Goal: Task Accomplishment & Management: Manage account settings

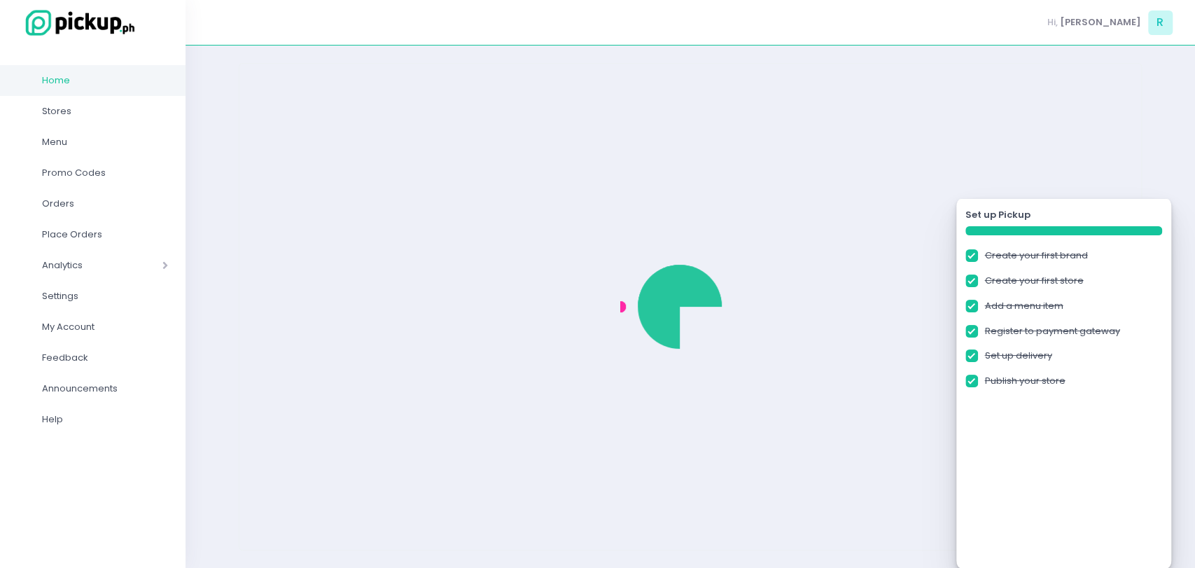
checkbox input "true"
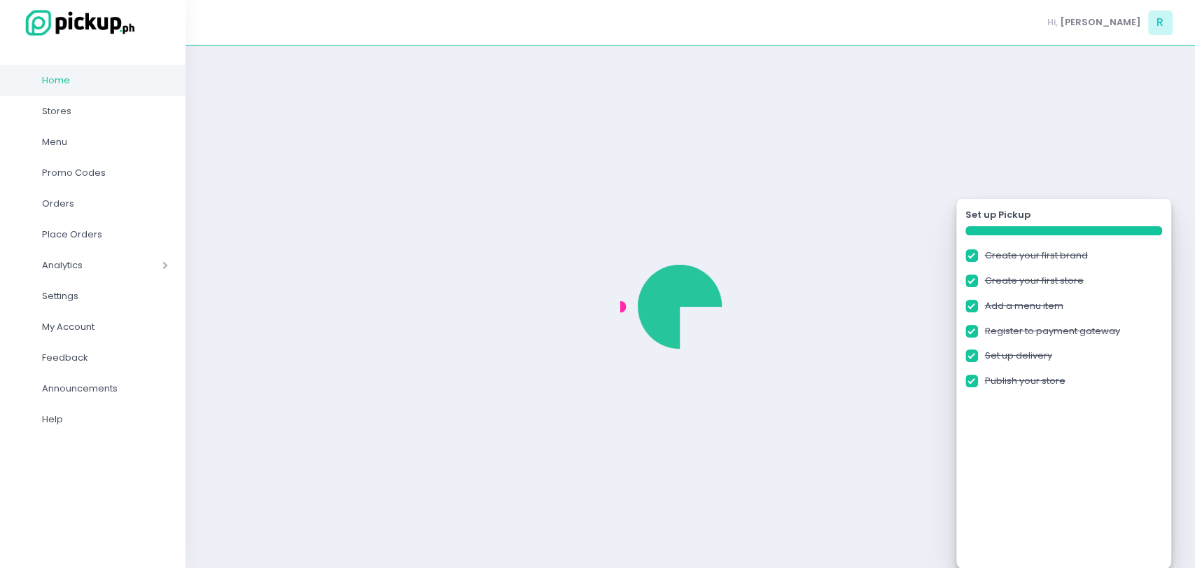
checkbox input "true"
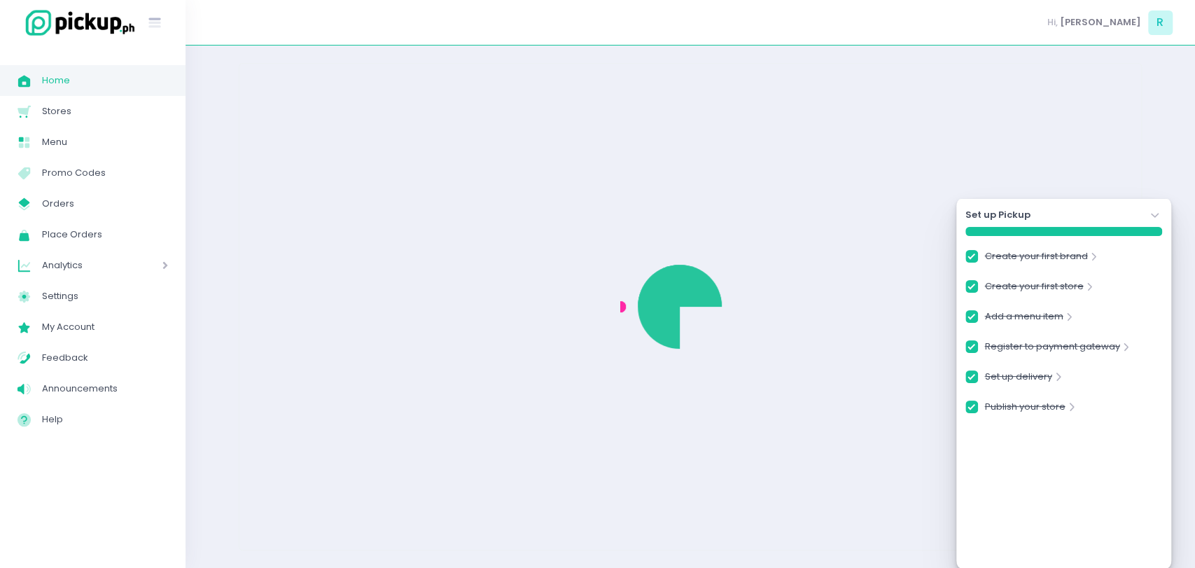
checkbox input "true"
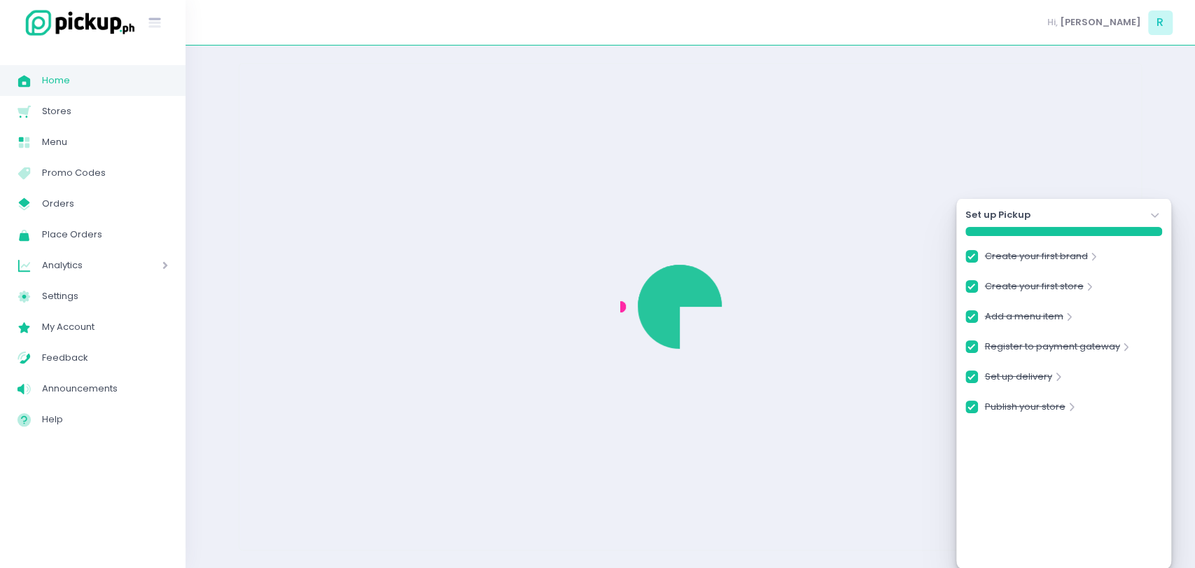
checkbox input "true"
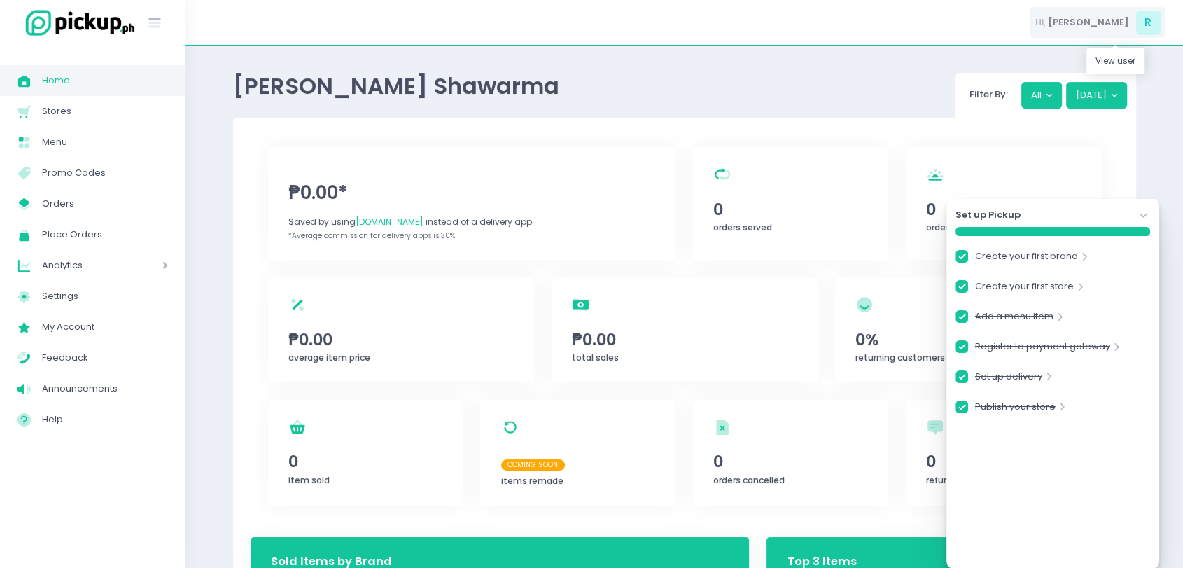
click at [1115, 29] on div "Hi, Ranel Jay R" at bounding box center [1098, 22] width 136 height 31
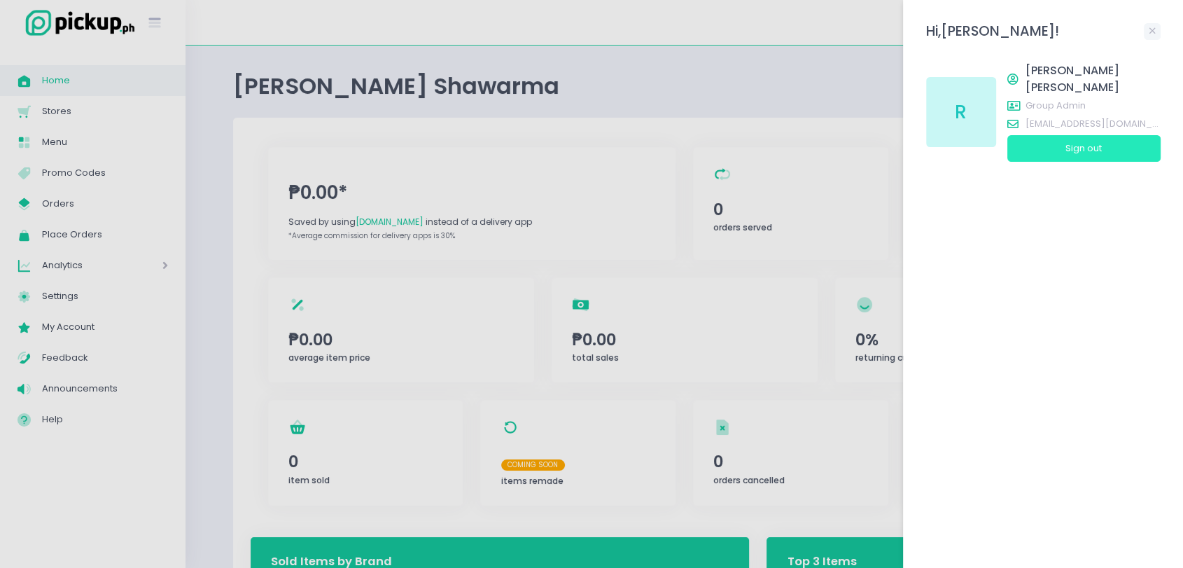
click at [1100, 143] on button "Sign out" at bounding box center [1083, 148] width 153 height 27
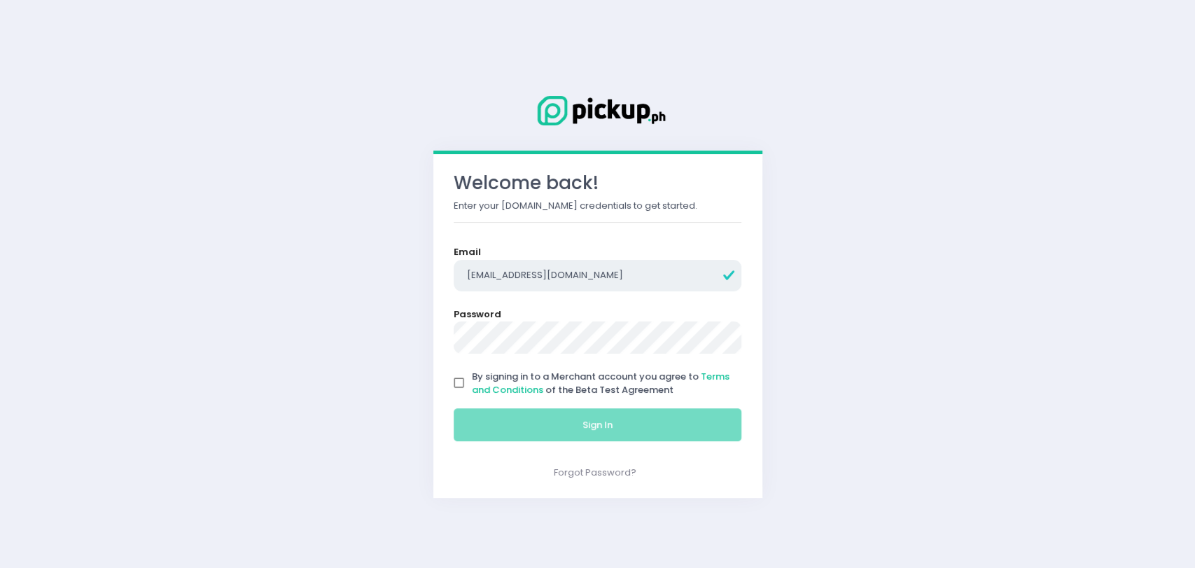
click at [546, 272] on input "rgomez@pickup.ph" at bounding box center [598, 276] width 288 height 32
type input "rjgomez1996+302@gmail.com"
click at [458, 387] on input "By signing in to a Merchant account you agree to Terms and Conditions of the Be…" at bounding box center [459, 383] width 27 height 27
checkbox input "true"
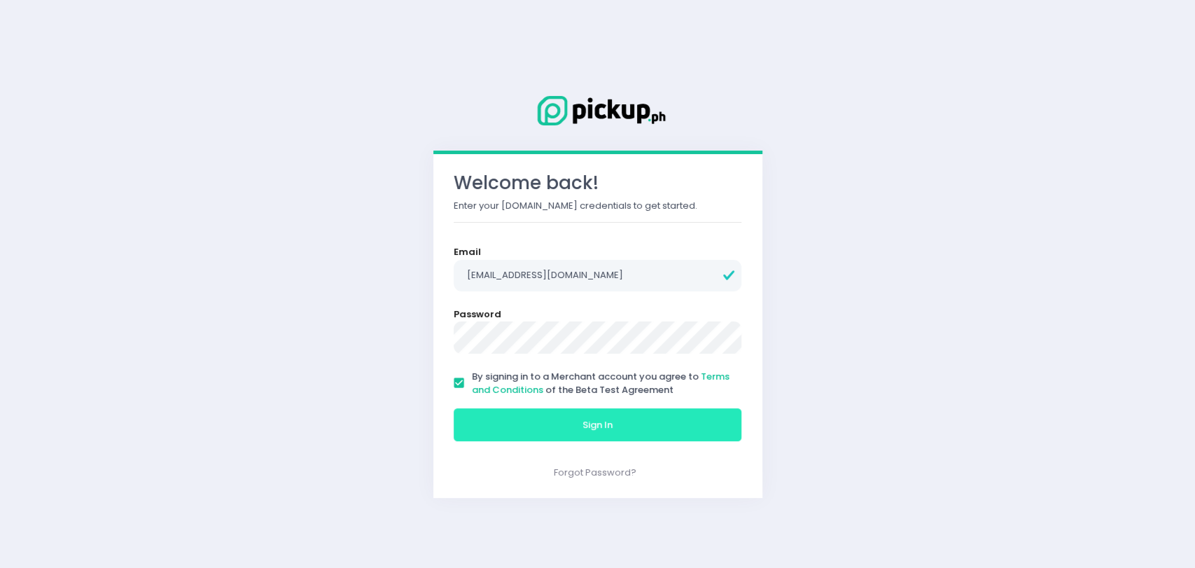
click at [485, 410] on button "Sign In" at bounding box center [598, 425] width 288 height 34
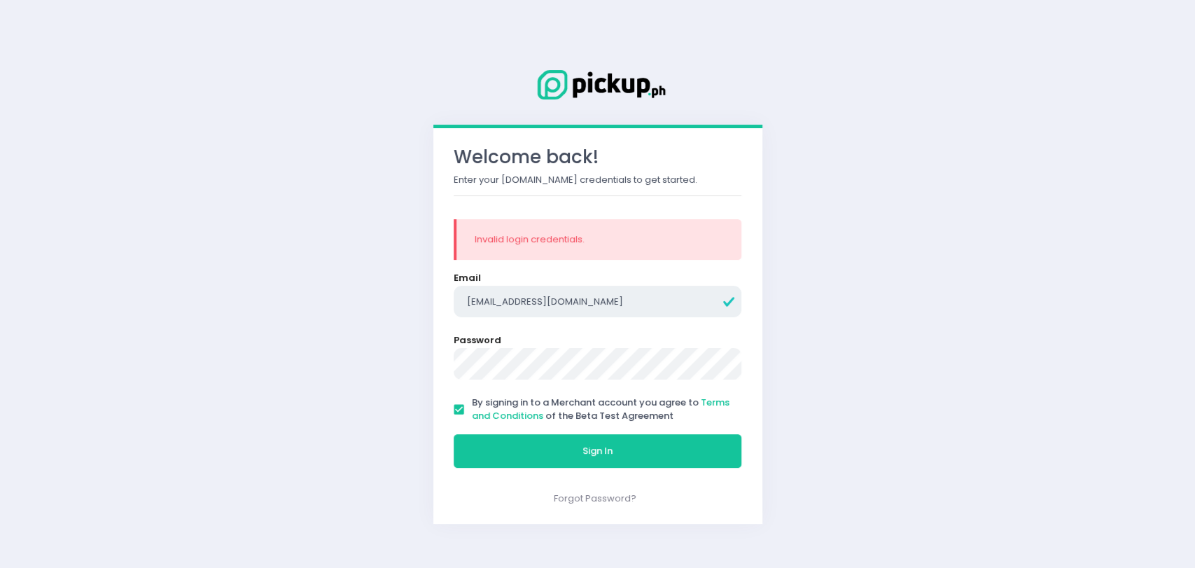
click at [543, 299] on input "rjgomez1996+302@gmail.com" at bounding box center [598, 302] width 288 height 32
click at [454, 434] on button "Sign In" at bounding box center [598, 451] width 288 height 34
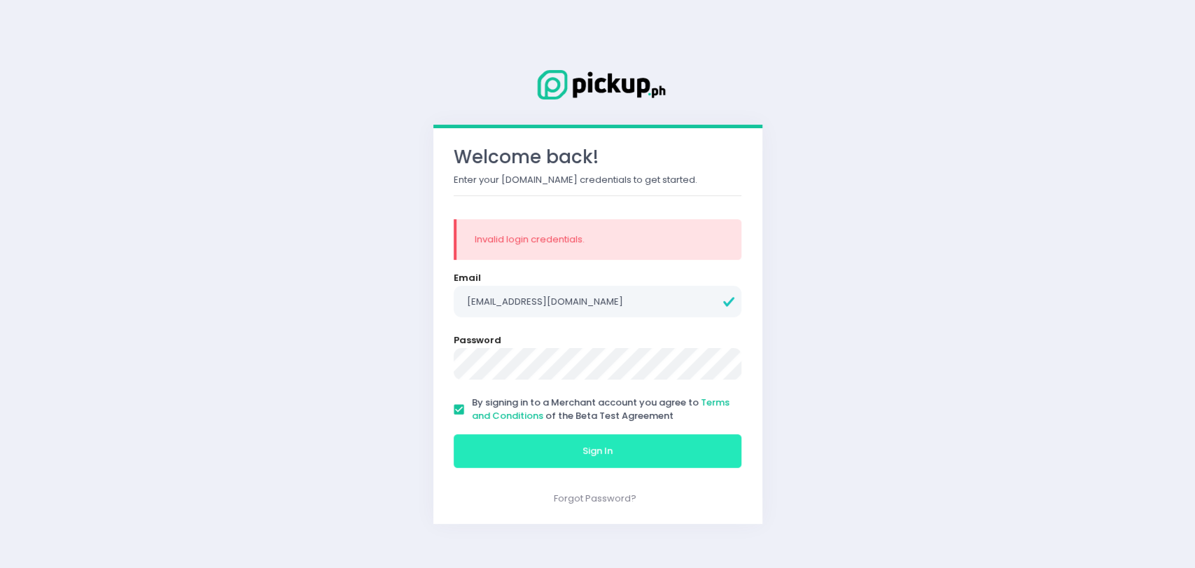
click at [548, 460] on button "Sign In" at bounding box center [598, 451] width 288 height 34
click at [584, 452] on span "Sign In" at bounding box center [597, 450] width 30 height 13
click at [633, 306] on input "rjgomez1996+303@gmail.com" at bounding box center [598, 302] width 288 height 32
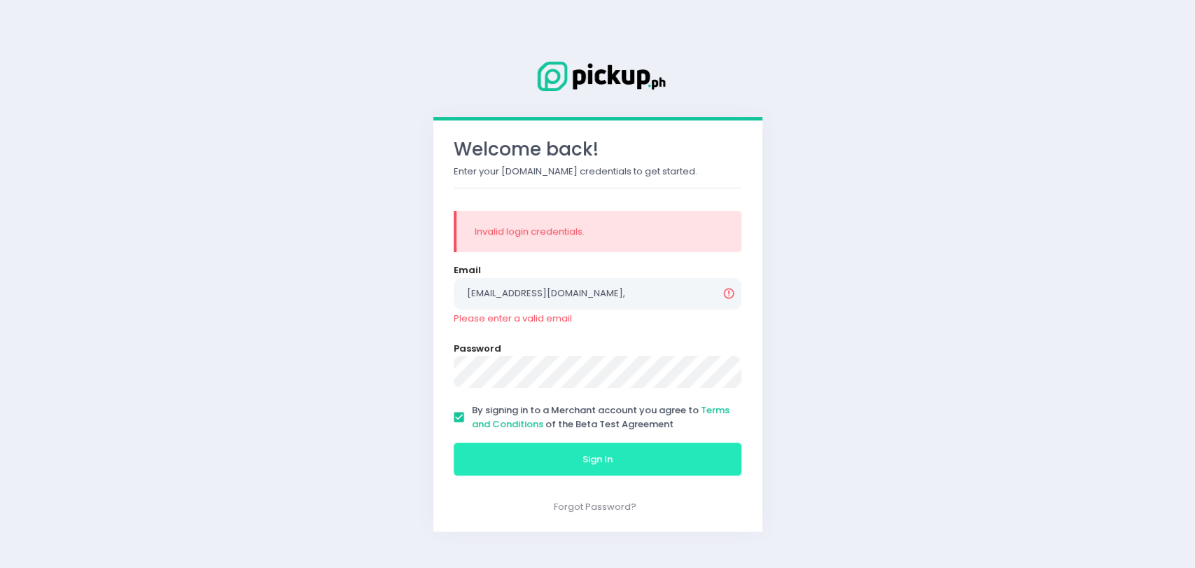
click at [454, 442] on button "Sign In" at bounding box center [598, 459] width 288 height 34
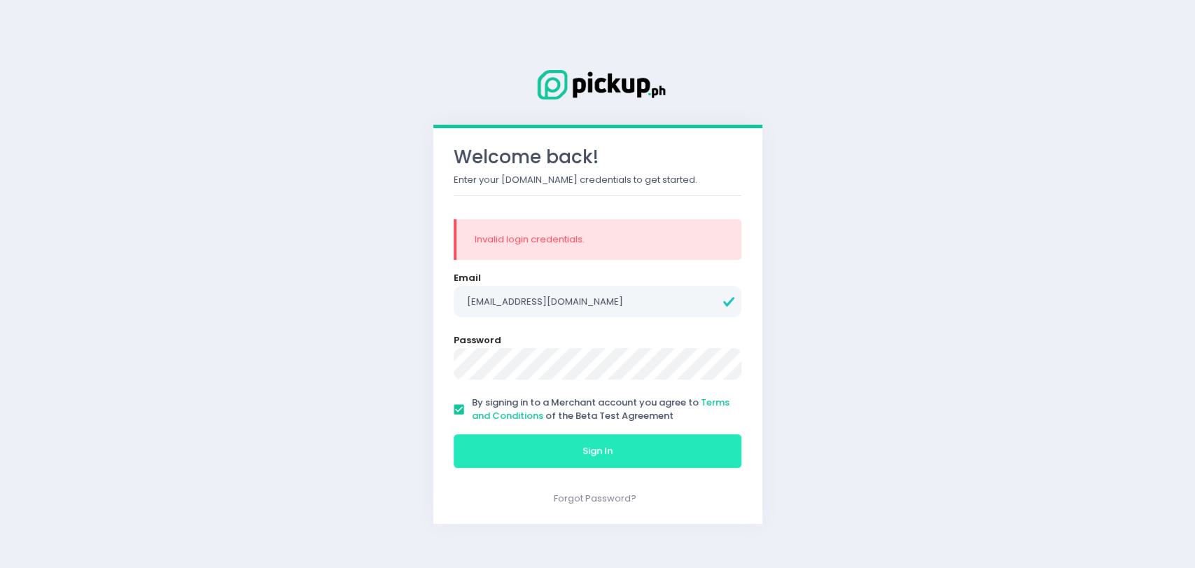
click at [537, 444] on button "Sign In" at bounding box center [598, 451] width 288 height 34
click at [535, 460] on button "Sign In" at bounding box center [598, 451] width 288 height 34
click at [554, 449] on button "Sign In" at bounding box center [598, 451] width 288 height 34
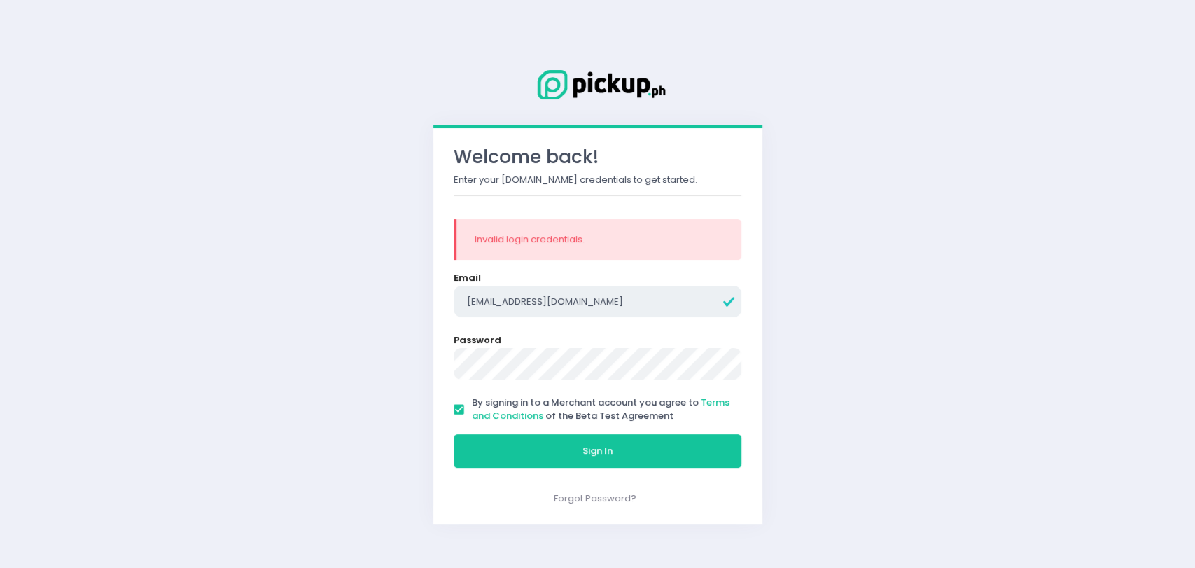
click at [544, 304] on input "rjgomez1996+305@gmail.com" at bounding box center [598, 302] width 288 height 32
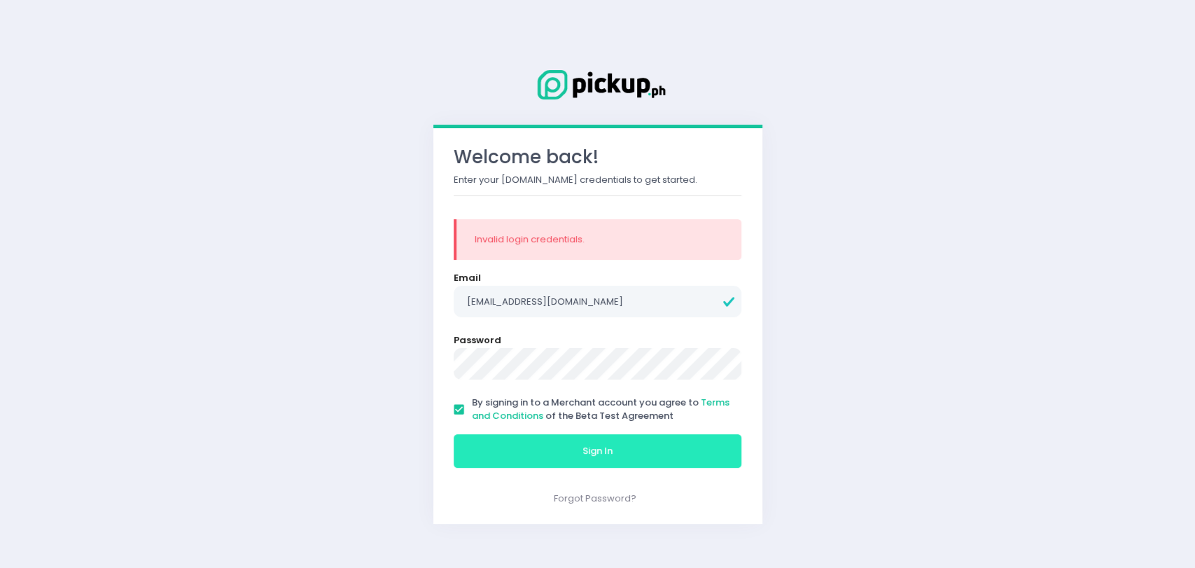
click at [542, 457] on button "Sign In" at bounding box center [598, 451] width 288 height 34
click at [552, 442] on button "Sign In" at bounding box center [598, 451] width 288 height 34
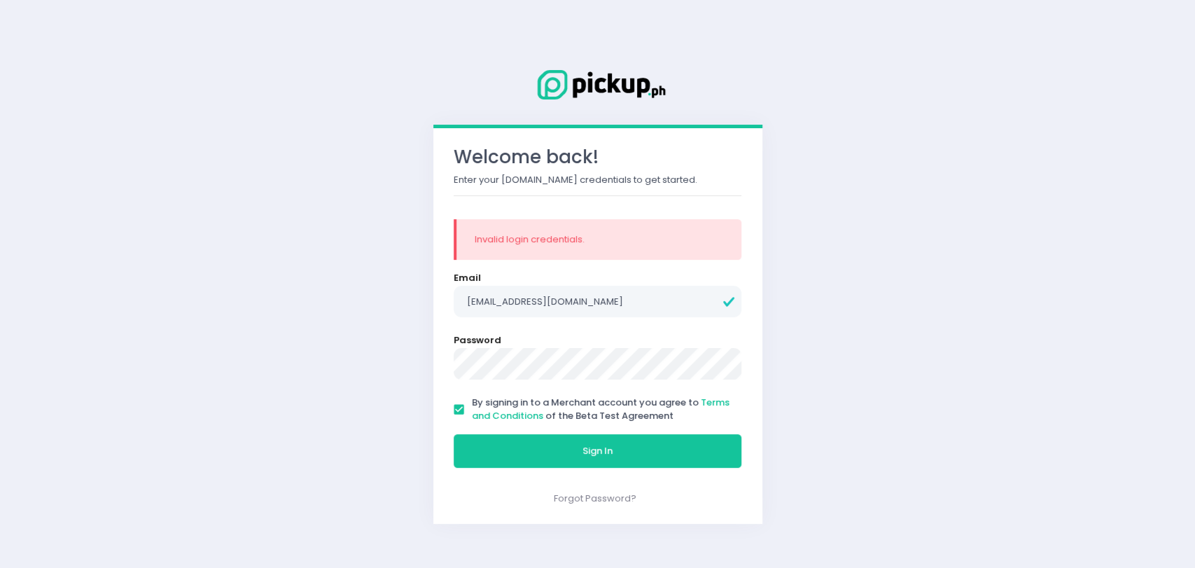
click at [454, 434] on button "Sign In" at bounding box center [598, 451] width 288 height 34
click at [546, 302] on input "rjgomez1996+304@gmail.com" at bounding box center [598, 302] width 288 height 32
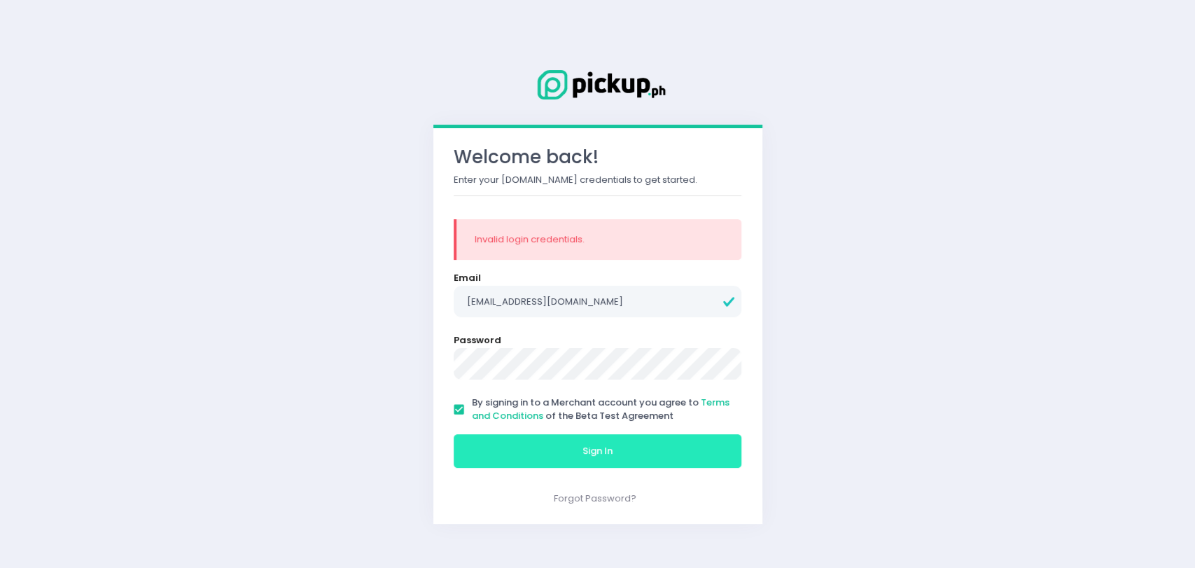
click at [562, 464] on button "Sign In" at bounding box center [598, 451] width 288 height 34
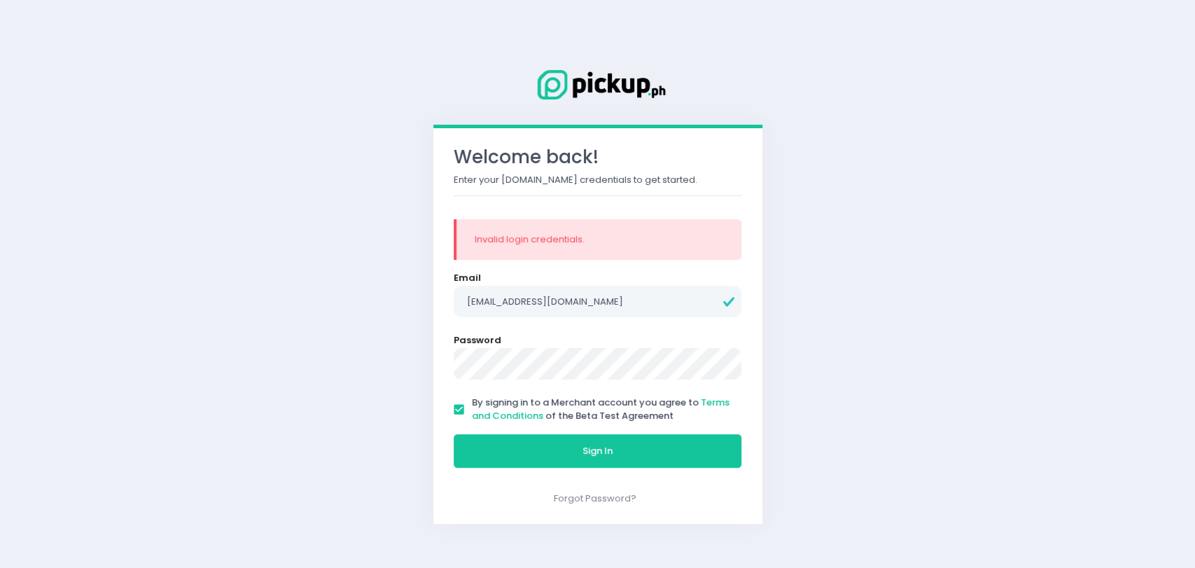
click at [454, 434] on button "Sign In" at bounding box center [598, 451] width 288 height 34
click at [587, 307] on input "rjgomez1996+303@gmail.com" at bounding box center [598, 302] width 288 height 32
click at [545, 302] on input "rjgomez1996+303@gmail.com" at bounding box center [598, 302] width 288 height 32
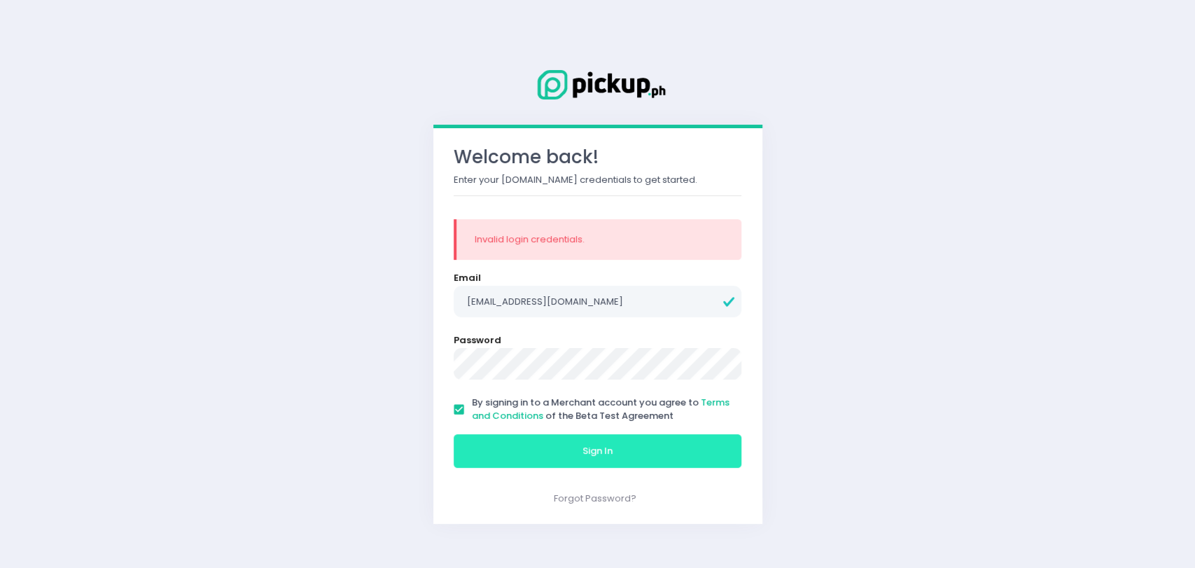
click at [546, 454] on button "Sign In" at bounding box center [598, 451] width 288 height 34
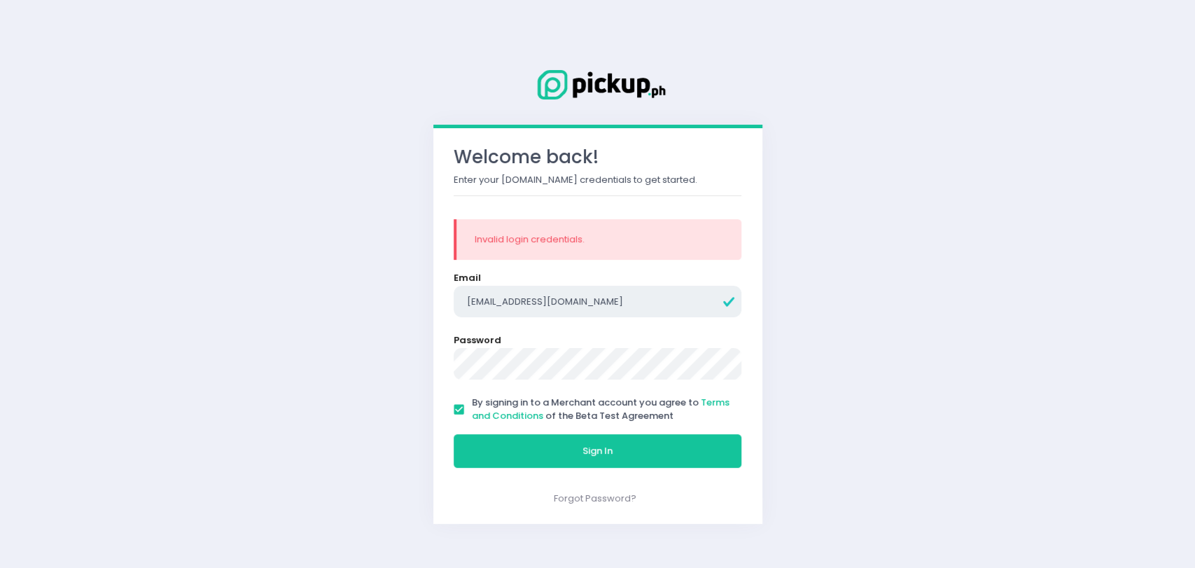
click at [607, 307] on input "rjgomez1996+302@gmail.com" at bounding box center [598, 302] width 288 height 32
click at [546, 304] on input "rjgomez1996+302@gmail.com" at bounding box center [598, 302] width 288 height 32
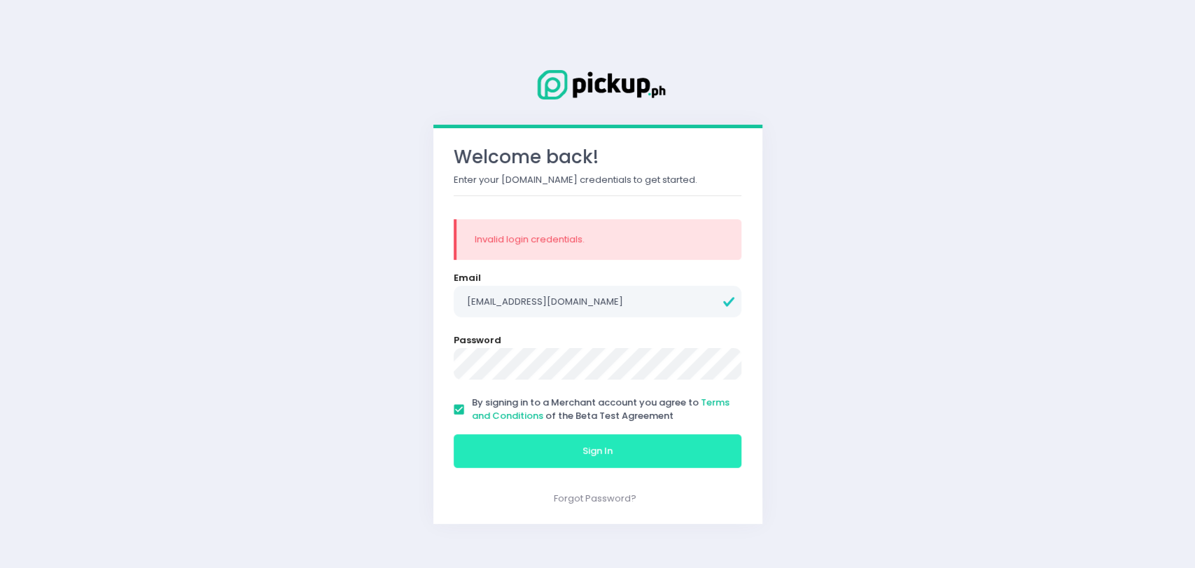
click at [567, 448] on button "Sign In" at bounding box center [598, 451] width 288 height 34
click at [564, 456] on button "Sign In" at bounding box center [598, 451] width 288 height 34
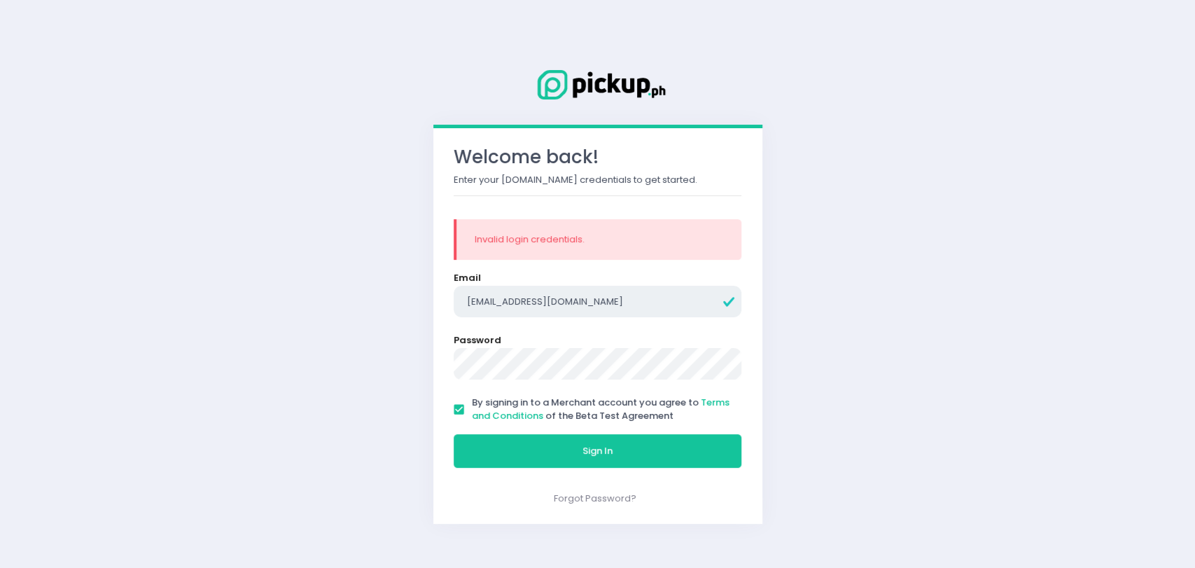
click at [546, 300] on input "rjgomez1996+305@gmail.com" at bounding box center [598, 302] width 288 height 32
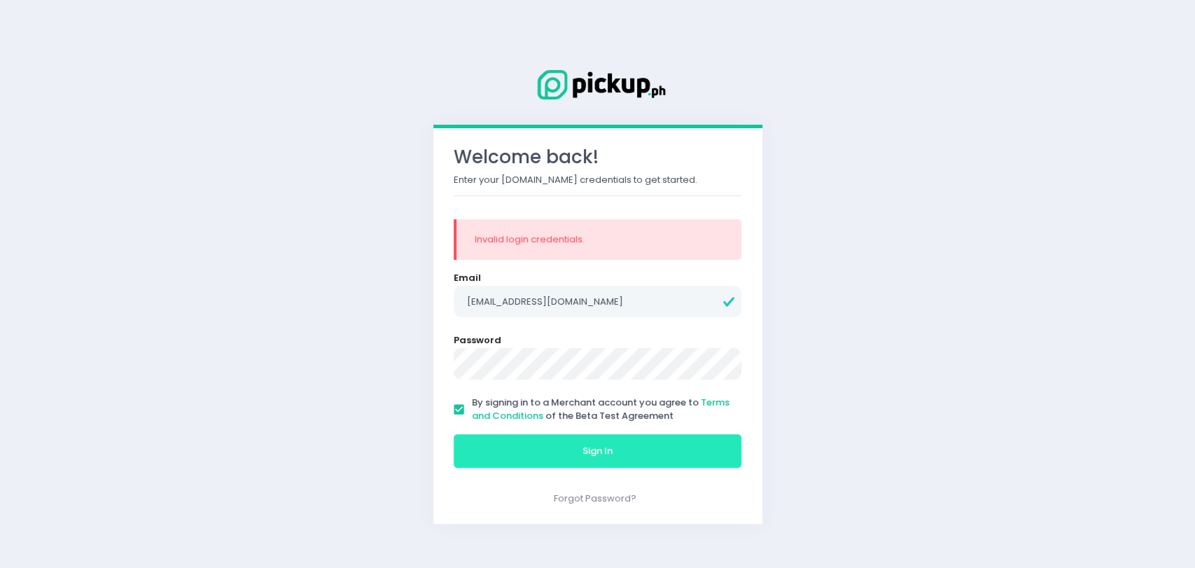
click at [513, 449] on button "Sign In" at bounding box center [598, 451] width 288 height 34
click at [591, 451] on span "Sign In" at bounding box center [597, 450] width 30 height 13
click at [615, 300] on input "rjgomez1996+304@gmail.com" at bounding box center [598, 302] width 288 height 32
click at [635, 315] on input "rjgomez1996+304@gmail.com" at bounding box center [598, 302] width 288 height 32
click at [546, 301] on input "rjgomez1996+304@gmail.com" at bounding box center [598, 302] width 288 height 32
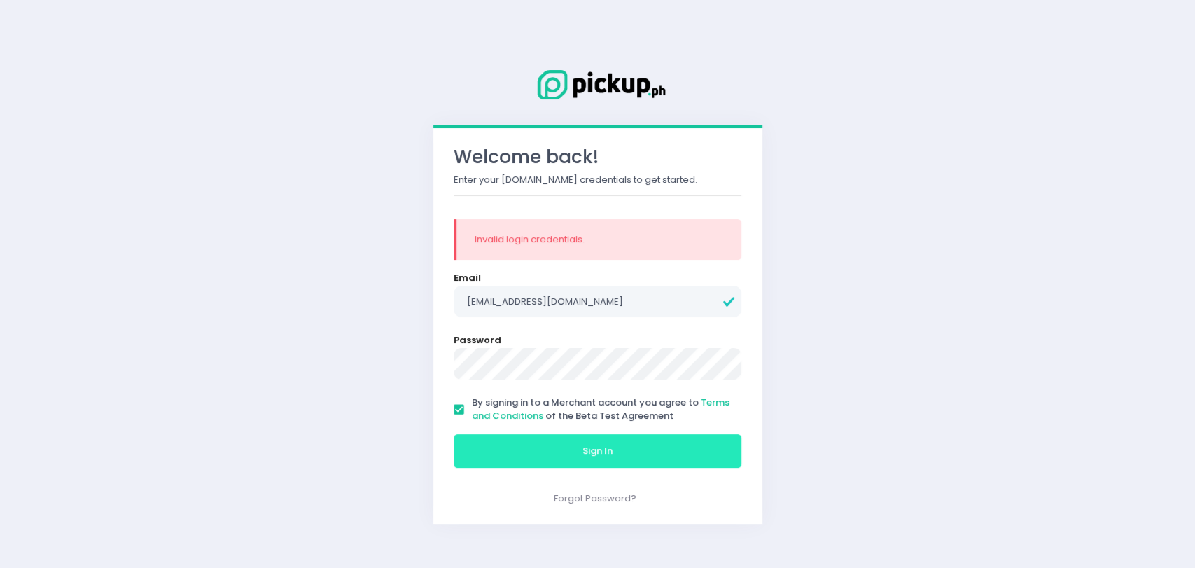
click at [569, 438] on button "Sign In" at bounding box center [598, 451] width 288 height 34
click at [550, 437] on button "Sign In" at bounding box center [598, 451] width 288 height 34
click at [574, 459] on button "Sign In" at bounding box center [598, 451] width 288 height 34
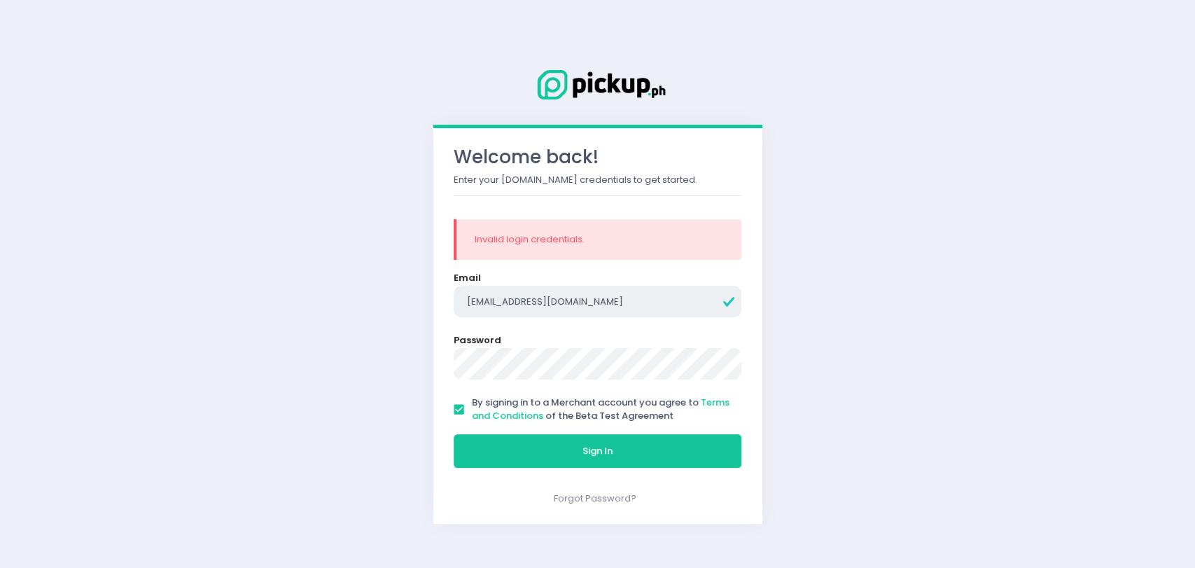
click at [540, 287] on input "rjgomez1996+303@gmail.com" at bounding box center [598, 302] width 288 height 32
type input "rjgomez1996+302@gmail.com"
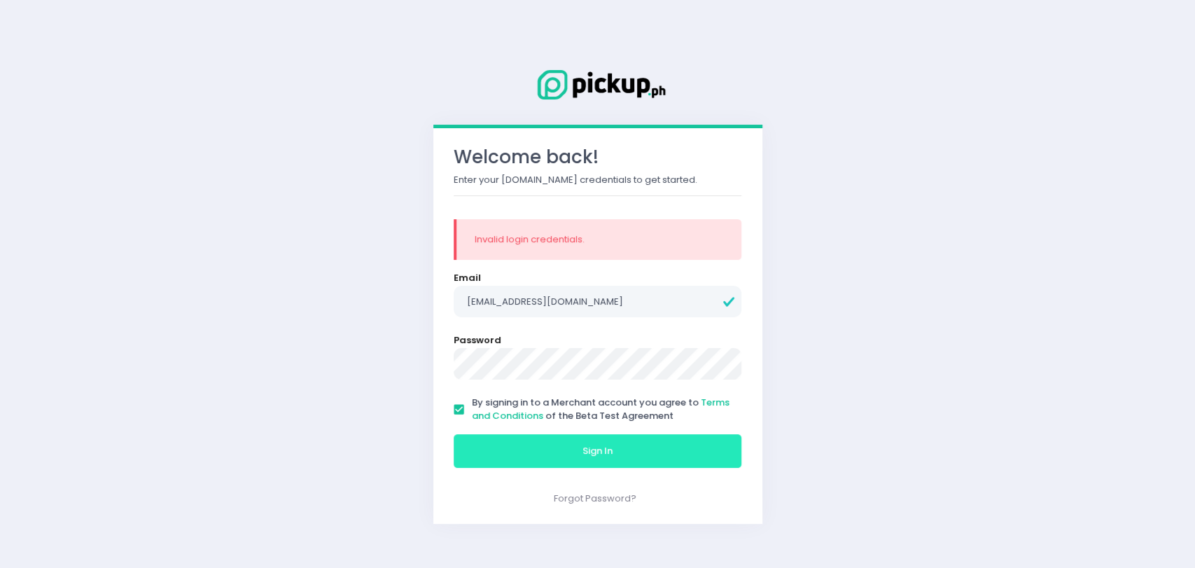
click at [562, 456] on button "Sign In" at bounding box center [598, 451] width 288 height 34
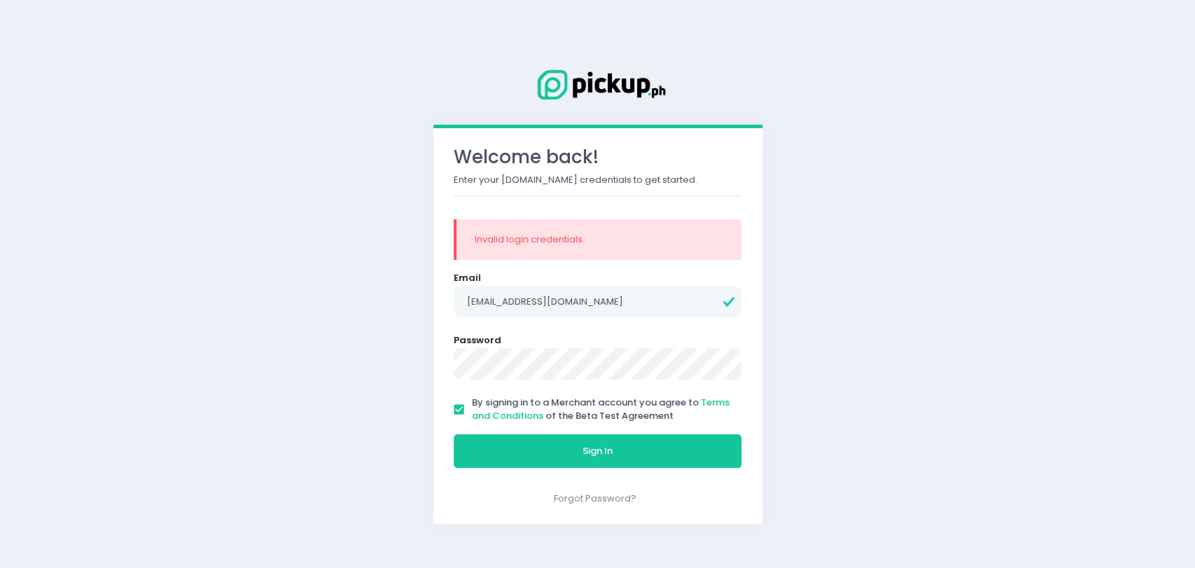
click at [454, 434] on button "Sign In" at bounding box center [598, 451] width 288 height 34
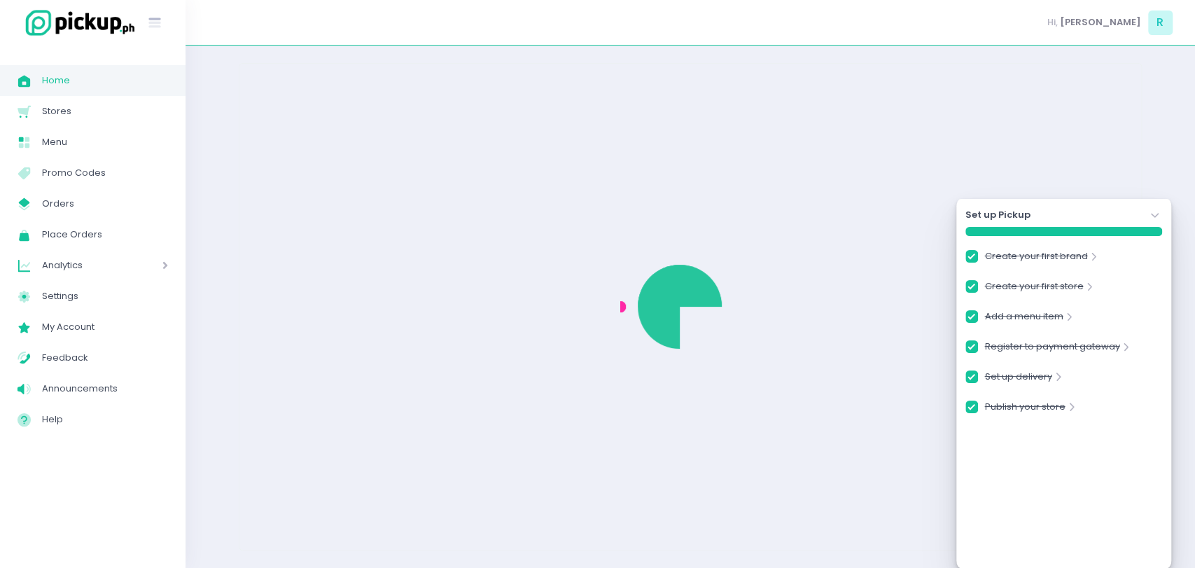
checkbox input "true"
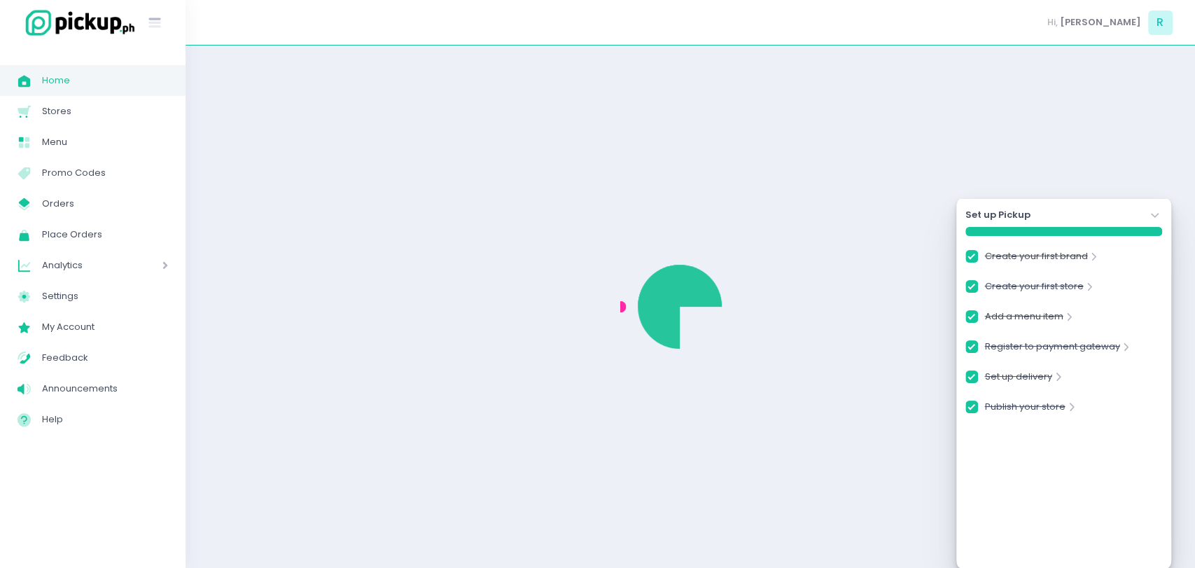
checkbox input "true"
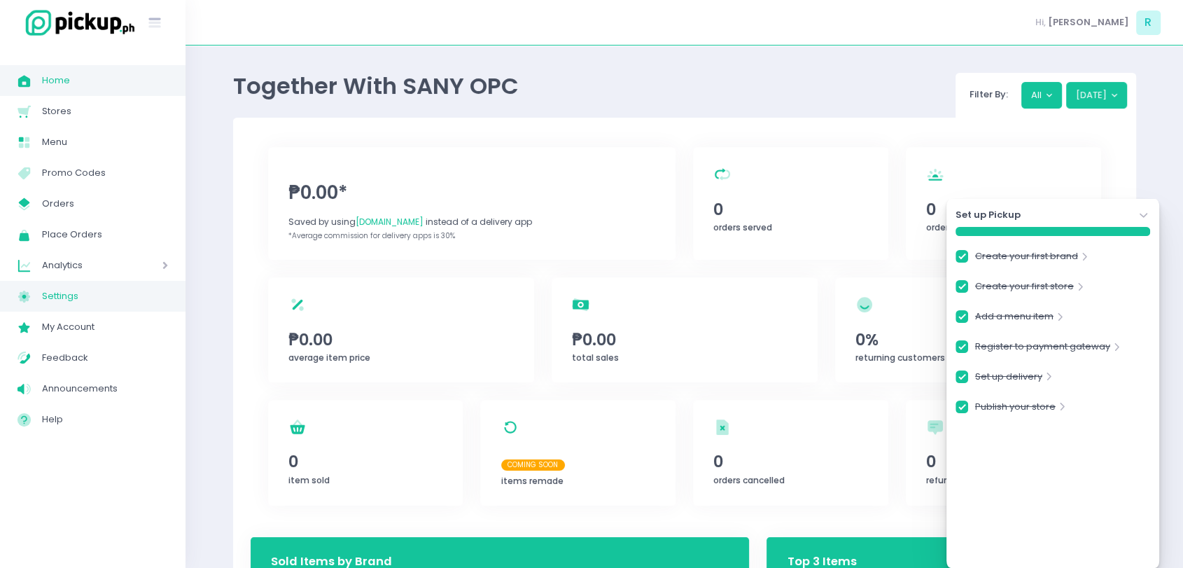
click at [78, 300] on span "Settings" at bounding box center [105, 296] width 126 height 18
checkbox input "true"
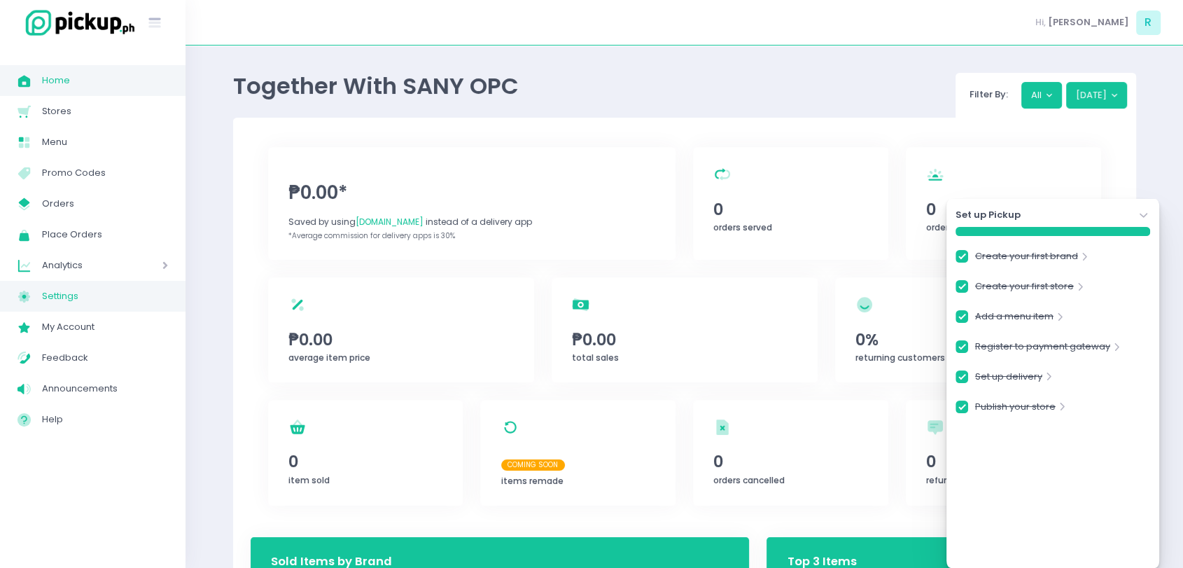
checkbox input "true"
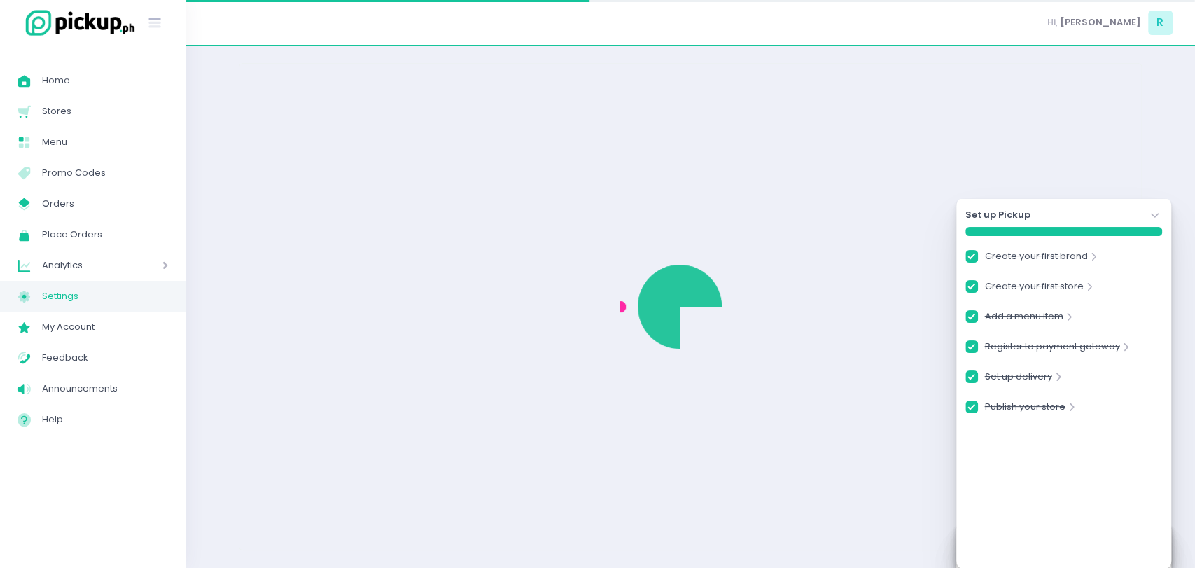
checkbox input "true"
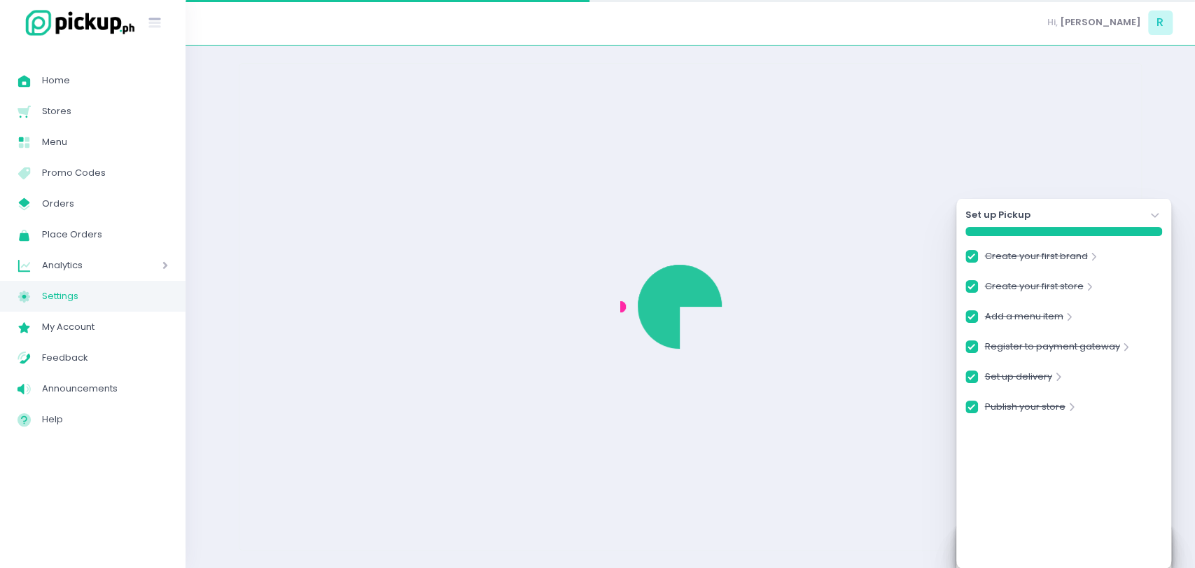
checkbox input "true"
select select "active"
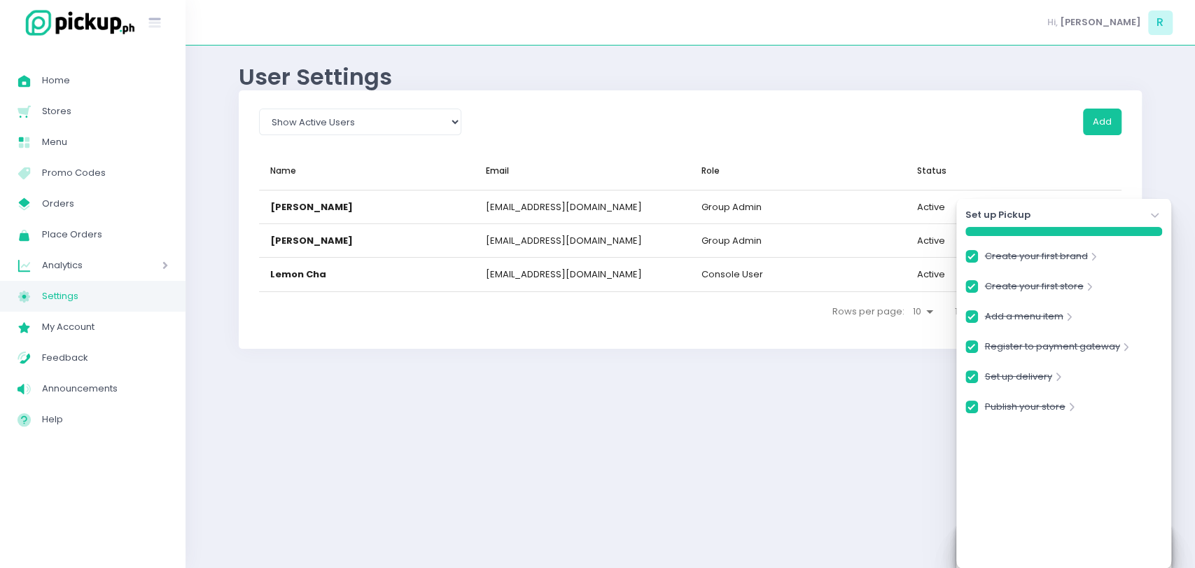
checkbox input "true"
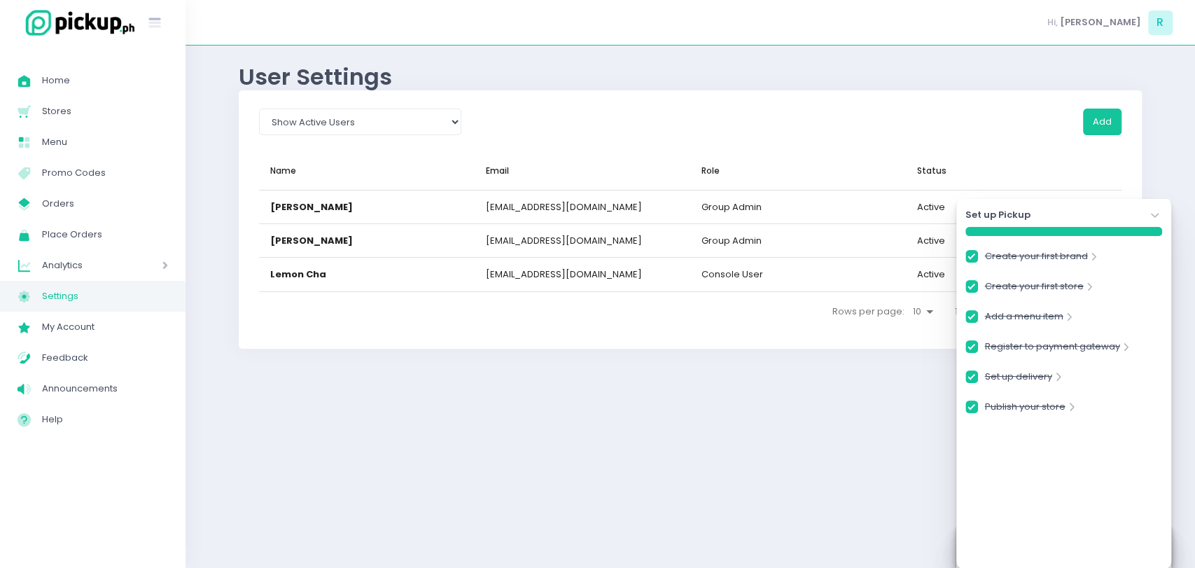
checkbox input "true"
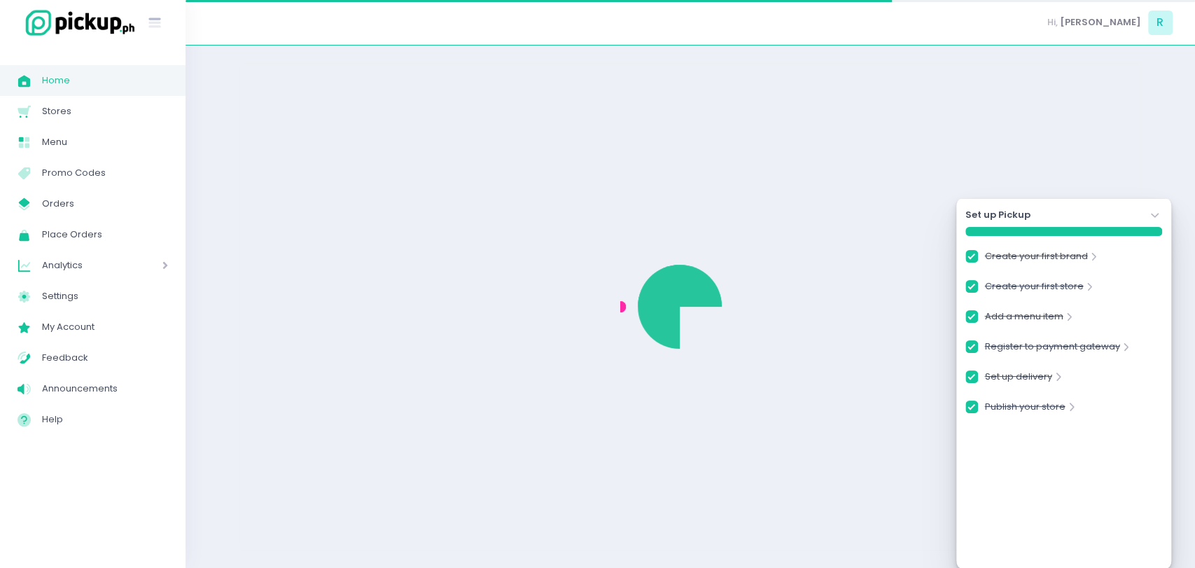
checkbox input "true"
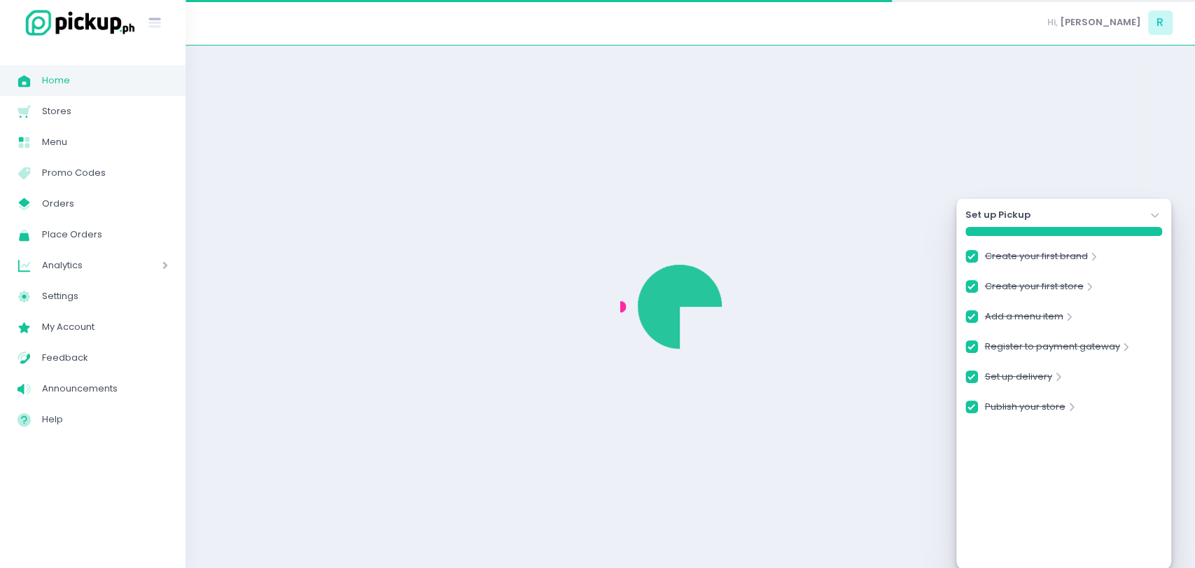
checkbox input "true"
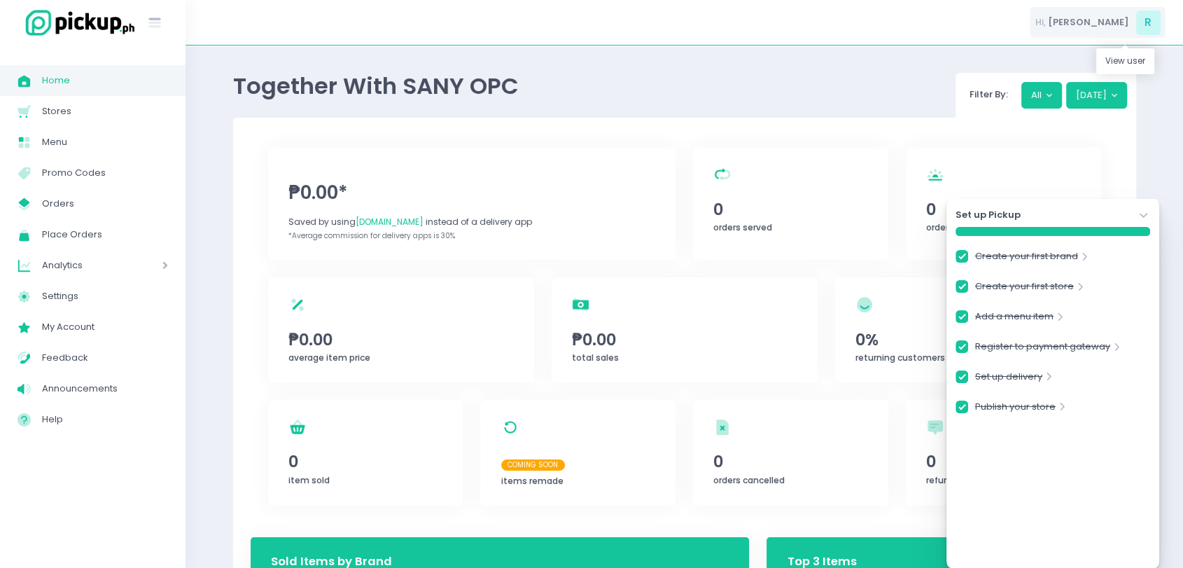
click at [1046, 21] on span "Hi," at bounding box center [1040, 22] width 10 height 14
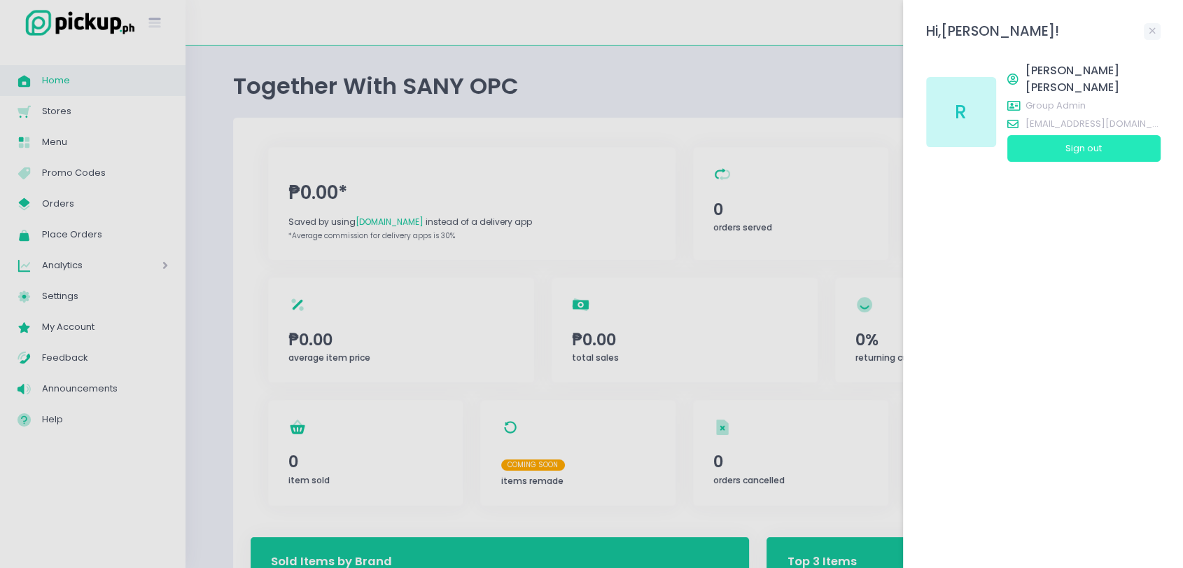
click at [1100, 135] on button "Sign out" at bounding box center [1083, 148] width 153 height 27
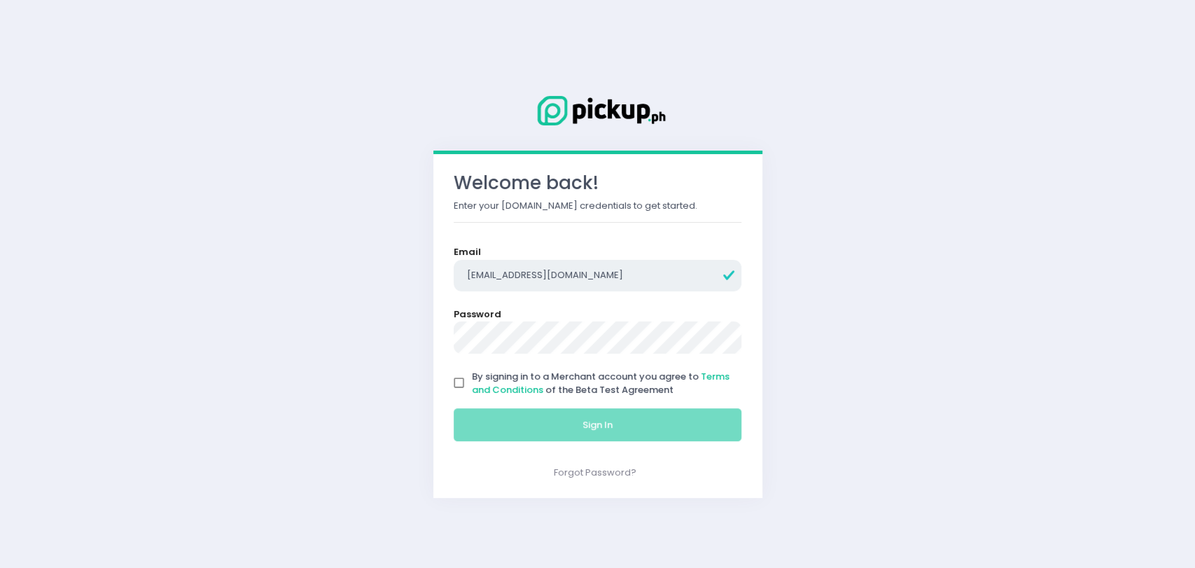
click at [577, 287] on input "rgomez@pickup.ph" at bounding box center [598, 276] width 288 height 32
click at [567, 279] on input "rgomez@pickup.ph" at bounding box center [598, 276] width 288 height 32
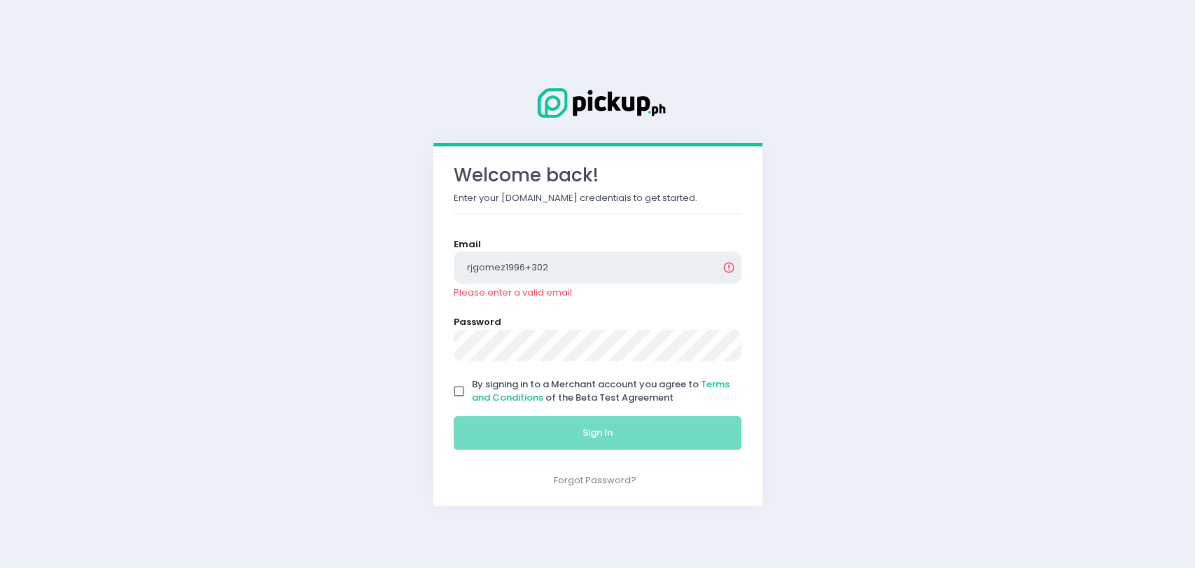
type input "rjgomez1996+302@gmail.com"
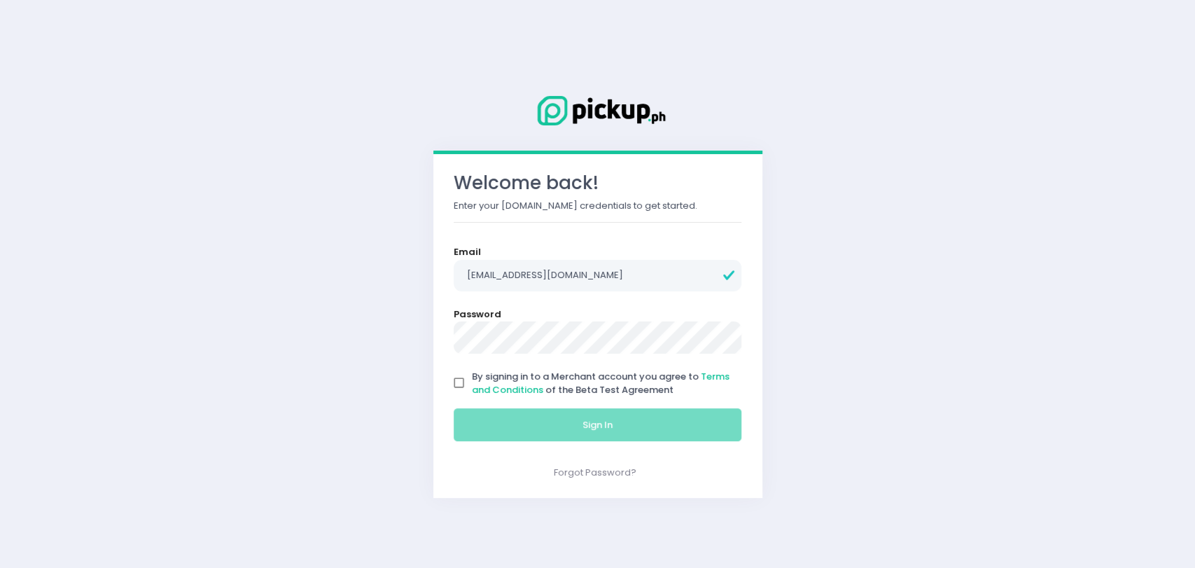
click at [458, 383] on input "By signing in to a Merchant account you agree to Terms and Conditions of the Be…" at bounding box center [459, 383] width 27 height 27
checkbox input "true"
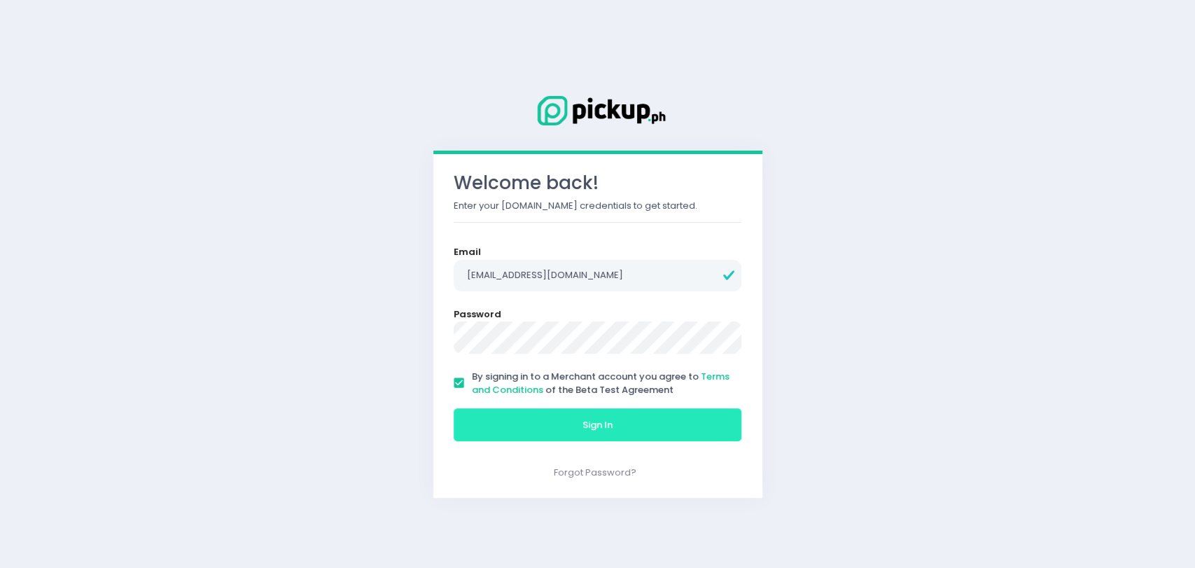
click at [514, 419] on button "Sign In" at bounding box center [598, 425] width 288 height 34
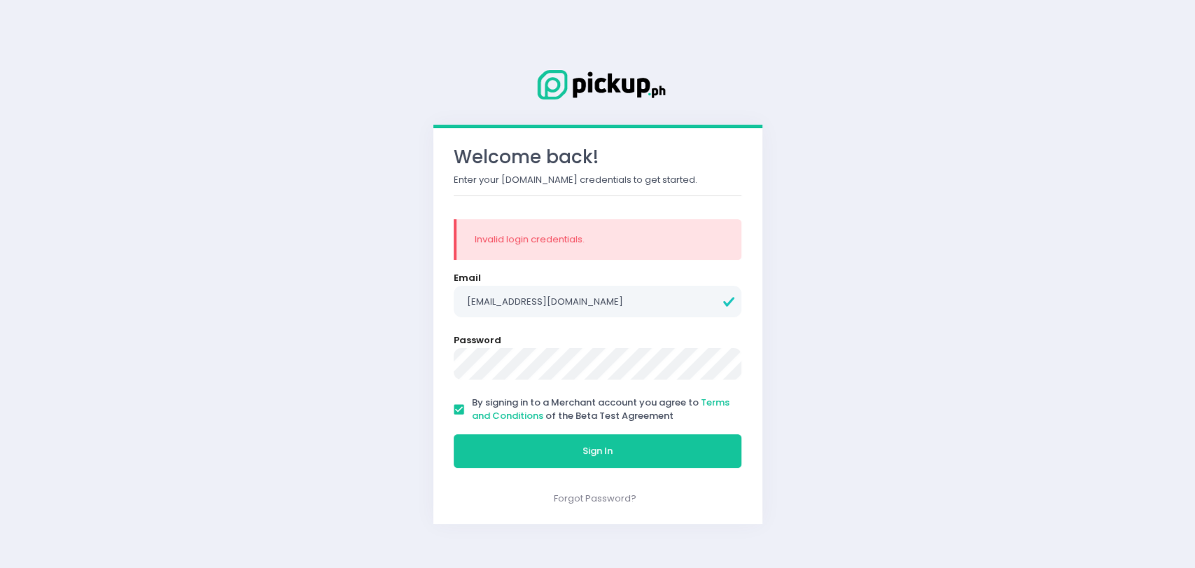
click at [556, 346] on div "Password" at bounding box center [598, 356] width 288 height 46
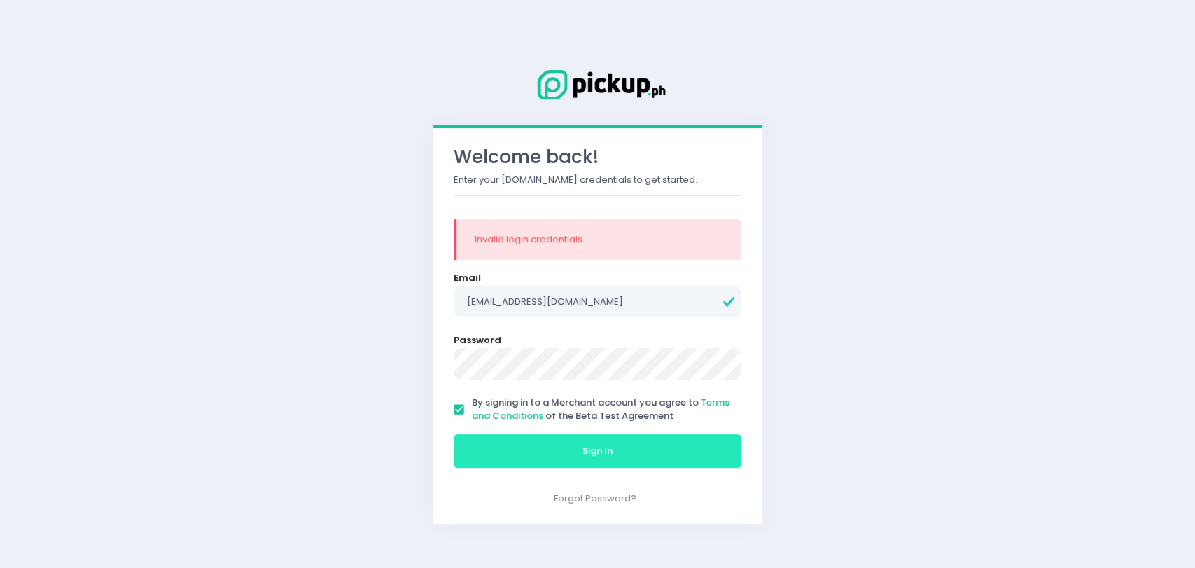
click at [606, 456] on button "Sign In" at bounding box center [598, 451] width 288 height 34
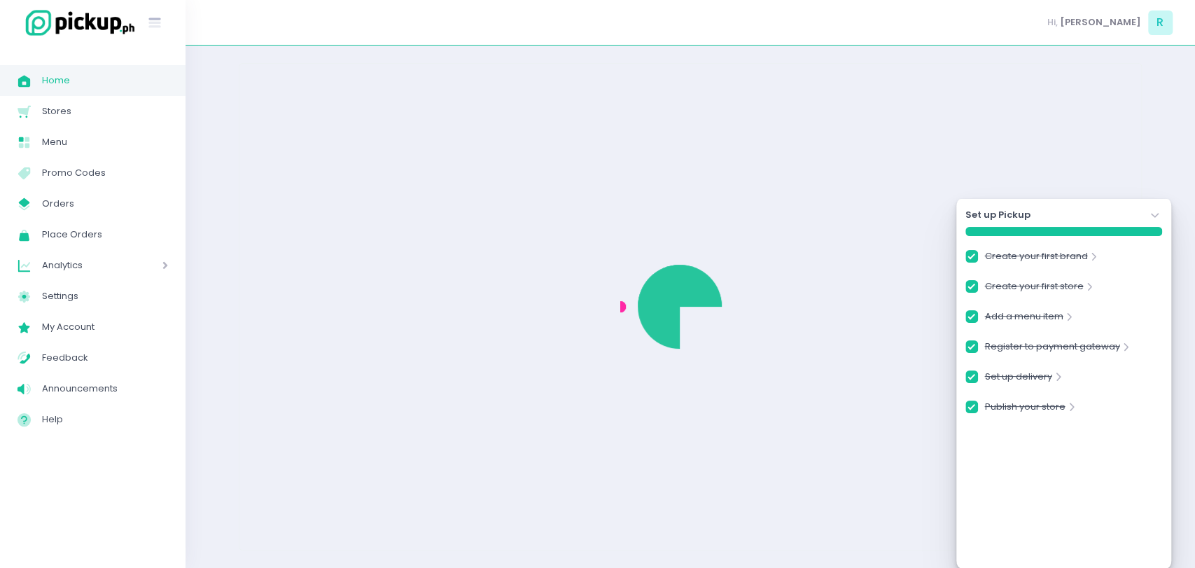
checkbox input "true"
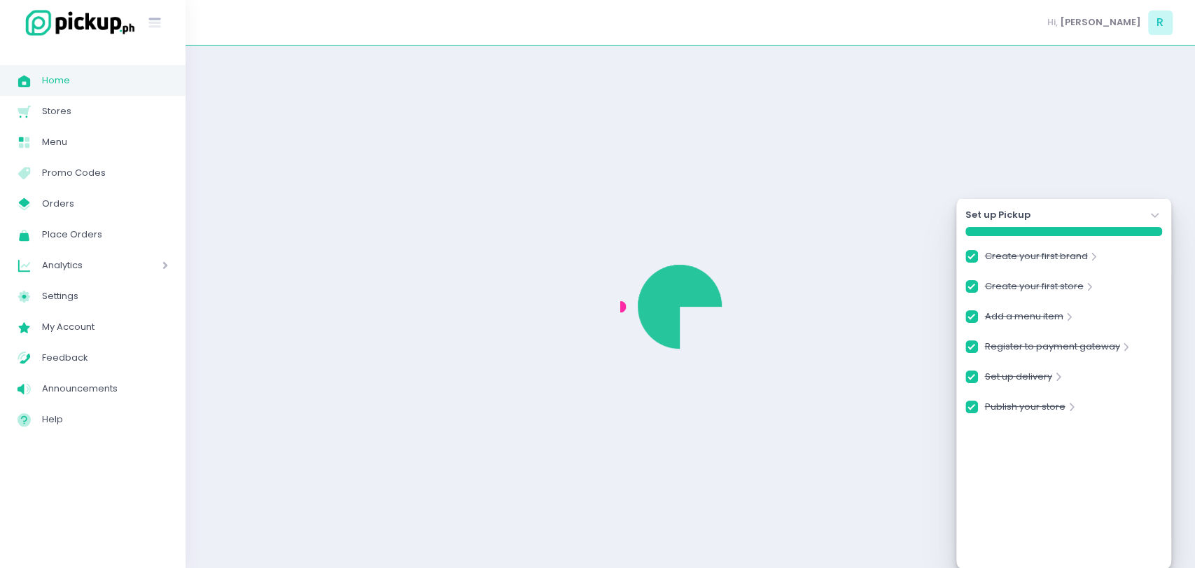
checkbox input "true"
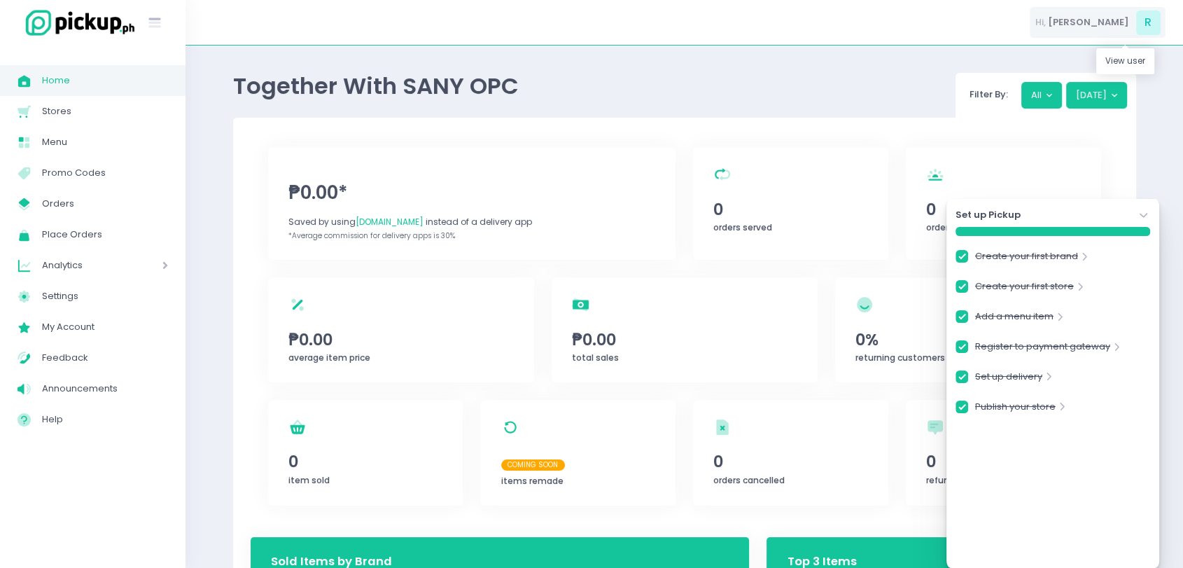
click at [1109, 25] on span "Ranel" at bounding box center [1088, 22] width 81 height 14
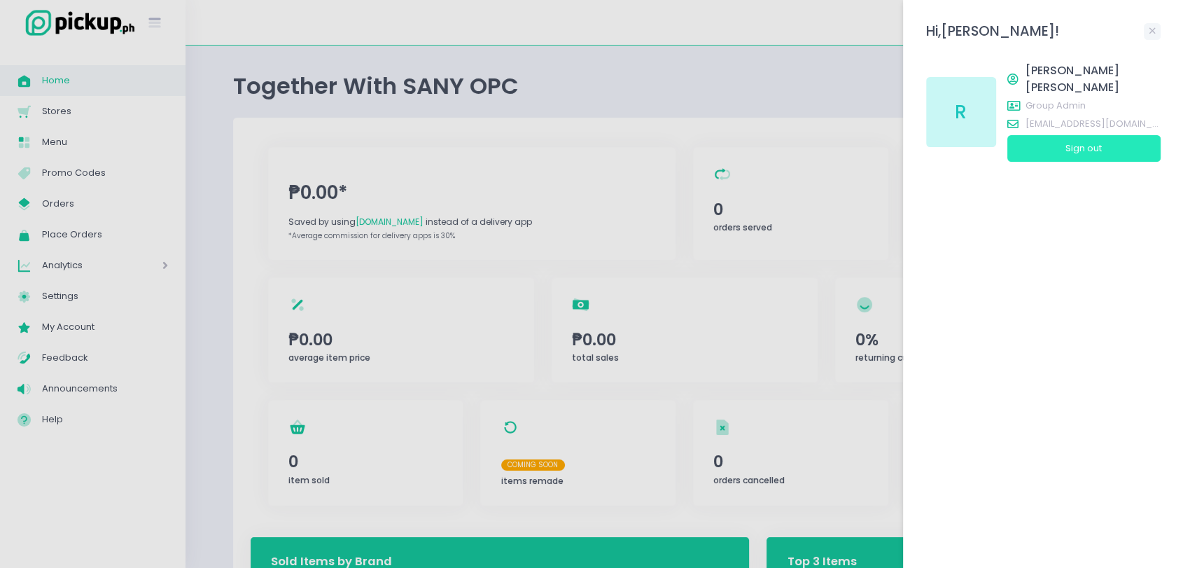
click at [1108, 135] on button "Sign out" at bounding box center [1083, 148] width 153 height 27
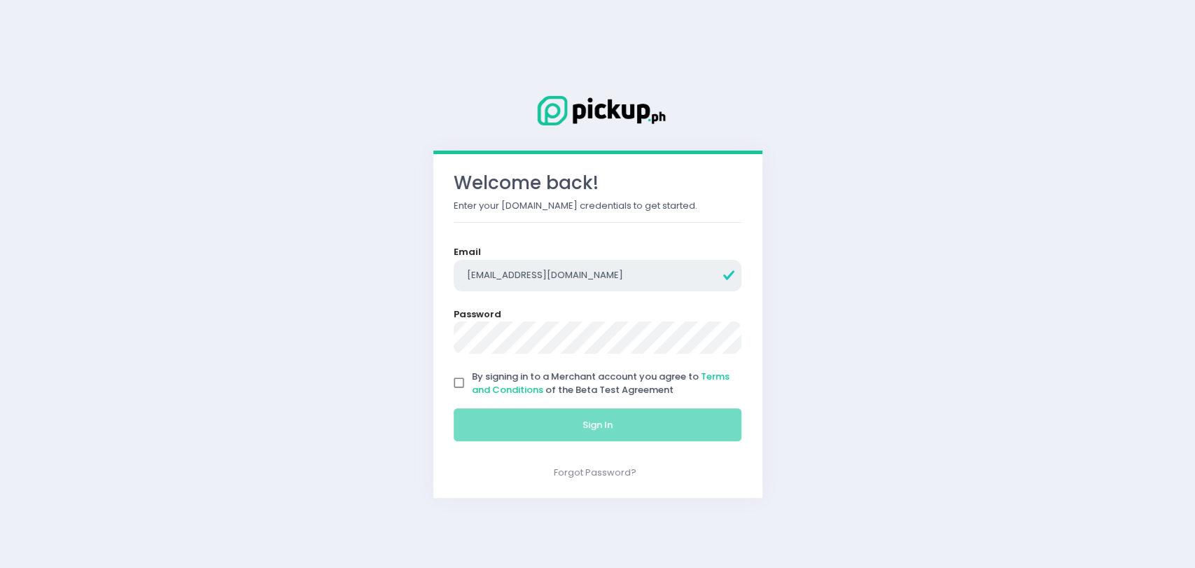
click at [529, 287] on input "rgomez@pickup.ph" at bounding box center [598, 276] width 288 height 32
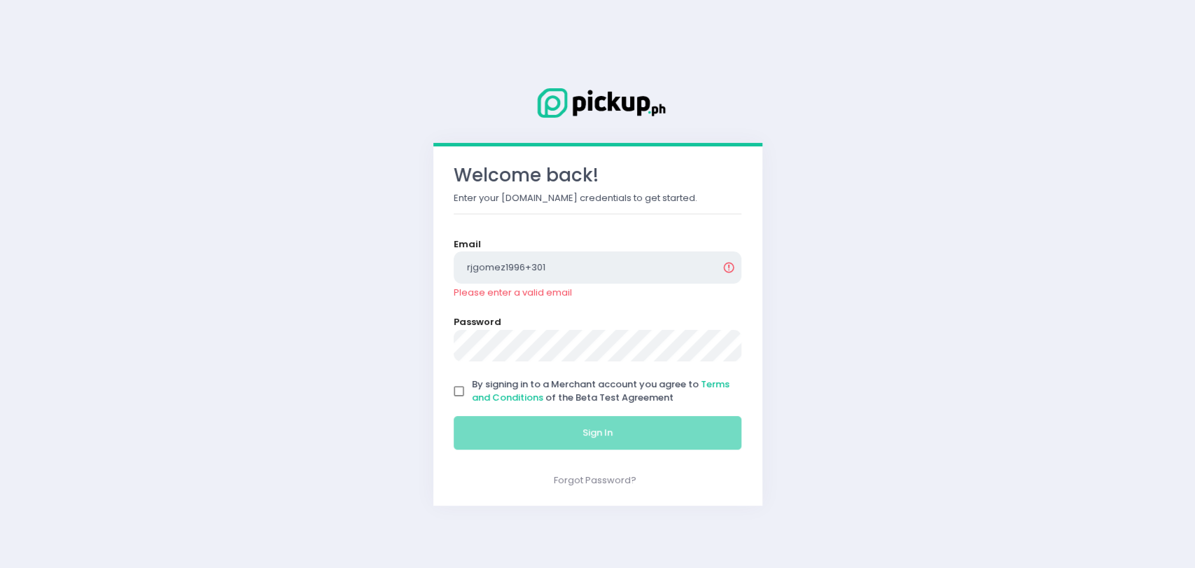
type input "rjgomez1996+301@gmail.com"
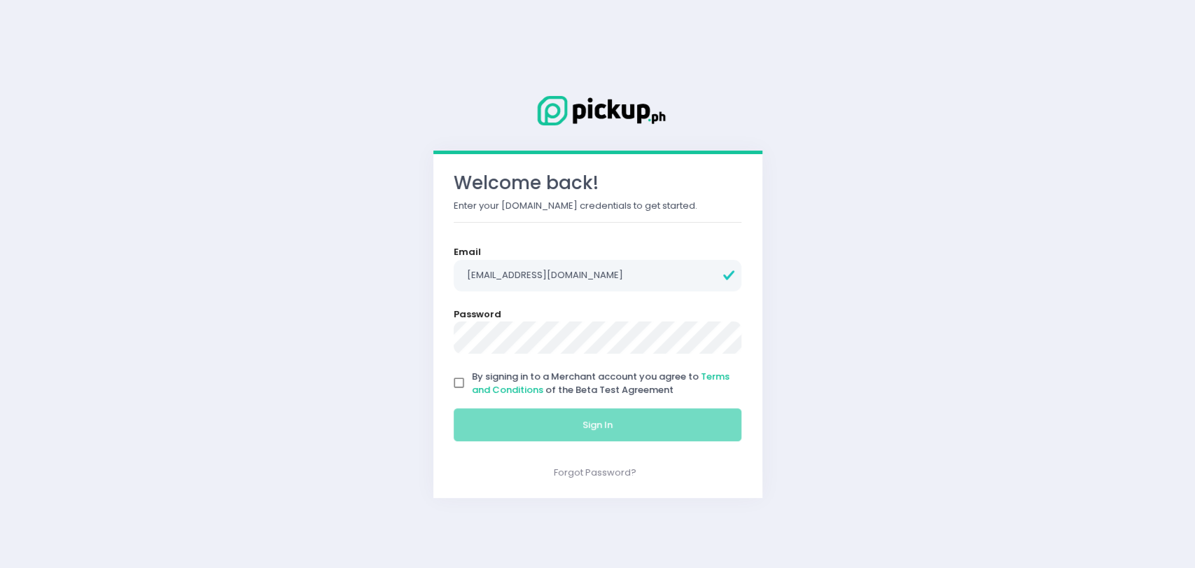
click at [459, 388] on input "By signing in to a Merchant account you agree to Terms and Conditions of the Be…" at bounding box center [459, 383] width 27 height 27
checkbox input "true"
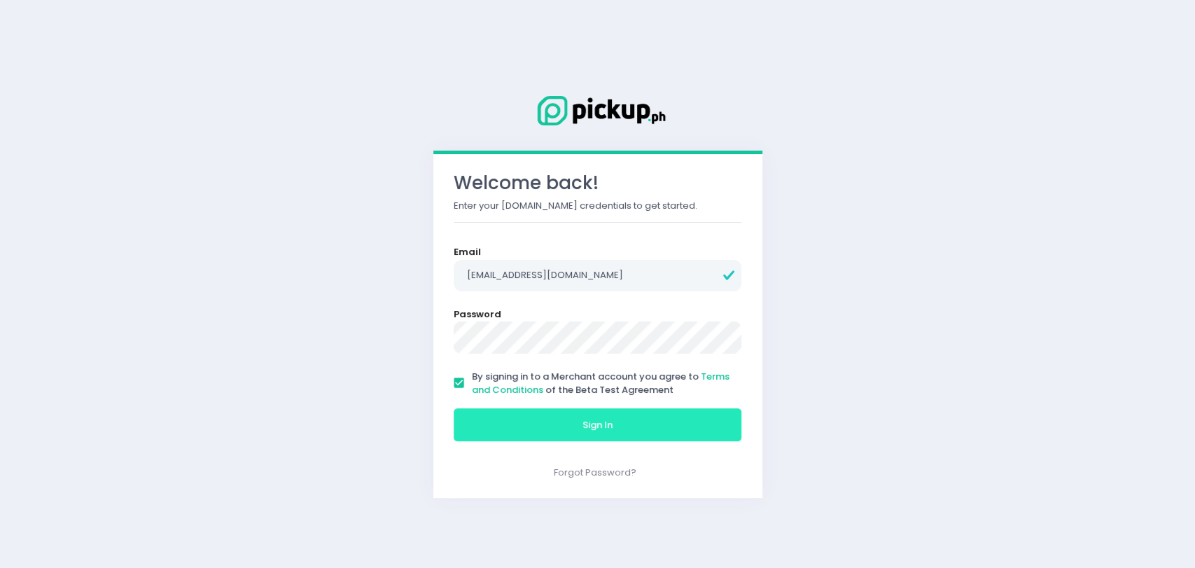
click at [504, 426] on button "Sign In" at bounding box center [598, 425] width 288 height 34
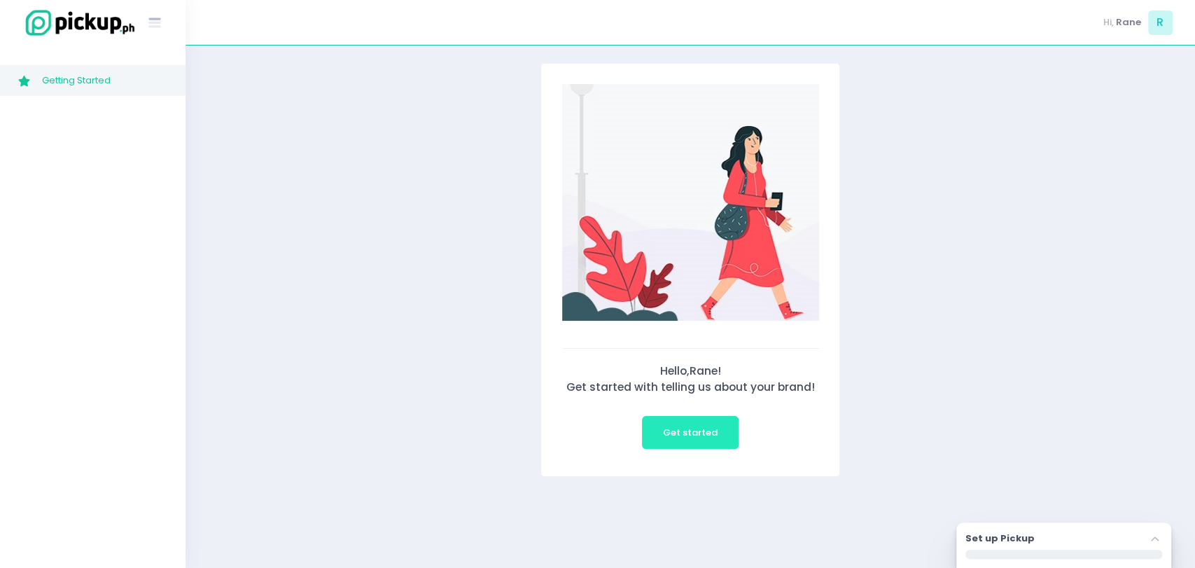
click at [711, 428] on span "Get started" at bounding box center [690, 432] width 55 height 13
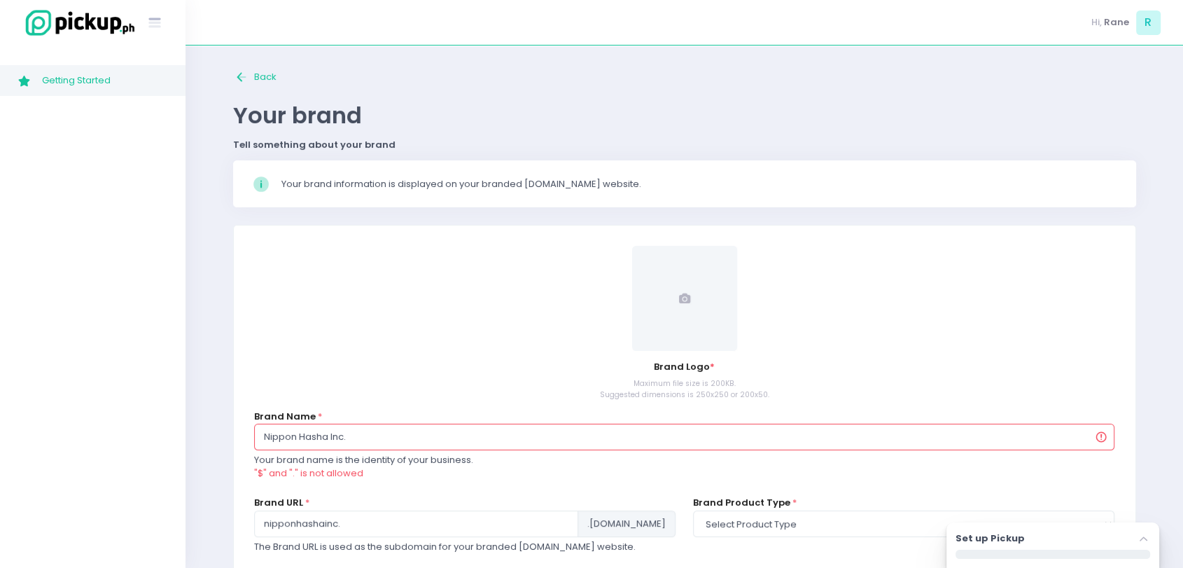
click at [460, 424] on input "Nippon Hasha Inc." at bounding box center [684, 436] width 861 height 27
type input "k"
type input "ka"
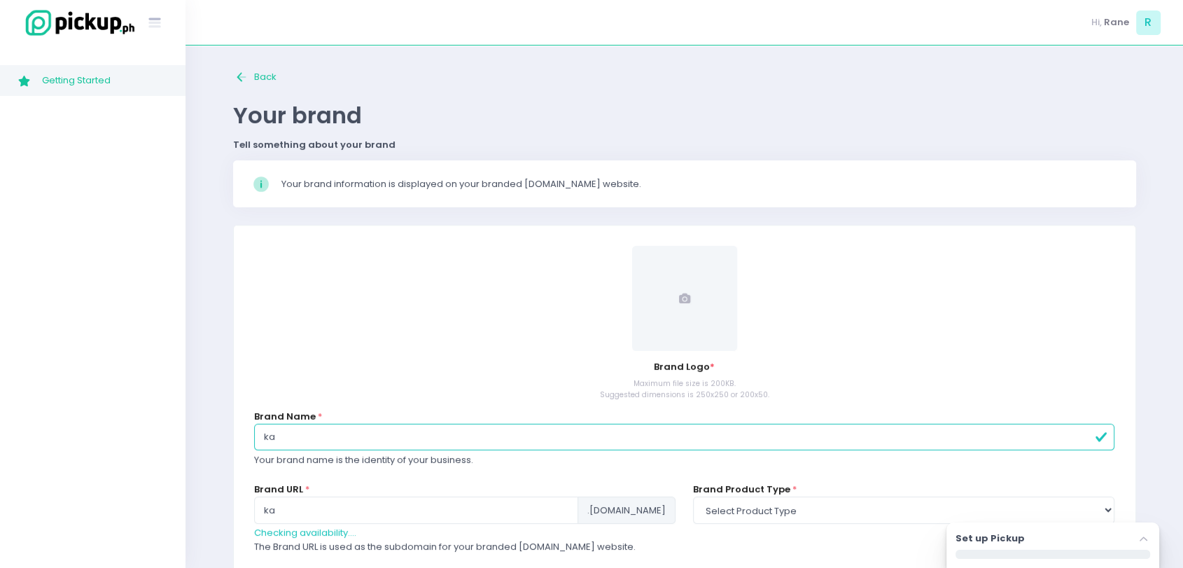
type input "kaz"
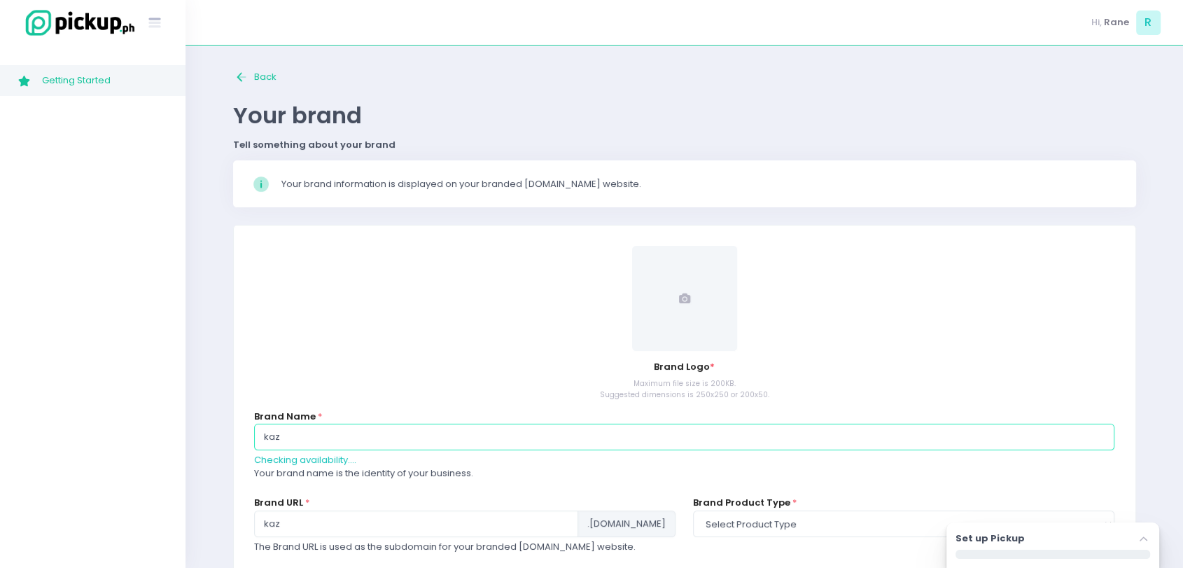
type input "kazu"
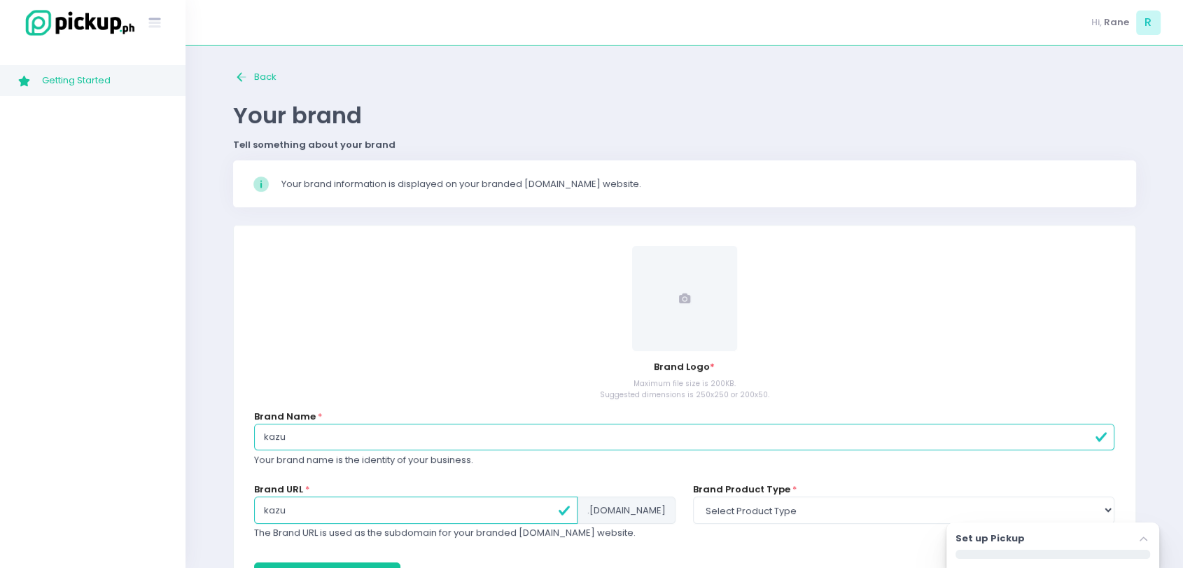
scroll to position [75, 0]
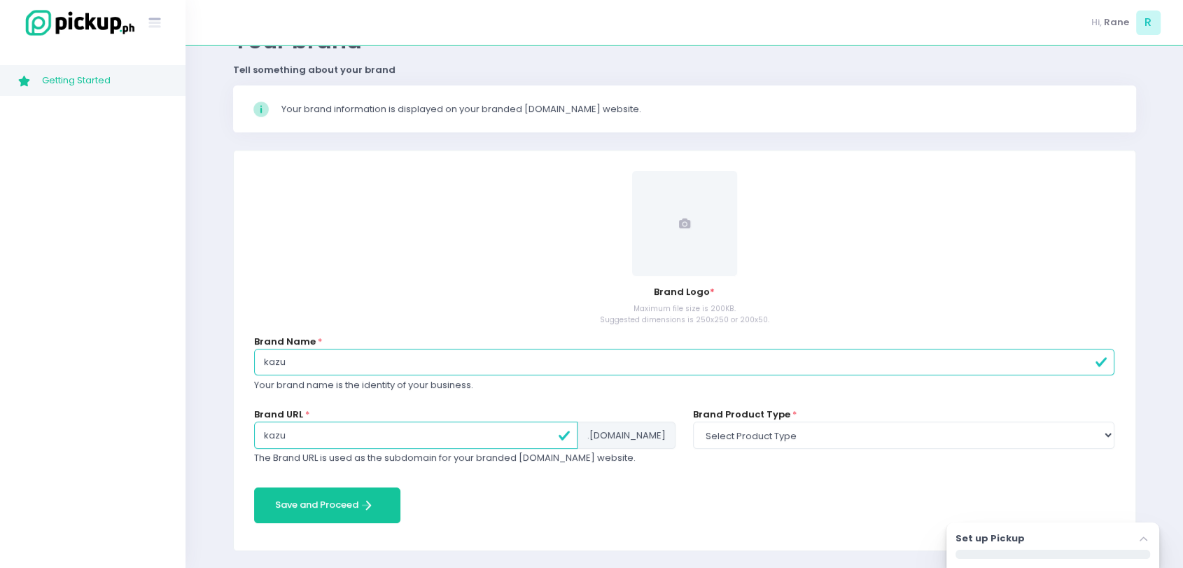
type input "kazu"
click at [588, 486] on form "Brand Logo * Maximum file size is 200KB. Suggested dimensions is 250x250 or 200…" at bounding box center [684, 350] width 861 height 358
click at [771, 438] on select "Select product type food non-food" at bounding box center [903, 434] width 421 height 27
select select "food"
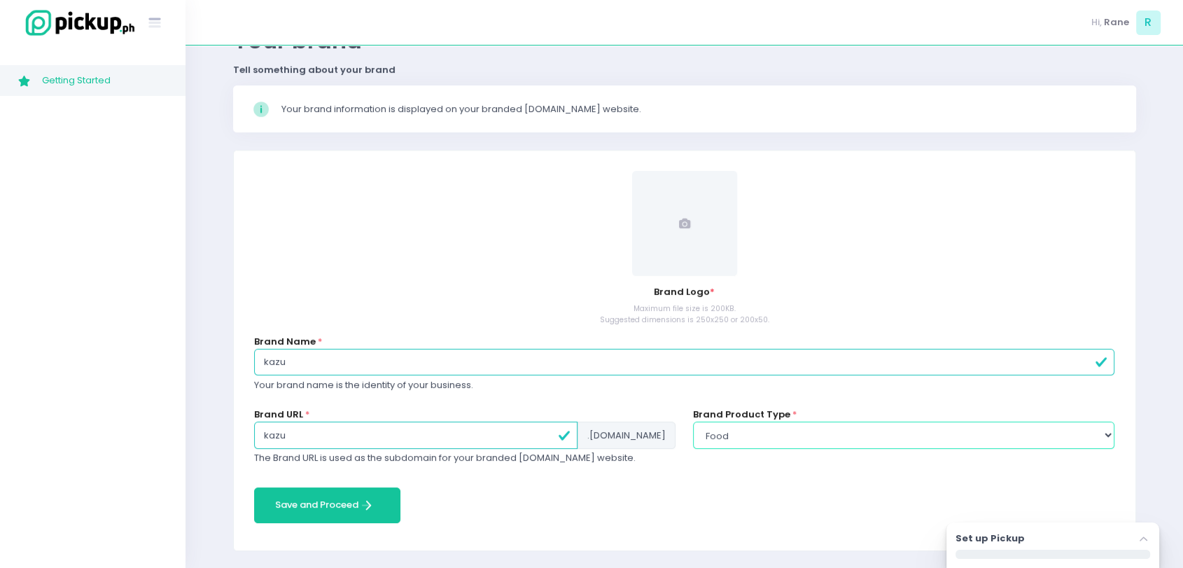
click at [693, 421] on select "Select product type food non-food" at bounding box center [903, 434] width 421 height 27
click at [717, 251] on span at bounding box center [684, 223] width 105 height 105
click at [651, 276] on div "Brand Logo * Maximum file size is 200KB. Suggested dimensions is 250x250 or 200…" at bounding box center [684, 248] width 861 height 154
click at [666, 211] on span at bounding box center [684, 223] width 105 height 105
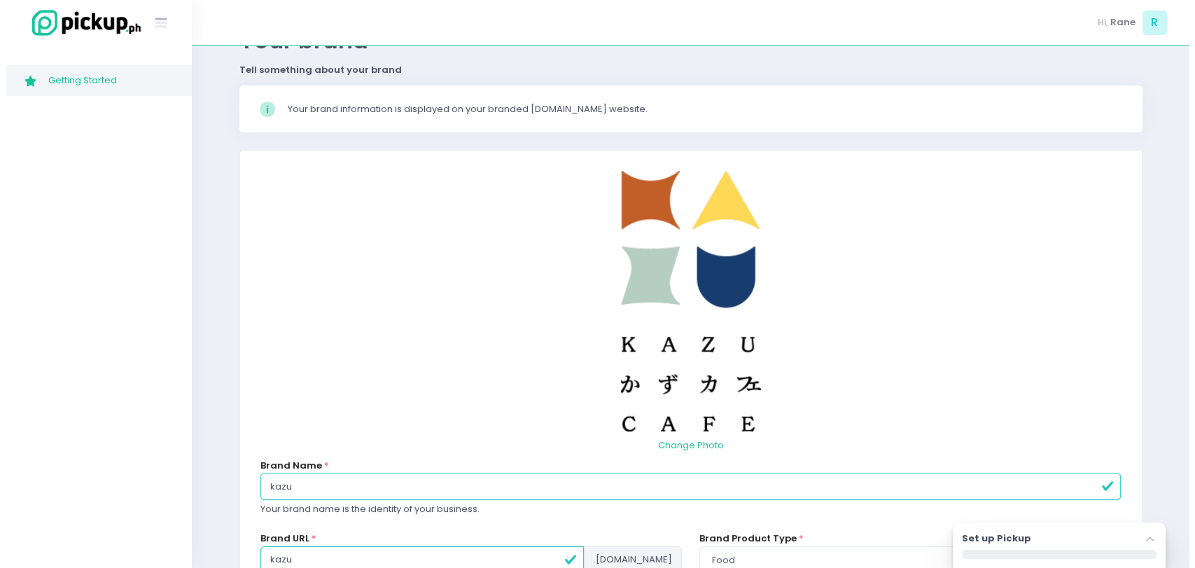
scroll to position [199, 0]
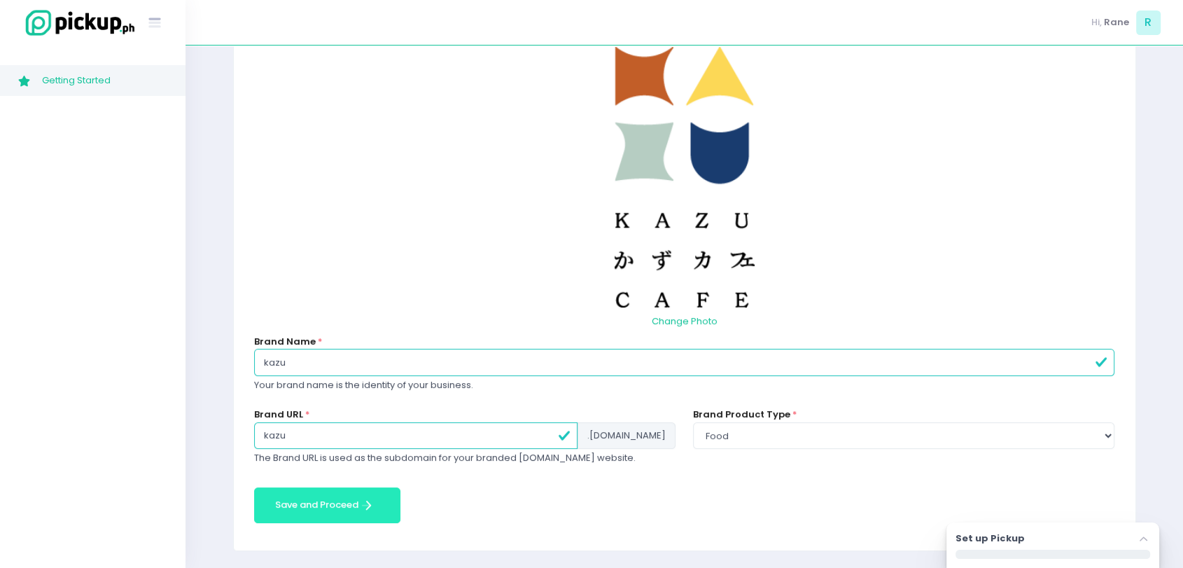
click at [336, 497] on button "Save and Proceed Save and Proceed Created with Sketch." at bounding box center [327, 505] width 146 height 36
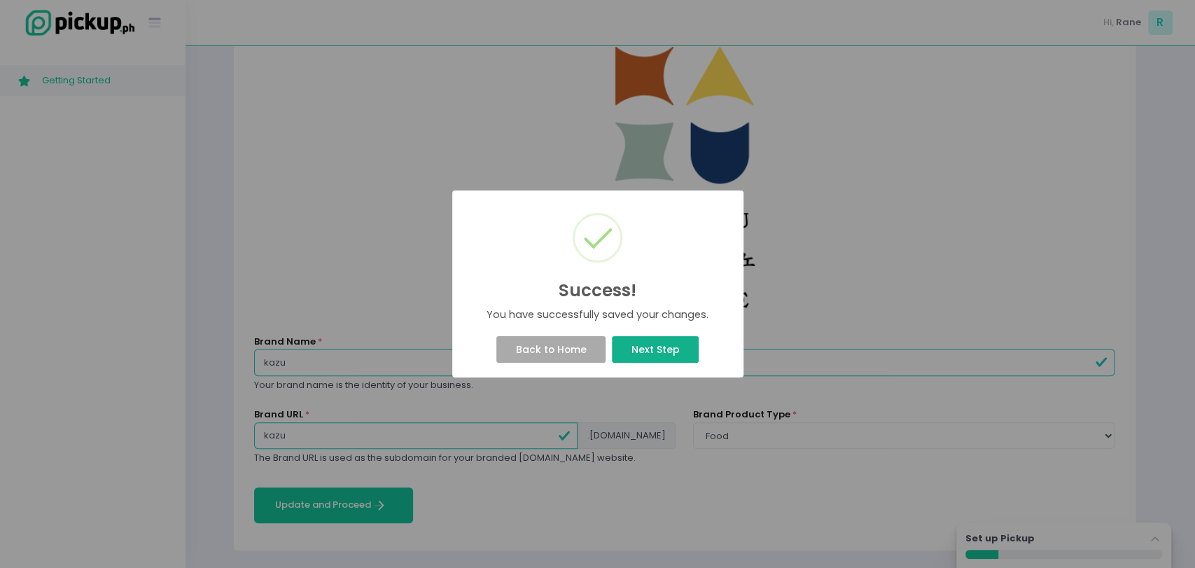
click at [664, 354] on button "Next Step" at bounding box center [655, 349] width 87 height 27
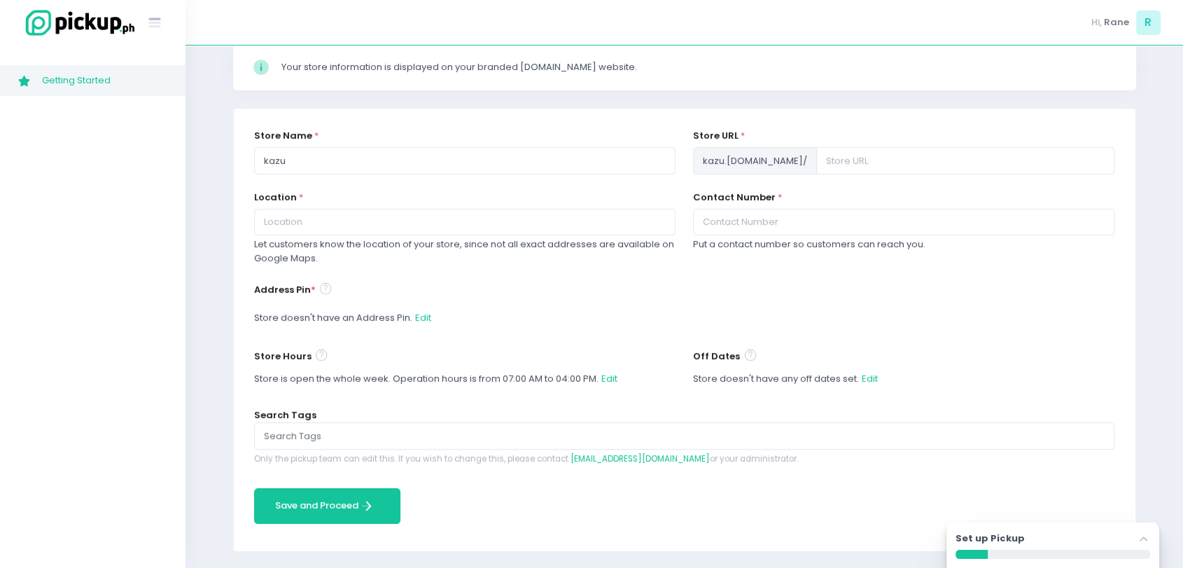
scroll to position [0, 0]
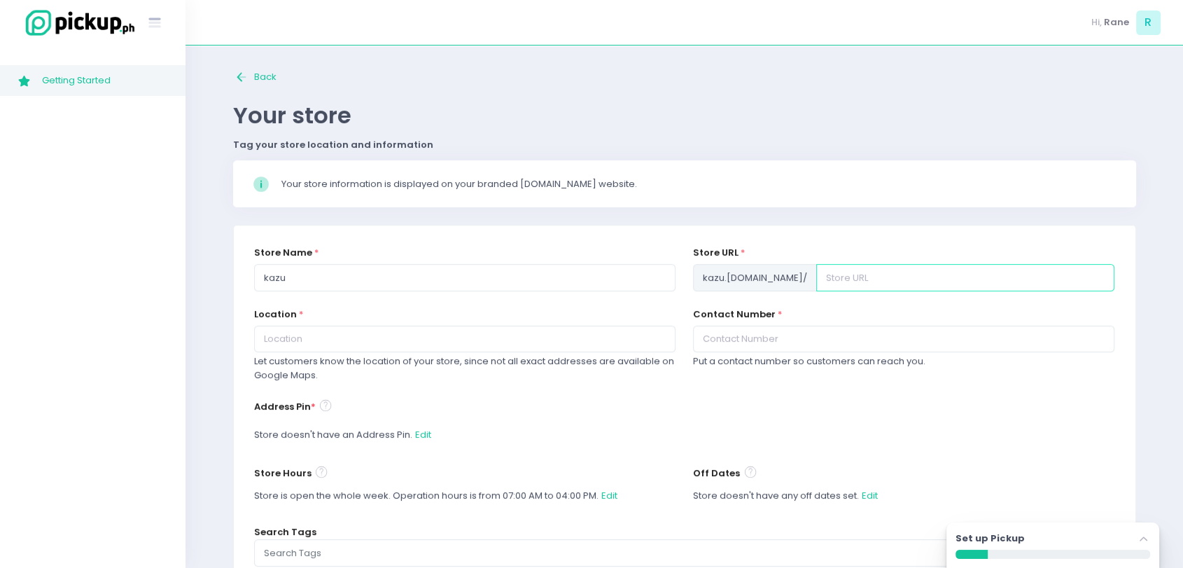
click at [816, 275] on input "text" at bounding box center [965, 277] width 298 height 27
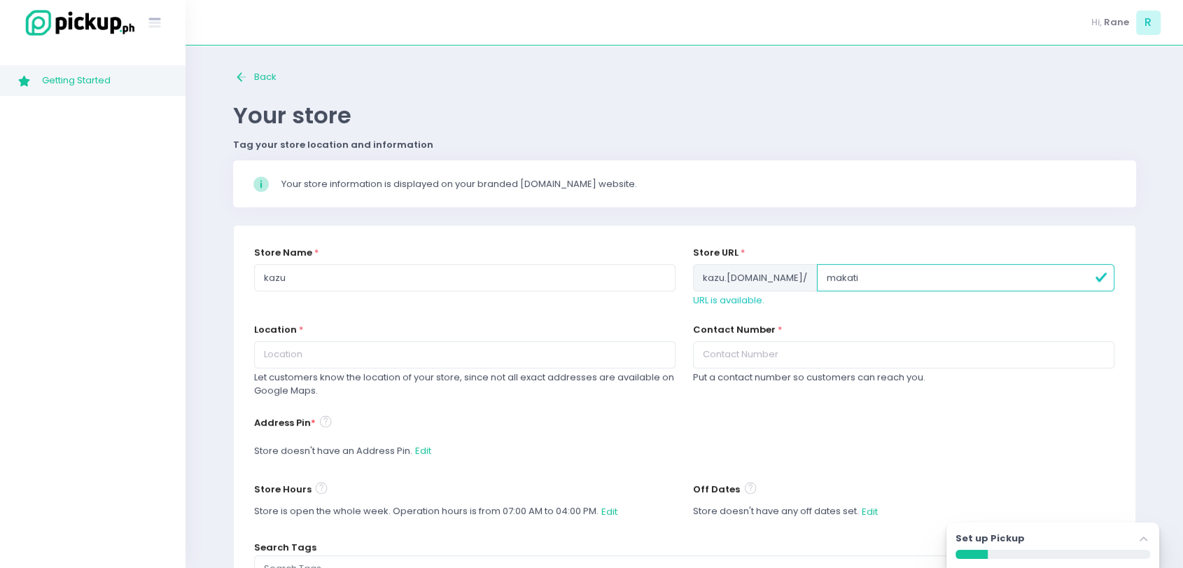
type input "makati"
click at [773, 355] on input "text" at bounding box center [903, 354] width 421 height 27
paste input "09175020320"
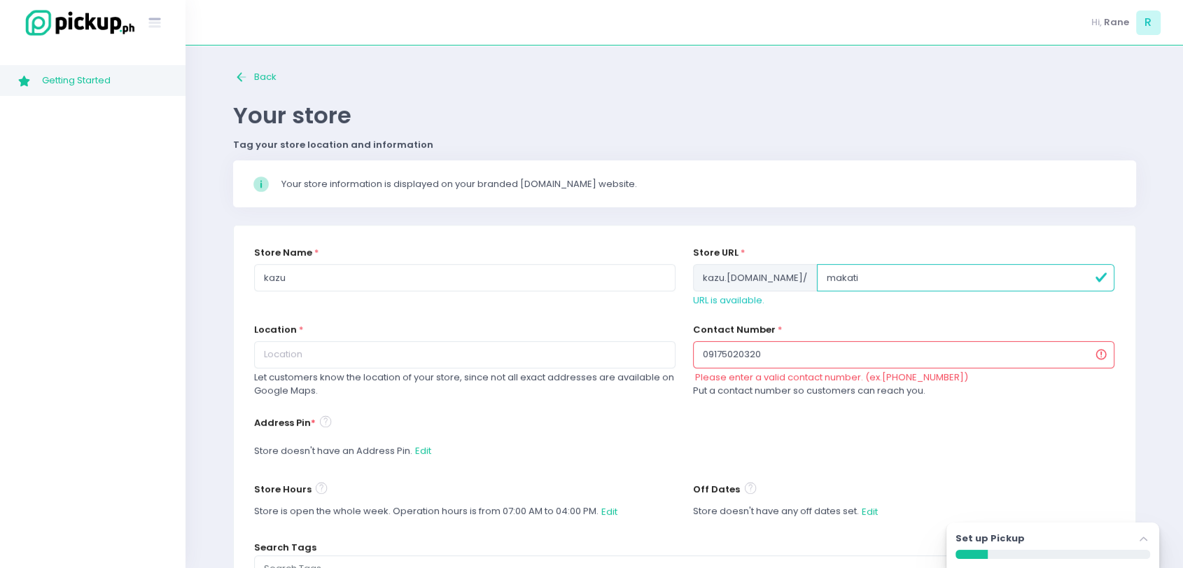
click at [660, 418] on div "Address Pin * Store doesn't have an Address Pin. Edit" at bounding box center [684, 439] width 861 height 51
click at [785, 357] on input "09175020320" at bounding box center [903, 354] width 421 height 27
click at [666, 310] on div "Store Name * kazu" at bounding box center [464, 284] width 439 height 77
click at [708, 353] on input "09175020320" at bounding box center [903, 354] width 421 height 27
click at [676, 323] on div "Location * Let customers know the location of your store, since not all exact a…" at bounding box center [464, 368] width 439 height 90
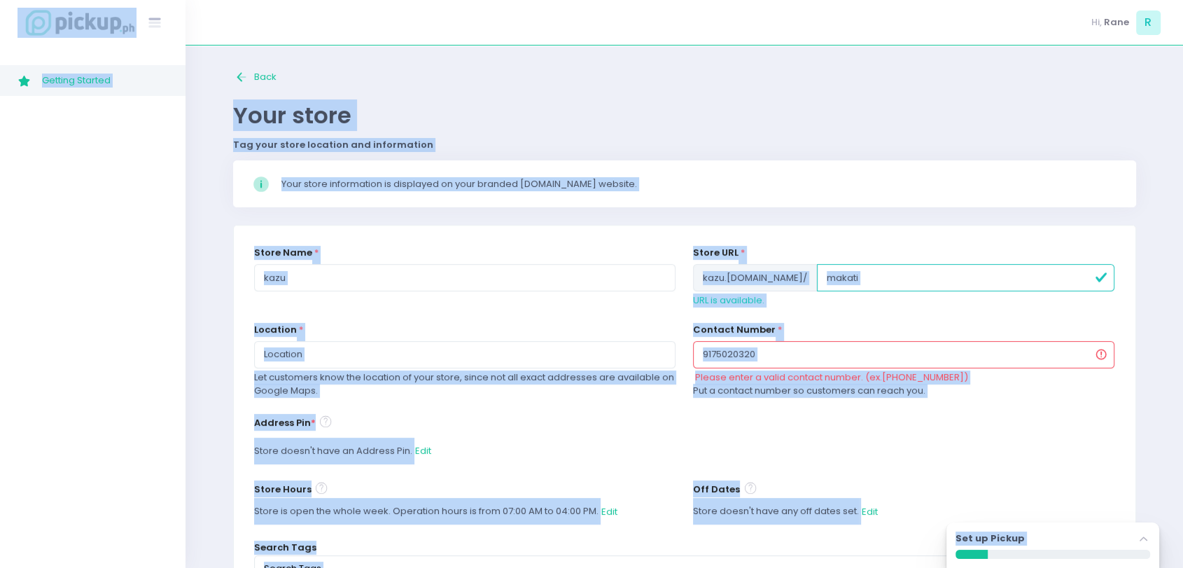
click at [748, 349] on input "9175020320" at bounding box center [903, 354] width 421 height 27
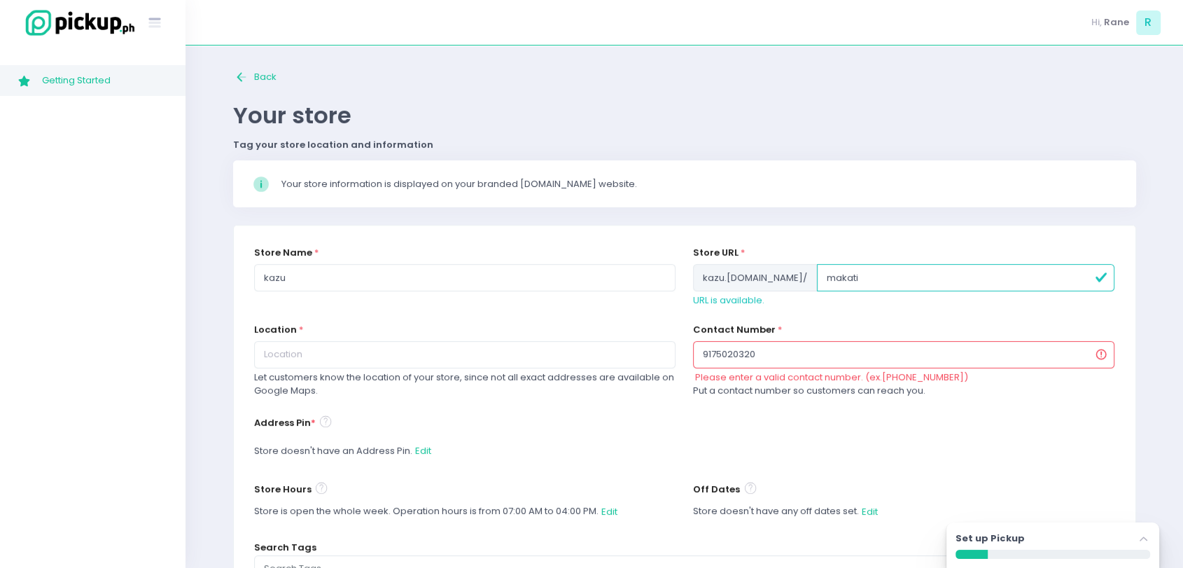
click at [748, 349] on input "9175020320" at bounding box center [903, 354] width 421 height 27
click at [780, 356] on input "9175020320" at bounding box center [903, 354] width 421 height 27
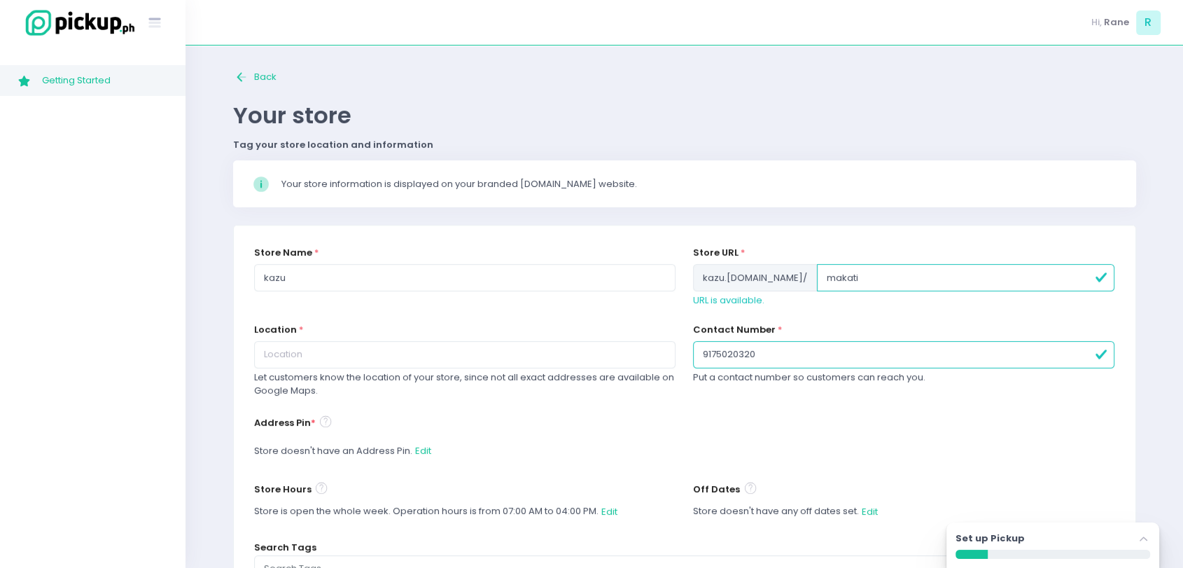
click at [703, 351] on input "9175020320" at bounding box center [903, 354] width 421 height 27
type input "09175020320"
click at [717, 388] on div "Contact Number * 09175020320 Put a contact number so customers can reach you." at bounding box center [904, 368] width 439 height 90
click at [288, 348] on input "text" at bounding box center [464, 354] width 421 height 27
paste input "Ayala Triangle Gardens Makati City"
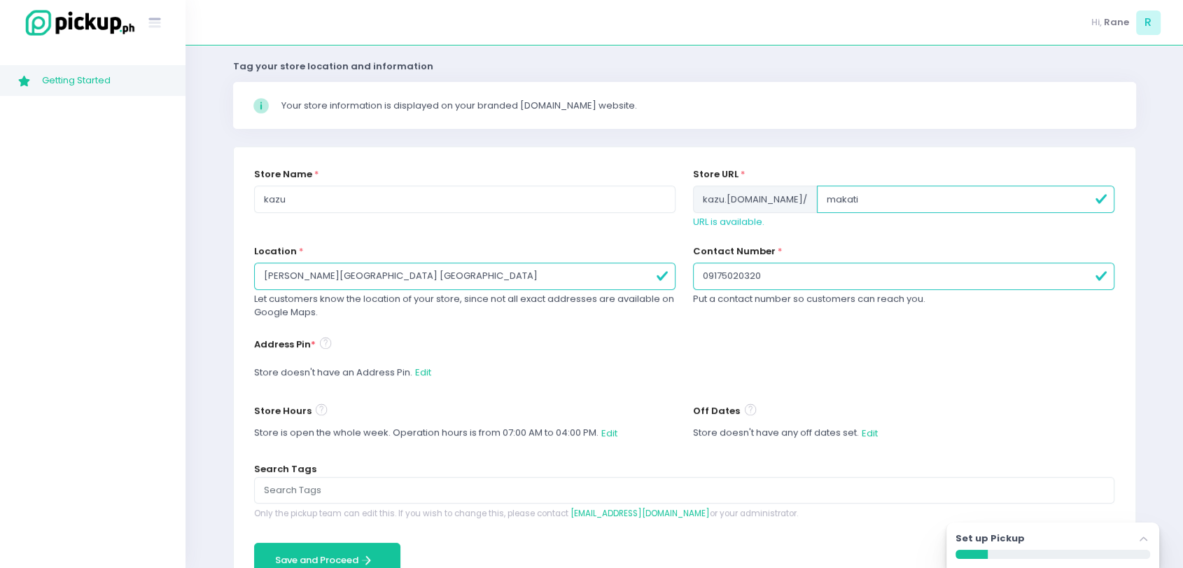
scroll to position [87, 0]
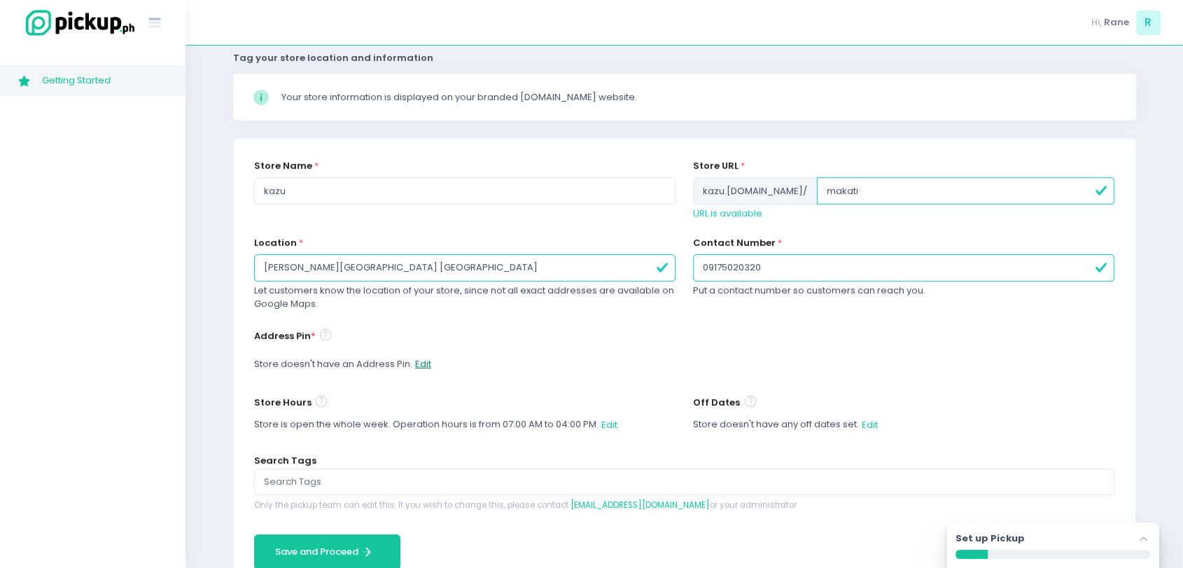
type input "Ayala Triangle Gardens Makati City"
click at [419, 358] on button "Edit" at bounding box center [422, 364] width 17 height 27
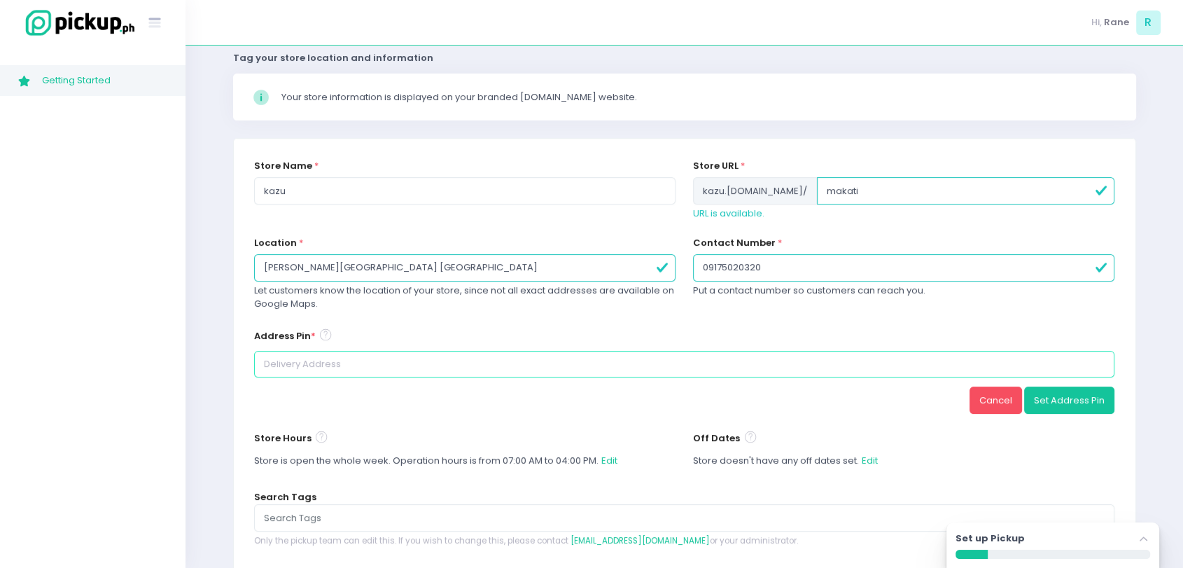
click at [393, 363] on input at bounding box center [684, 364] width 861 height 27
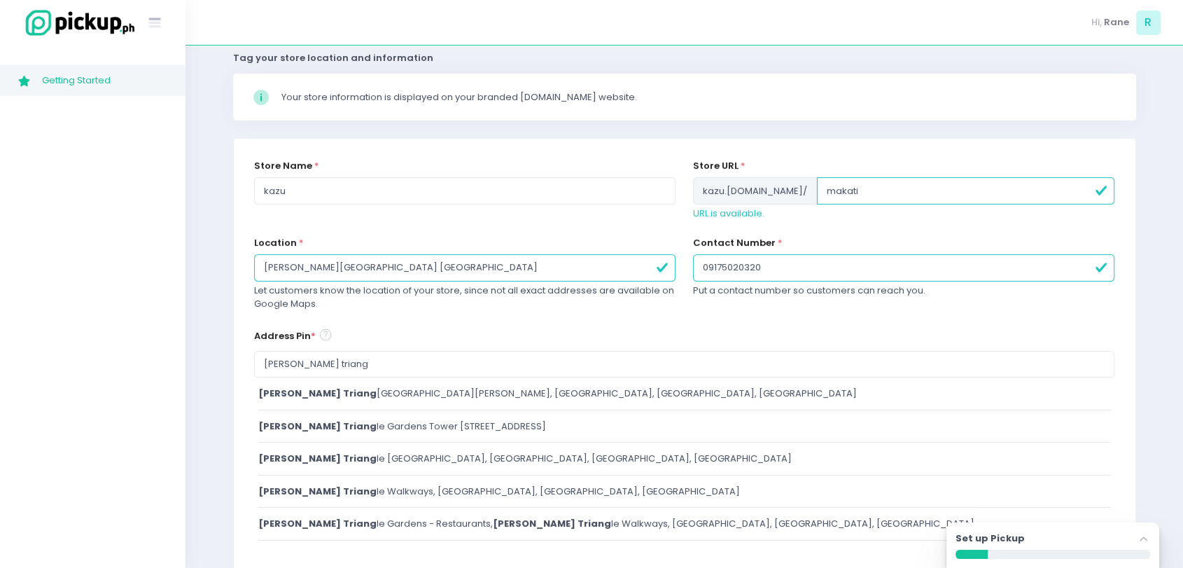
click at [430, 392] on div "ayala triang le Gardens, Ayala Avenue, Makati City, Metro Manila, Philippines" at bounding box center [684, 393] width 852 height 14
type input "Ayala Triangle Gardens, Ayala Avenue, Makati City, Metro Manila, Philippines"
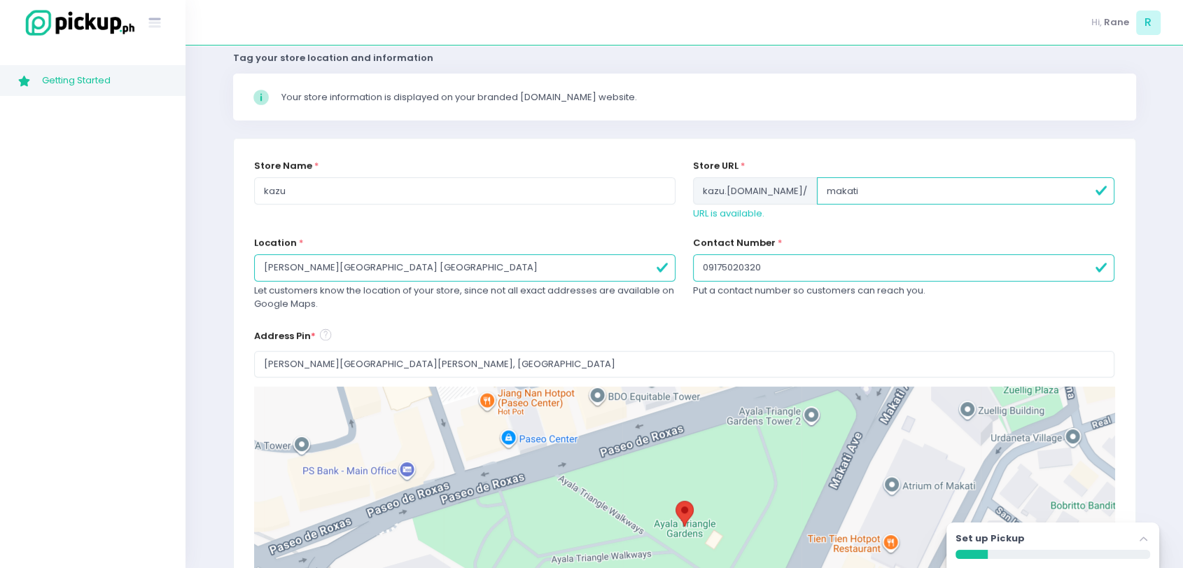
scroll to position [449, 0]
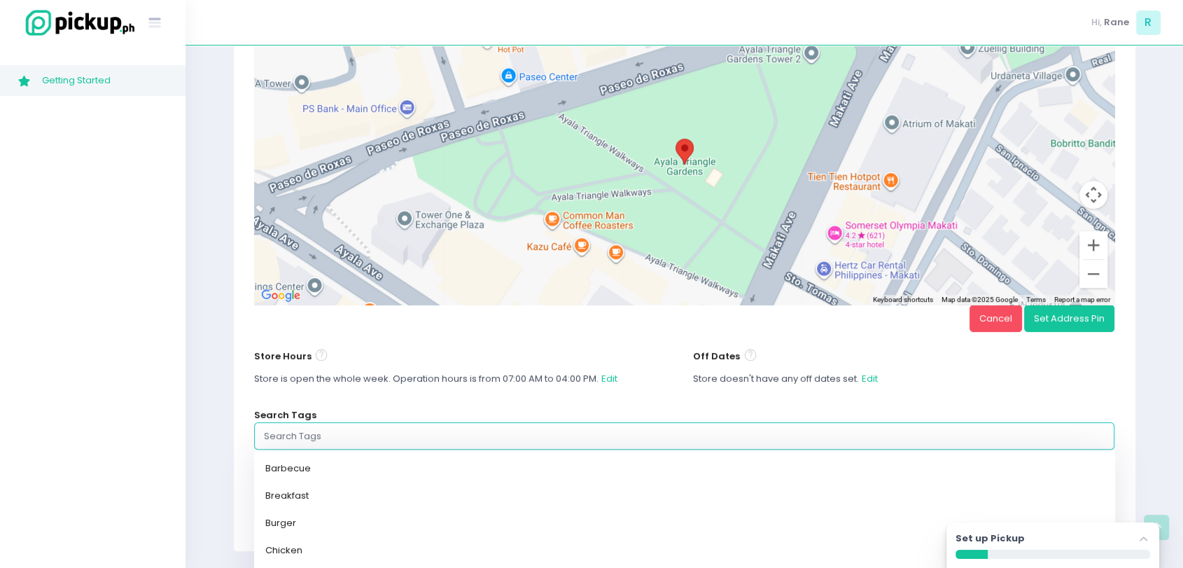
click at [521, 437] on input "text" at bounding box center [684, 436] width 841 height 14
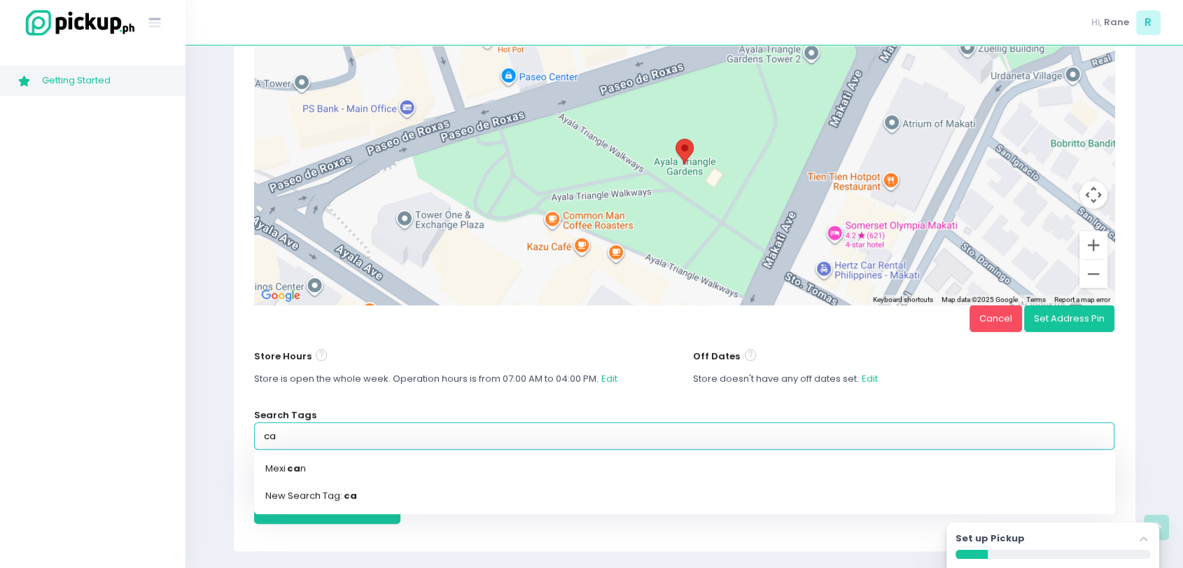
type input "c"
type input "Cafe"
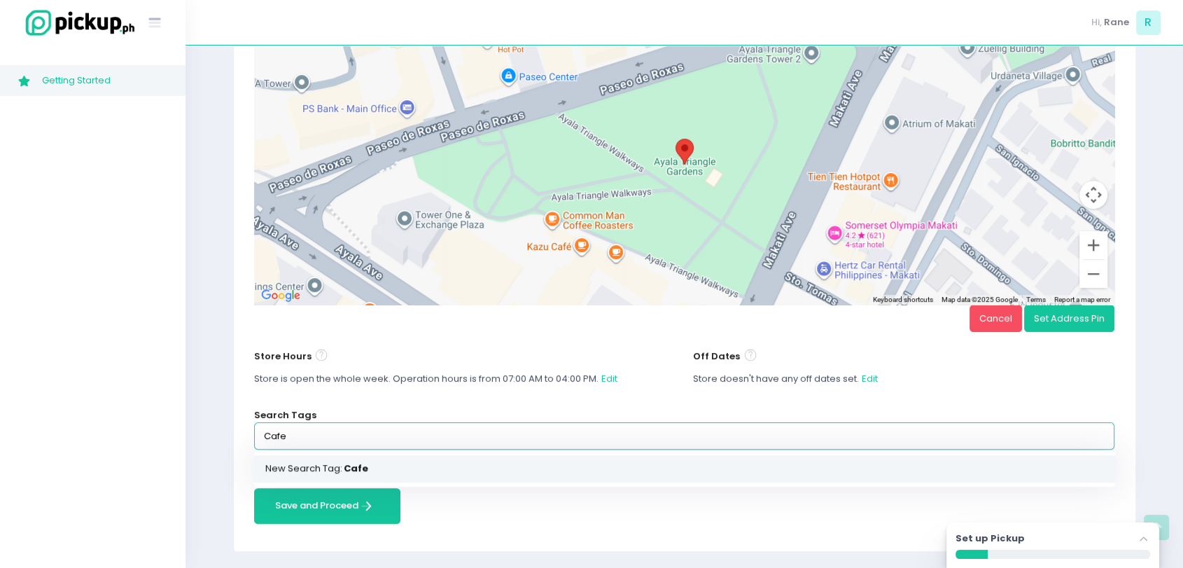
click at [426, 469] on link "New Search Tag: Cafe" at bounding box center [684, 467] width 861 height 27
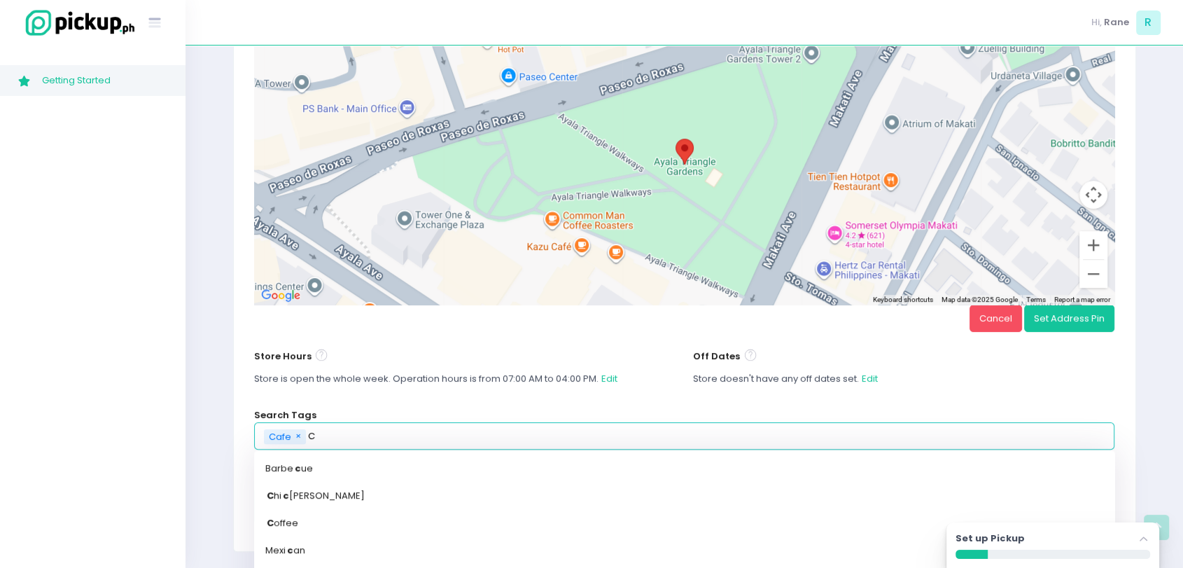
type input "Co"
type input "Coffee"
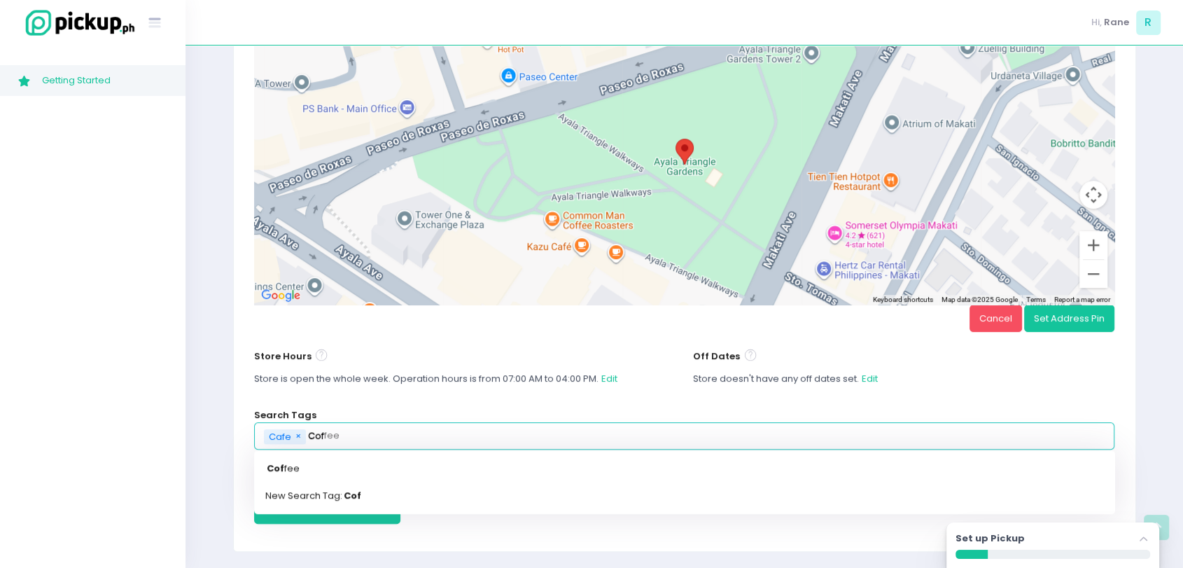
type input "Coff"
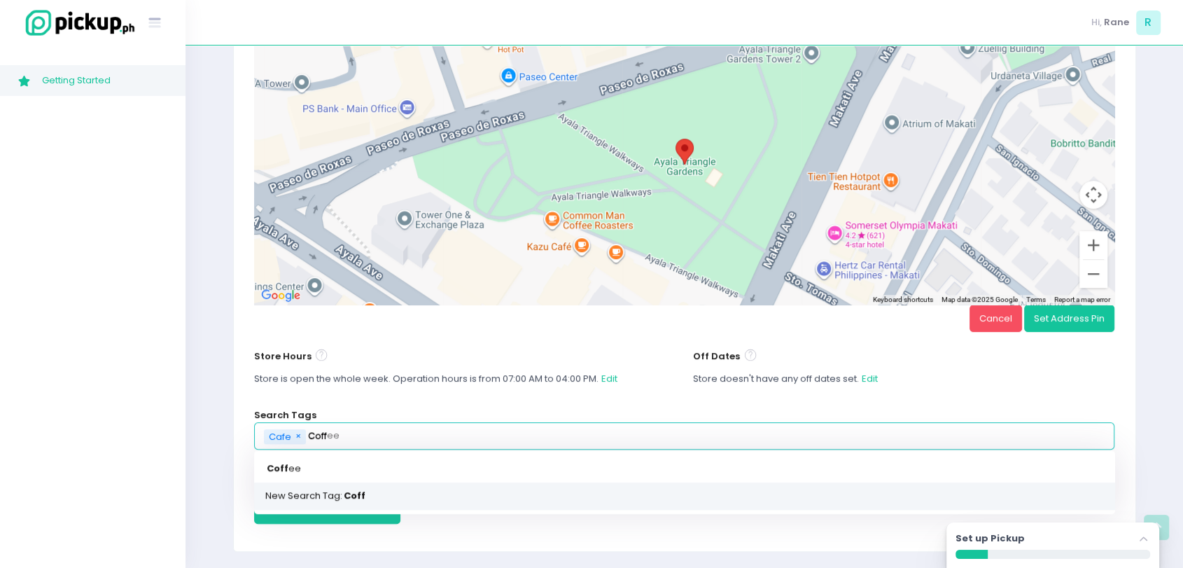
click at [479, 500] on link "New Search Tag: Coff" at bounding box center [684, 495] width 861 height 27
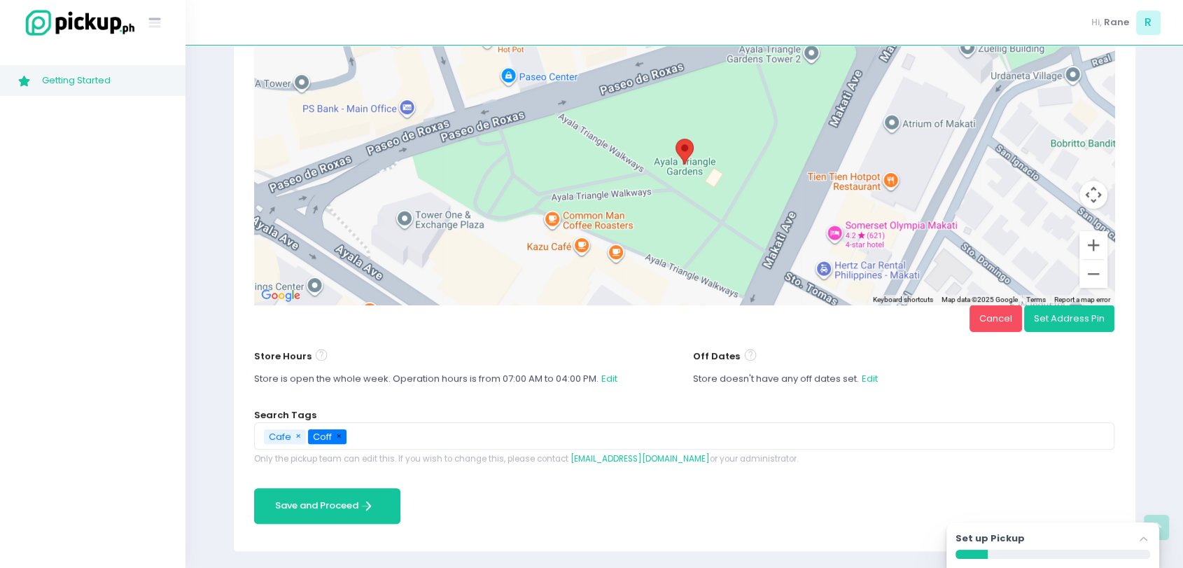
click at [338, 438] on span "×" at bounding box center [339, 435] width 6 height 13
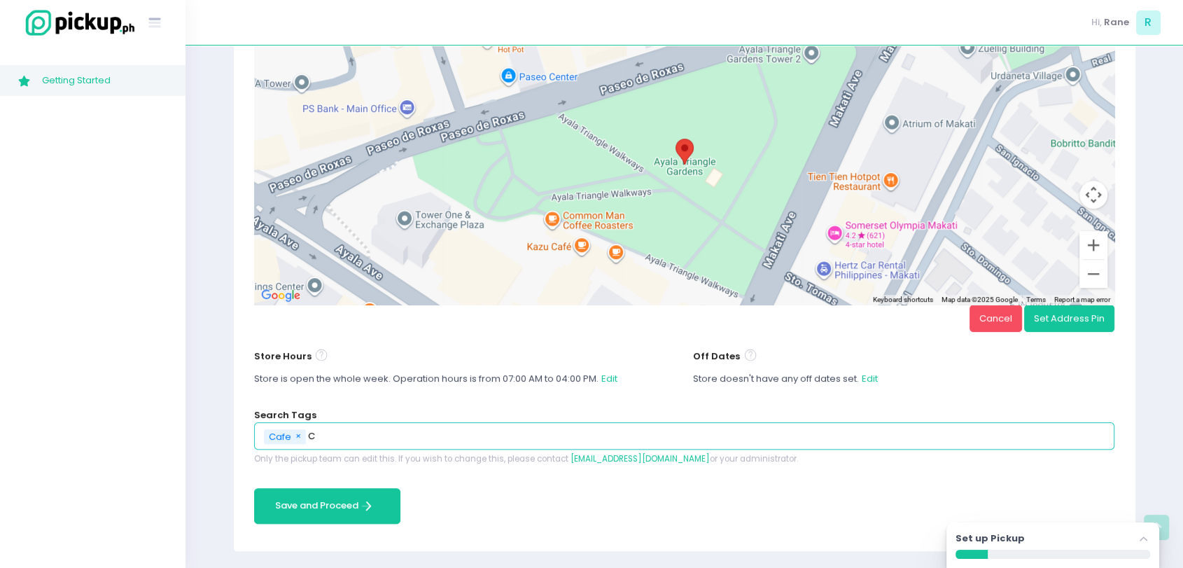
type input "Co"
type input "Coffee"
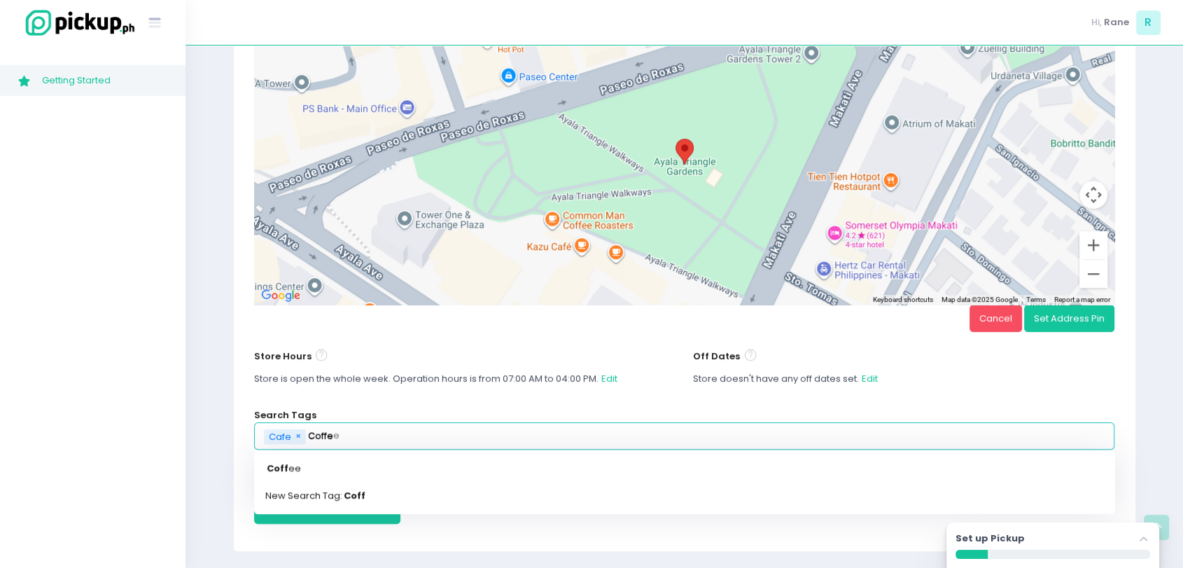
type input "Coffee"
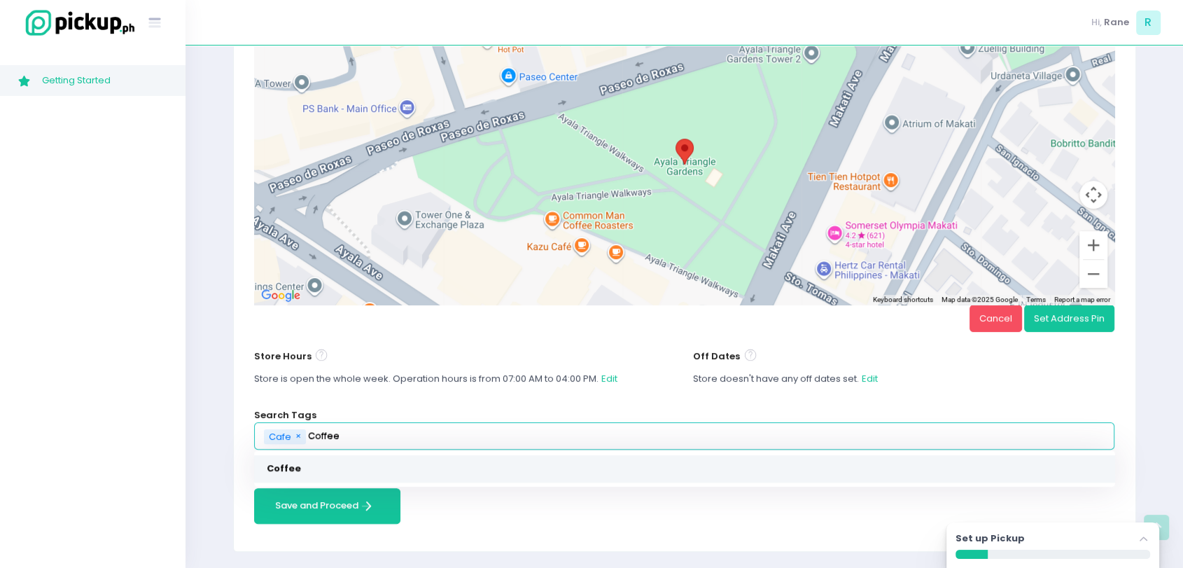
click at [321, 458] on link "Coffee" at bounding box center [684, 467] width 861 height 27
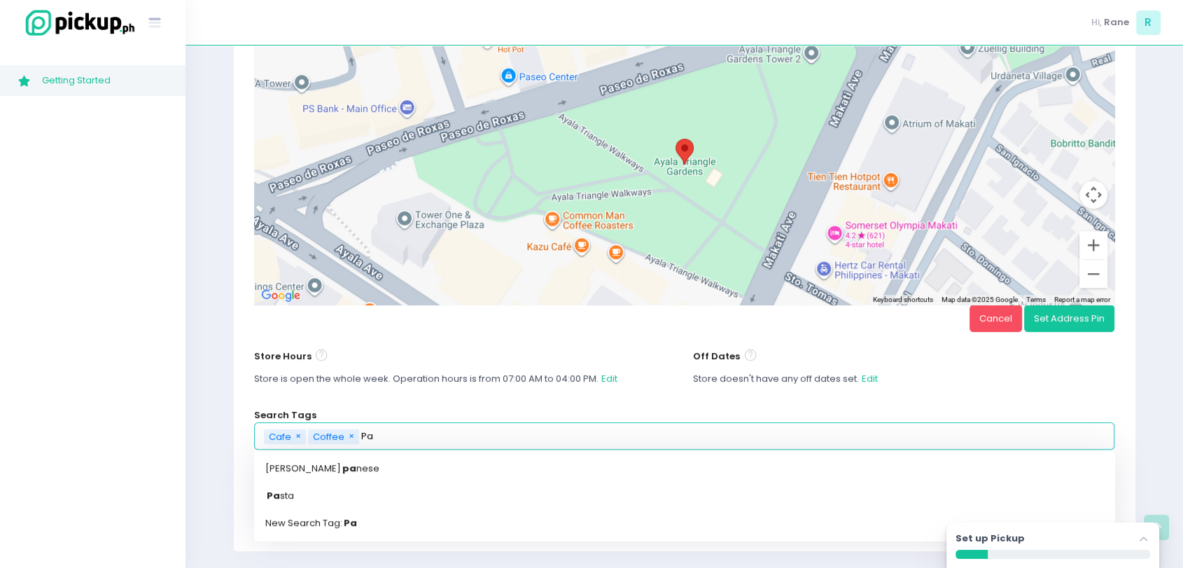
type input "Pas"
type input "Pasta"
type input "Pa"
type input "P"
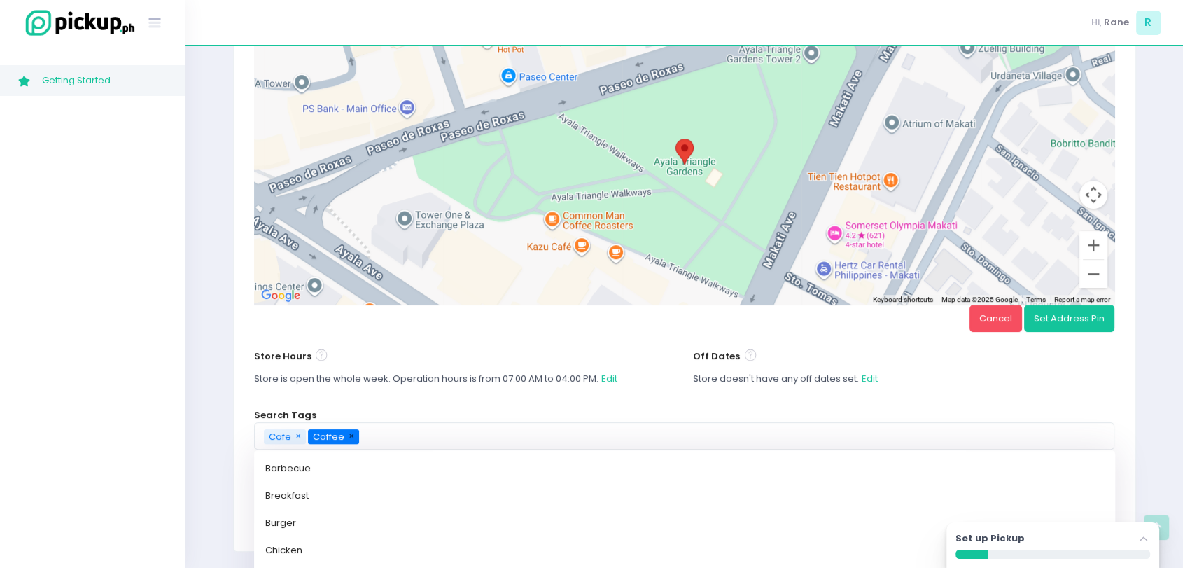
click at [352, 432] on button "× Remove" at bounding box center [351, 436] width 15 height 16
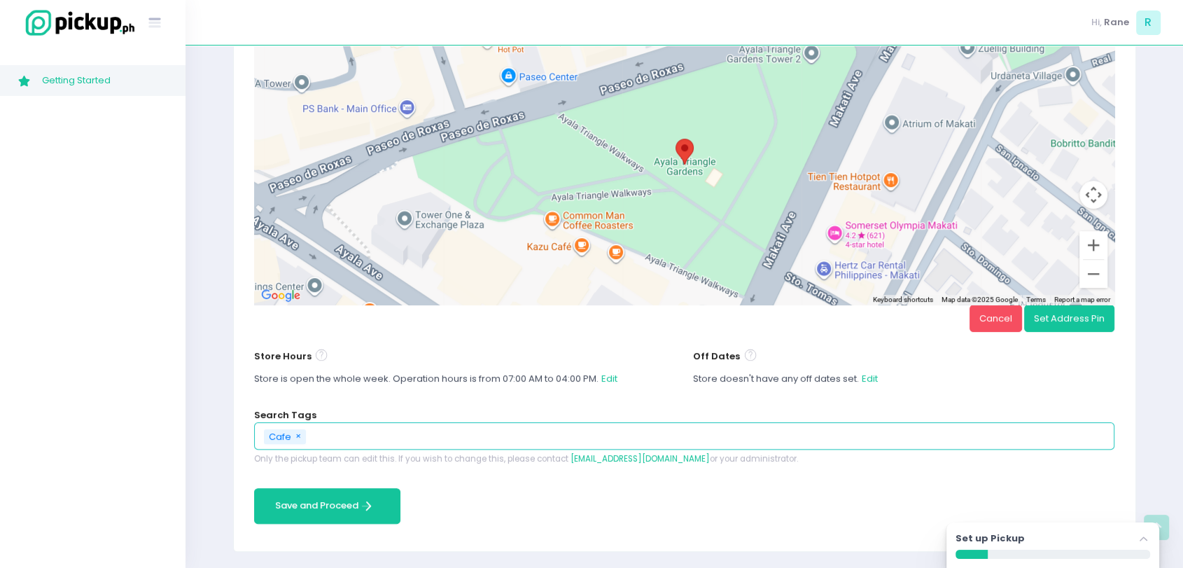
scroll to position [448, 0]
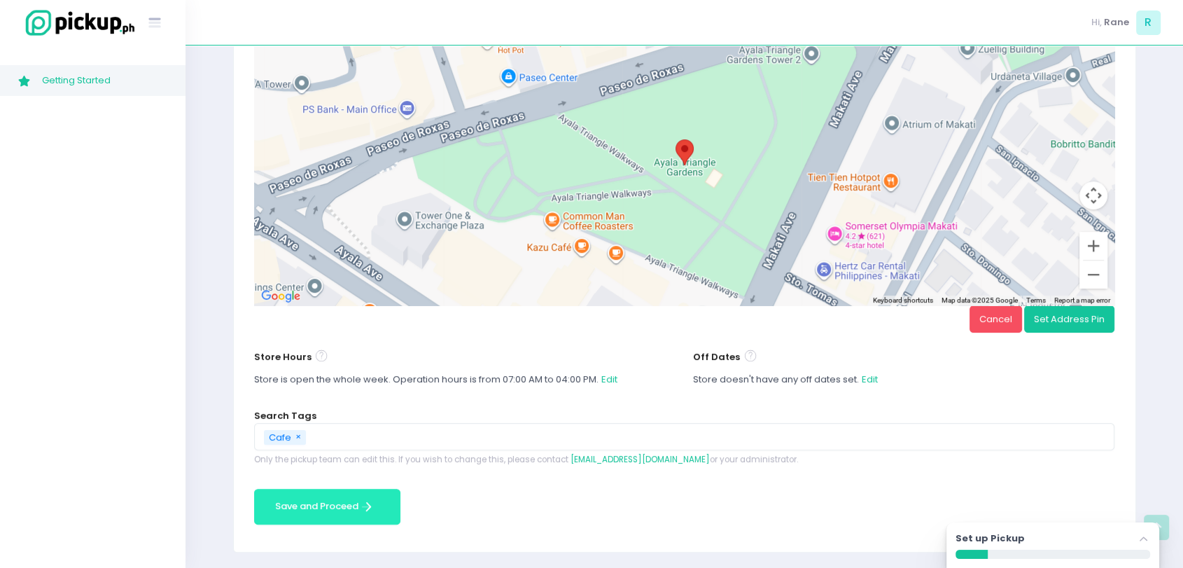
click at [314, 508] on button "Save and Proceed Save and Proceed Created with Sketch." at bounding box center [327, 507] width 146 height 36
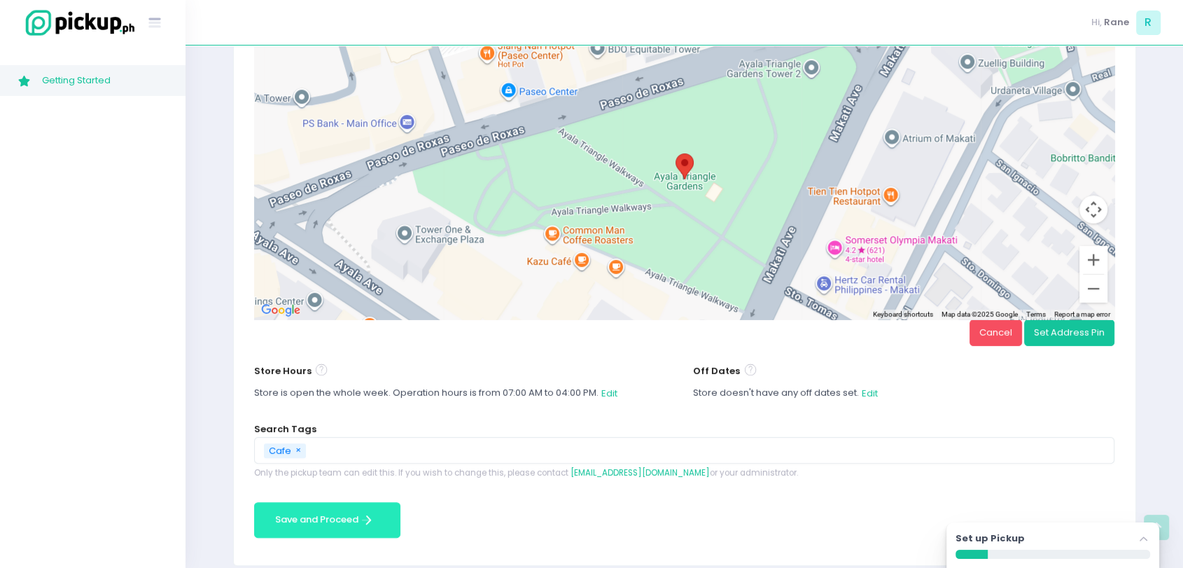
scroll to position [462, 0]
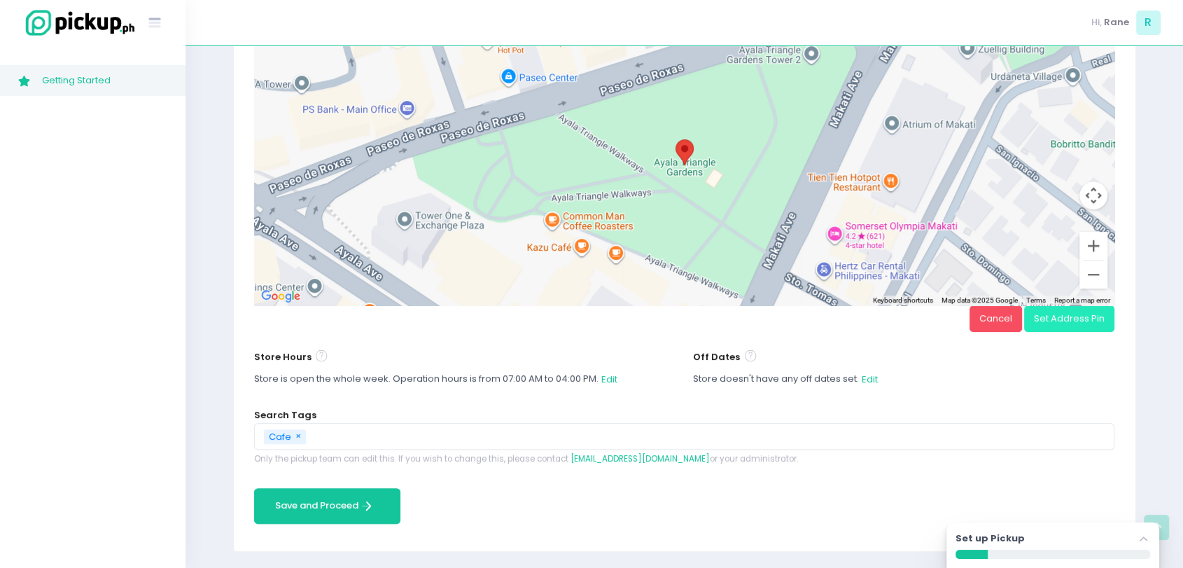
click at [1062, 322] on button "Set Address Pin" at bounding box center [1069, 318] width 90 height 27
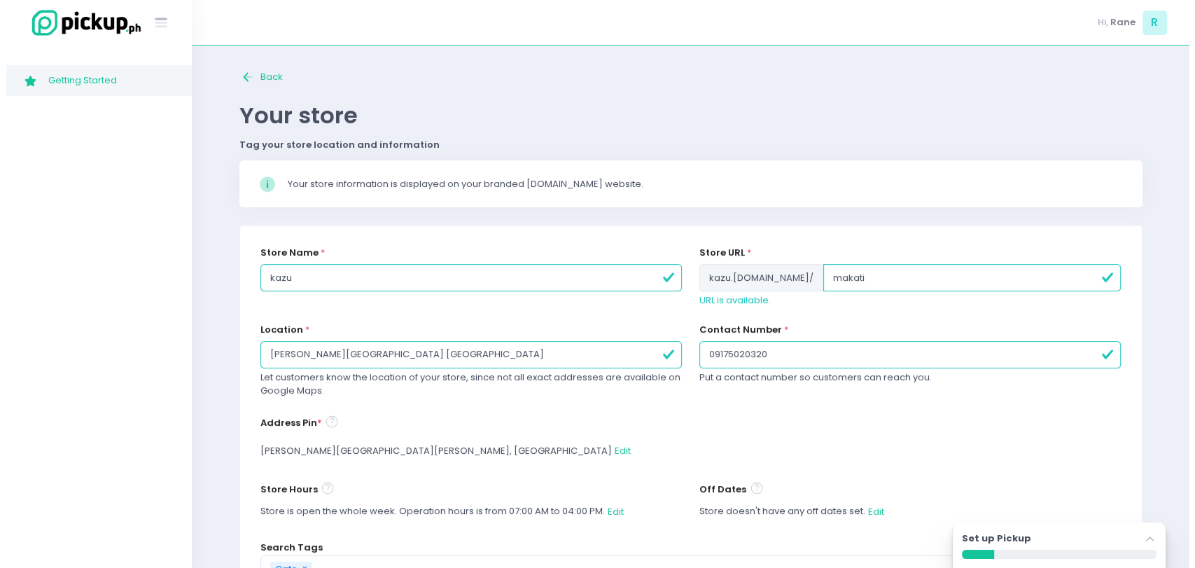
scroll to position [133, 0]
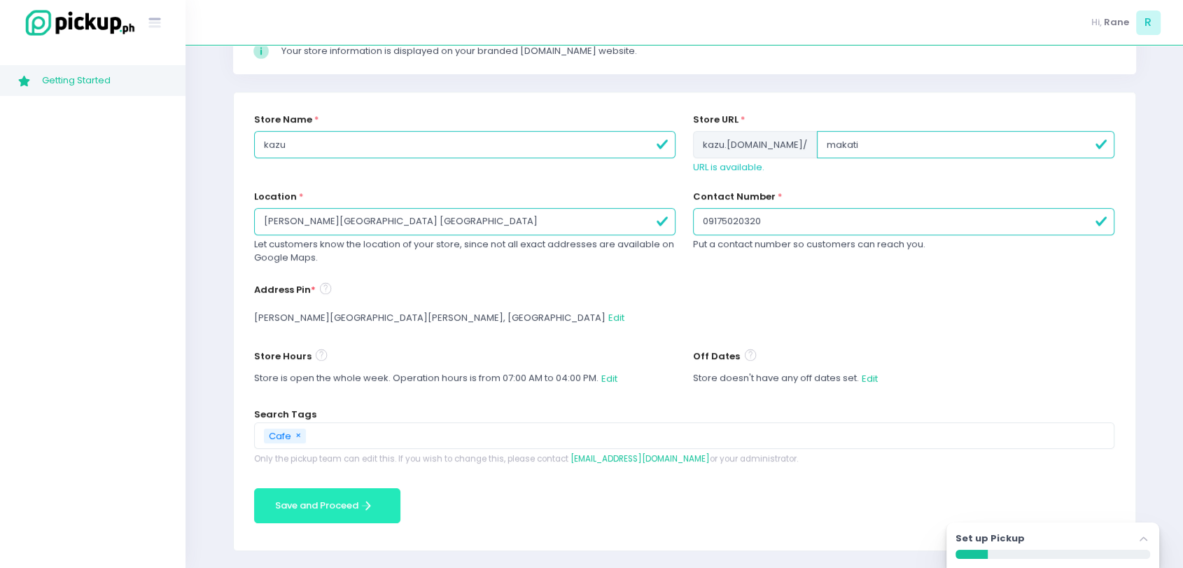
click at [281, 494] on button "Save and Proceed Save and Proceed Created with Sketch." at bounding box center [327, 506] width 146 height 36
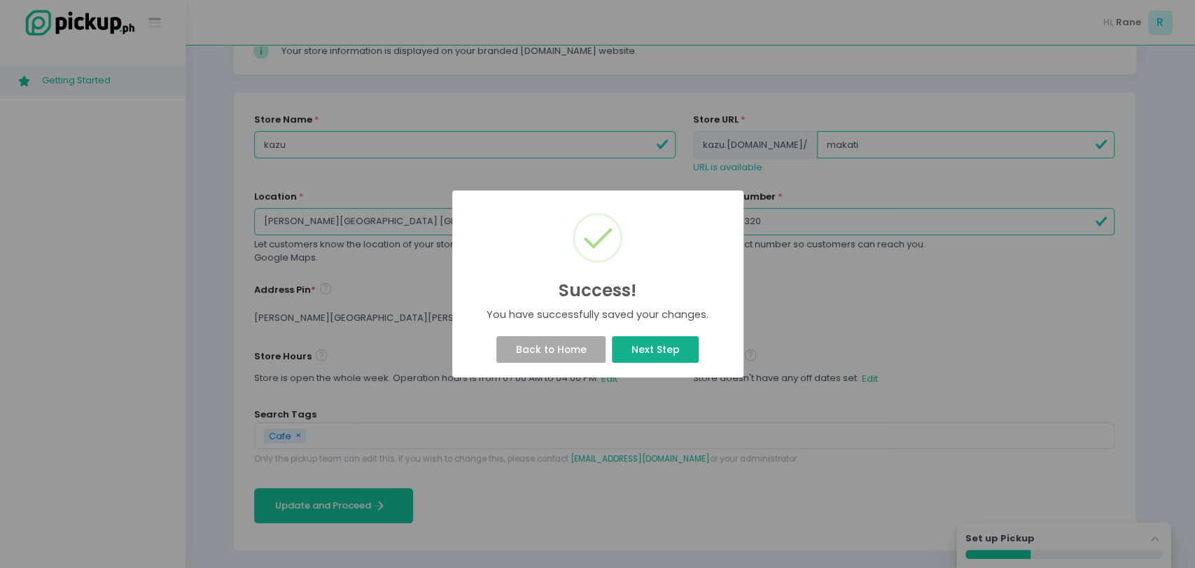
click at [638, 351] on button "Next Step" at bounding box center [655, 349] width 87 height 27
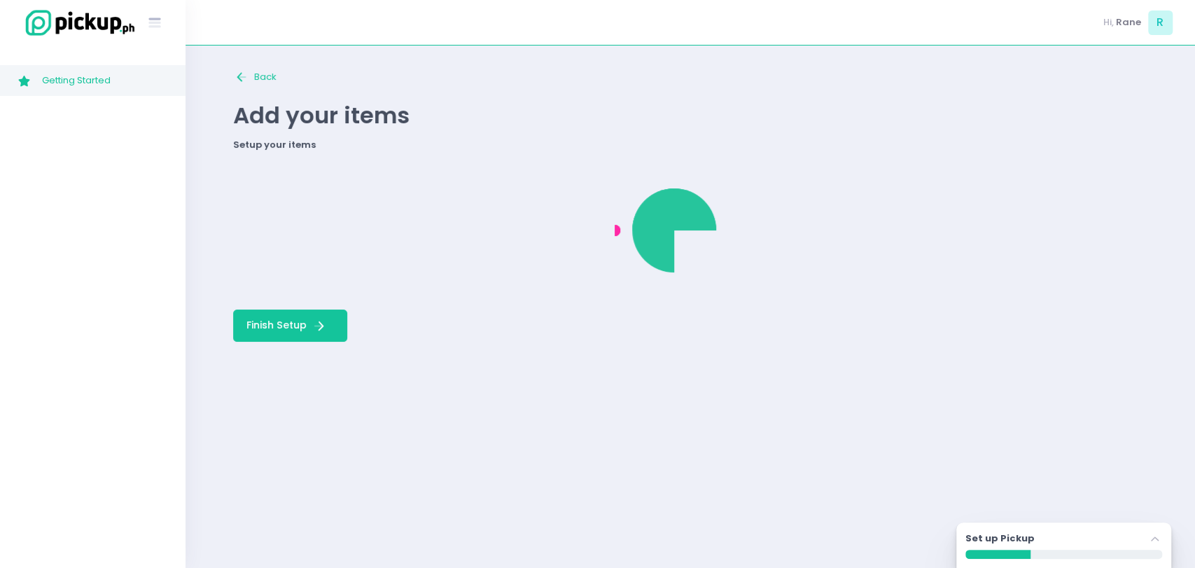
scroll to position [0, 0]
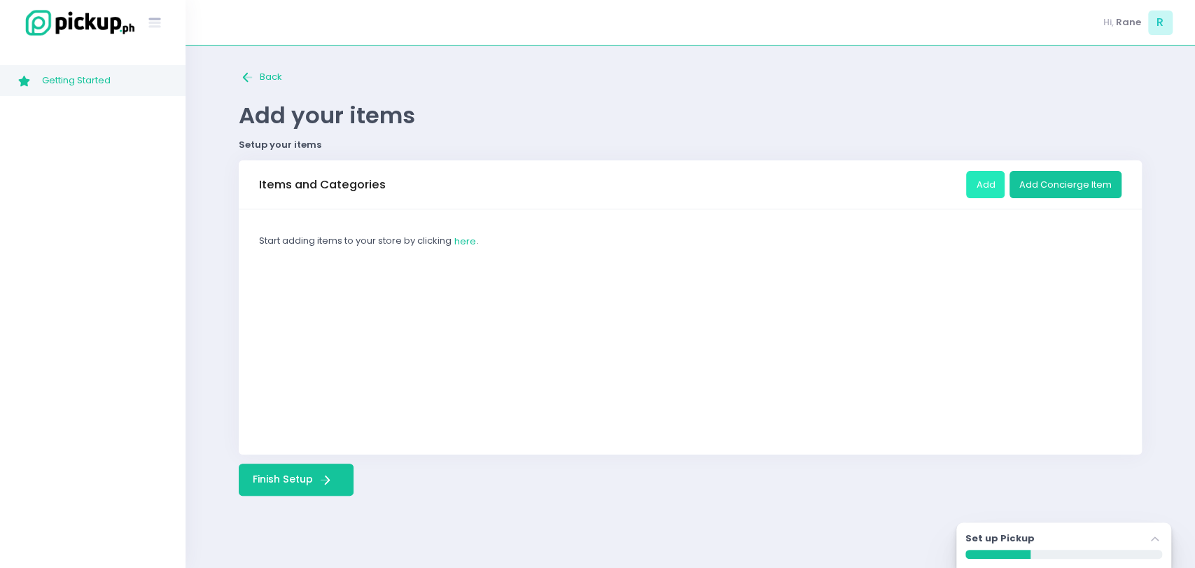
click at [983, 176] on button "Add" at bounding box center [985, 184] width 38 height 27
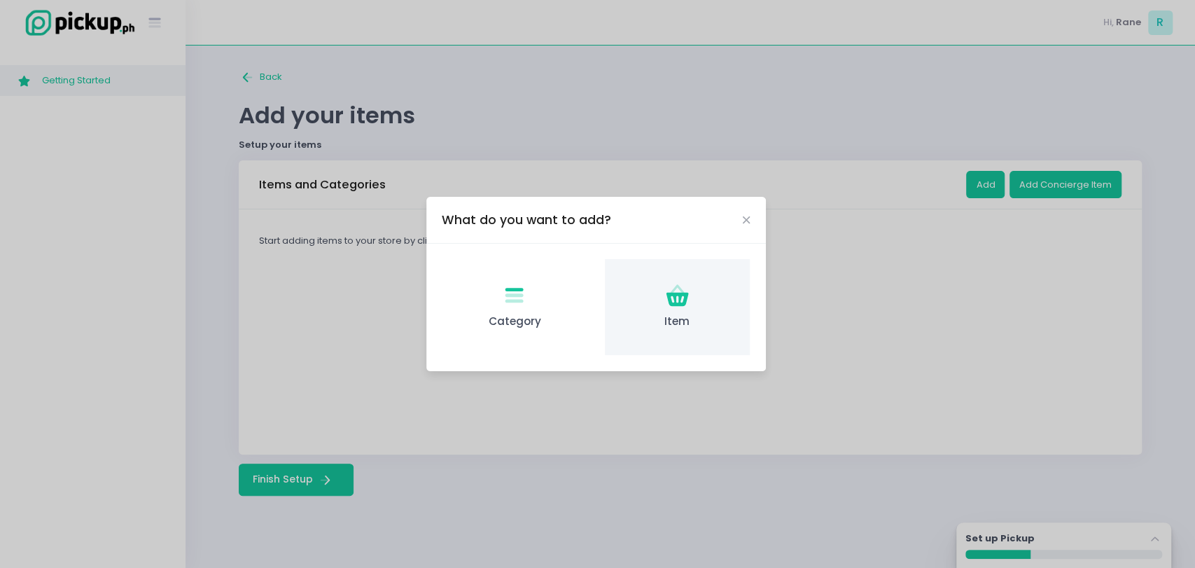
click at [678, 302] on icon at bounding box center [677, 299] width 22 height 14
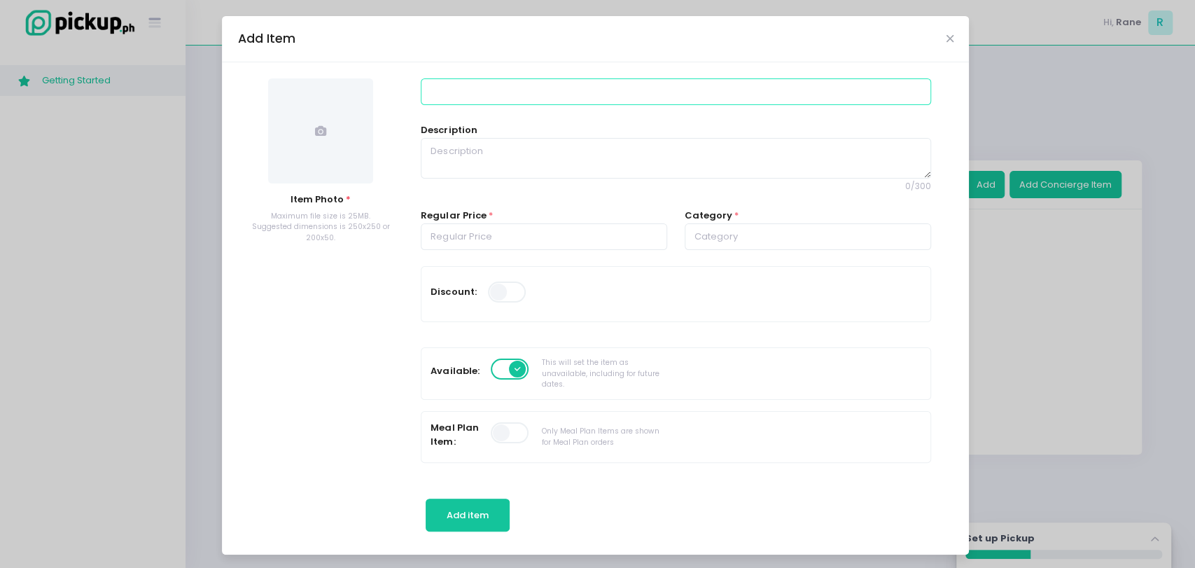
click at [459, 97] on input at bounding box center [676, 91] width 510 height 27
paste input "1. Ebi Fry Set"
click at [424, 89] on input "1. Ebi Fry Set" at bounding box center [676, 91] width 510 height 27
click at [428, 91] on input "1. Ebi Fry Set" at bounding box center [676, 91] width 510 height 27
type input "Ebi Fry Set"
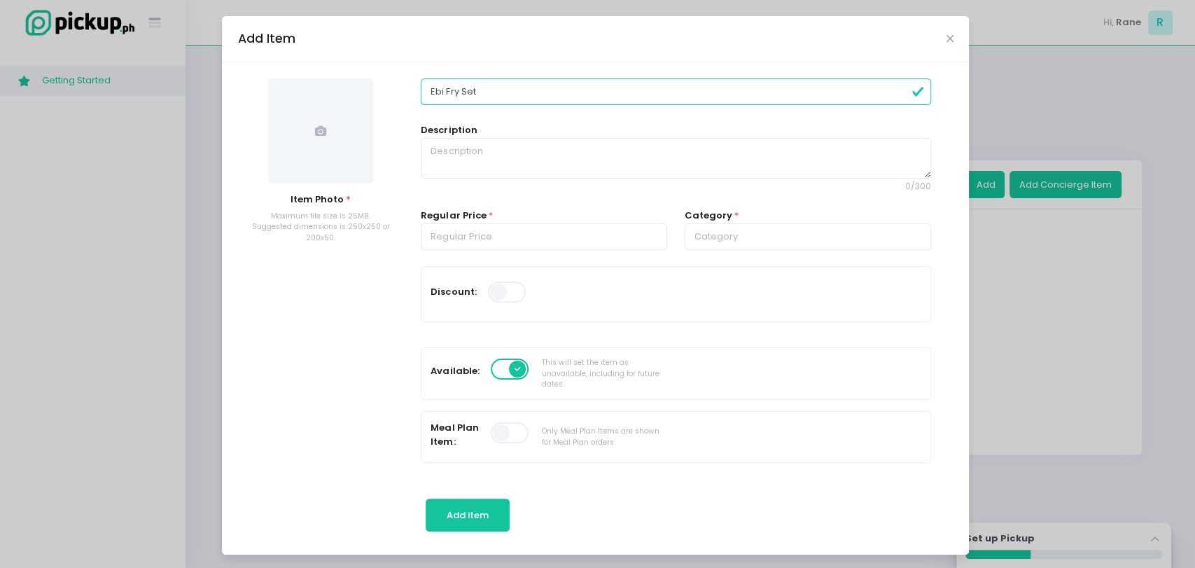
click at [318, 134] on icon at bounding box center [320, 130] width 11 height 11
click at [339, 101] on span at bounding box center [320, 130] width 105 height 105
click at [318, 152] on span at bounding box center [320, 130] width 105 height 105
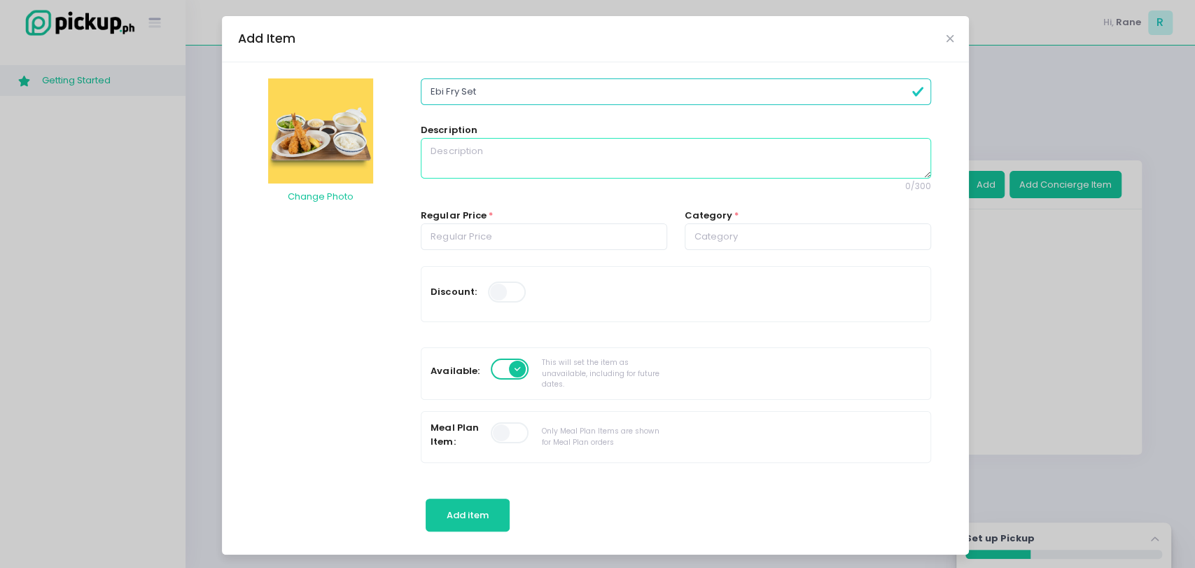
paste textarea "Ebi, Potato and Tamago"
click at [458, 148] on textarea "Ebi, Potato and Tamago" at bounding box center [676, 158] width 510 height 41
type textarea "Ebi, Potato and Tamago"
paste input "650.00"
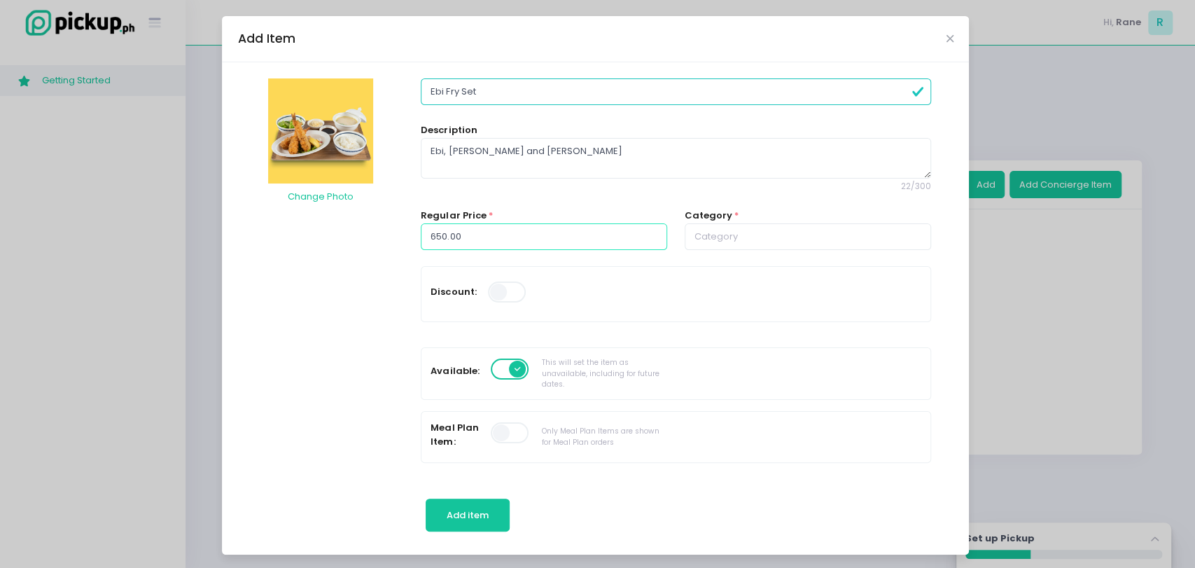
click at [450, 238] on input "650.00" at bounding box center [544, 236] width 246 height 27
type input "650.00"
click at [690, 230] on input "text" at bounding box center [808, 236] width 246 height 27
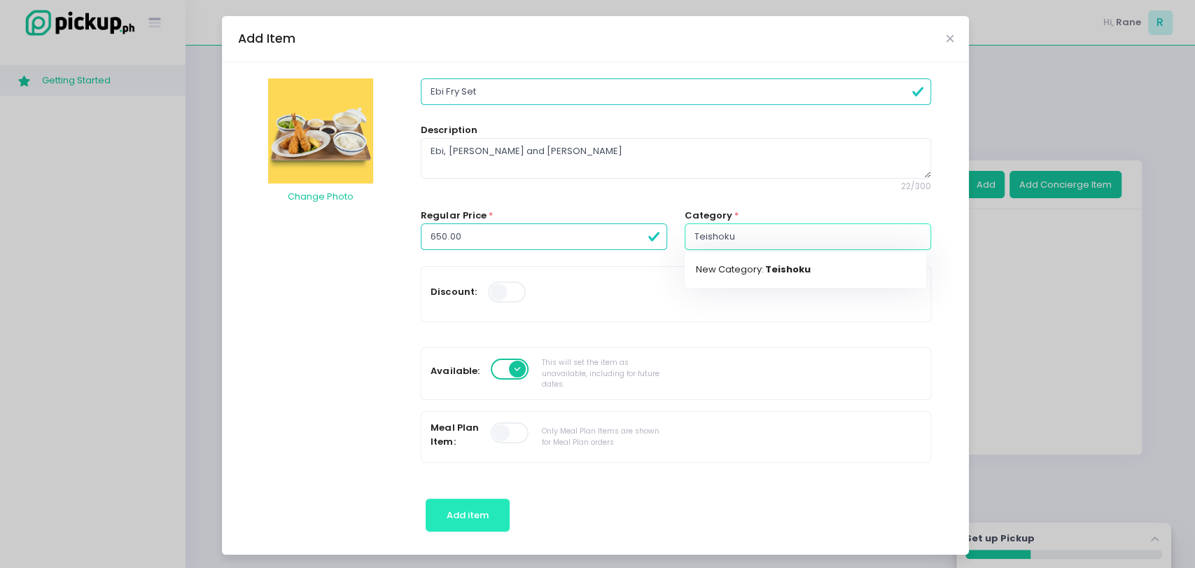
type input "Teishoku"
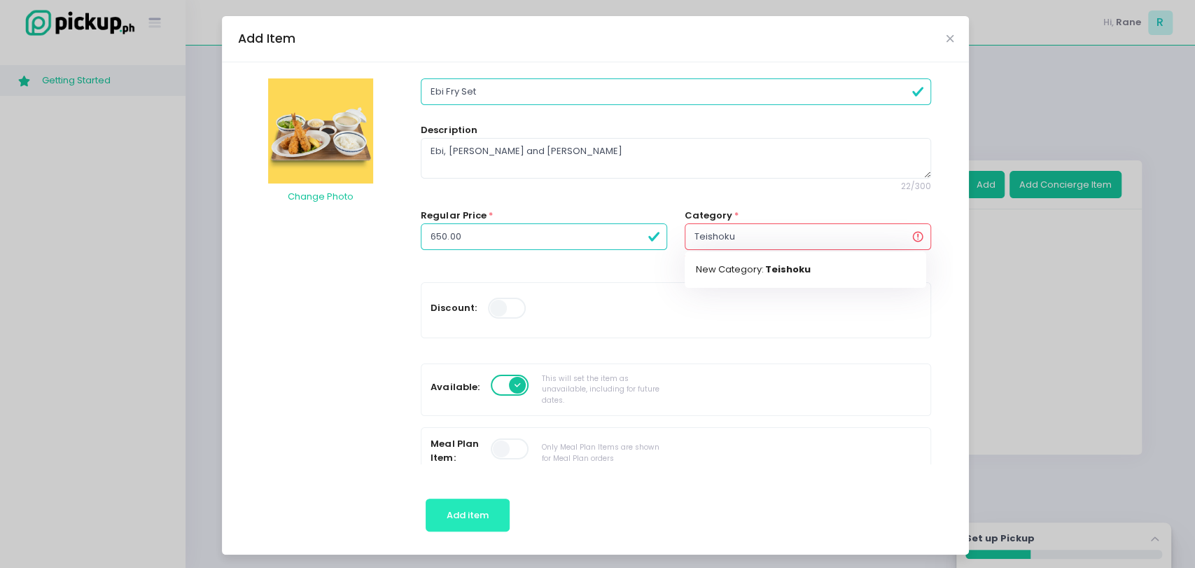
click at [455, 509] on span "Add item" at bounding box center [468, 514] width 42 height 13
click at [722, 230] on input "Teishoku" at bounding box center [808, 235] width 246 height 27
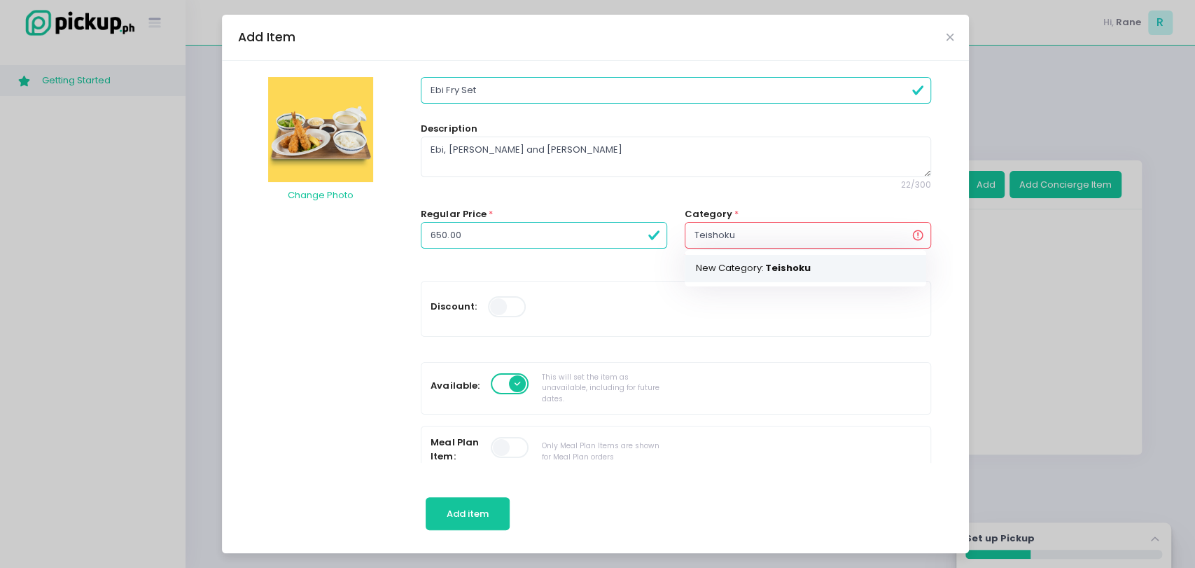
click at [767, 272] on mark "Teishoku" at bounding box center [787, 269] width 45 height 14
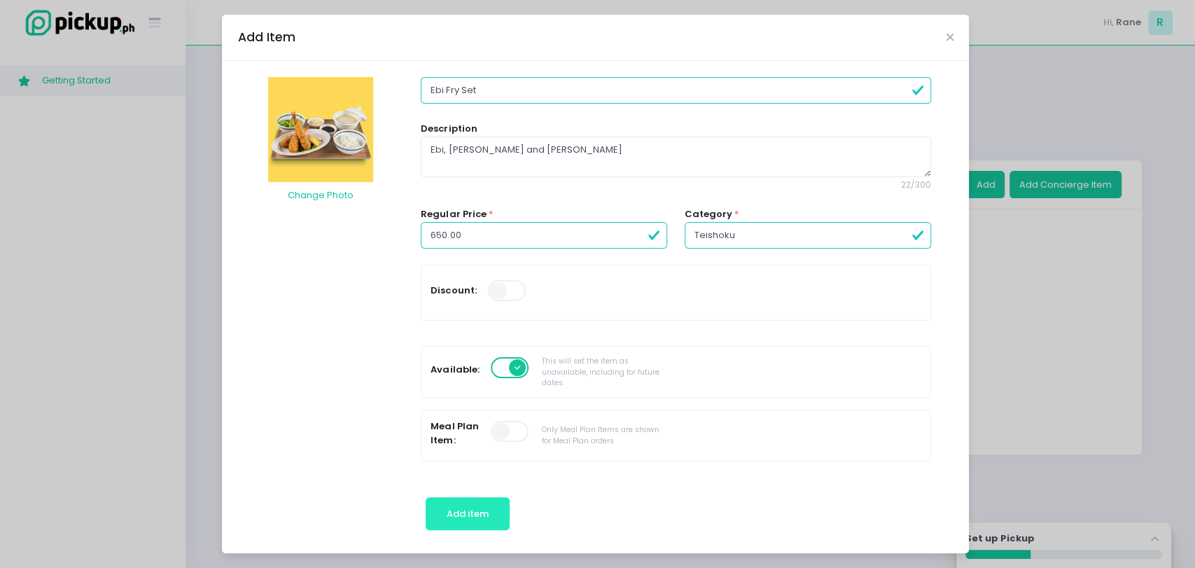
click at [486, 509] on button "Add item" at bounding box center [468, 514] width 85 height 34
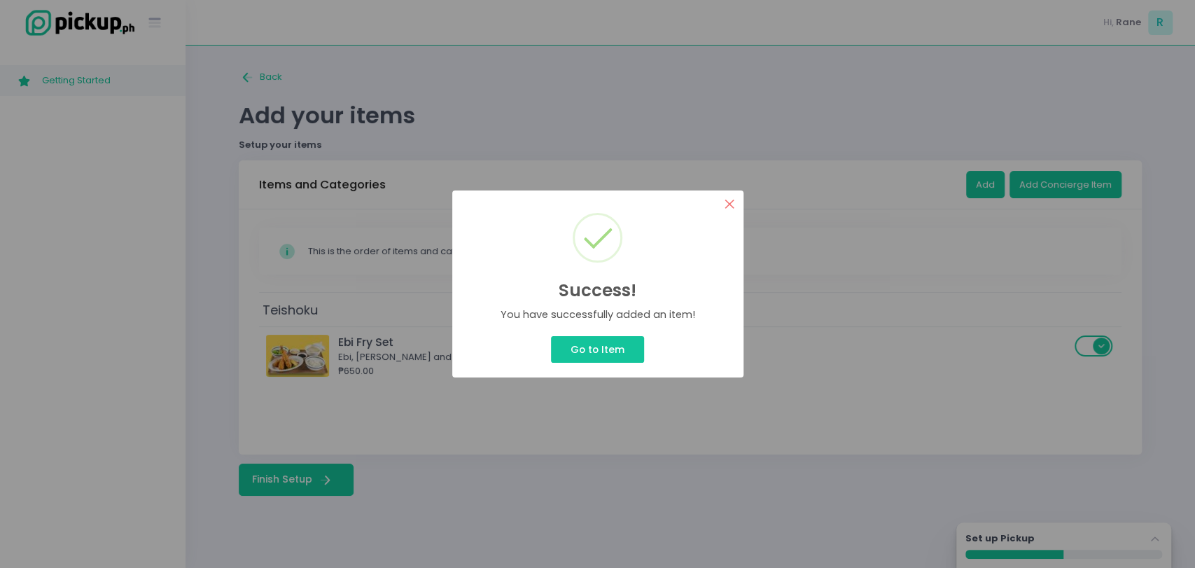
click at [734, 195] on button "×" at bounding box center [729, 203] width 27 height 27
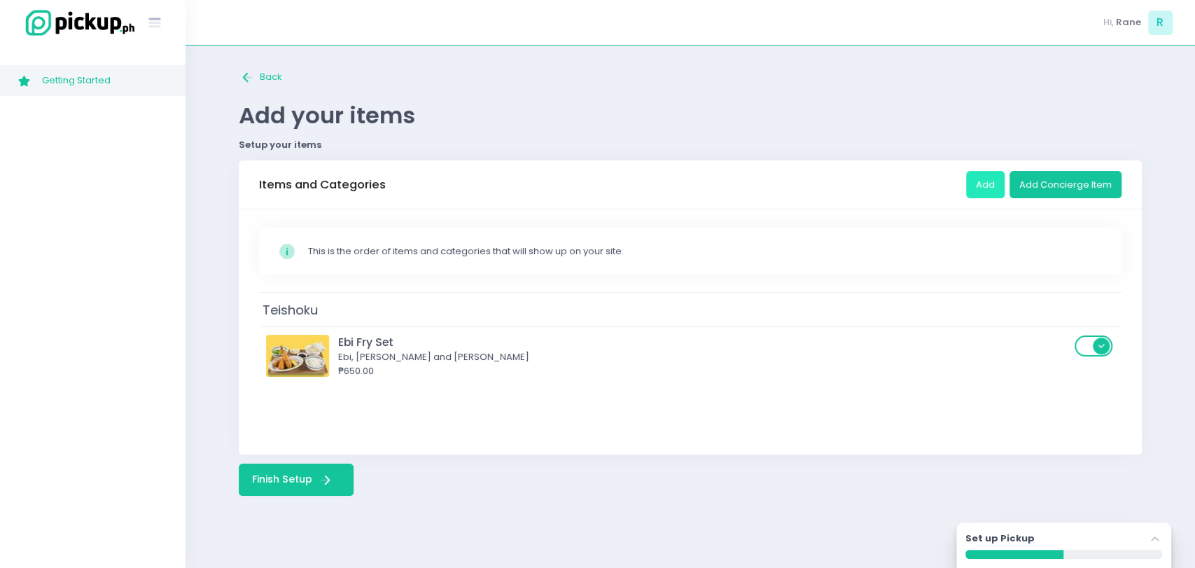
click at [980, 173] on button "Add" at bounding box center [985, 184] width 38 height 27
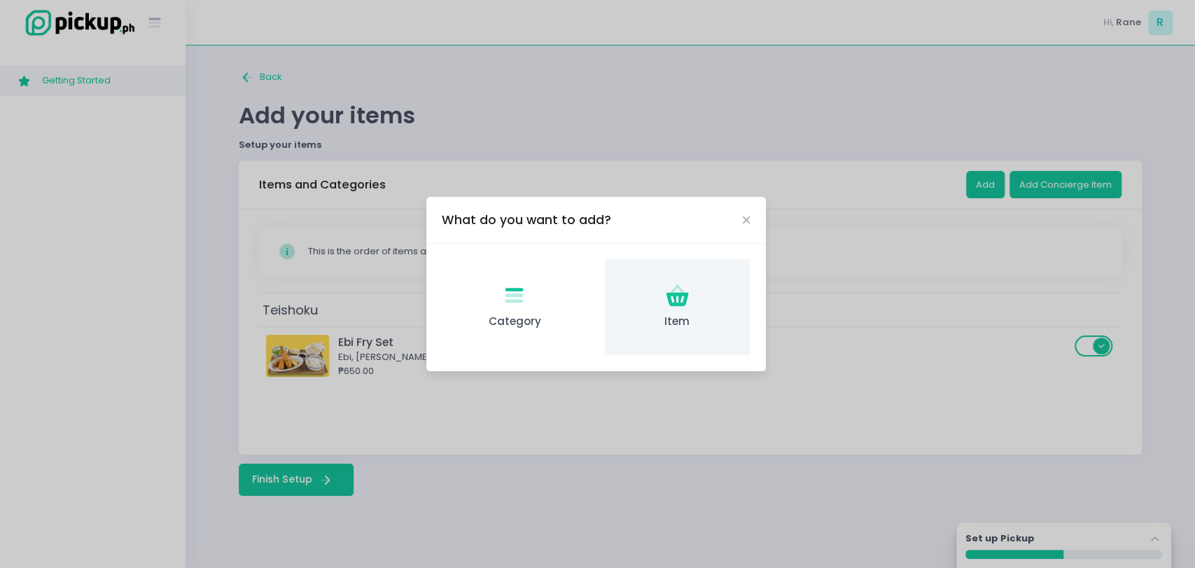
click at [682, 293] on icon at bounding box center [677, 299] width 22 height 14
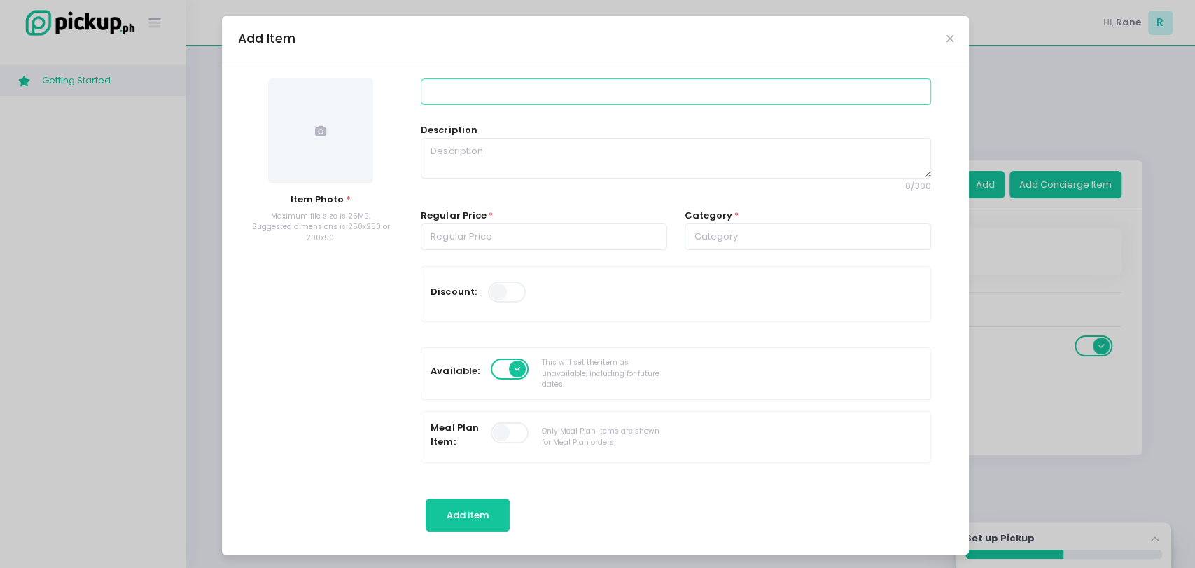
click at [482, 97] on input at bounding box center [676, 91] width 510 height 27
paste input "2. Karaage Set"
click at [434, 94] on input "2. Karaage Set" at bounding box center [676, 91] width 510 height 27
click at [430, 90] on input "2. Karaage Set" at bounding box center [676, 91] width 510 height 27
type input "Karaage Set"
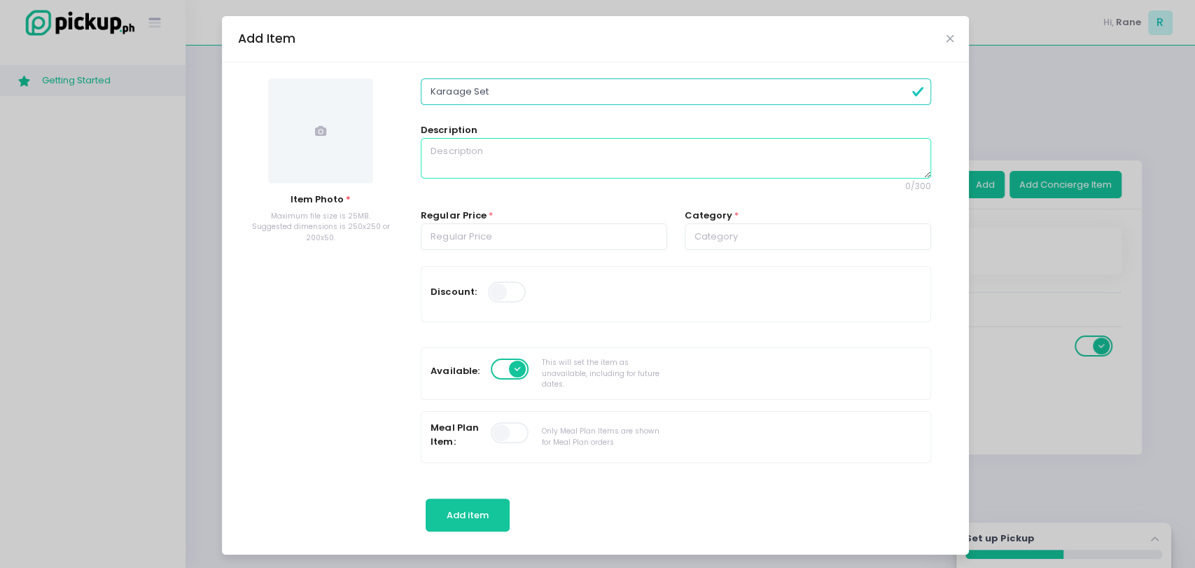
click at [458, 168] on textarea at bounding box center [676, 158] width 510 height 41
paste textarea "Chicken, Gohan, Shiso Salad"
type textarea "Chicken, Gohan, Shiso Salad"
click at [491, 231] on input "number" at bounding box center [544, 236] width 246 height 27
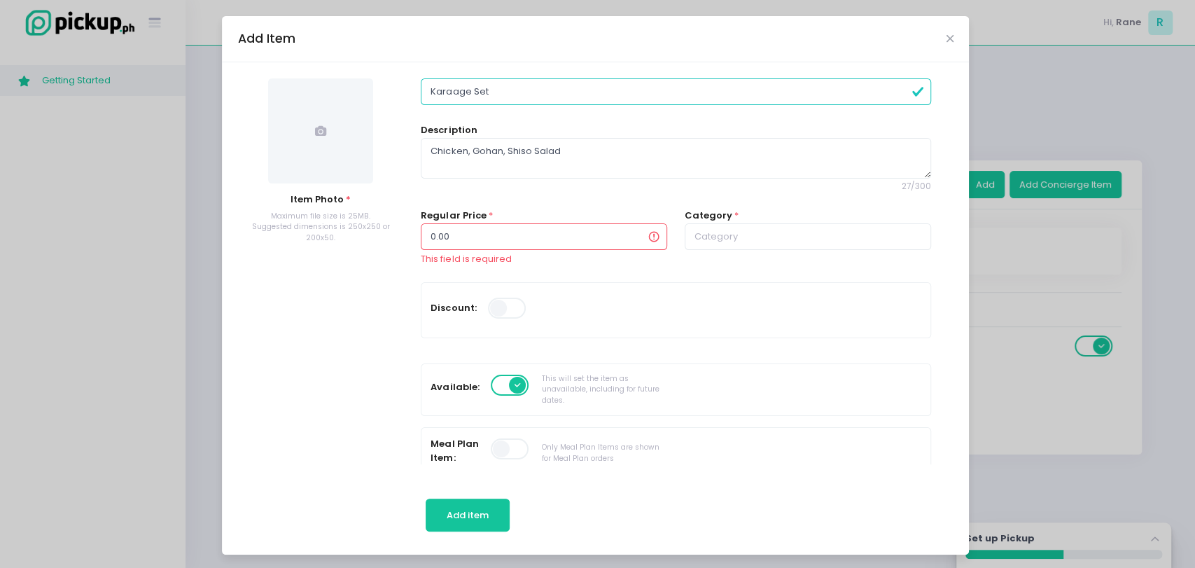
paste input "45"
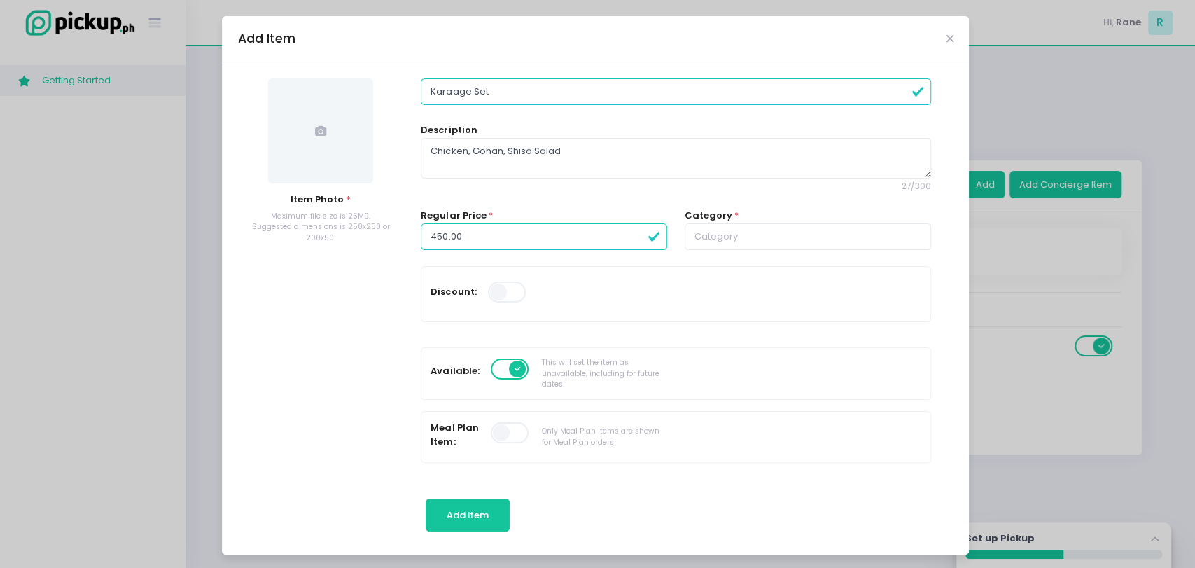
type input "450.00"
click at [685, 235] on input "text" at bounding box center [808, 236] width 246 height 27
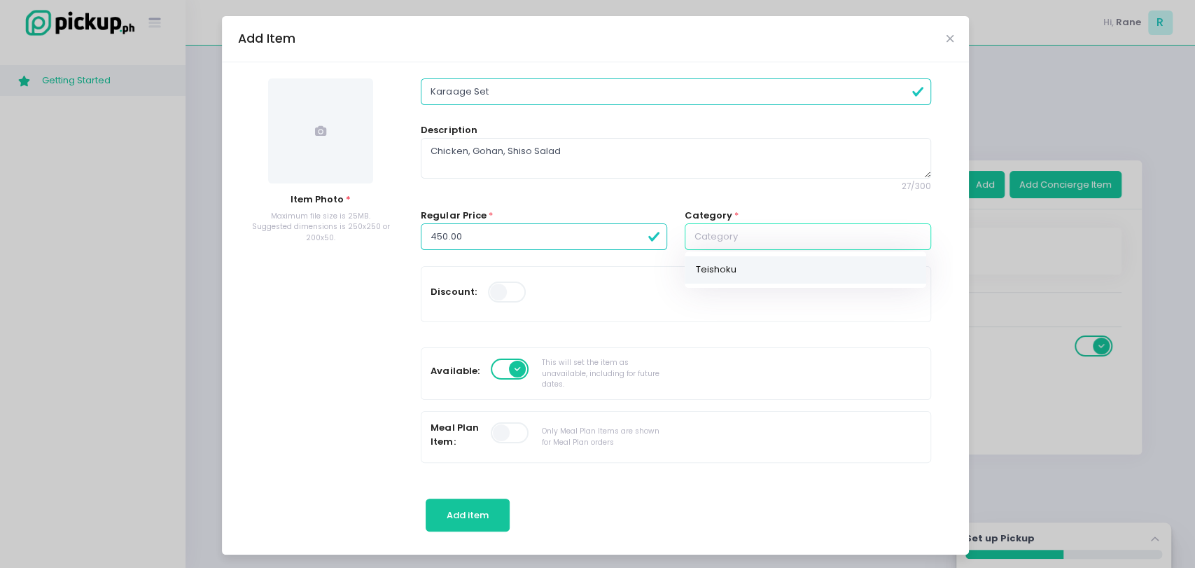
click at [698, 261] on link "Teishoku" at bounding box center [805, 269] width 241 height 27
type input "Teishoku"
click at [300, 151] on span at bounding box center [320, 130] width 105 height 105
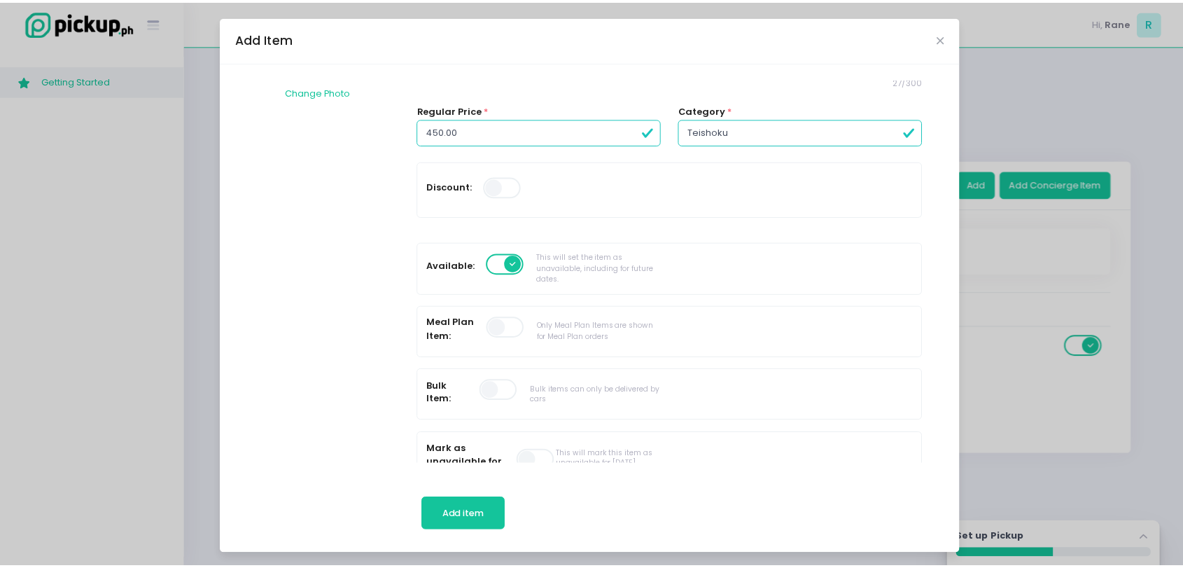
scroll to position [108, 0]
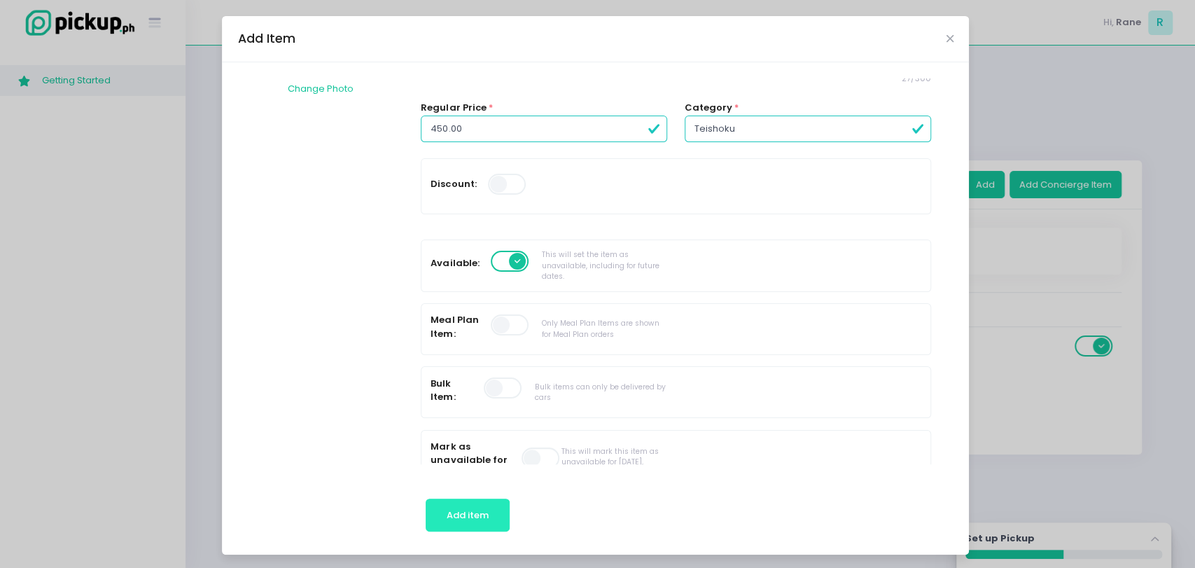
click at [447, 508] on span "Add item" at bounding box center [468, 514] width 42 height 13
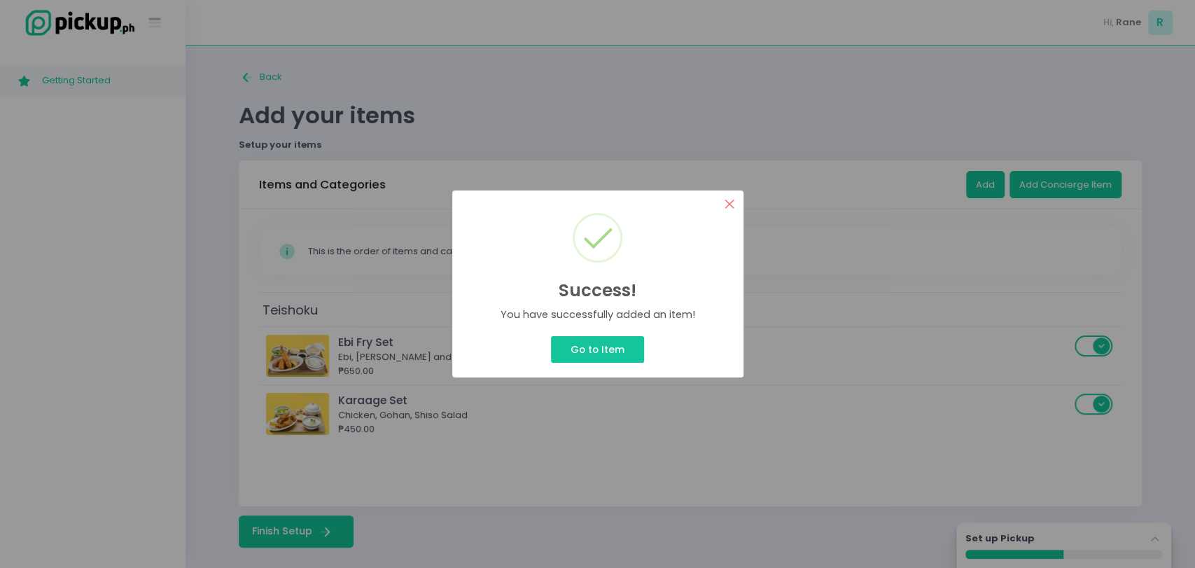
click at [732, 211] on button "×" at bounding box center [729, 203] width 27 height 27
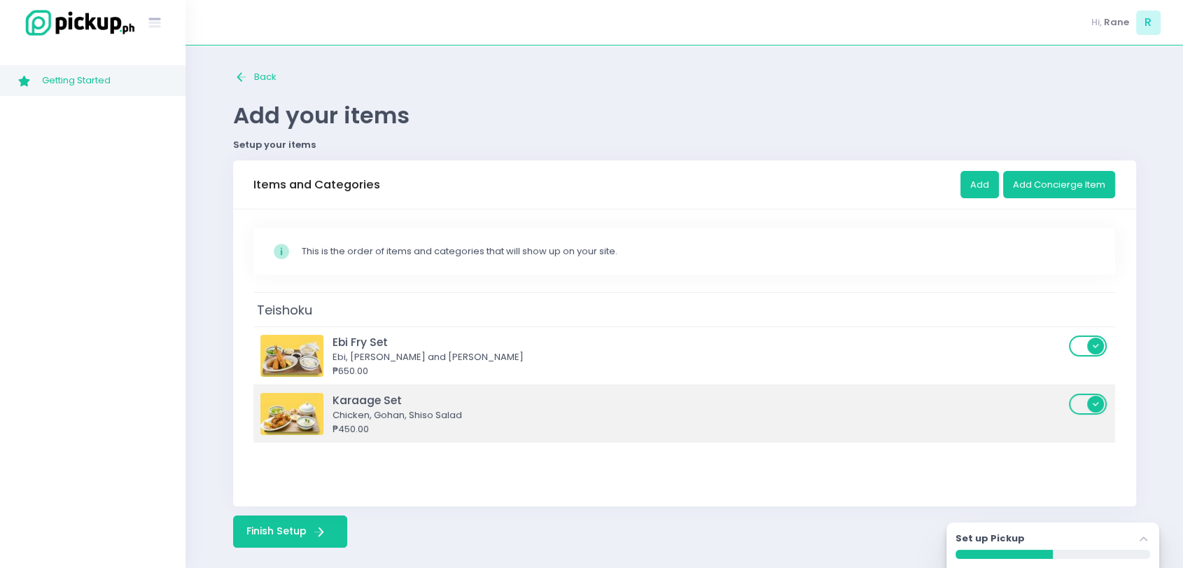
click at [286, 416] on img at bounding box center [291, 414] width 63 height 42
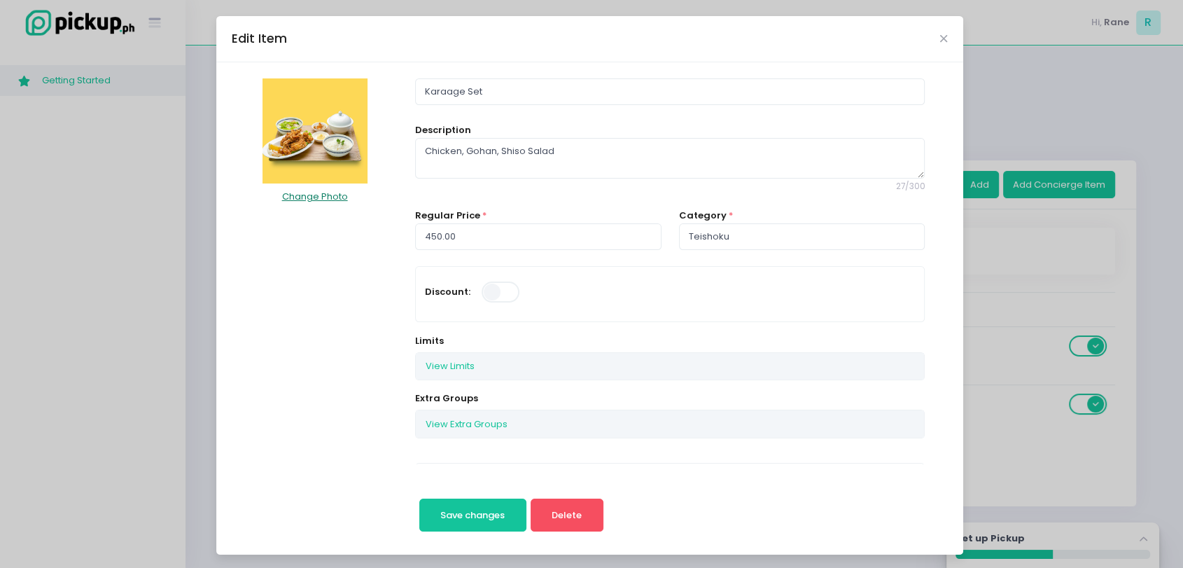
click at [311, 183] on button "Change Photo" at bounding box center [314, 196] width 67 height 27
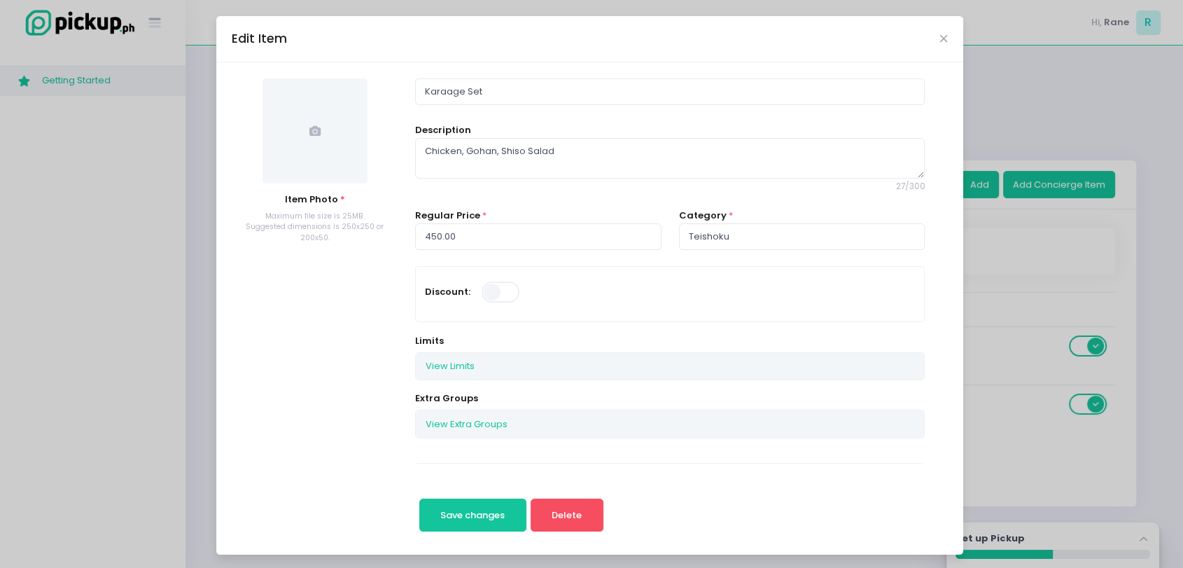
click at [307, 123] on span at bounding box center [314, 130] width 105 height 105
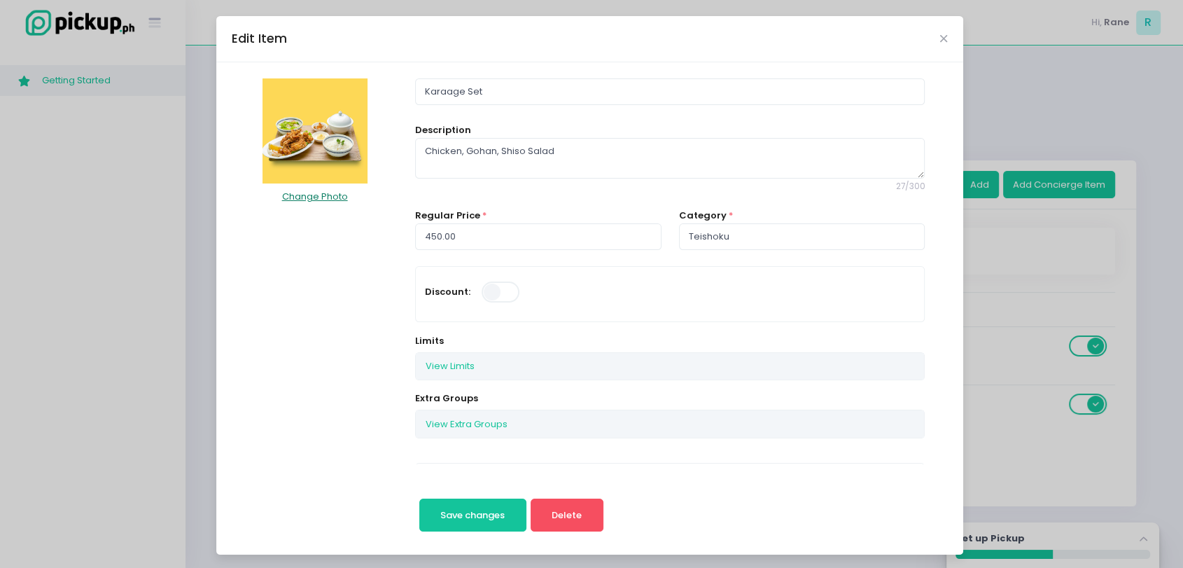
click at [326, 203] on button "Change Photo" at bounding box center [314, 196] width 67 height 27
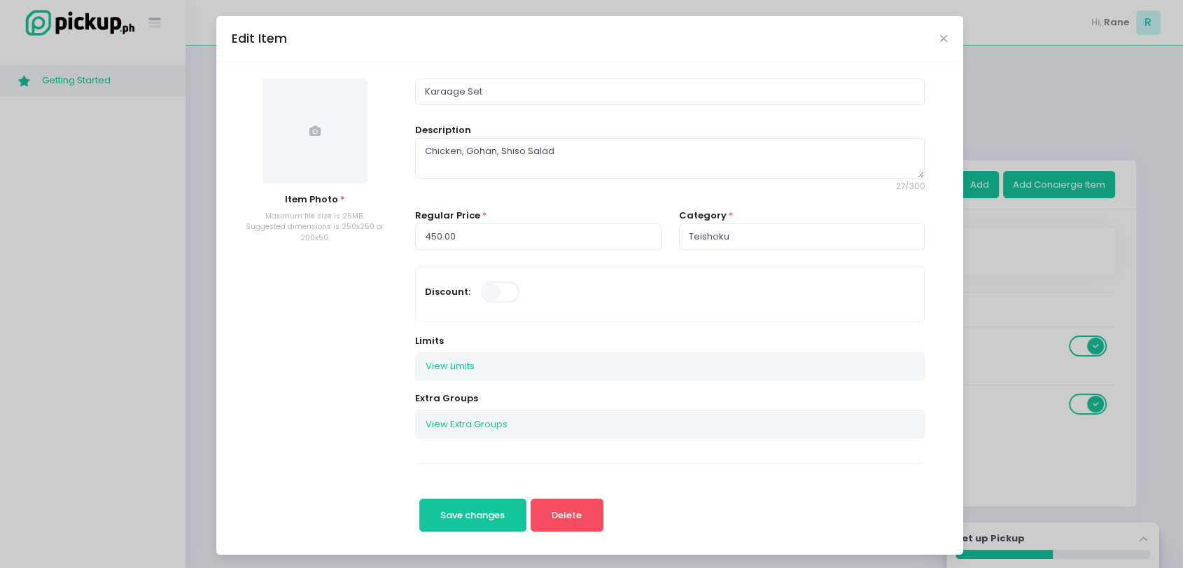
click at [312, 162] on span at bounding box center [314, 130] width 105 height 105
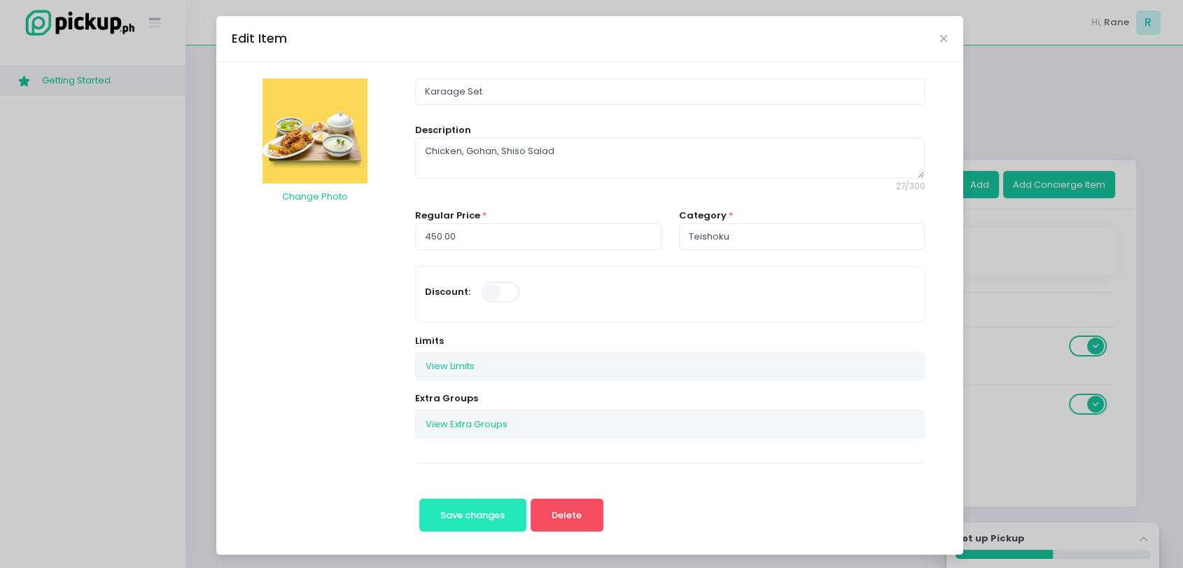
click at [437, 504] on button "Save changes" at bounding box center [472, 515] width 107 height 34
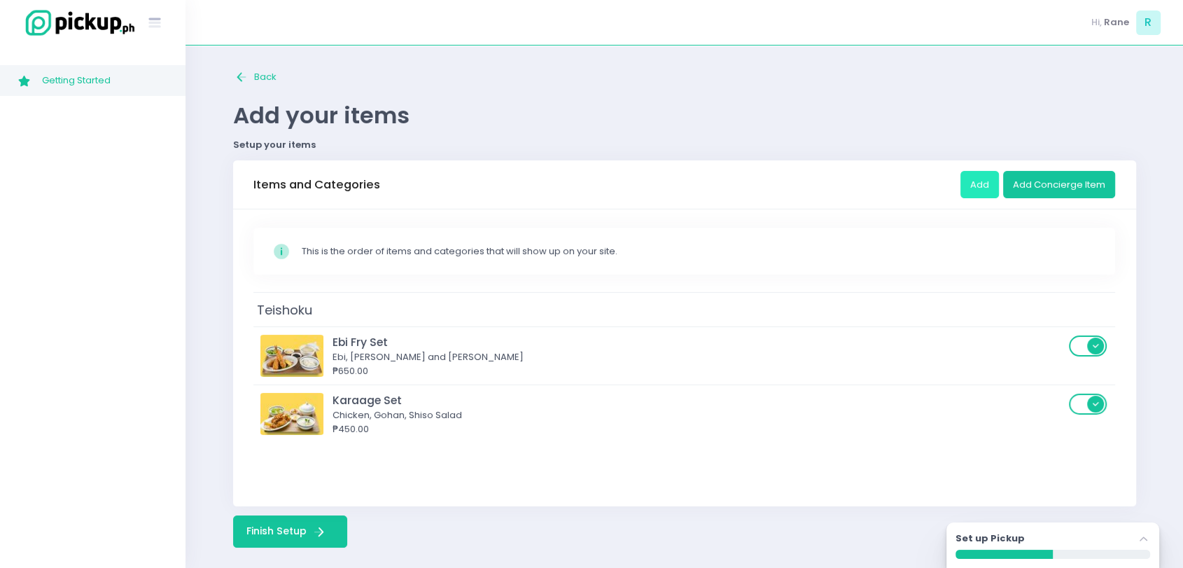
click at [984, 185] on button "Add" at bounding box center [979, 184] width 38 height 27
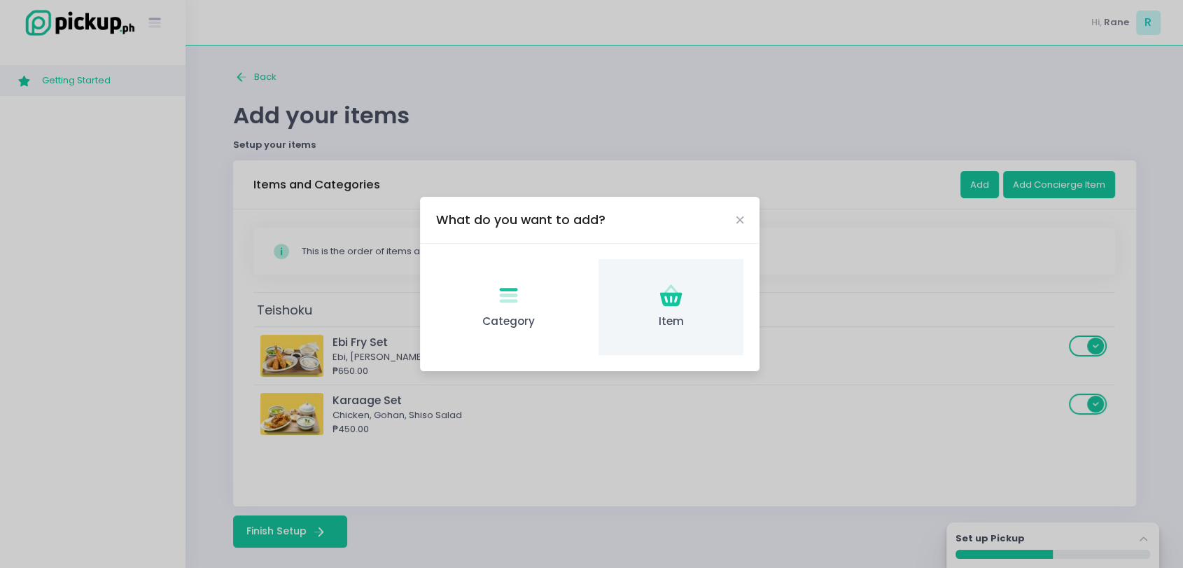
click at [684, 298] on icon "Item Created with Sketch." at bounding box center [670, 295] width 27 height 27
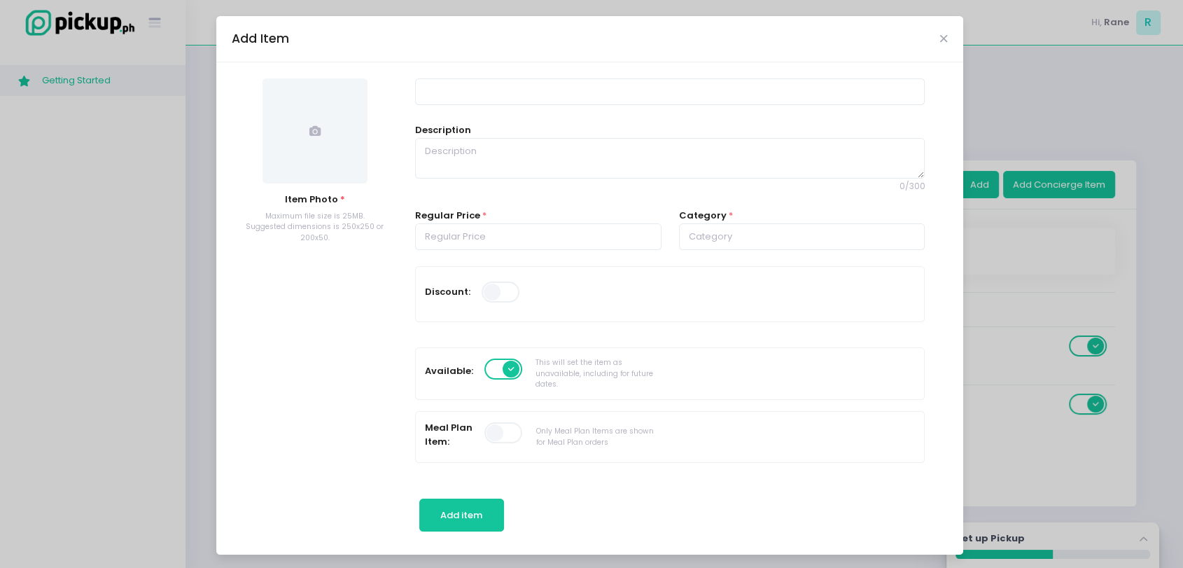
click at [321, 157] on span at bounding box center [314, 130] width 105 height 105
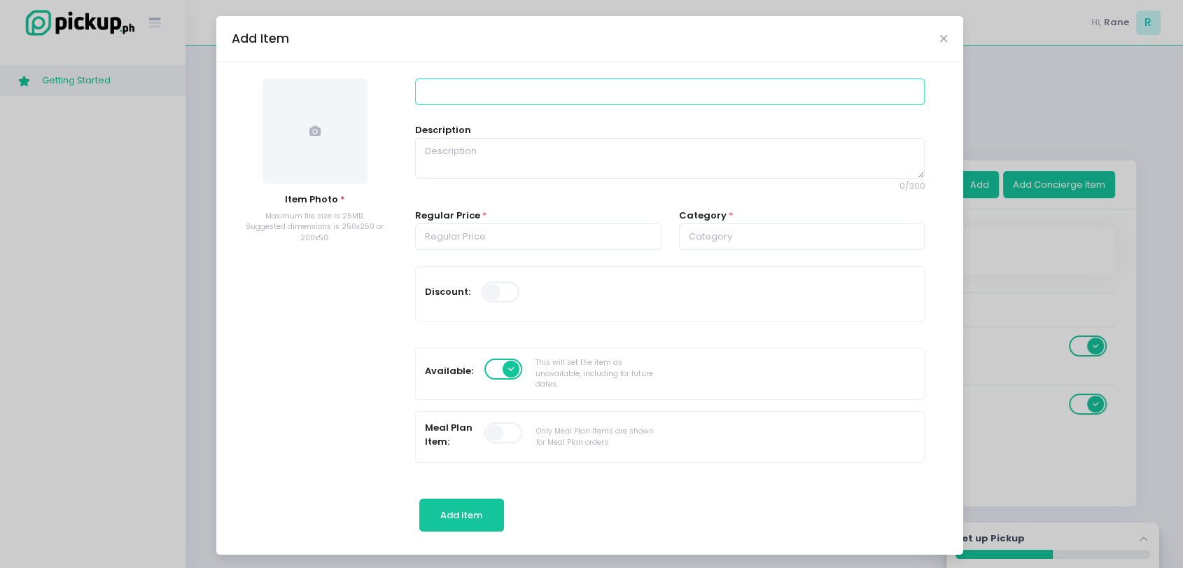
click at [510, 90] on input at bounding box center [670, 91] width 510 height 27
paste input "3. Tamago Dashi Set"
click at [426, 89] on input "3. Tamago Dashi Set" at bounding box center [670, 91] width 510 height 27
type input "Tamago Dashi Set"
paste textarea "Tamago, Gohan, Shiso Salad"
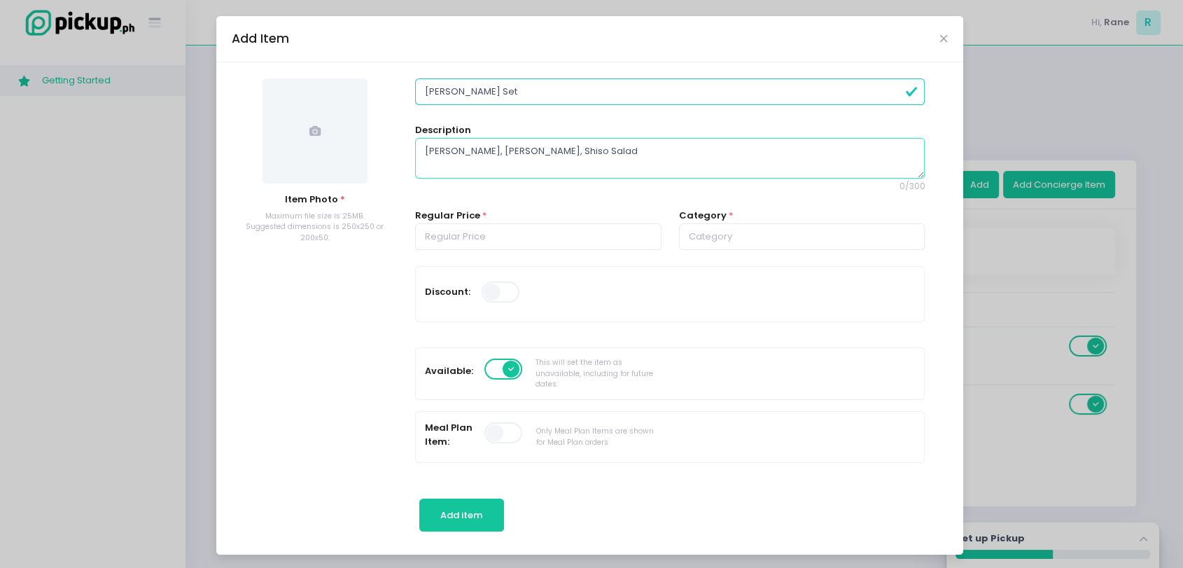
click at [444, 168] on textarea "Tamago, Gohan, Shiso Salad" at bounding box center [670, 158] width 510 height 41
type textarea "Tamago, Gohan, Shiso Salad"
paste input "450.00"
click at [477, 240] on input "450.00" at bounding box center [538, 236] width 246 height 27
type input "450.00"
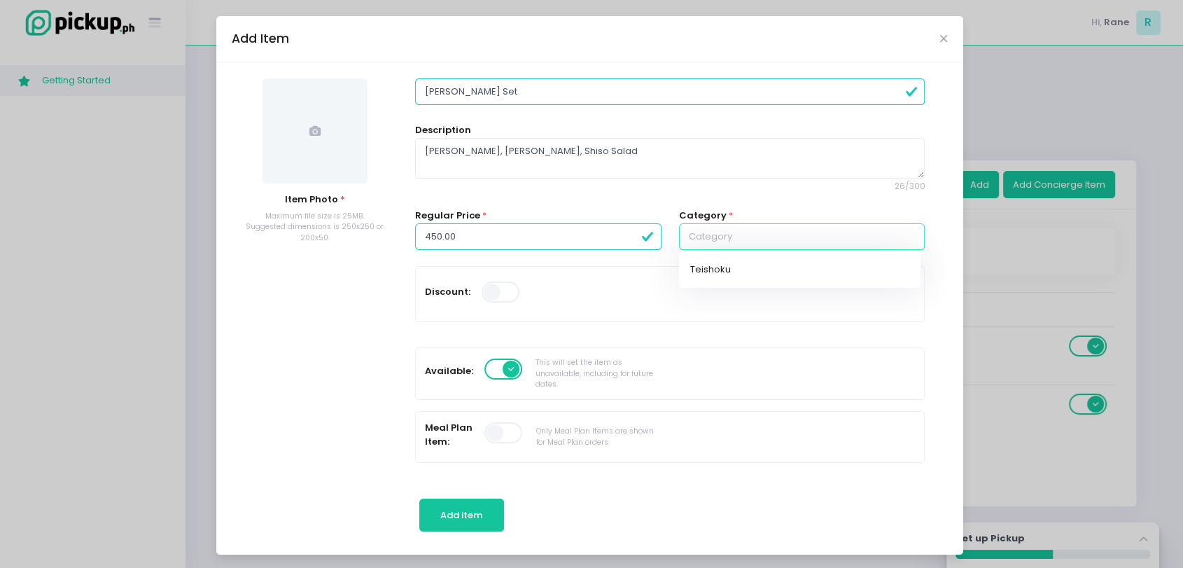
click at [744, 245] on input "text" at bounding box center [802, 236] width 246 height 27
click at [727, 273] on link "Teishoku" at bounding box center [799, 269] width 241 height 27
type input "Teishoku"
click at [299, 140] on span at bounding box center [314, 130] width 105 height 105
click at [316, 99] on span at bounding box center [314, 130] width 105 height 105
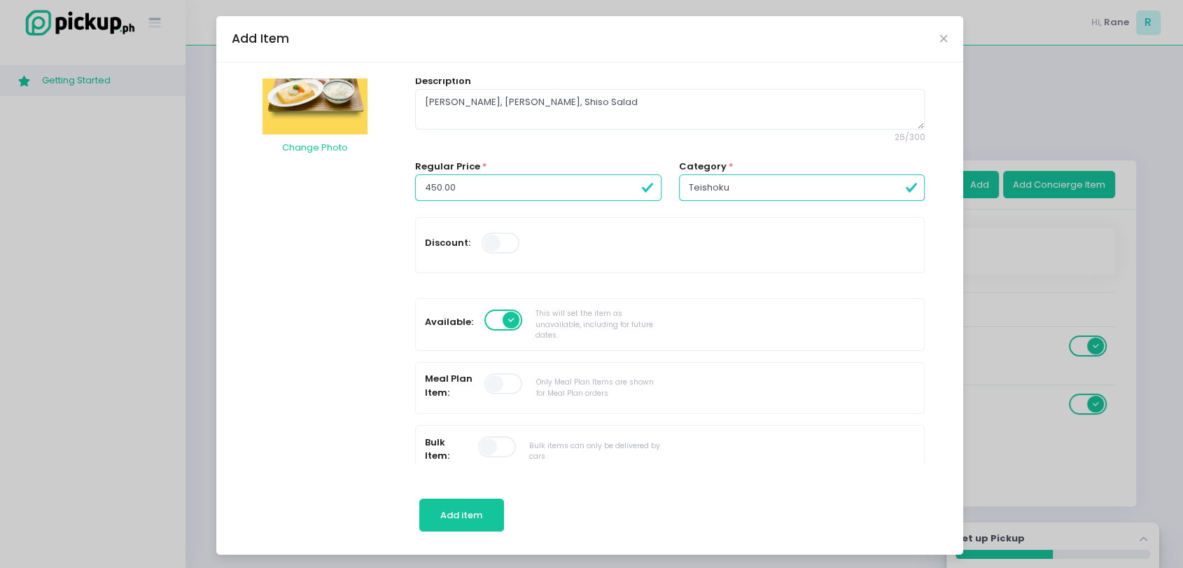
scroll to position [0, 0]
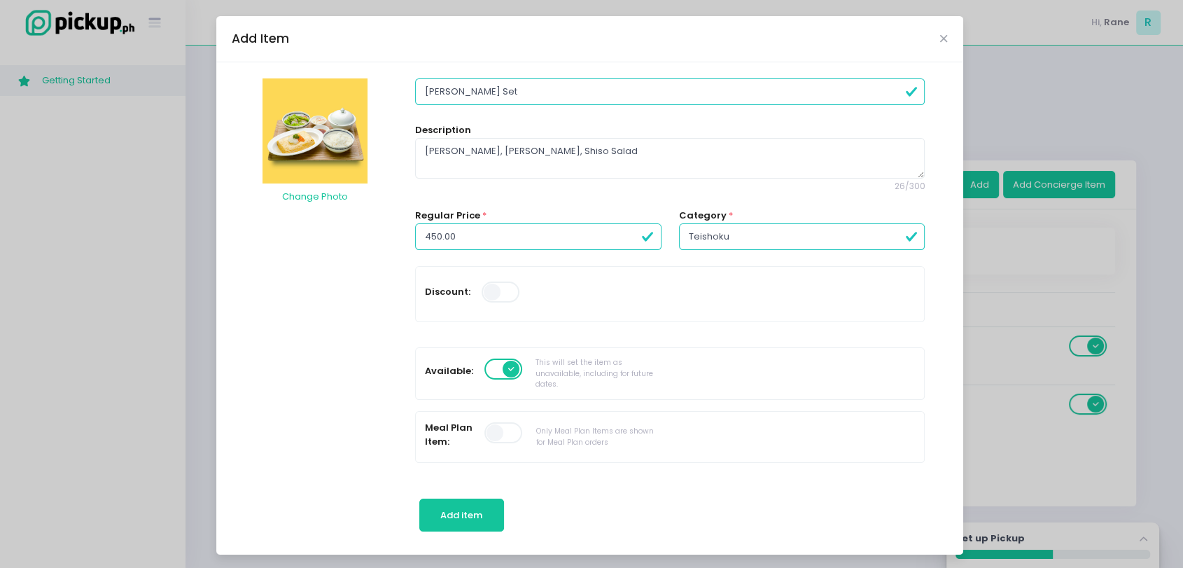
click at [611, 188] on span "26 / 300" at bounding box center [670, 187] width 510 height 13
click at [450, 514] on span "Add item" at bounding box center [461, 514] width 42 height 13
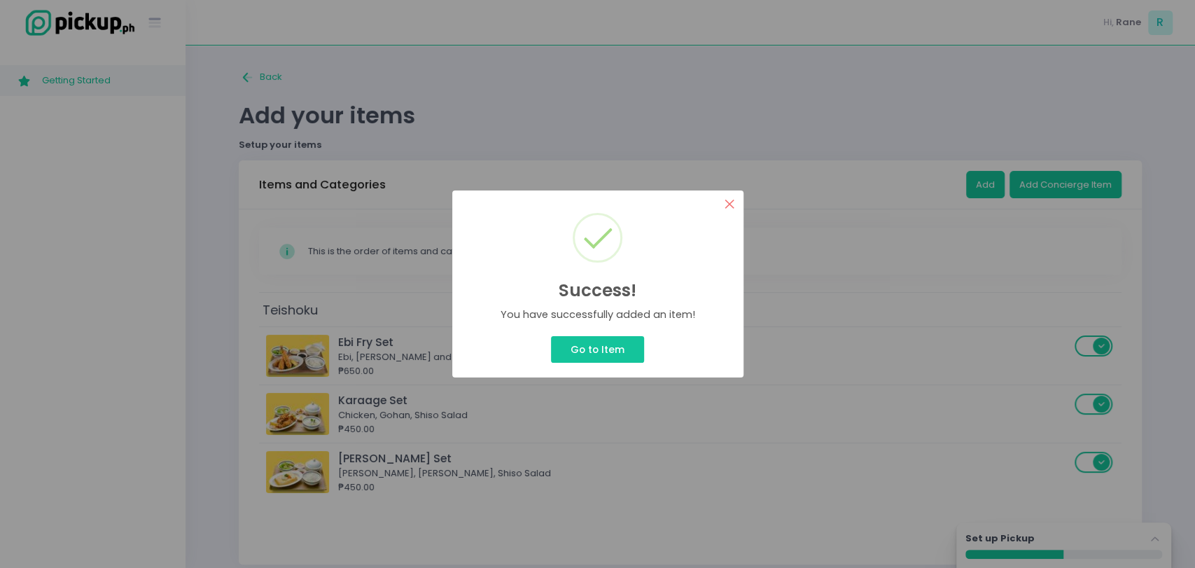
click at [731, 209] on button "×" at bounding box center [729, 203] width 27 height 27
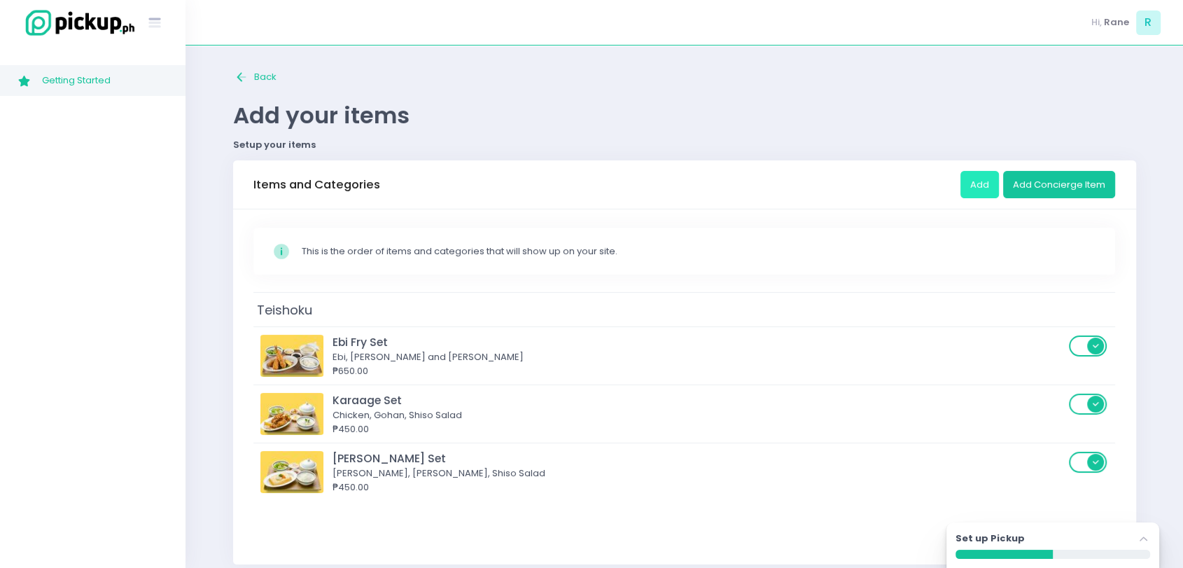
click at [968, 176] on button "Add" at bounding box center [979, 184] width 38 height 27
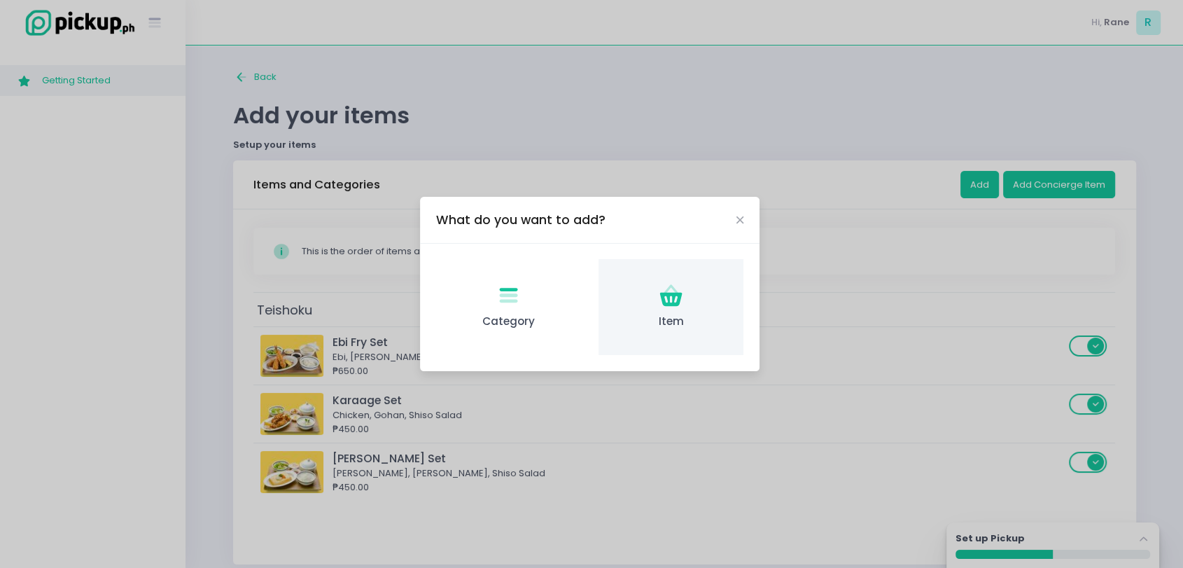
click at [694, 294] on div "Item Created with Sketch. Item" at bounding box center [670, 307] width 145 height 96
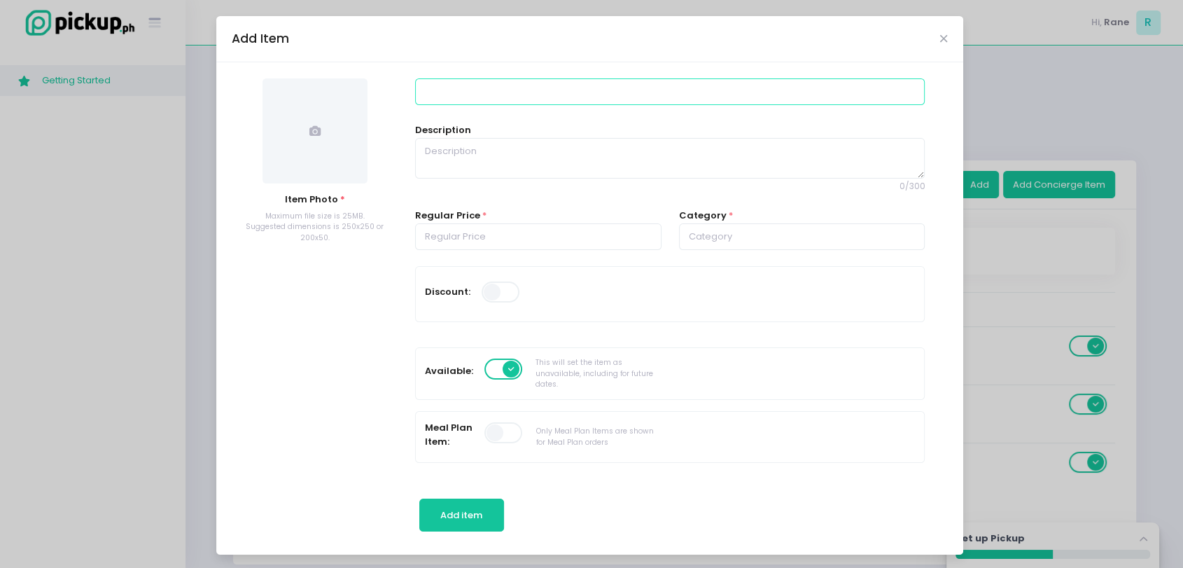
click at [465, 97] on input at bounding box center [670, 91] width 510 height 27
paste input "1. Ebi Tendon"
click at [424, 90] on input "1. Ebi Tendon" at bounding box center [670, 91] width 510 height 27
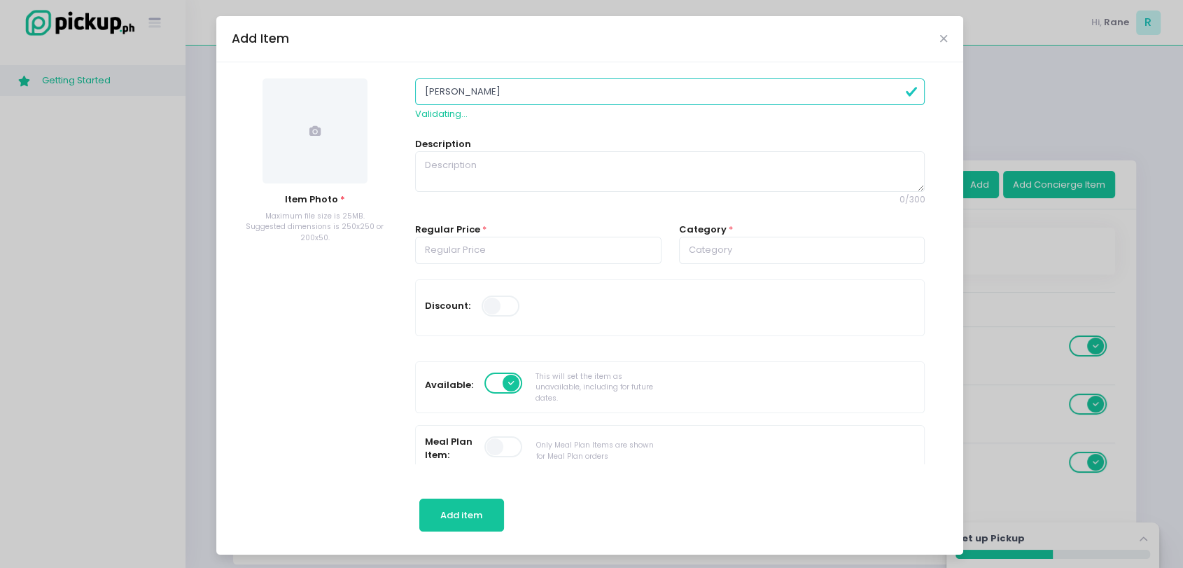
type input "Ebi Tendon"
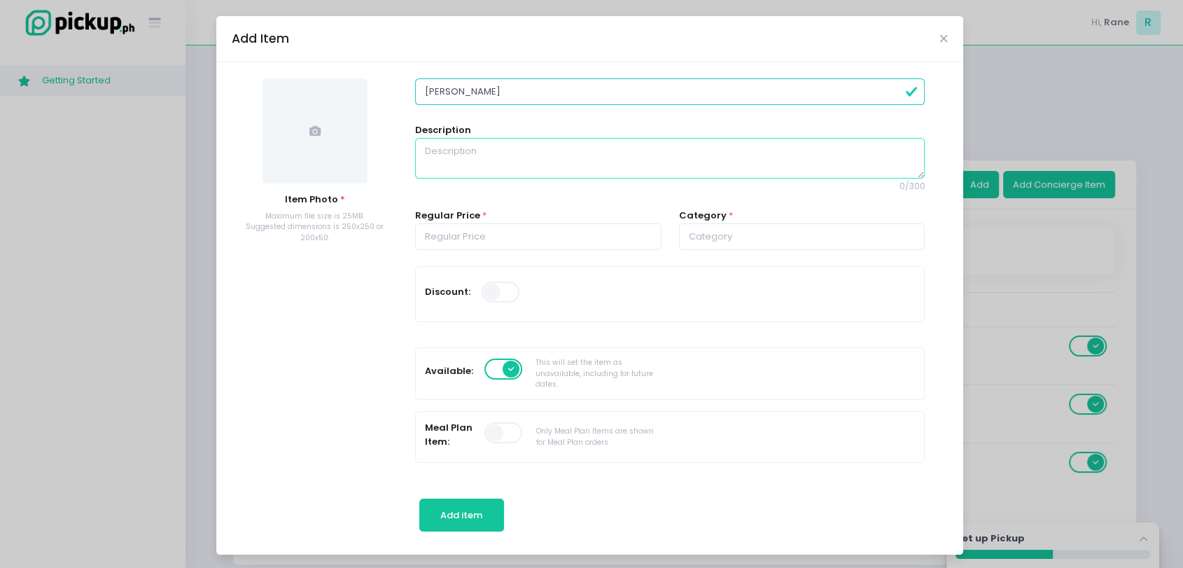
paste textarea "Shrimp, Black Tendon Sauce, Vegetable Tempura"
click at [476, 154] on textarea "Shrimp, Black Tendon Sauce, Vegetable Tempura" at bounding box center [670, 158] width 510 height 41
type textarea "Shrimp, Black Tendon Sauce, Vegetable Tempura"
paste input "450.00"
click at [436, 231] on input "450.00" at bounding box center [538, 236] width 246 height 27
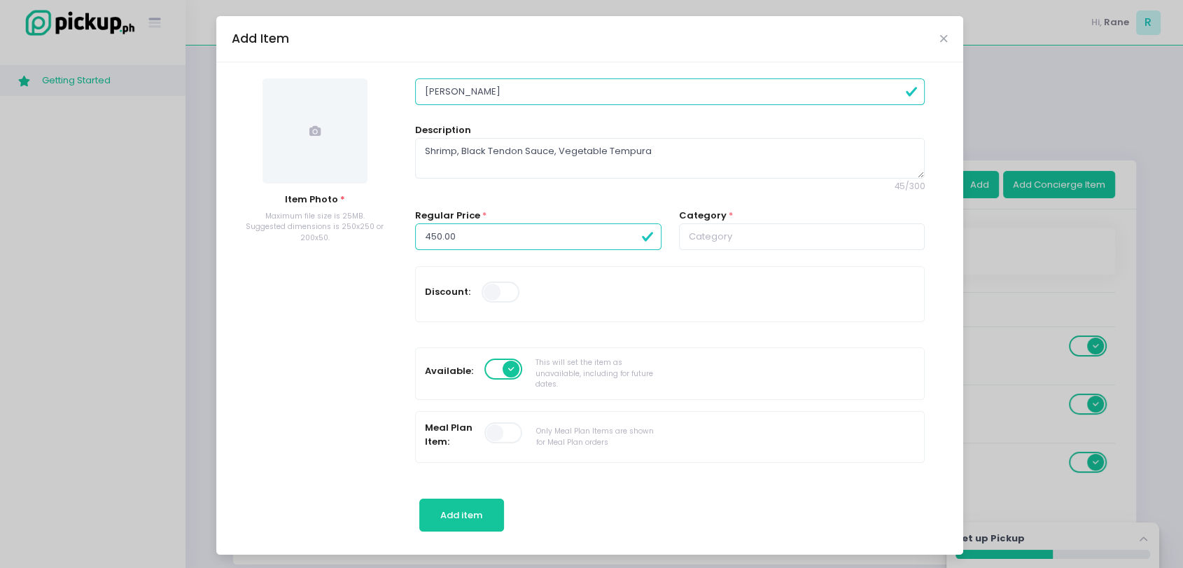
type input "450.00"
click at [747, 235] on input "text" at bounding box center [802, 236] width 246 height 27
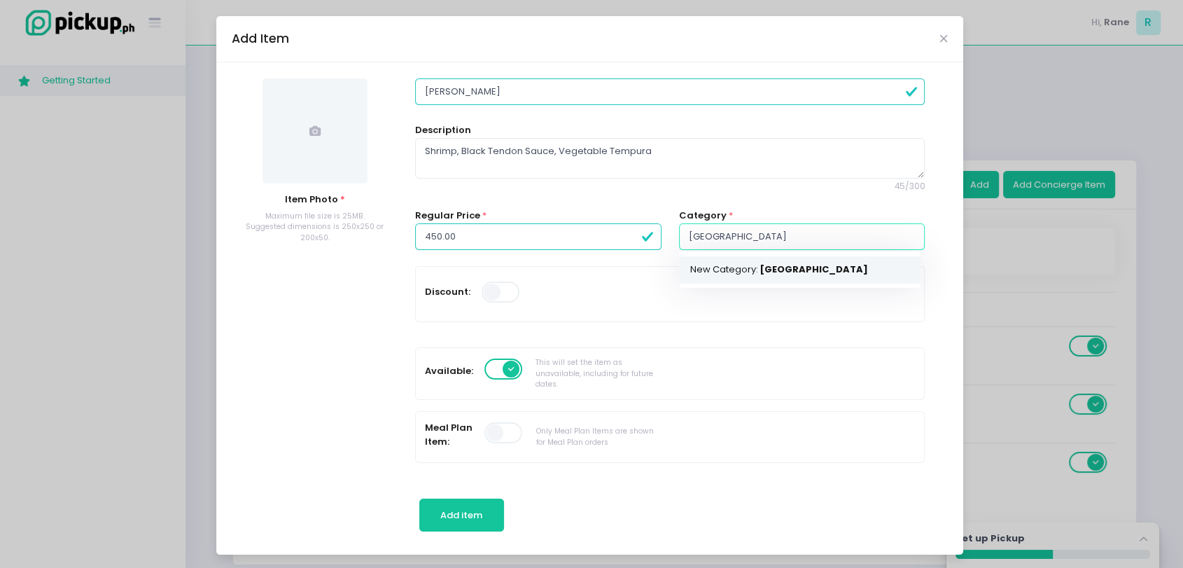
click at [762, 272] on mark "Donburi" at bounding box center [813, 270] width 108 height 14
type input "Donburi"
click at [313, 150] on span at bounding box center [314, 130] width 105 height 105
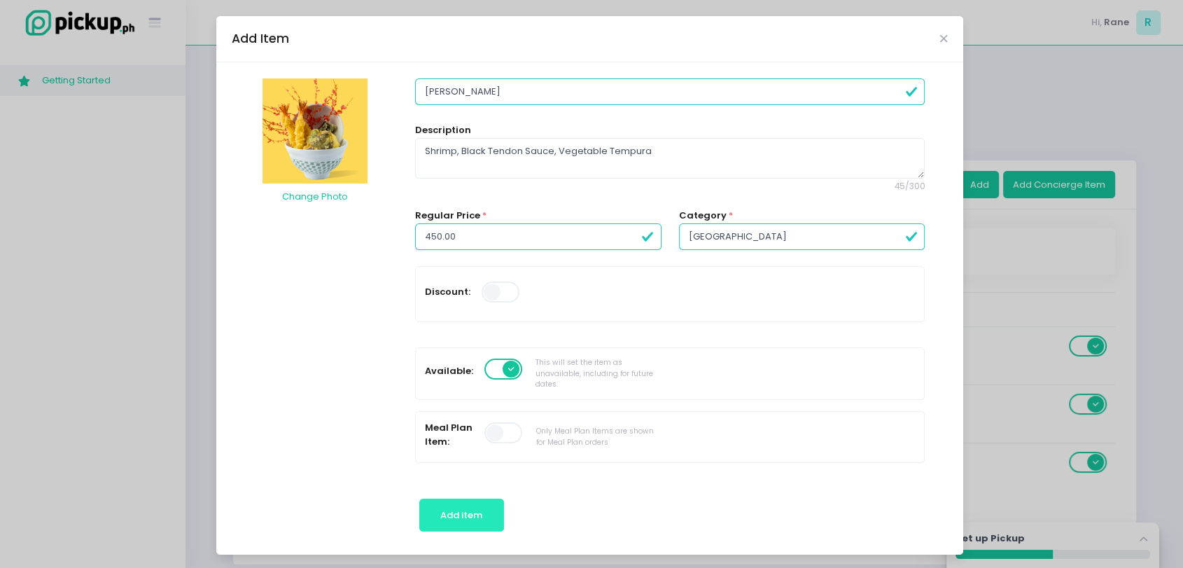
click at [431, 505] on button "Add item" at bounding box center [461, 515] width 85 height 34
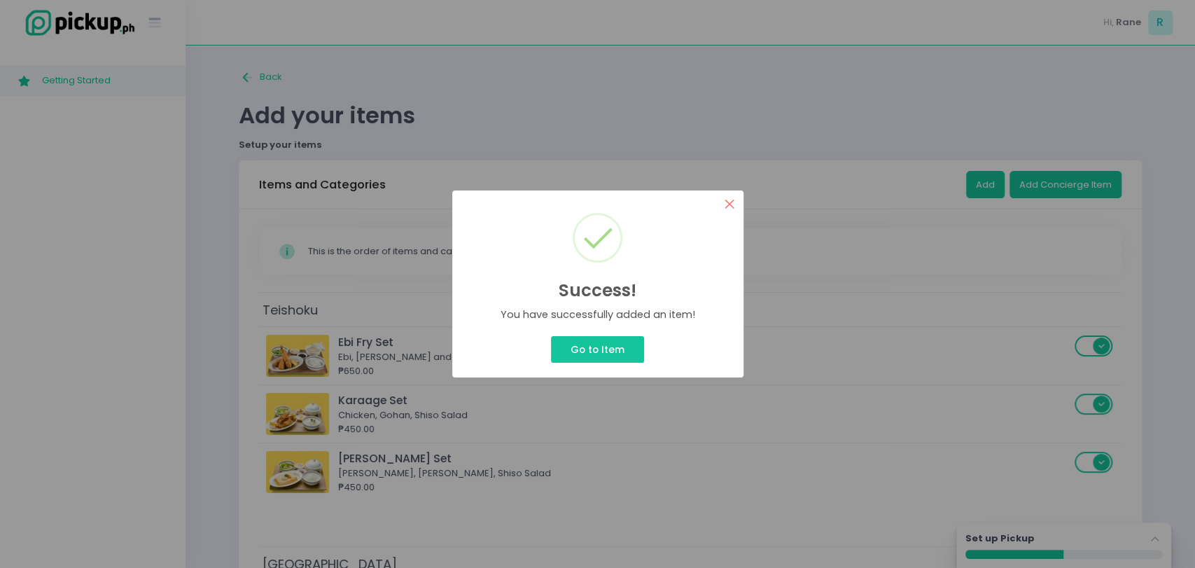
click at [731, 211] on button "×" at bounding box center [729, 203] width 27 height 27
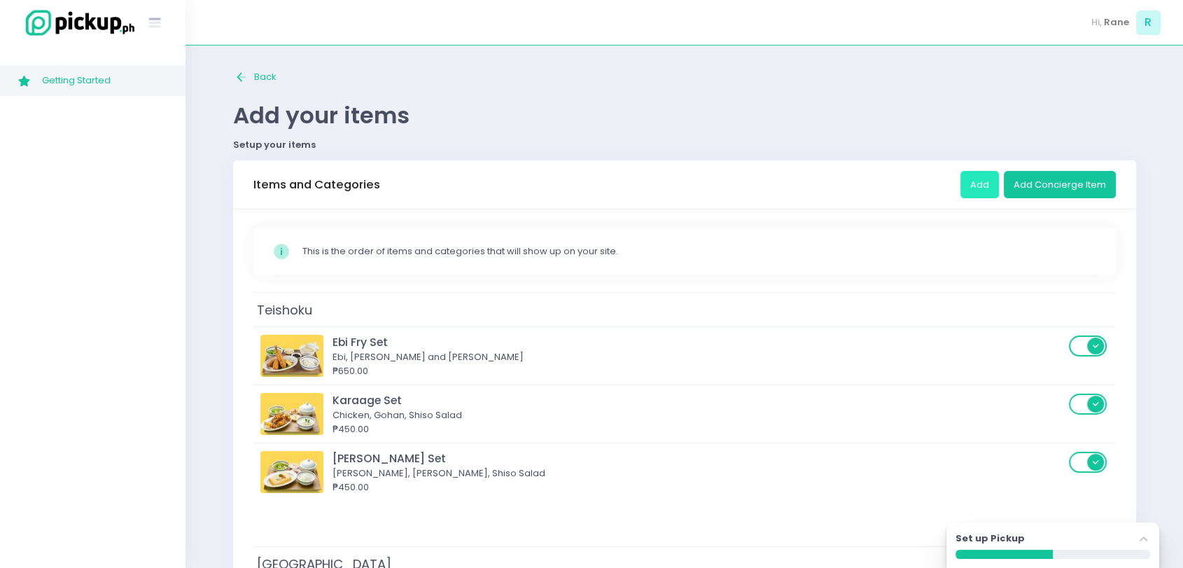
click at [974, 189] on button "Add" at bounding box center [979, 184] width 38 height 27
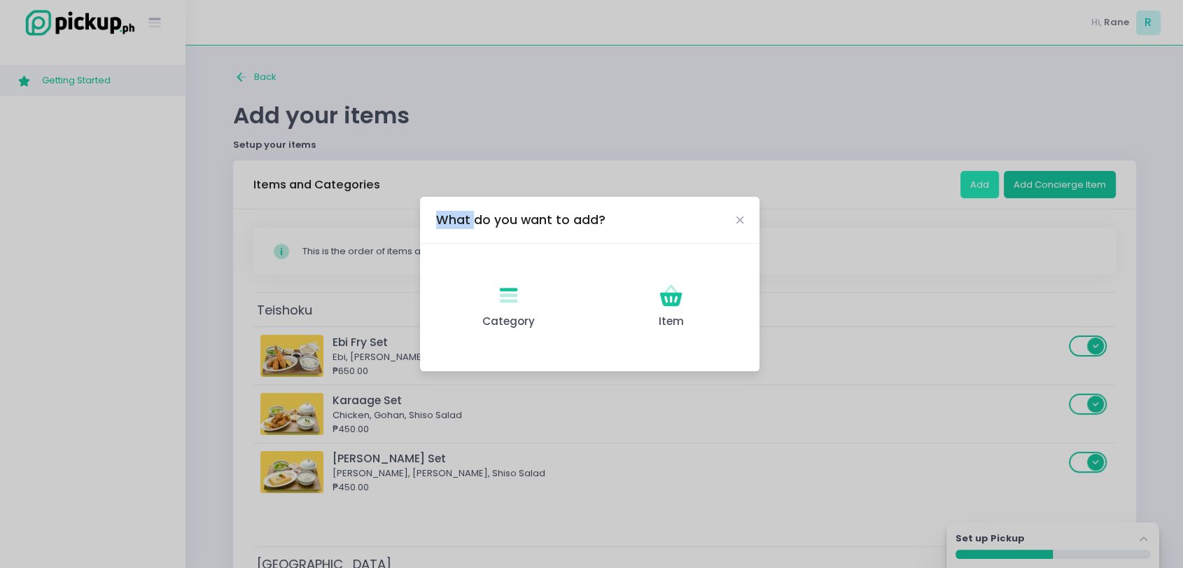
click at [974, 189] on div "What do you want to add? Category Created with Sketch. Category Item Created wi…" at bounding box center [591, 284] width 1183 height 568
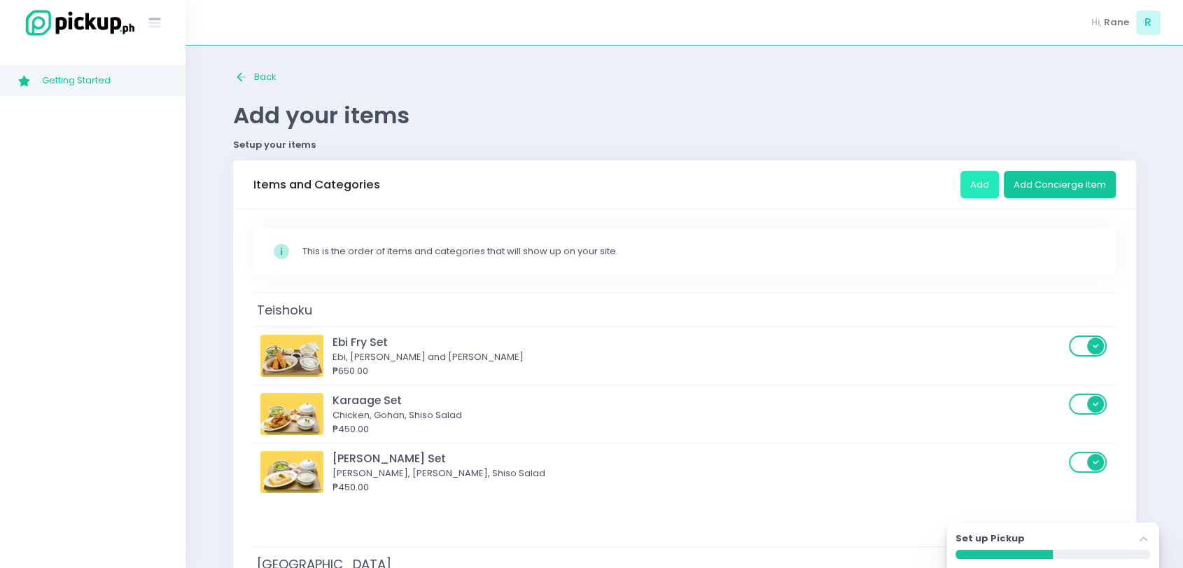
click at [972, 189] on button "Add" at bounding box center [979, 184] width 38 height 27
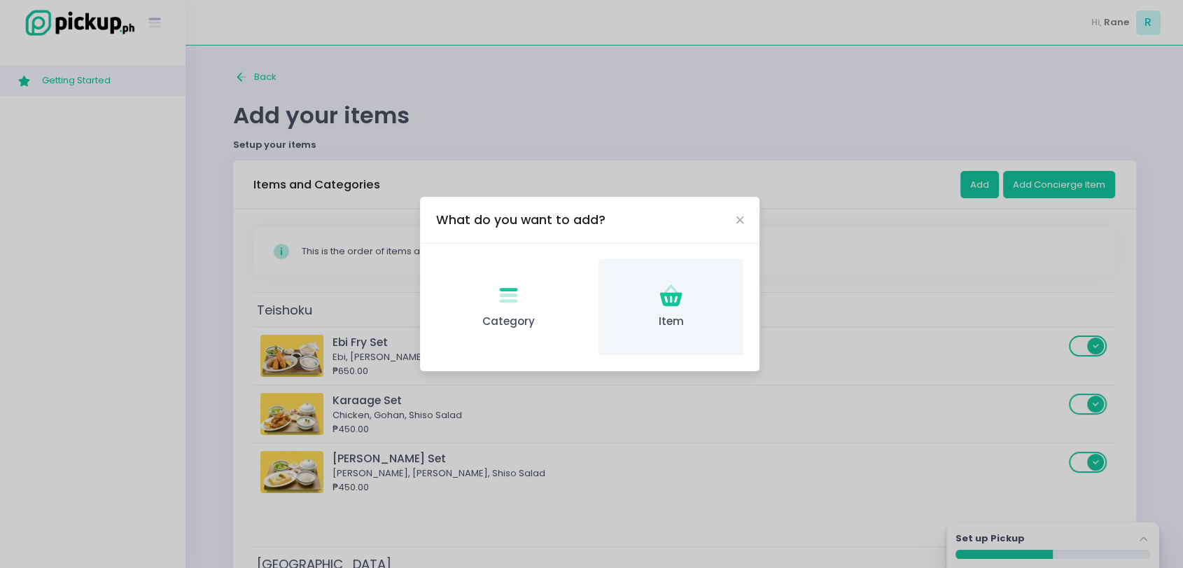
click at [639, 304] on div "Item Created with Sketch. Item" at bounding box center [670, 307] width 145 height 96
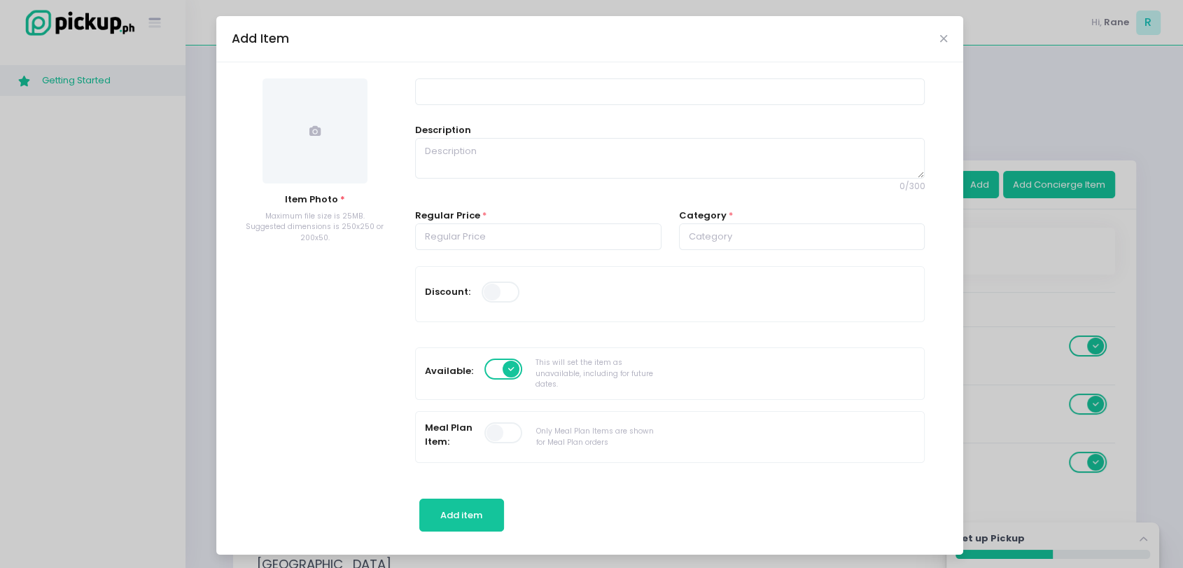
click at [305, 151] on span at bounding box center [314, 130] width 105 height 105
paste textarea "Torched Chicken Thigh, Sous Vide Chicken, White Dondashi Broth"
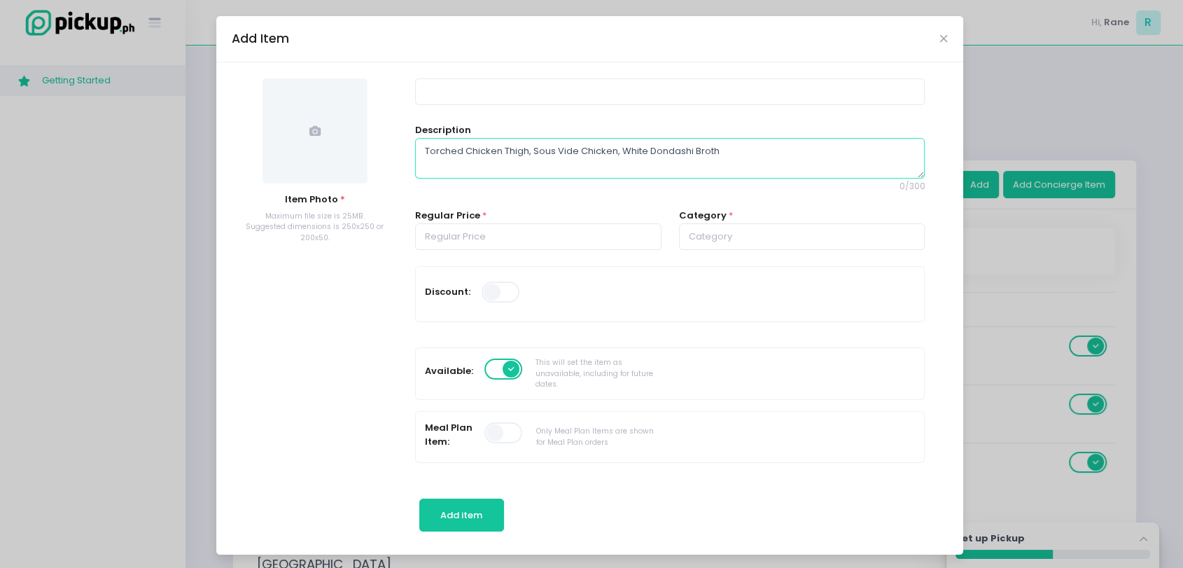
click at [468, 166] on textarea "Torched Chicken Thigh, Sous Vide Chicken, White Dondashi Broth" at bounding box center [670, 158] width 510 height 41
type textarea "Torched Chicken Thigh, Sous Vide Chicken, White Dondashi Broth"
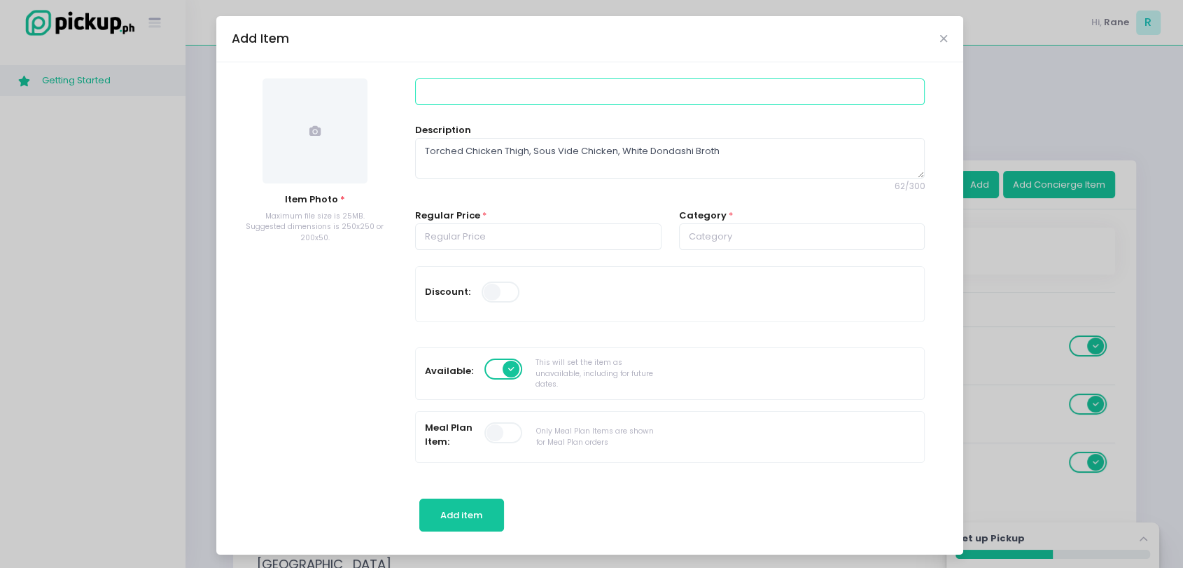
click at [454, 95] on input at bounding box center [670, 91] width 510 height 27
paste input "2. Kazu Oyakodon Torched Chicken Thigh, Sous Vide"
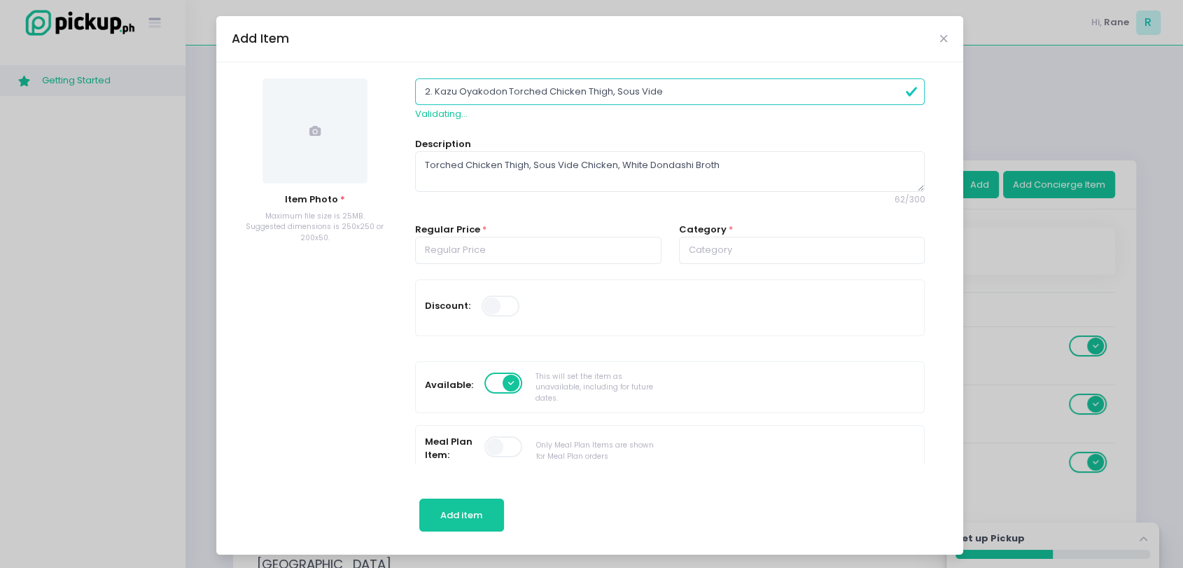
click at [428, 95] on input "2. Kazu Oyakodon Torched Chicken Thigh, Sous Vide" at bounding box center [670, 91] width 510 height 27
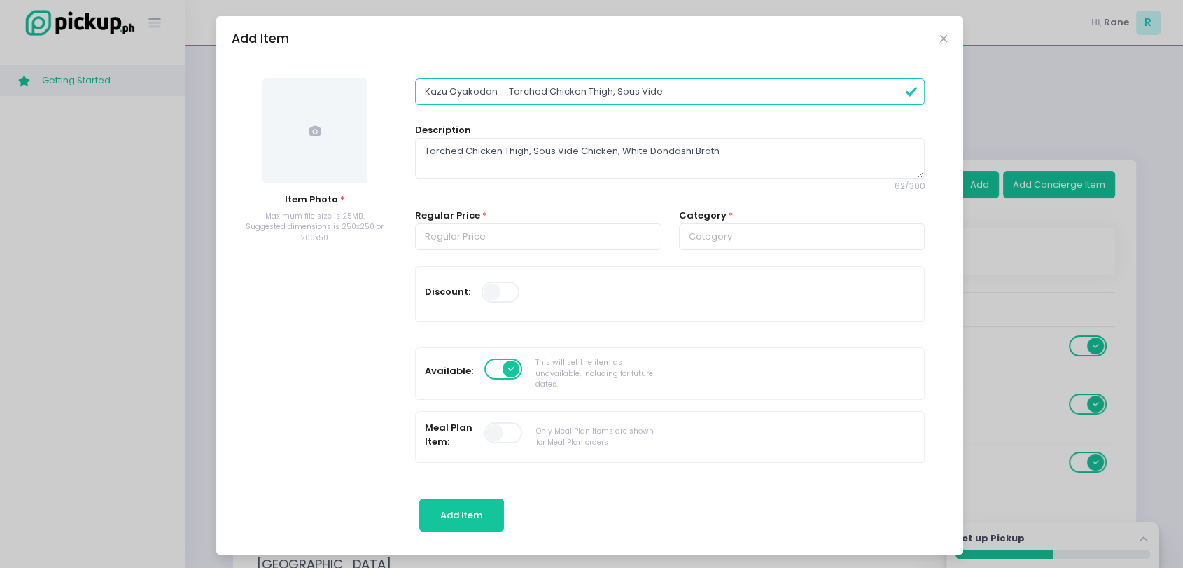
type input "Kazu Oyakodon Torched Chicken Thigh, Sous Vide"
click at [517, 157] on textarea "Torched Chicken Thigh, Sous Vide Chicken, White Dondashi Broth" at bounding box center [670, 158] width 510 height 41
paste input "450.00"
click at [477, 231] on input "450.00" at bounding box center [538, 236] width 246 height 27
type input "450.00"
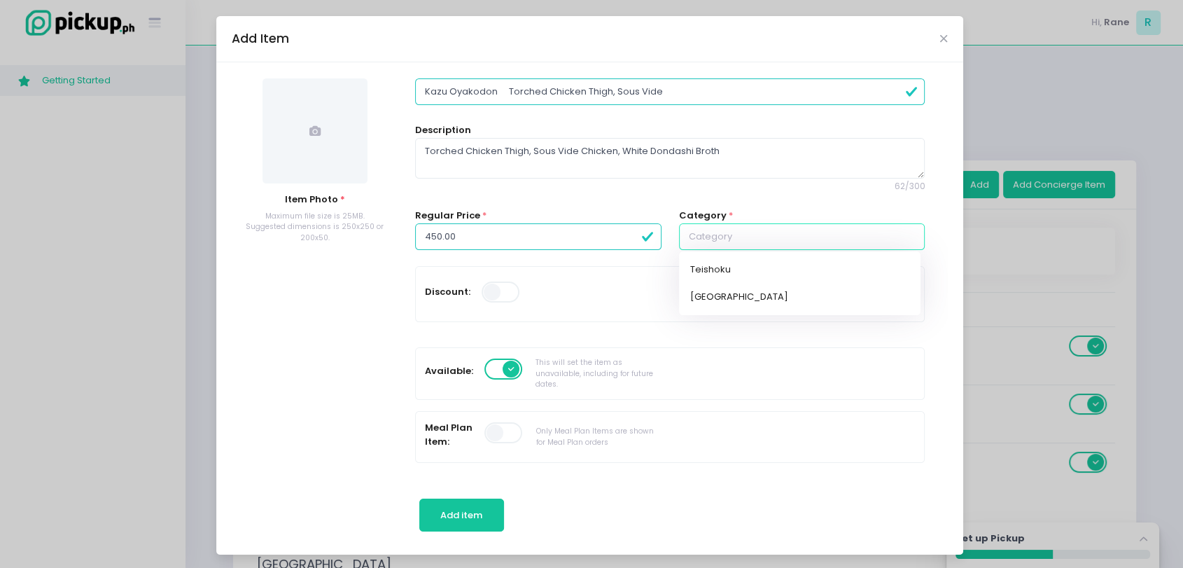
click at [722, 240] on input "text" at bounding box center [802, 236] width 246 height 27
click at [702, 298] on link "Donburi" at bounding box center [799, 296] width 241 height 27
type input "Donburi"
drag, startPoint x: 649, startPoint y: 90, endPoint x: 485, endPoint y: 99, distance: 164.0
click at [485, 99] on input "Kazu Oyakodon Torched Chicken Thigh, Sous Vide" at bounding box center [670, 91] width 510 height 27
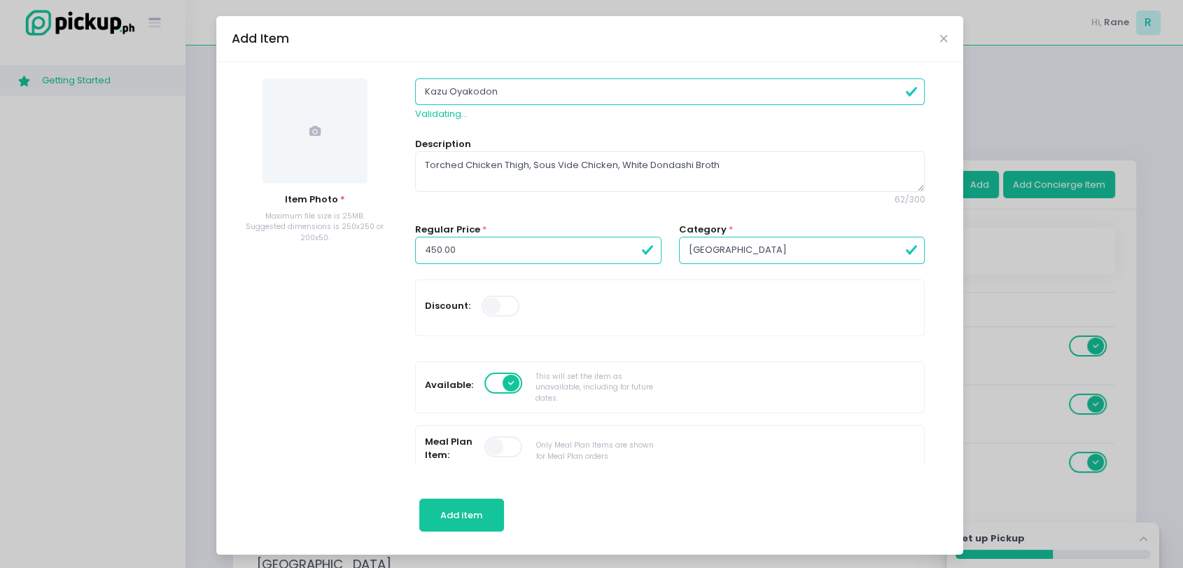
type input "Kazu Oyakodon"
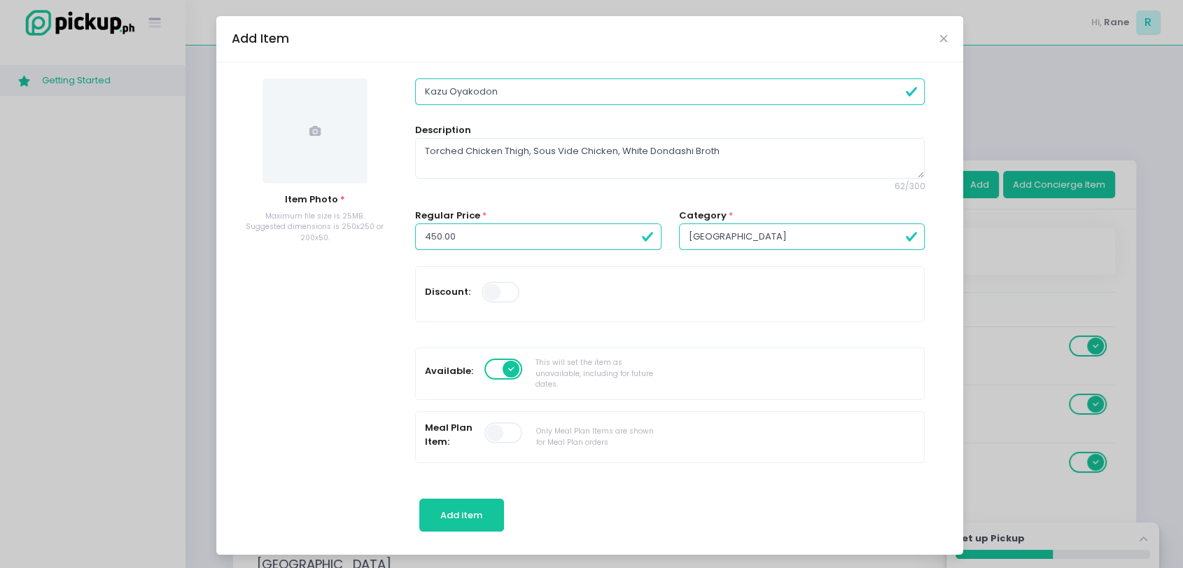
click at [278, 135] on span at bounding box center [314, 130] width 105 height 105
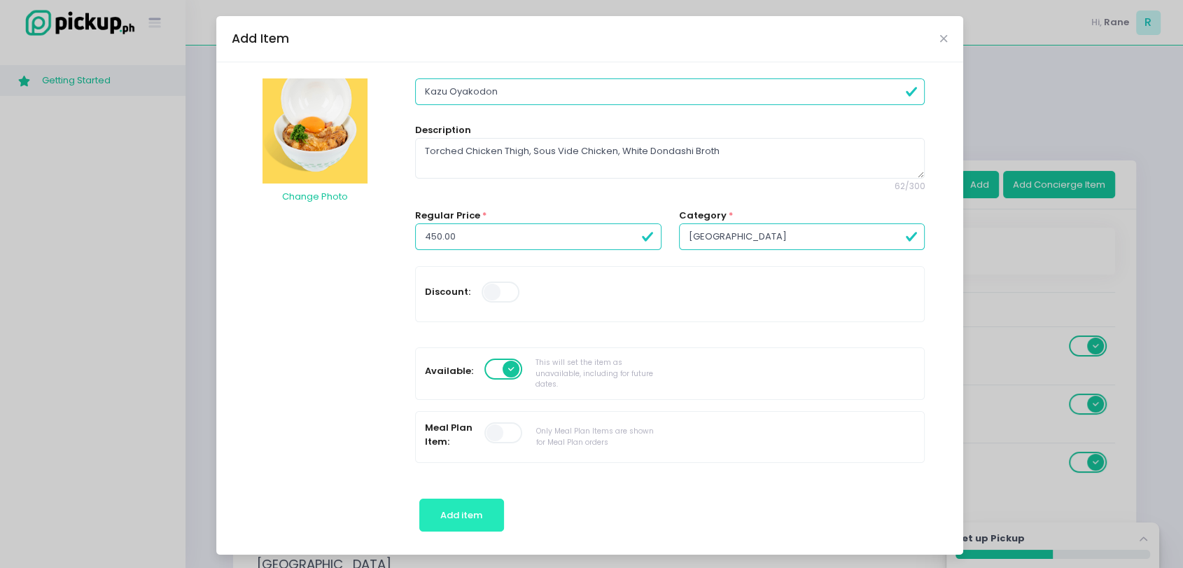
click at [440, 522] on button "Add item" at bounding box center [461, 515] width 85 height 34
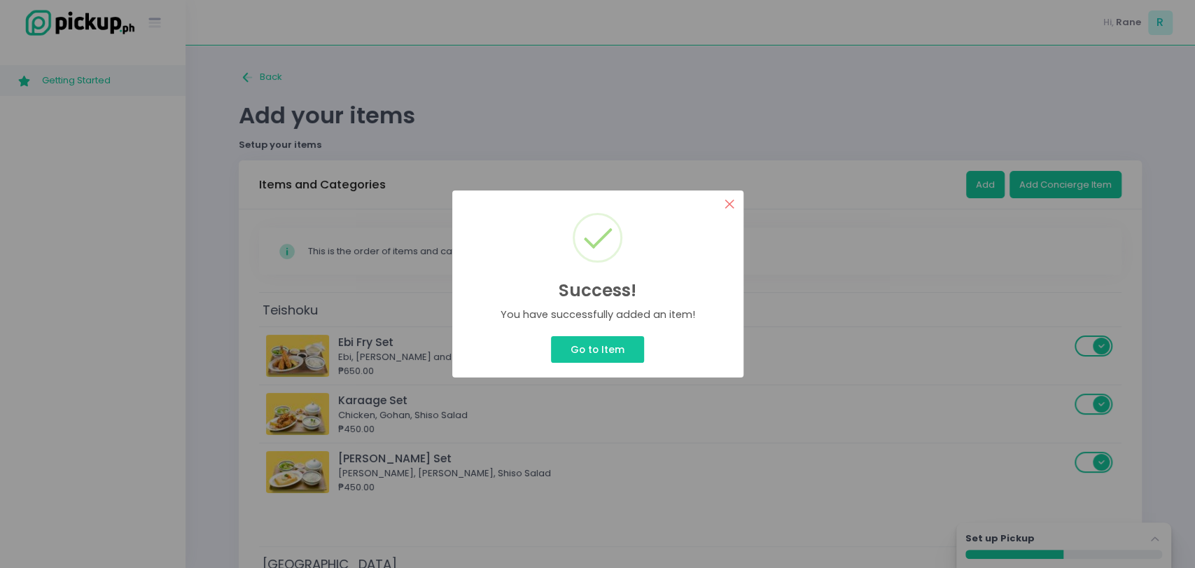
click at [732, 208] on button "×" at bounding box center [729, 203] width 27 height 27
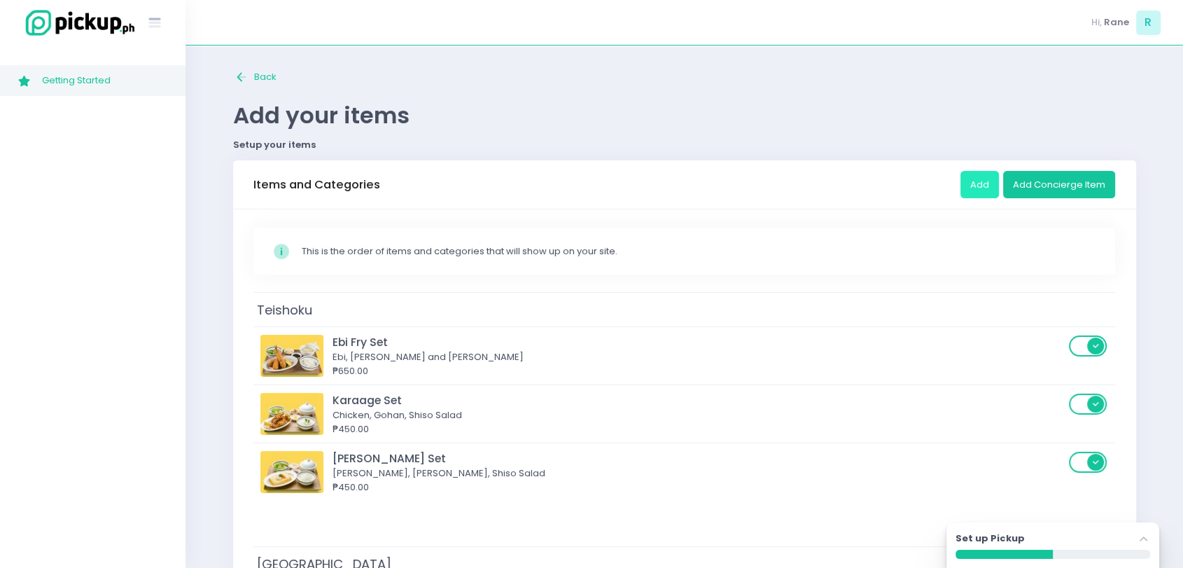
click at [974, 188] on button "Add" at bounding box center [979, 184] width 38 height 27
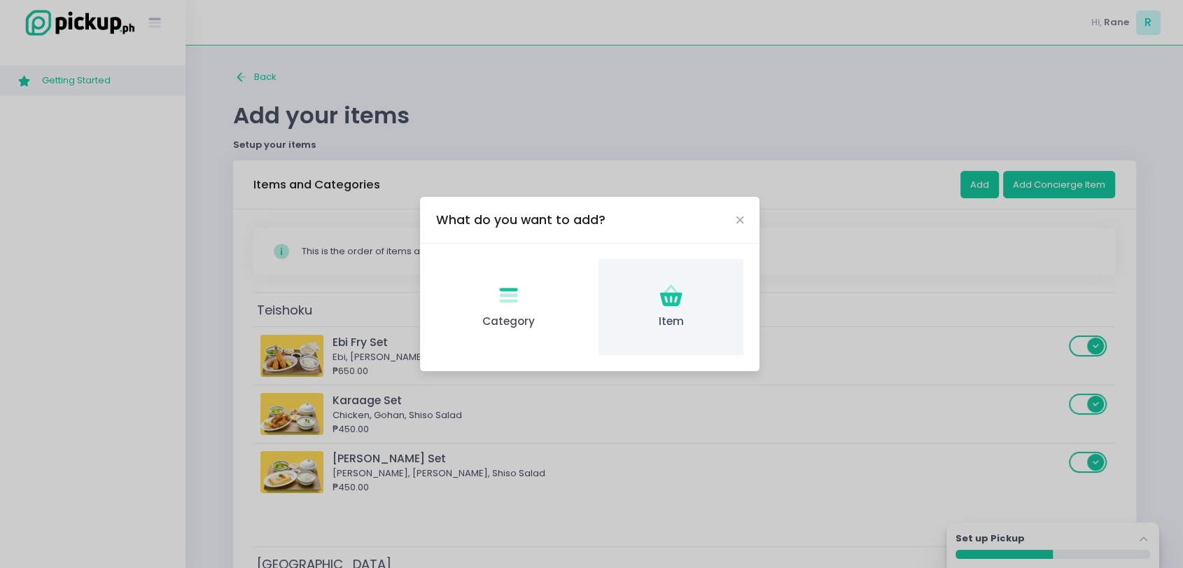
click at [697, 291] on div "Item Created with Sketch. Item" at bounding box center [670, 307] width 145 height 96
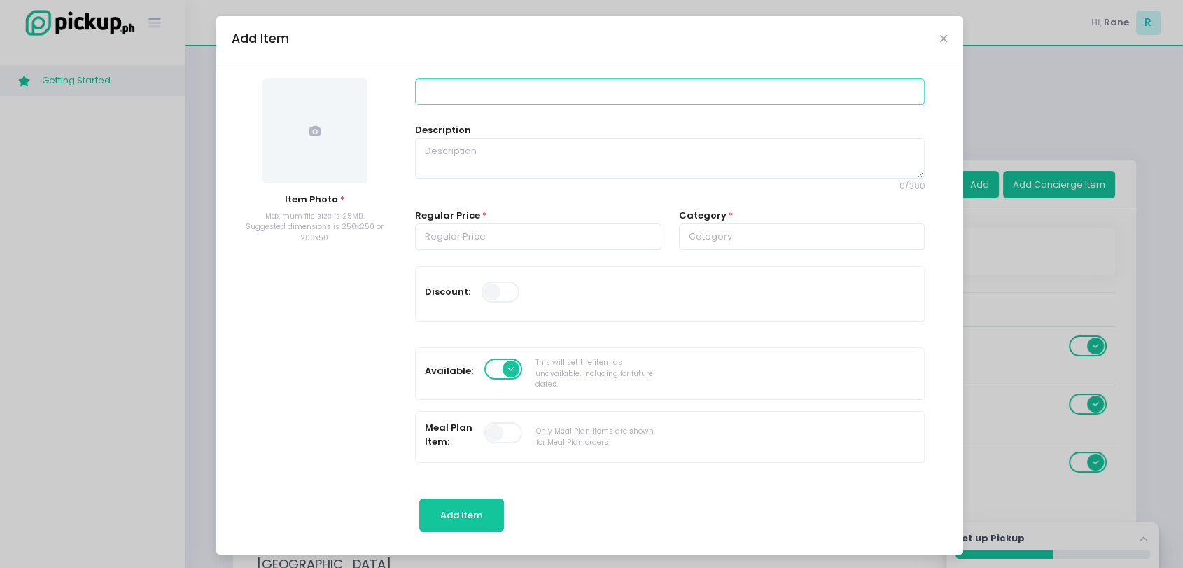
click at [515, 101] on input at bounding box center [670, 91] width 510 height 27
paste input "3. Tori Katsu Oyakodon"
click at [426, 91] on input "3. Tori Katsu Oyakodon" at bounding box center [670, 91] width 510 height 27
type input "Tori Katsu Oyakodon"
paste textarea "Chicken Thigh Katsu, White Dondashi, Tartar Sauce"
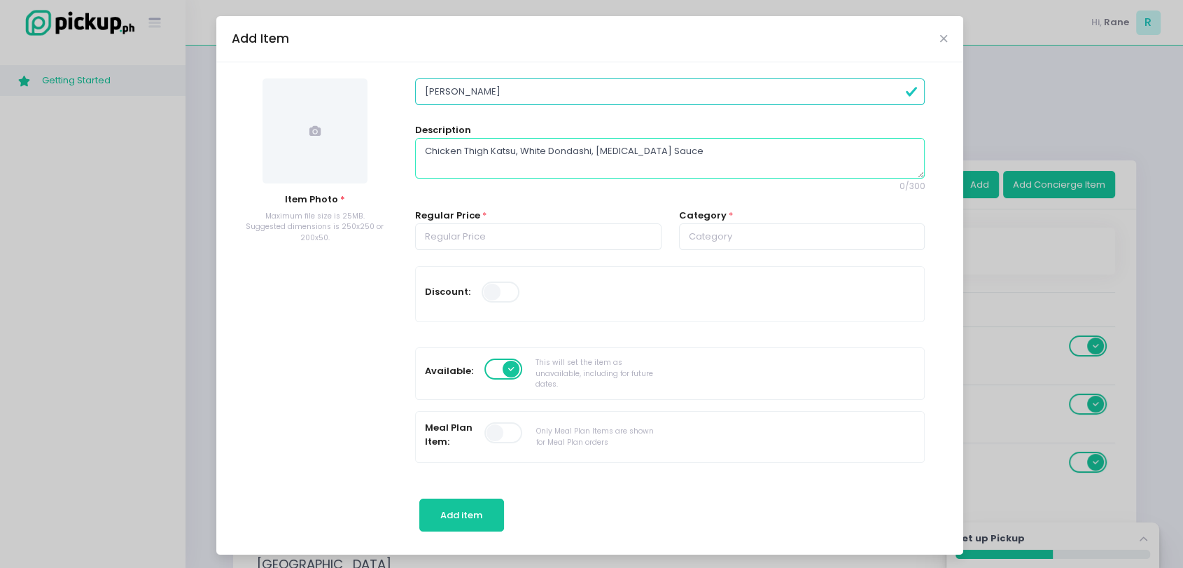
click at [471, 160] on textarea "Chicken Thigh Katsu, White Dondashi, Tartar Sauce" at bounding box center [670, 158] width 510 height 41
type textarea "Chicken Thigh Katsu, White Dondashi, Tartar Sauce"
paste input "450.00"
click at [475, 245] on input "450.00" at bounding box center [538, 236] width 246 height 27
type input "450.00"
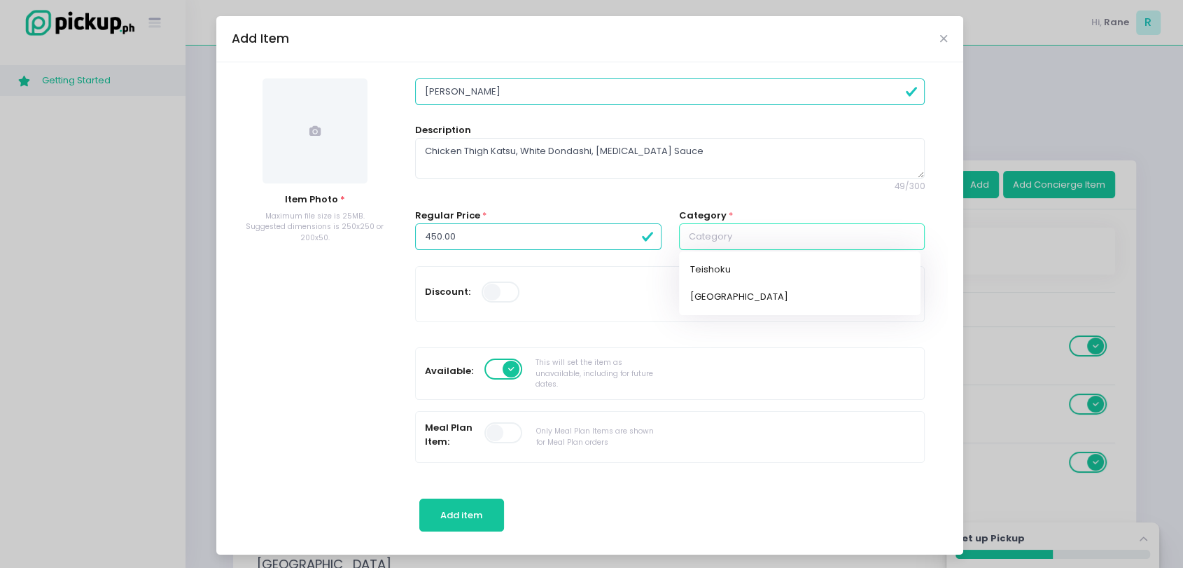
click at [715, 241] on input "text" at bounding box center [802, 236] width 246 height 27
click at [694, 293] on link "Donburi" at bounding box center [799, 296] width 241 height 27
type input "Donburi"
click at [310, 113] on span at bounding box center [314, 130] width 105 height 105
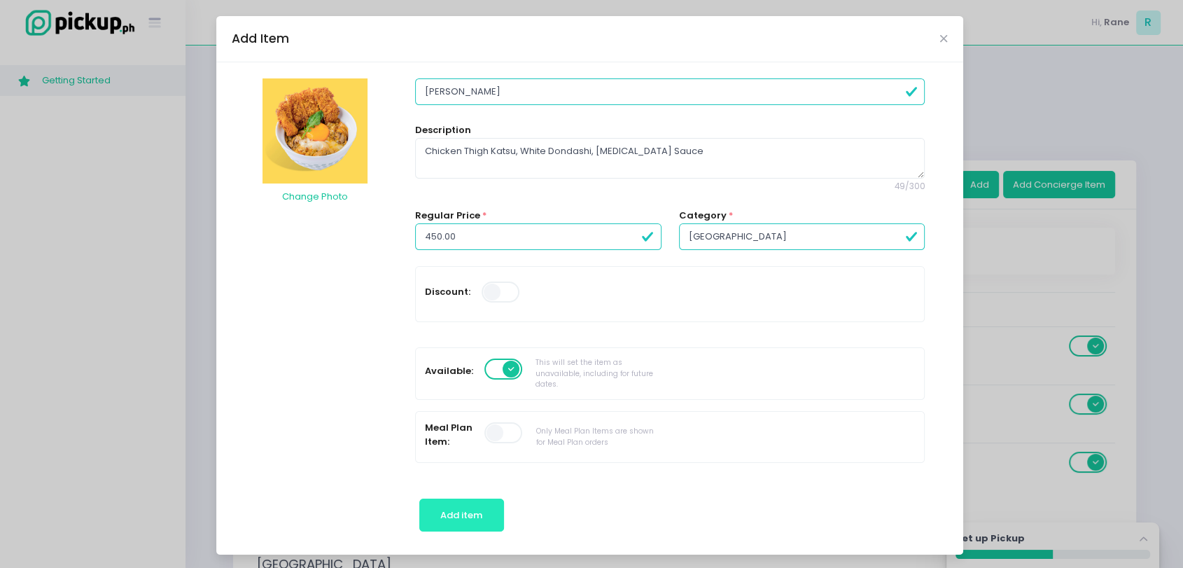
click at [433, 517] on button "Add item" at bounding box center [461, 515] width 85 height 34
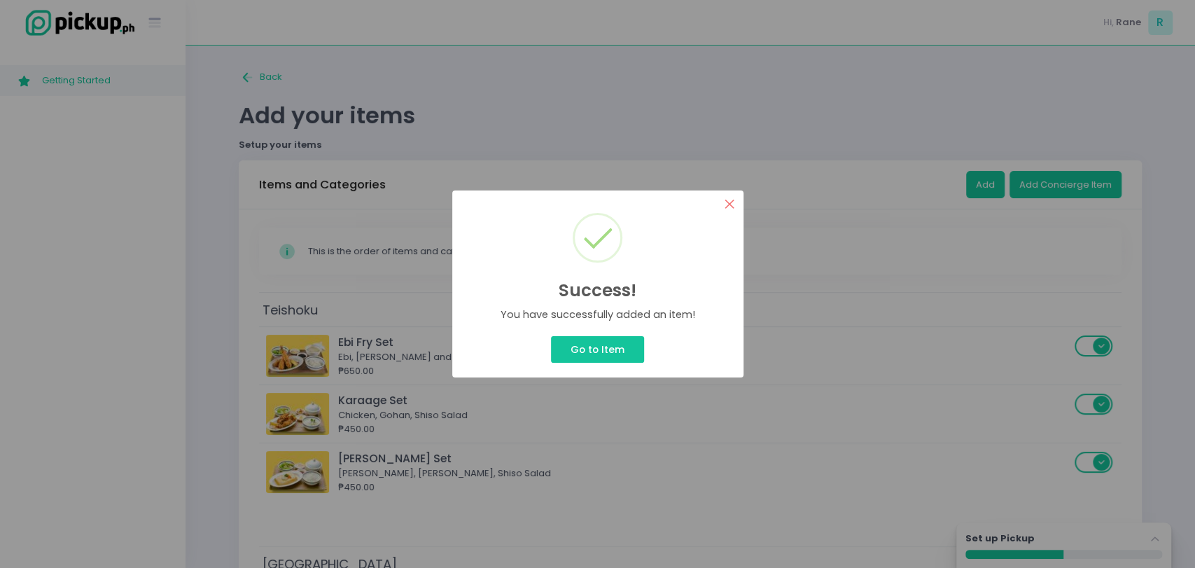
click at [722, 202] on button "×" at bounding box center [729, 203] width 27 height 27
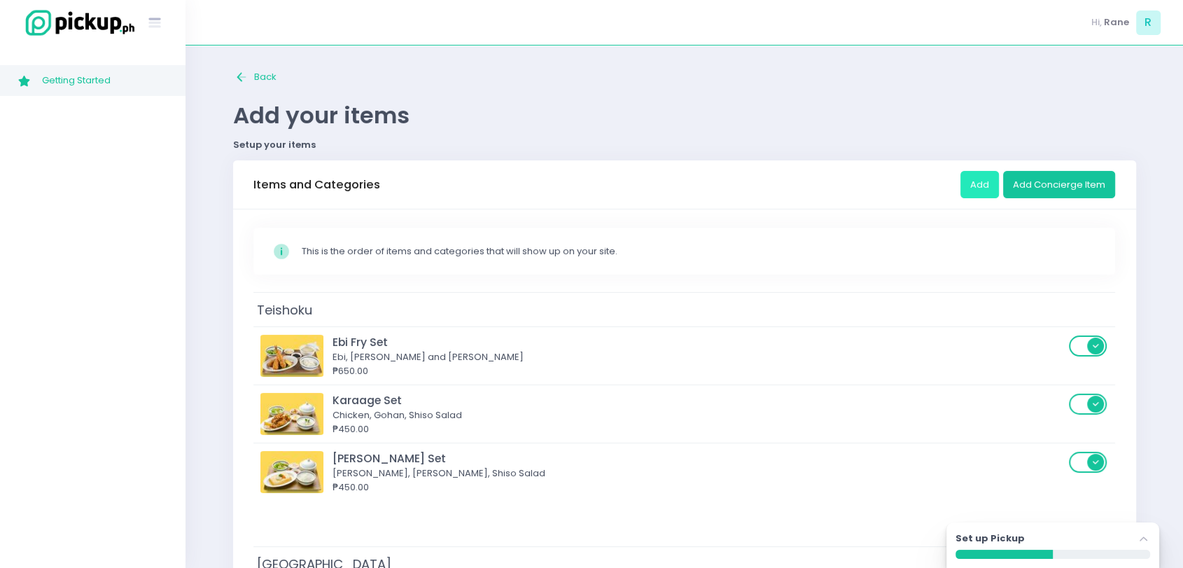
click at [981, 175] on button "Add" at bounding box center [979, 184] width 38 height 27
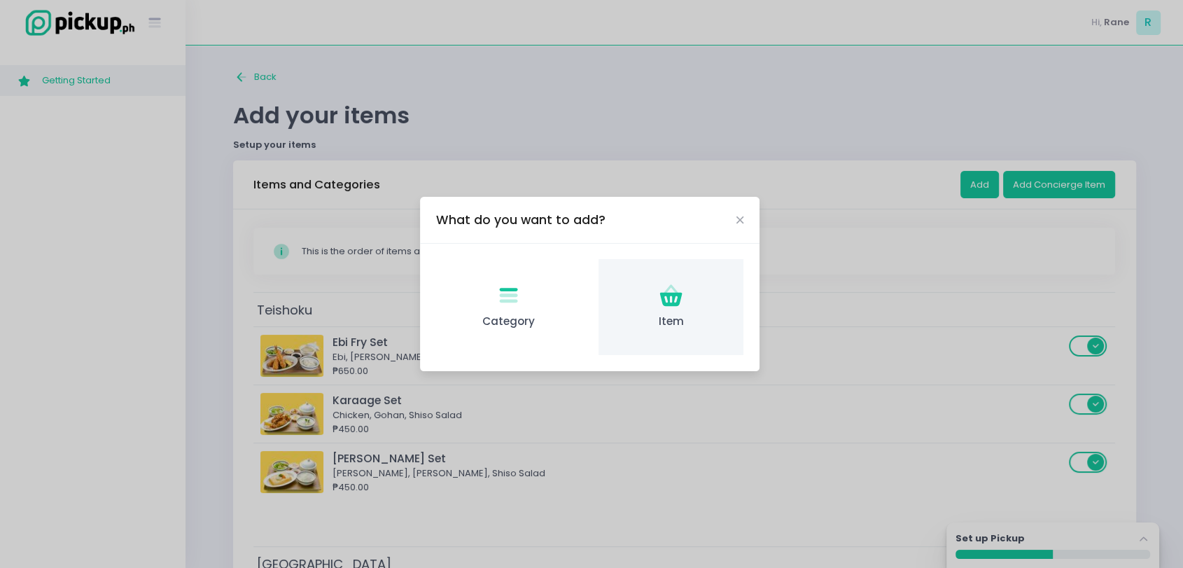
click at [687, 290] on div "Item Created with Sketch. Item" at bounding box center [670, 307] width 145 height 96
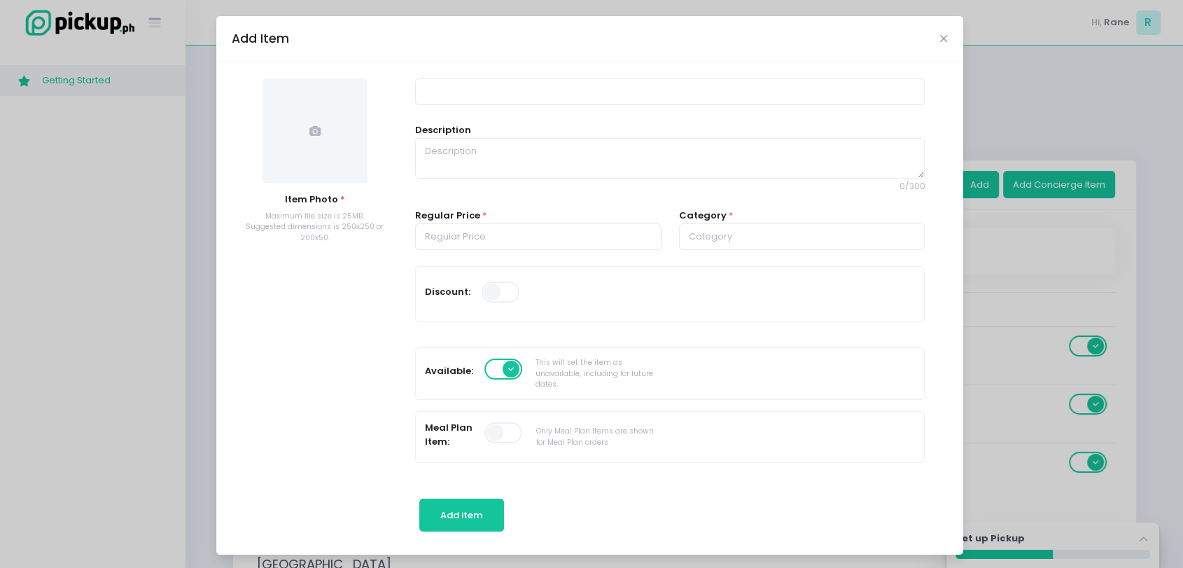
click at [277, 121] on span at bounding box center [314, 130] width 105 height 105
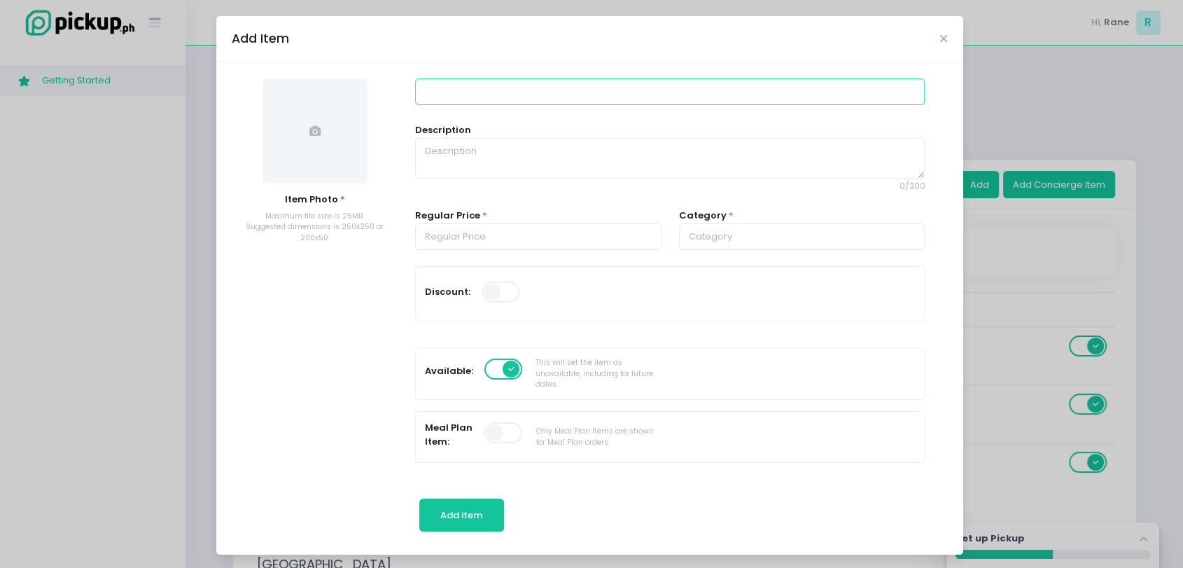
click at [458, 94] on input at bounding box center [670, 91] width 510 height 27
paste input "4. Unatamadon"
click at [424, 94] on input "4. Unatamadon" at bounding box center [670, 91] width 510 height 27
type input "Unatamadon"
paste textarea "Grilled Unagi, Creamy Mozarella Sauce, Kabayaki"
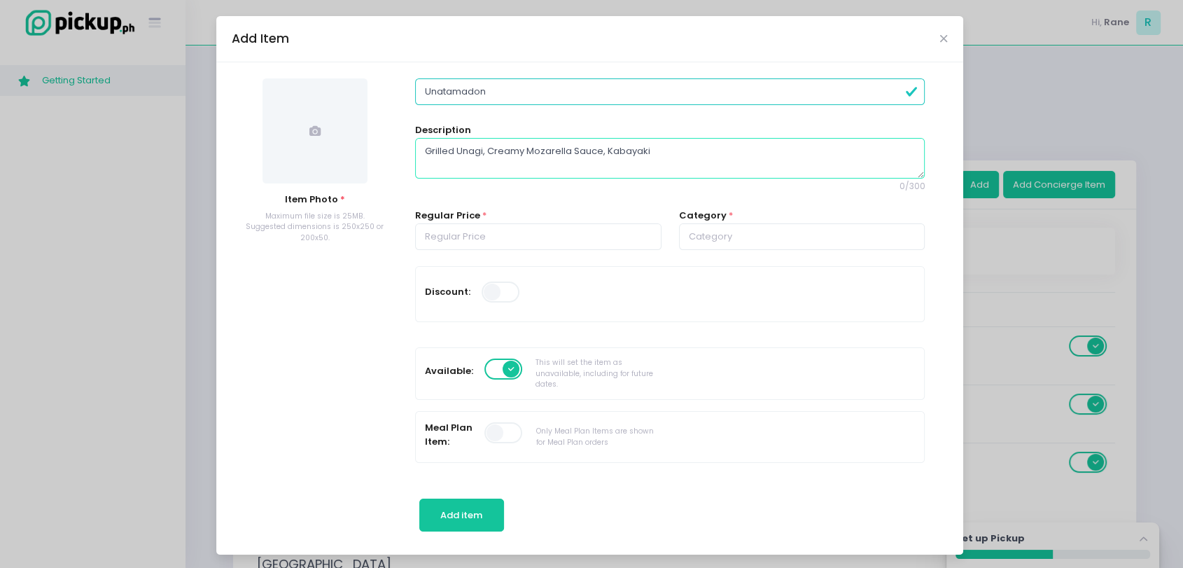
click at [470, 169] on textarea "Grilled Unagi, Creamy Mozarella Sauce, Kabayaki" at bounding box center [670, 158] width 510 height 41
type textarea "Grilled Unagi, Creamy Mozarella Sauce, Kabayaki"
click at [476, 225] on input "number" at bounding box center [538, 236] width 246 height 27
paste input "480.00"
type input "480.00"
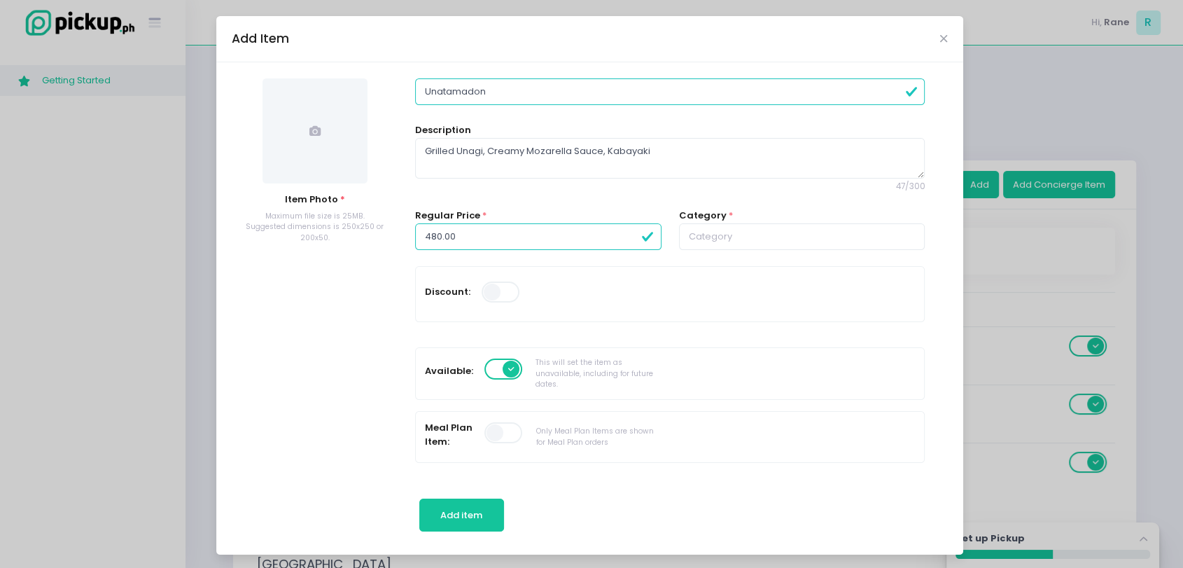
click at [741, 250] on div "Category *" at bounding box center [802, 237] width 264 height 57
click at [741, 242] on input "text" at bounding box center [802, 236] width 246 height 27
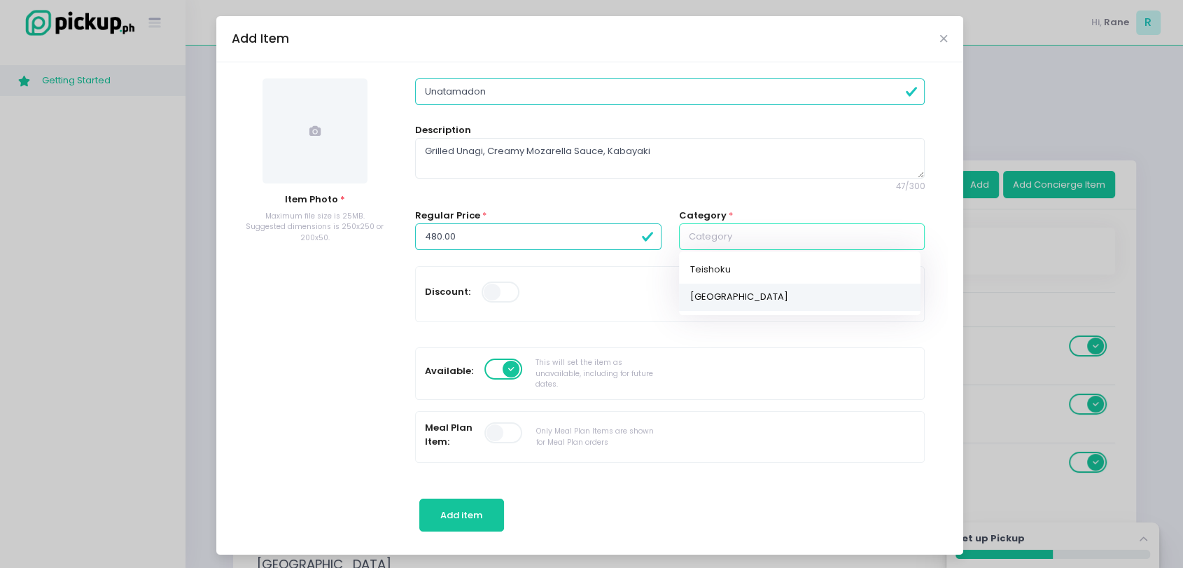
click at [729, 302] on link "Donburi" at bounding box center [799, 296] width 241 height 27
type input "Donburi"
click at [709, 304] on link "Donburi" at bounding box center [799, 296] width 241 height 27
click at [692, 297] on mark "Donburi" at bounding box center [746, 297] width 108 height 14
click at [309, 135] on icon at bounding box center [314, 130] width 11 height 11
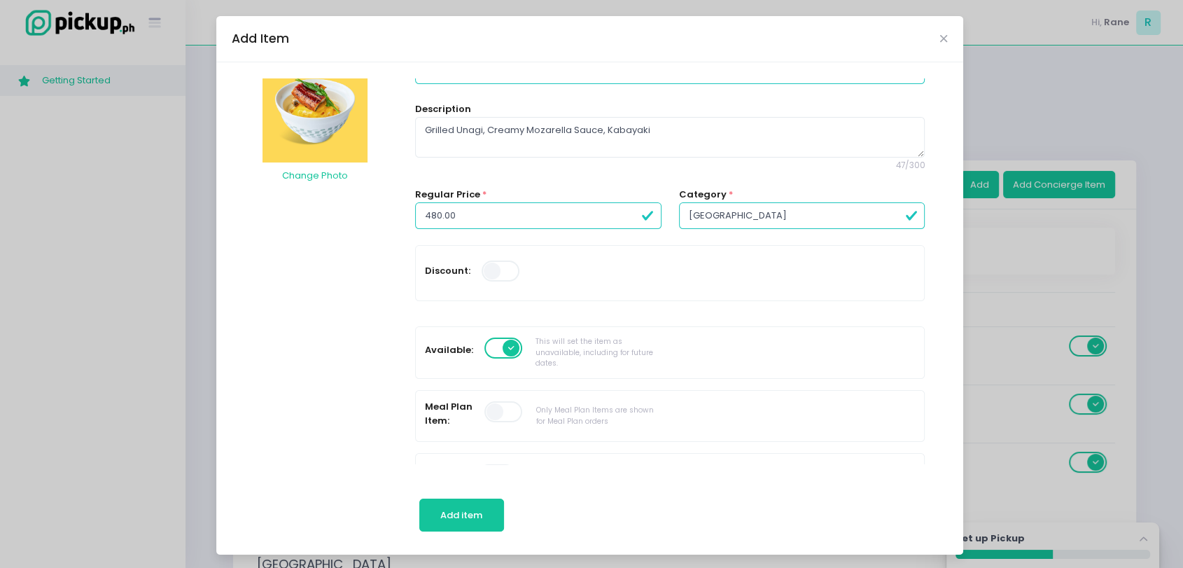
scroll to position [22, 0]
click at [453, 503] on button "Add item" at bounding box center [461, 515] width 85 height 34
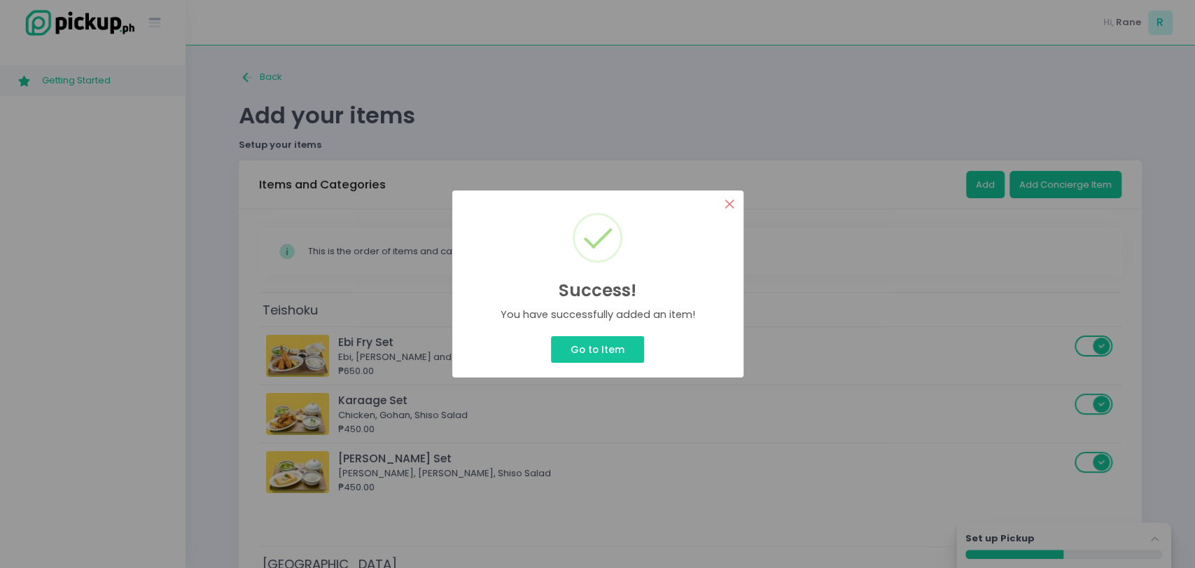
click at [728, 196] on button "×" at bounding box center [729, 203] width 27 height 27
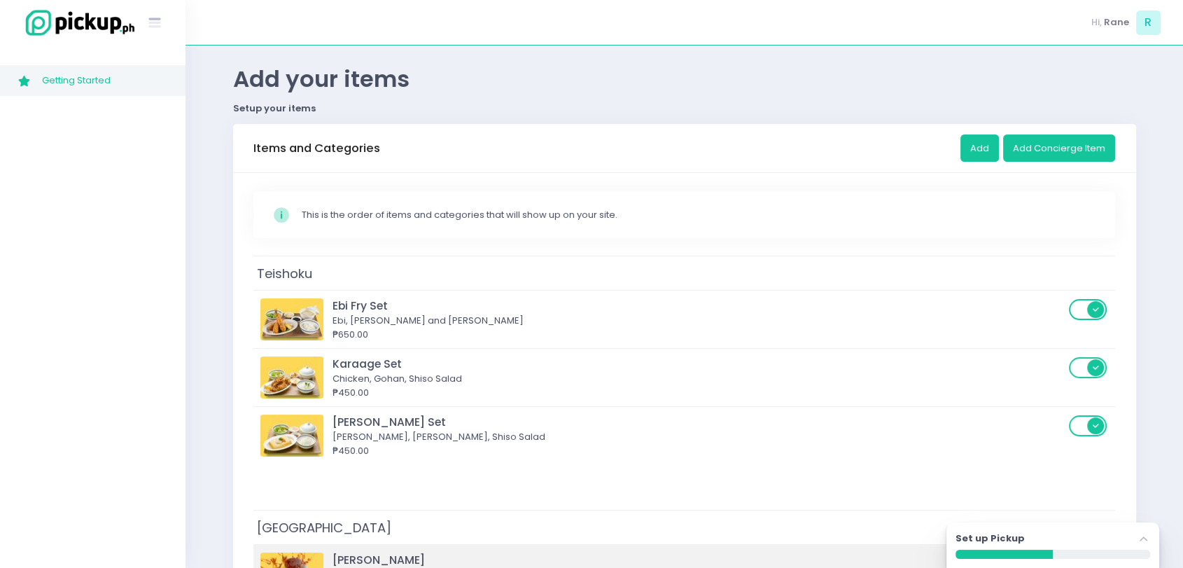
scroll to position [0, 0]
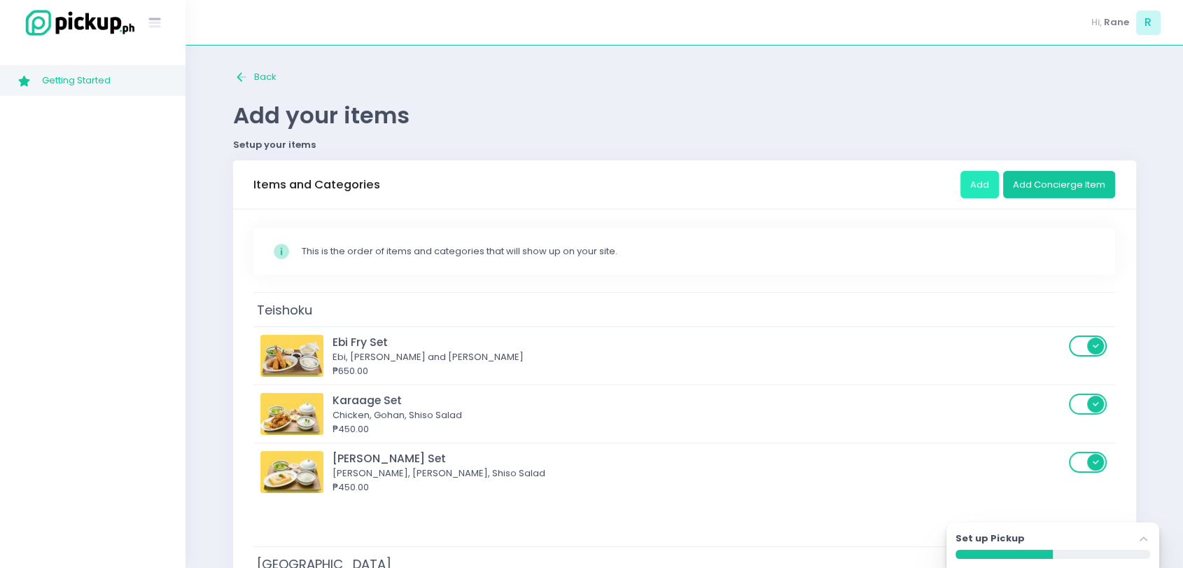
click at [974, 185] on button "Add" at bounding box center [979, 184] width 38 height 27
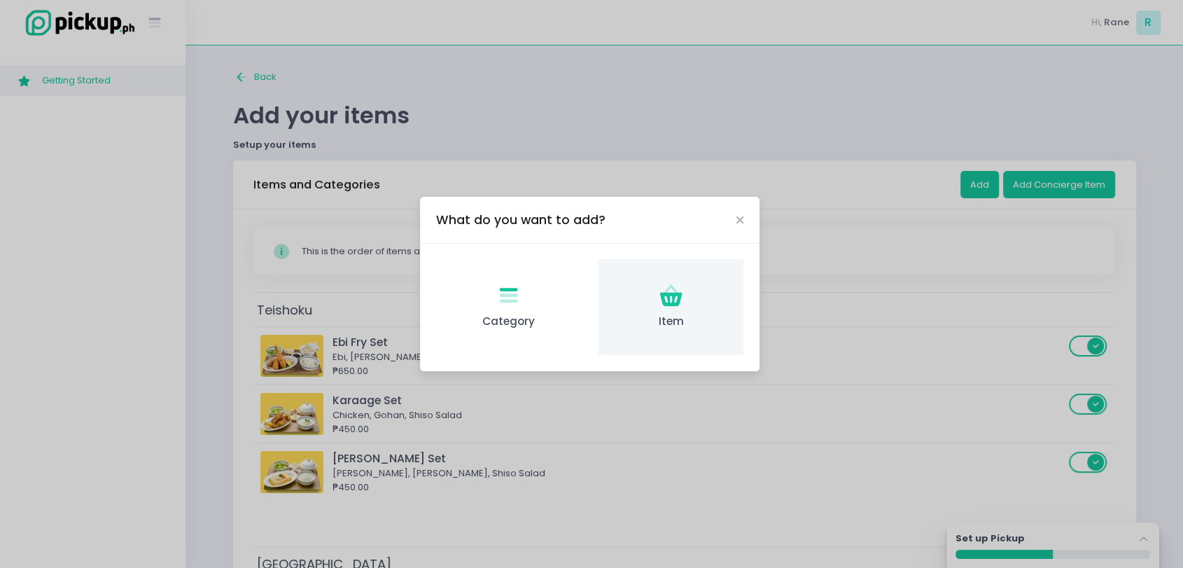
click at [680, 301] on icon "Item Created with Sketch." at bounding box center [670, 295] width 27 height 27
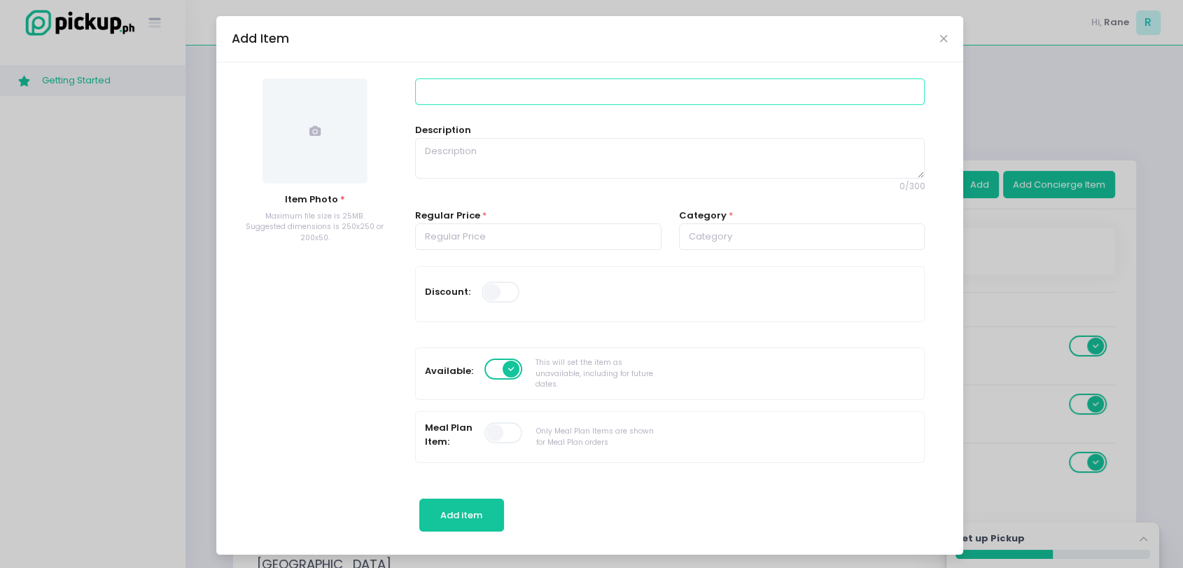
click at [511, 104] on input at bounding box center [670, 91] width 510 height 27
paste input "5. Tonkatsu Atsugiri"
click at [429, 90] on input "5. Tonkatsu Atsugiri" at bounding box center [670, 91] width 510 height 27
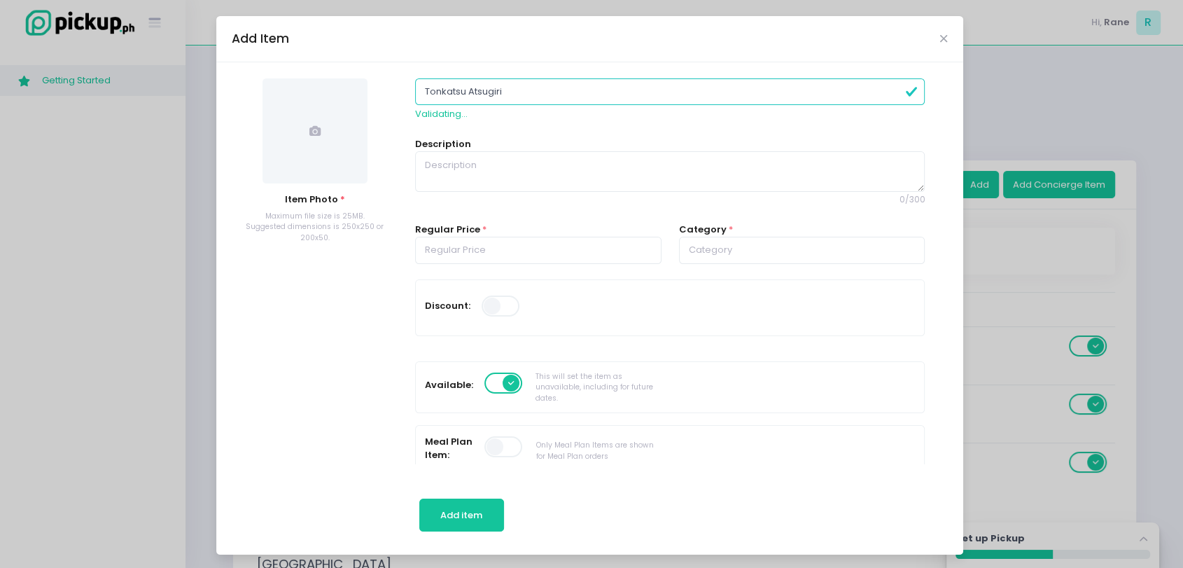
type input "Tonkatsu Atsugiri"
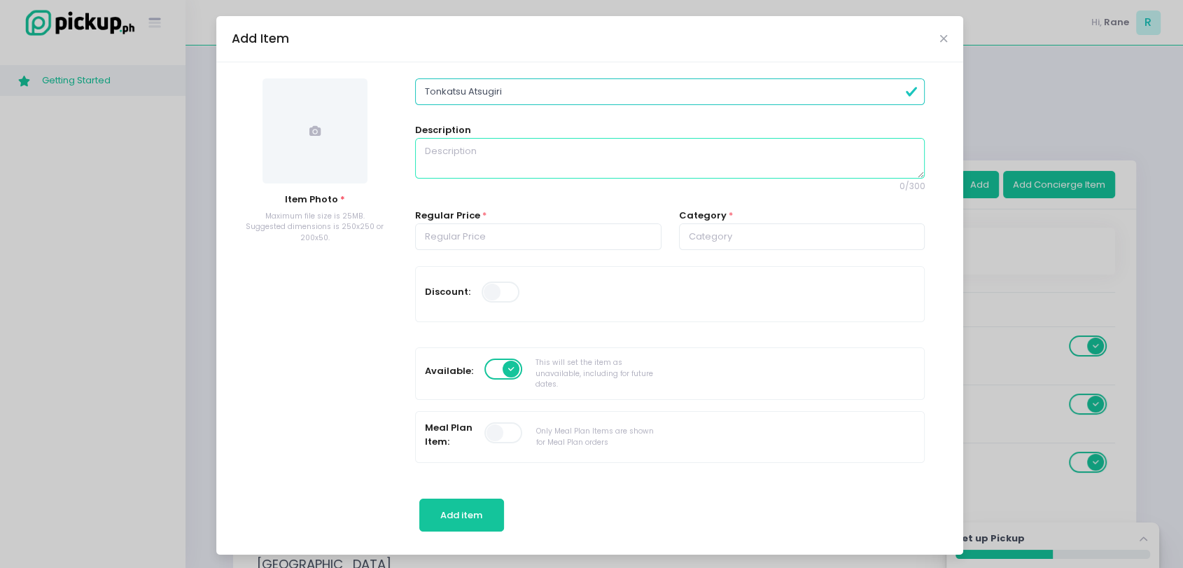
paste textarea "Breaded Pork, Egg, Dondashi"
click at [487, 160] on textarea "Breaded Pork, Egg, Dondashi" at bounding box center [670, 158] width 510 height 41
type textarea "Breaded Pork, Egg, Dondashi"
paste input "380.00"
click at [470, 242] on input "number" at bounding box center [538, 236] width 246 height 27
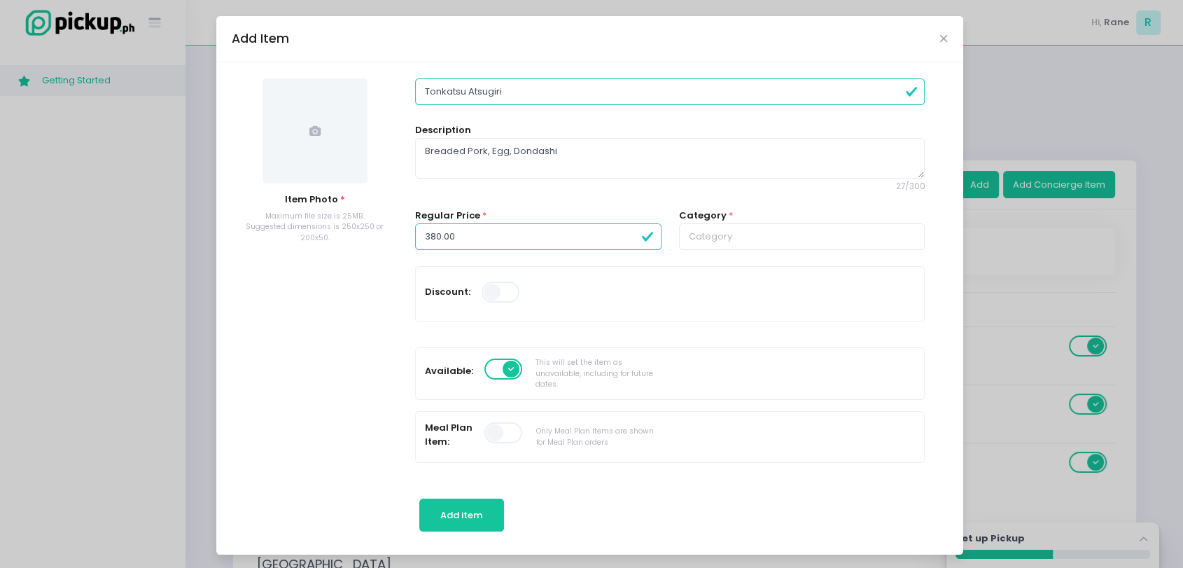
type input "380.00"
click at [679, 234] on input "text" at bounding box center [802, 236] width 246 height 27
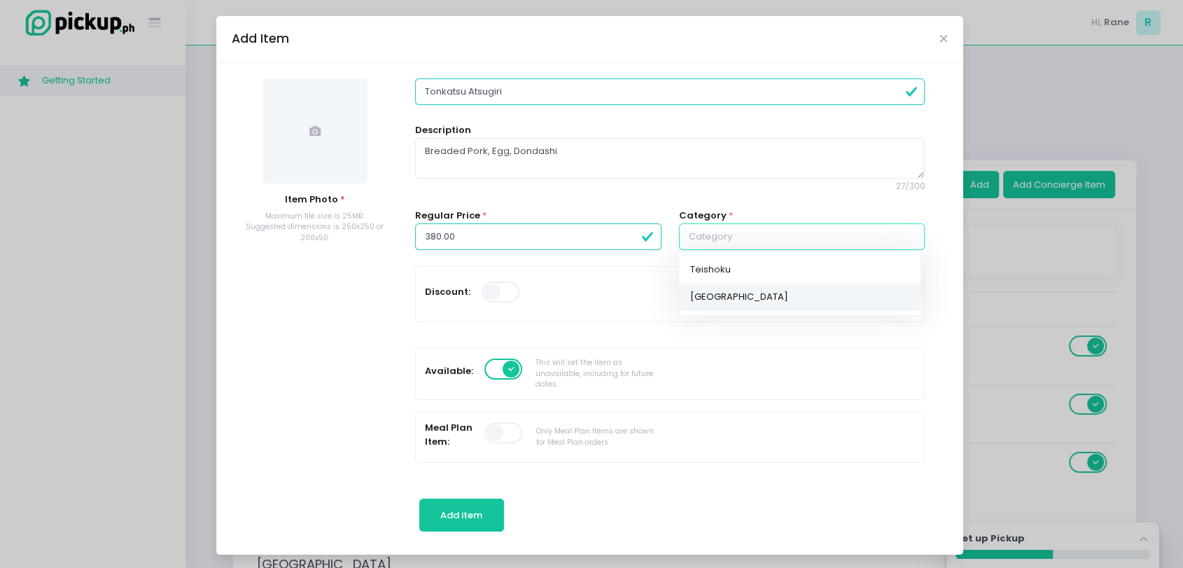
click at [695, 294] on link "Donburi" at bounding box center [799, 296] width 241 height 27
type input "Donburi"
click at [321, 153] on span at bounding box center [314, 130] width 105 height 105
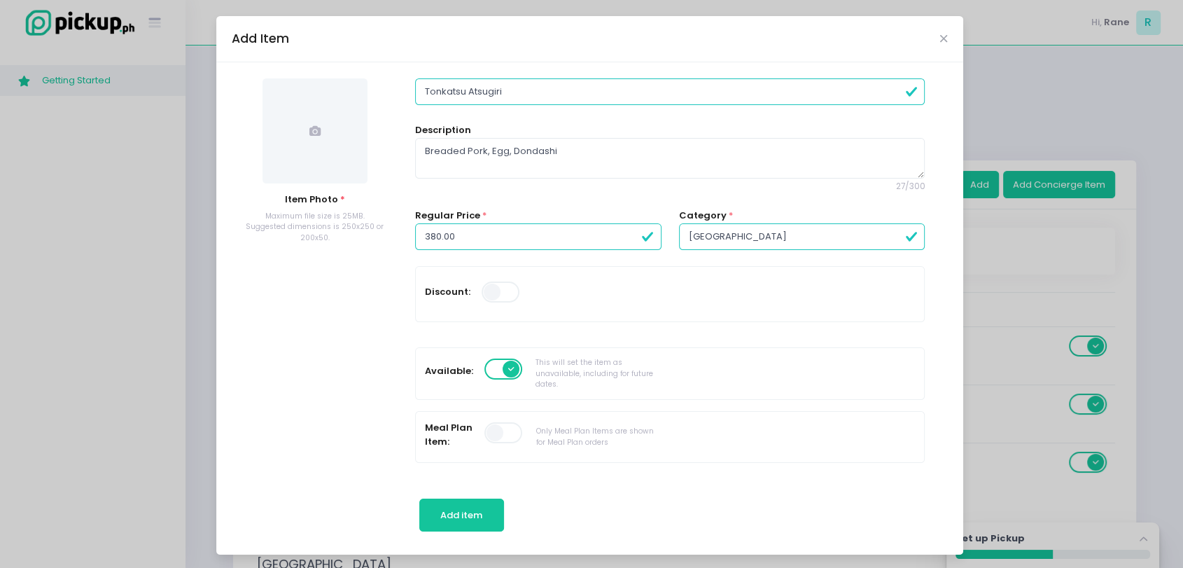
click at [300, 130] on span at bounding box center [314, 130] width 105 height 105
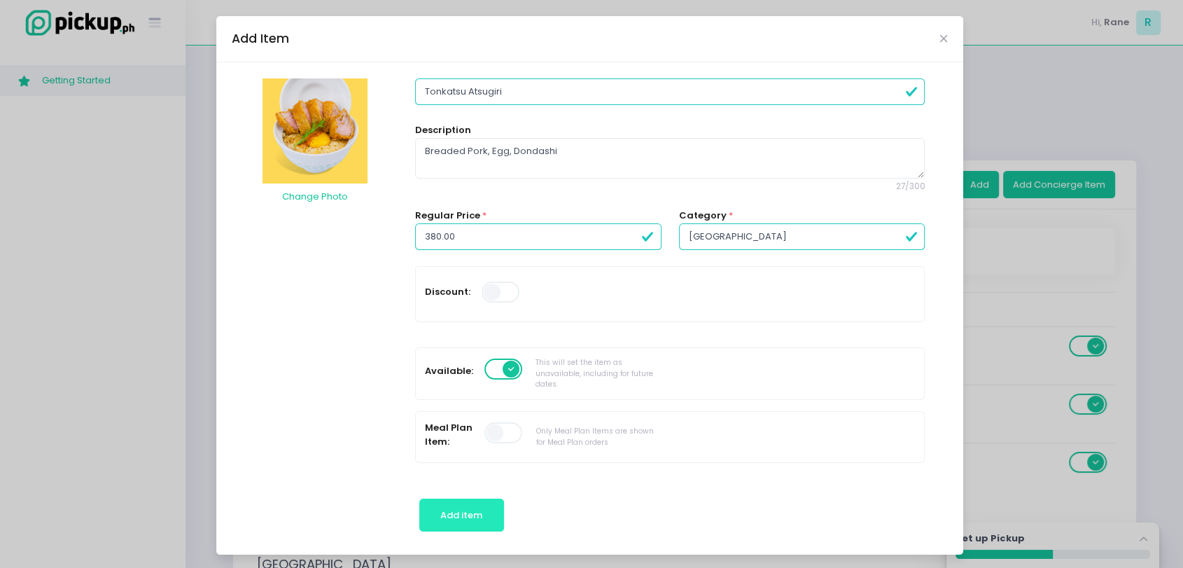
click at [459, 512] on span "Add item" at bounding box center [461, 514] width 42 height 13
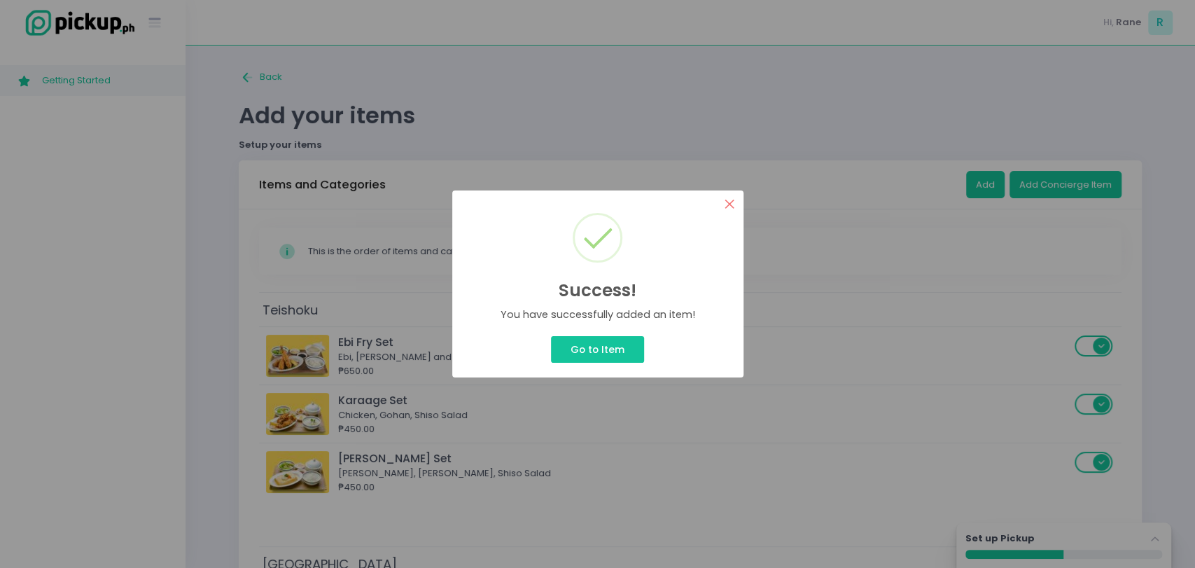
click at [726, 210] on button "×" at bounding box center [729, 203] width 27 height 27
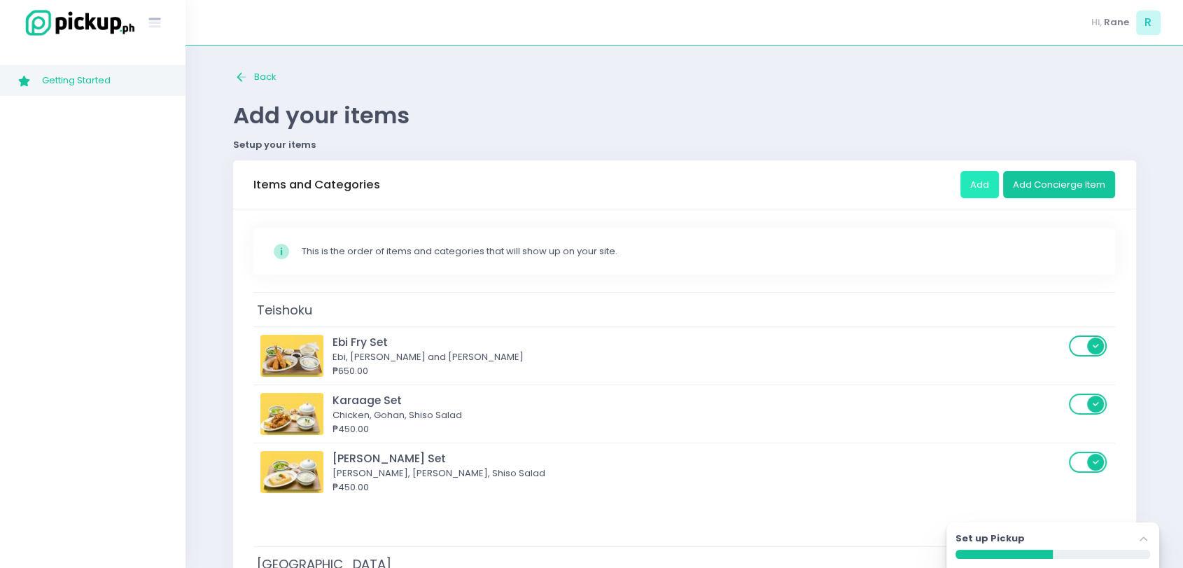
click at [980, 179] on button "Add" at bounding box center [979, 184] width 38 height 27
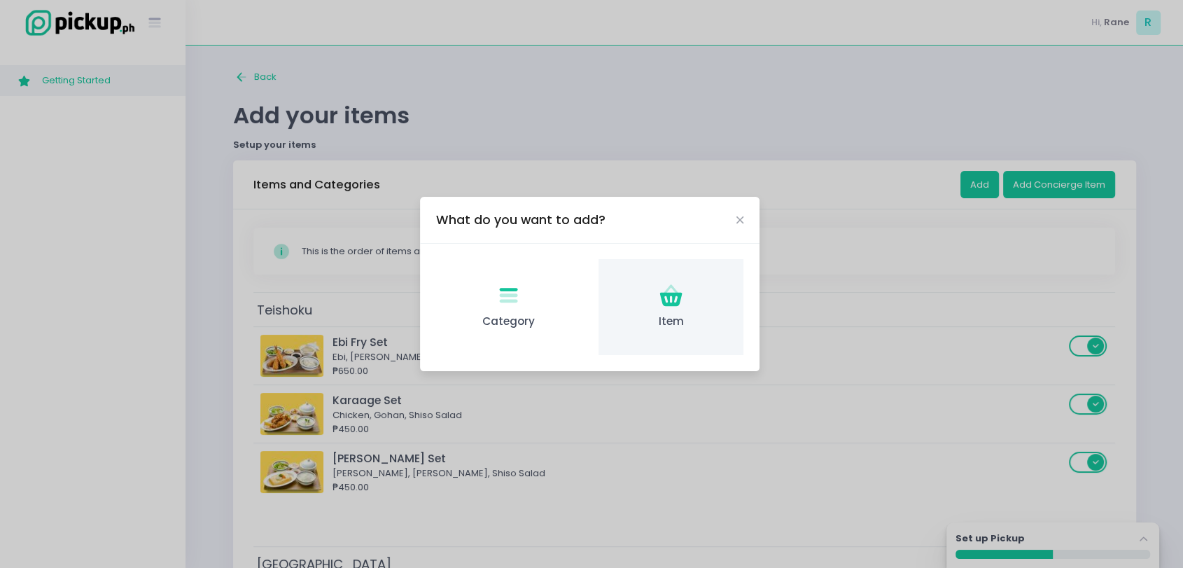
click at [687, 318] on span "Item" at bounding box center [671, 322] width 122 height 16
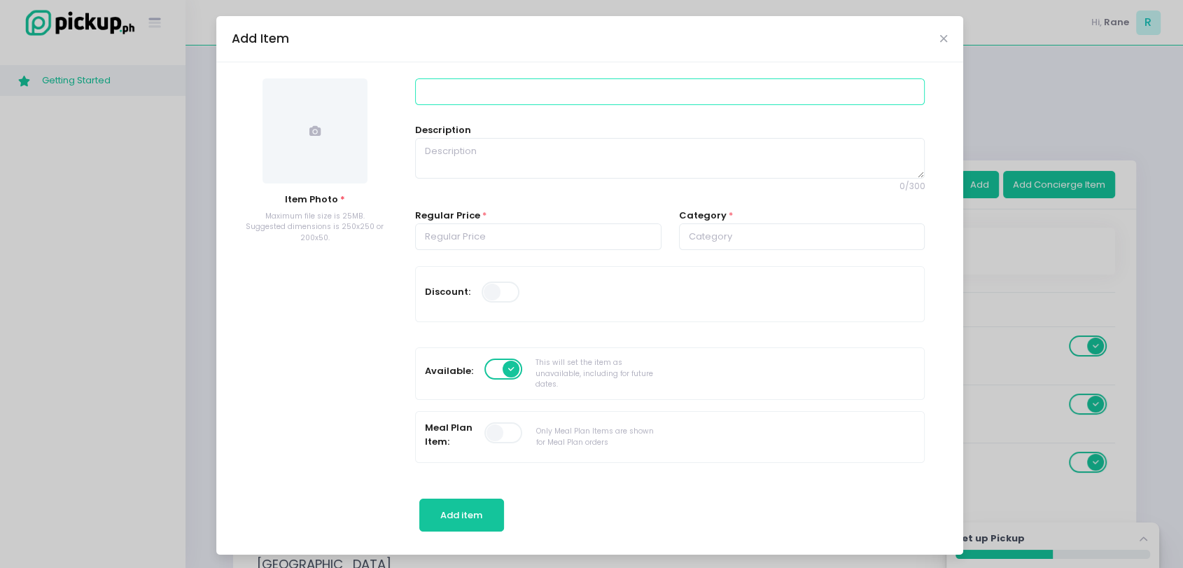
click at [487, 99] on input at bounding box center [670, 91] width 510 height 27
paste input "6. Midori Chicken Curry"
click at [426, 90] on input "6. Midori Chicken Curry" at bounding box center [670, 91] width 510 height 27
type input "Midori Chicken Curry"
paste textarea "Grilled Chicken Thigh, Green Curry Sauce, Omelette"
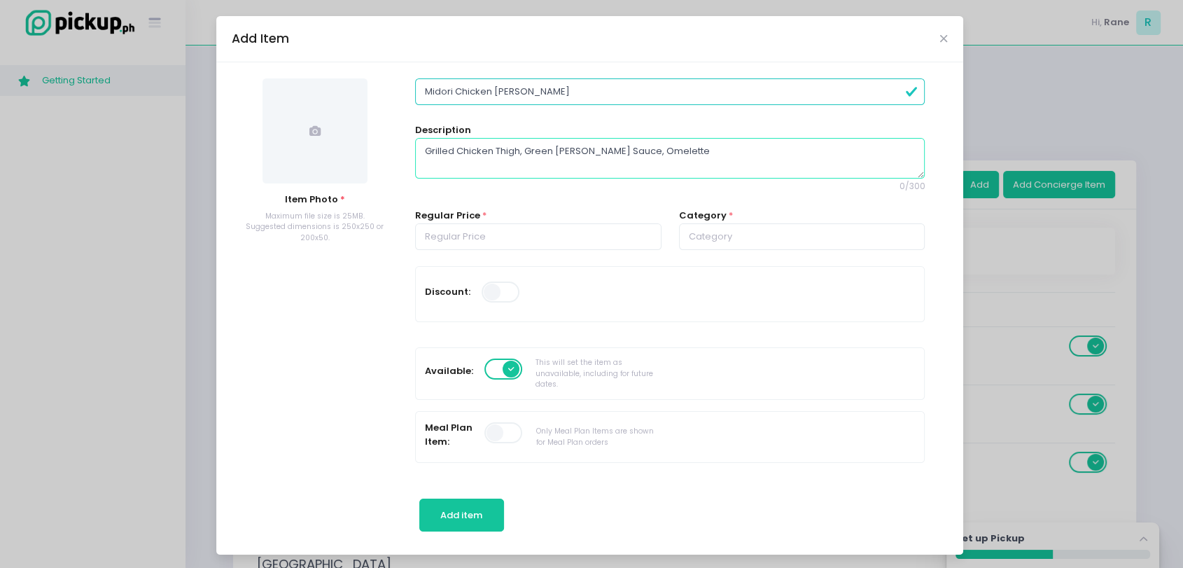
click at [468, 153] on textarea "Grilled Chicken Thigh, Green Curry Sauce, Omelette" at bounding box center [670, 158] width 510 height 41
type textarea "Grilled Chicken Thigh, Green Curry Sauce, Omelette"
click at [453, 239] on input "number" at bounding box center [538, 236] width 246 height 27
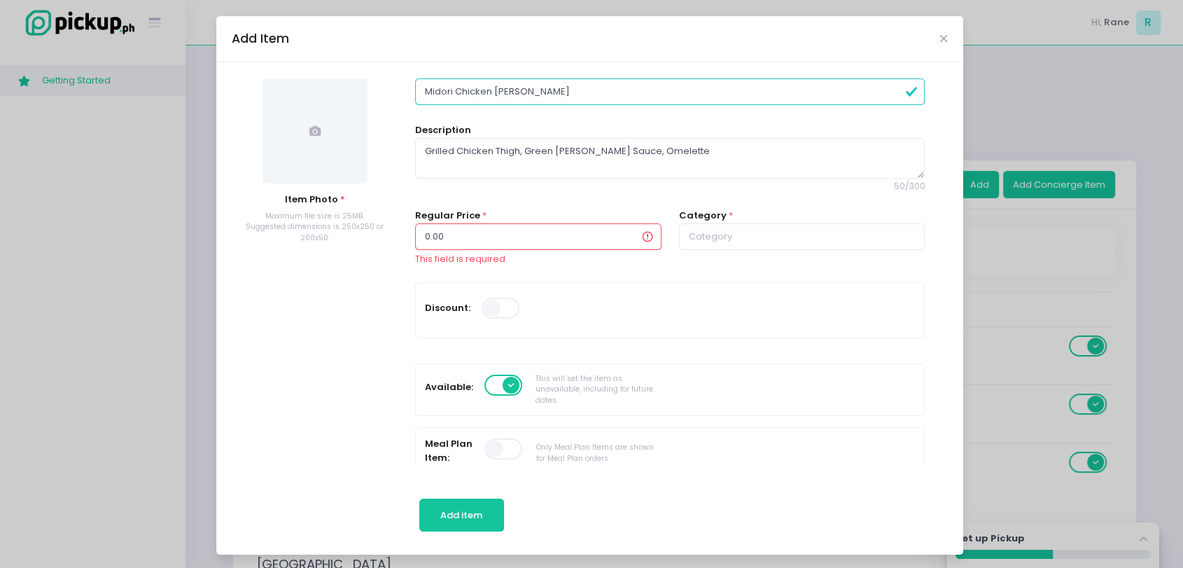
paste input "44"
click at [500, 229] on input "440.00" at bounding box center [538, 236] width 246 height 27
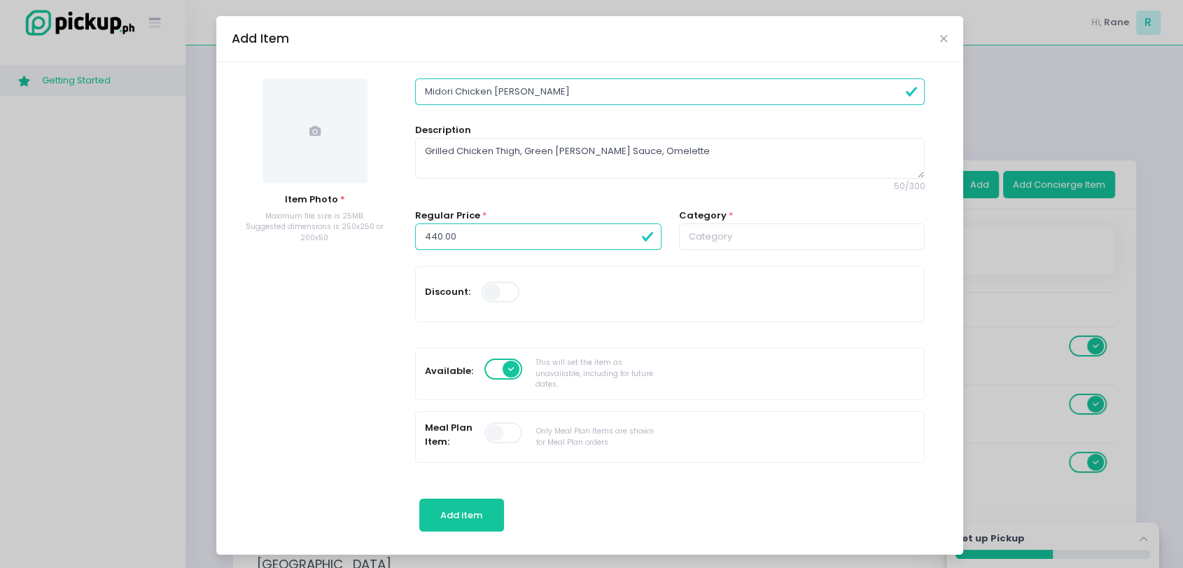
type input "440.00"
click at [725, 237] on input "text" at bounding box center [802, 236] width 246 height 27
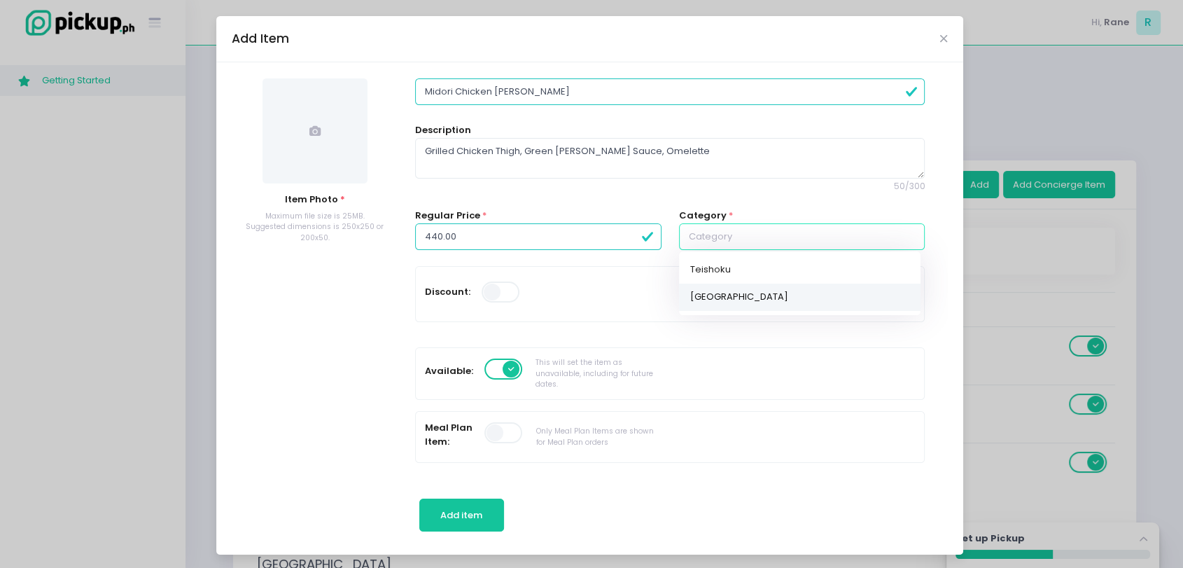
click at [702, 294] on link "Donburi" at bounding box center [799, 296] width 241 height 27
type input "Donburi"
click at [692, 294] on mark "Donburi" at bounding box center [746, 297] width 108 height 14
click at [715, 302] on mark "Donburi" at bounding box center [746, 297] width 108 height 14
click at [722, 286] on link "Donburi" at bounding box center [799, 296] width 241 height 27
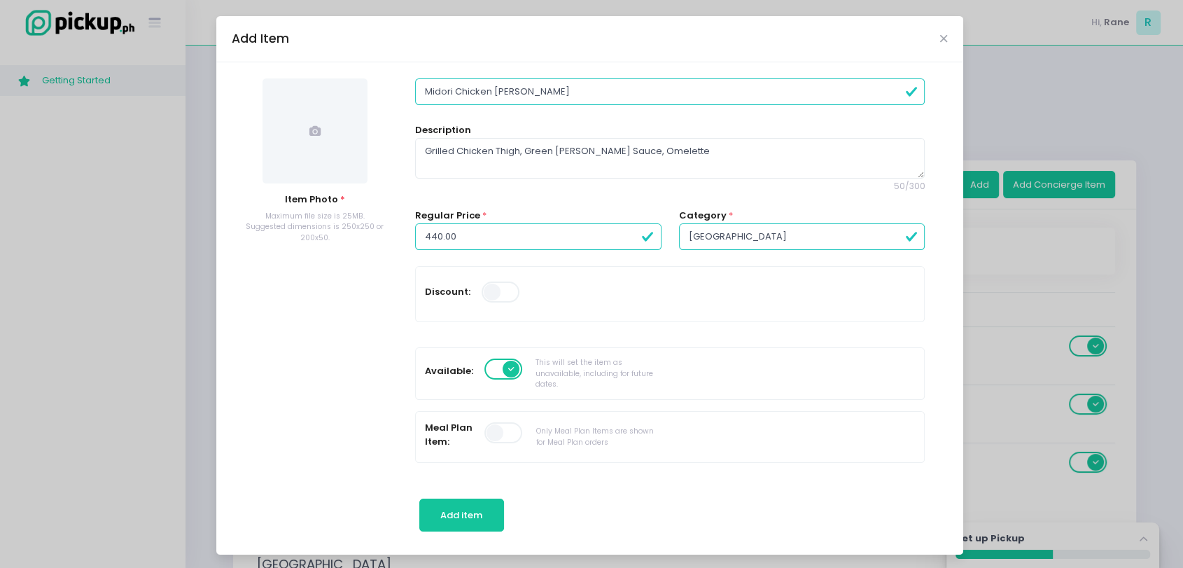
click at [309, 130] on icon at bounding box center [314, 130] width 11 height 11
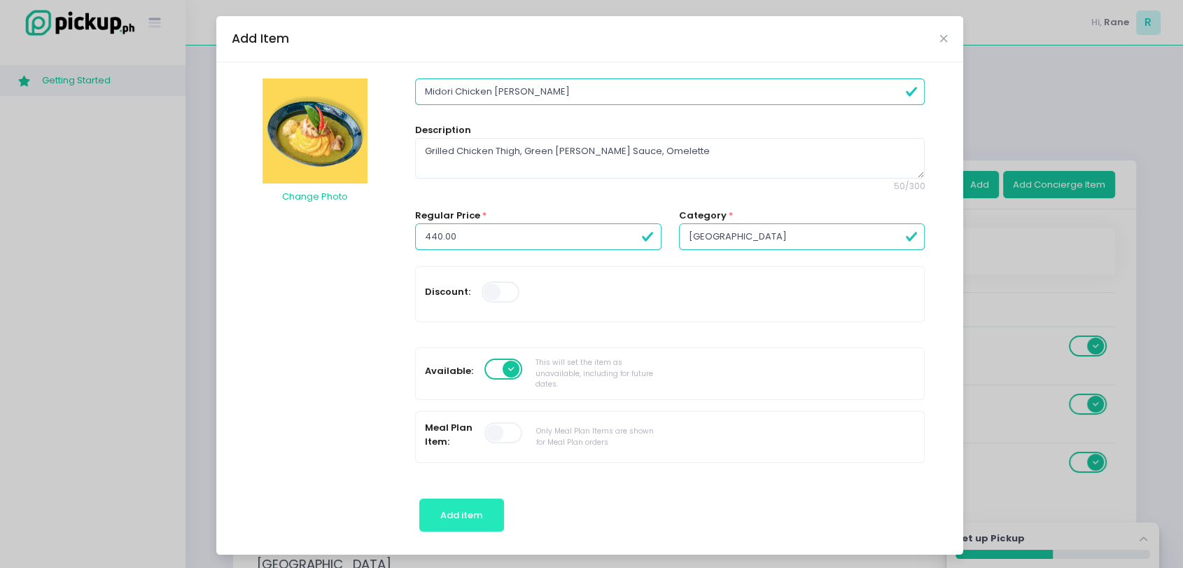
click at [427, 505] on button "Add item" at bounding box center [461, 515] width 85 height 34
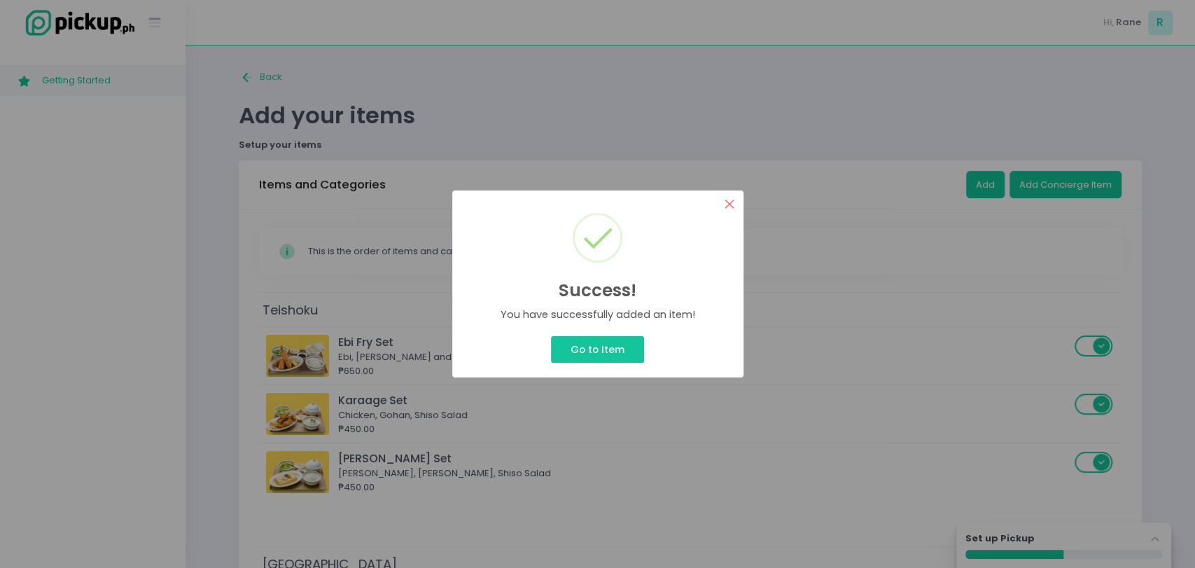
click at [731, 201] on button "×" at bounding box center [729, 203] width 27 height 27
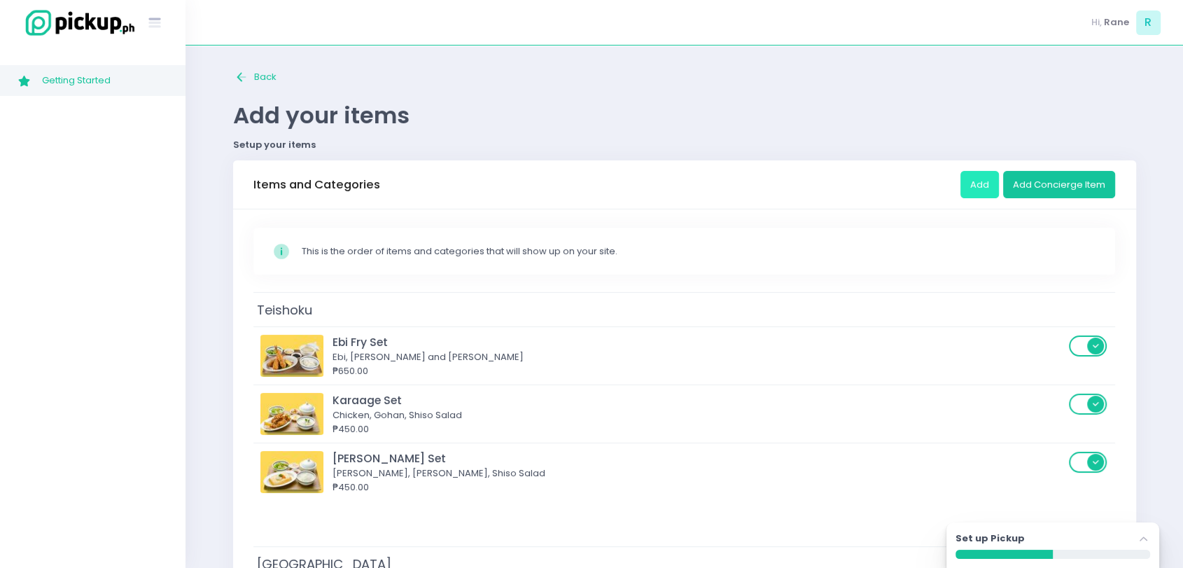
click at [972, 173] on button "Add" at bounding box center [979, 184] width 38 height 27
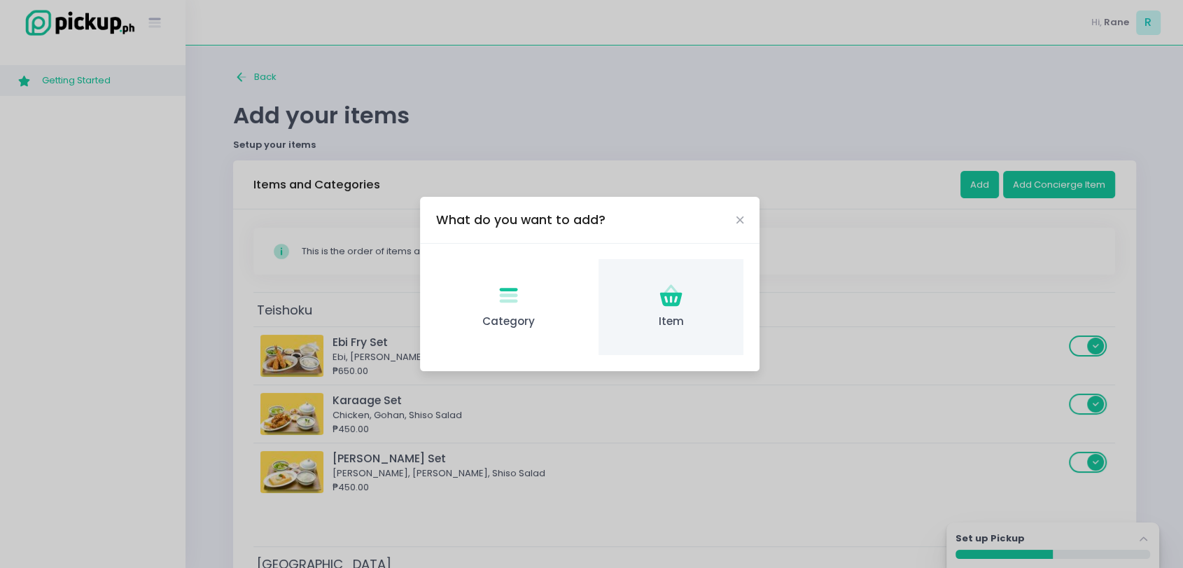
click at [689, 295] on div "Item Created with Sketch. Item" at bounding box center [670, 307] width 145 height 96
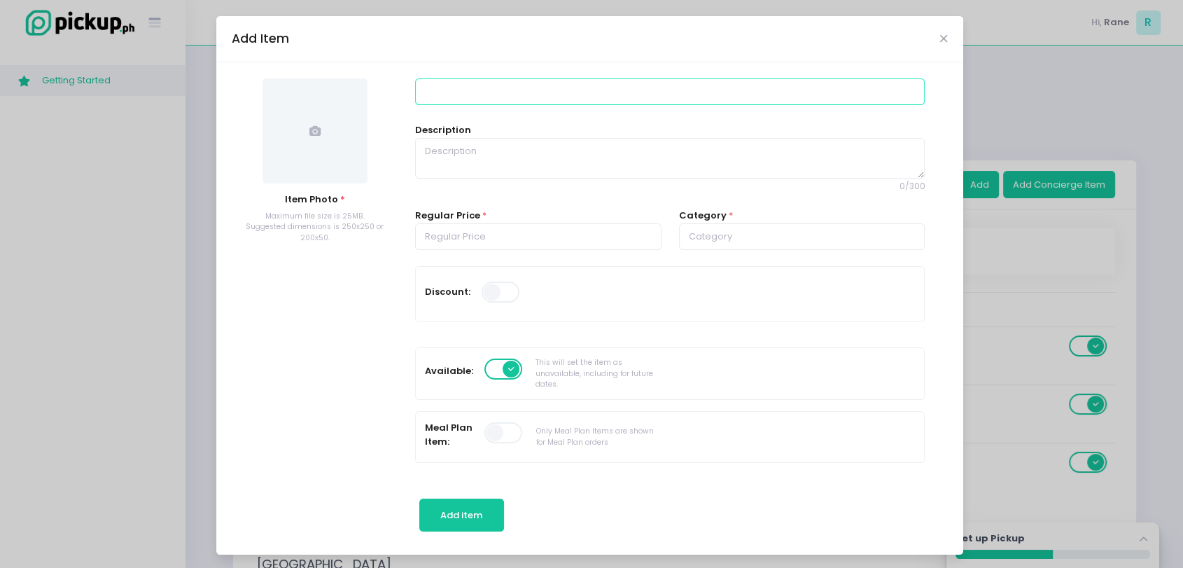
click at [493, 96] on input at bounding box center [670, 91] width 510 height 27
paste input "7. Hayashi Menchi Kare"
click at [421, 90] on input "7. Hayashi Menchi Kare" at bounding box center [670, 91] width 510 height 27
type input "Hayashi Menchi Kare"
paste textarea "Menchi Patty, Hayashi Sauce, Omelete"
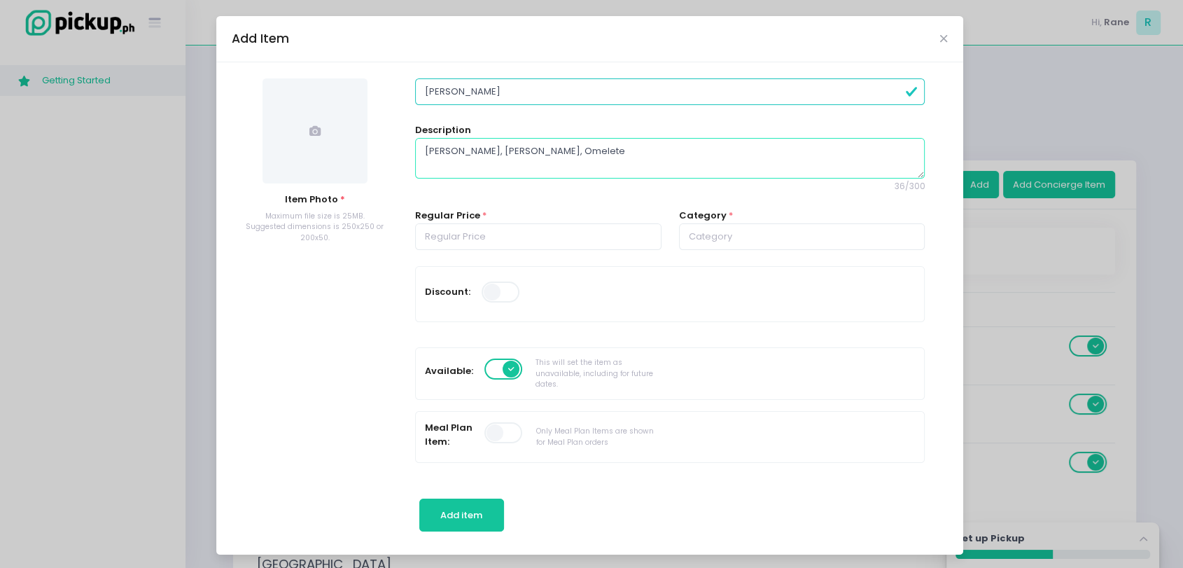
click at [489, 163] on textarea "Menchi Patty, Hayashi Sauce, Omelete" at bounding box center [670, 158] width 510 height 41
type textarea "Menchi Patty, Hayashi Sauce, Omelete"
paste input "430.00"
click at [451, 237] on input "430.00" at bounding box center [538, 236] width 246 height 27
type input "430.00"
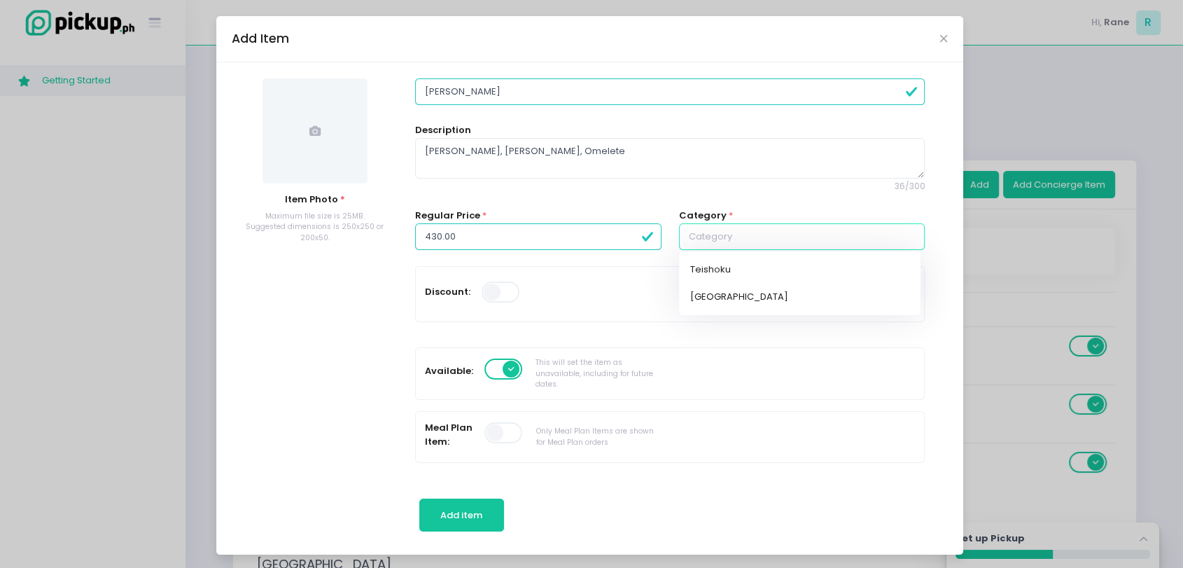
click at [726, 229] on input "text" at bounding box center [802, 236] width 246 height 27
click at [691, 297] on link "Donburi" at bounding box center [799, 296] width 241 height 27
type input "Donburi"
click at [692, 295] on mark "Donburi" at bounding box center [746, 297] width 108 height 14
click at [692, 298] on mark "Donburi" at bounding box center [746, 297] width 108 height 14
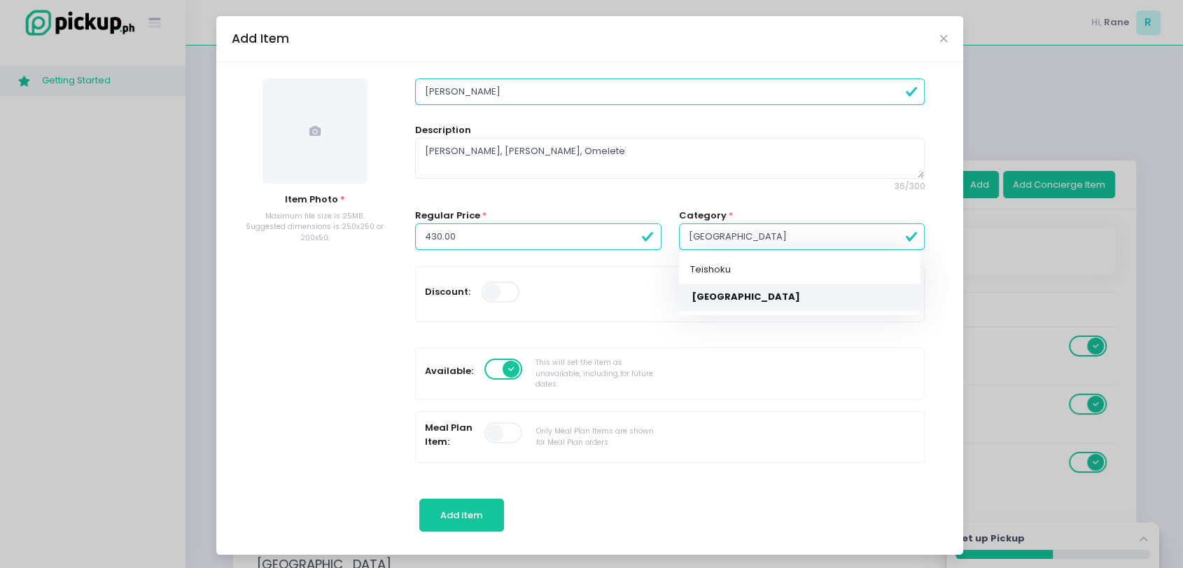
click at [679, 293] on link "Donburi" at bounding box center [799, 296] width 241 height 27
click at [321, 155] on span at bounding box center [314, 130] width 105 height 105
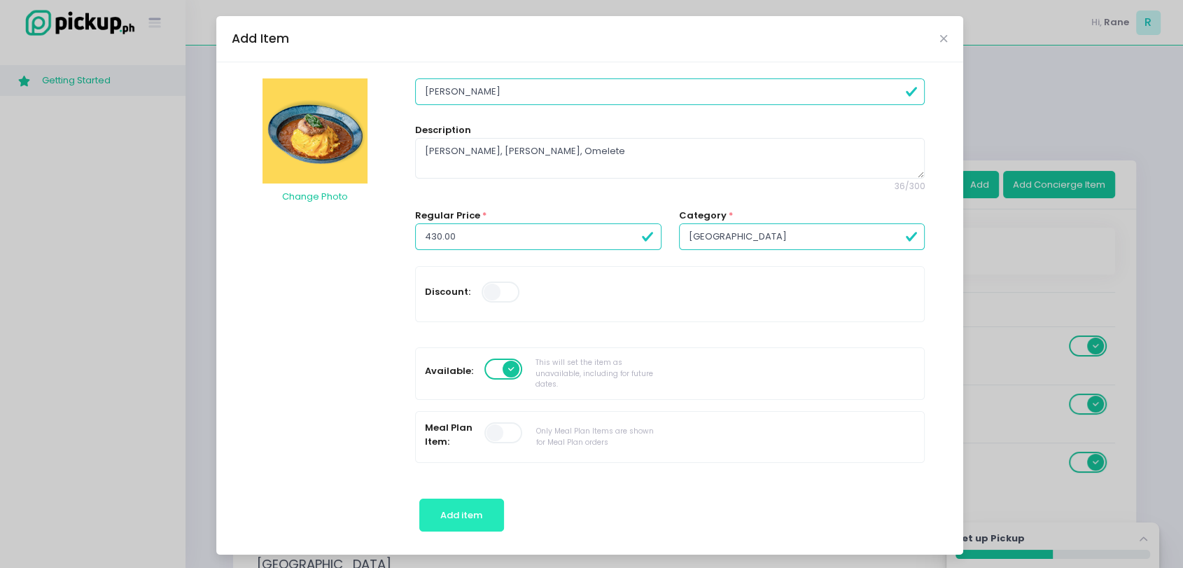
click at [471, 506] on button "Add item" at bounding box center [461, 515] width 85 height 34
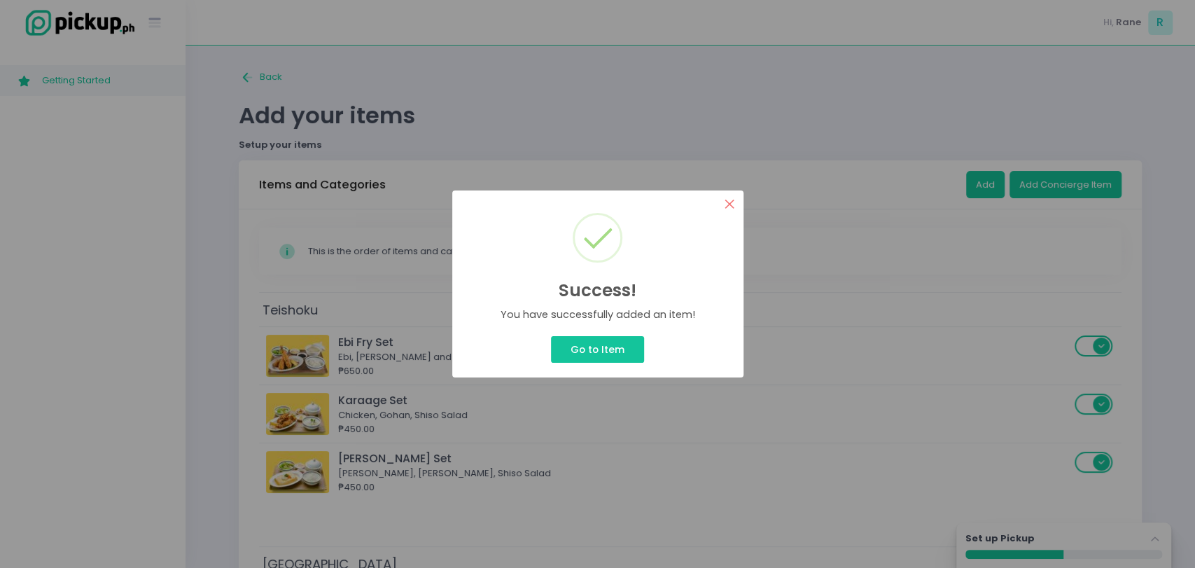
click at [727, 203] on button "×" at bounding box center [729, 203] width 27 height 27
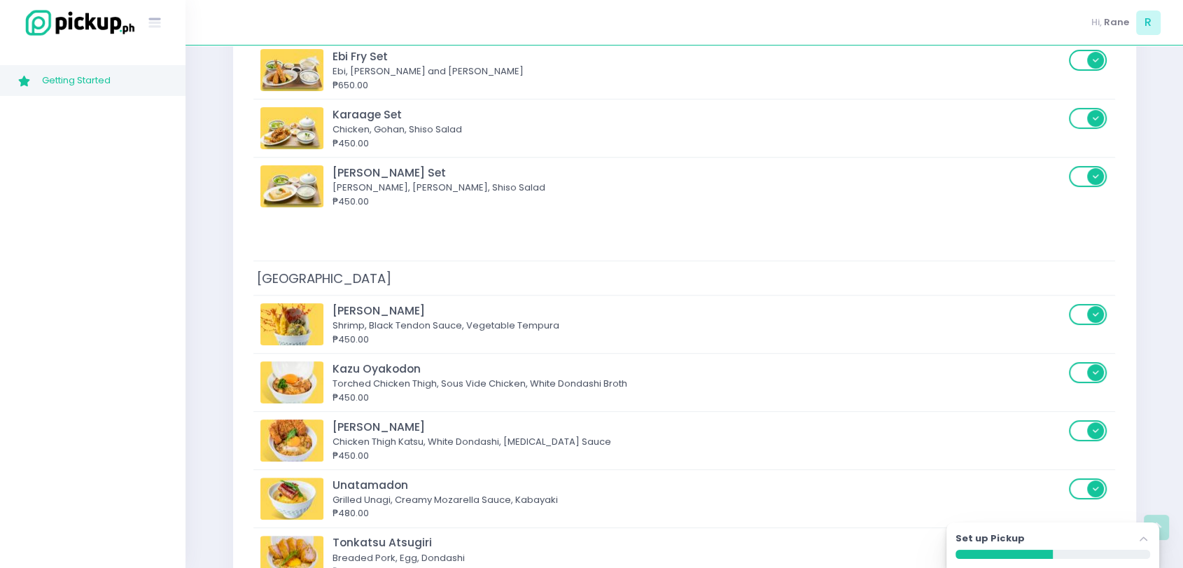
scroll to position [549, 0]
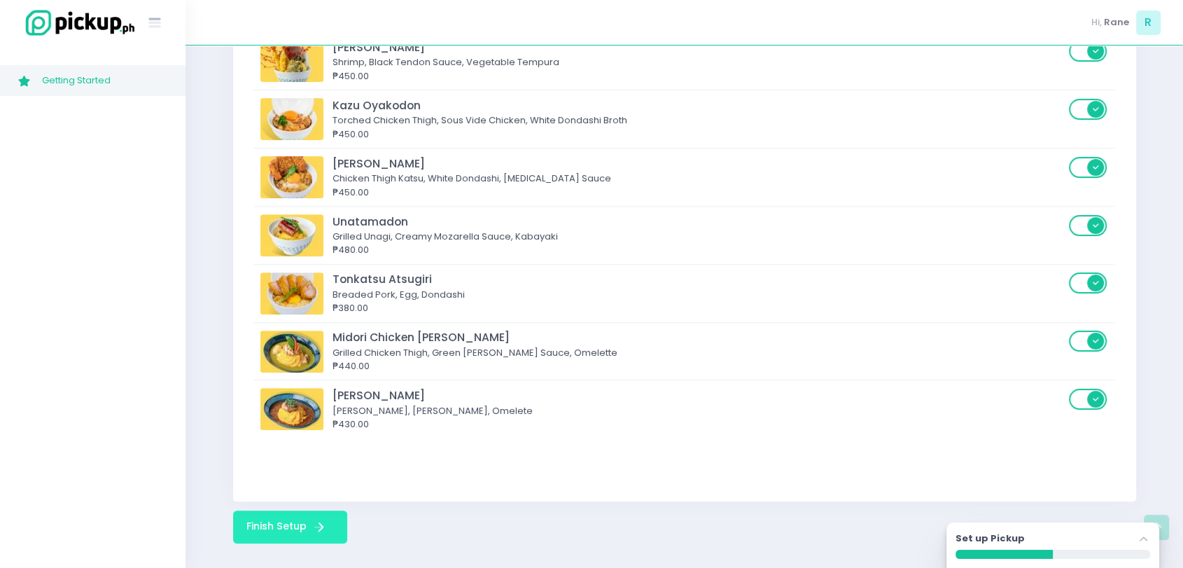
click at [262, 522] on button "Finish Setup Finish Setup Created with Sketch." at bounding box center [290, 526] width 115 height 32
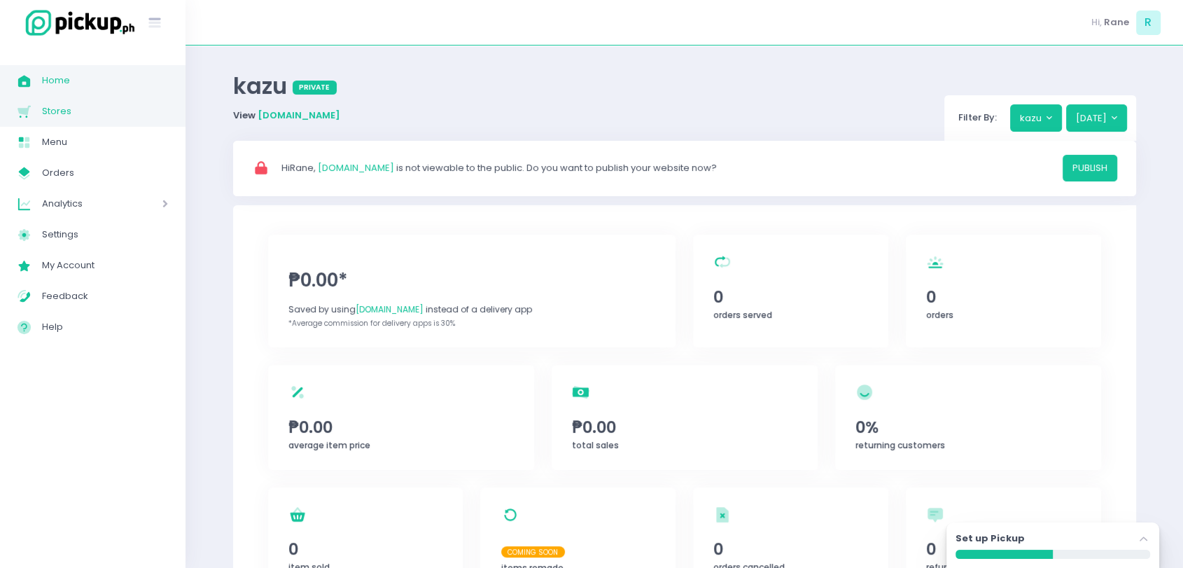
click at [96, 106] on span "Stores" at bounding box center [105, 111] width 126 height 18
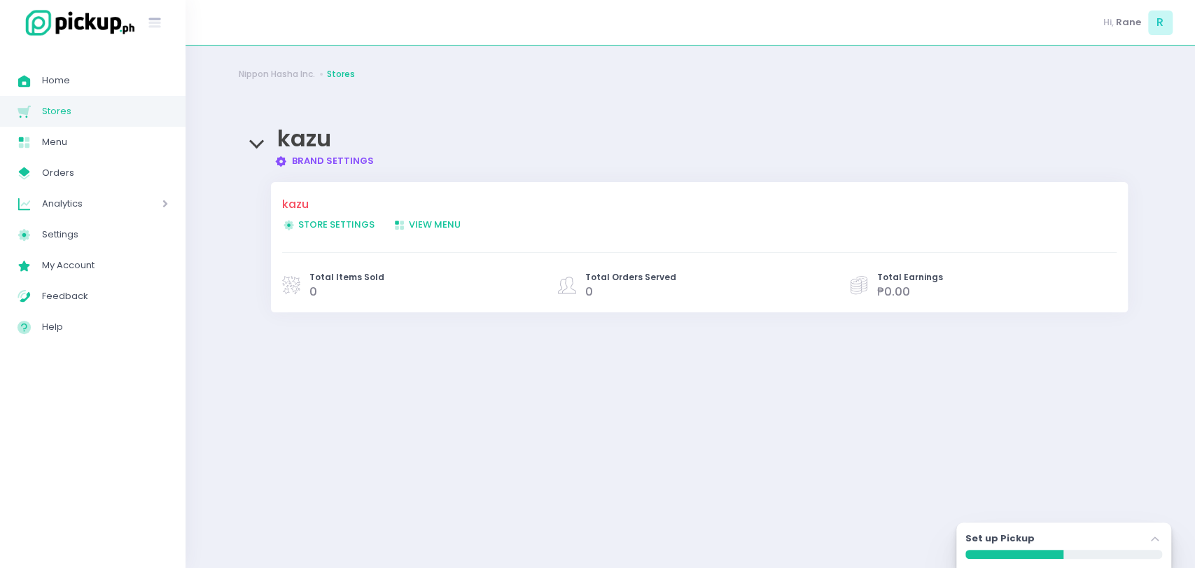
click at [342, 166] on link "Brand Settings Created with Sketch. Brand Settings" at bounding box center [324, 160] width 100 height 13
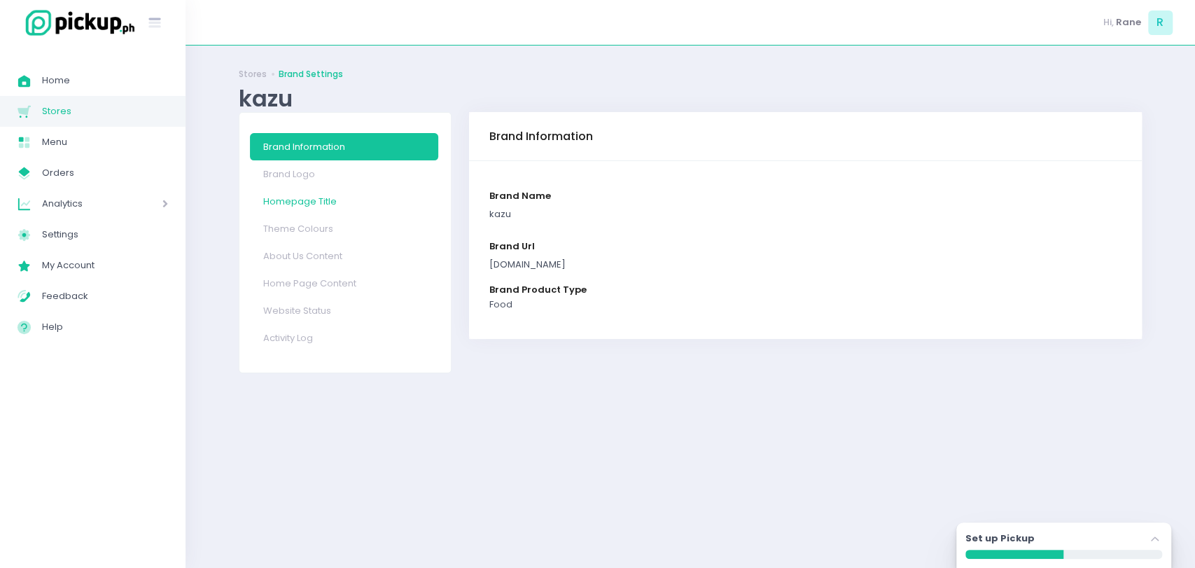
click at [290, 210] on link "Homepage Title" at bounding box center [344, 201] width 188 height 27
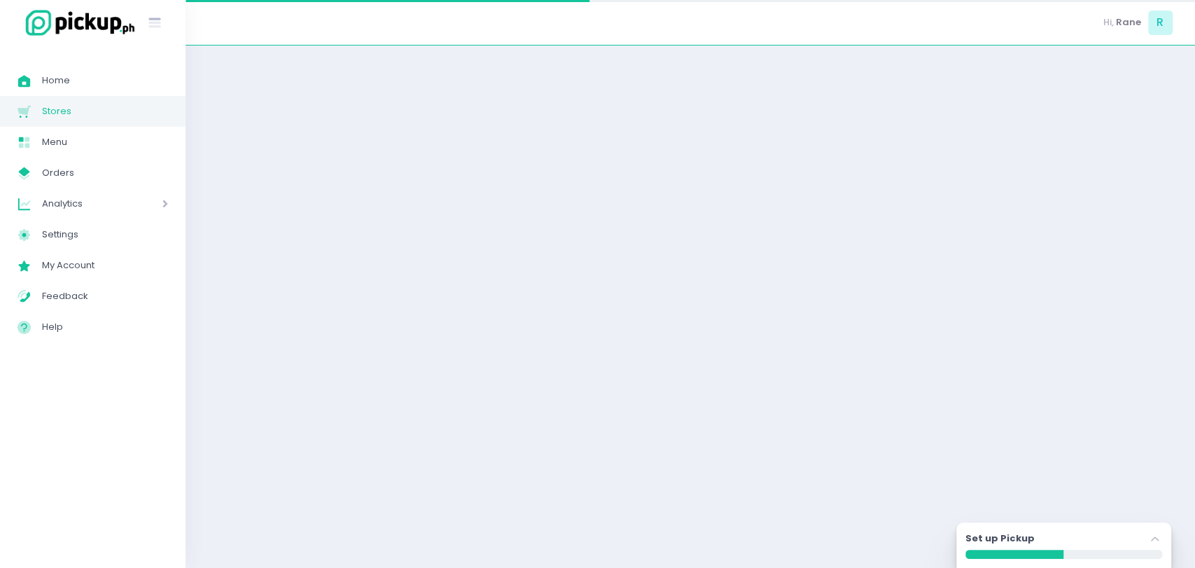
select select "normal"
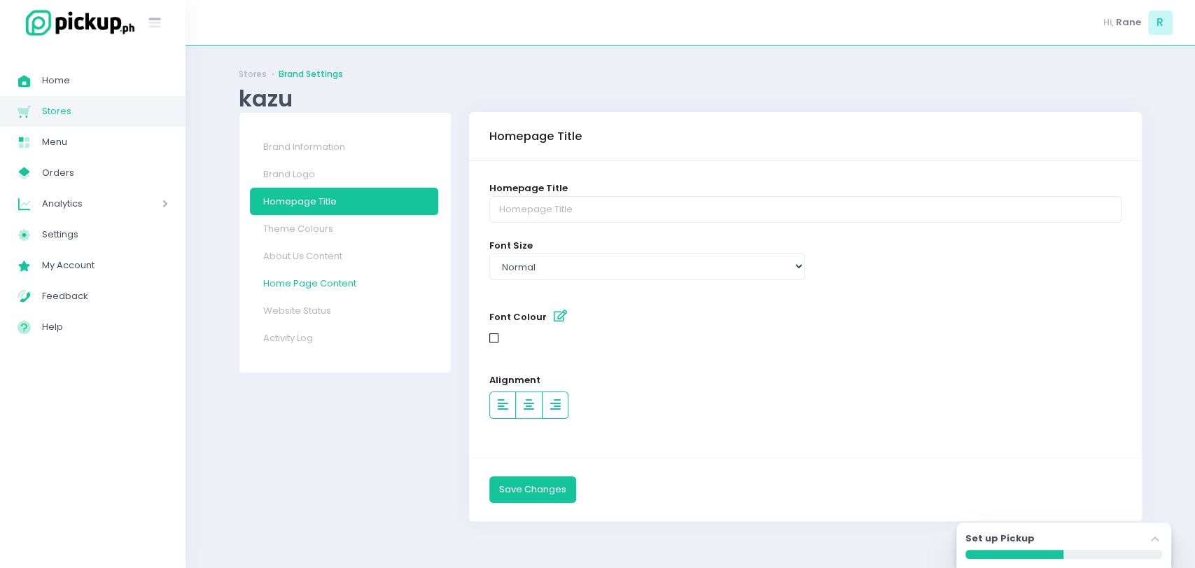
click at [290, 278] on link "Home Page Content" at bounding box center [344, 282] width 188 height 27
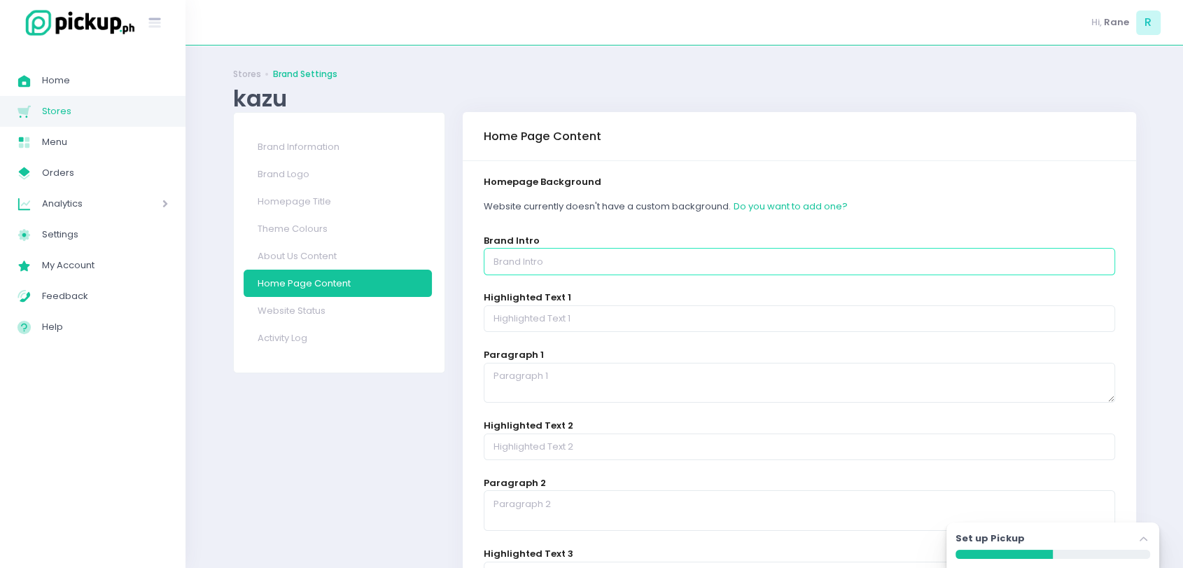
click at [551, 259] on input "text" at bounding box center [800, 261] width 632 height 27
paste input "Whimsical Charm, Japanese flair. Operating hours: 8:00 am to 10:00 pm | Located…"
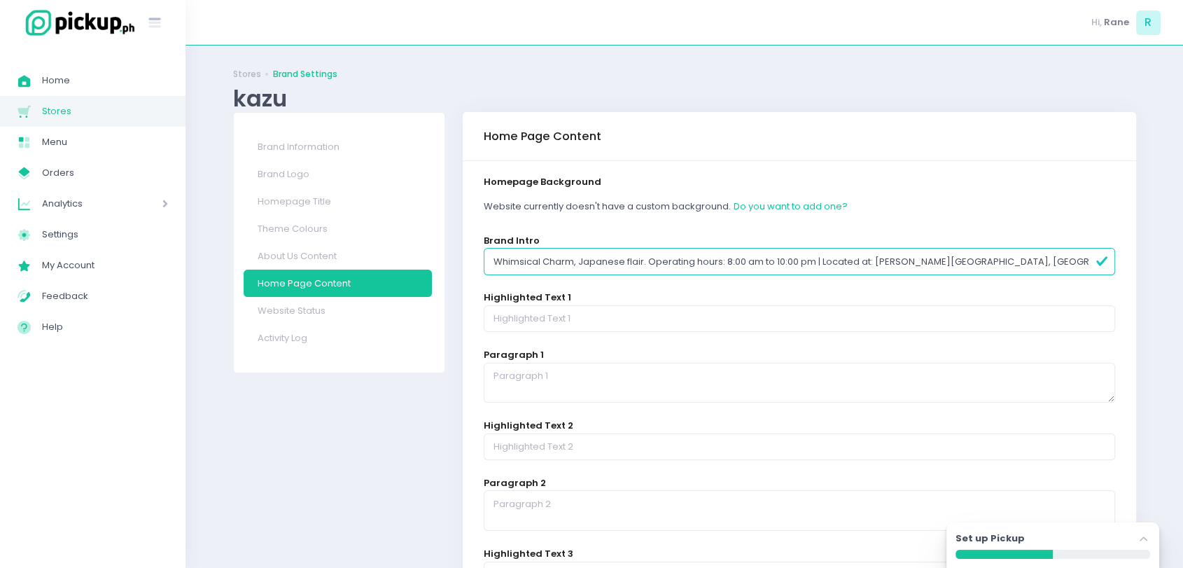
scroll to position [0, 122]
click at [551, 259] on input "Whimsical Charm, Japanese flair. Operating hours: 8:00 am to 10:00 pm | Located…" at bounding box center [800, 261] width 632 height 27
type input "Whimsical Charm, Japanese flair. Operating hours: 8:00 am to 10:00 pm | Located…"
click at [550, 326] on input "text" at bounding box center [800, 318] width 632 height 27
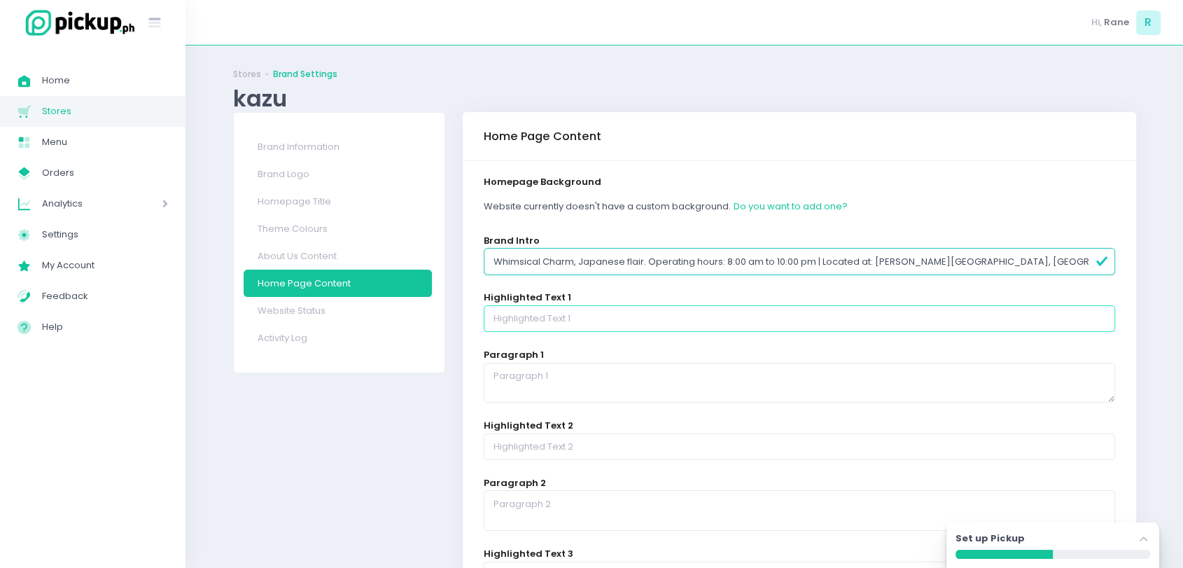
paste input "For Pickup"
type input "For Pickup"
paste textarea "After placing your order, kindly wait for the email or text notification from o…"
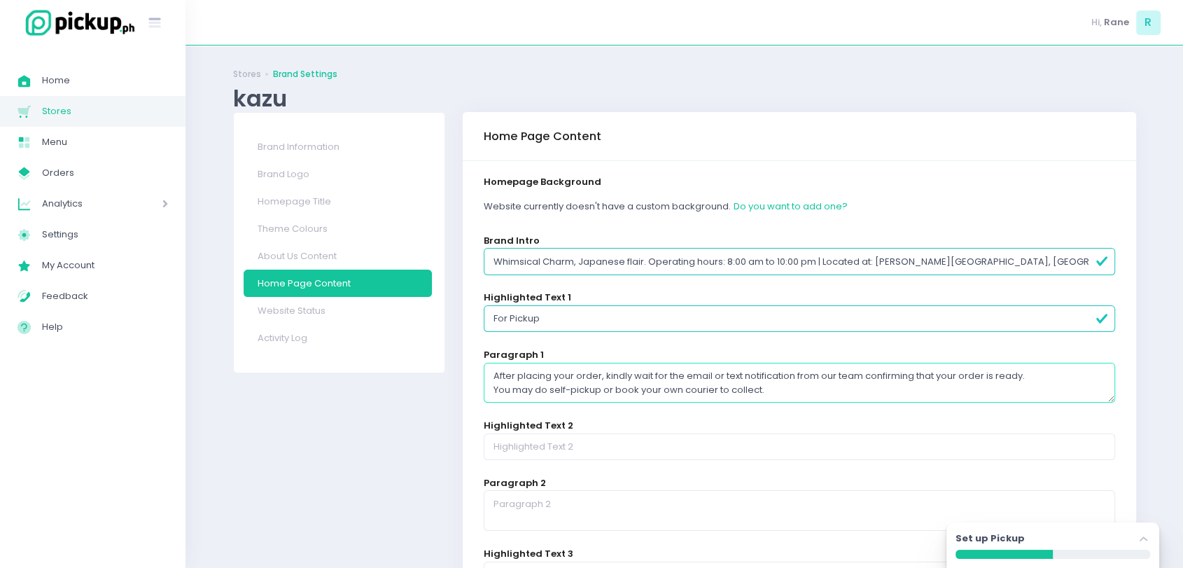
click at [586, 386] on textarea "After placing your order, kindly wait for the email or text notification from o…" at bounding box center [800, 383] width 632 height 41
type textarea "After placing your order, kindly wait for the email or text notification from o…"
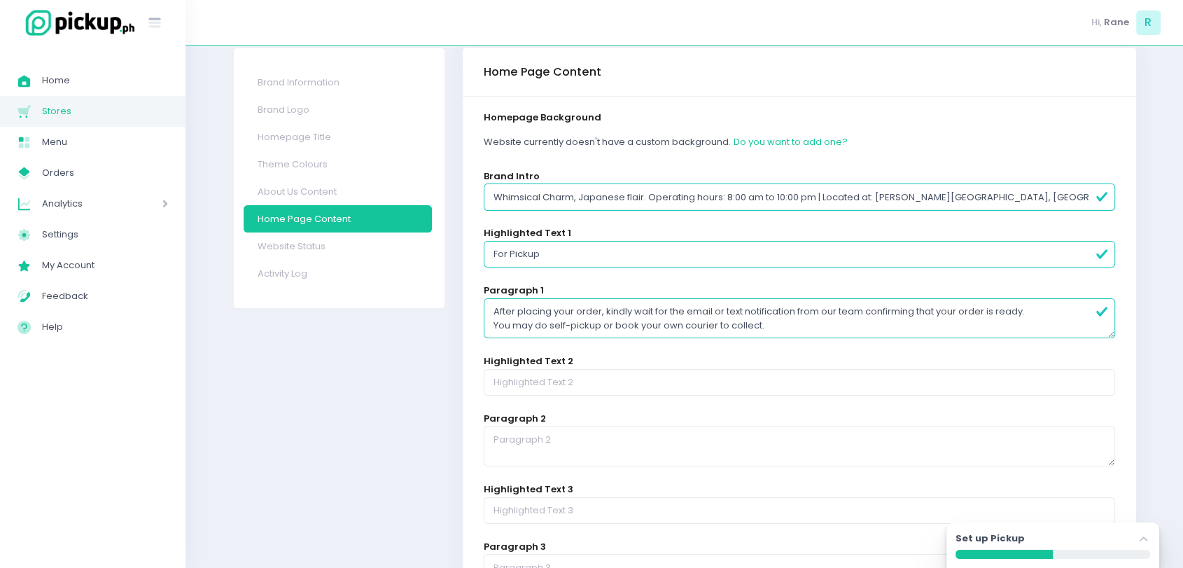
scroll to position [65, 0]
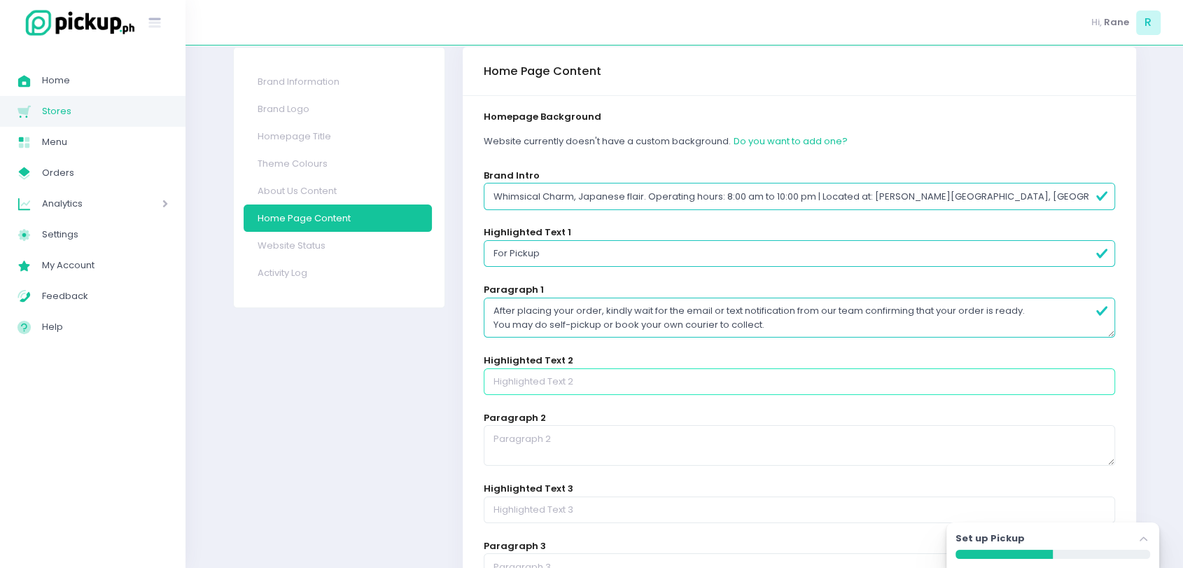
click at [554, 377] on input "text" at bounding box center [800, 381] width 632 height 27
paste input "For Delivery"
type input "For Delivery"
paste textarea "Relax and let us prepare your order with care. Once your order is marked ready,…"
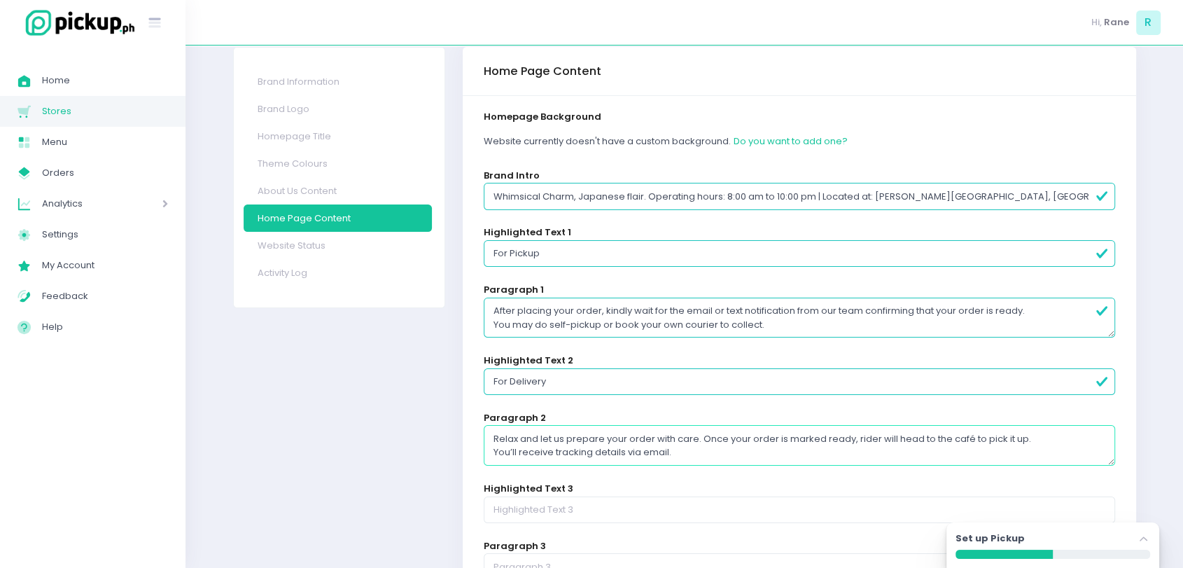
click at [538, 439] on textarea "Relax and let us prepare your order with care. Once your order is marked ready,…" at bounding box center [800, 445] width 632 height 41
type textarea "Relax and let us prepare your order with care. Once your order is marked ready,…"
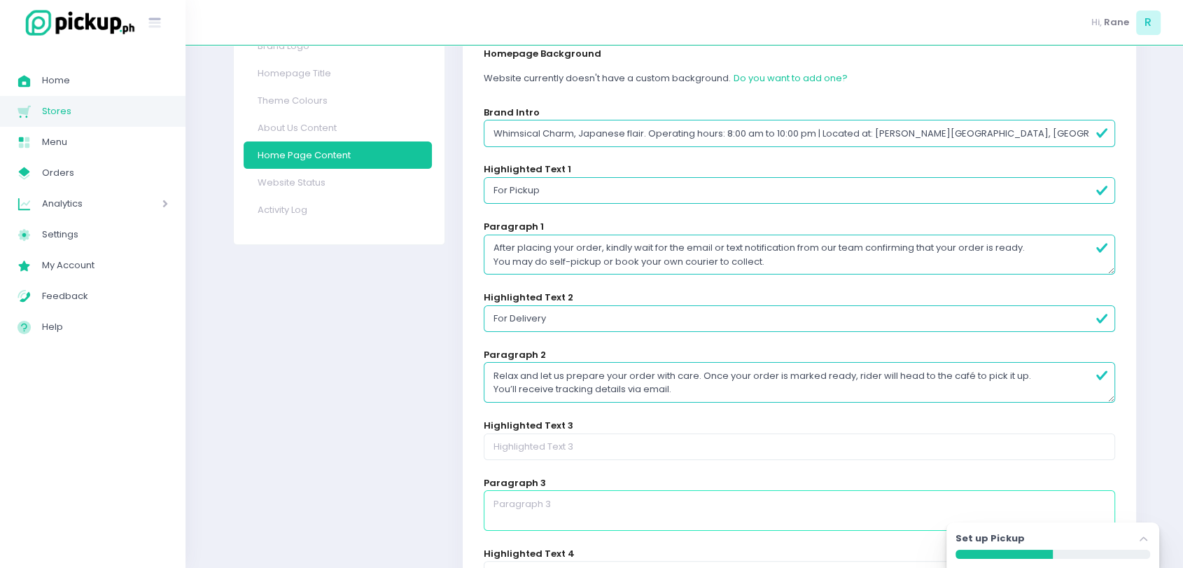
click at [527, 505] on textarea at bounding box center [800, 510] width 632 height 41
paste textarea "Please double-check your phone number and delivery address before placing your …"
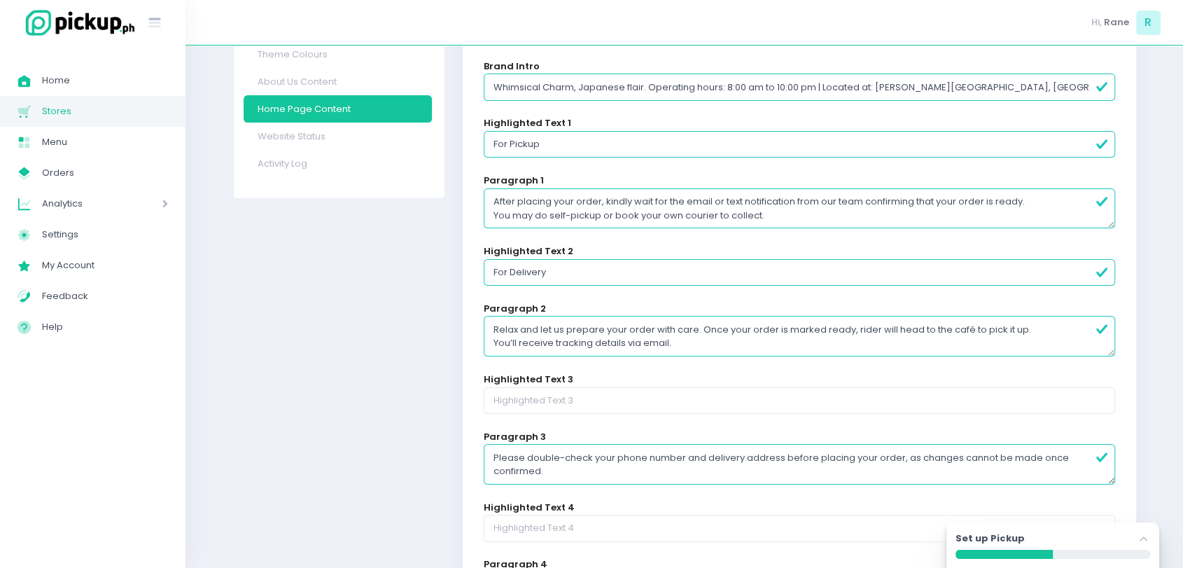
scroll to position [174, 0]
type textarea "Please double-check your phone number and delivery address before placing your …"
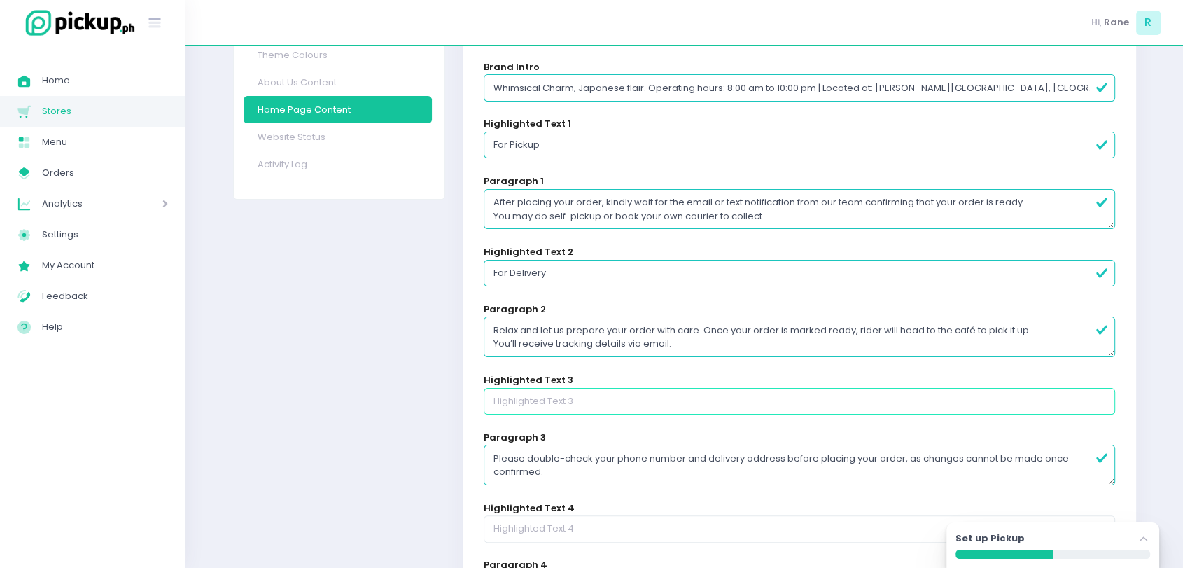
click at [547, 400] on input "text" at bounding box center [800, 401] width 632 height 27
type input "d"
type input "D"
type input "Confirmation"
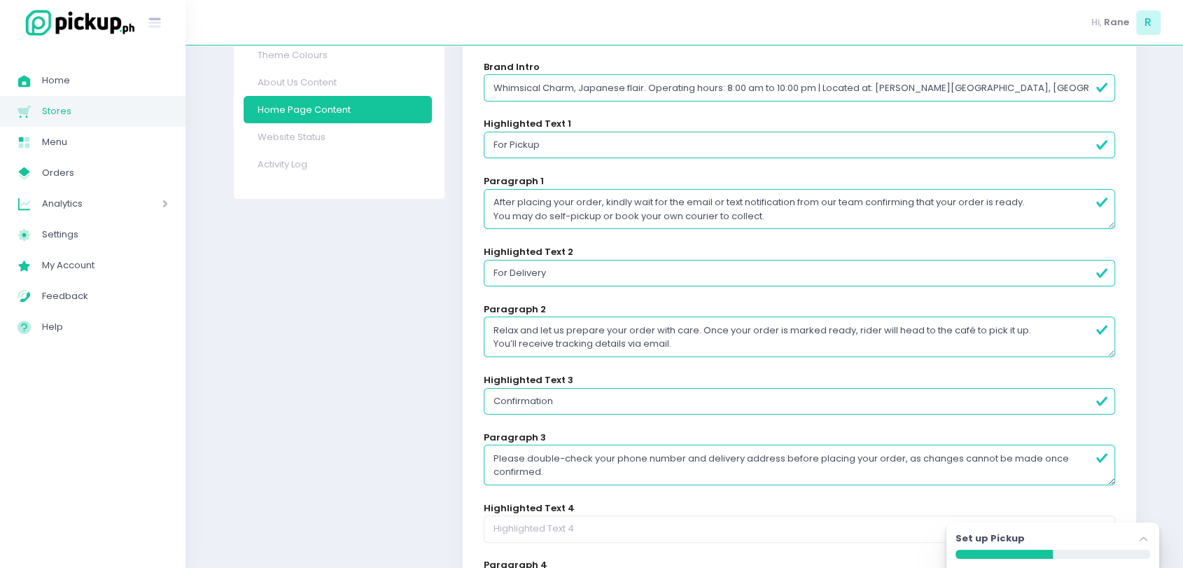
click at [534, 456] on textarea "Please double-check your phone number and delivery address before placing your …" at bounding box center [800, 464] width 632 height 41
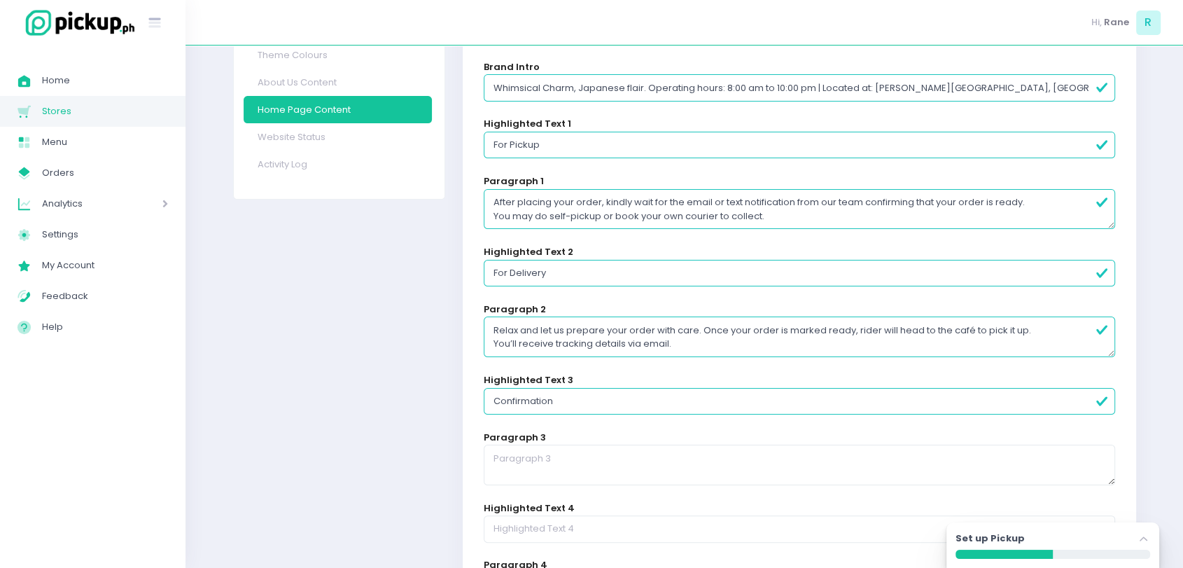
click at [577, 399] on input "Confirmation" at bounding box center [800, 401] width 632 height 27
paste input "Please double-check your phone number and delivery address before placing your …"
click at [549, 396] on input "Please double-check your phone number and delivery address before placing your …" at bounding box center [800, 401] width 632 height 27
paste input "Delivery for Someone Else"
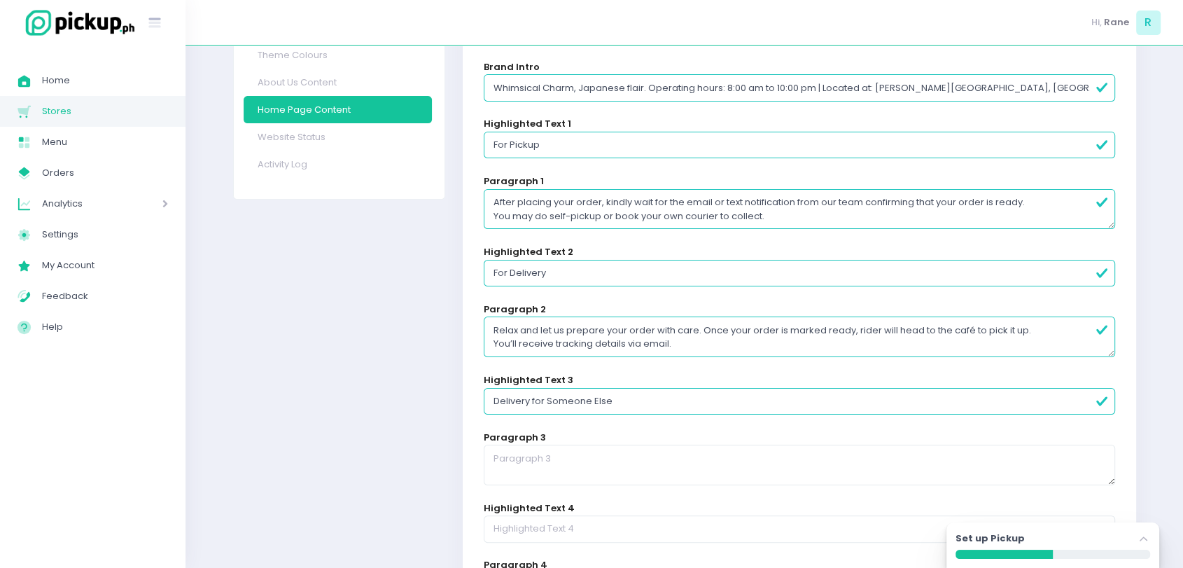
type input "Delivery for Someone Else"
click at [606, 451] on textarea at bounding box center [800, 464] width 632 height 41
paste textarea "Surprising someone with their Kazu favorites? Simply input the recipient’s name…"
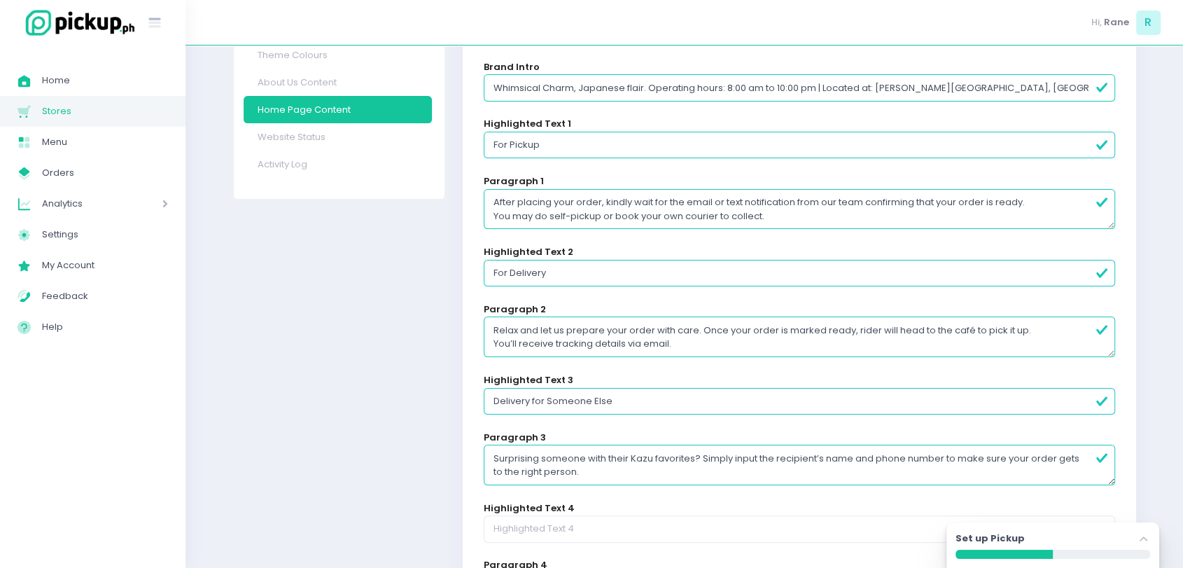
click at [606, 451] on textarea "Surprising someone with their Kazu favorites? Simply input the recipient’s name…" at bounding box center [800, 464] width 632 height 41
type textarea "Surprising someone with their Kazu favorites? Simply input the recipient’s name…"
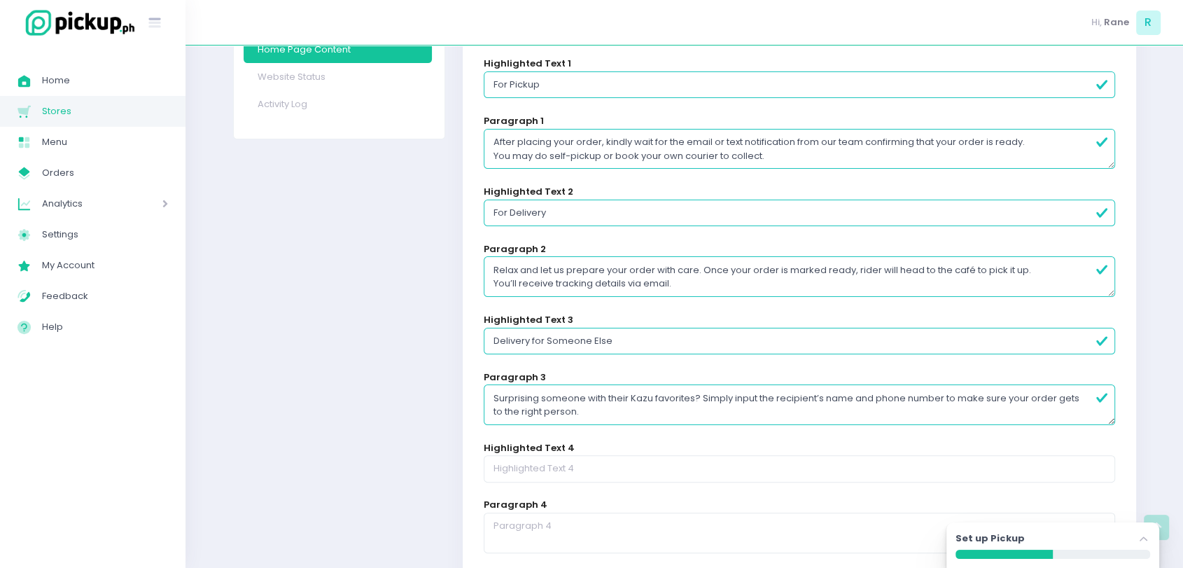
scroll to position [236, 0]
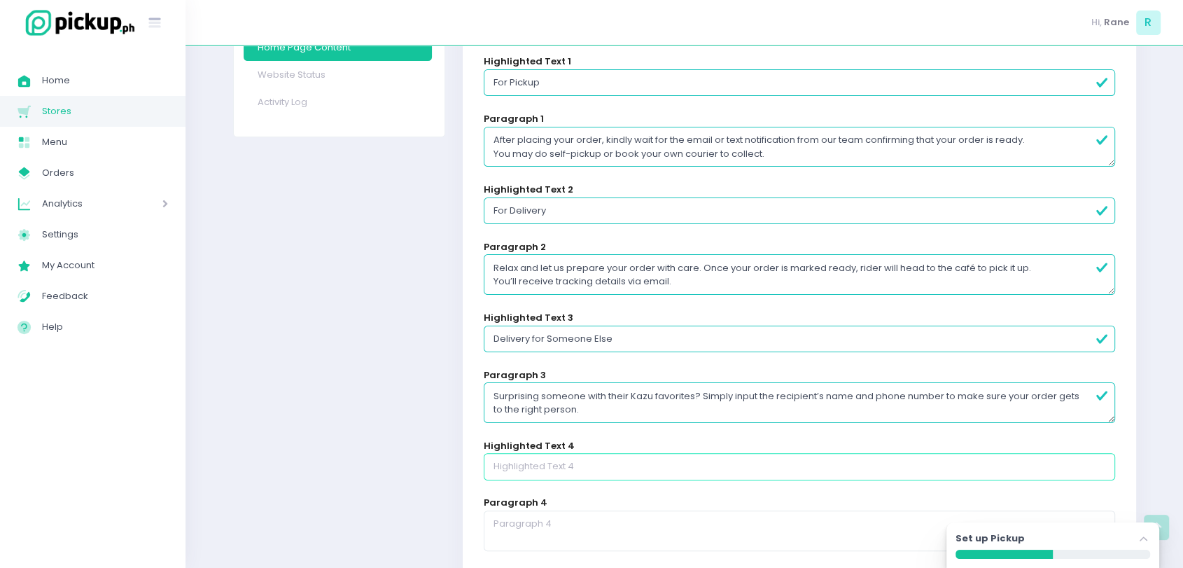
click at [570, 468] on input "text" at bounding box center [800, 466] width 632 height 27
paste input "Please Note"
type input "Please Note"
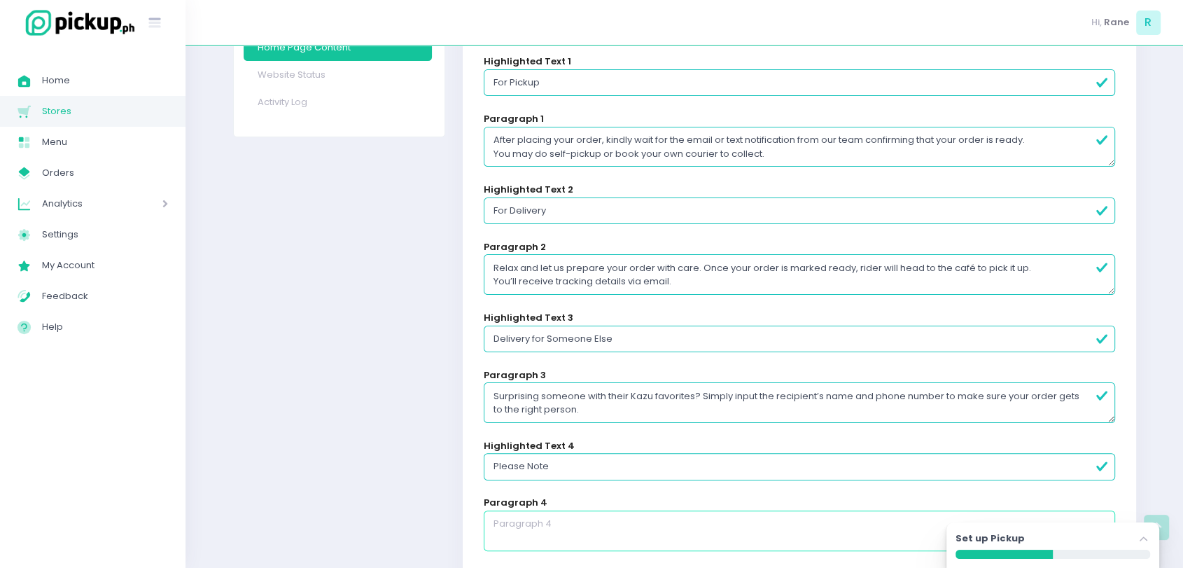
drag, startPoint x: 516, startPoint y: 524, endPoint x: 503, endPoint y: 532, distance: 15.4
click at [503, 532] on textarea at bounding box center [800, 530] width 632 height 41
paste textarea "All sales are final and no cancellations are allowed. However, we’re happy to m…"
type textarea "All sales are final and no cancellations are allowed. However, we’re happy to m…"
click at [677, 278] on textarea "Relax and let us prepare your order with care. Once your order is marked ready,…" at bounding box center [800, 274] width 632 height 41
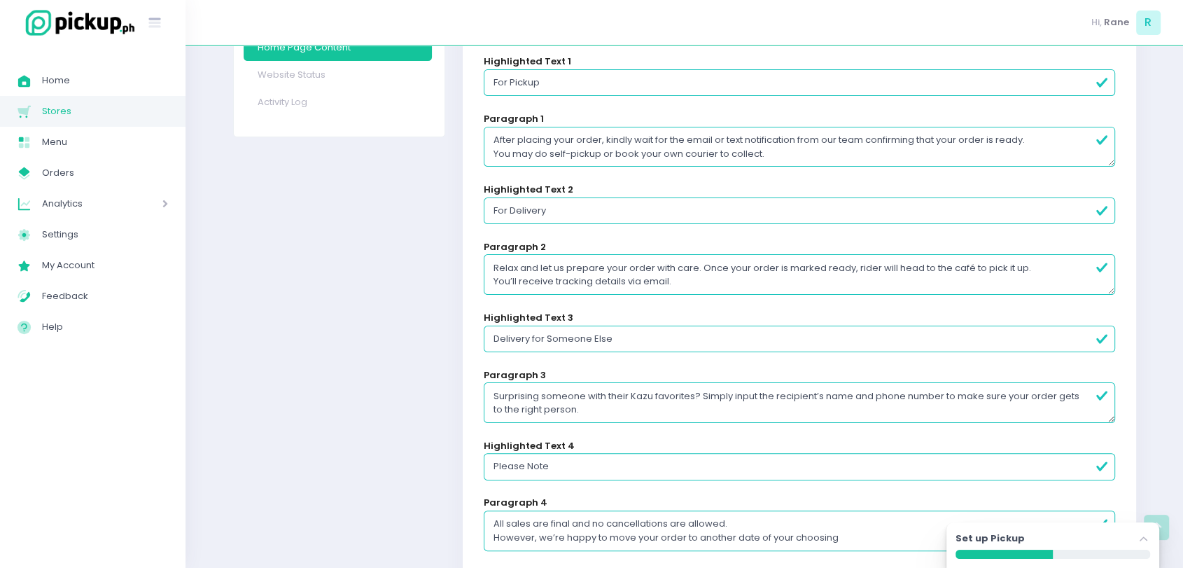
paste textarea "Please double-check your phone number and delivery address before placing your …"
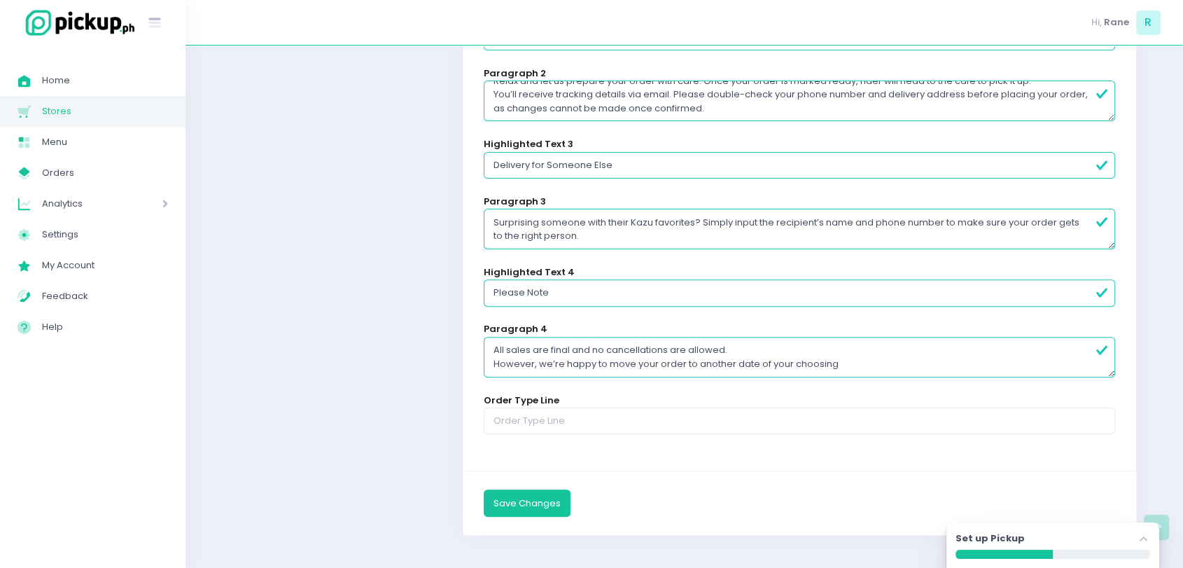
type textarea "Relax and let us prepare your order with care. Once your order is marked ready,…"
click at [540, 435] on div "homepage background Website currently doesn't have a custom background. Do you …" at bounding box center [799, 111] width 673 height 719
paste input "CLICK BELOW TO ORDER"
click at [552, 419] on input "CLICK BELOW TO ORDER" at bounding box center [800, 420] width 632 height 27
type input "CLICK BELOW TO ORDER"
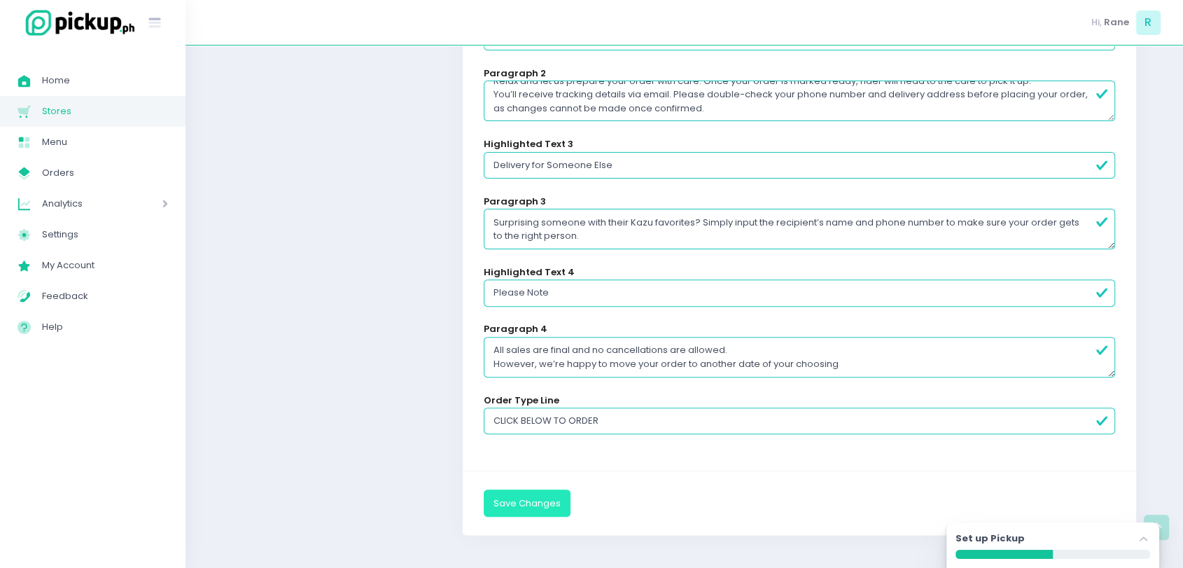
click at [524, 513] on button "Save Changes" at bounding box center [527, 502] width 87 height 27
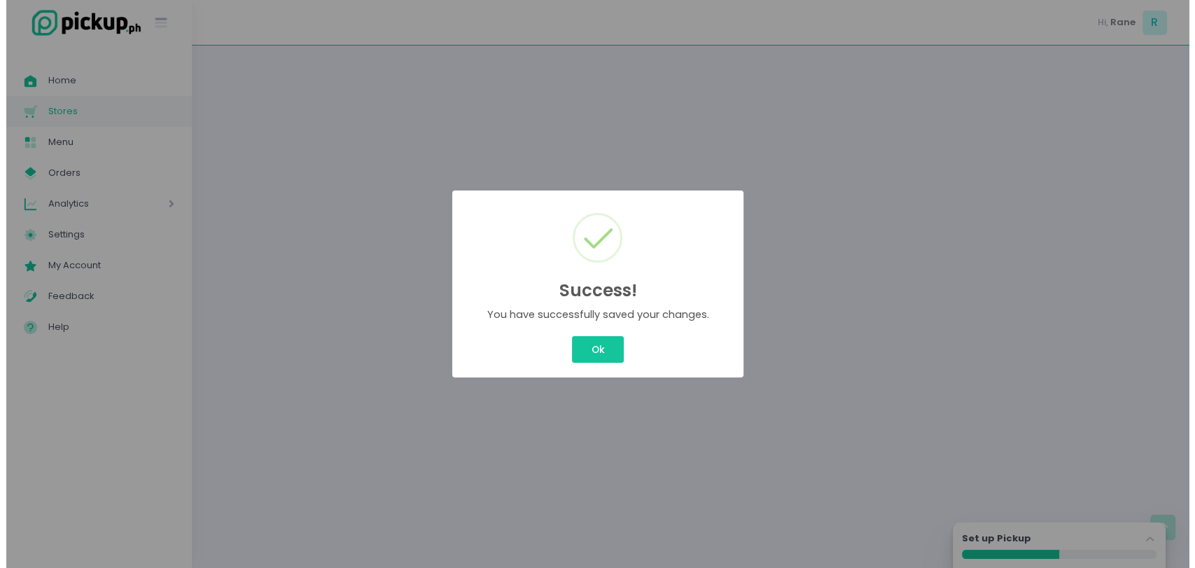
scroll to position [0, 0]
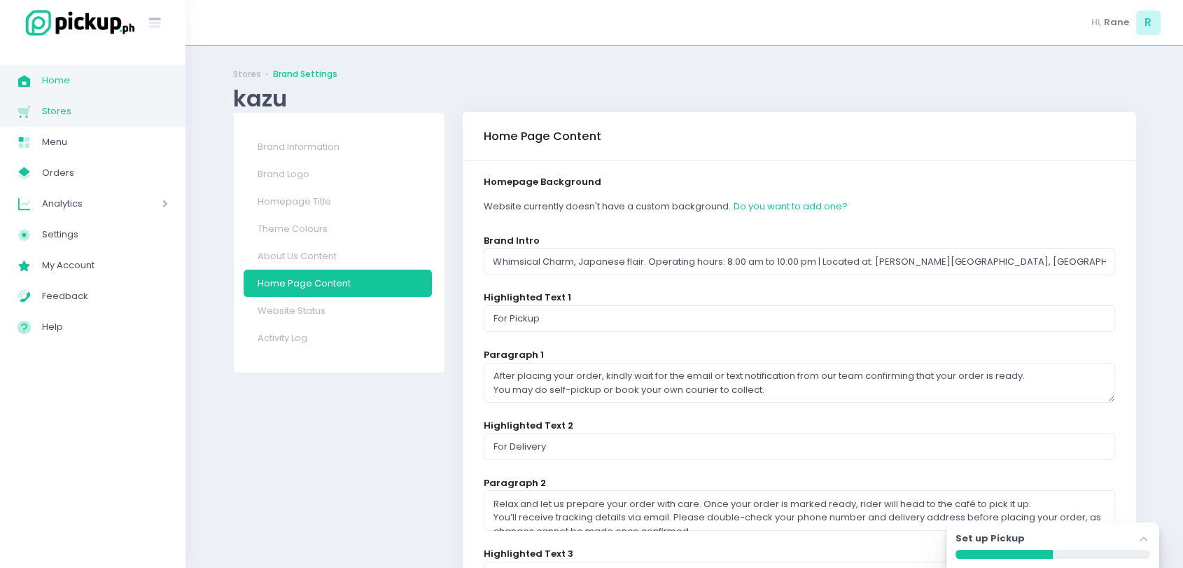
click at [77, 85] on span "Home" at bounding box center [105, 80] width 126 height 18
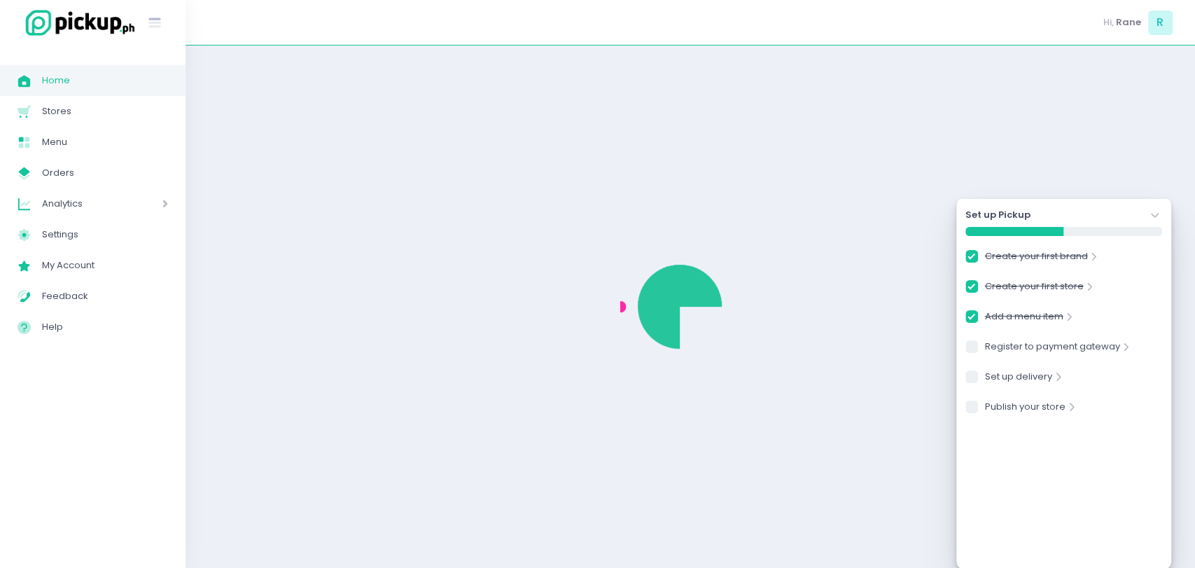
checkbox input "true"
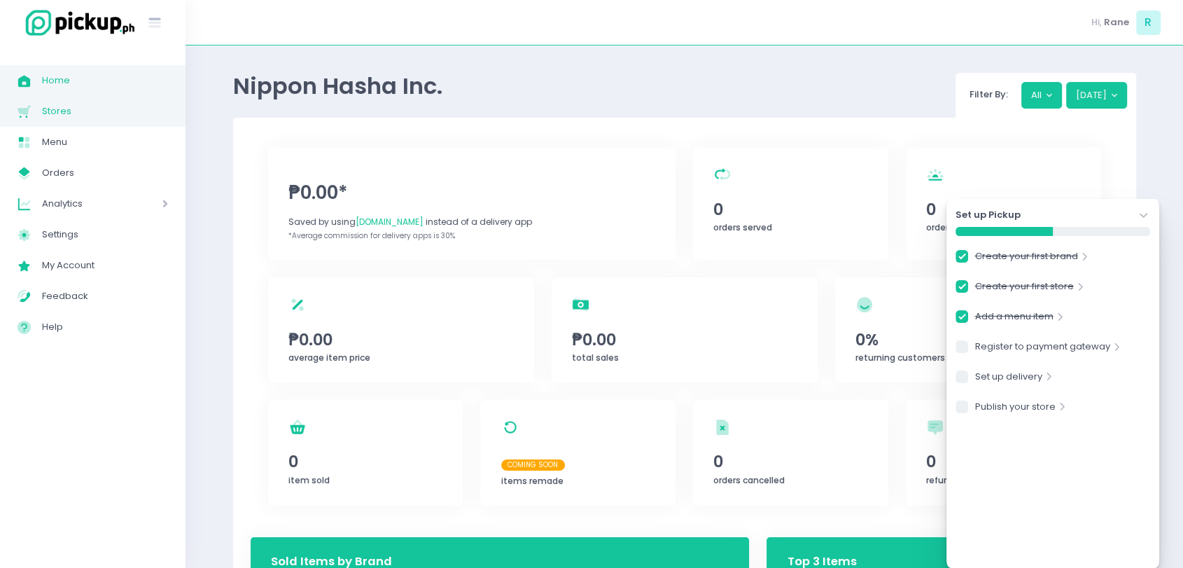
click at [70, 113] on span "Stores" at bounding box center [105, 111] width 126 height 18
checkbox input "true"
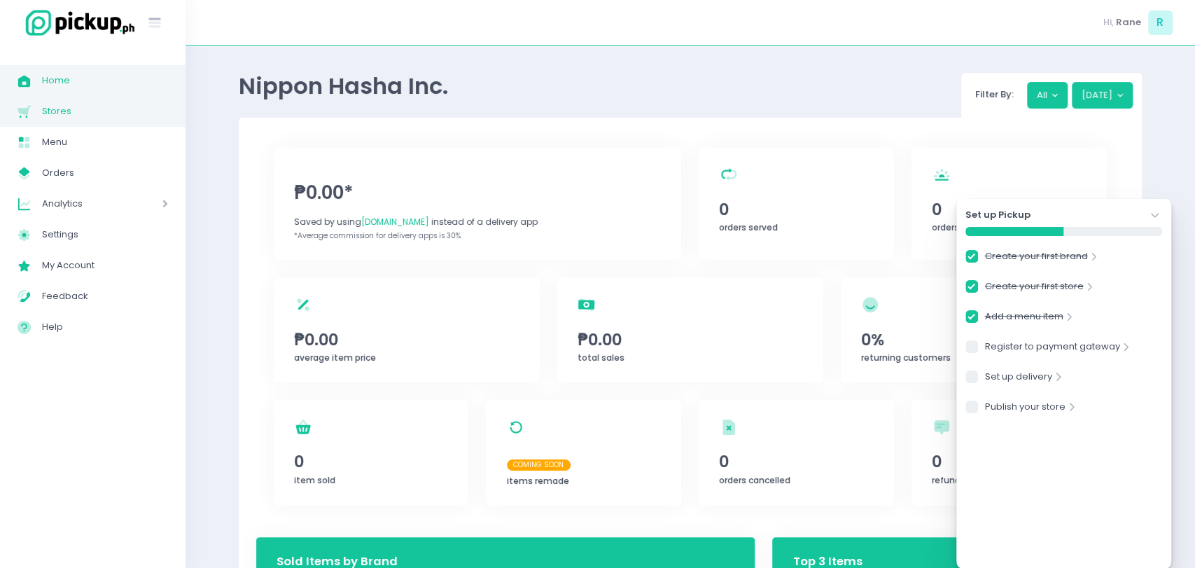
checkbox input "true"
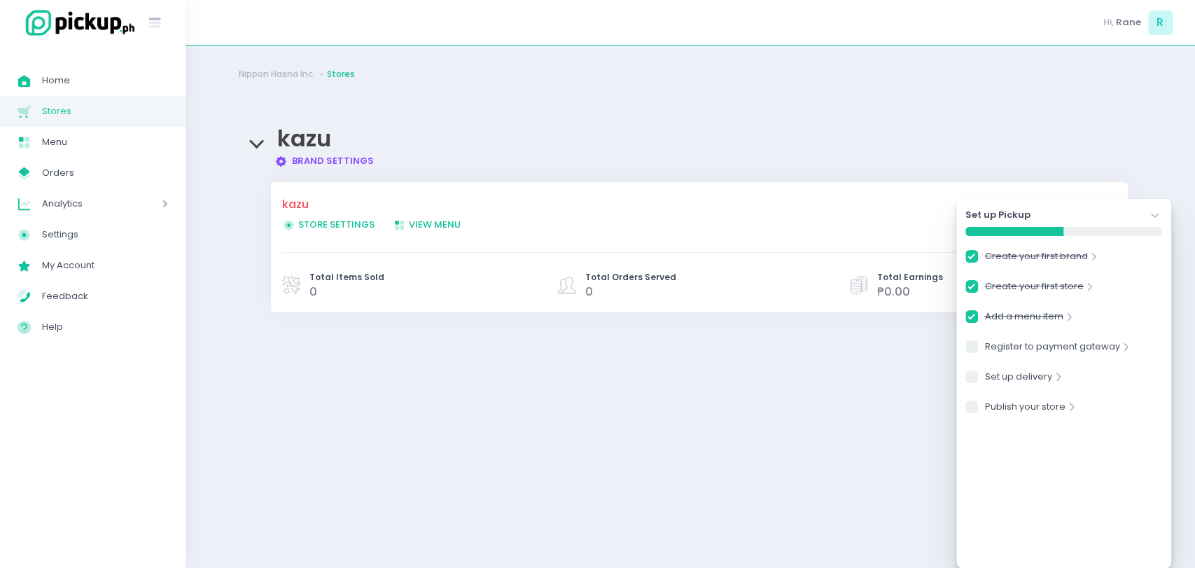
click at [309, 161] on link "Brand Settings Created with Sketch. Brand Settings" at bounding box center [324, 160] width 100 height 13
checkbox input "true"
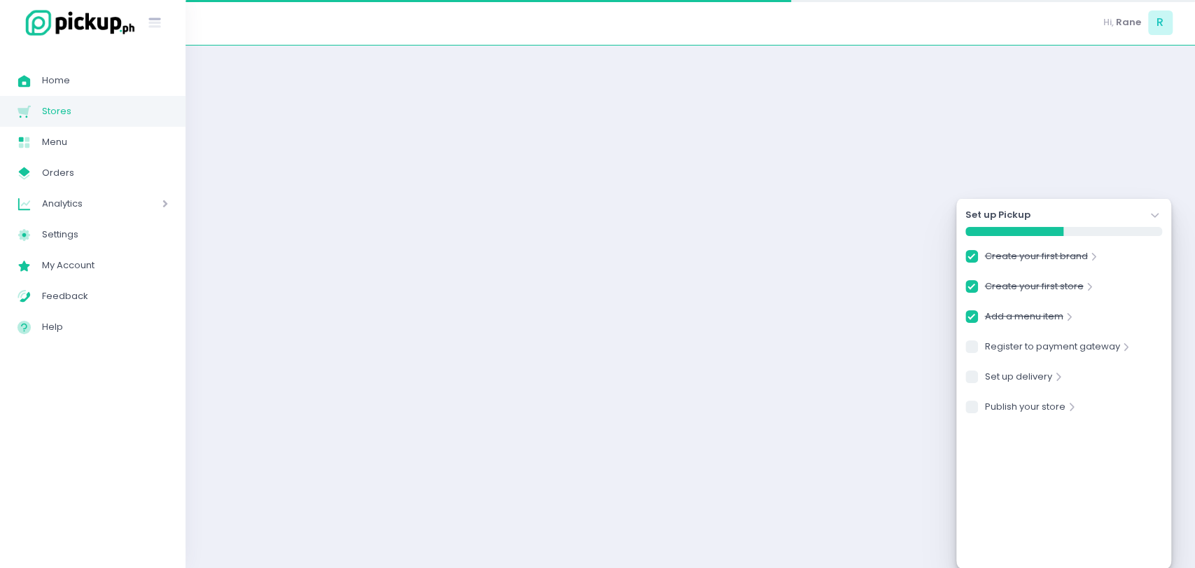
checkbox input "true"
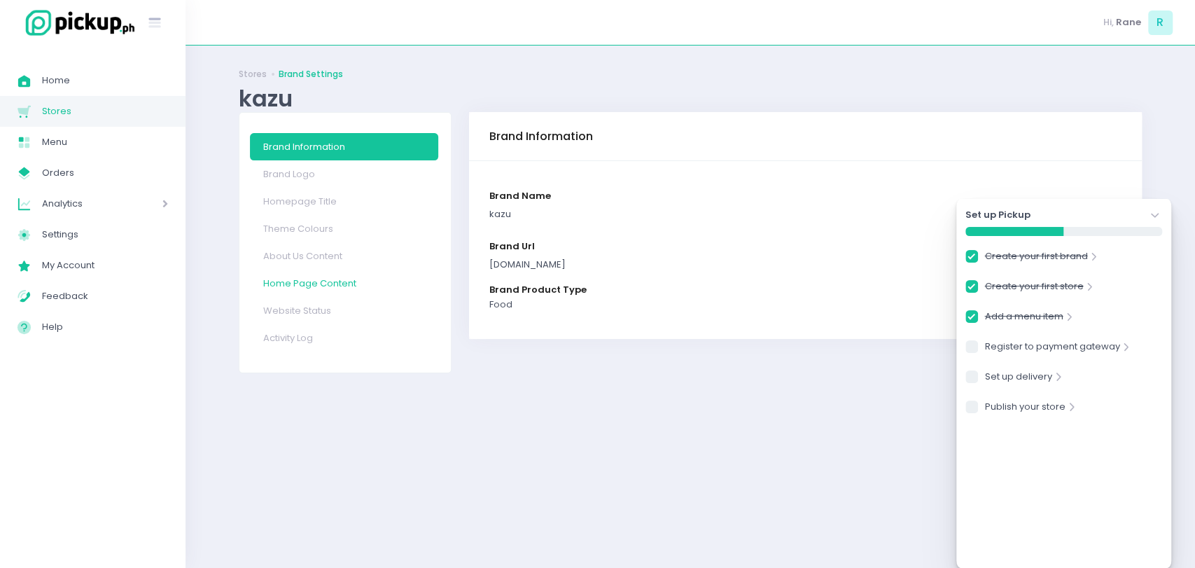
click at [337, 283] on link "Home Page Content" at bounding box center [344, 282] width 188 height 27
checkbox input "true"
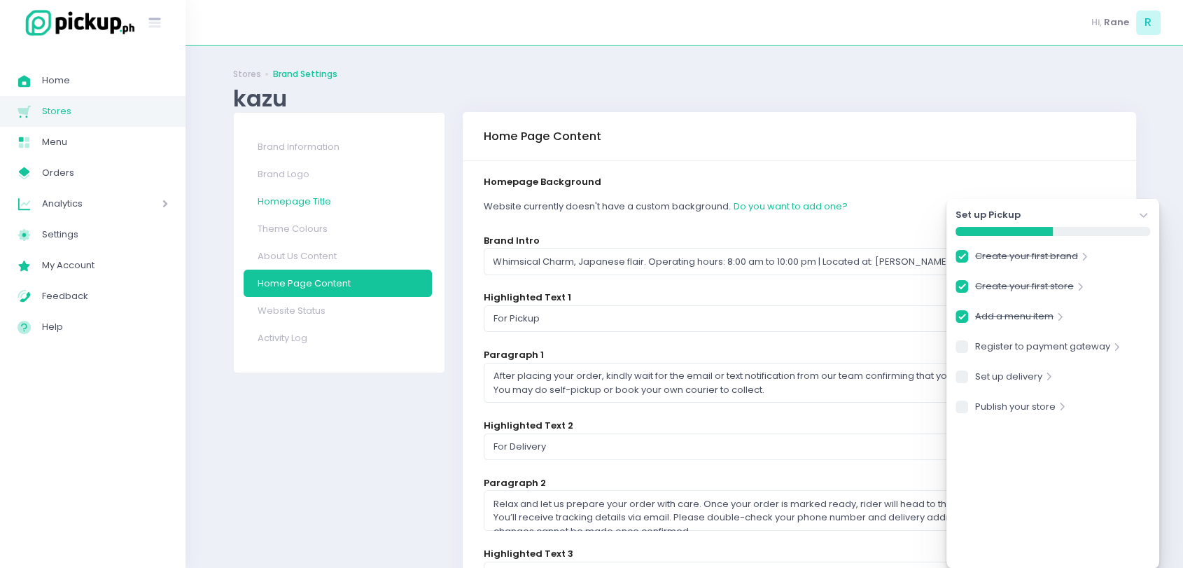
click at [323, 201] on link "Homepage Title" at bounding box center [338, 201] width 188 height 27
checkbox input "true"
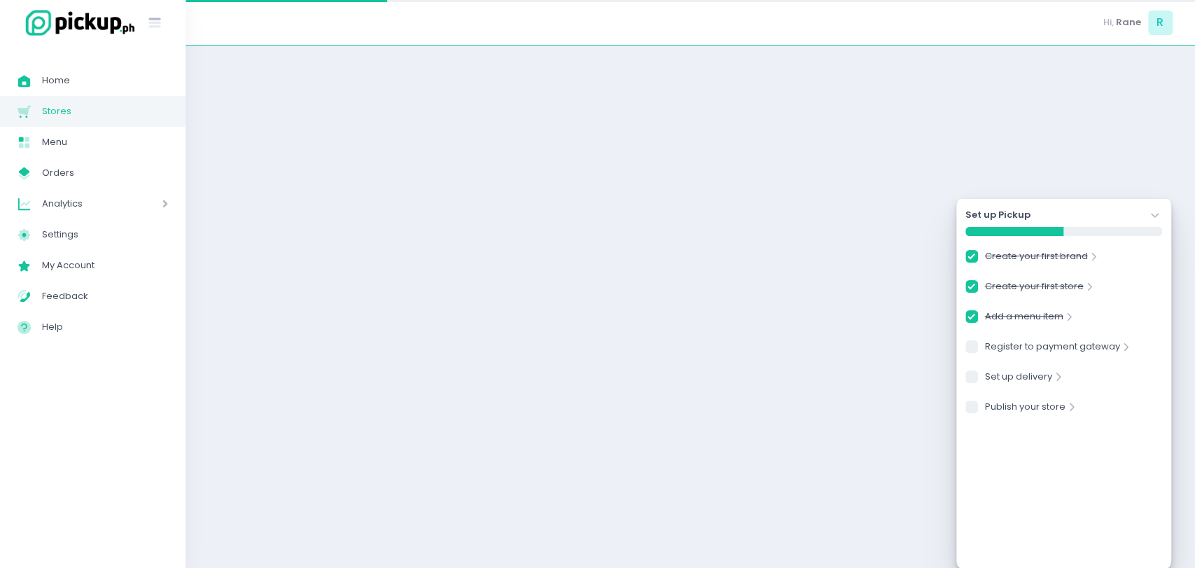
select select "normal"
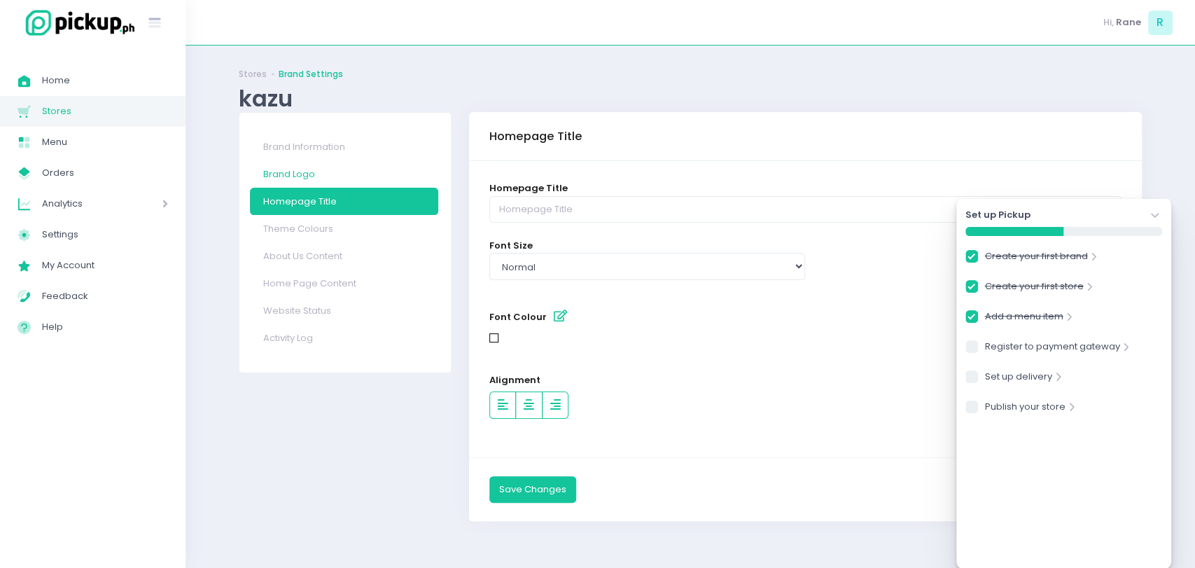
click at [314, 179] on link "Brand Logo" at bounding box center [344, 173] width 188 height 27
checkbox input "true"
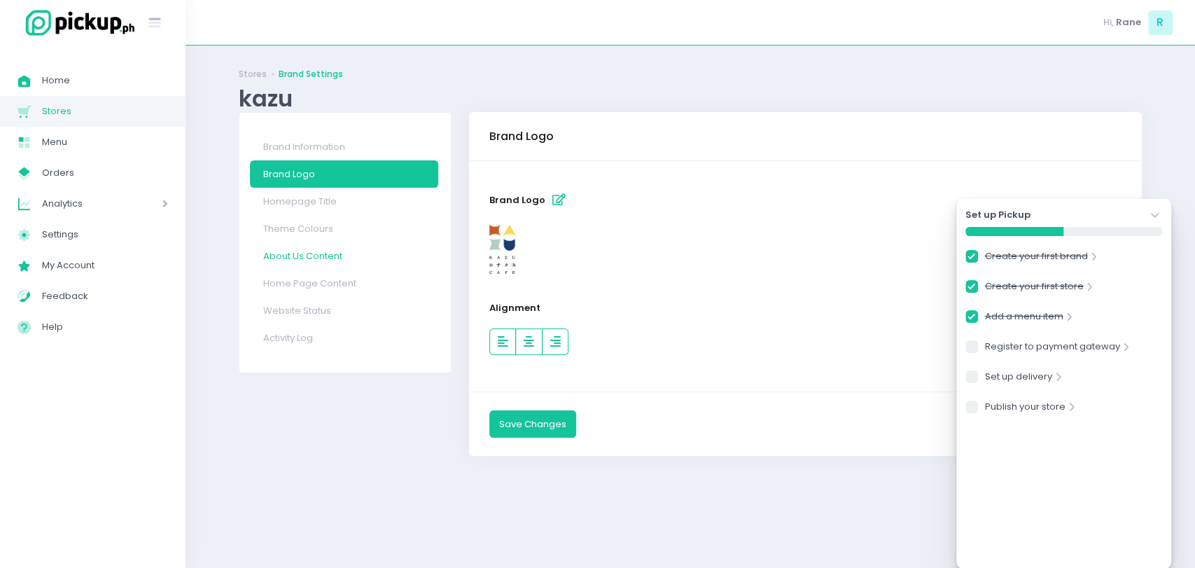
click at [301, 260] on link "About Us Content" at bounding box center [344, 255] width 188 height 27
checkbox input "true"
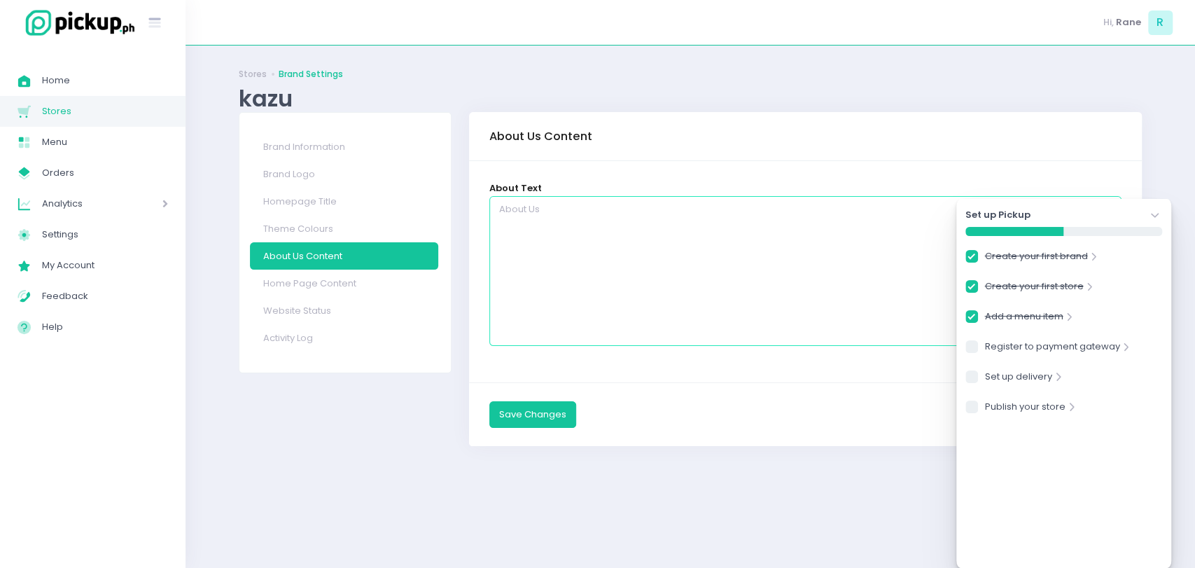
click at [687, 226] on textarea at bounding box center [805, 271] width 632 height 150
paste textarea ""Welcome to Kazu Café Born from customer love for Kazunori’s casual dishes, Kaz…"
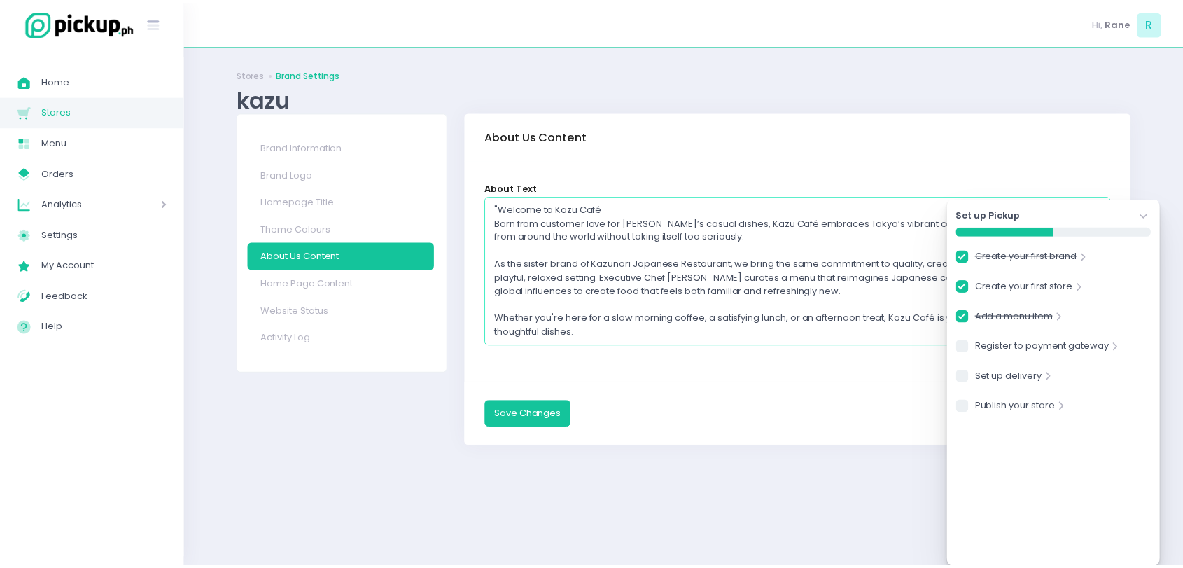
scroll to position [129, 0]
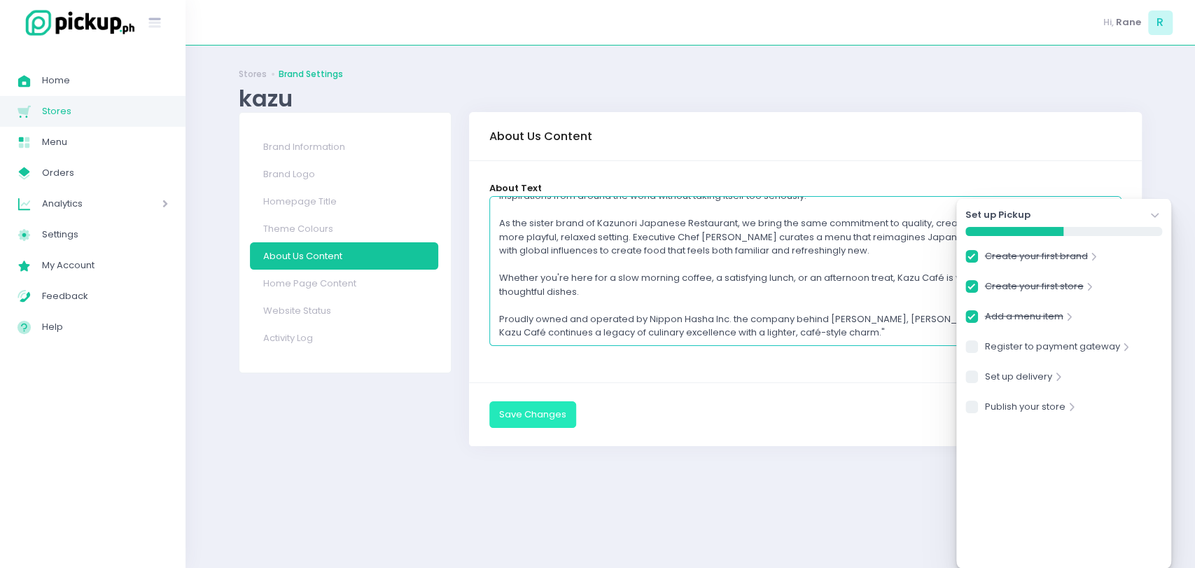
type textarea ""Welcome to Kazu Café Born from customer love for Kazunori’s casual dishes, Kaz…"
click at [544, 413] on button "Save Changes" at bounding box center [532, 414] width 87 height 27
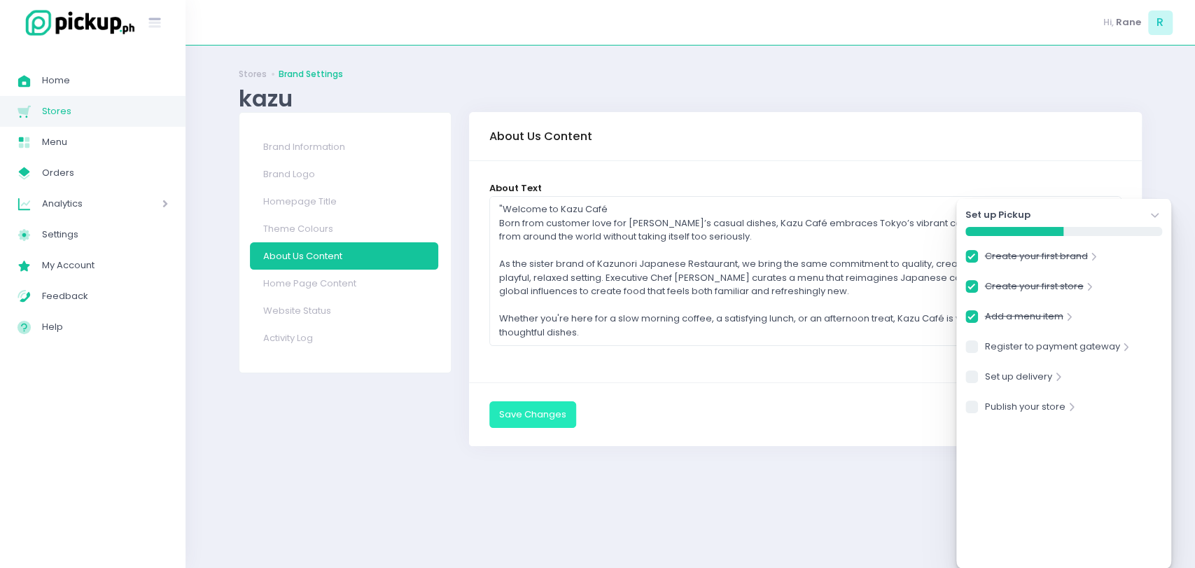
click at [518, 409] on button "Save Changes" at bounding box center [532, 414] width 87 height 27
click at [353, 379] on div "Brand Information Brand Logo Homepage Title Theme Colours About Us Content Home…" at bounding box center [345, 287] width 230 height 351
click at [322, 208] on link "Homepage Title" at bounding box center [344, 201] width 188 height 27
checkbox input "true"
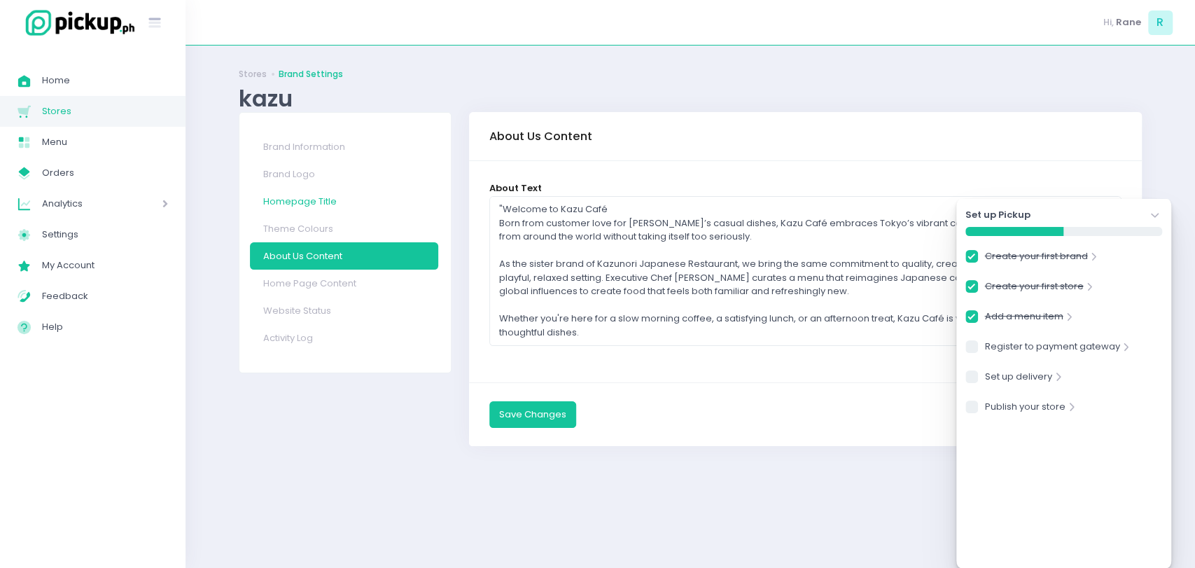
checkbox input "true"
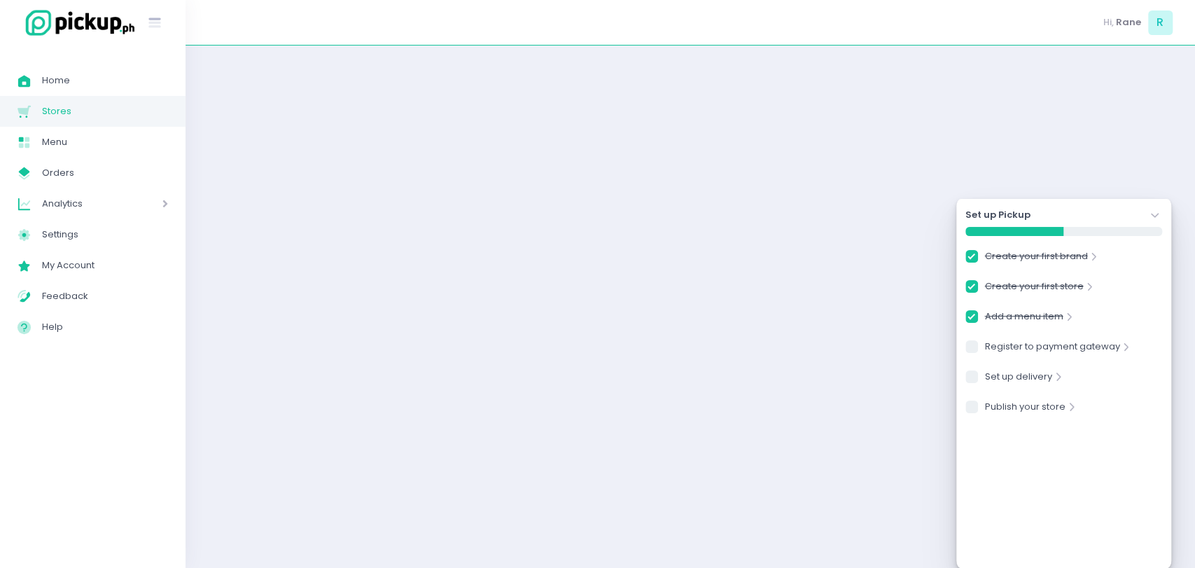
select select "normal"
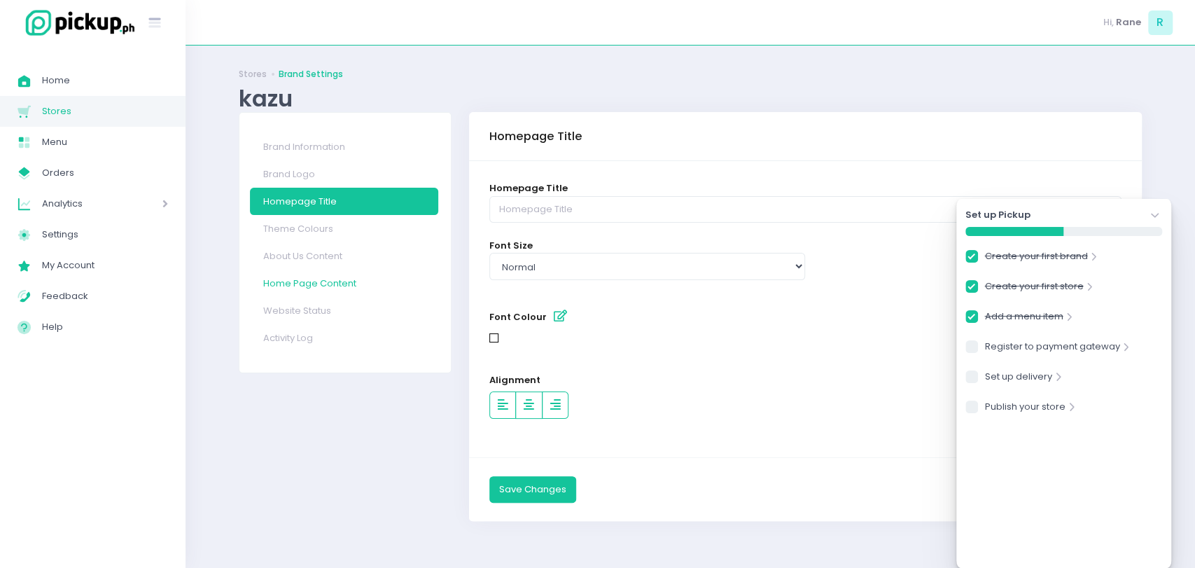
click at [295, 276] on link "Home Page Content" at bounding box center [344, 282] width 188 height 27
checkbox input "true"
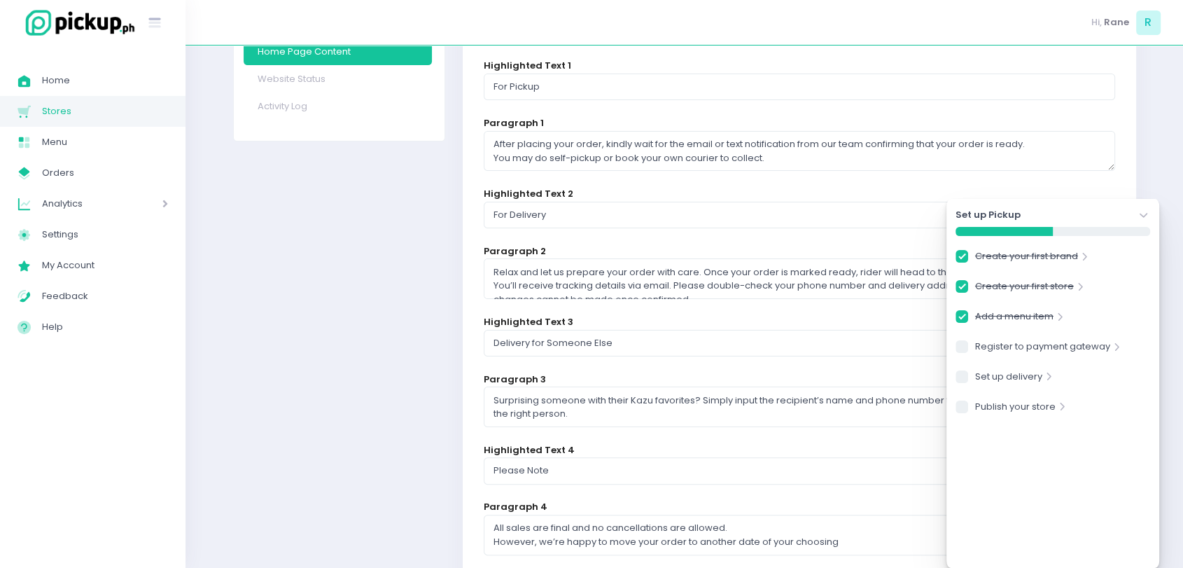
scroll to position [409, 0]
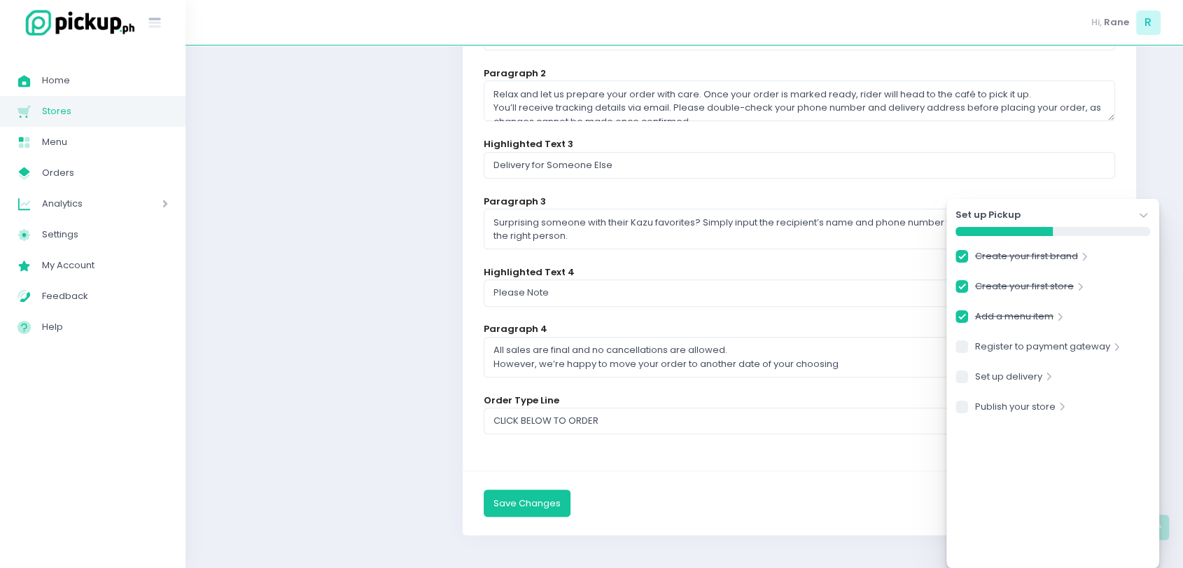
click at [1126, 215] on div "Set up Pickup Stockholm-icons / Navigation / Angle-down Created with Sketch." at bounding box center [1052, 215] width 195 height 14
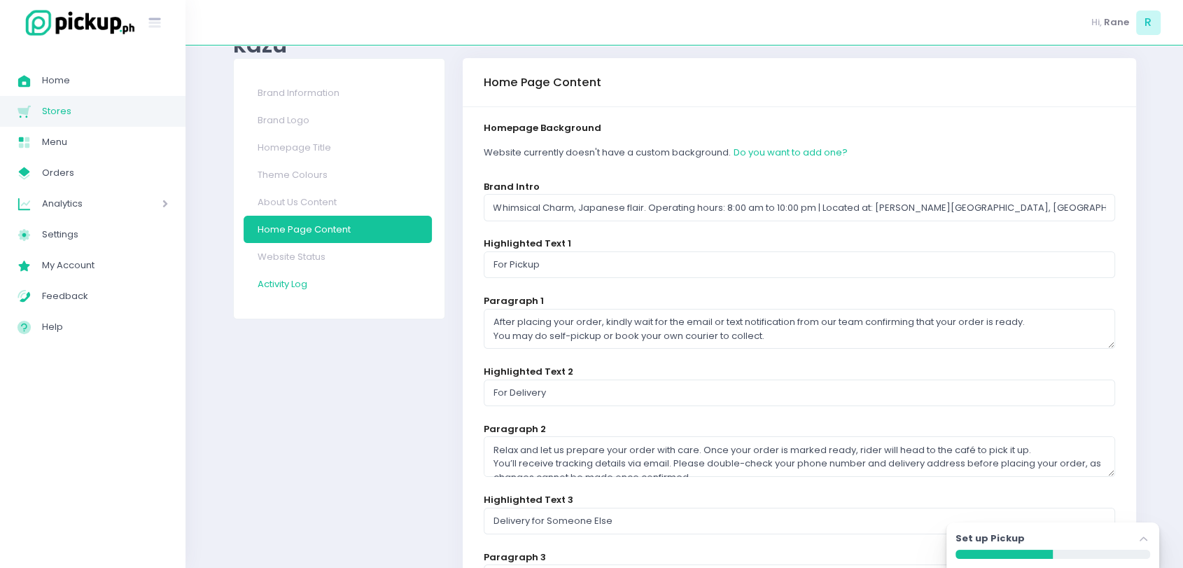
scroll to position [41, 0]
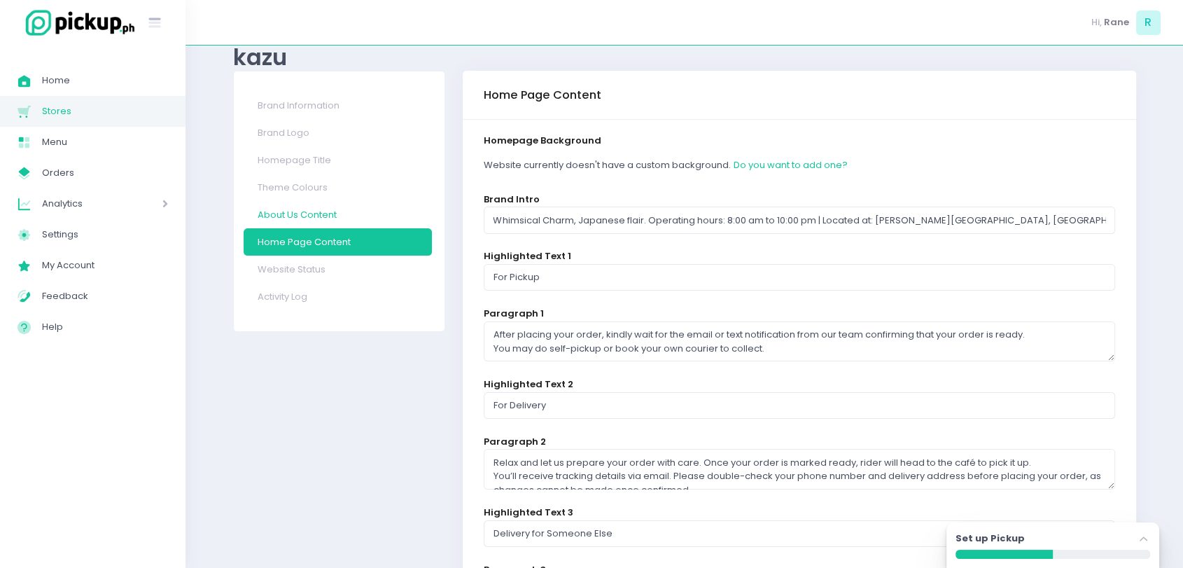
click at [308, 209] on link "About Us Content" at bounding box center [338, 214] width 188 height 27
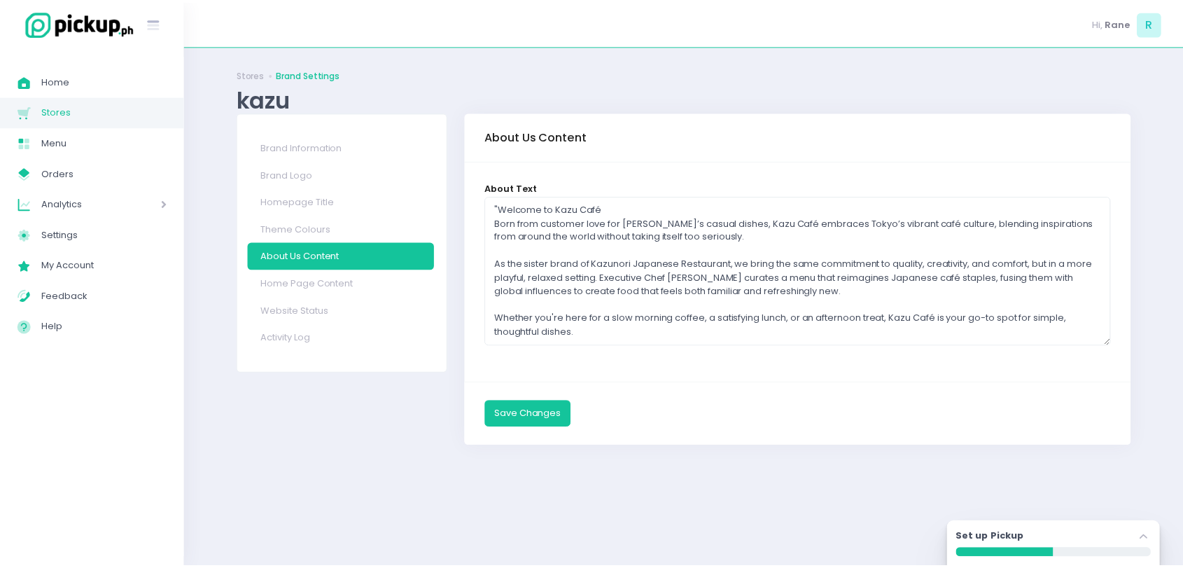
scroll to position [8, 0]
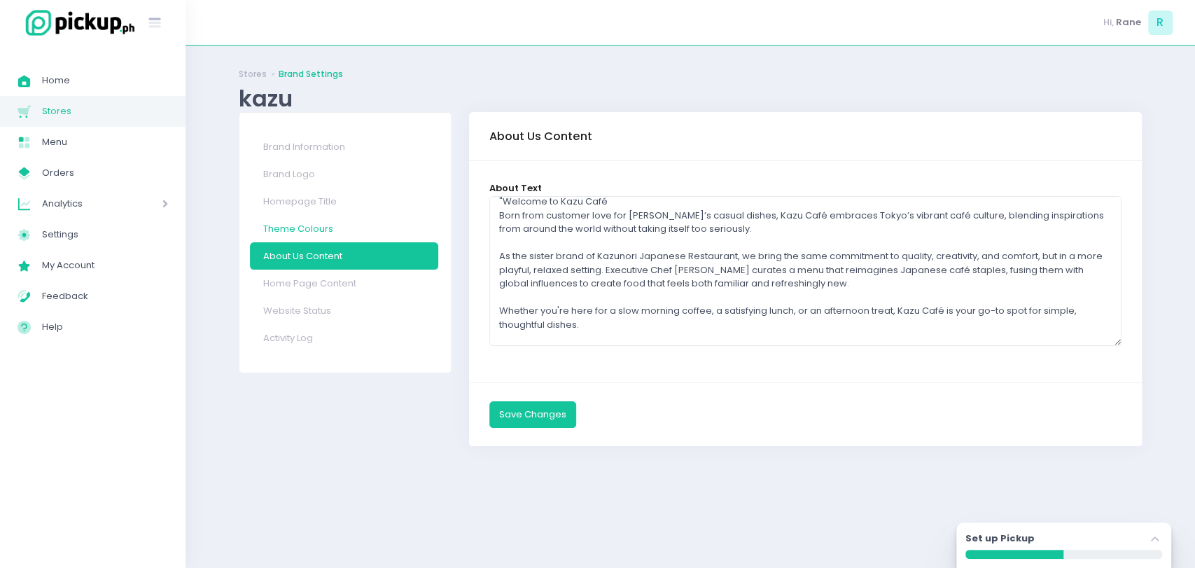
click at [325, 223] on link "Theme Colours" at bounding box center [344, 228] width 188 height 27
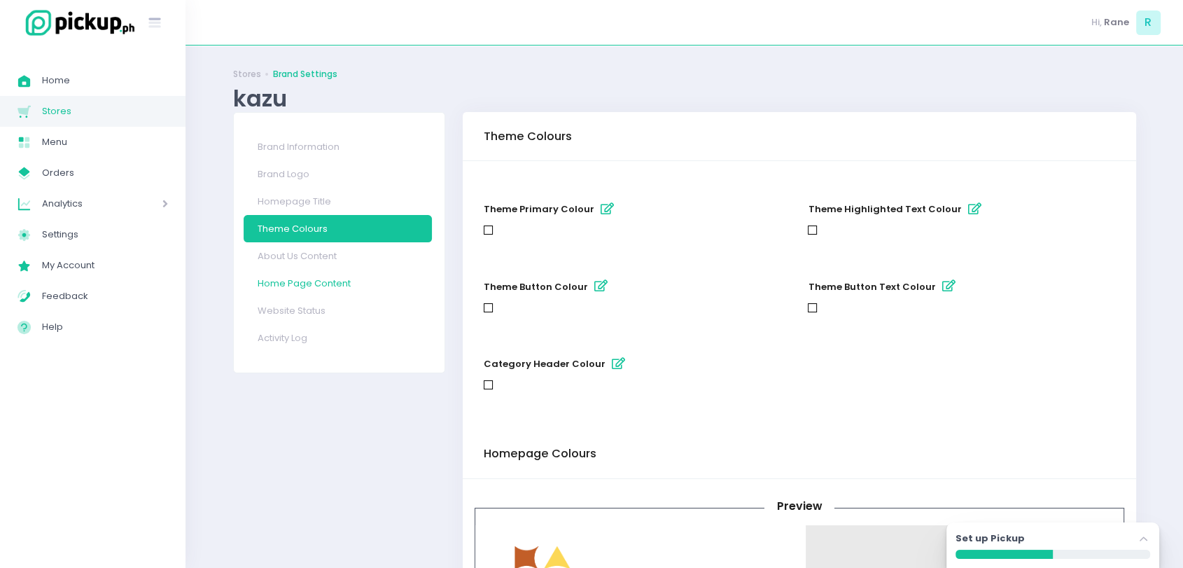
click at [295, 274] on link "Home Page Content" at bounding box center [338, 282] width 188 height 27
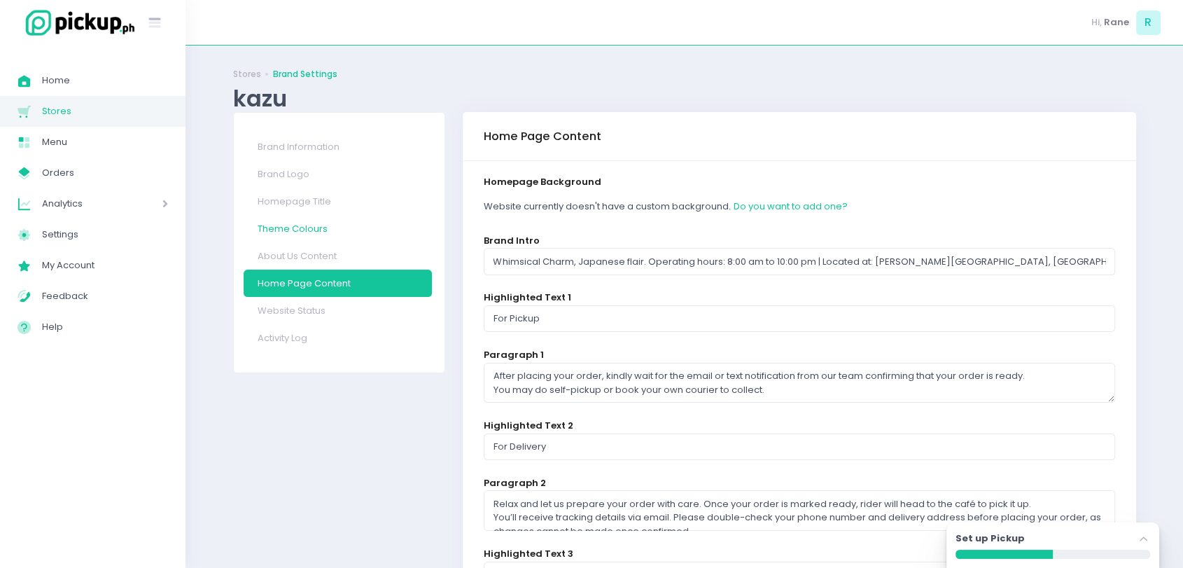
click at [307, 228] on link "Theme Colours" at bounding box center [338, 228] width 188 height 27
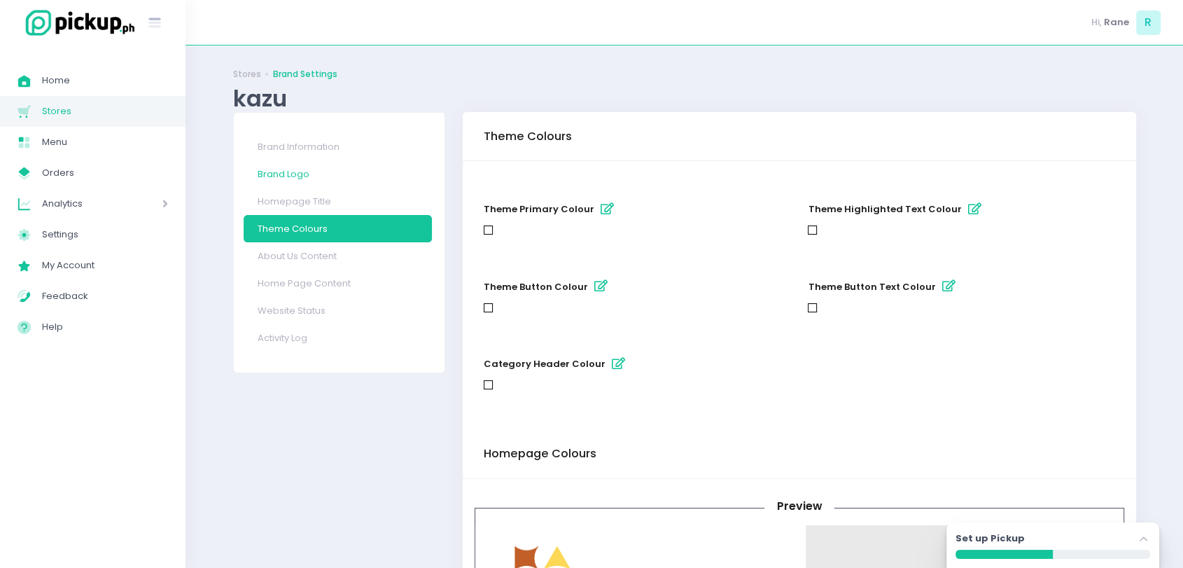
click at [292, 169] on link "Brand Logo" at bounding box center [338, 173] width 188 height 27
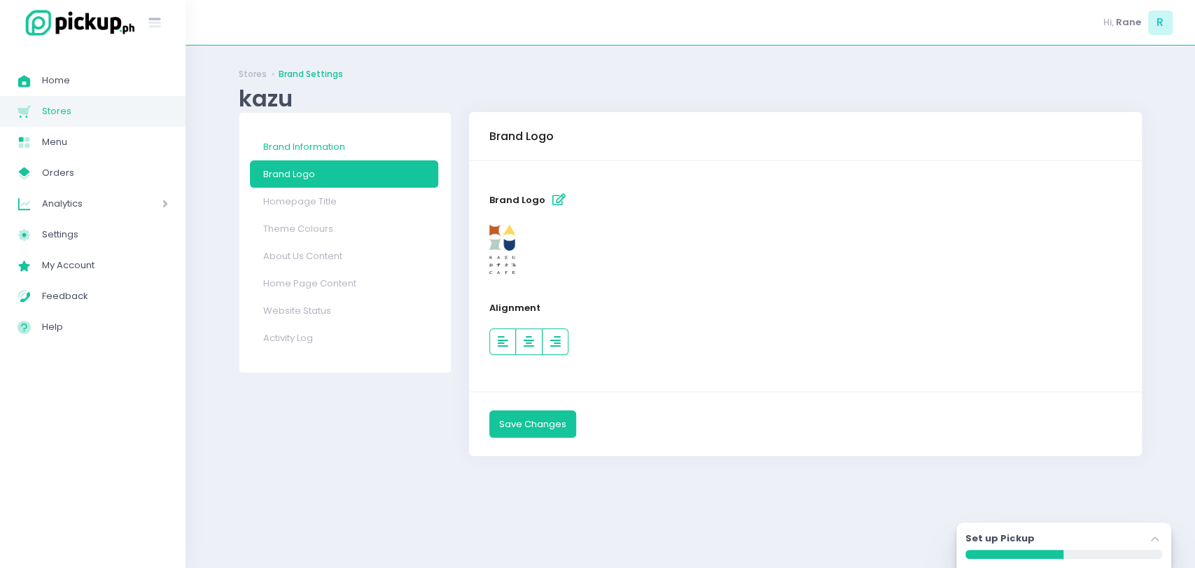
click at [304, 158] on link "Brand Information" at bounding box center [344, 146] width 188 height 27
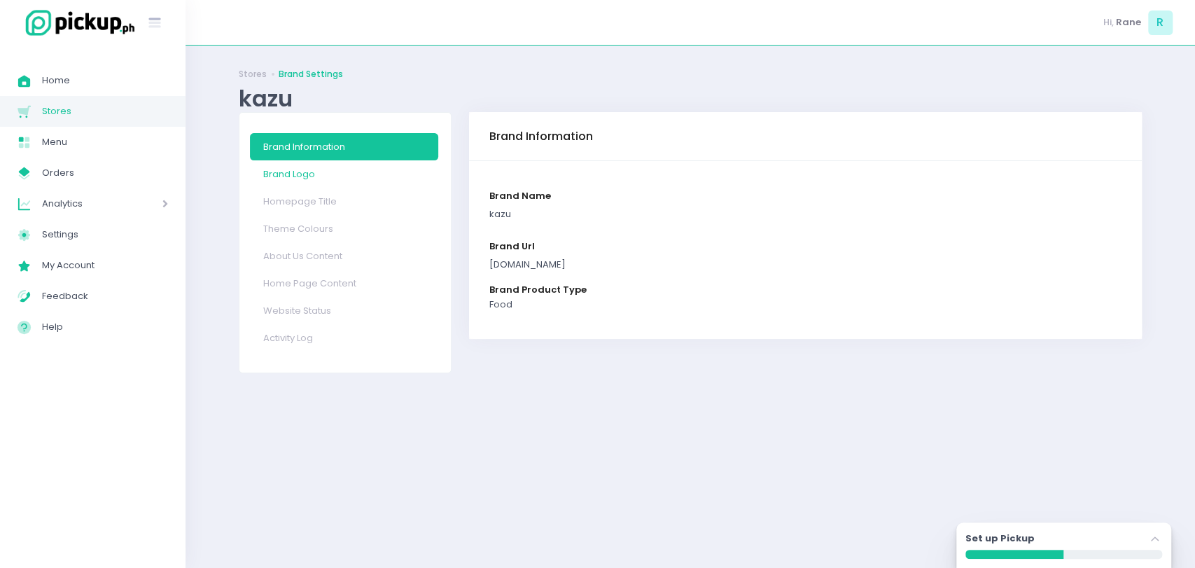
click at [291, 176] on link "Brand Logo" at bounding box center [344, 173] width 188 height 27
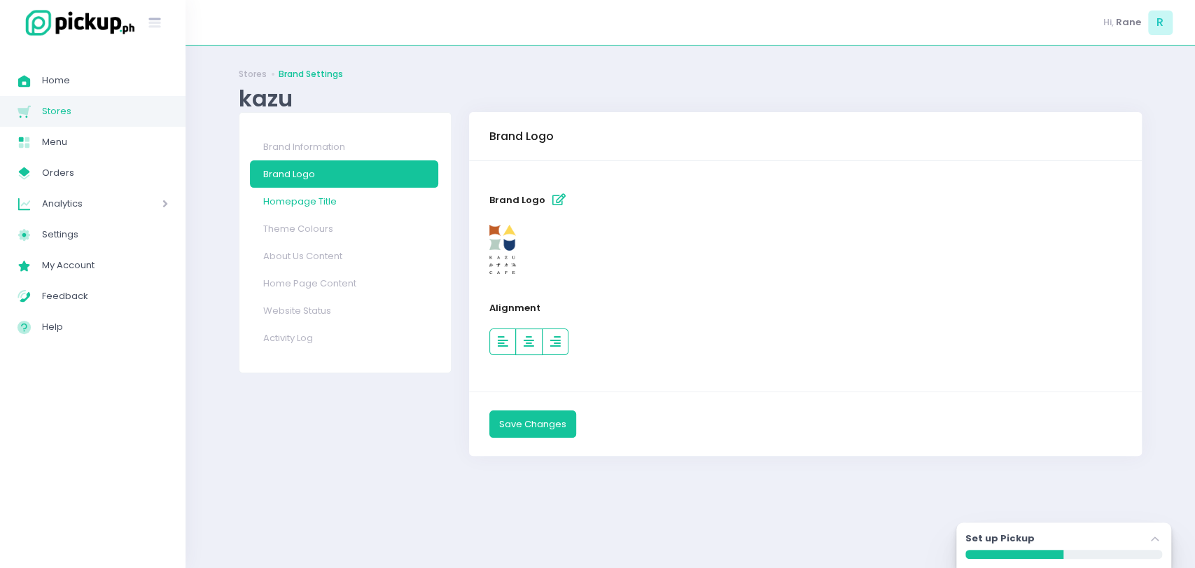
click at [311, 202] on link "Homepage Title" at bounding box center [344, 201] width 188 height 27
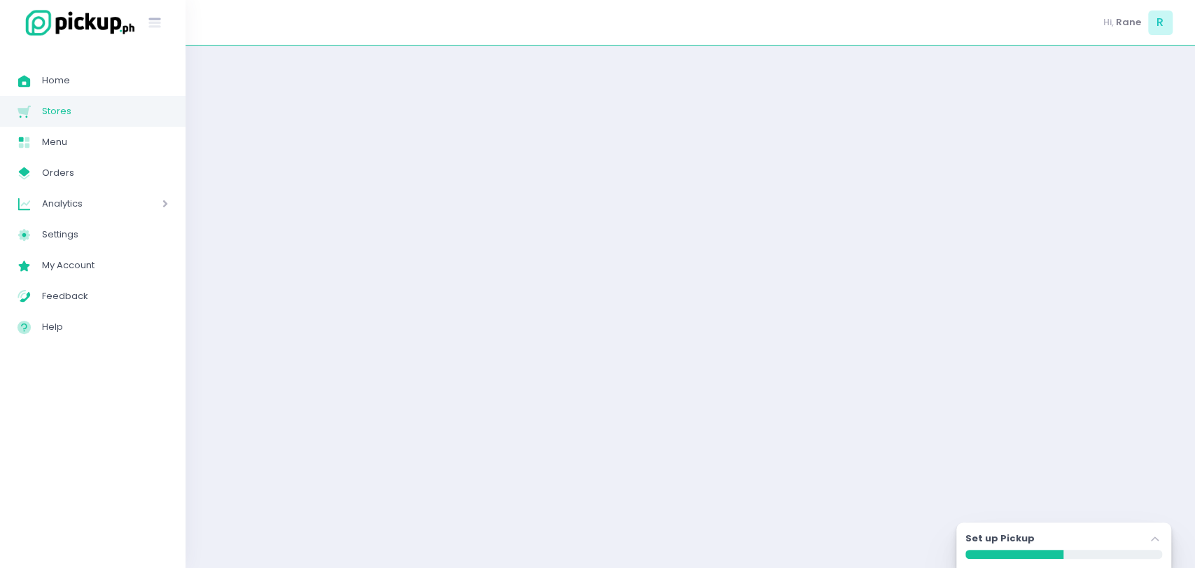
select select "normal"
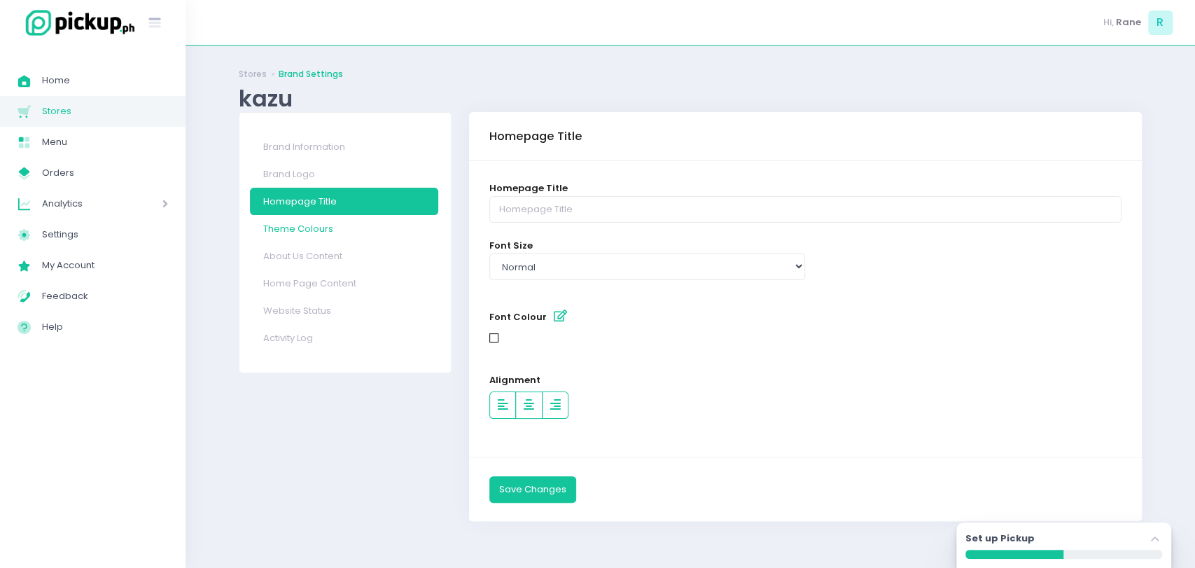
click at [333, 234] on link "Theme Colours" at bounding box center [344, 228] width 188 height 27
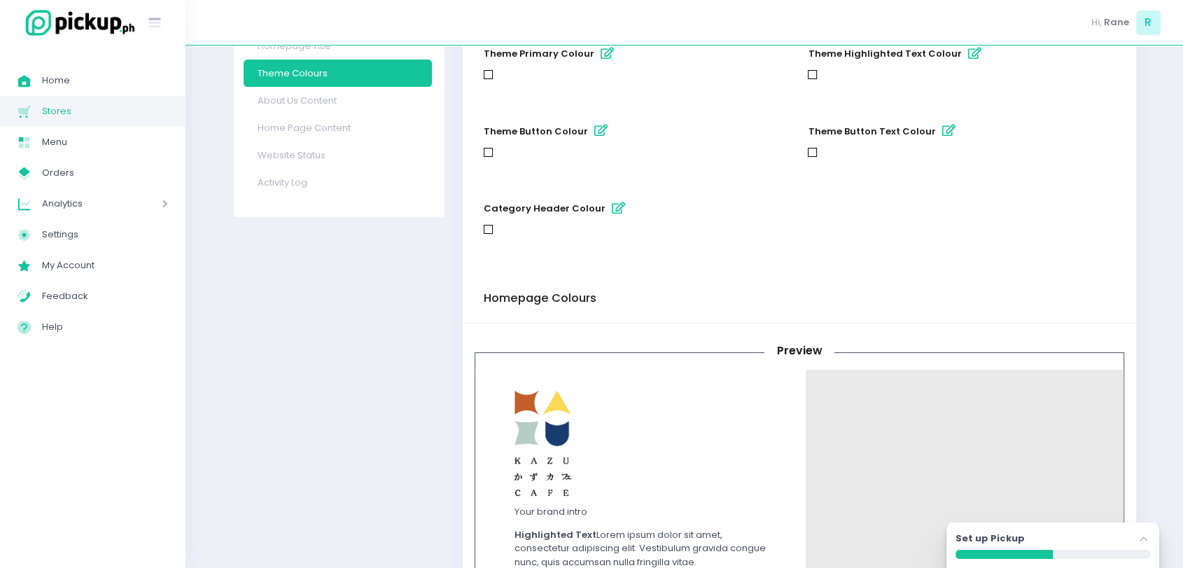
scroll to position [74, 0]
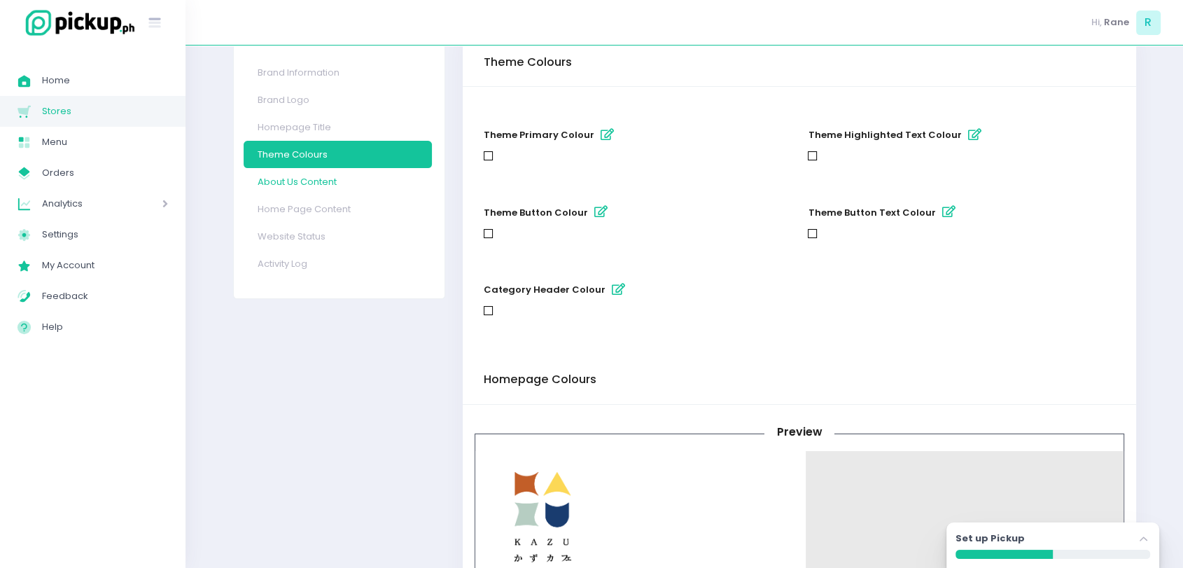
click at [313, 189] on link "About Us Content" at bounding box center [338, 181] width 188 height 27
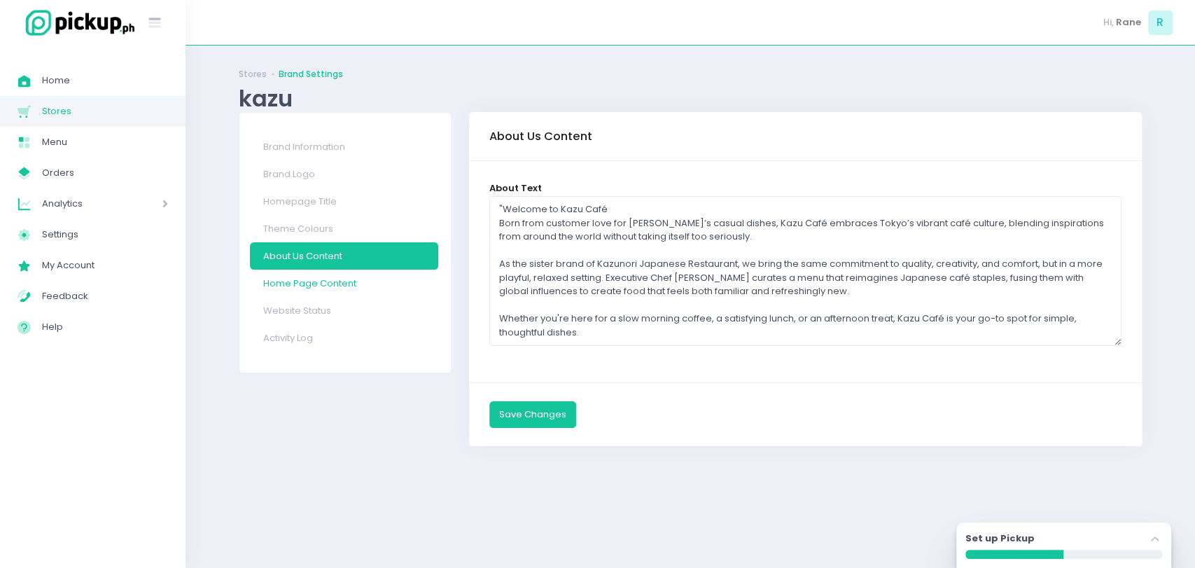
click at [358, 278] on link "Home Page Content" at bounding box center [344, 282] width 188 height 27
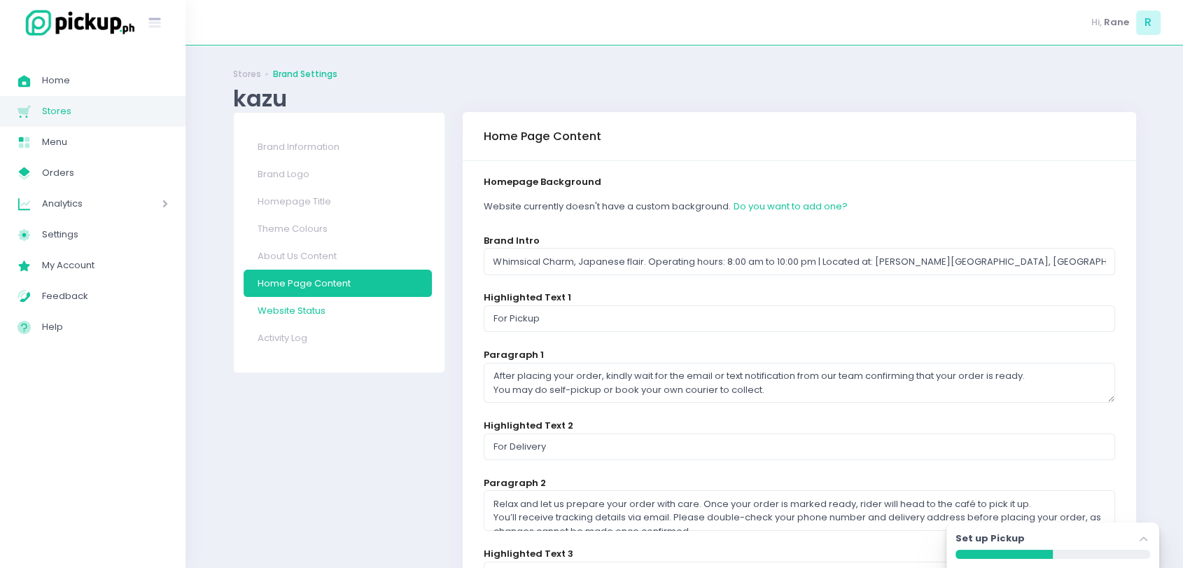
click at [321, 318] on link "Website Status" at bounding box center [338, 310] width 188 height 27
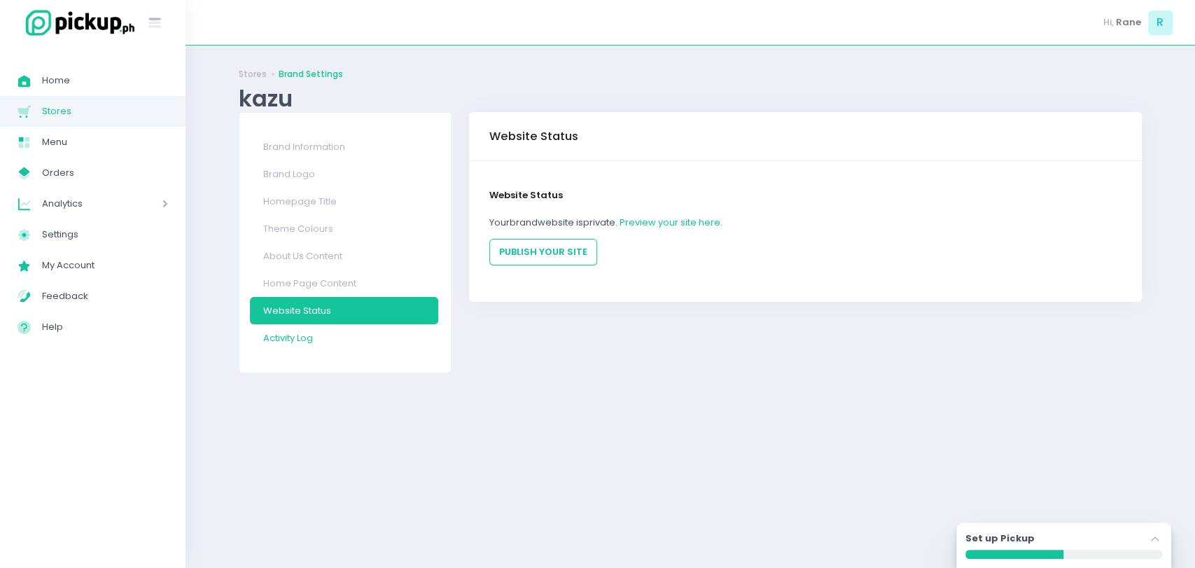
click at [314, 332] on link "Activity Log" at bounding box center [344, 337] width 188 height 27
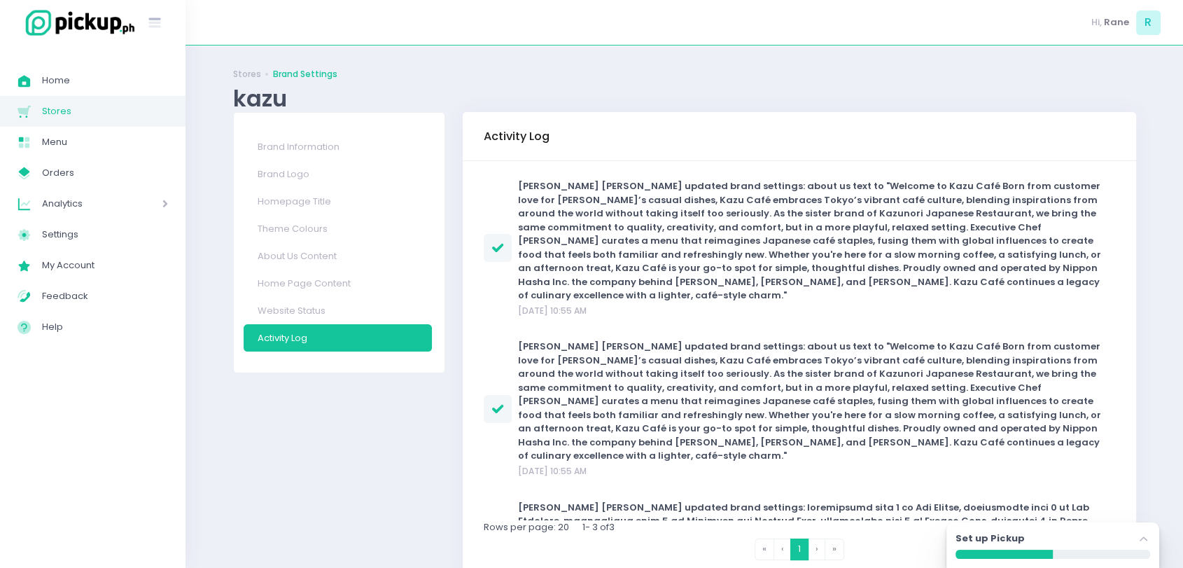
click at [62, 113] on span "Stores" at bounding box center [105, 111] width 126 height 18
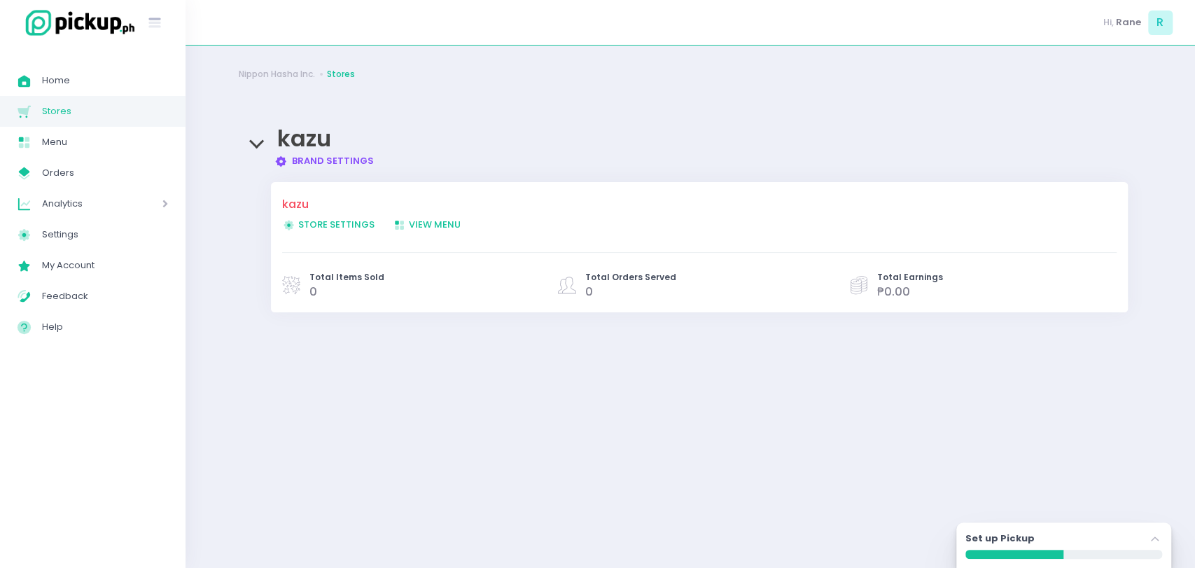
click at [337, 224] on span "Store Settings Created with Sketch. Store Settings" at bounding box center [328, 224] width 92 height 13
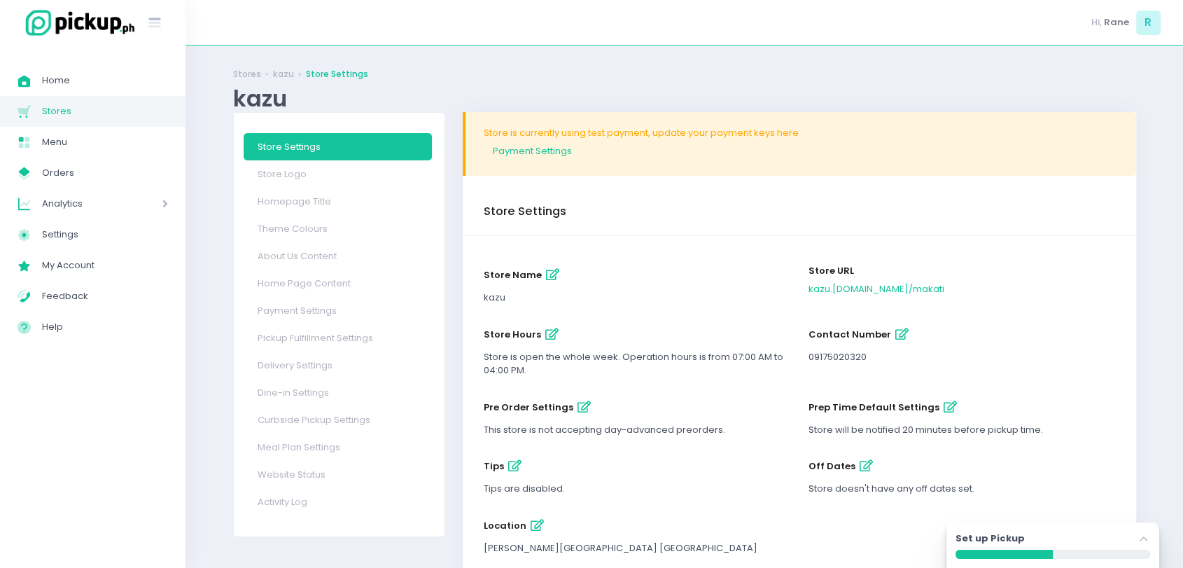
scroll to position [101, 0]
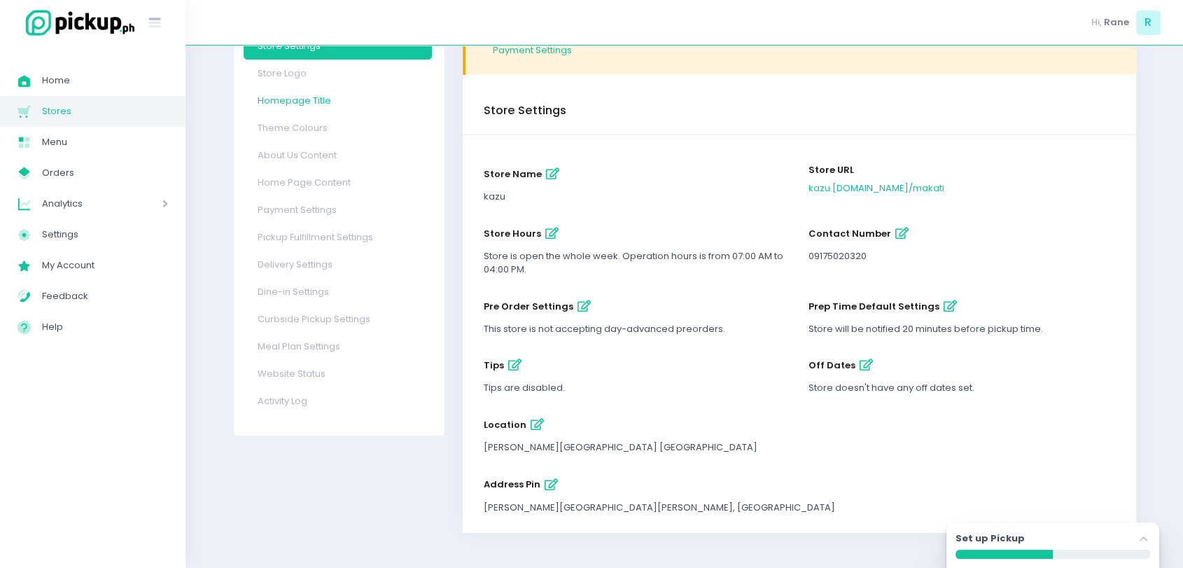
click at [303, 90] on link "Homepage Title" at bounding box center [338, 100] width 188 height 27
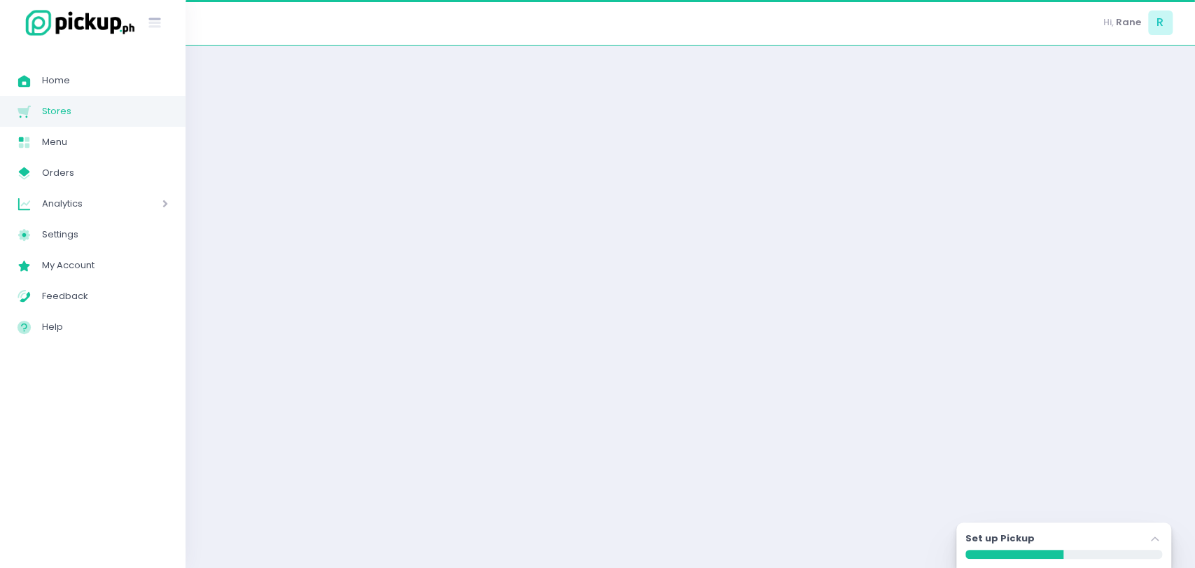
select select "normal"
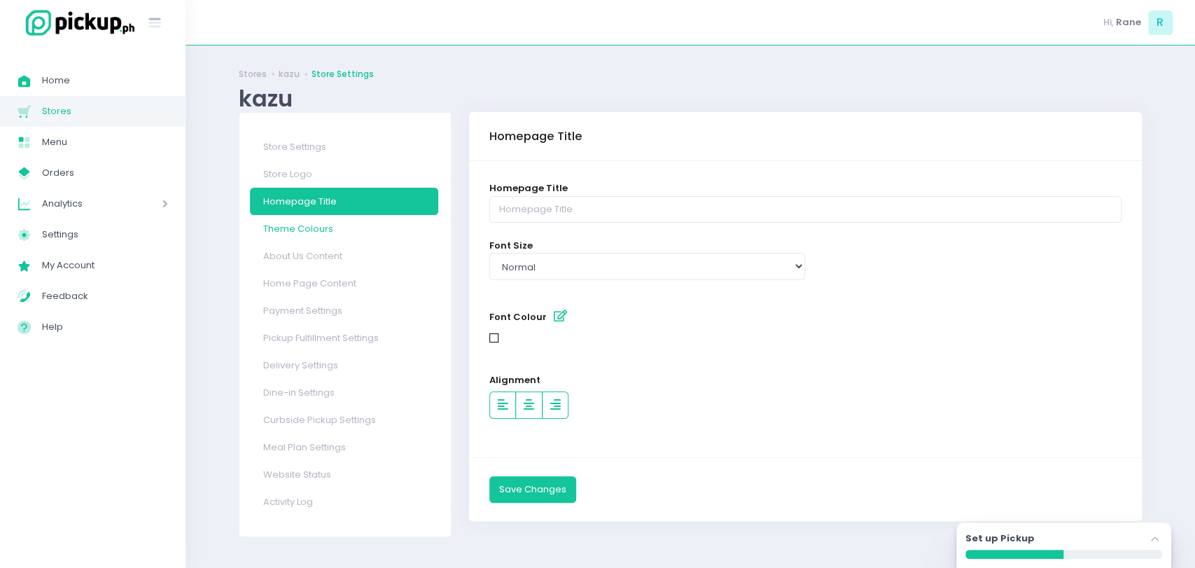
click at [316, 224] on link "Theme Colours" at bounding box center [344, 228] width 188 height 27
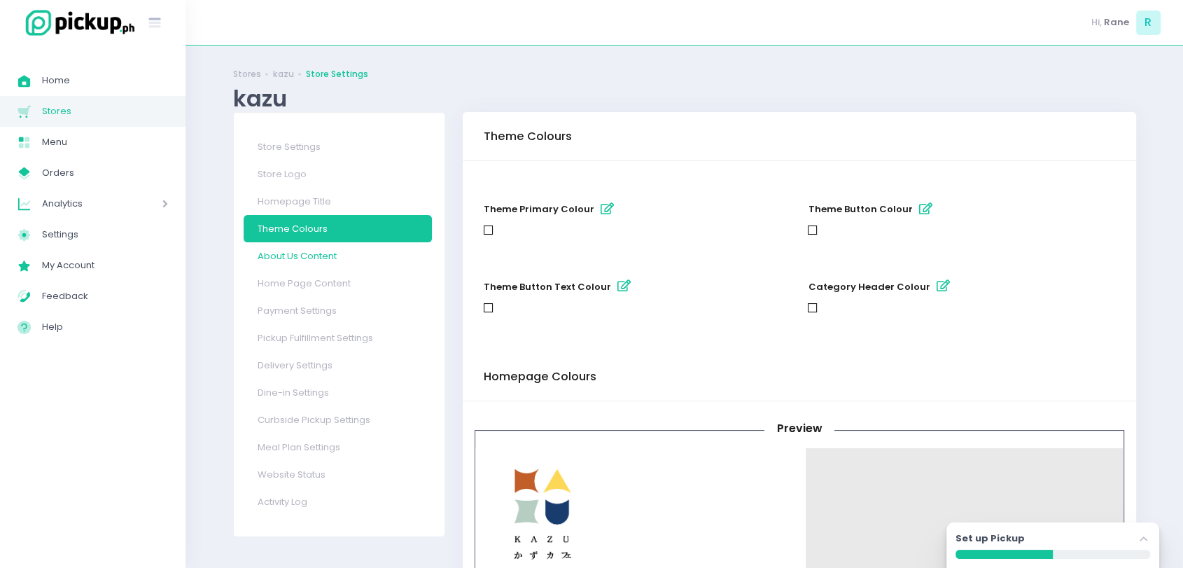
click at [332, 261] on link "About Us Content" at bounding box center [338, 255] width 188 height 27
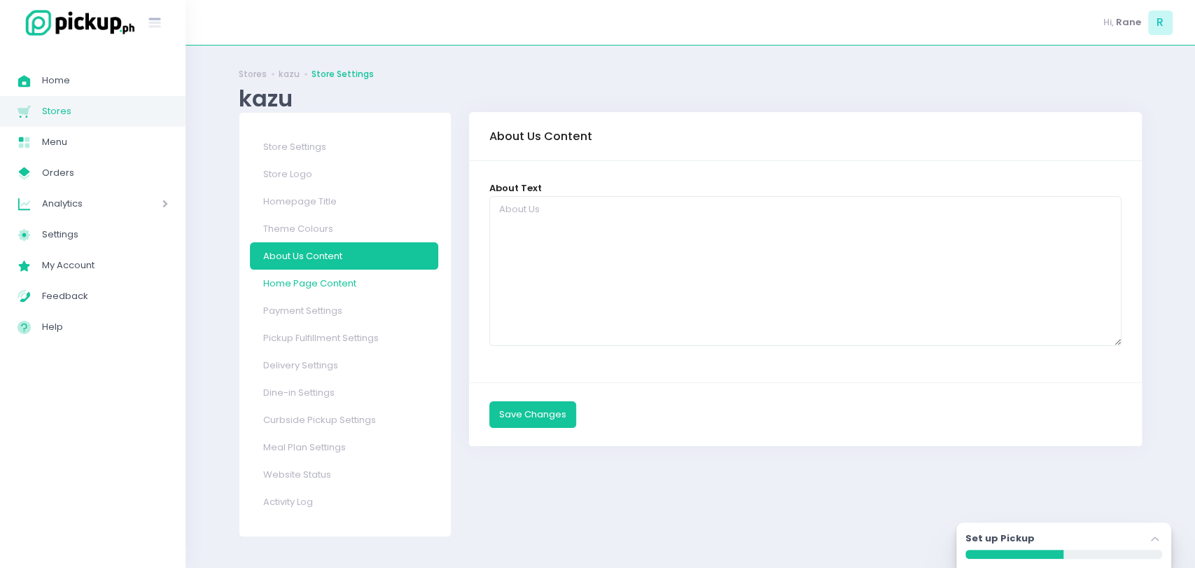
click at [323, 292] on link "Home Page Content" at bounding box center [344, 282] width 188 height 27
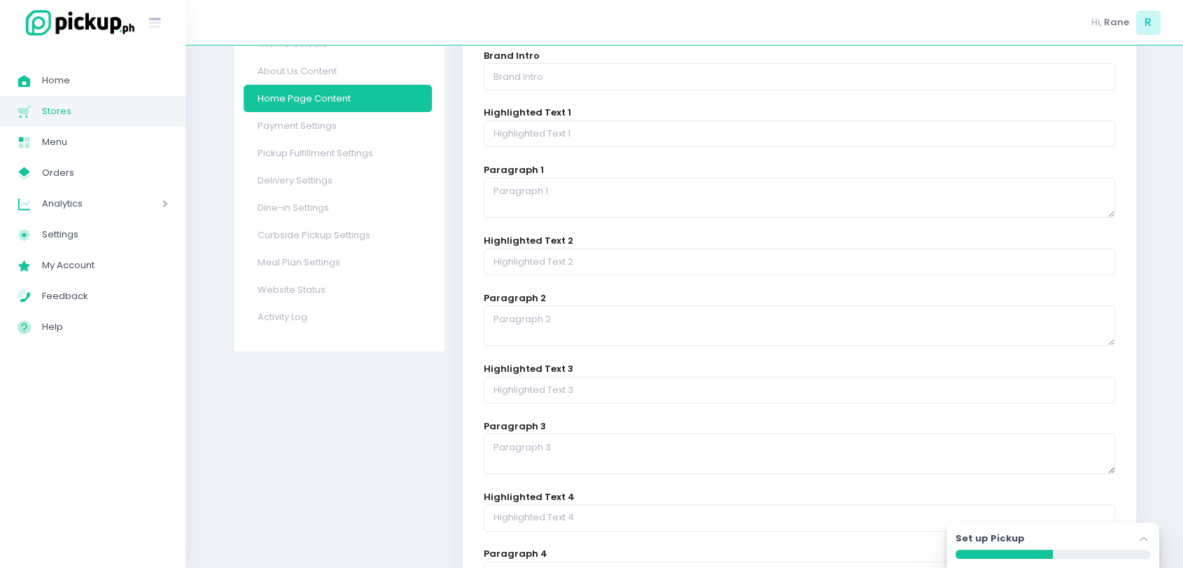
scroll to position [183, 0]
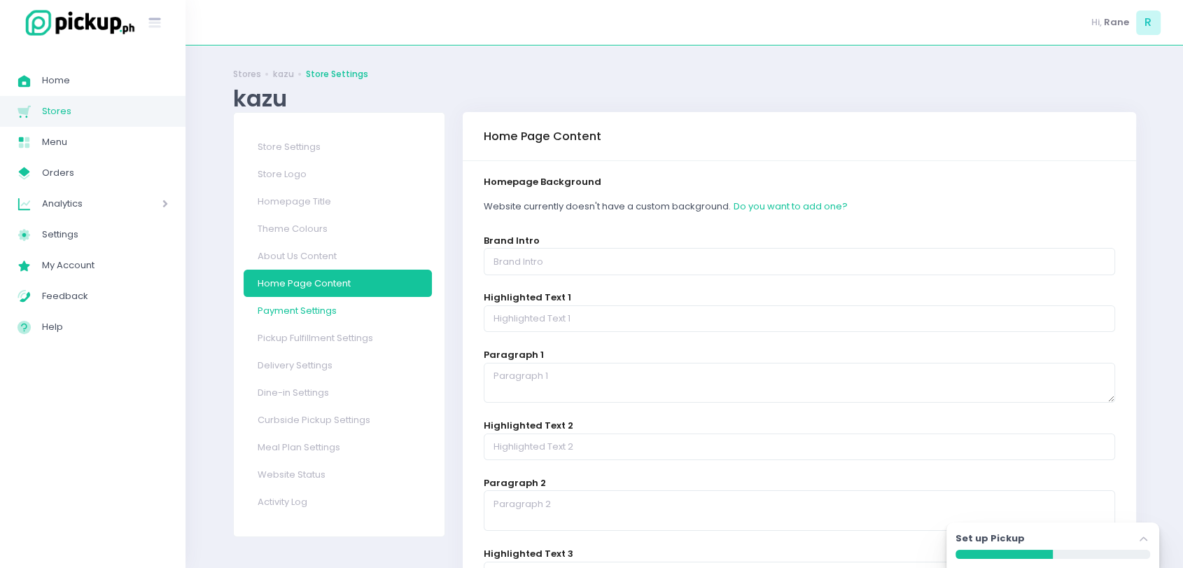
click at [321, 304] on link "Payment Settings" at bounding box center [338, 310] width 188 height 27
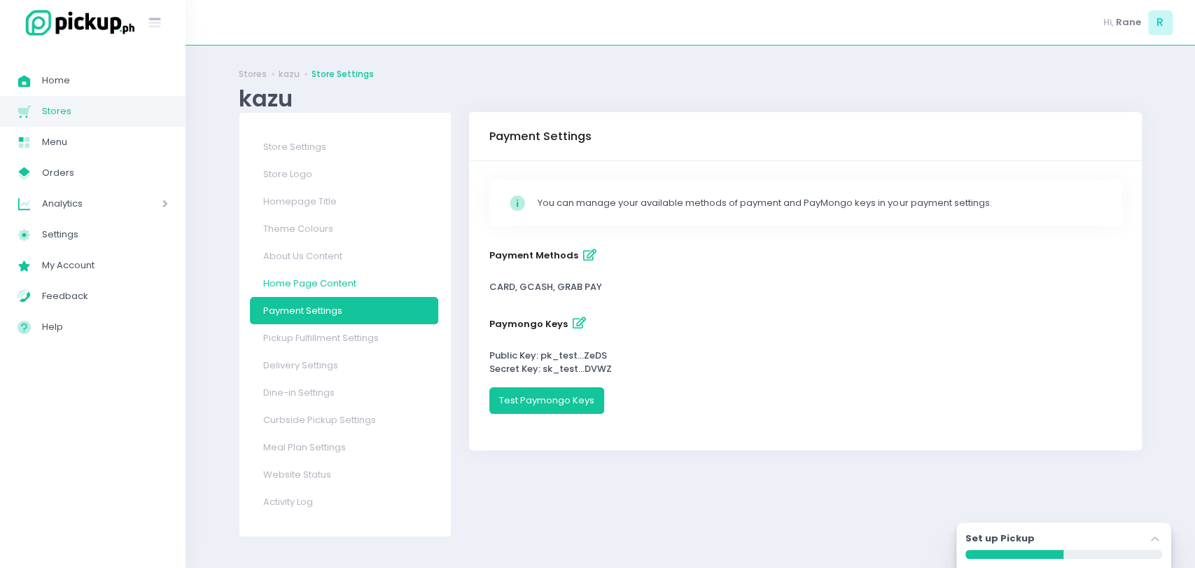
click at [302, 277] on link "Home Page Content" at bounding box center [344, 282] width 188 height 27
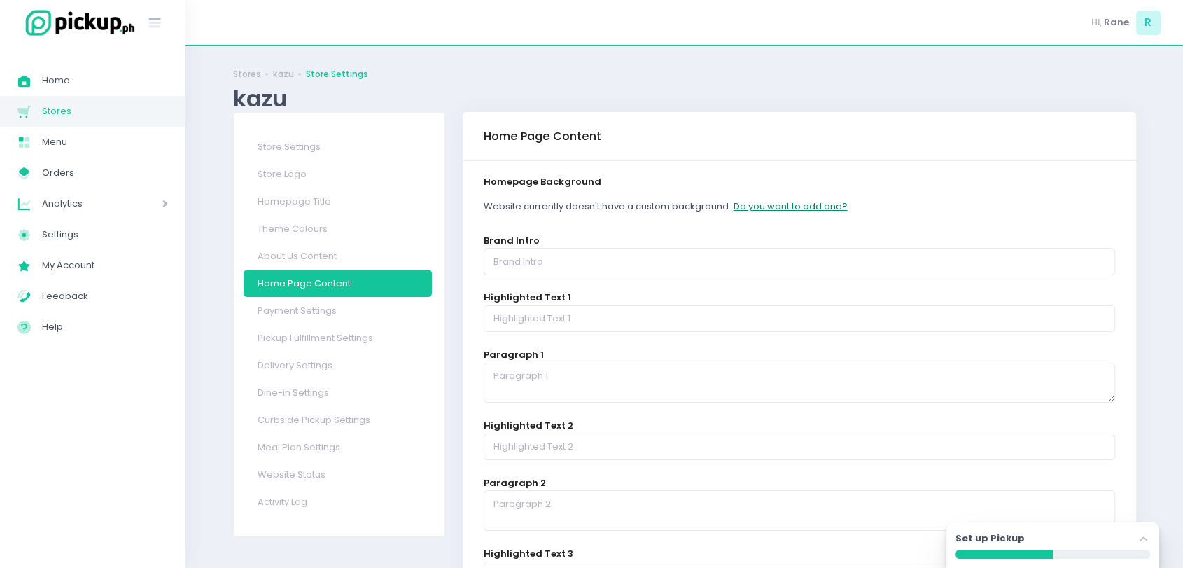
click at [802, 208] on button "Do you want to add one?" at bounding box center [790, 206] width 115 height 27
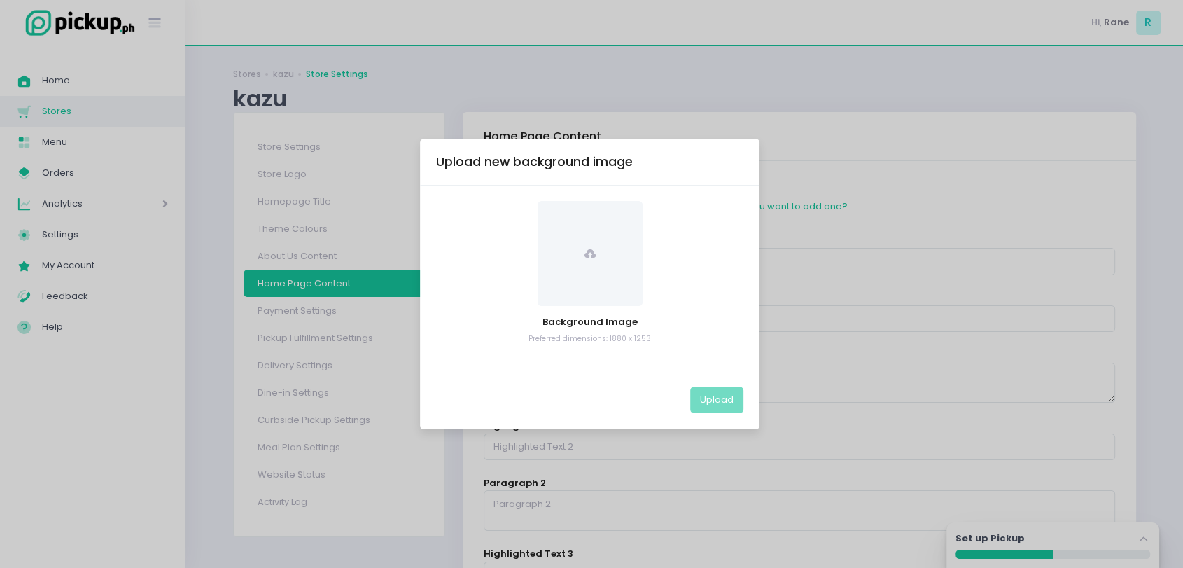
click at [608, 260] on span at bounding box center [590, 253] width 105 height 105
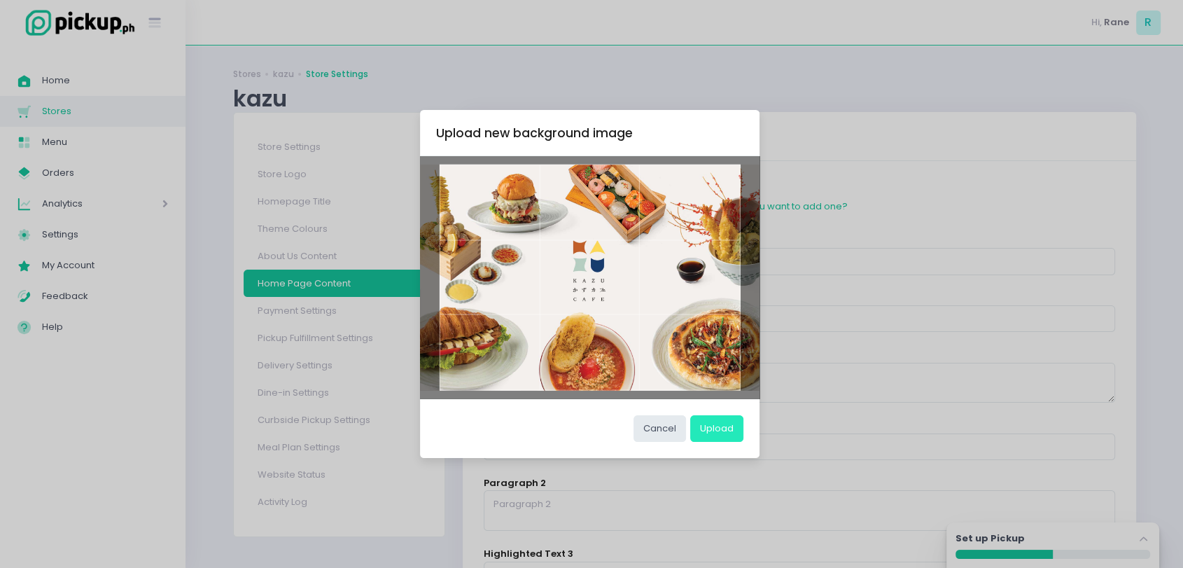
click at [715, 435] on button "Upload" at bounding box center [716, 428] width 53 height 27
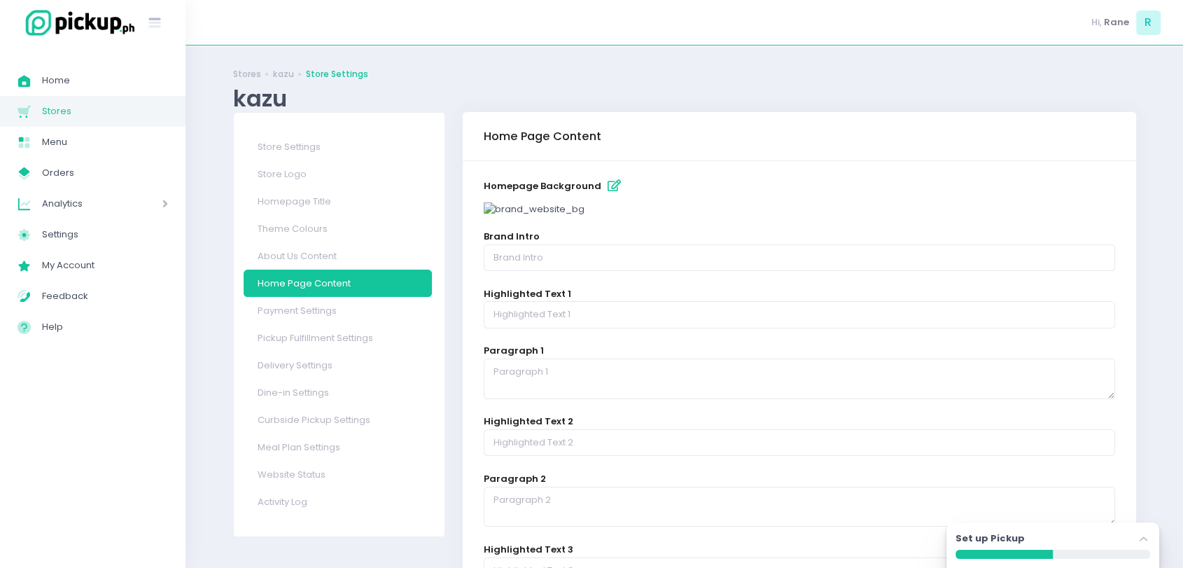
click at [338, 69] on link "Store Settings" at bounding box center [337, 74] width 62 height 13
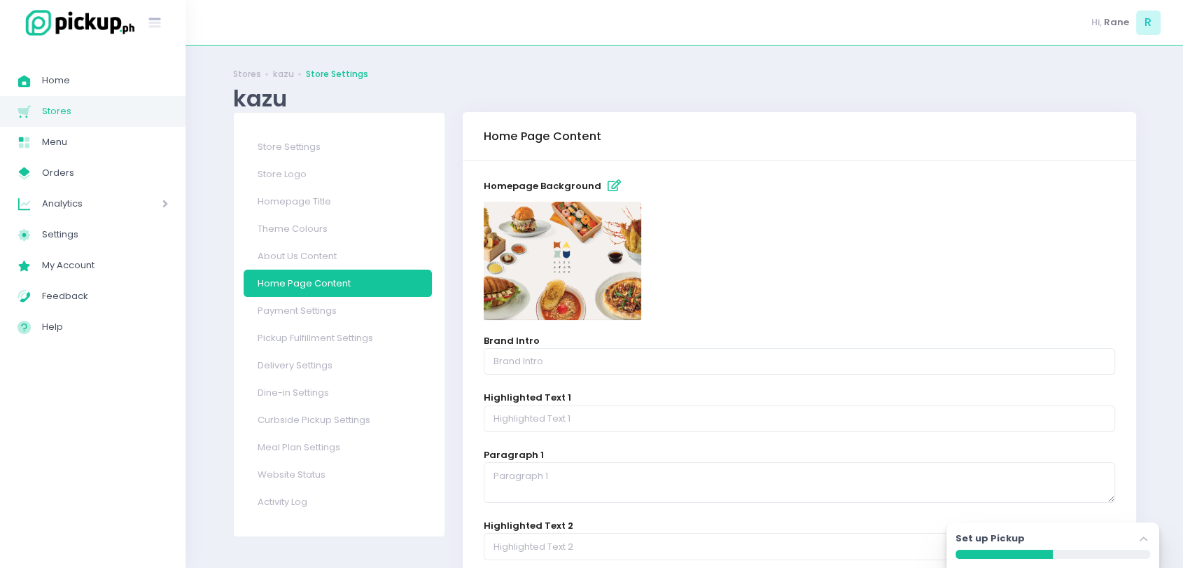
click at [330, 76] on link "Store Settings" at bounding box center [337, 74] width 62 height 13
click at [58, 125] on link "Stores Created with Sketch. Stores" at bounding box center [92, 111] width 185 height 31
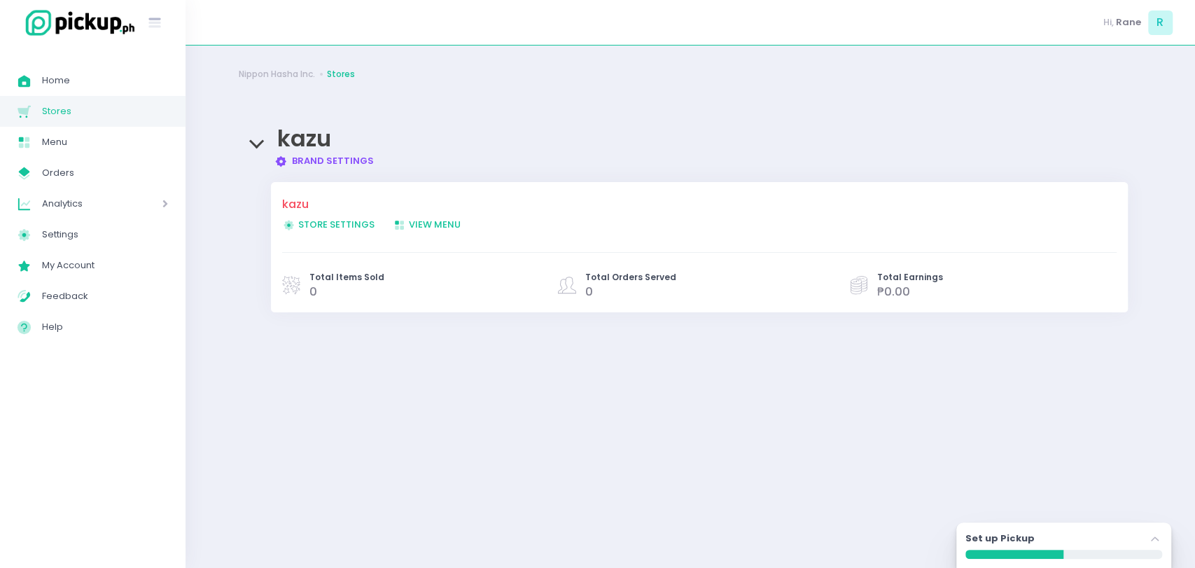
click at [354, 152] on div "kazu Brand Settings Created with Sketch. Brand Settings" at bounding box center [690, 140] width 903 height 56
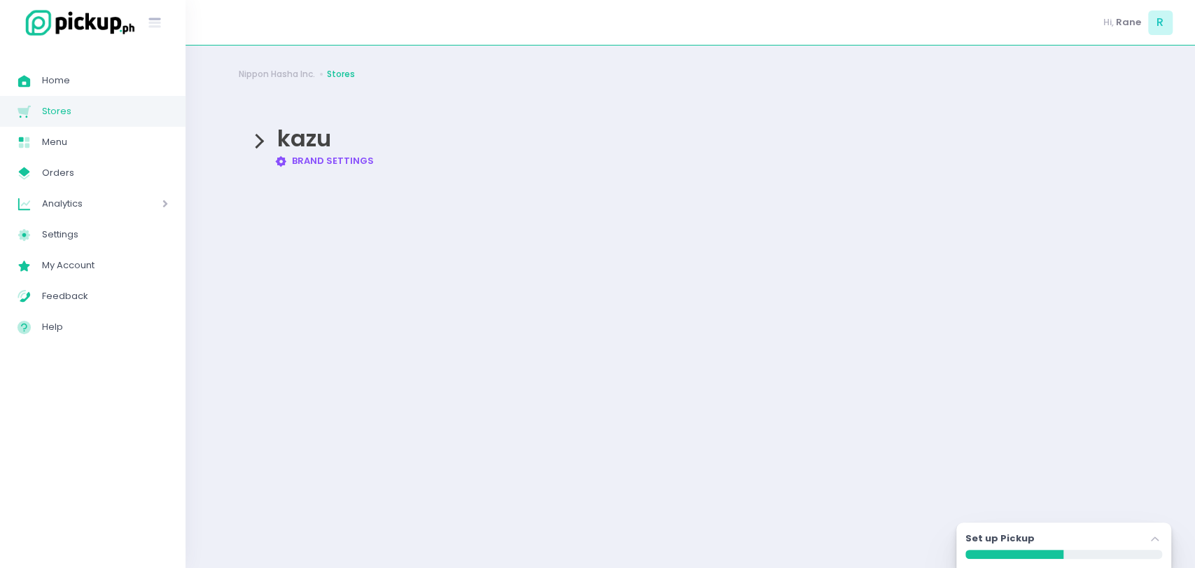
click at [339, 164] on link "Brand Settings Created with Sketch. Brand Settings" at bounding box center [324, 160] width 100 height 13
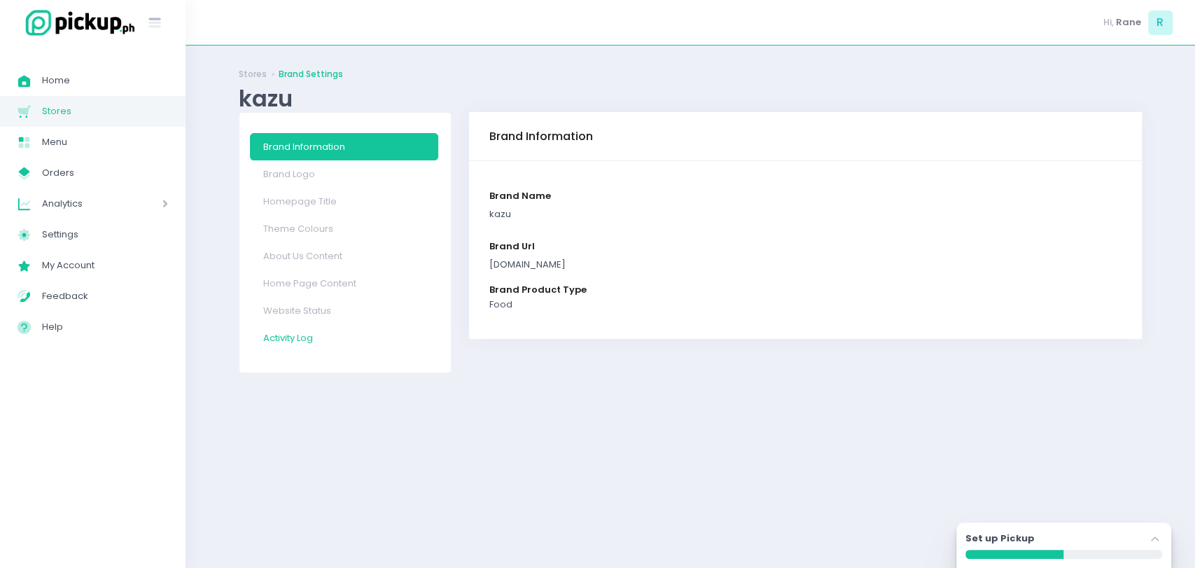
click at [298, 338] on link "Activity Log" at bounding box center [344, 337] width 188 height 27
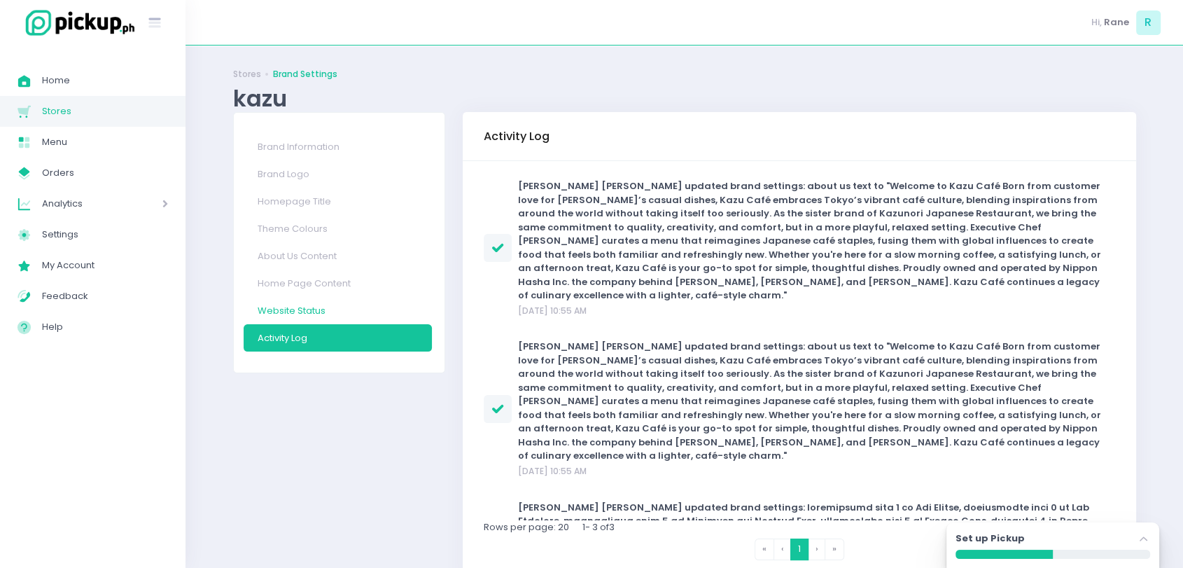
click at [328, 307] on link "Website Status" at bounding box center [338, 310] width 188 height 27
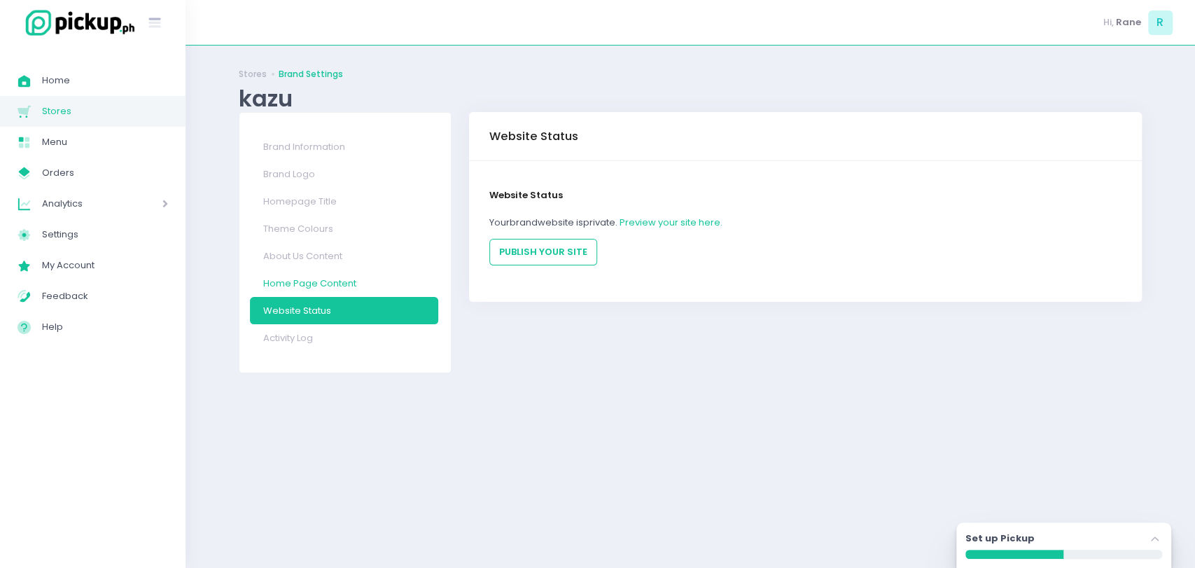
click at [335, 283] on link "Home Page Content" at bounding box center [344, 282] width 188 height 27
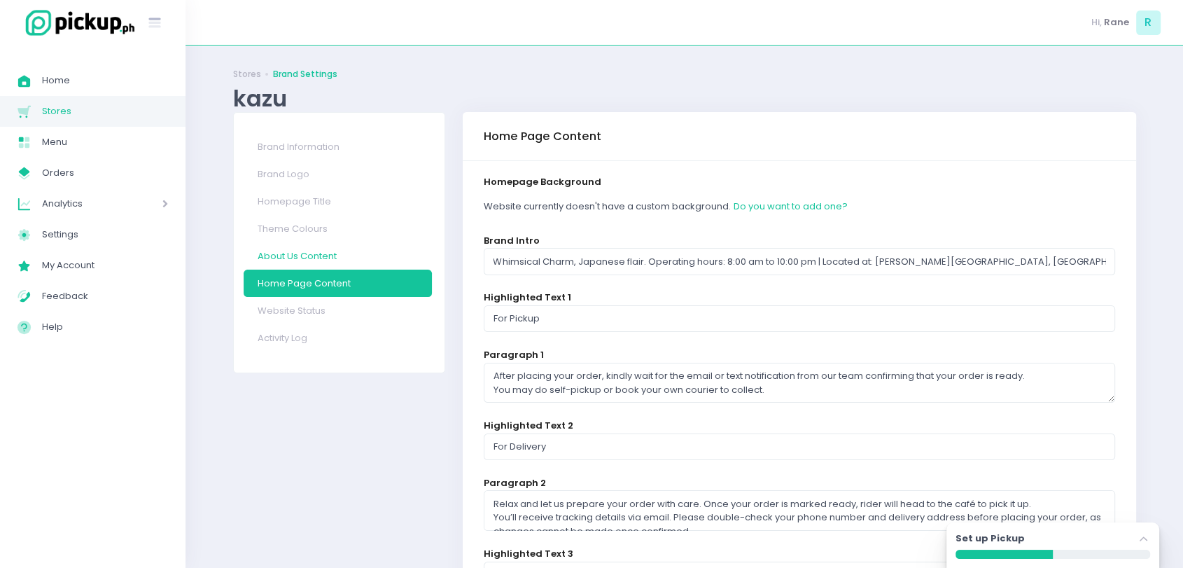
click at [336, 254] on link "About Us Content" at bounding box center [338, 255] width 188 height 27
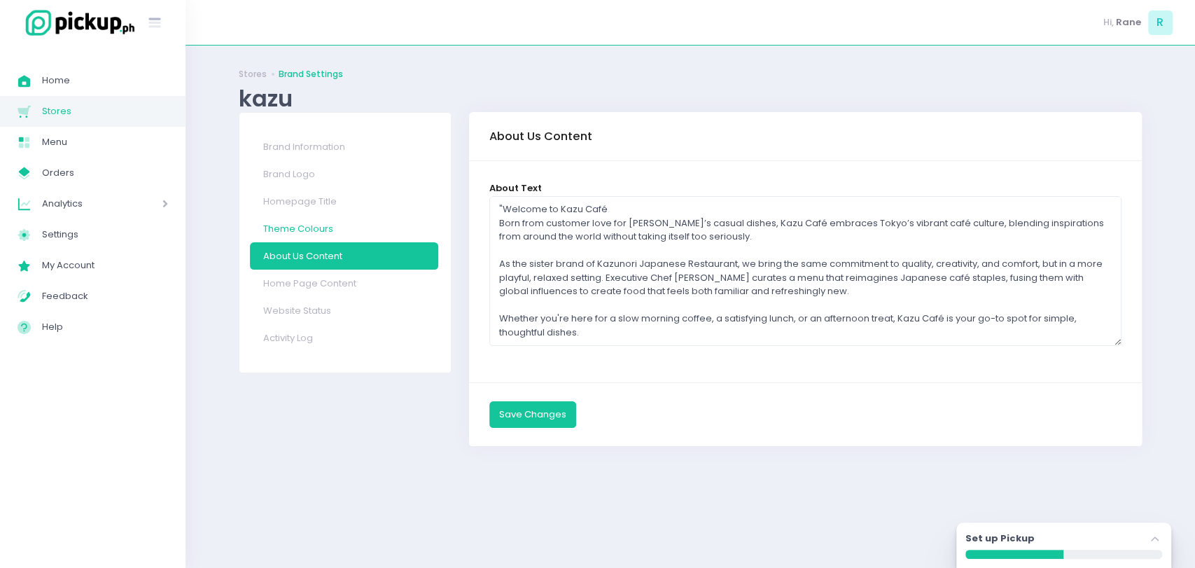
click at [337, 233] on link "Theme Colours" at bounding box center [344, 228] width 188 height 27
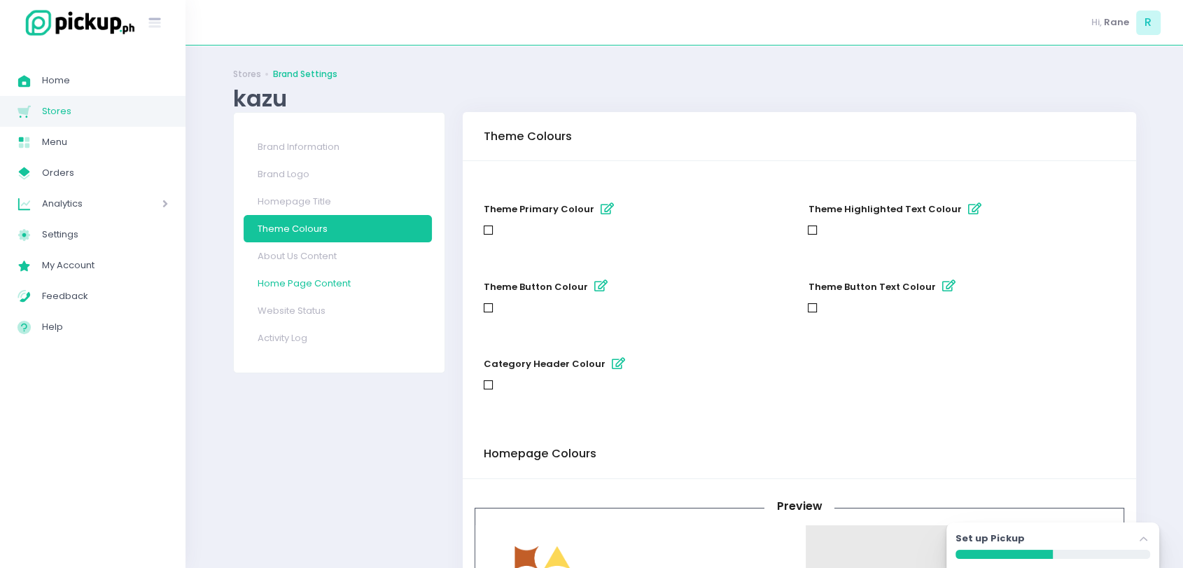
click at [300, 279] on link "Home Page Content" at bounding box center [338, 282] width 188 height 27
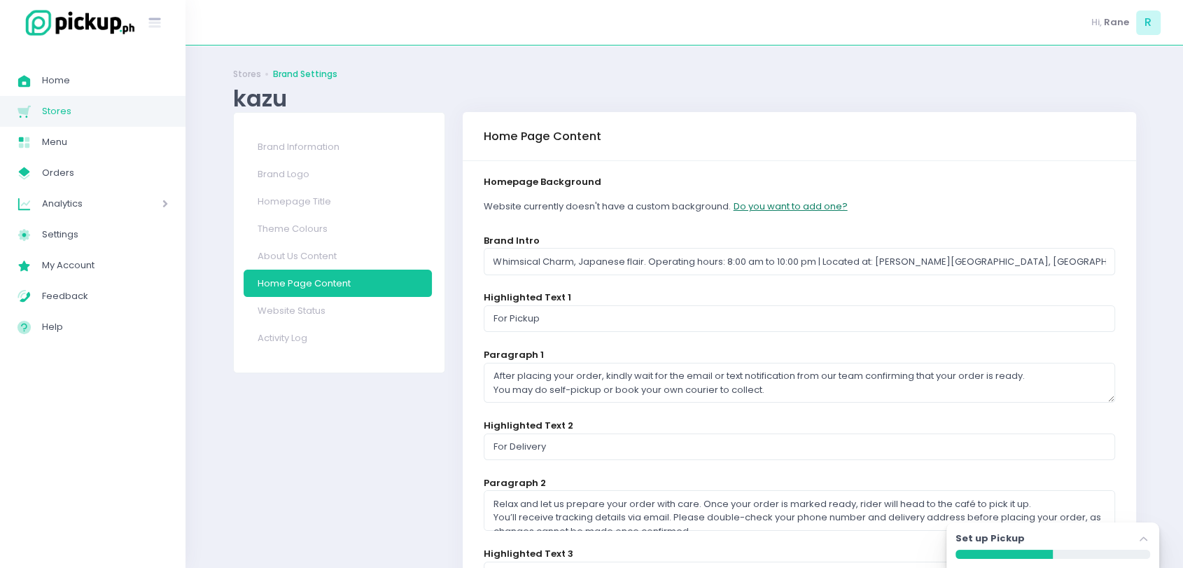
click at [825, 210] on button "Do you want to add one?" at bounding box center [790, 206] width 115 height 27
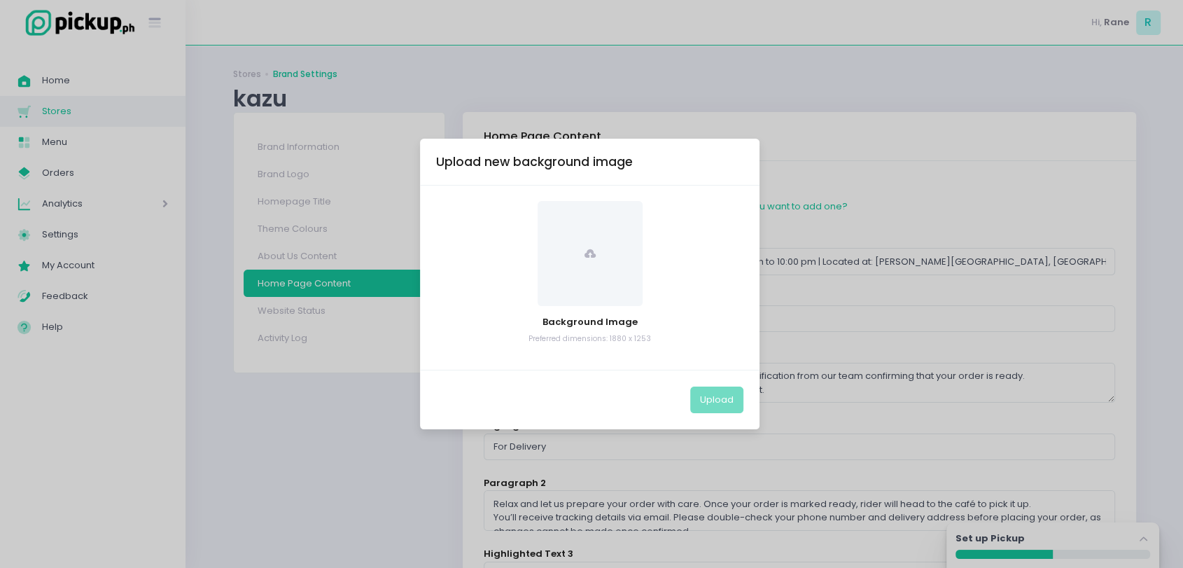
click at [585, 248] on icon at bounding box center [589, 253] width 11 height 11
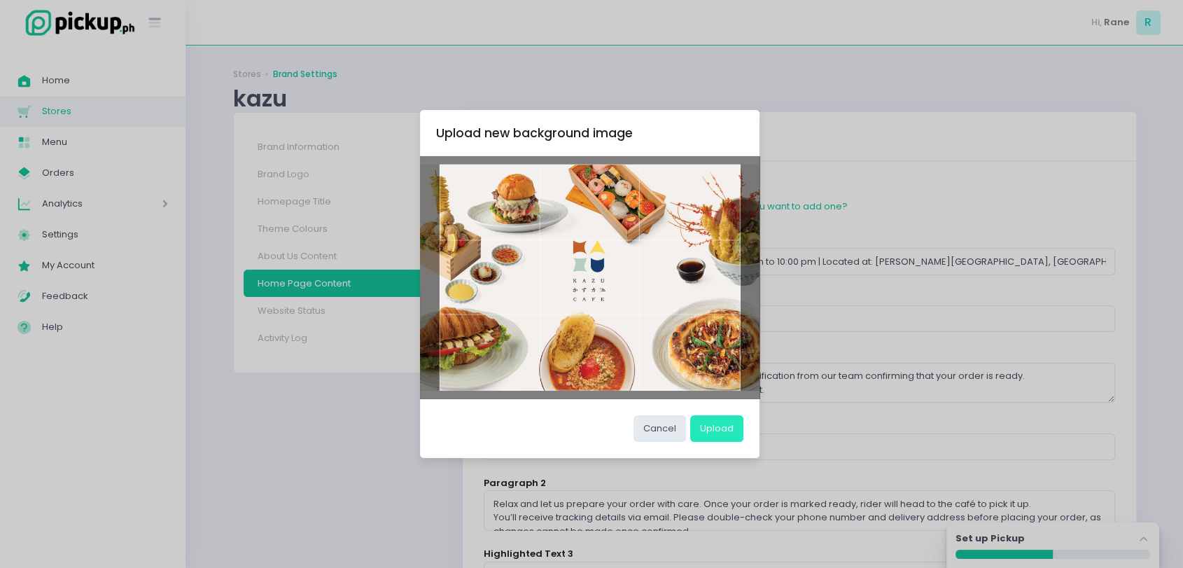
click at [710, 424] on button "Upload" at bounding box center [716, 428] width 53 height 27
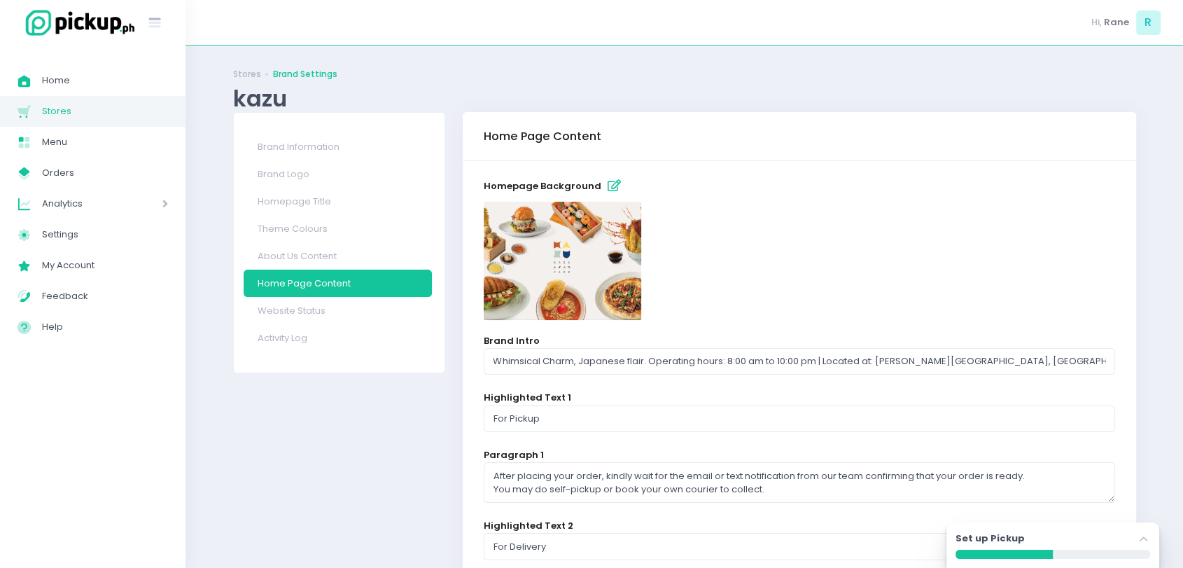
click at [75, 113] on span "Stores" at bounding box center [105, 111] width 126 height 18
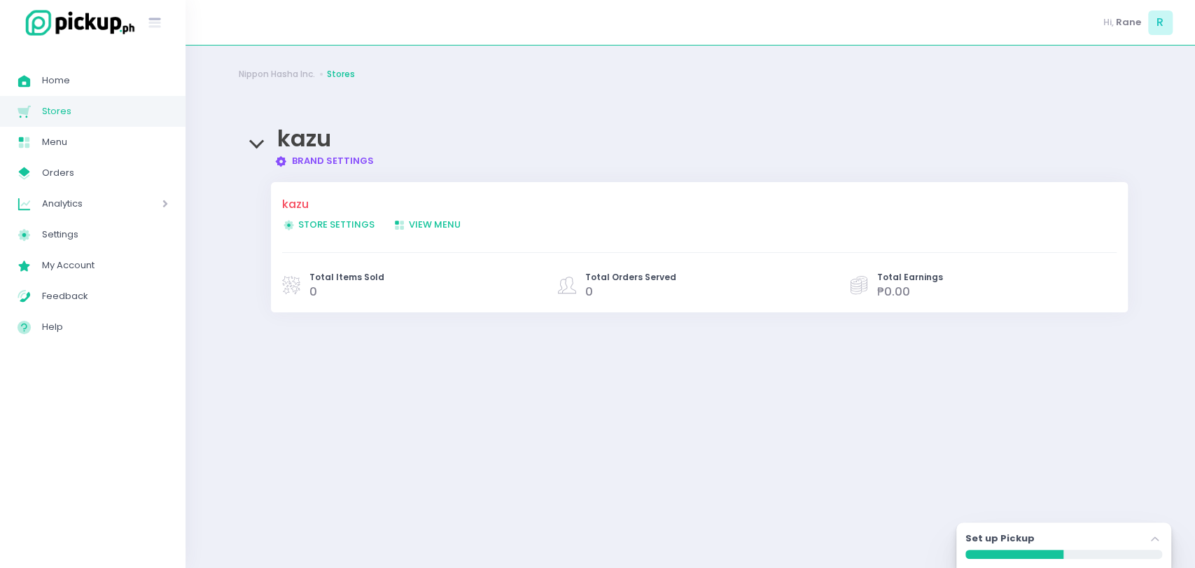
click at [351, 159] on link "Brand Settings Created with Sketch. Brand Settings" at bounding box center [324, 160] width 100 height 13
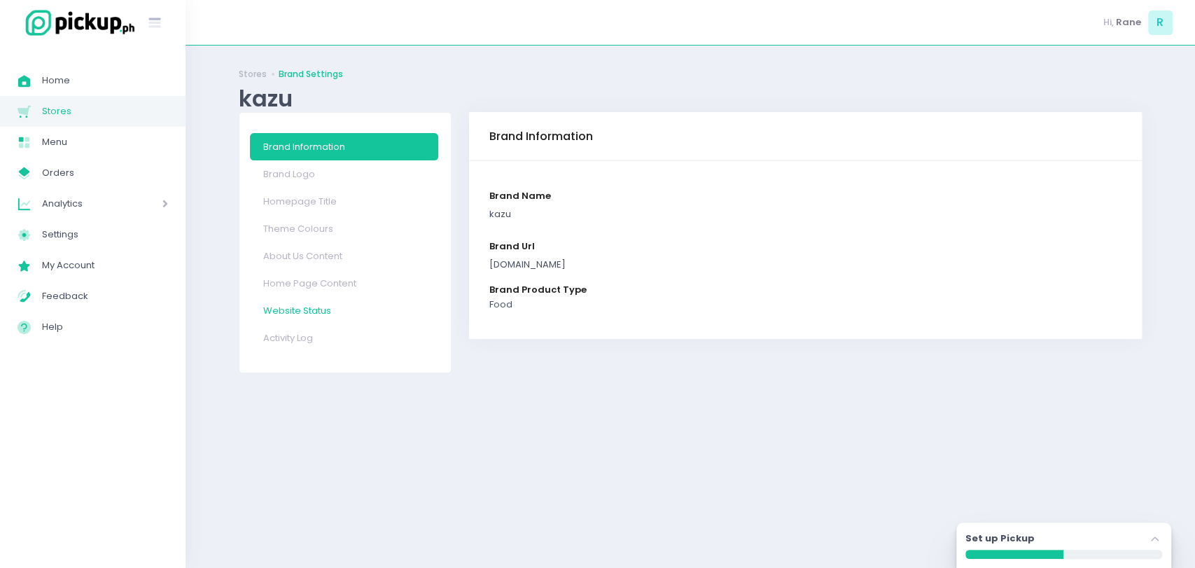
click at [295, 312] on link "Website Status" at bounding box center [344, 310] width 188 height 27
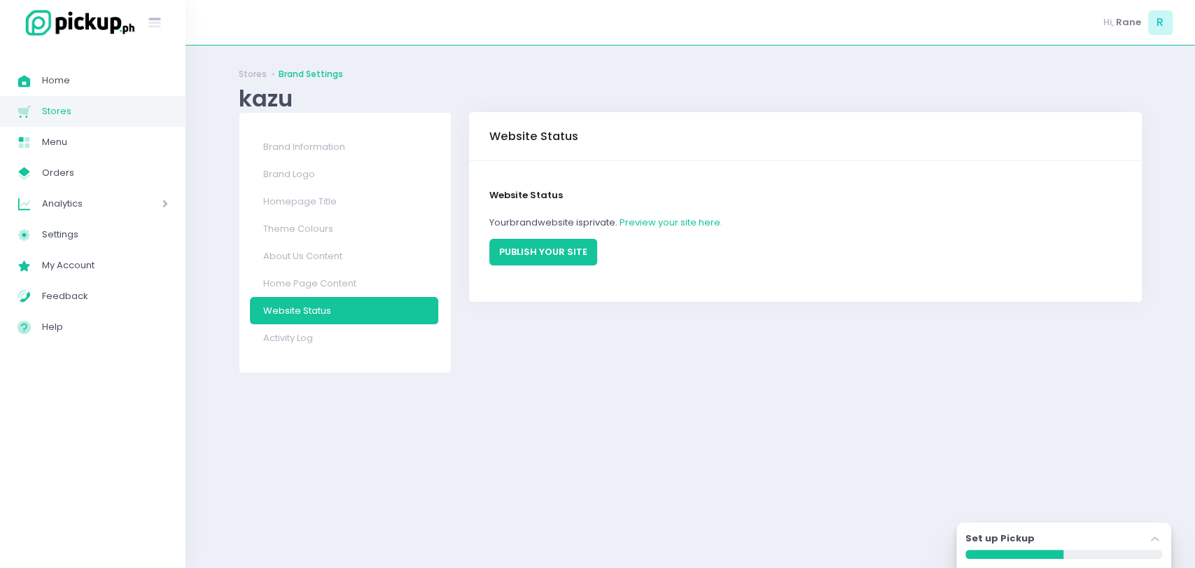
click at [530, 252] on button "PUBLISH YOUR SITE" at bounding box center [543, 252] width 108 height 27
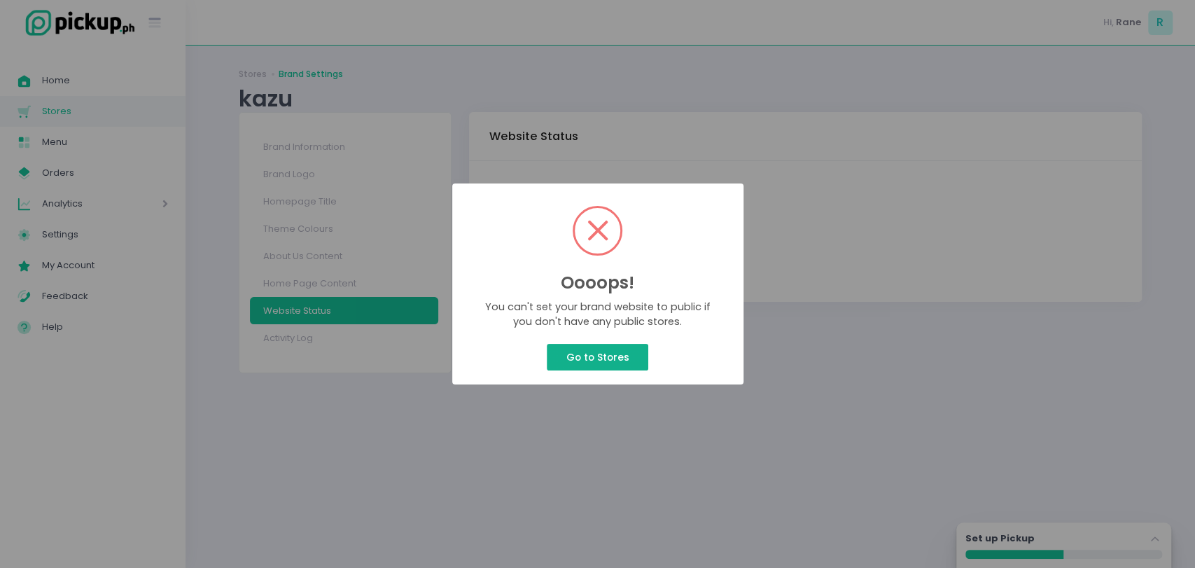
click at [599, 363] on button "Go to Stores" at bounding box center [597, 357] width 101 height 27
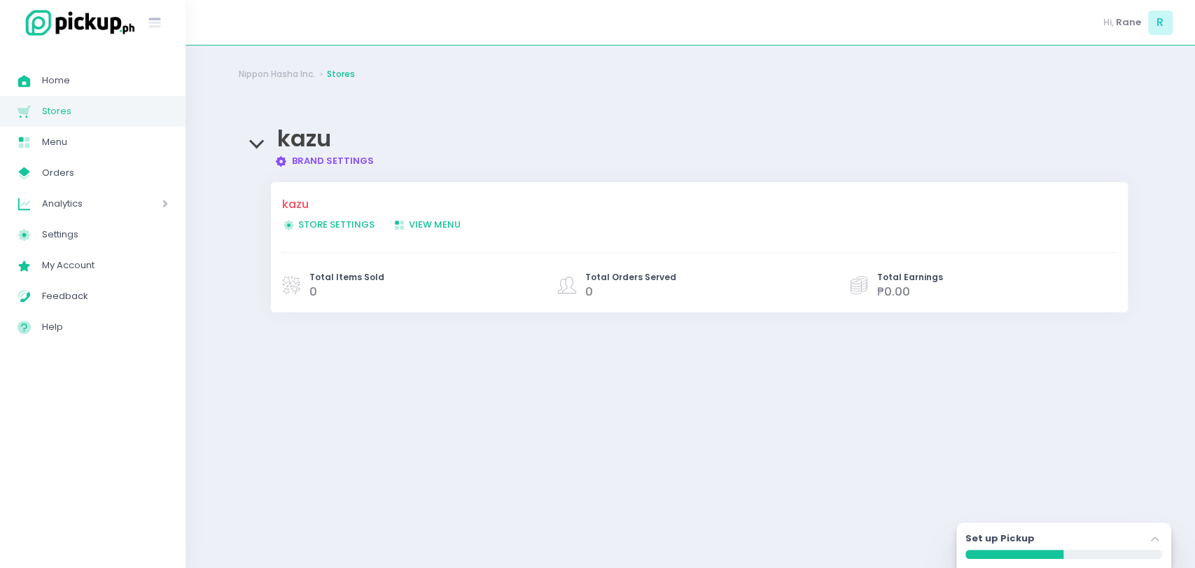
click at [345, 221] on span "Store Settings Created with Sketch. Store Settings" at bounding box center [328, 224] width 92 height 13
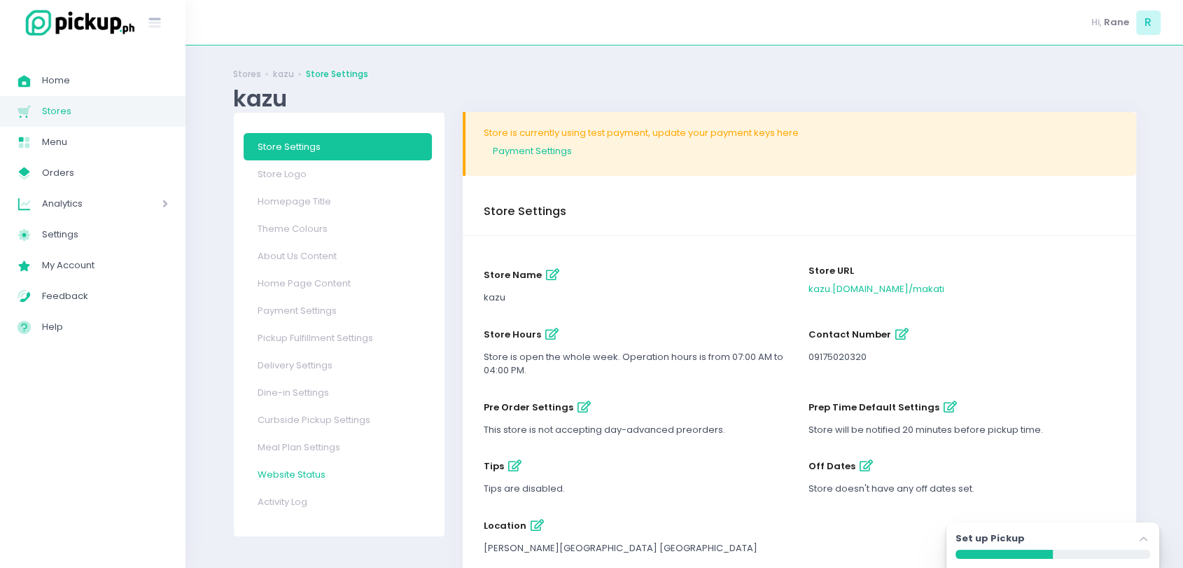
click at [285, 466] on link "Website Status" at bounding box center [338, 474] width 188 height 27
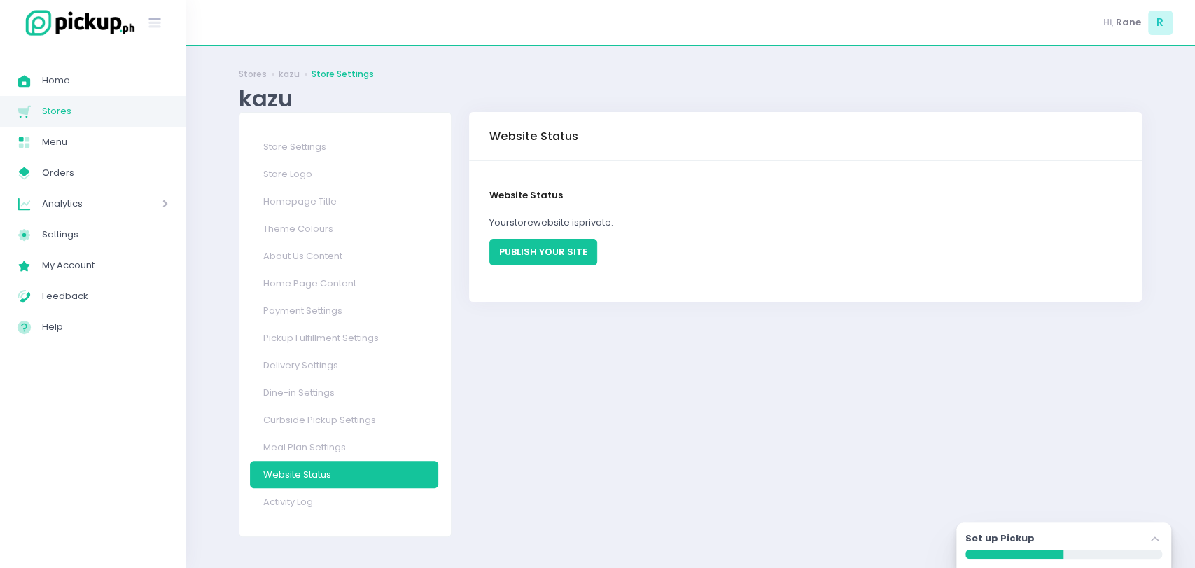
click at [536, 250] on button "PUBLISH YOUR SITE" at bounding box center [543, 252] width 108 height 27
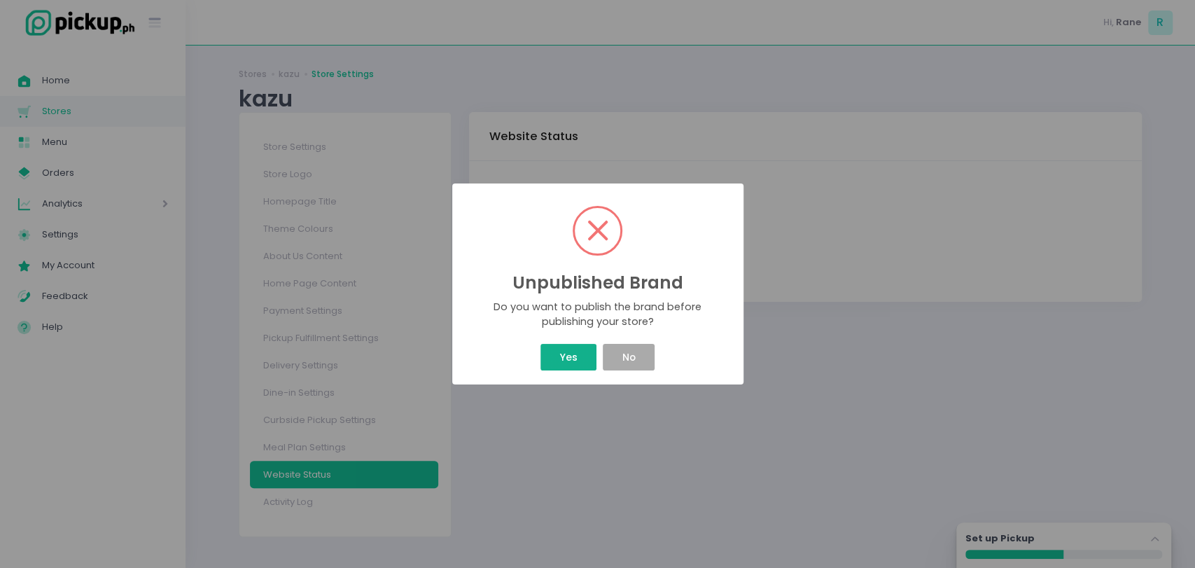
click at [559, 356] on button "Yes" at bounding box center [568, 357] width 56 height 27
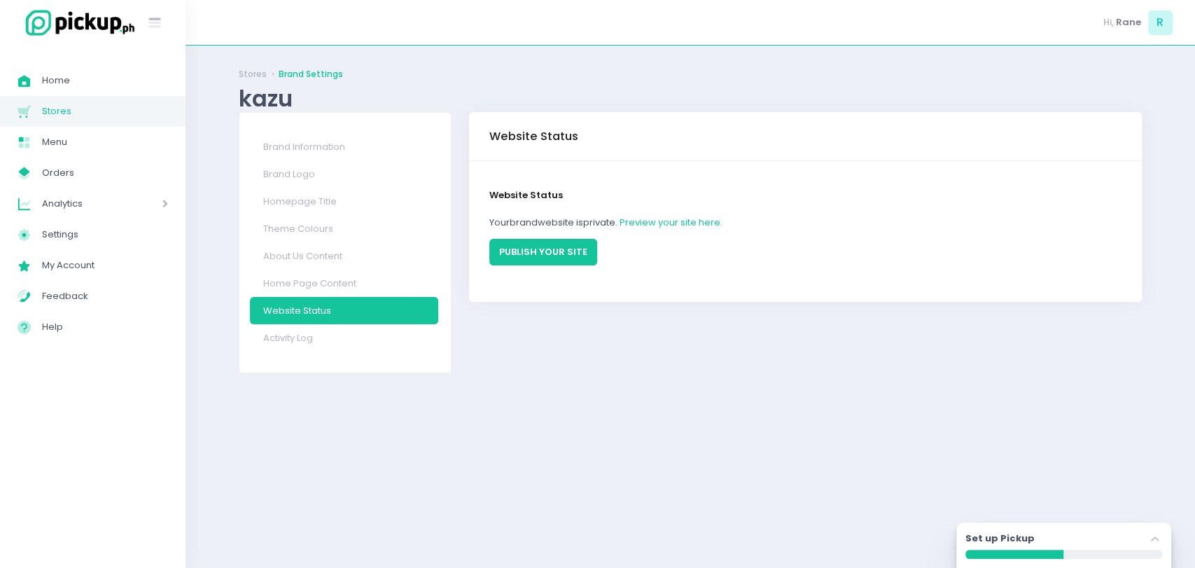
click at [563, 253] on button "PUBLISH YOUR SITE" at bounding box center [543, 252] width 108 height 27
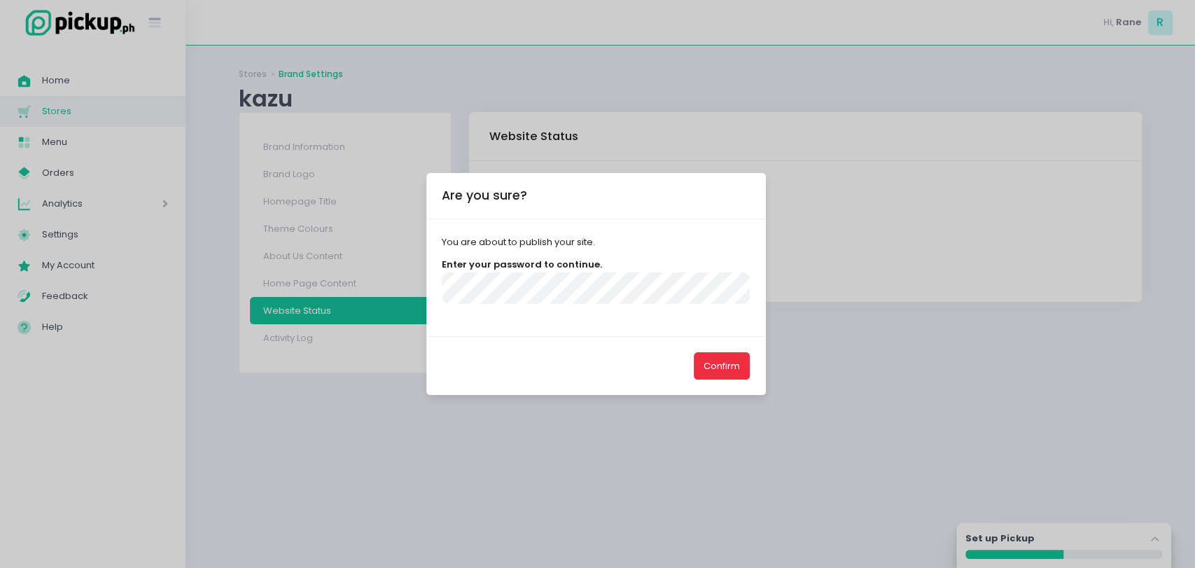
click at [722, 354] on button "Confirm" at bounding box center [722, 365] width 56 height 27
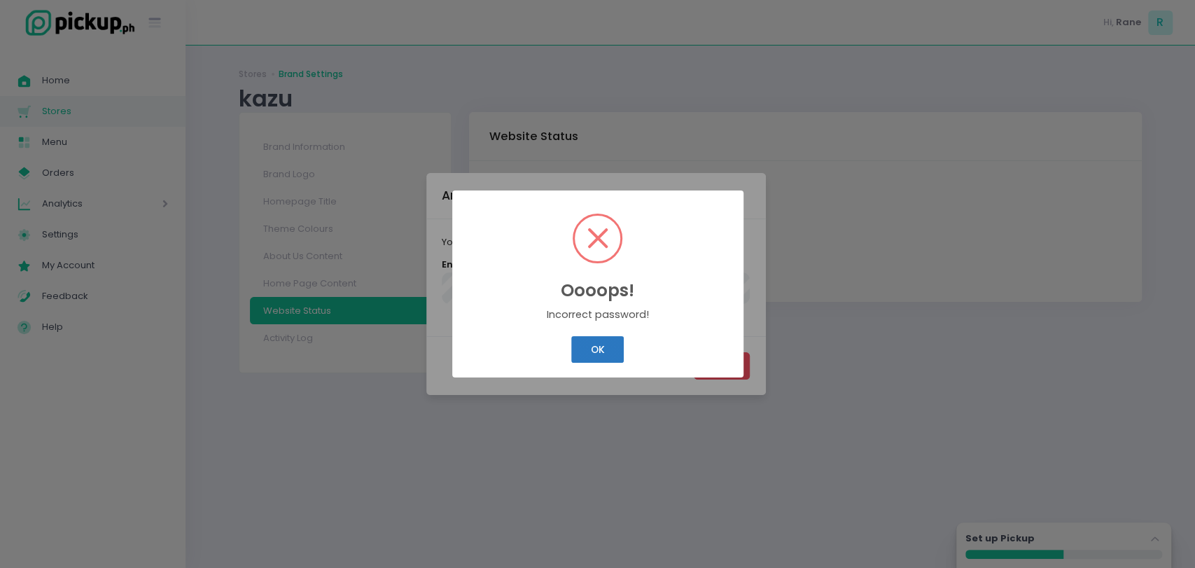
click at [594, 352] on button "OK" at bounding box center [597, 349] width 52 height 27
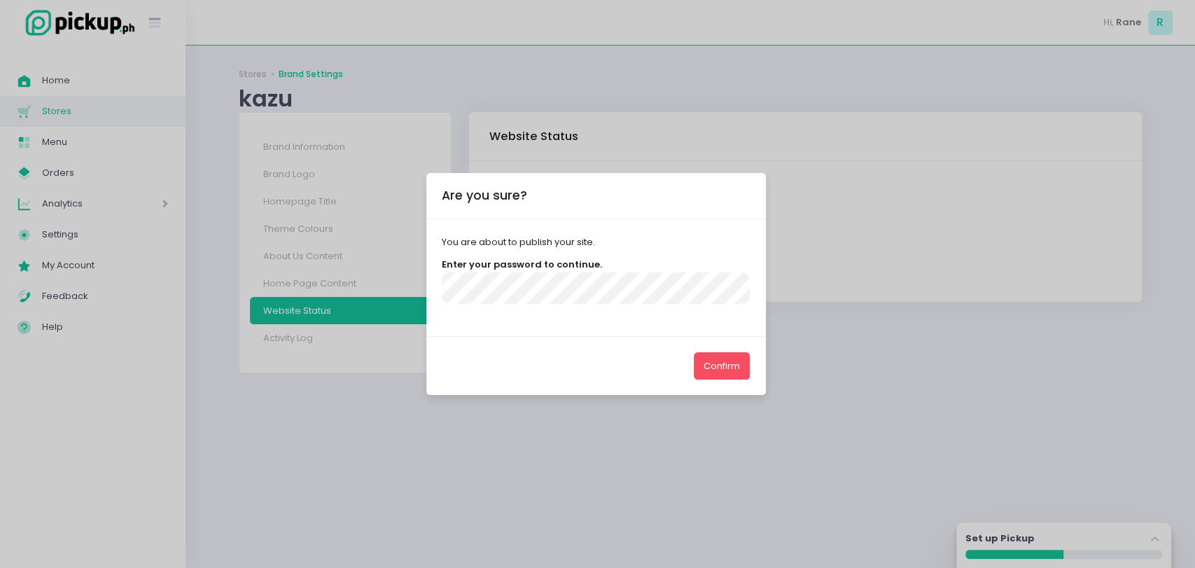
click at [694, 352] on button "Confirm" at bounding box center [722, 365] width 56 height 27
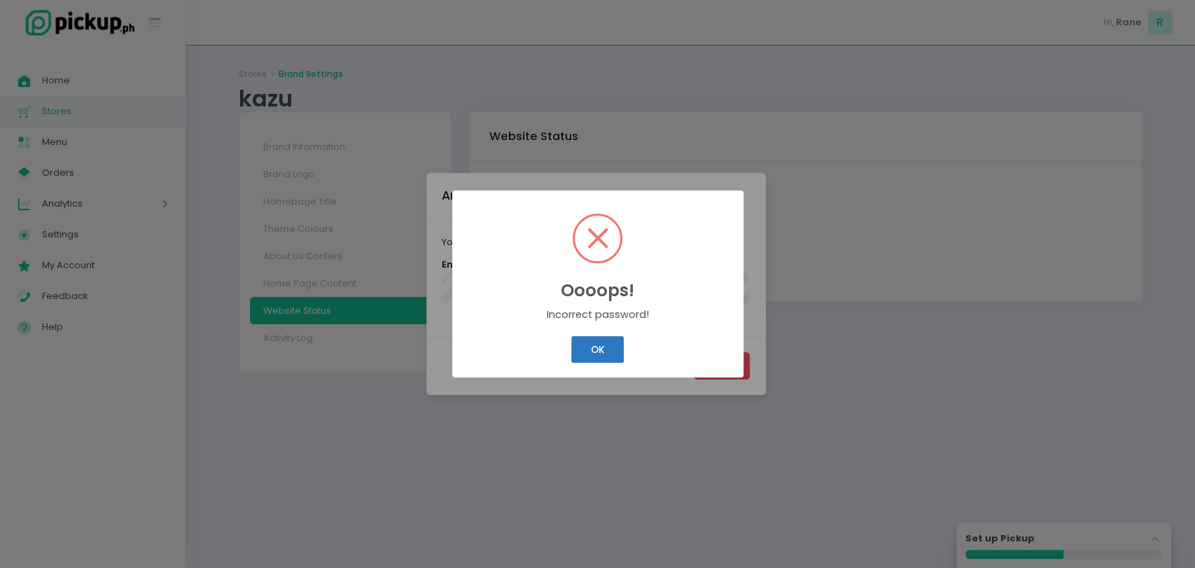
click at [591, 343] on button "OK" at bounding box center [597, 349] width 52 height 27
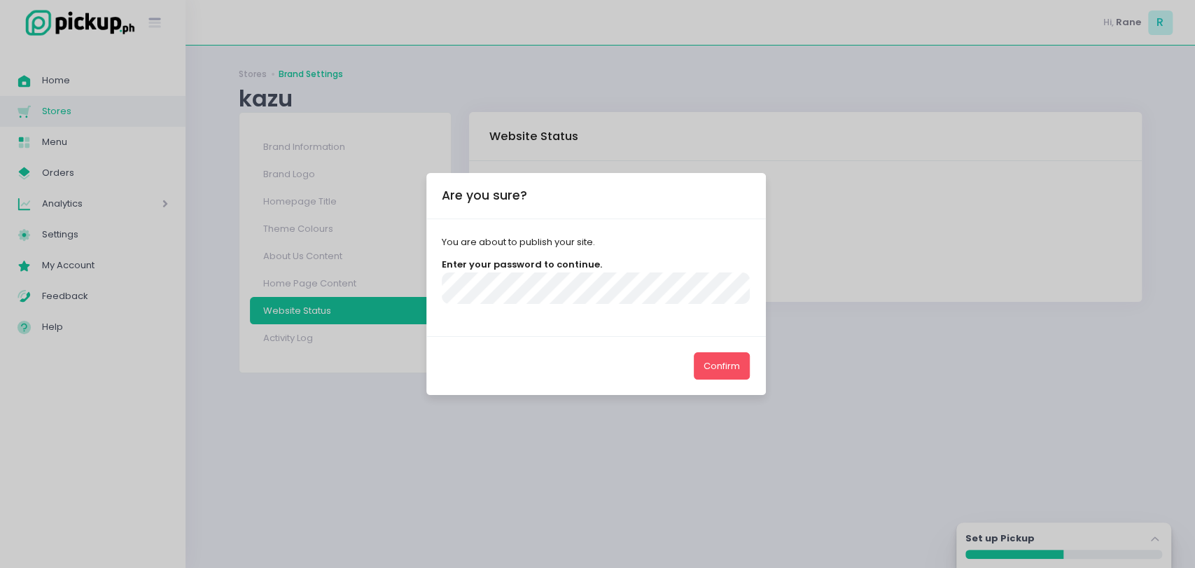
click at [694, 352] on button "Confirm" at bounding box center [722, 365] width 56 height 27
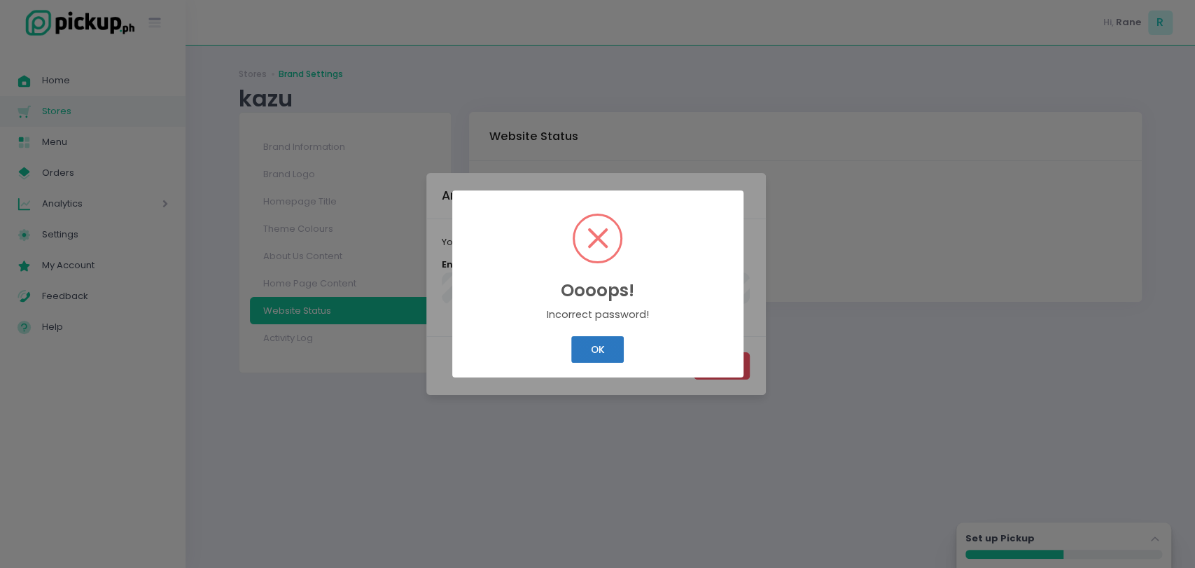
click at [586, 339] on button "OK" at bounding box center [597, 349] width 52 height 27
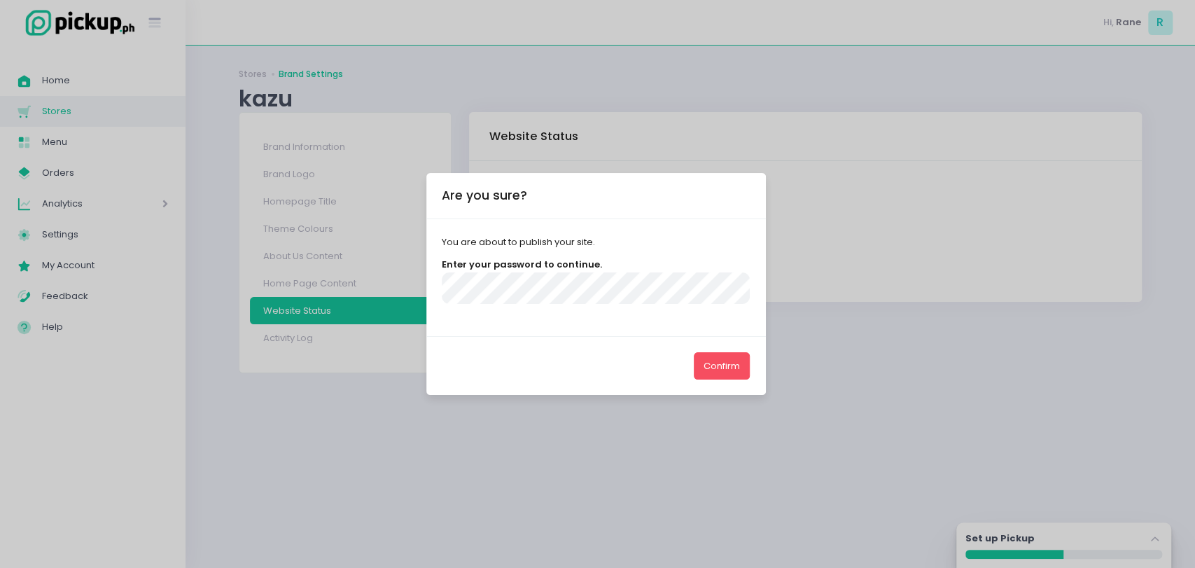
click at [694, 352] on button "Confirm" at bounding box center [722, 365] width 56 height 27
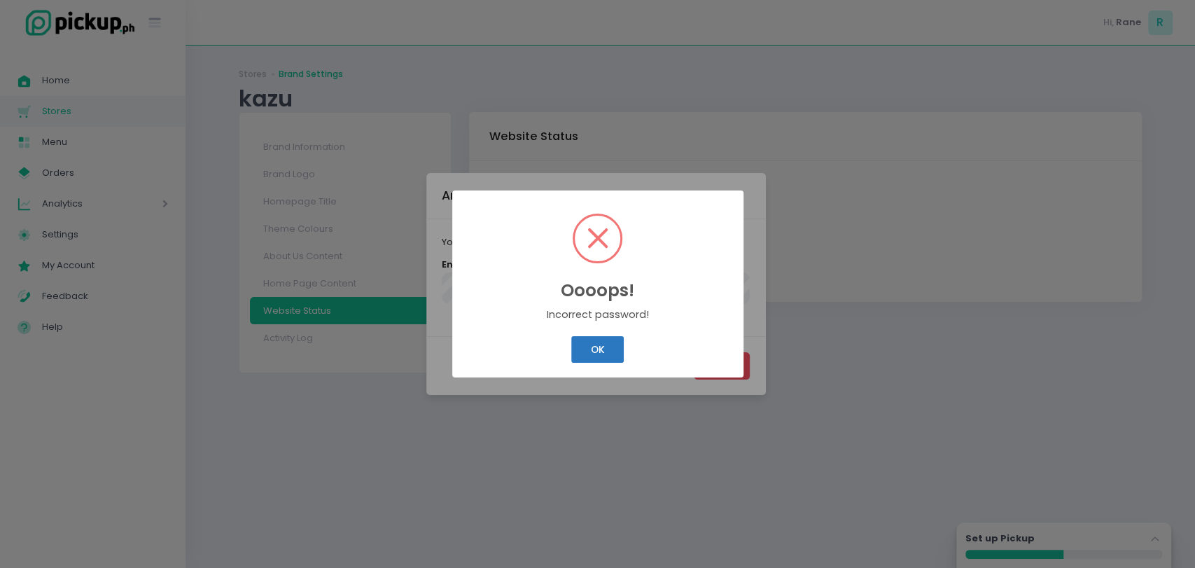
click at [607, 337] on button "OK" at bounding box center [597, 349] width 52 height 27
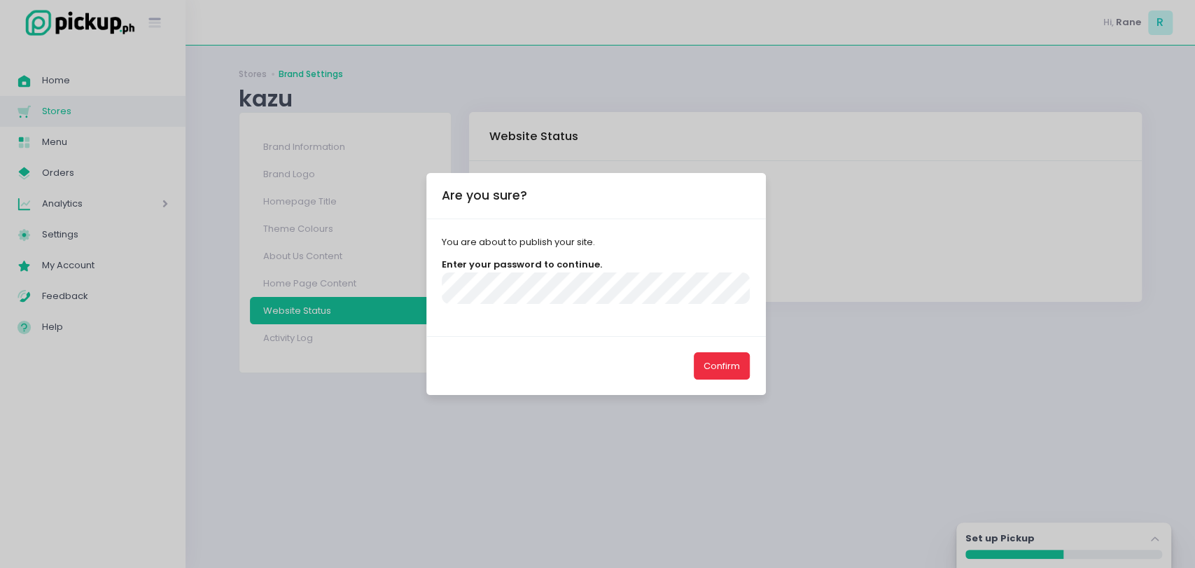
click at [706, 362] on button "Confirm" at bounding box center [722, 365] width 56 height 27
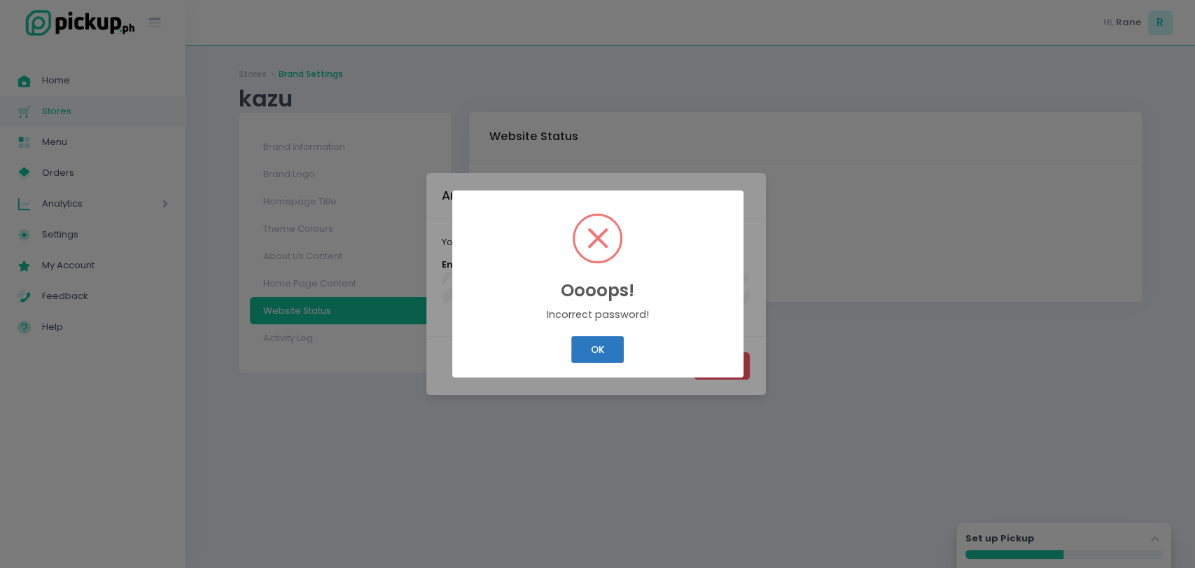
click at [604, 342] on button "OK" at bounding box center [597, 349] width 52 height 27
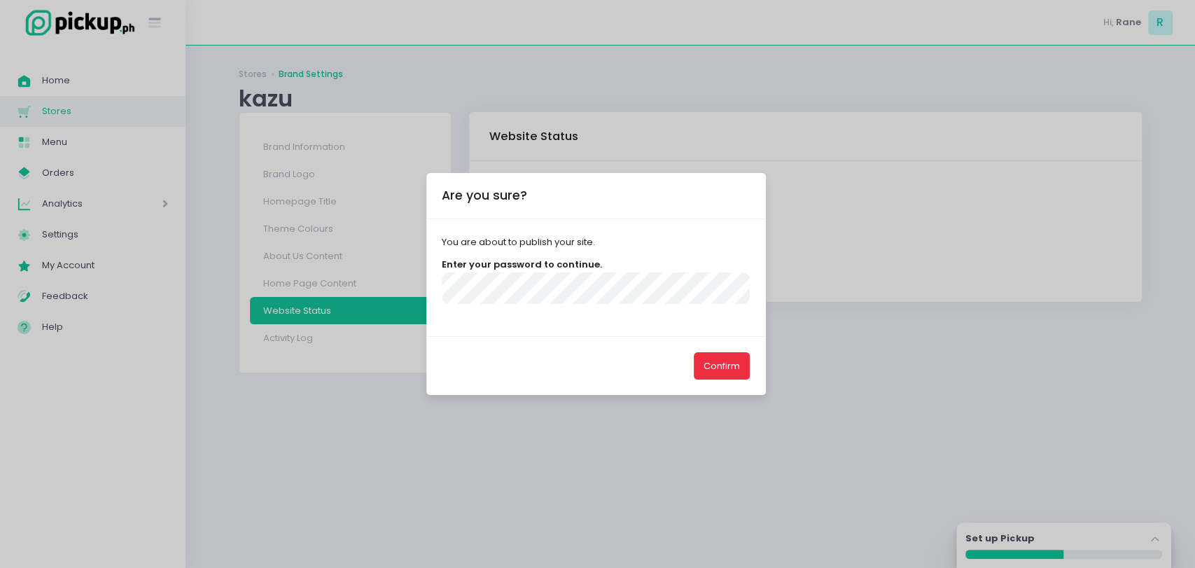
click at [715, 365] on button "Confirm" at bounding box center [722, 365] width 56 height 27
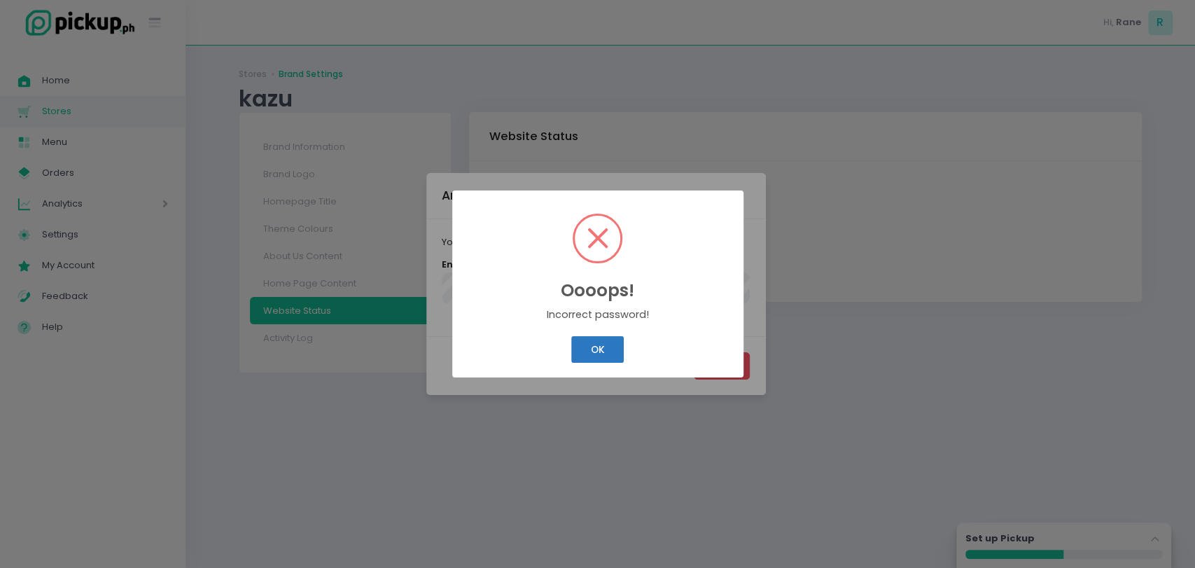
click at [601, 350] on button "OK" at bounding box center [597, 349] width 52 height 27
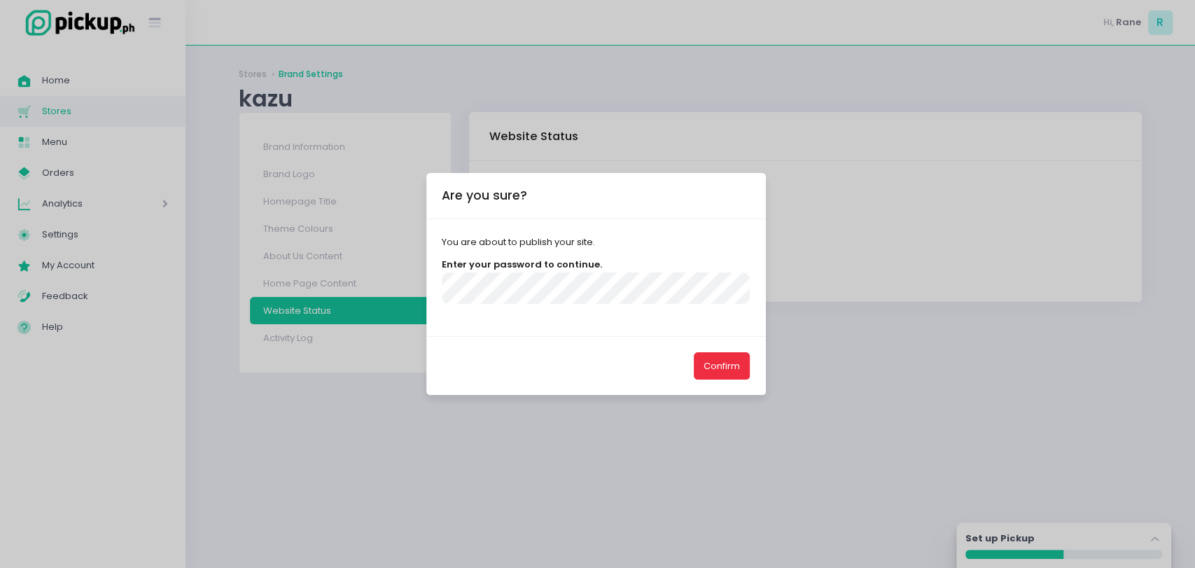
click at [706, 360] on button "Confirm" at bounding box center [722, 365] width 56 height 27
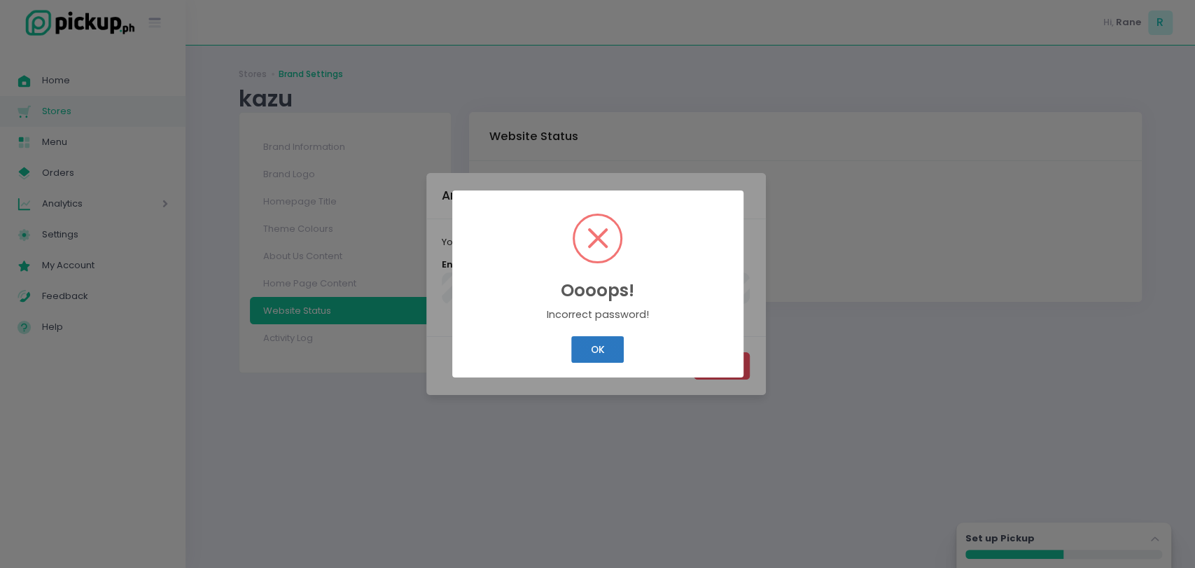
click at [598, 355] on button "OK" at bounding box center [597, 349] width 52 height 27
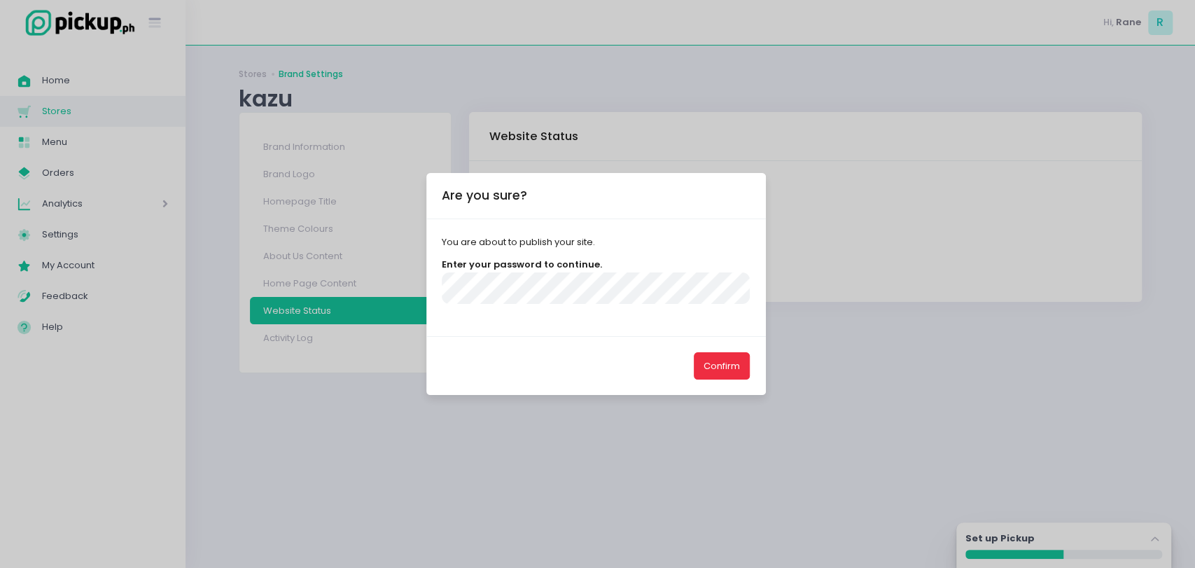
click at [704, 356] on button "Confirm" at bounding box center [722, 365] width 56 height 27
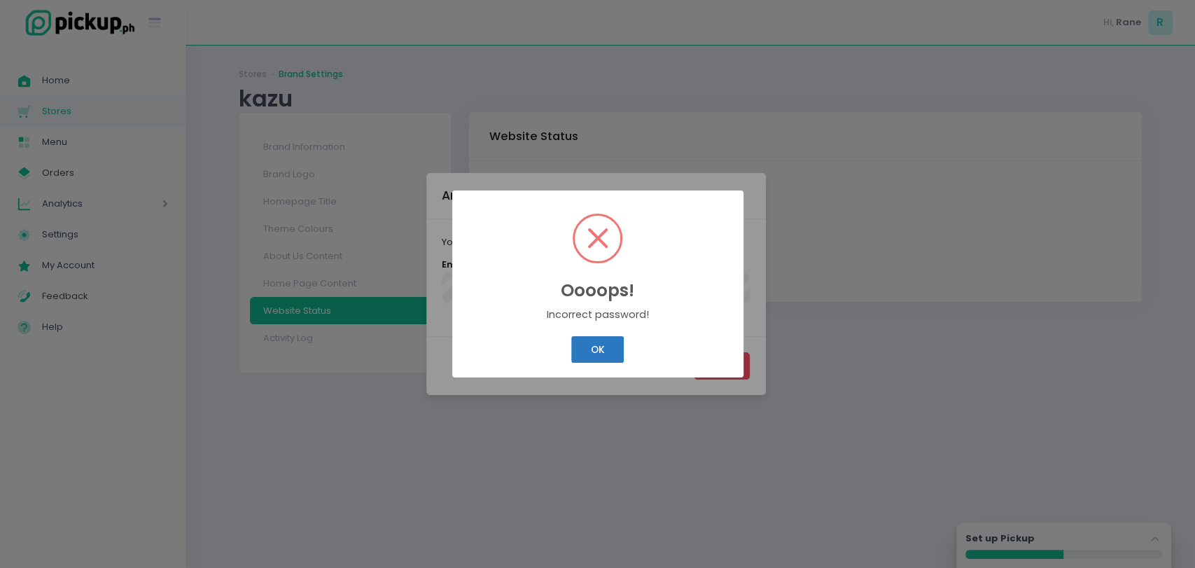
click at [599, 352] on button "OK" at bounding box center [597, 349] width 52 height 27
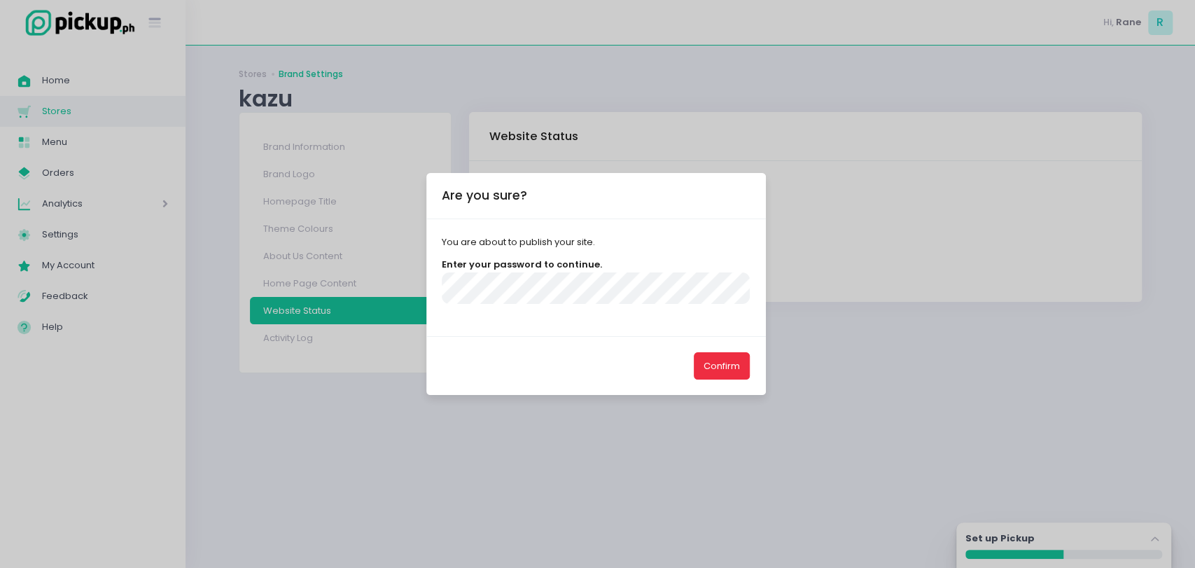
click at [708, 365] on button "Confirm" at bounding box center [722, 365] width 56 height 27
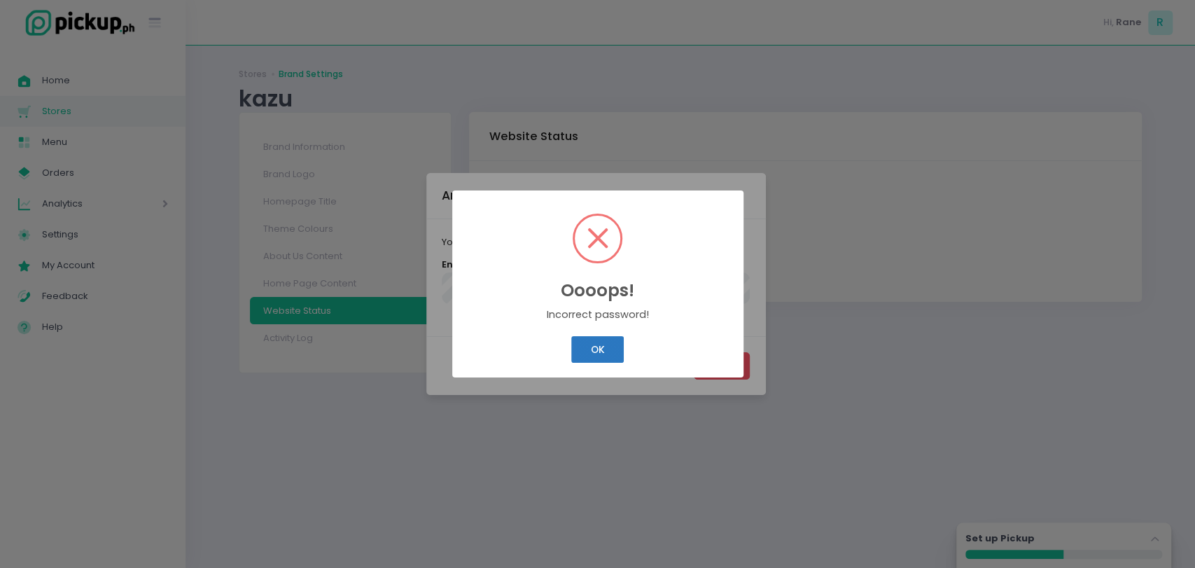
click at [604, 354] on button "OK" at bounding box center [597, 349] width 52 height 27
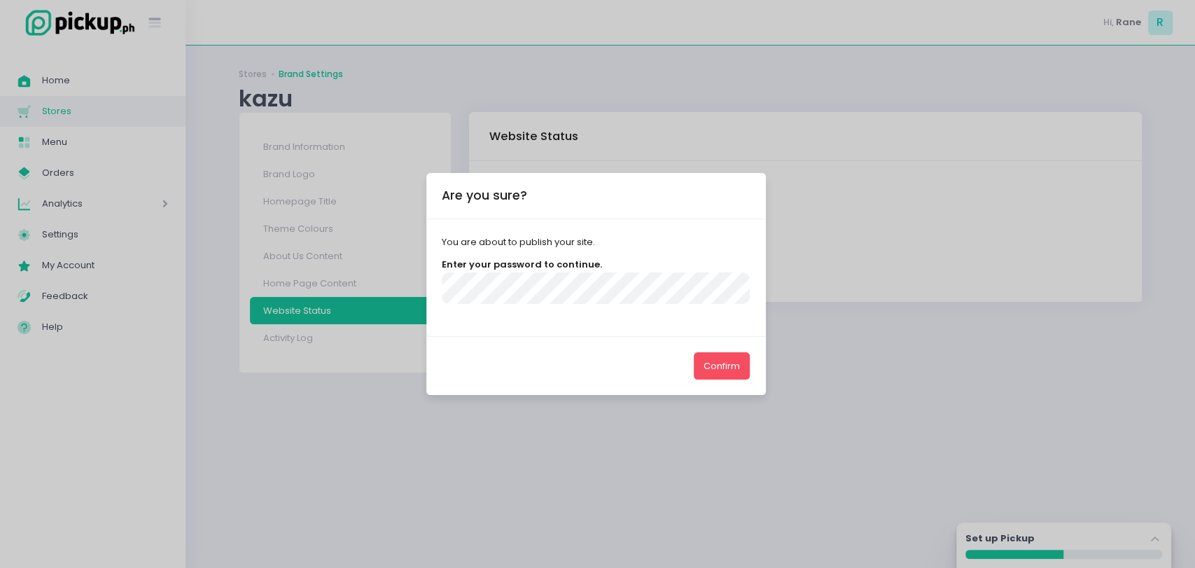
click at [802, 367] on div "Are you sure? You are about to publish your site. Enter your password to contin…" at bounding box center [597, 284] width 1195 height 568
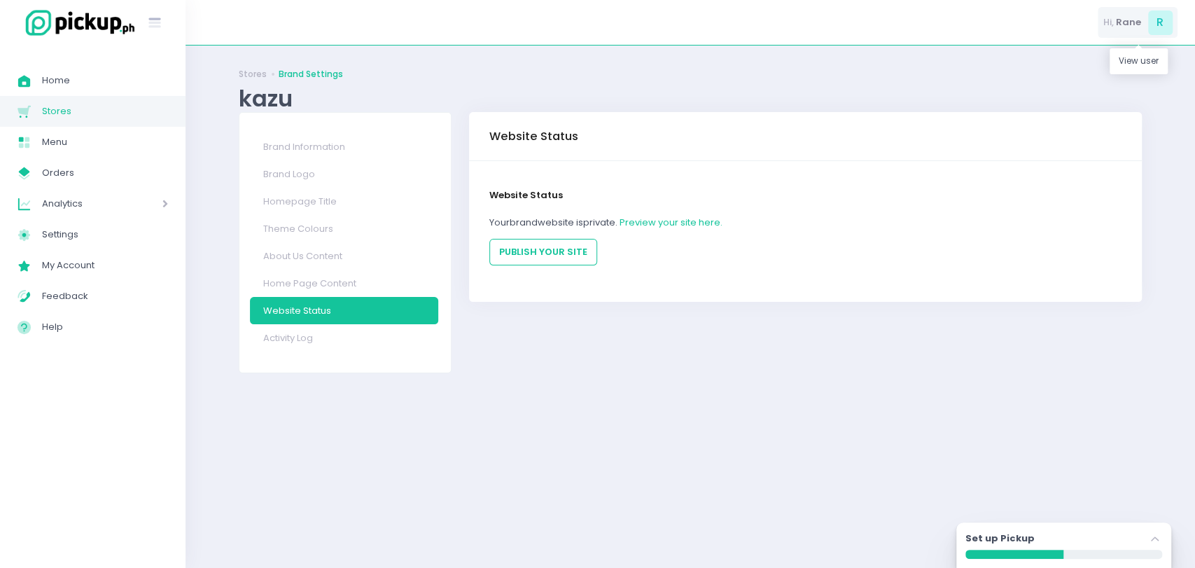
click at [1143, 15] on div "Hi, Rane R" at bounding box center [1138, 22] width 80 height 31
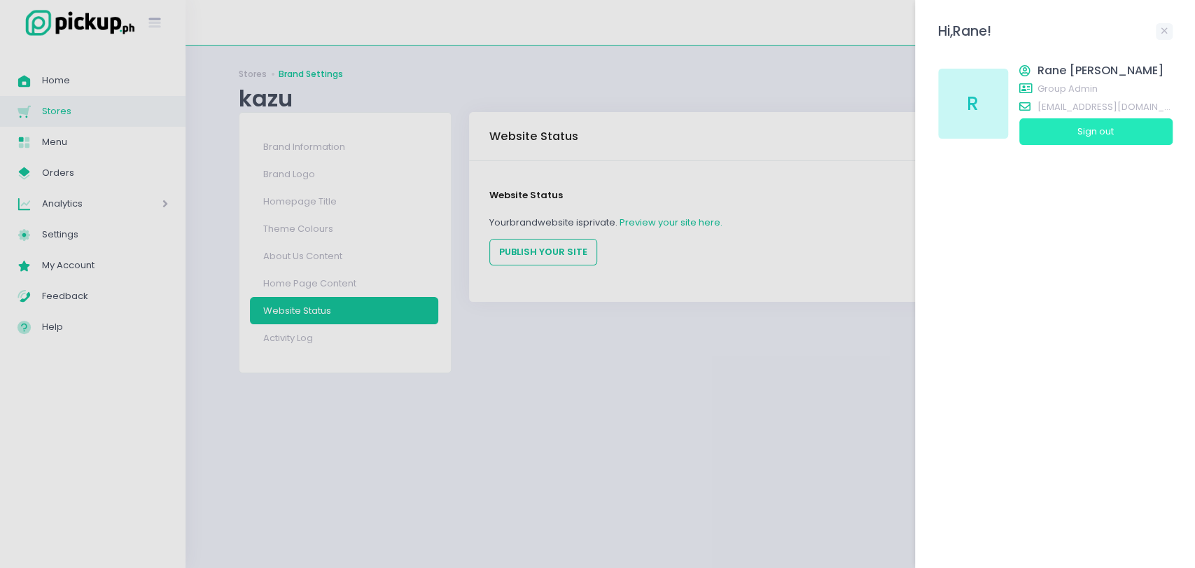
click at [1068, 132] on button "Sign out" at bounding box center [1095, 131] width 153 height 27
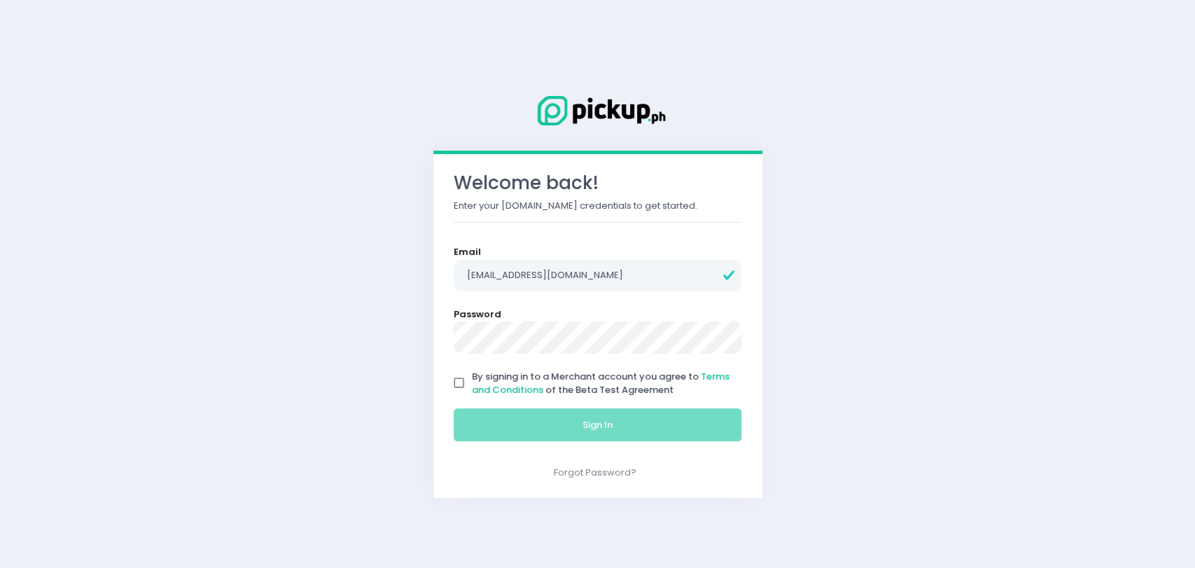
click at [457, 378] on input "By signing in to a Merchant account you agree to Terms and Conditions of the Be…" at bounding box center [459, 383] width 27 height 27
checkbox input "true"
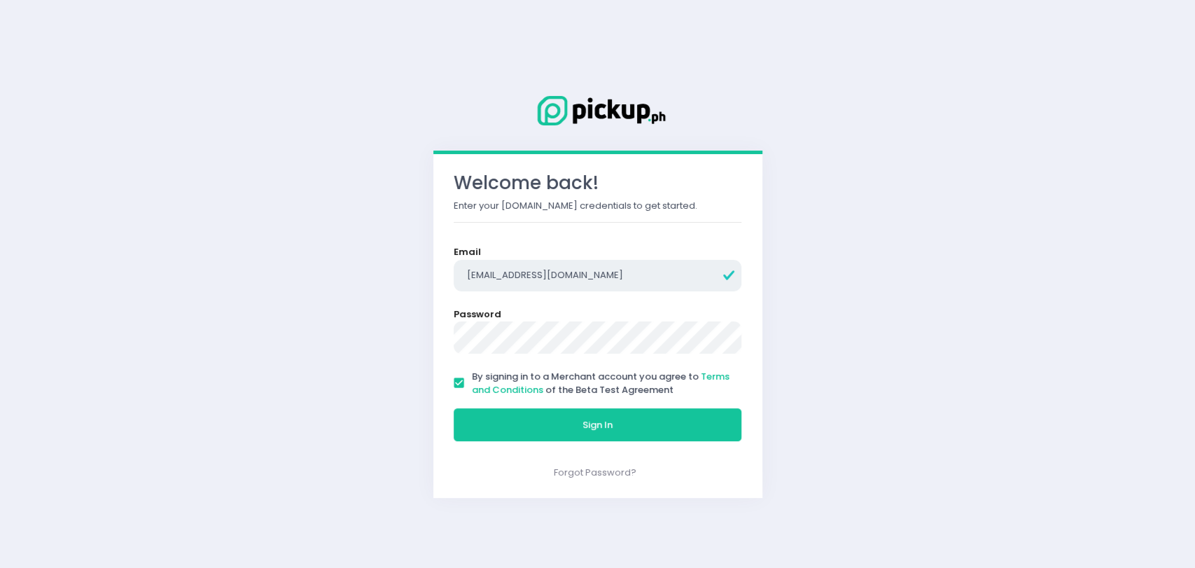
click at [568, 273] on input "rgomez@pickup.ph" at bounding box center [598, 276] width 288 height 32
click at [587, 472] on link "Forgot Password?" at bounding box center [595, 471] width 83 height 13
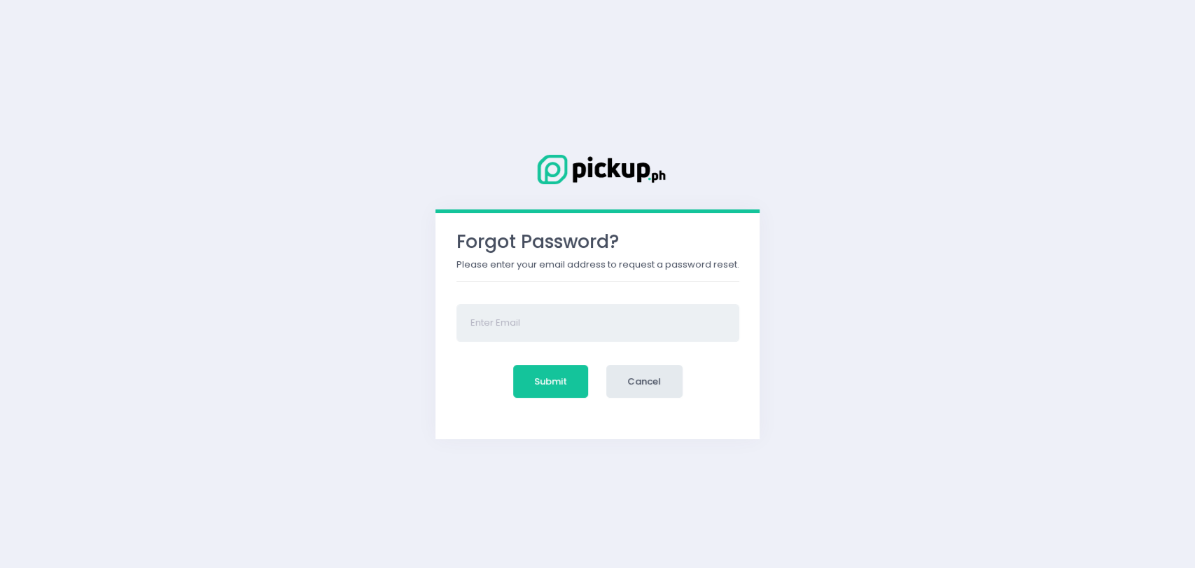
click at [549, 332] on input "email" at bounding box center [597, 323] width 283 height 38
type input "rjgomez1996+301@gmail.com"
click at [542, 375] on button "Submit" at bounding box center [551, 382] width 76 height 34
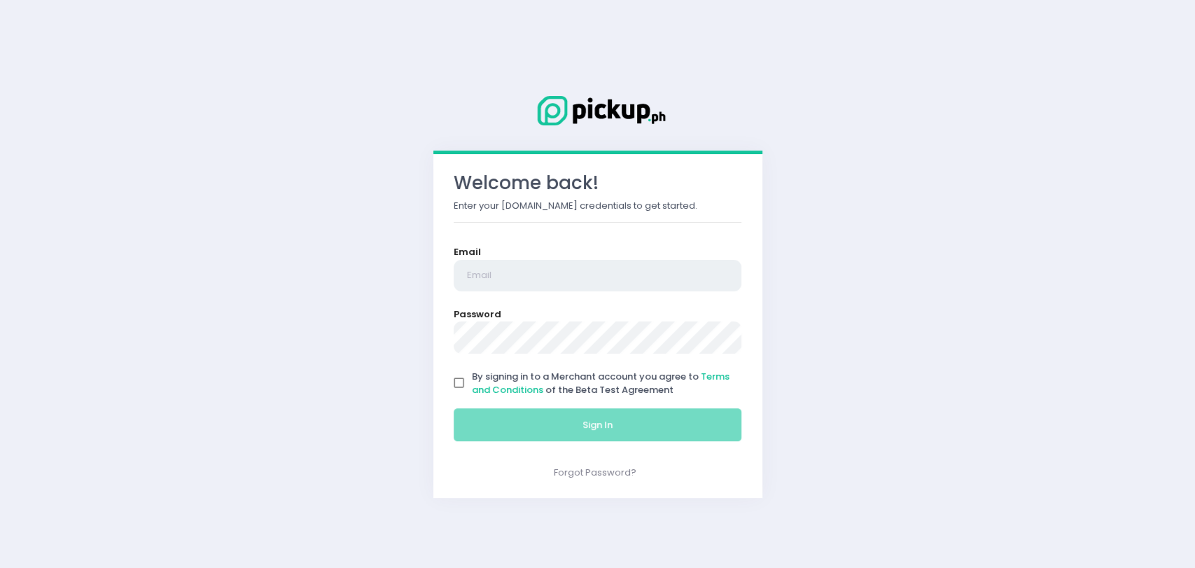
type input "[EMAIL_ADDRESS][DOMAIN_NAME]"
click at [462, 384] on input "By signing in to a Merchant account you agree to Terms and Conditions of the Be…" at bounding box center [459, 383] width 27 height 27
checkbox input "true"
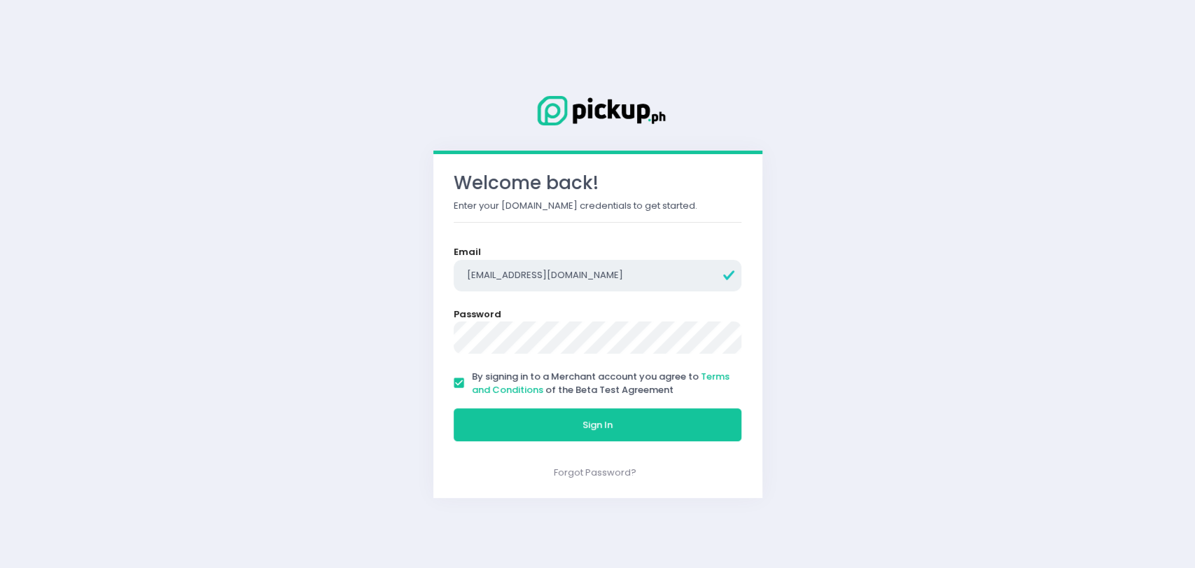
click at [576, 281] on input "[EMAIL_ADDRESS][DOMAIN_NAME]" at bounding box center [598, 276] width 288 height 32
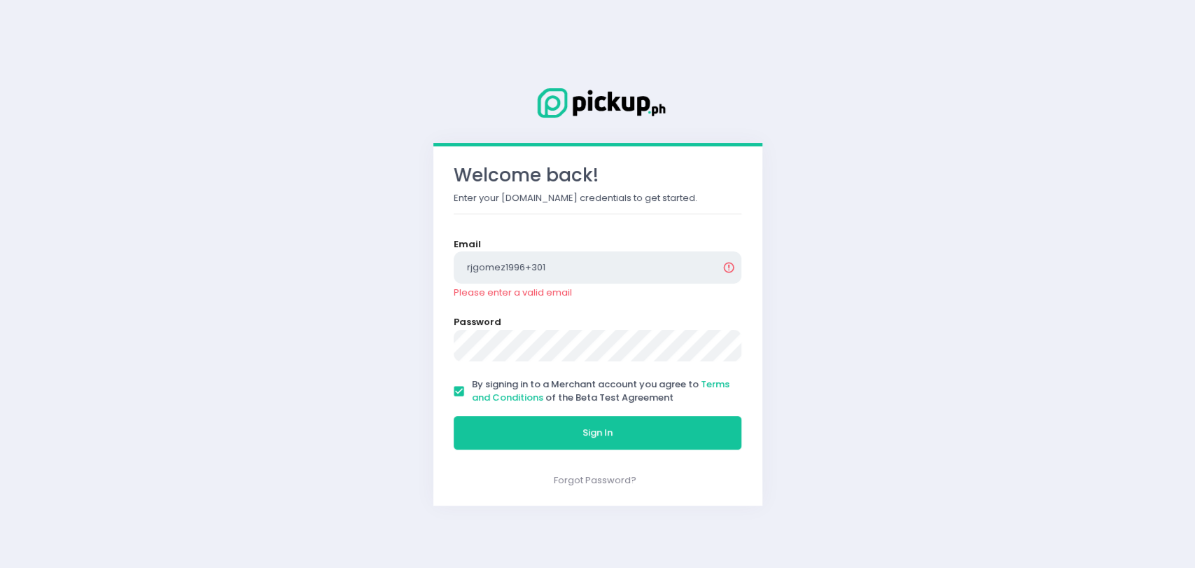
type input "rjgomez1996+301@gmail.com"
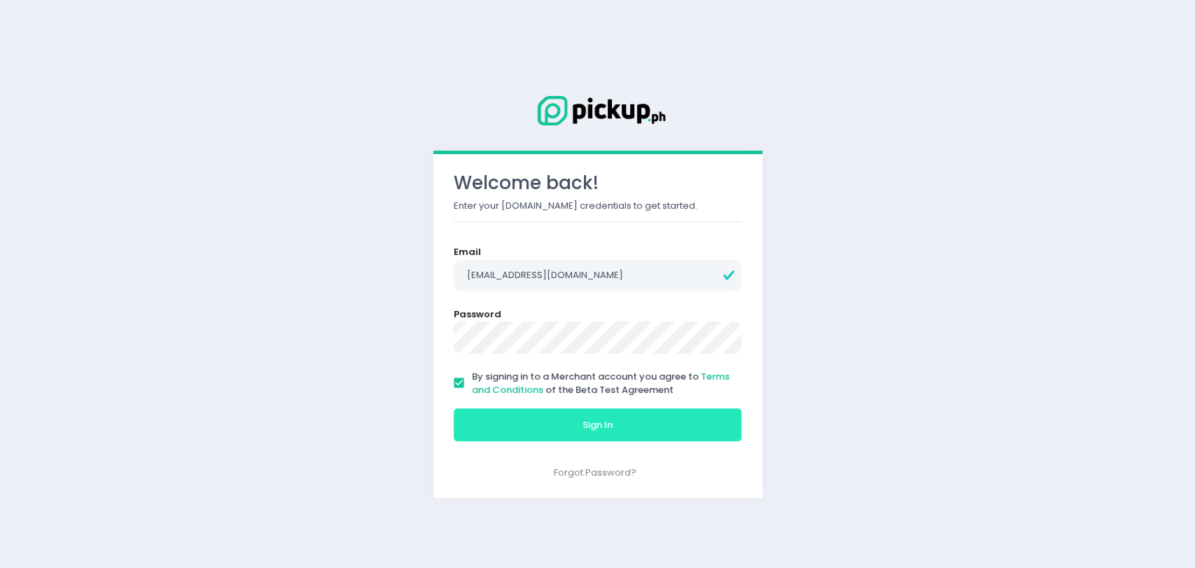
click at [528, 415] on button "Sign In" at bounding box center [598, 425] width 288 height 34
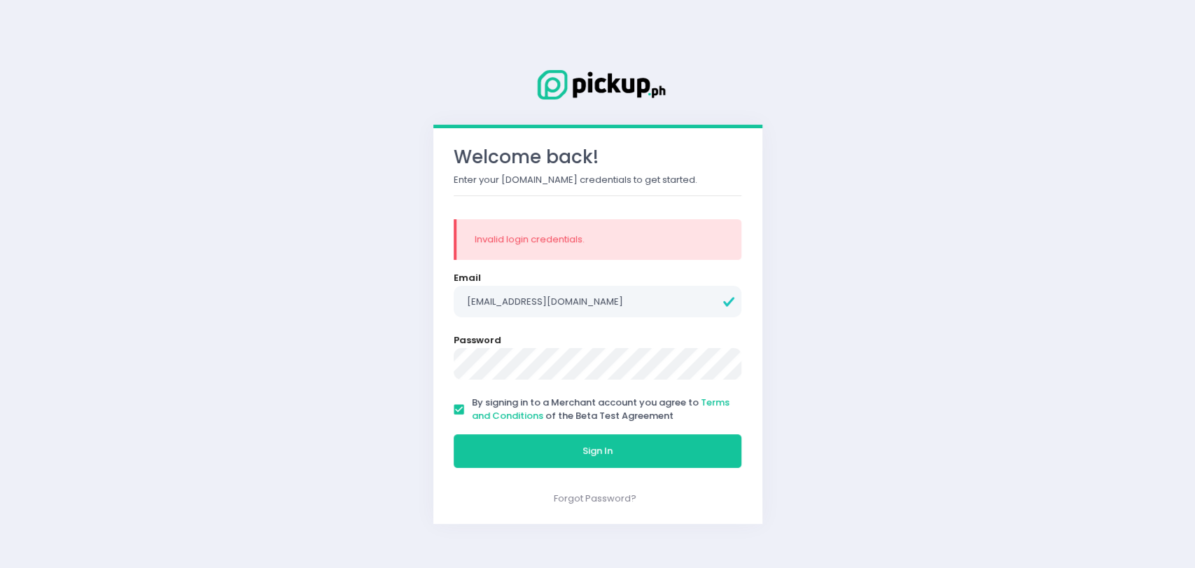
click at [454, 434] on button "Sign In" at bounding box center [598, 451] width 288 height 34
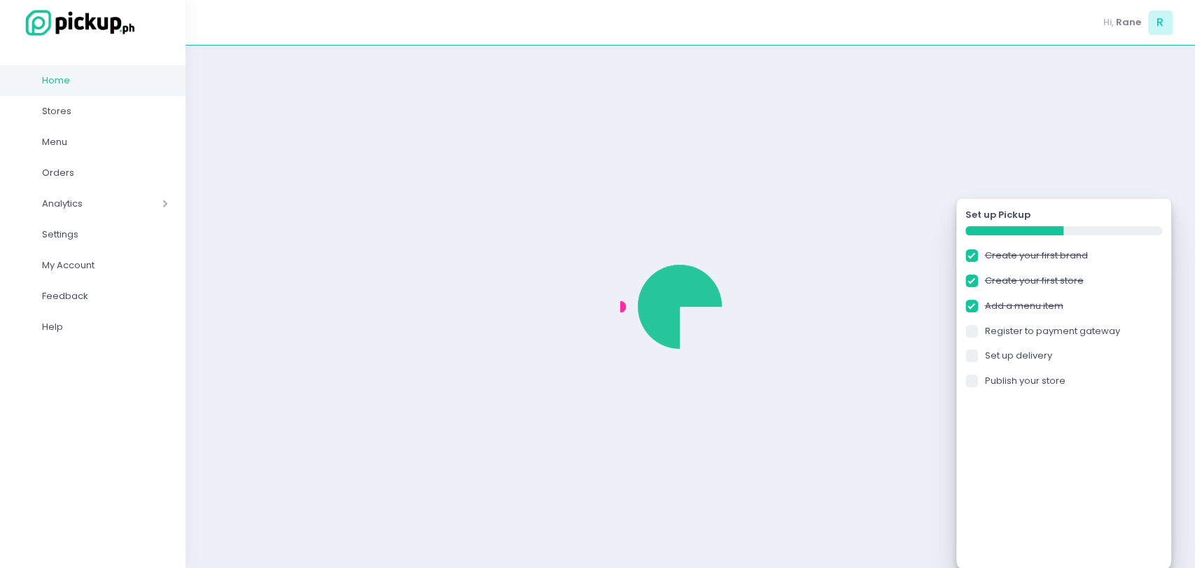
checkbox input "true"
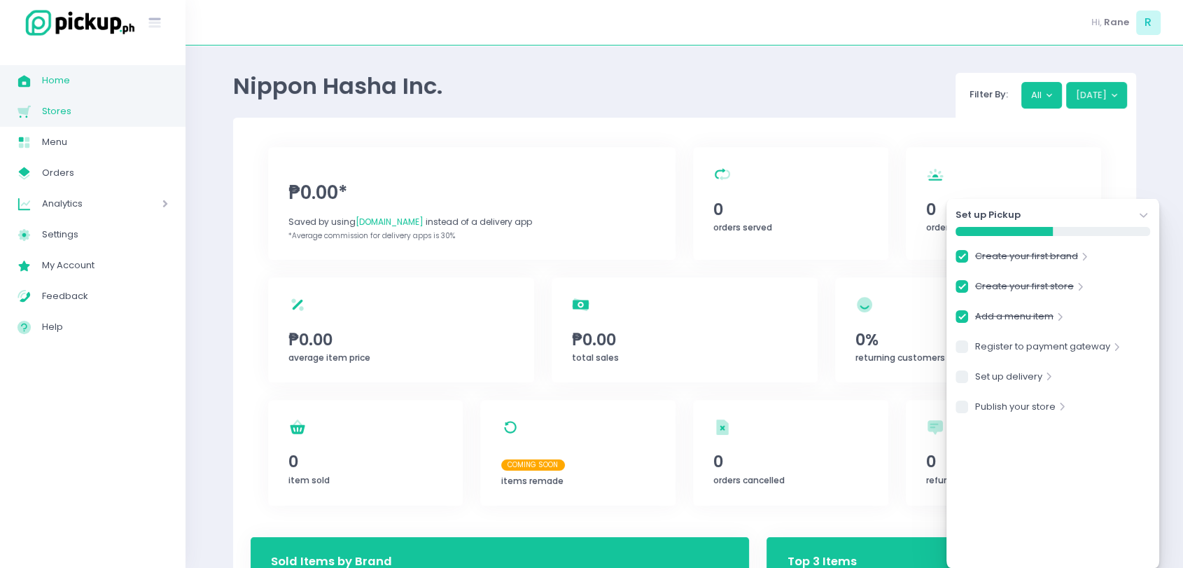
click at [80, 111] on span "Stores" at bounding box center [105, 111] width 126 height 18
checkbox input "true"
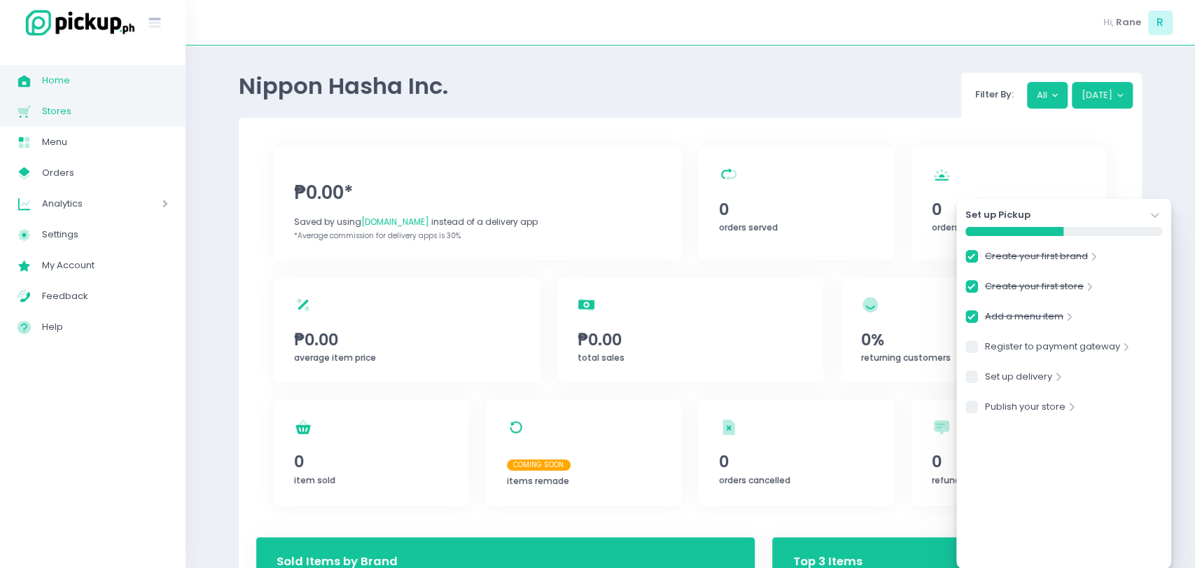
checkbox input "true"
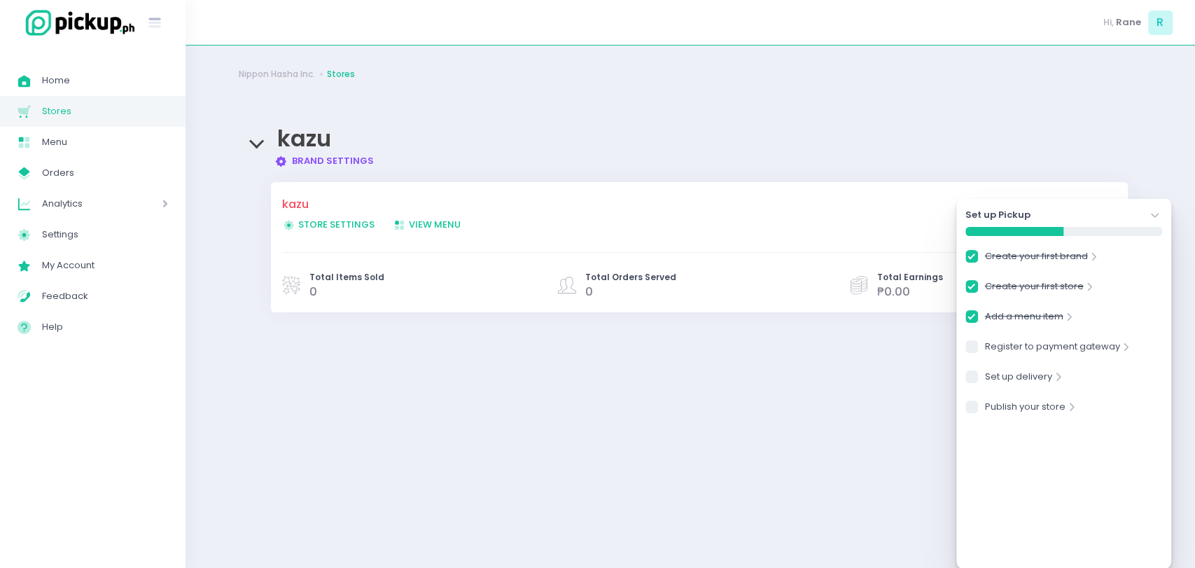
click at [325, 218] on span "Store Settings Created with Sketch. Store Settings" at bounding box center [328, 224] width 92 height 13
checkbox input "true"
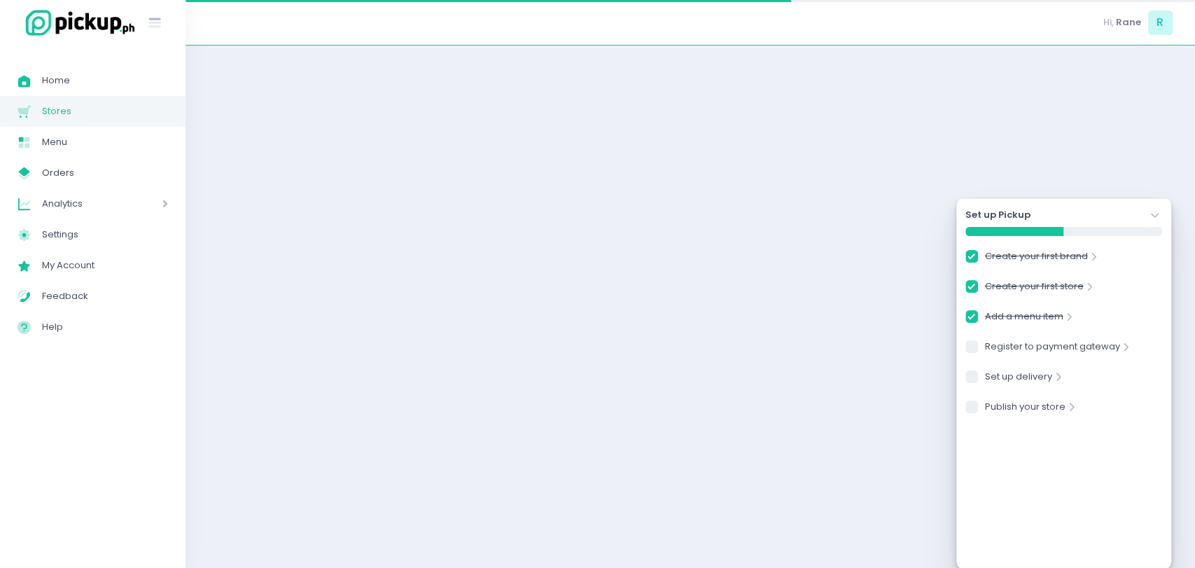
checkbox input "true"
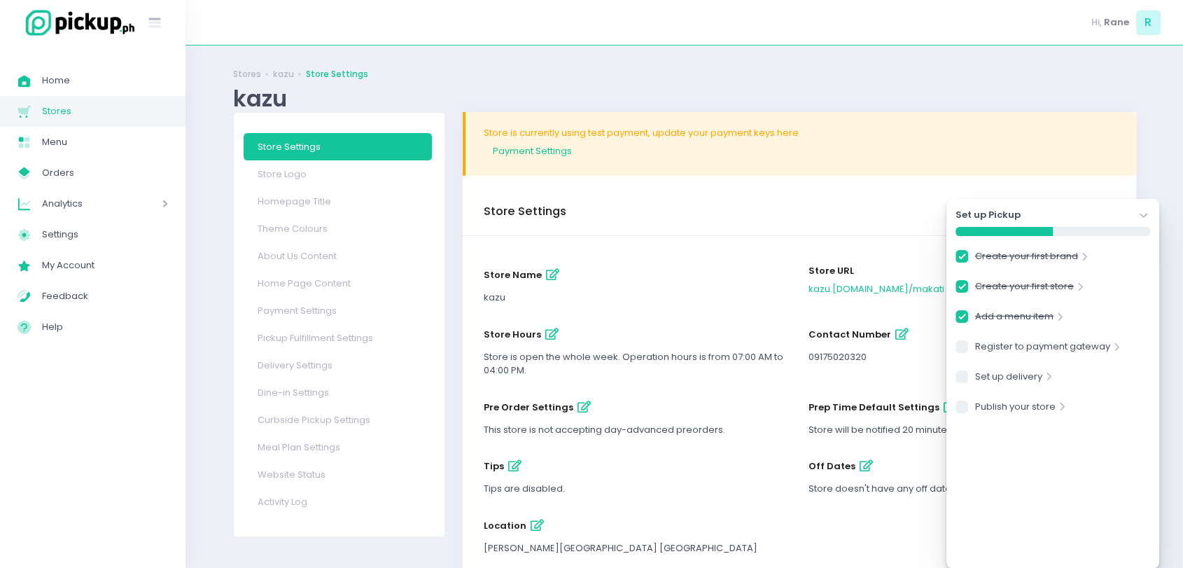
click at [549, 274] on icon "button" at bounding box center [552, 275] width 13 height 12
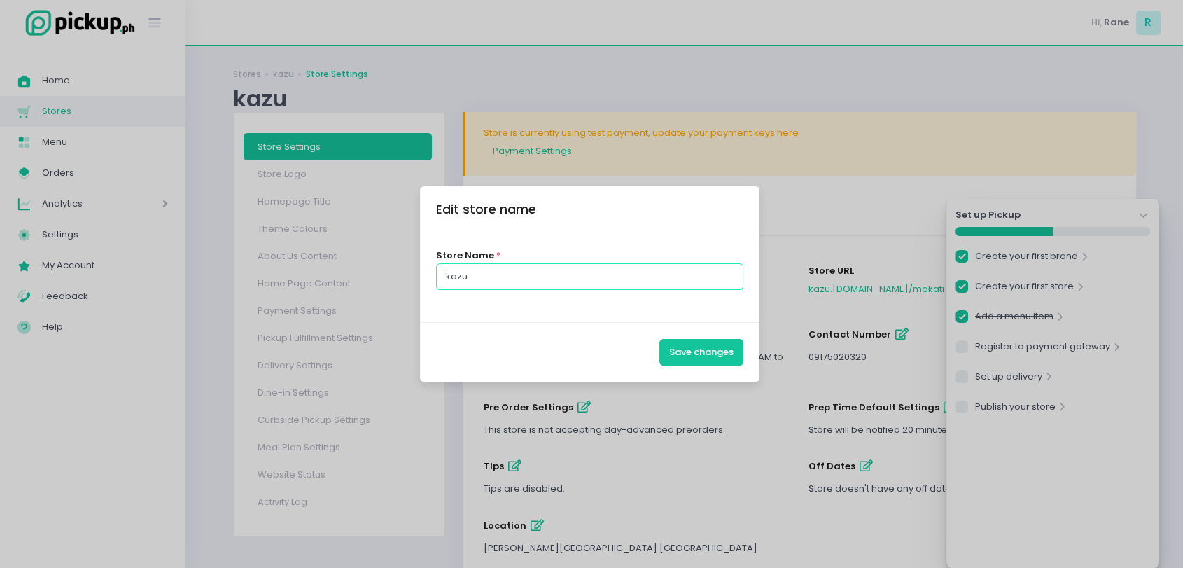
click at [518, 288] on input "kazu" at bounding box center [590, 276] width 308 height 27
type input "Kazu Cafe"
click at [704, 351] on button "Save changes" at bounding box center [701, 352] width 84 height 27
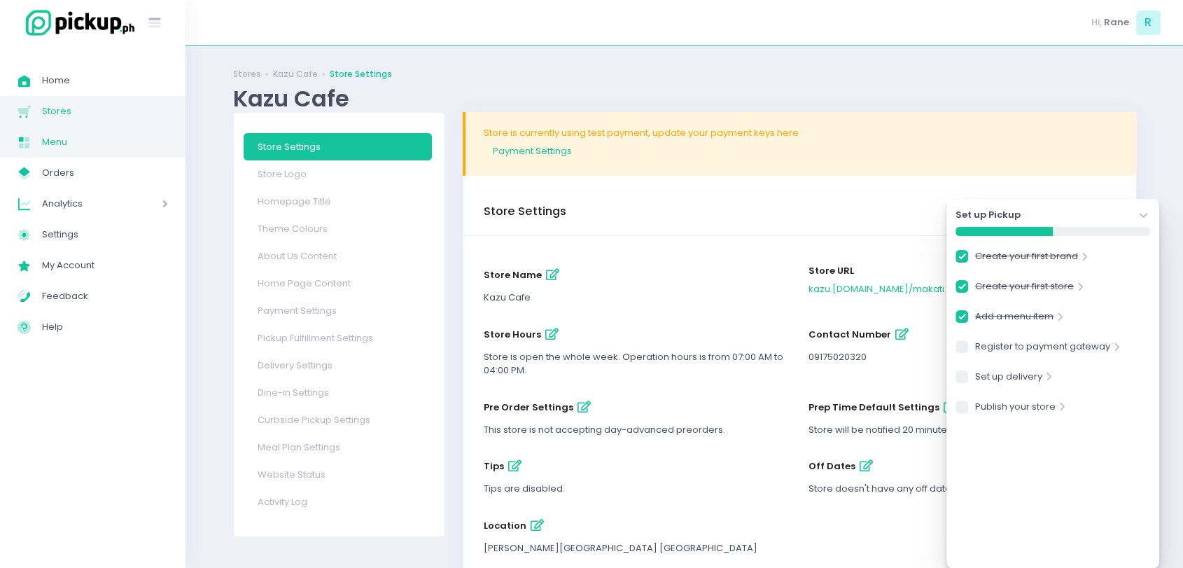
click at [76, 148] on span "Menu" at bounding box center [105, 142] width 126 height 18
checkbox input "true"
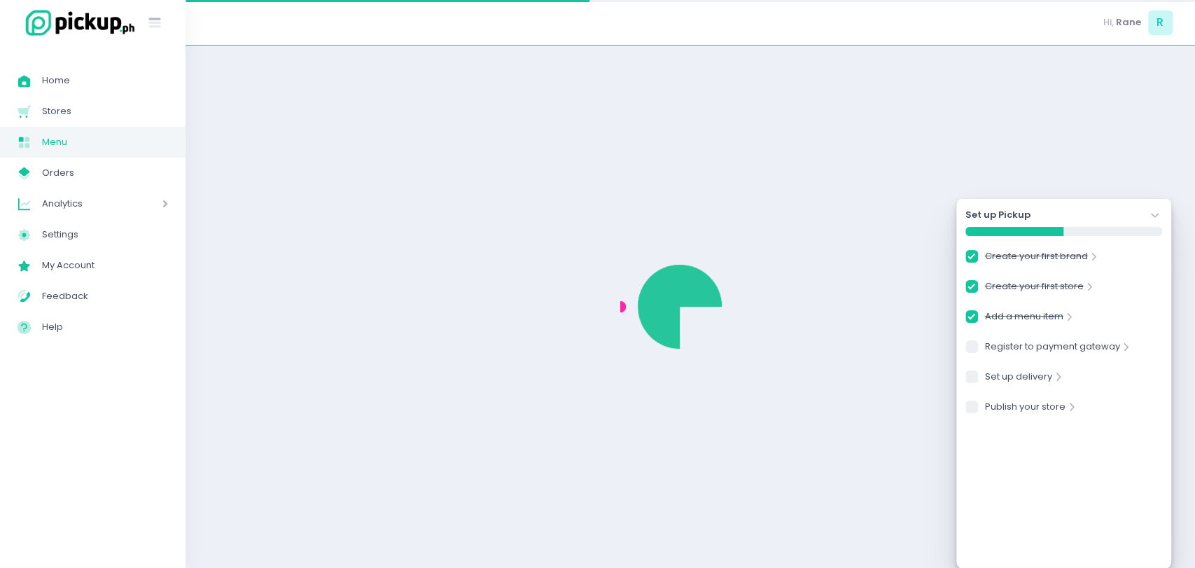
checkbox input "true"
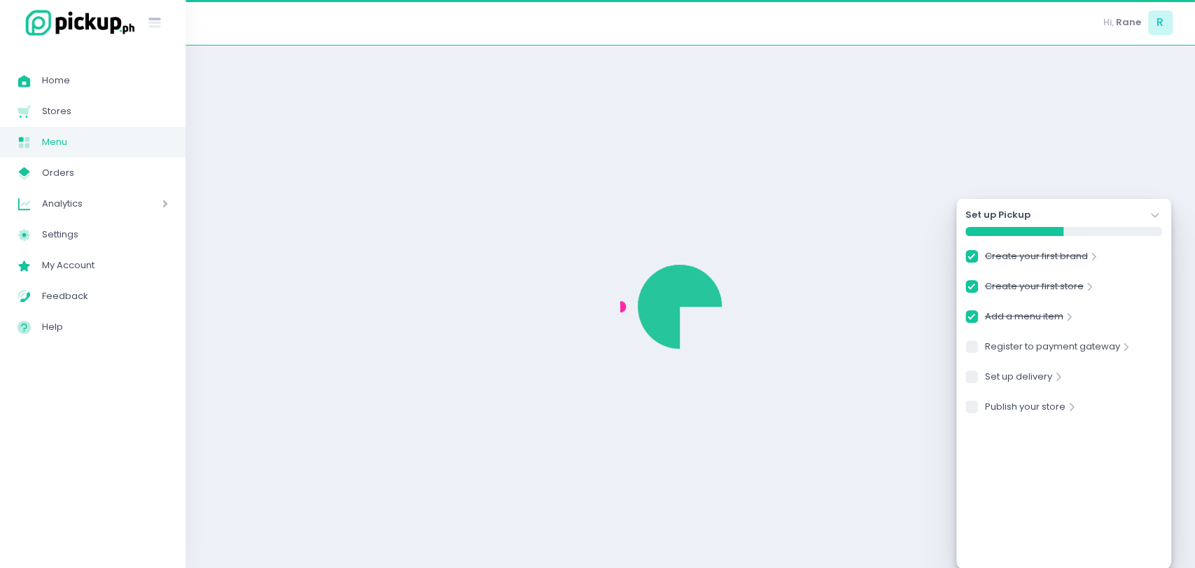
checkbox input "true"
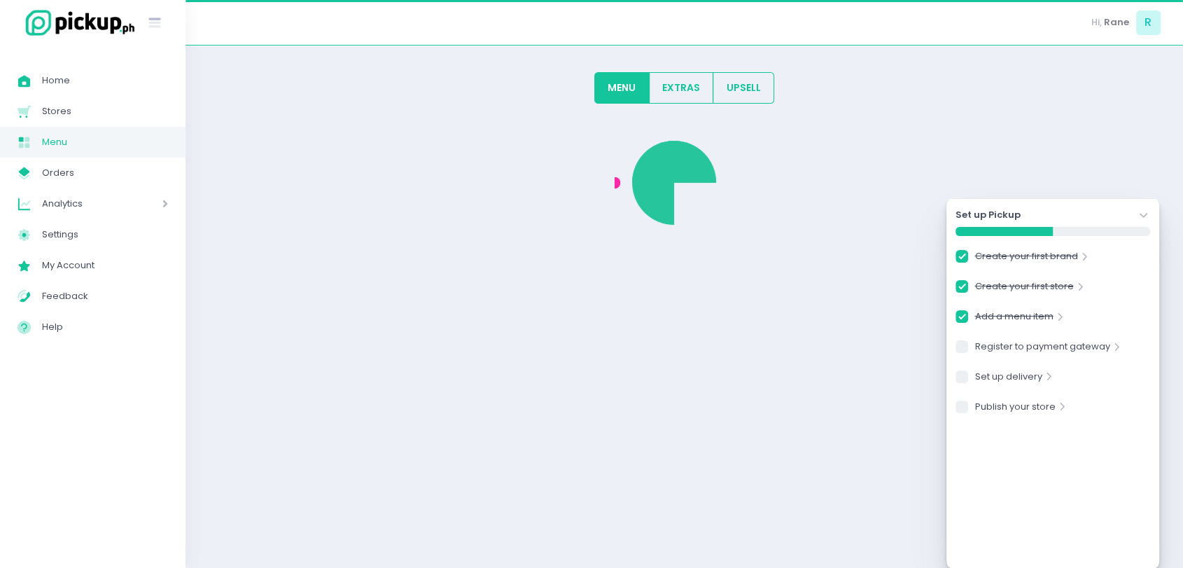
checkbox input "true"
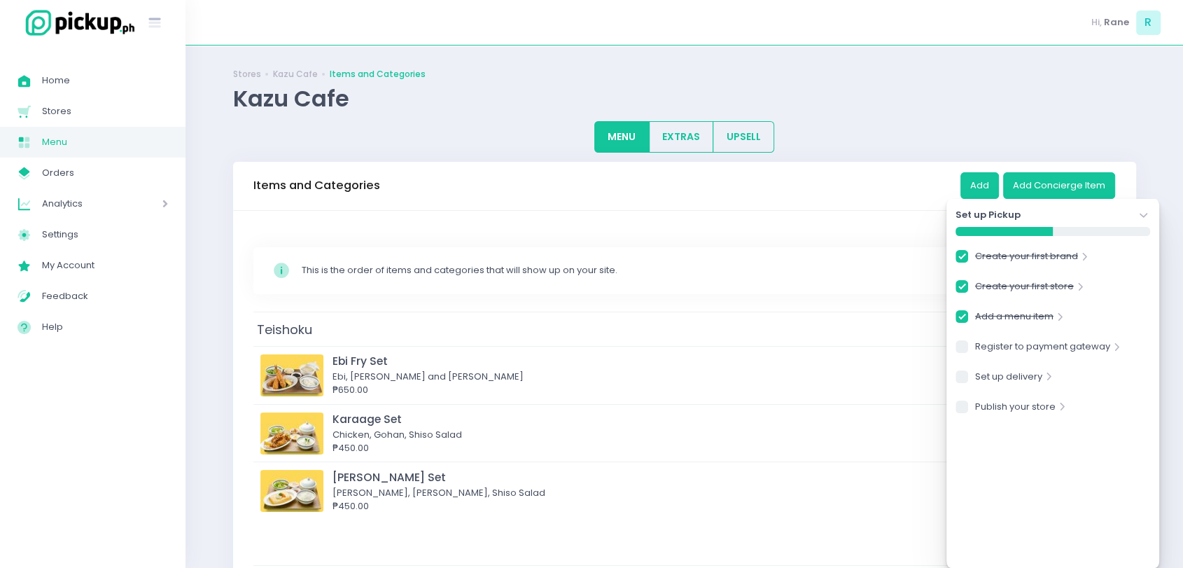
click at [1141, 216] on icon "Stockholm-icons / Navigation / Angle-down Created with Sketch." at bounding box center [1144, 216] width 14 height 14
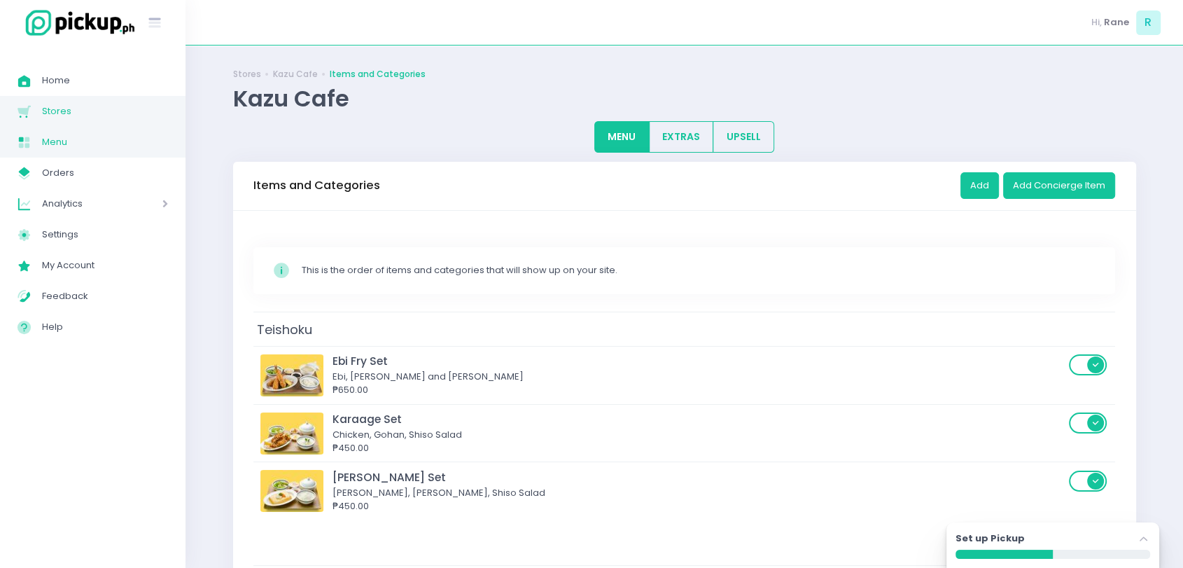
click at [62, 106] on span "Stores" at bounding box center [105, 111] width 126 height 18
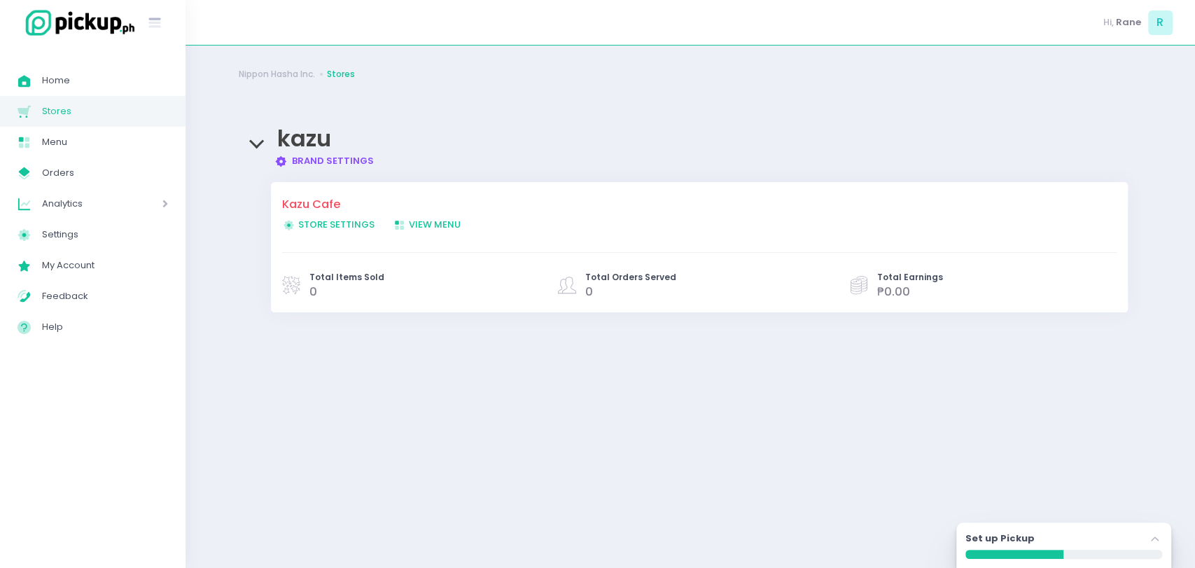
click at [339, 223] on span "Store Settings Created with Sketch. Store Settings" at bounding box center [328, 224] width 92 height 13
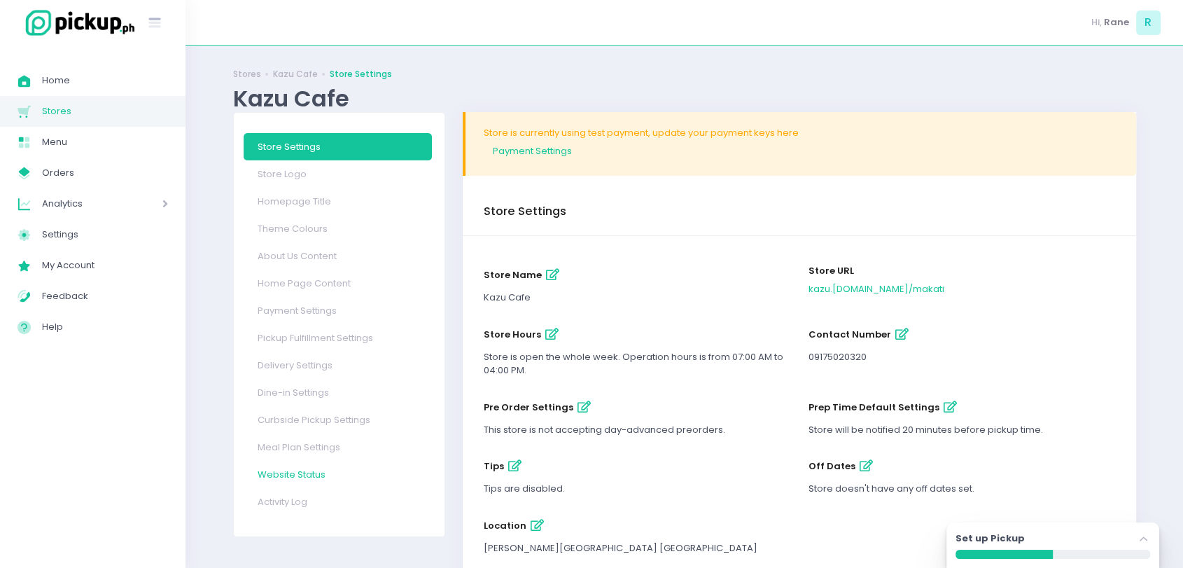
click at [304, 468] on link "Website Status" at bounding box center [338, 474] width 188 height 27
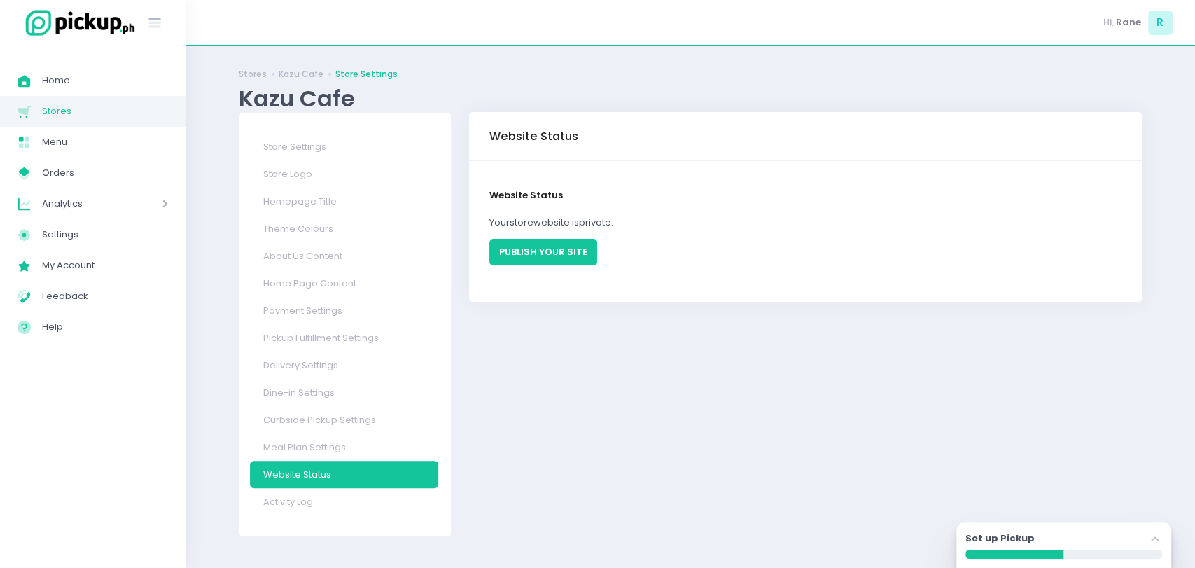
click at [577, 254] on button "PUBLISH YOUR SITE" at bounding box center [543, 252] width 108 height 27
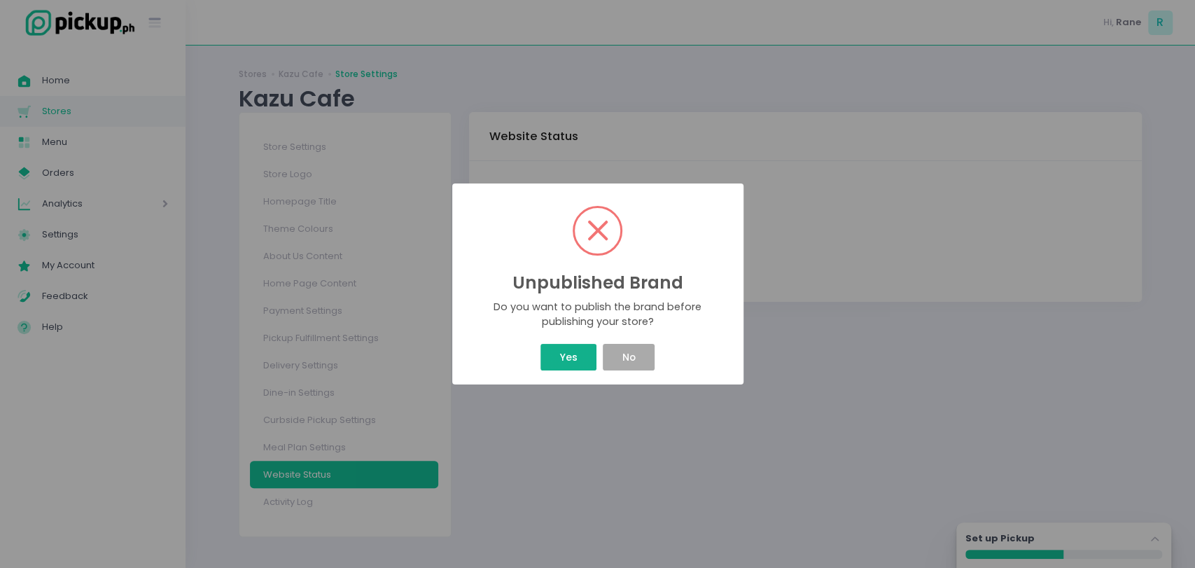
click at [565, 355] on button "Yes" at bounding box center [568, 357] width 56 height 27
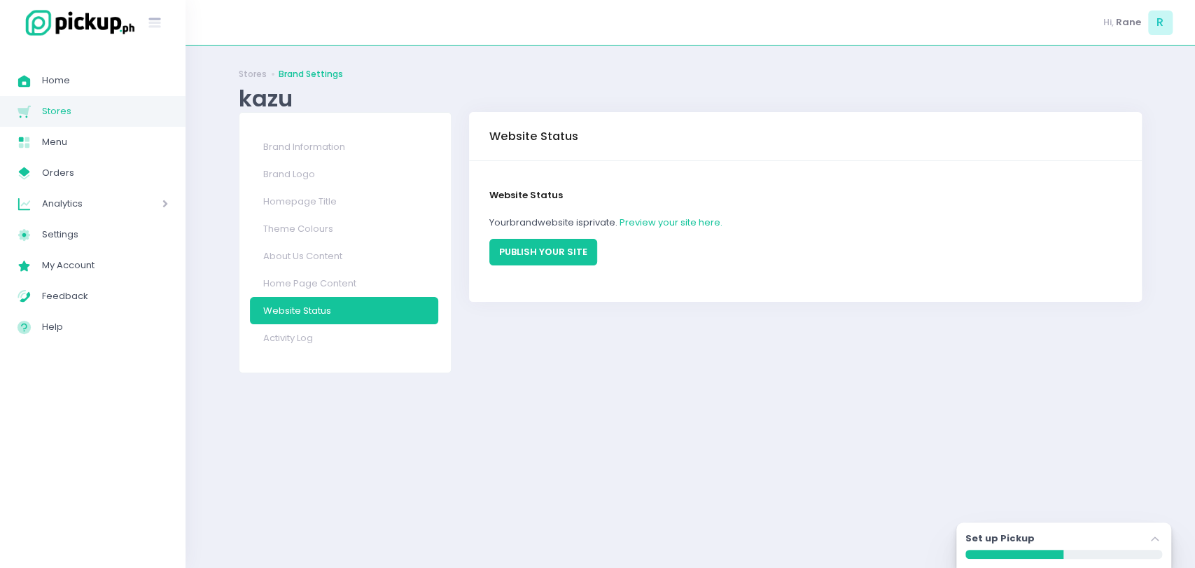
click at [557, 252] on button "PUBLISH YOUR SITE" at bounding box center [543, 252] width 108 height 27
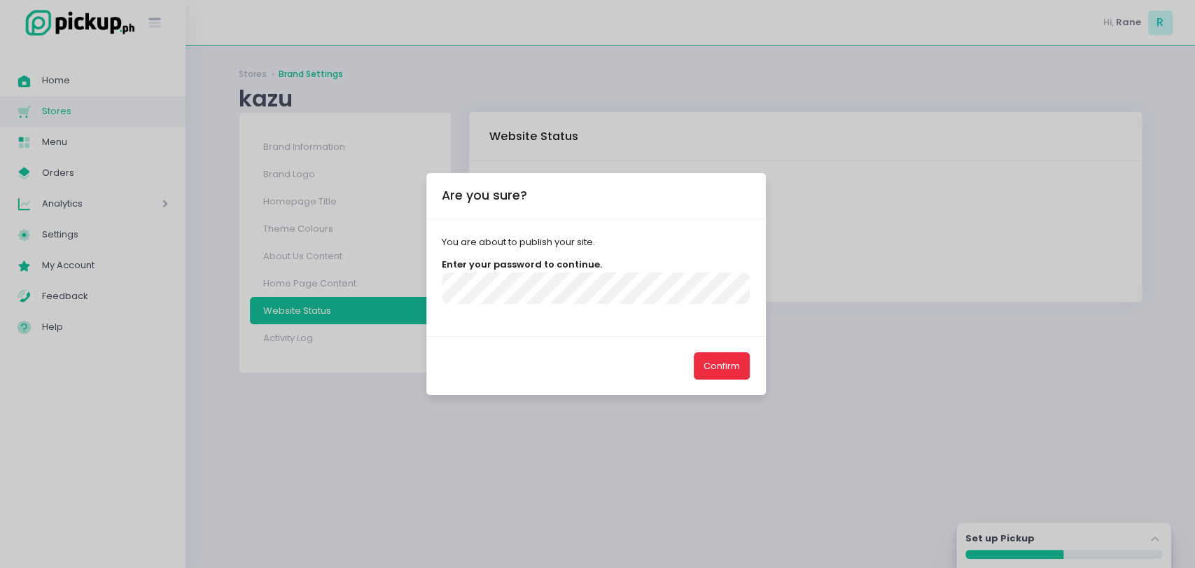
click at [711, 354] on button "Confirm" at bounding box center [722, 365] width 56 height 27
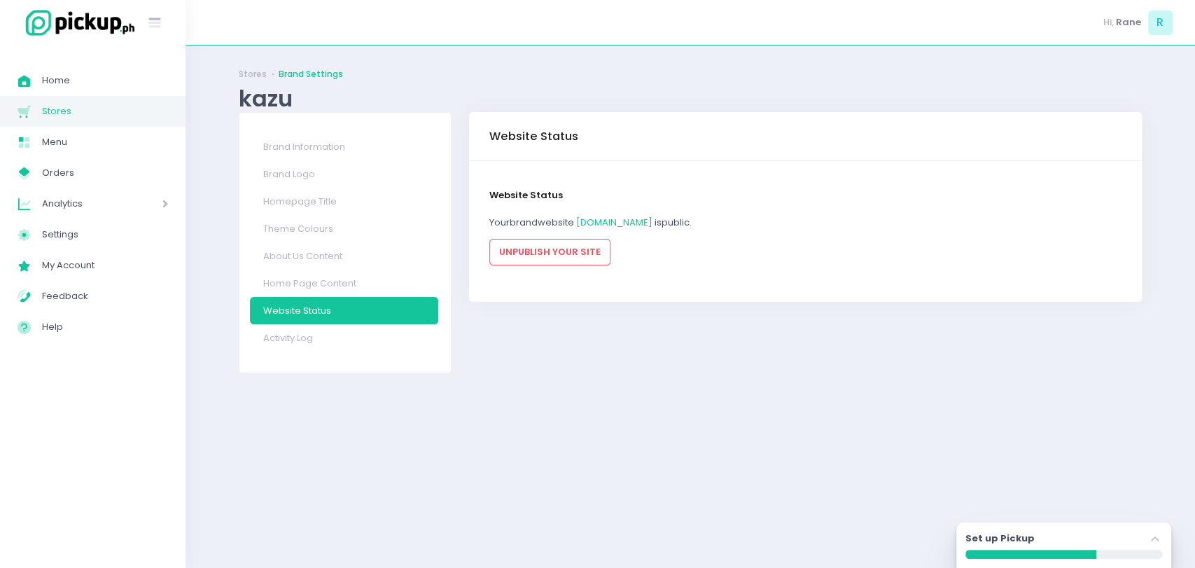
click at [304, 309] on link "Website Status" at bounding box center [344, 310] width 188 height 27
click at [588, 216] on link "kazu.pickup.ph" at bounding box center [614, 222] width 76 height 13
click at [82, 114] on span "Stores" at bounding box center [105, 111] width 126 height 18
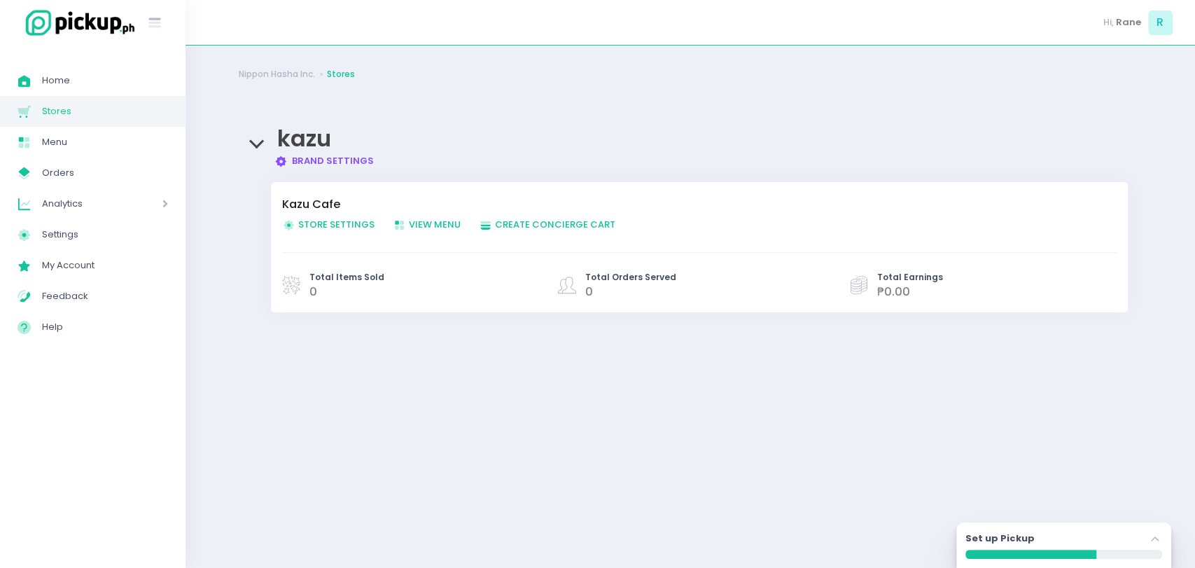
click at [329, 225] on span "Store Settings Created with Sketch. Store Settings" at bounding box center [328, 224] width 92 height 13
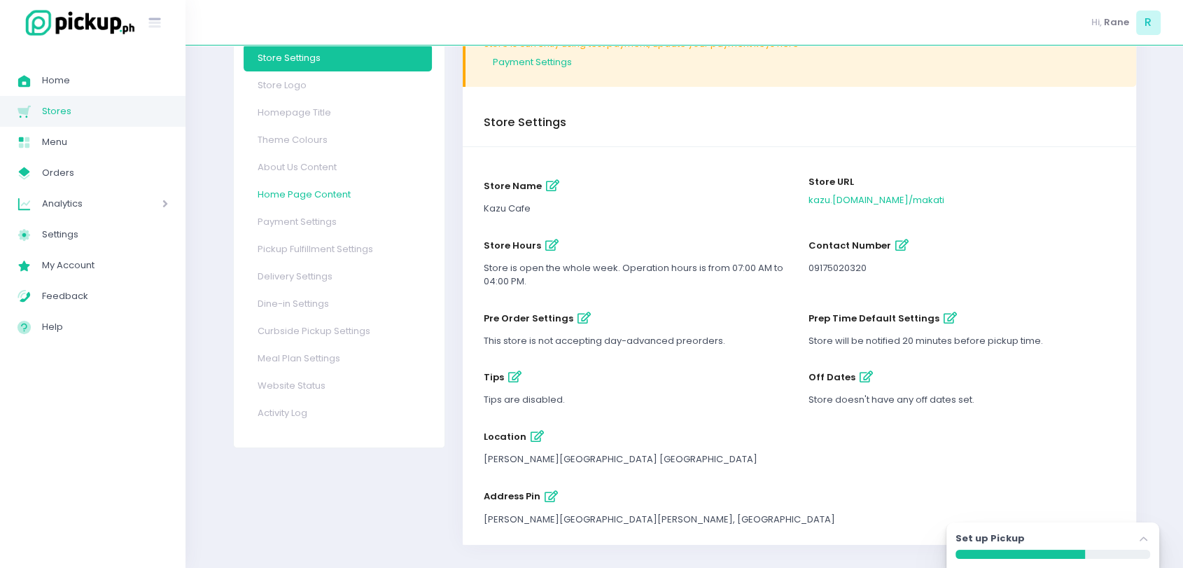
scroll to position [101, 0]
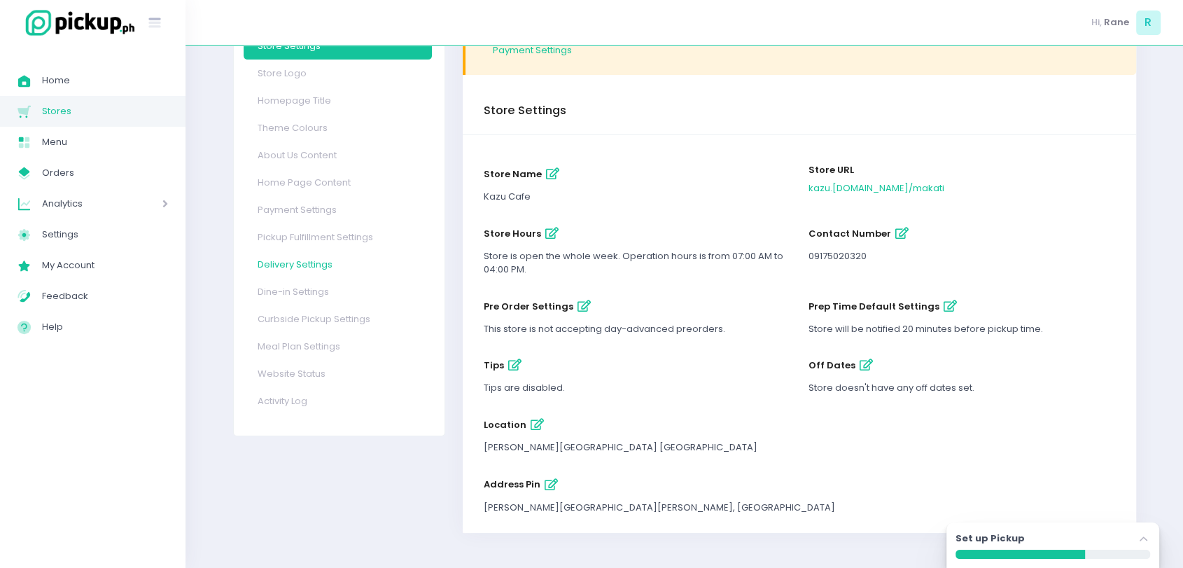
click at [323, 260] on link "Delivery Settings" at bounding box center [338, 264] width 188 height 27
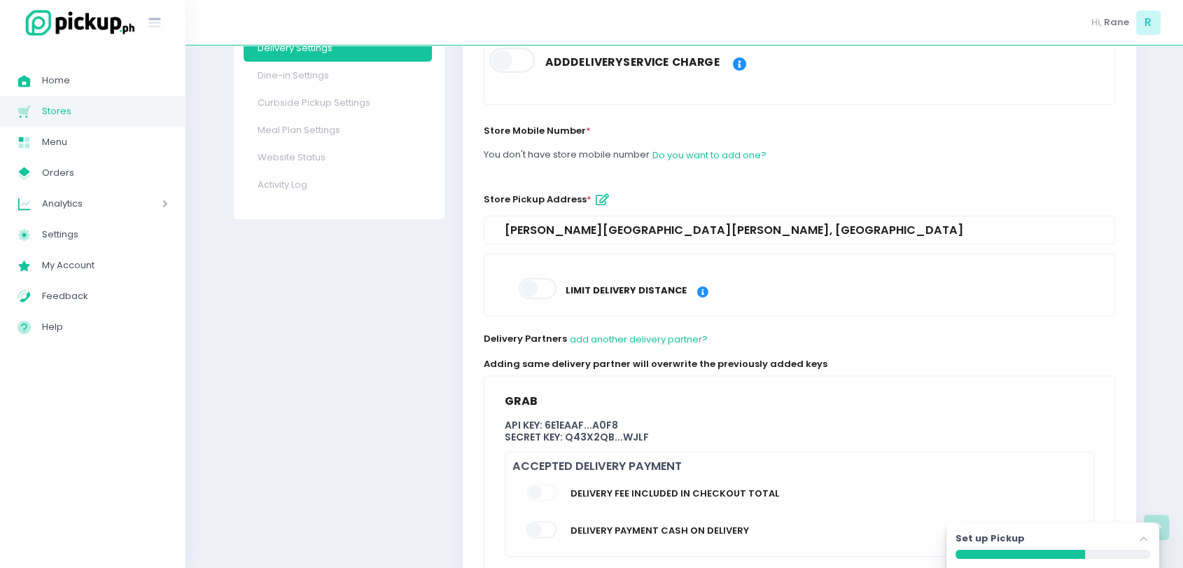
scroll to position [421, 0]
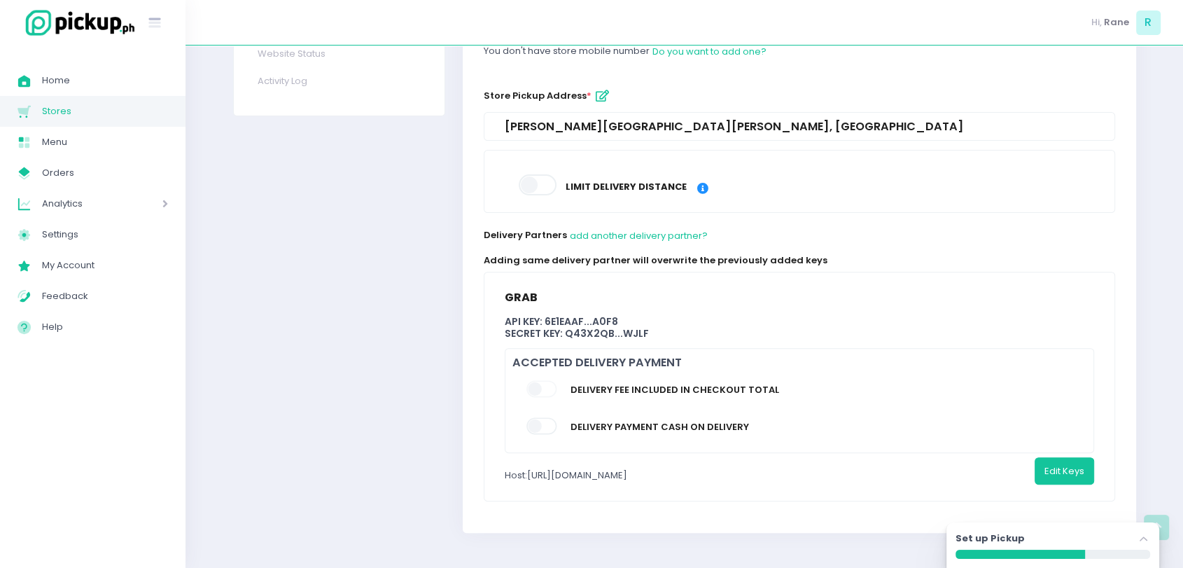
click at [543, 419] on span at bounding box center [542, 425] width 32 height 17
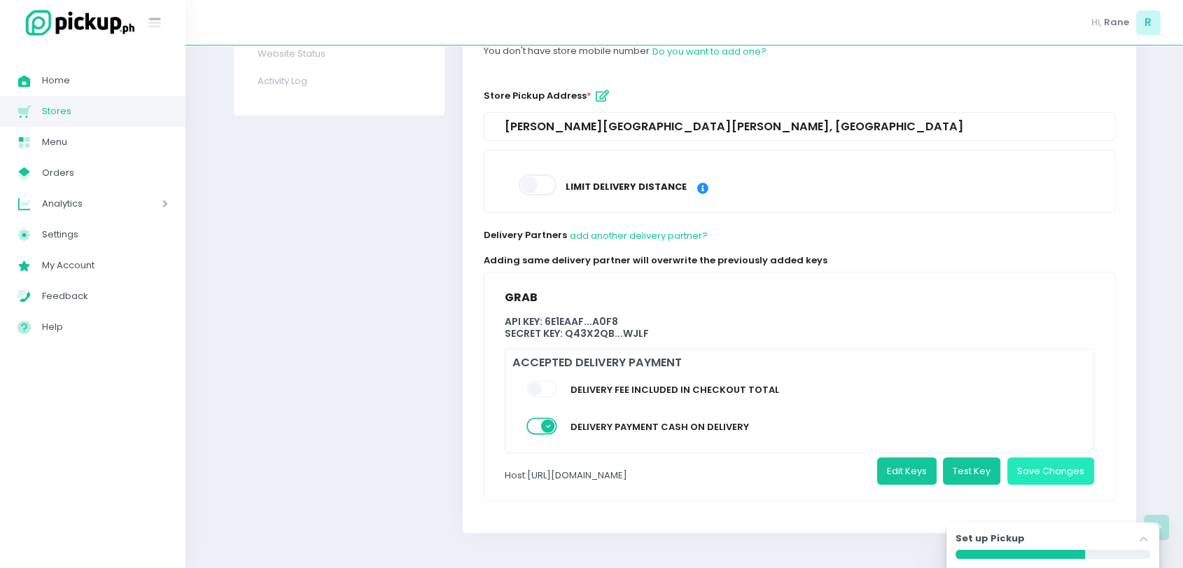
click at [1074, 468] on button "Save Changes" at bounding box center [1050, 470] width 87 height 27
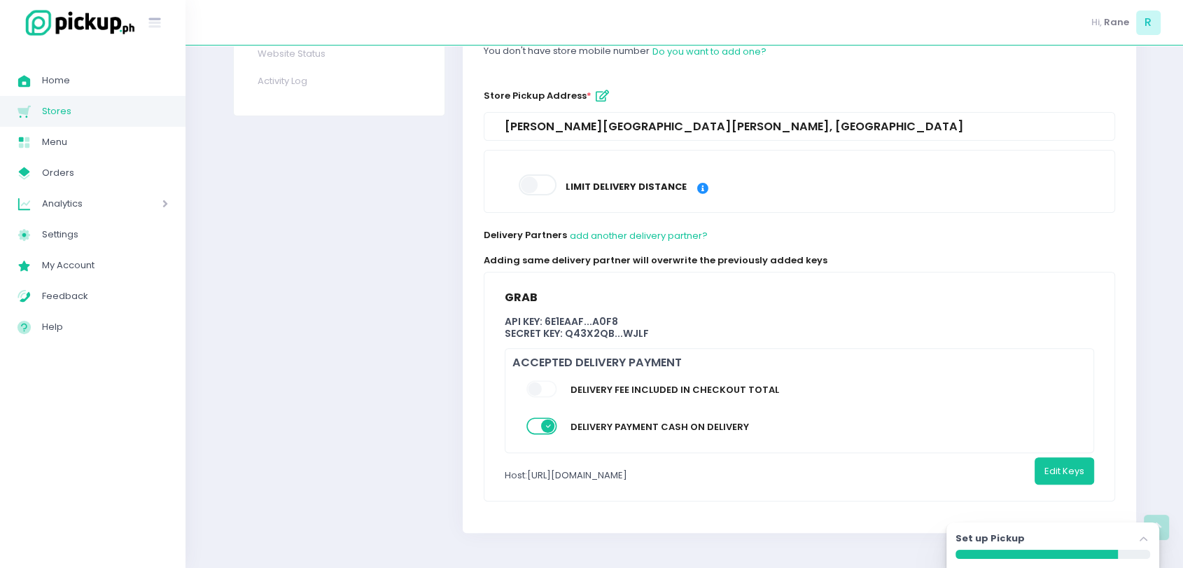
click at [589, 358] on div "Accepted Delivery payment" at bounding box center [803, 363] width 582 height 14
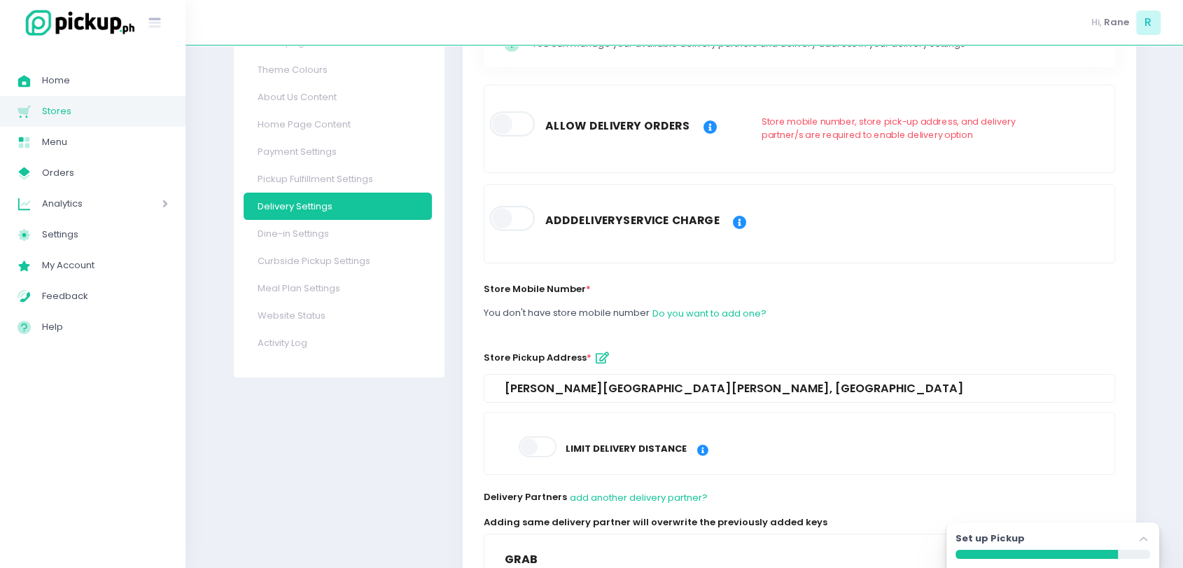
scroll to position [59, 0]
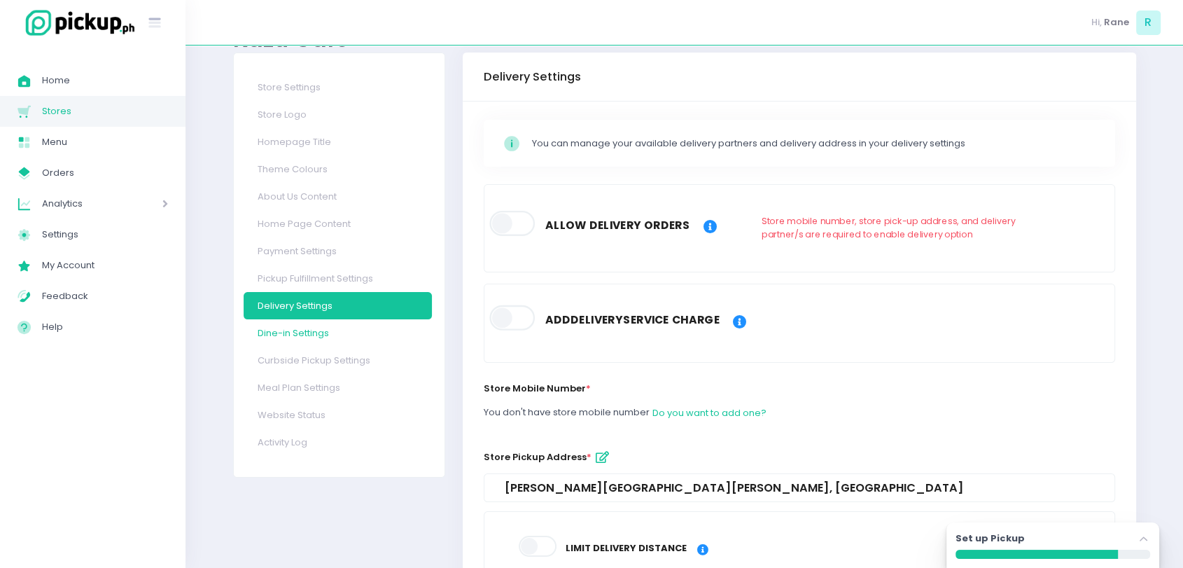
click at [336, 326] on link "Dine-in Settings" at bounding box center [338, 332] width 188 height 27
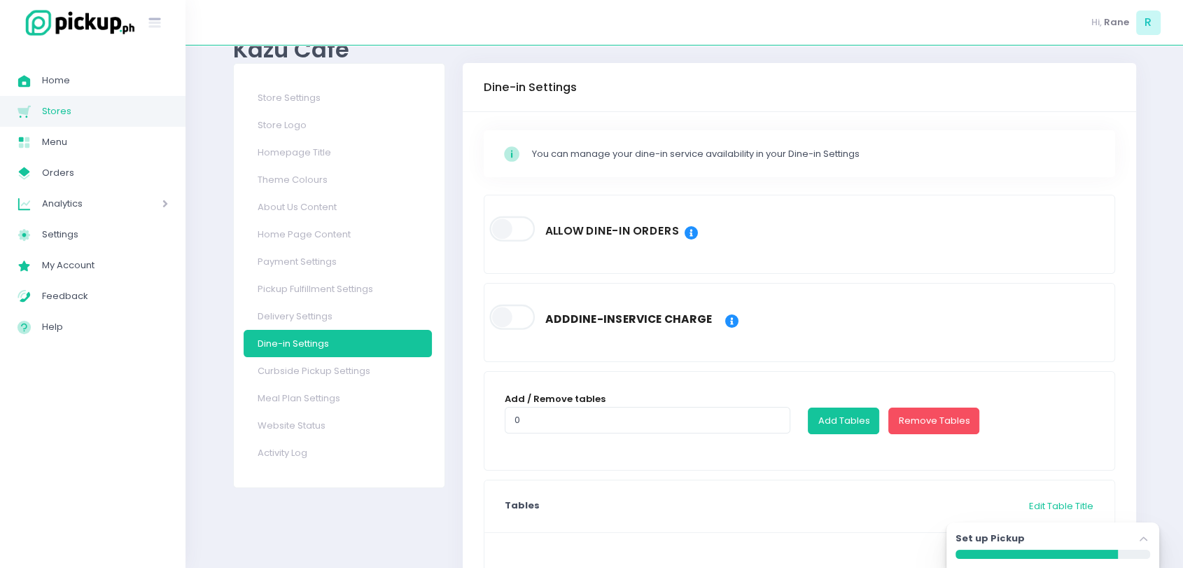
scroll to position [118, 0]
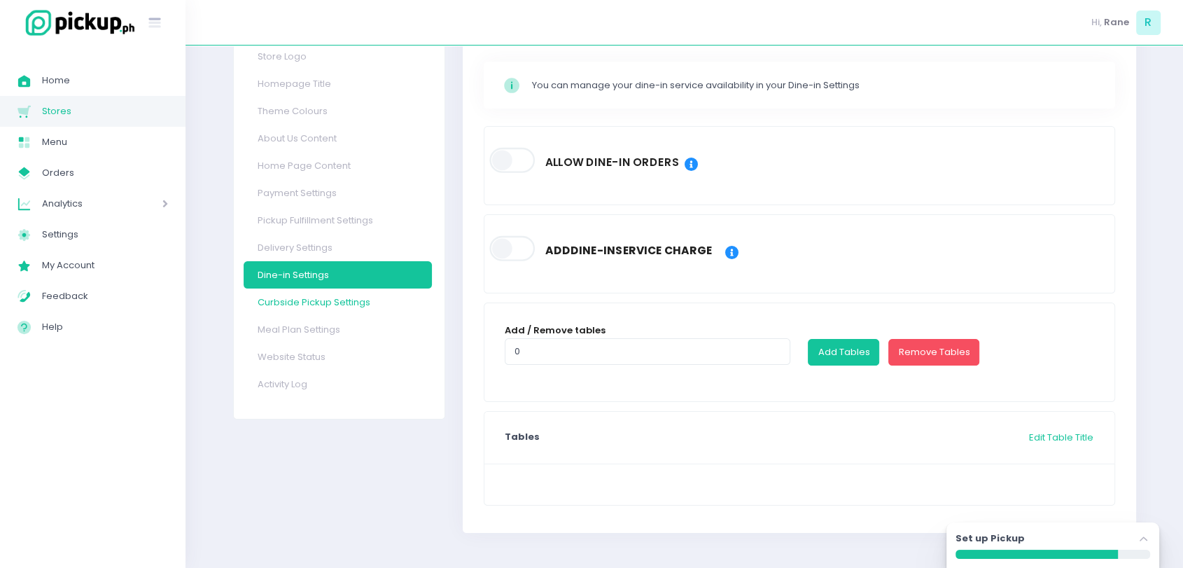
click at [323, 307] on link "Curbside Pickup Settings" at bounding box center [338, 301] width 188 height 27
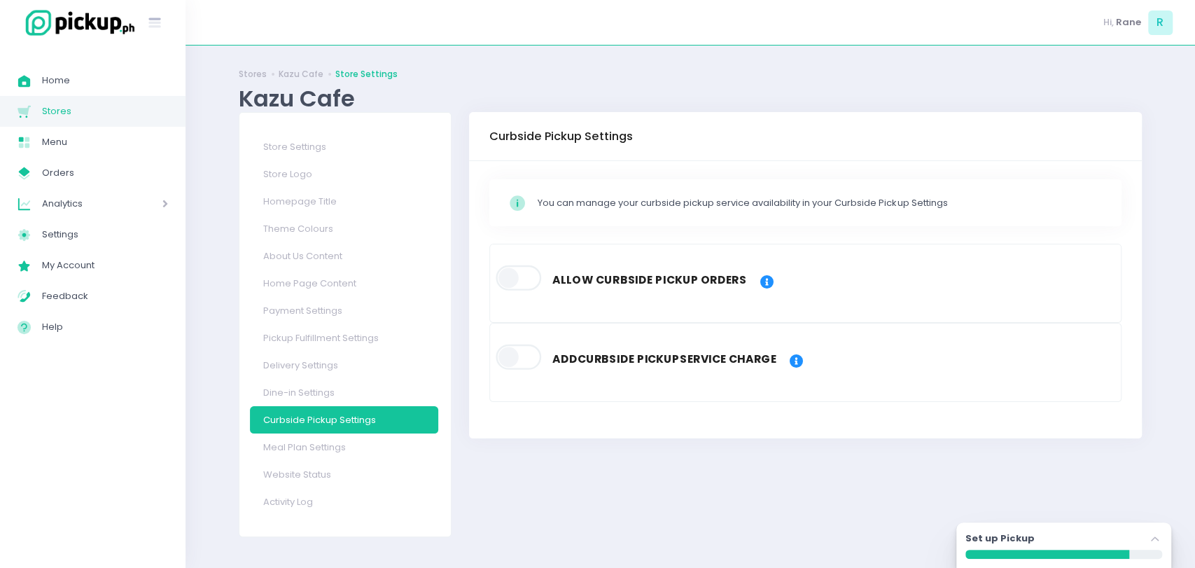
click at [524, 273] on span at bounding box center [520, 277] width 48 height 25
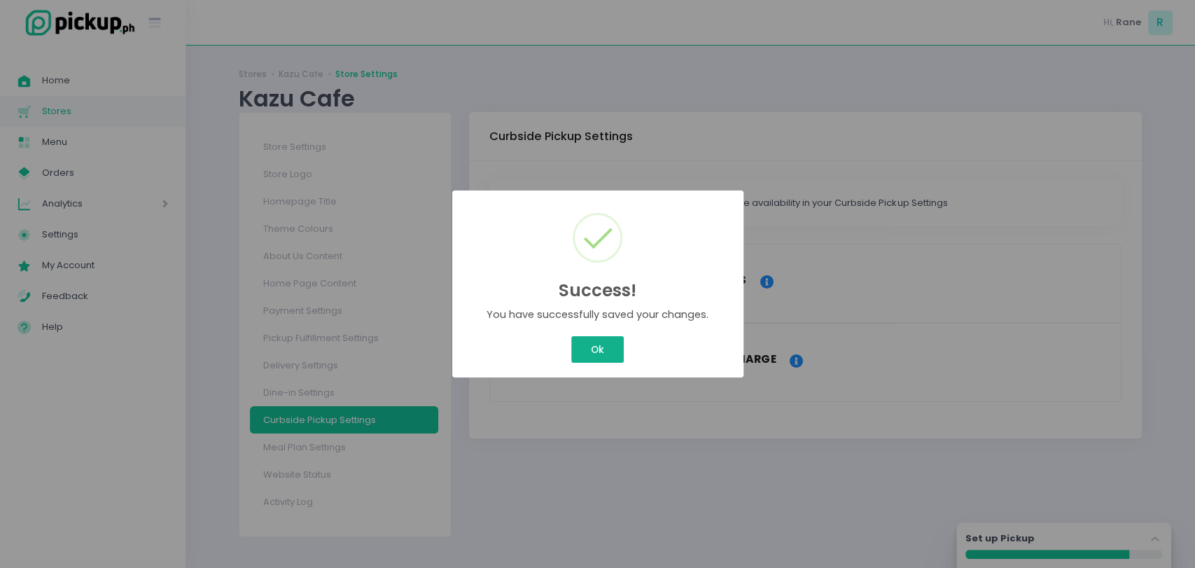
click at [602, 341] on button "Ok" at bounding box center [597, 349] width 52 height 27
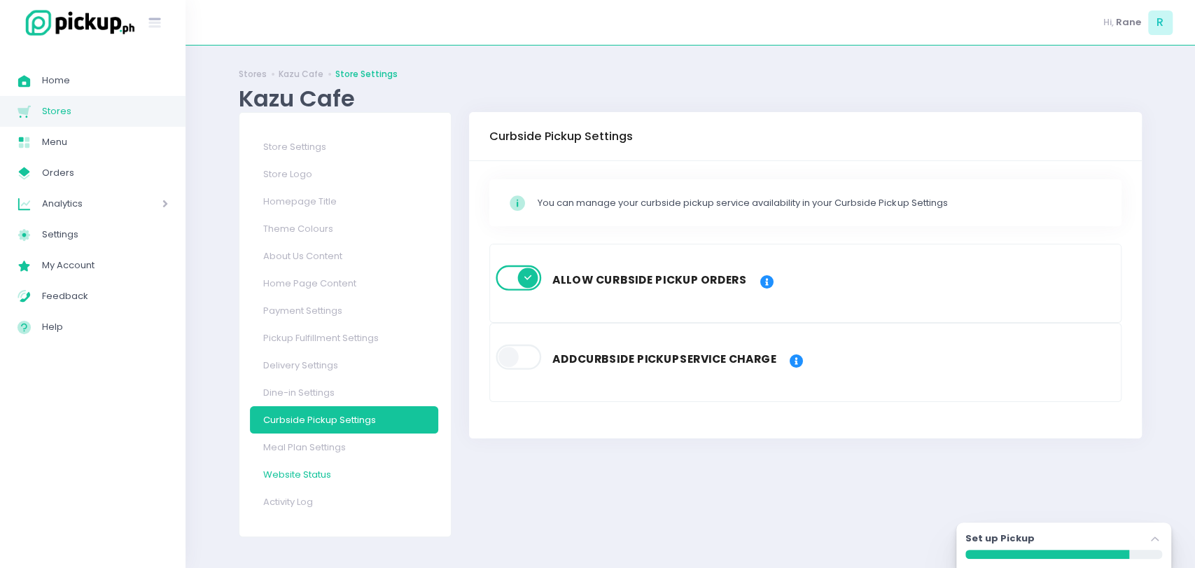
click at [312, 477] on link "Website Status" at bounding box center [344, 474] width 188 height 27
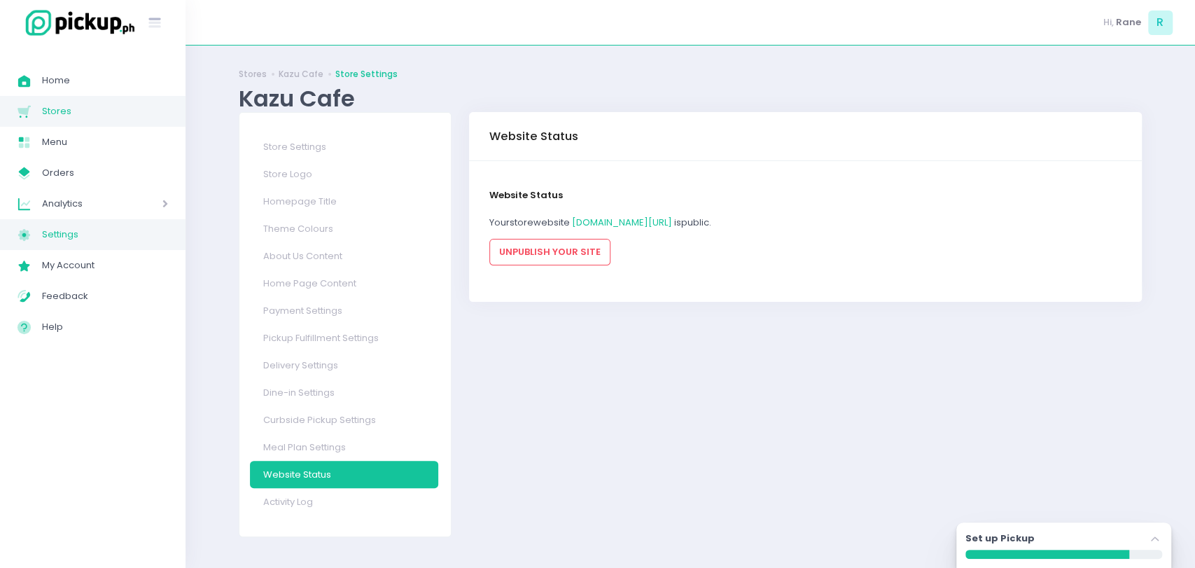
click at [79, 225] on span "Settings" at bounding box center [105, 234] width 126 height 18
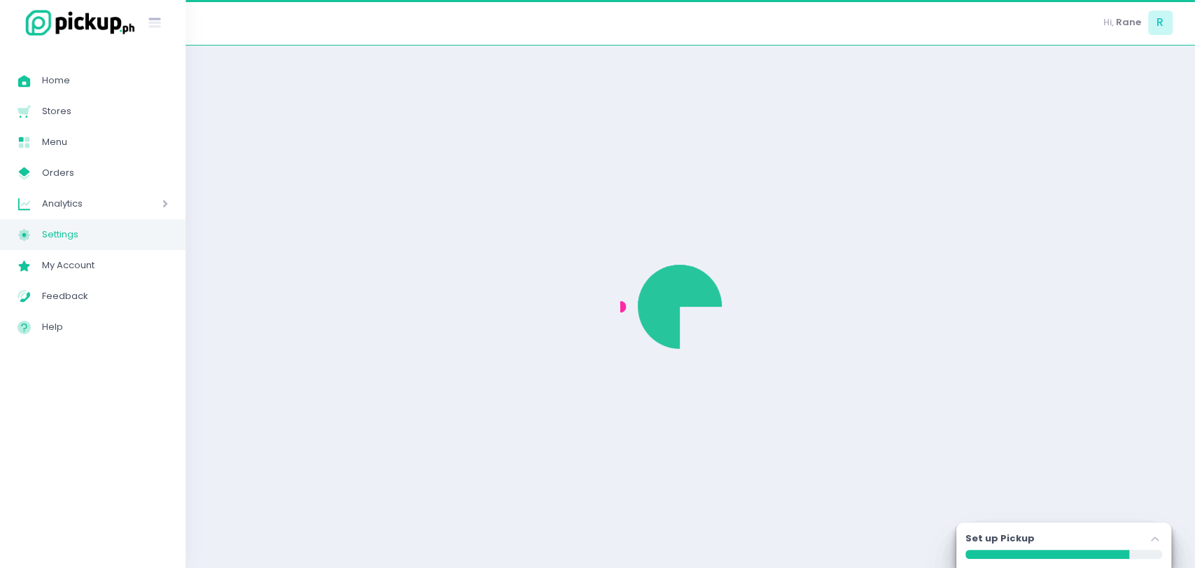
select select "active"
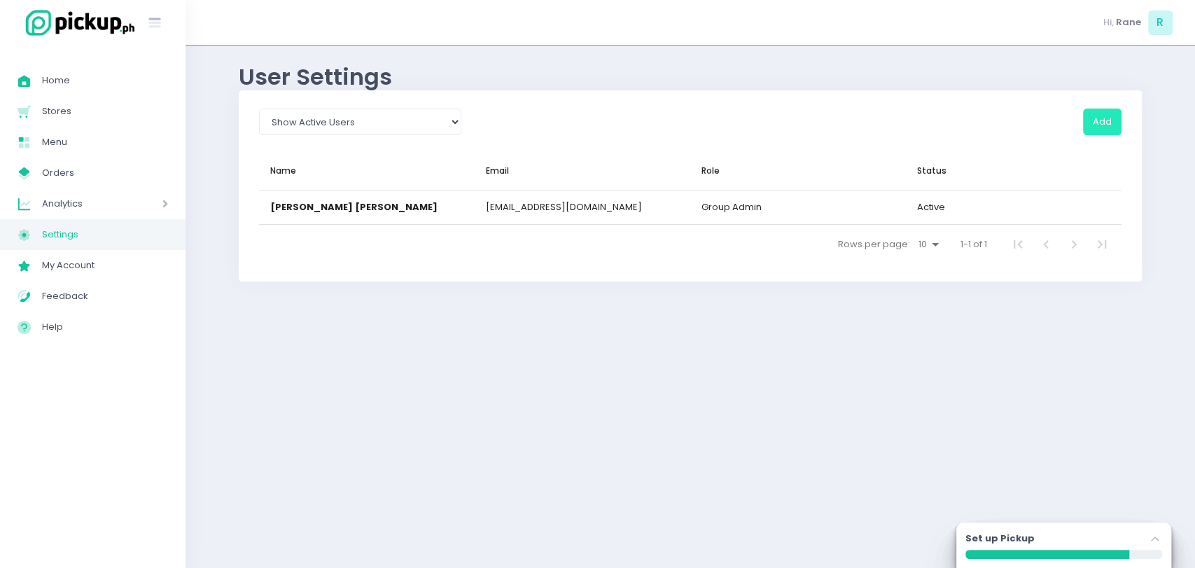
click at [1092, 112] on button "Add" at bounding box center [1102, 121] width 38 height 27
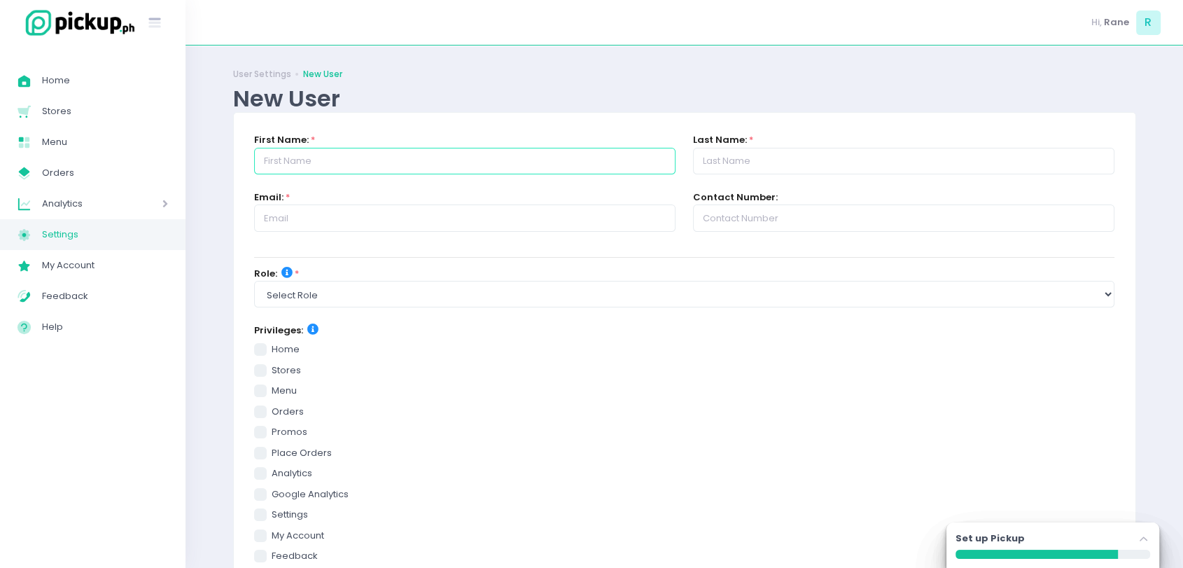
paste input "Napoleon Magno"
click at [358, 156] on input "Napoleon Magno" at bounding box center [464, 161] width 421 height 27
click at [328, 158] on input "Napoleon Magno" at bounding box center [464, 161] width 421 height 27
type input "Napoleon"
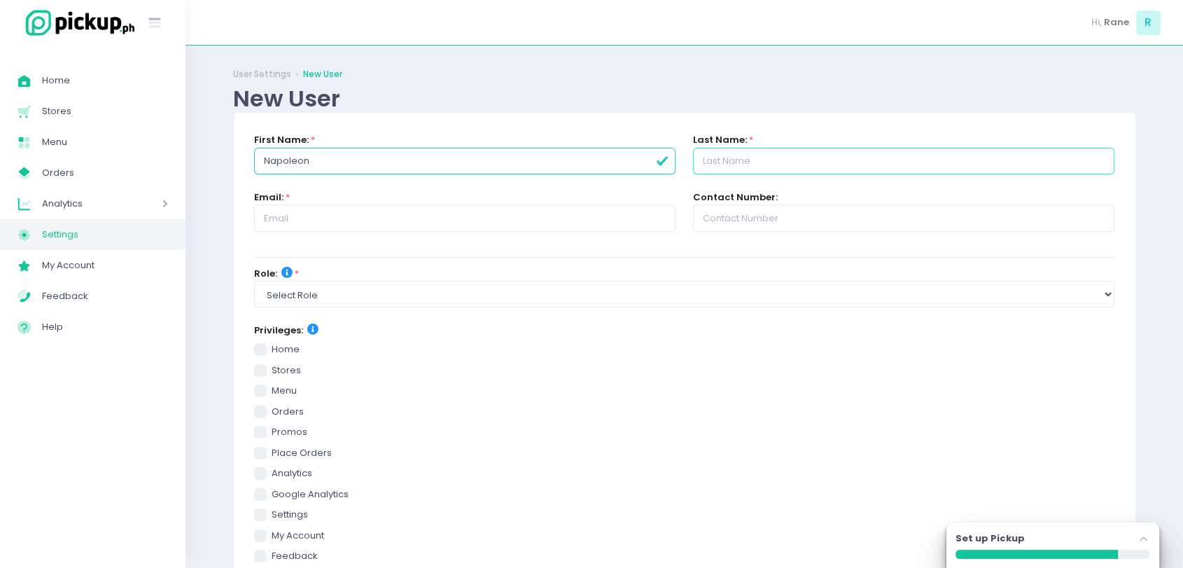
paste input "Magno"
click at [720, 155] on input "Magno" at bounding box center [903, 161] width 421 height 27
type input "Magno"
paste input "nap.magno@nipponhasha.com"
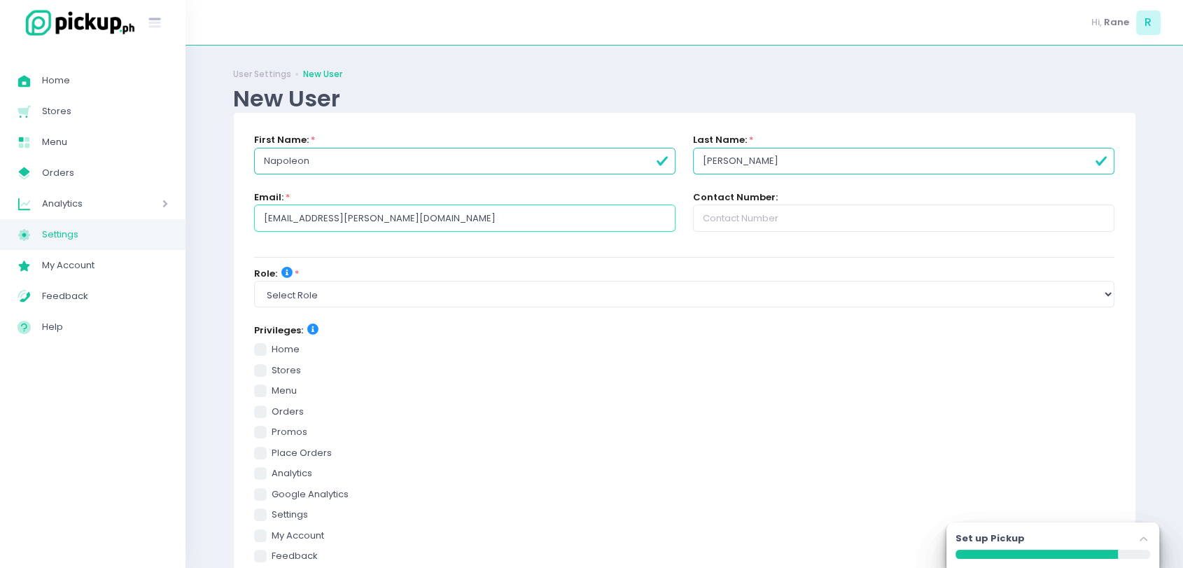
click at [486, 210] on input "nap.magno@nipponhasha.com" at bounding box center [464, 217] width 421 height 27
type input "nap.magno@nipponhasha.com"
paste input "0917 709 3904"
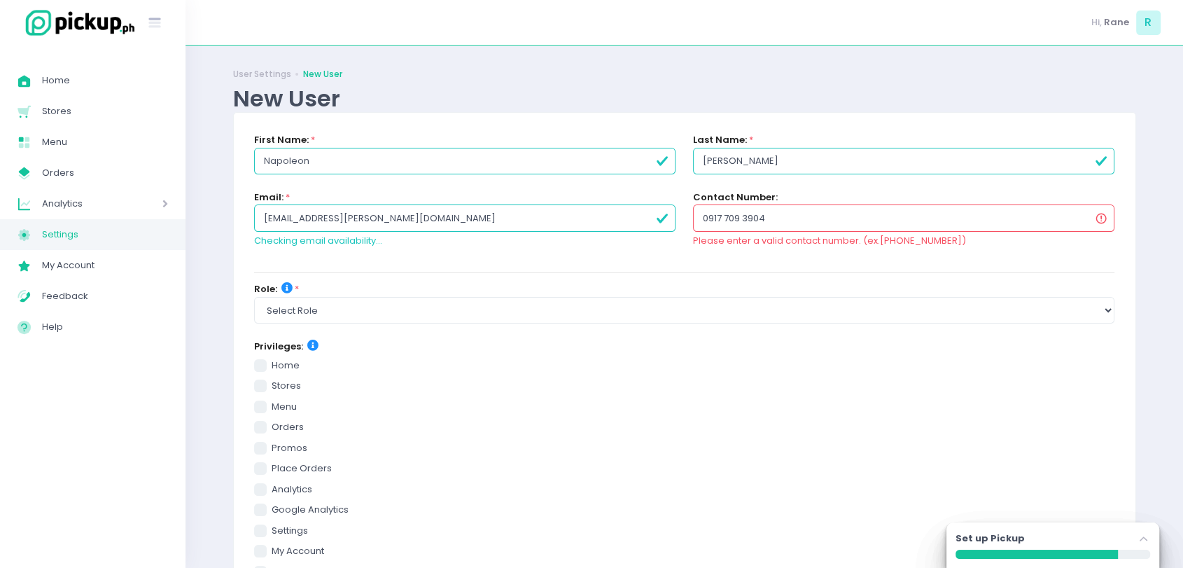
click at [722, 208] on input "0917 709 3904" at bounding box center [903, 217] width 421 height 27
click at [743, 216] on input "0917 709 3904" at bounding box center [903, 217] width 421 height 27
click at [723, 216] on input "0917 7093904" at bounding box center [903, 217] width 421 height 27
click at [829, 226] on input "09177093904" at bounding box center [903, 217] width 421 height 27
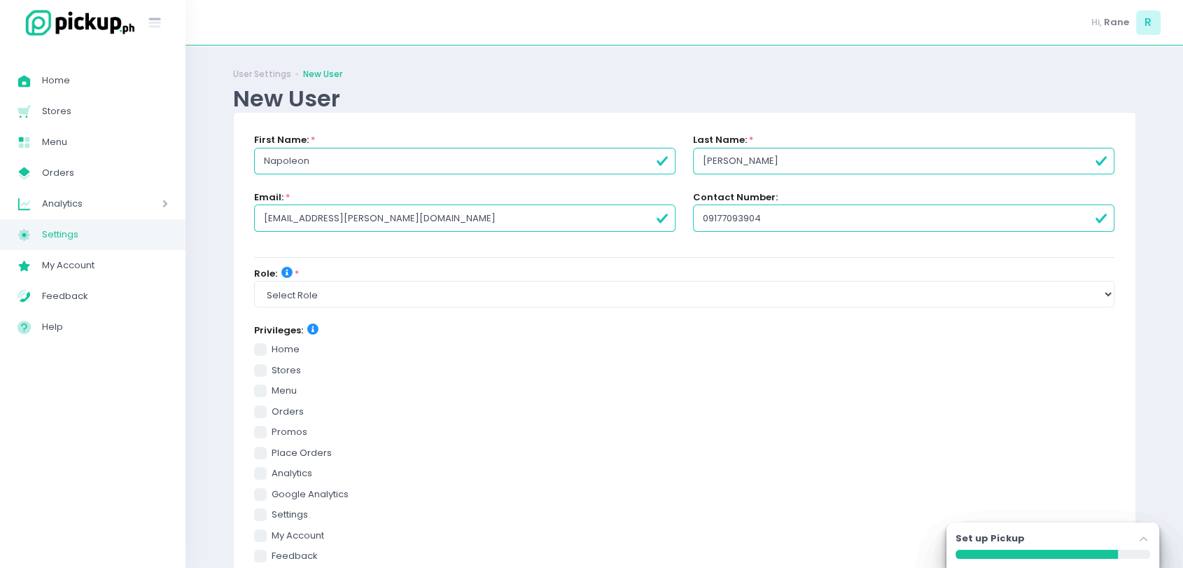
type input "09177093904"
click at [707, 252] on form "First Name: * Napoleon Last Name: * Magno Email: * nap.magno@nipponhasha.com Co…" at bounding box center [684, 481] width 861 height 696
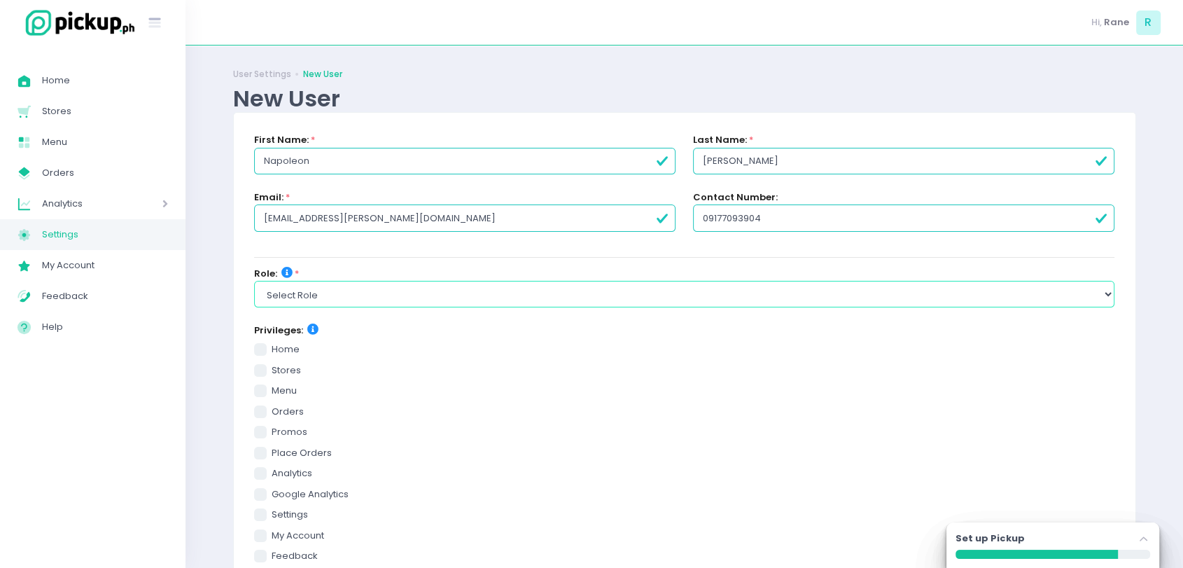
click at [579, 298] on select "Select Role group admin brand admin store admin accounting console user console…" at bounding box center [684, 294] width 861 height 27
select select "group_admin"
click at [254, 281] on select "Select Role group admin brand admin store admin accounting console user console…" at bounding box center [684, 294] width 861 height 27
checkbox input "true"
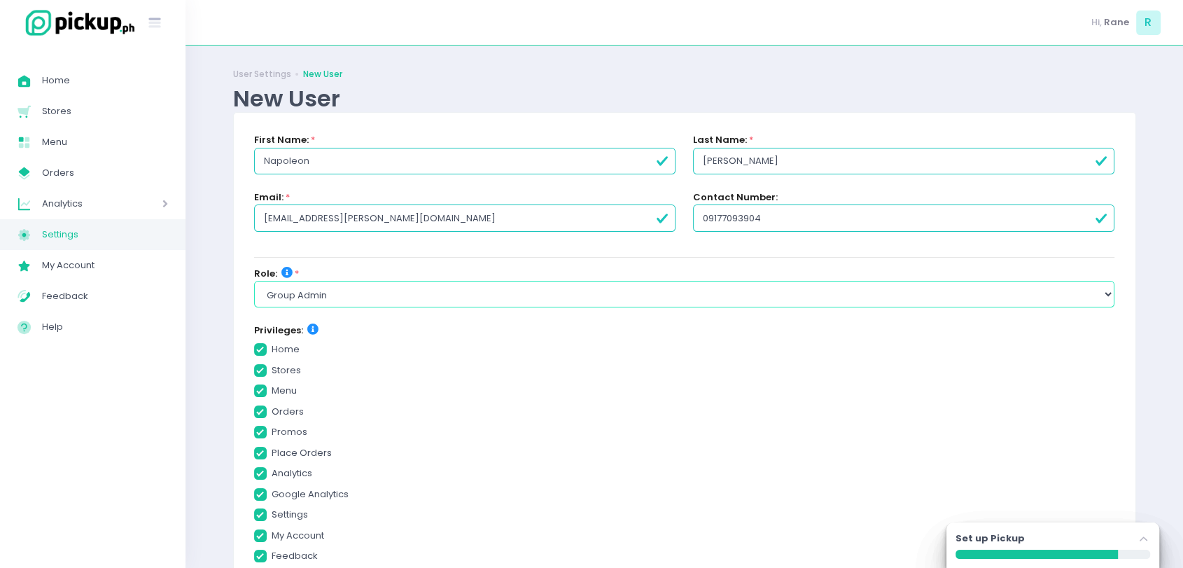
checkbox input "true"
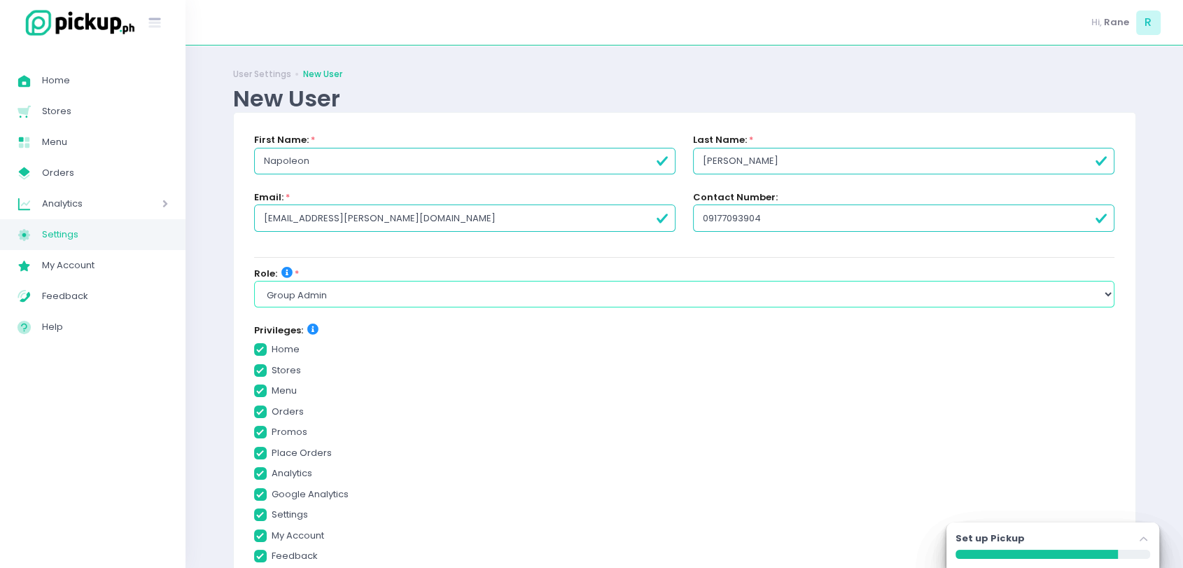
checkbox input "true"
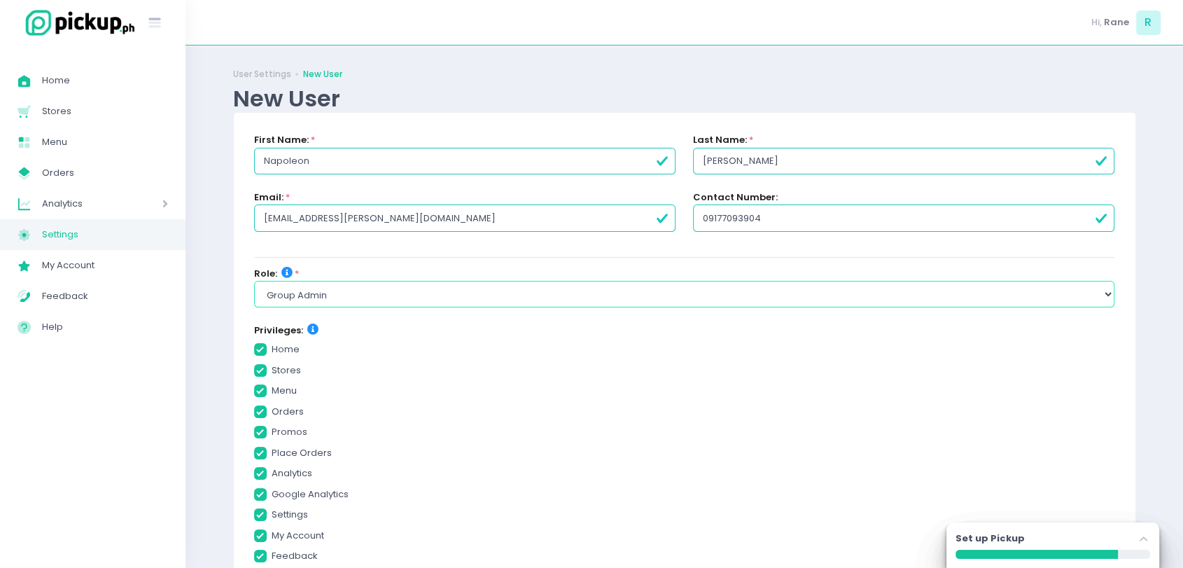
checkbox input "true"
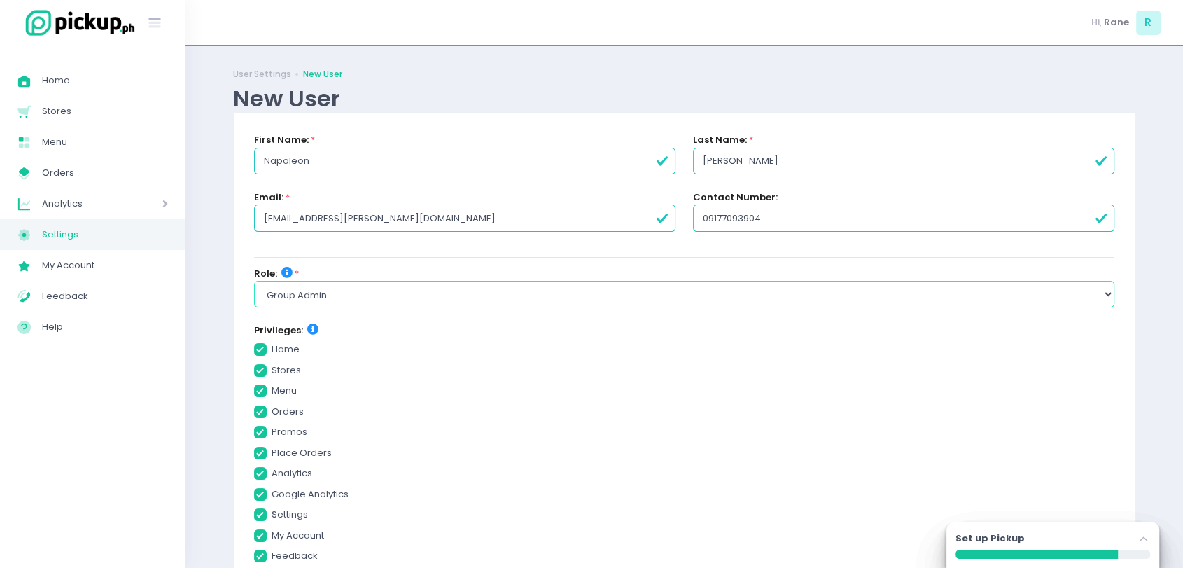
checkbox input "true"
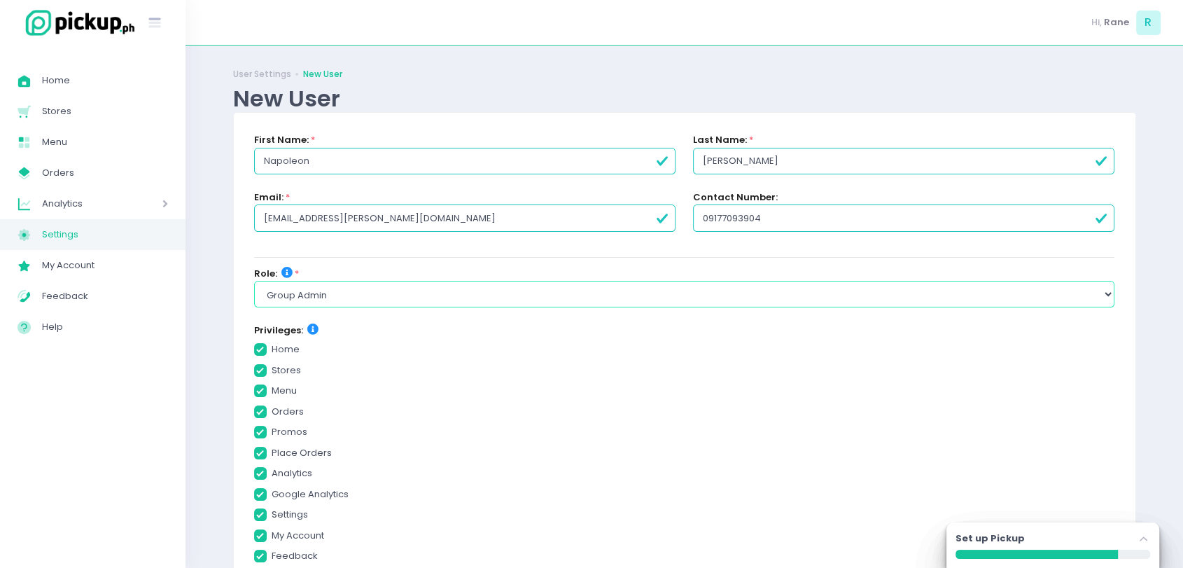
checkbox input "true"
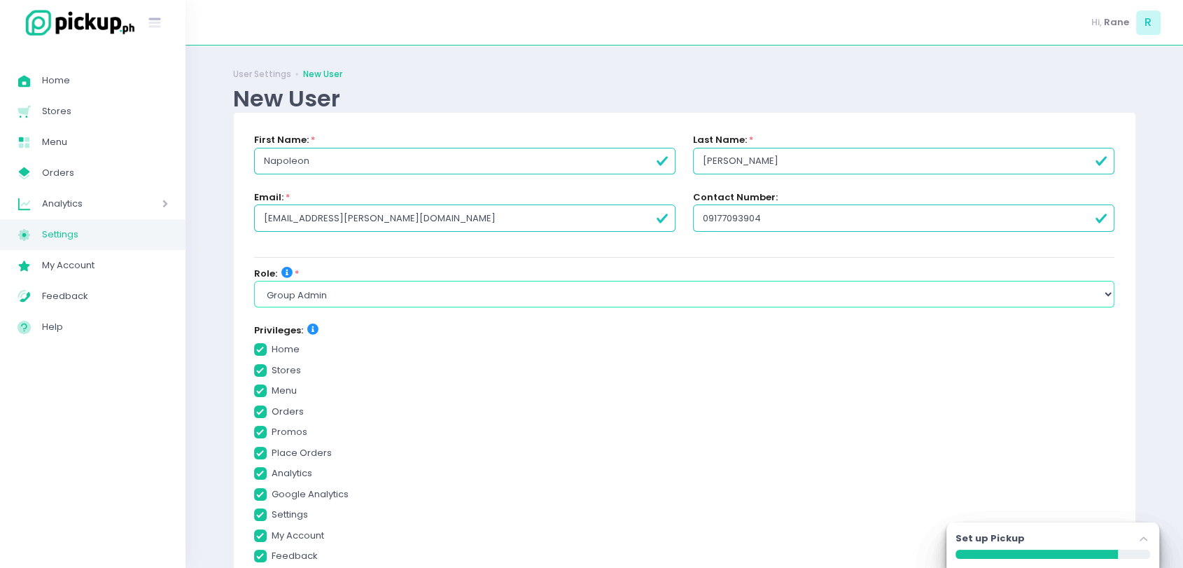
checkbox input "true"
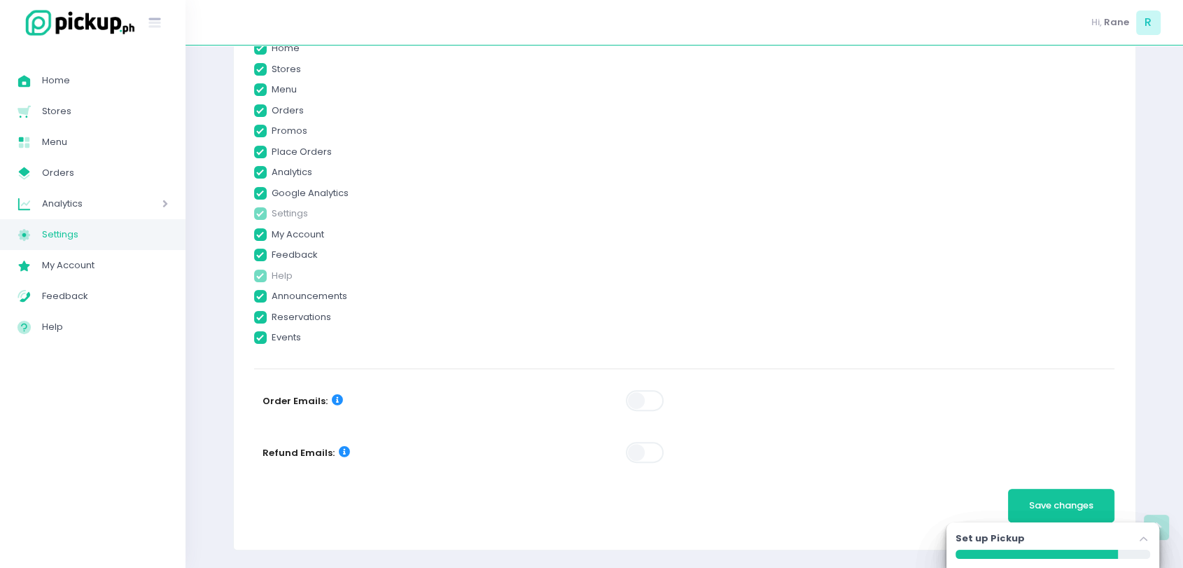
checkbox input "true"
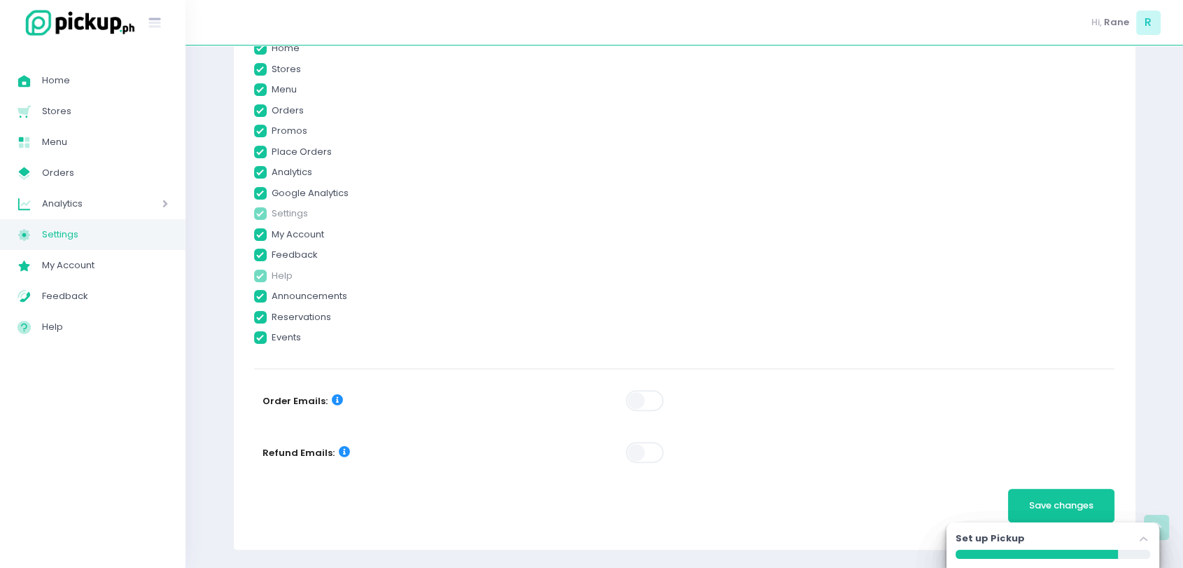
checkbox input "true"
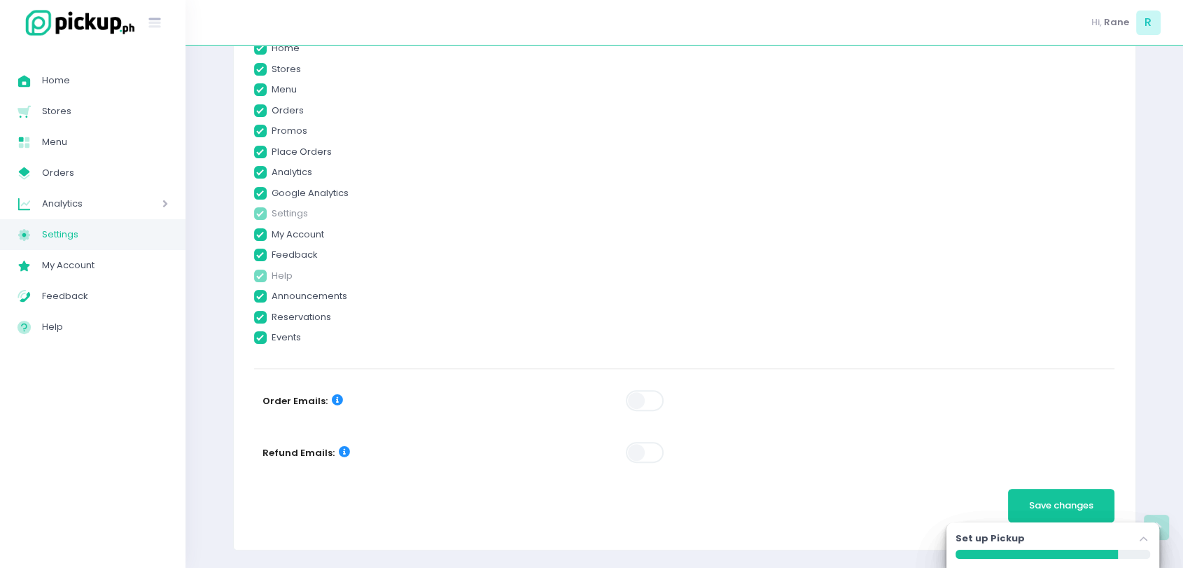
checkbox input "true"
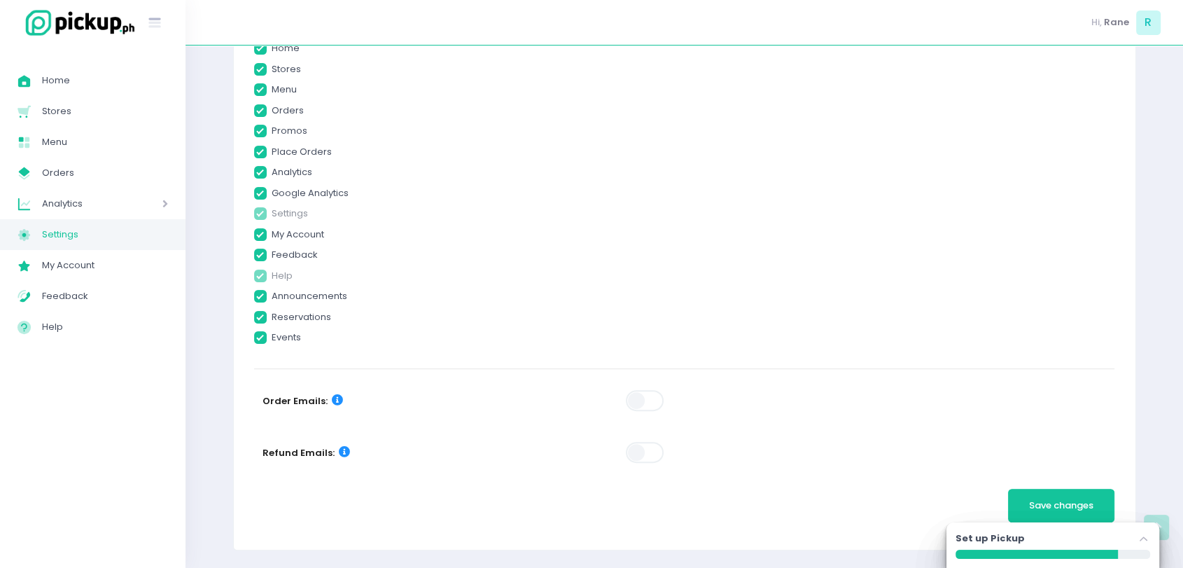
click at [634, 390] on span at bounding box center [646, 400] width 40 height 21
checkbox input "true"
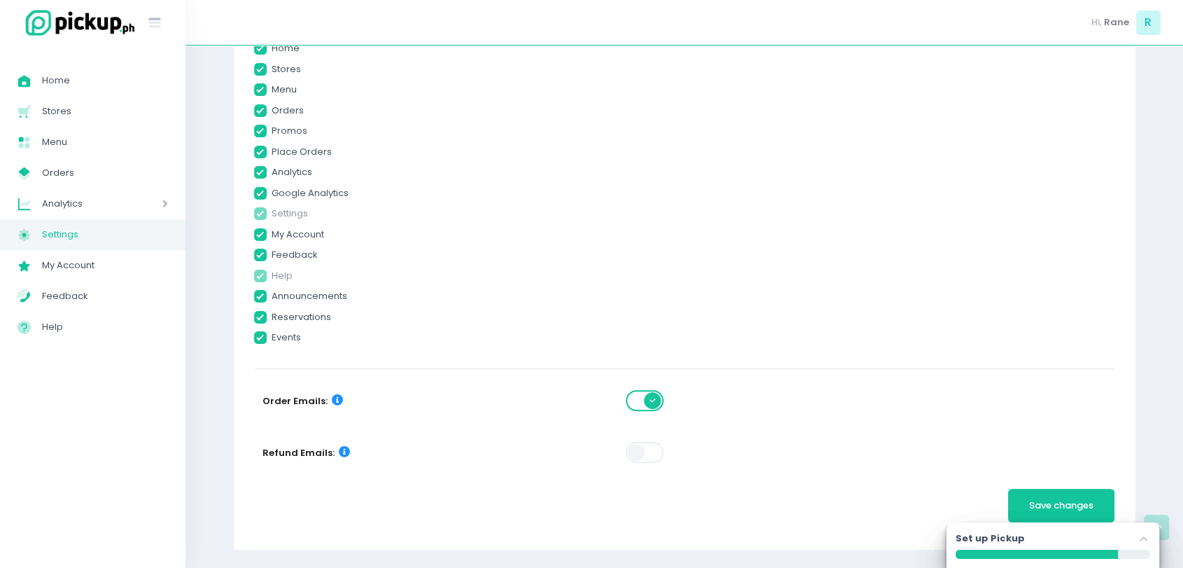
checkbox input "true"
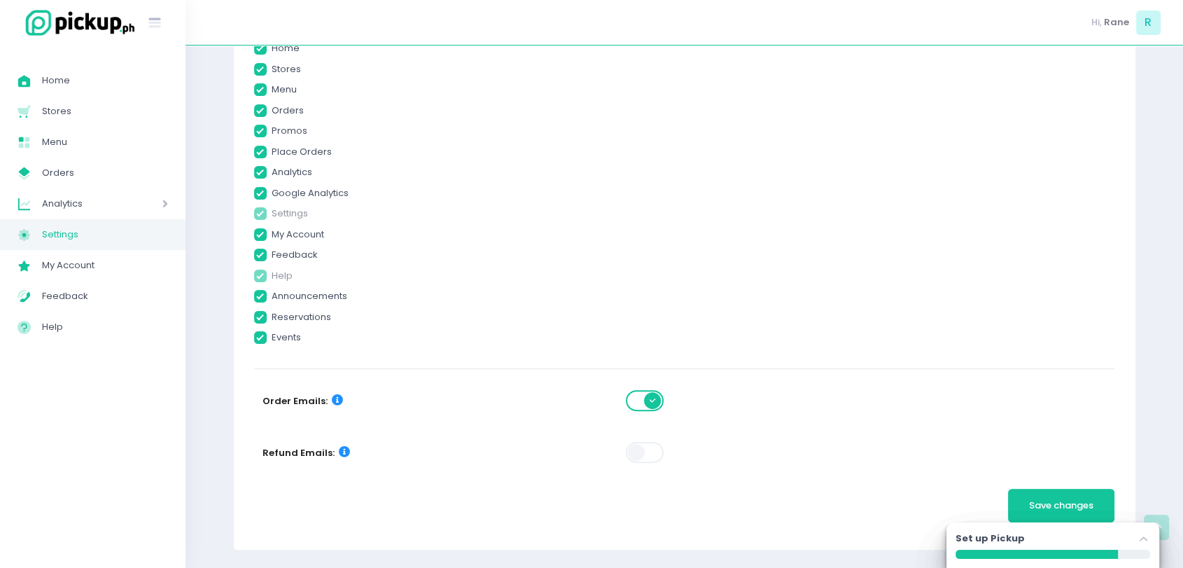
checkbox input "true"
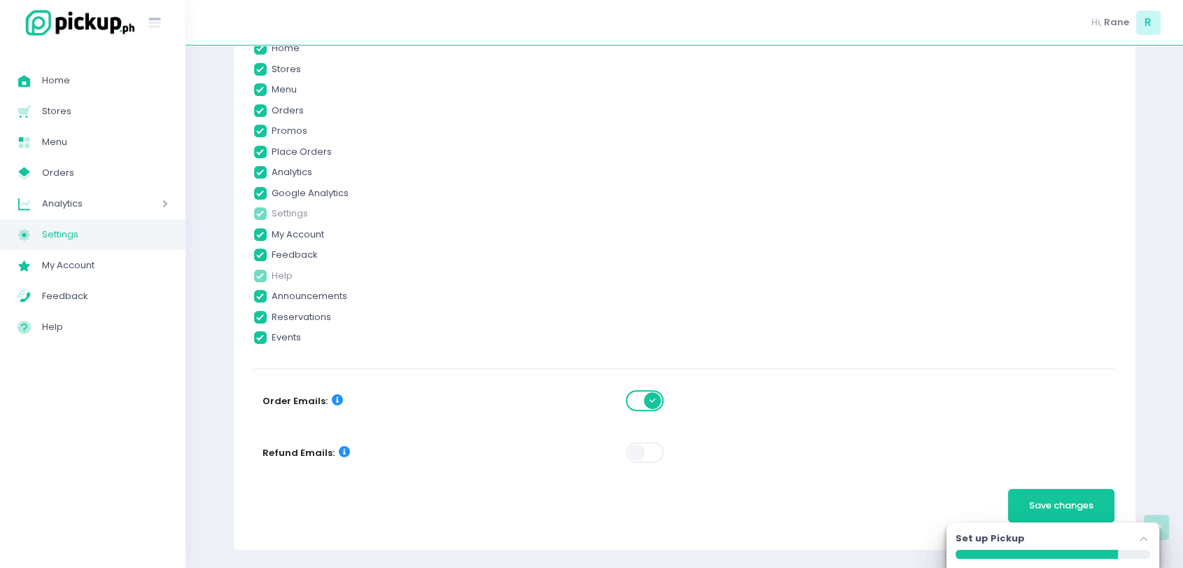
checkbox input "true"
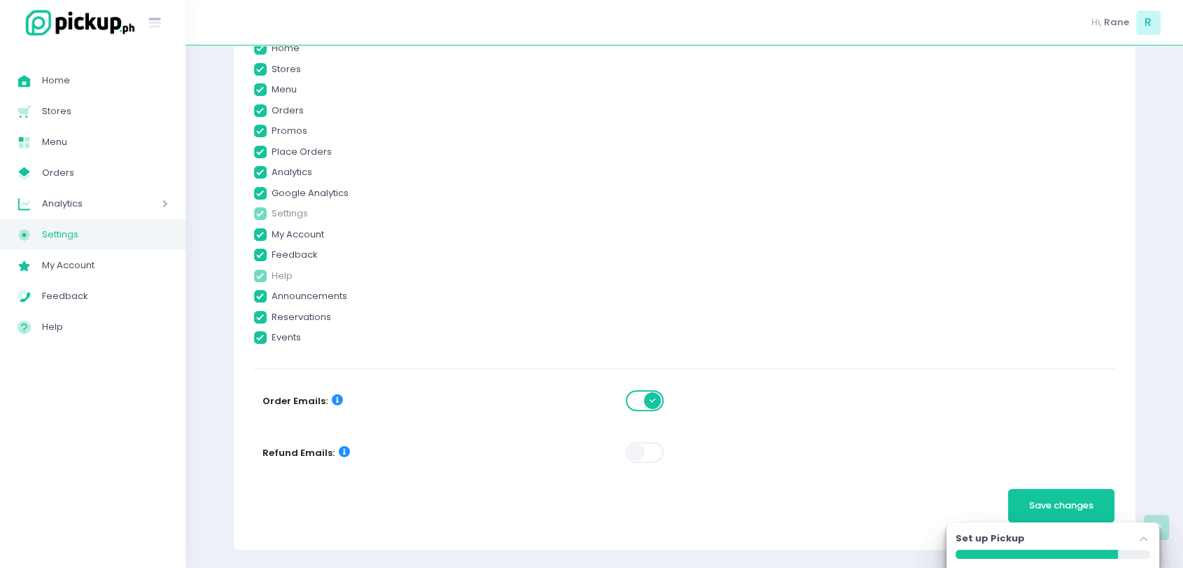
checkbox input "true"
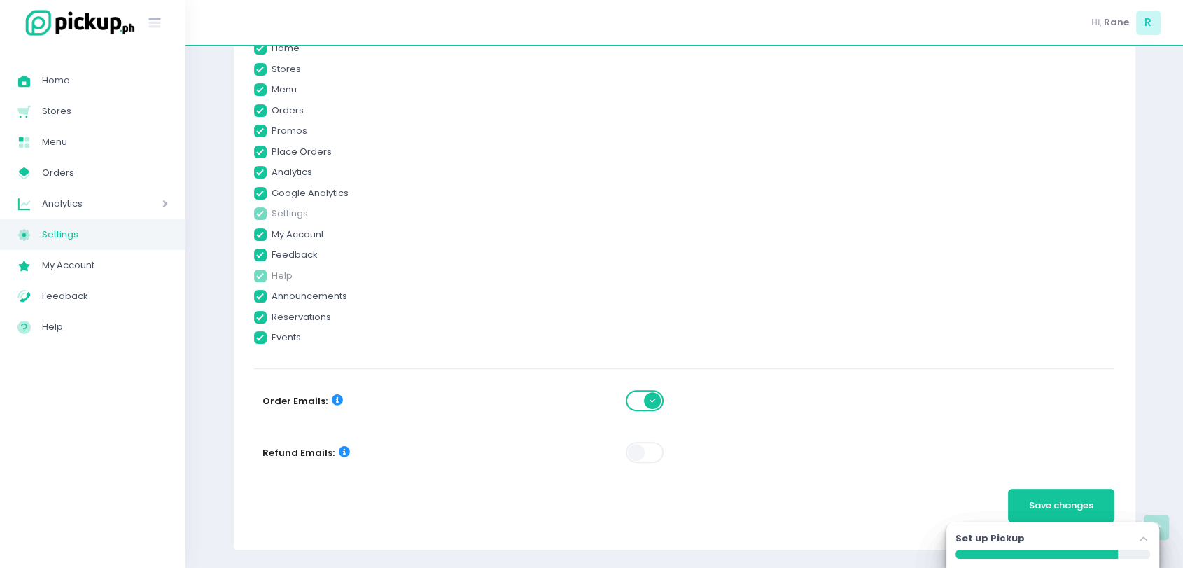
checkbox input "true"
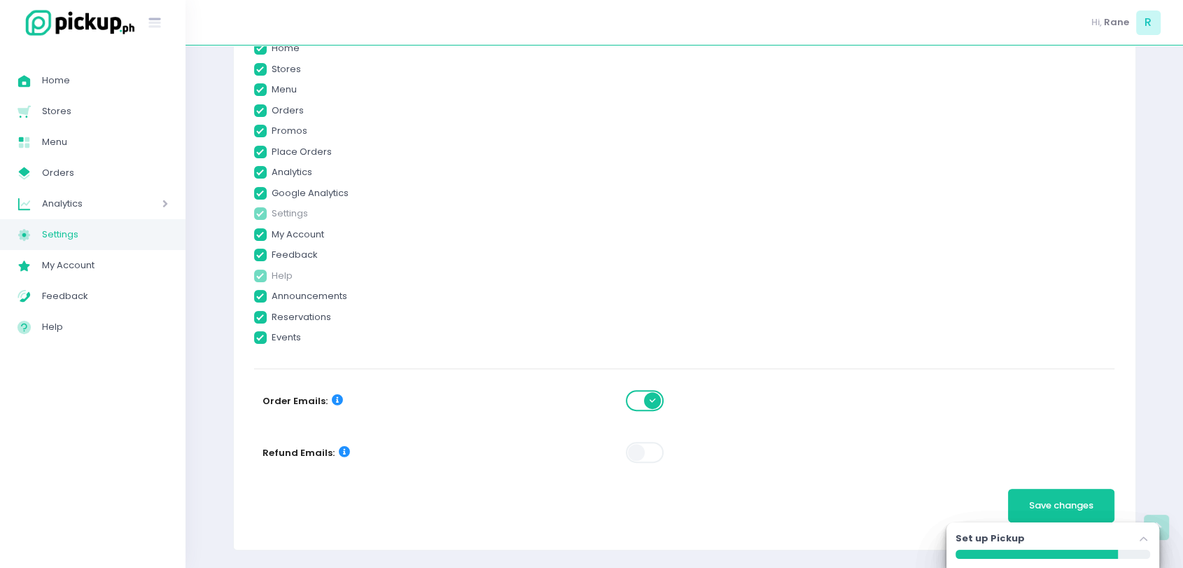
checkbox input "true"
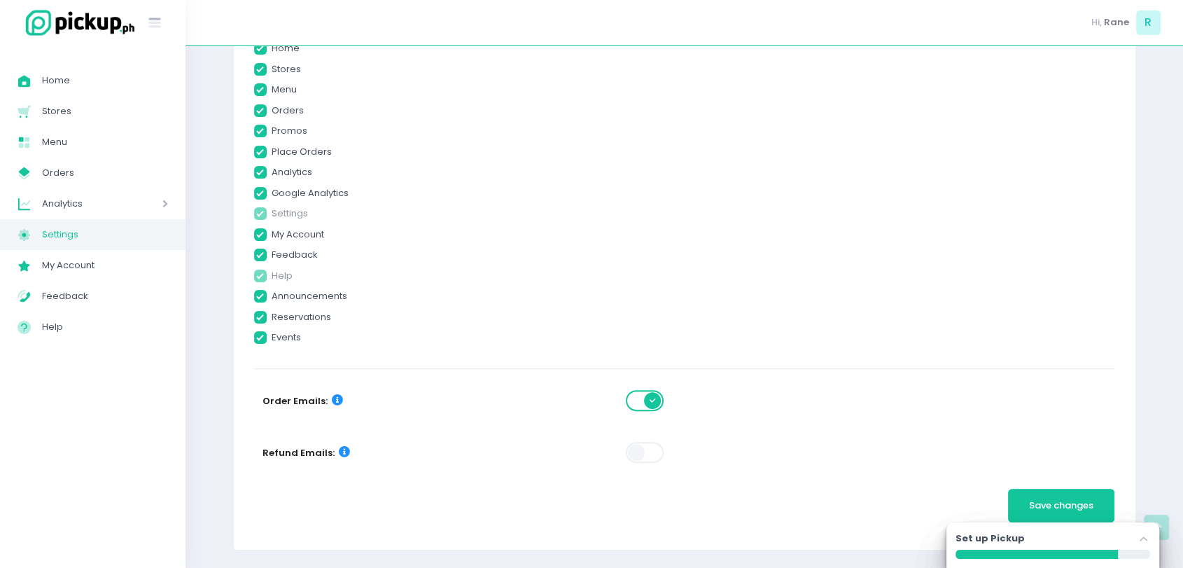
checkbox input "true"
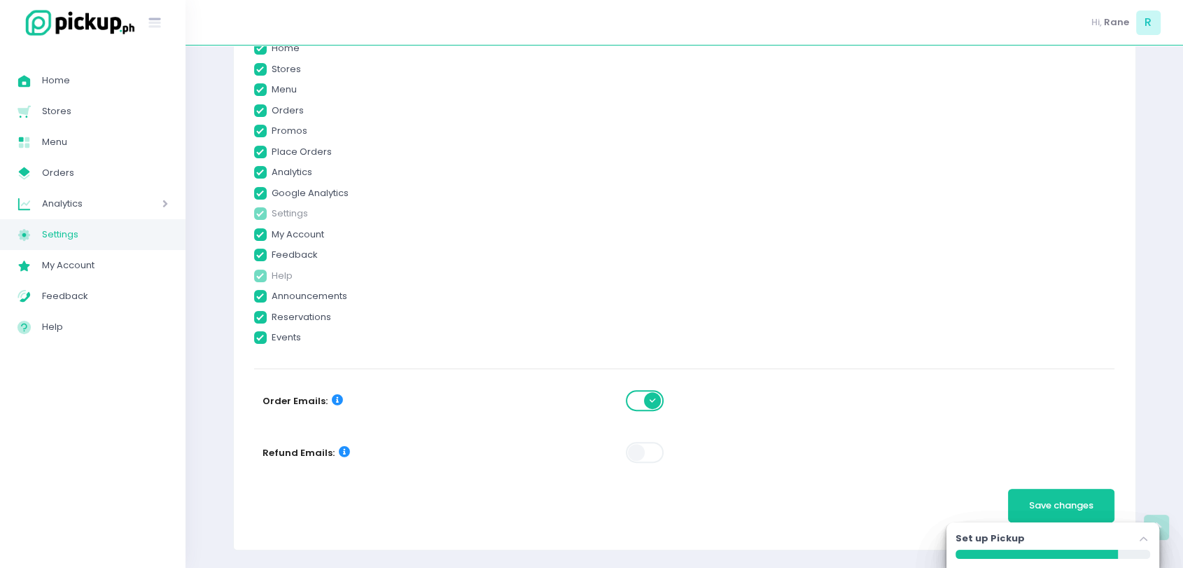
checkbox input "true"
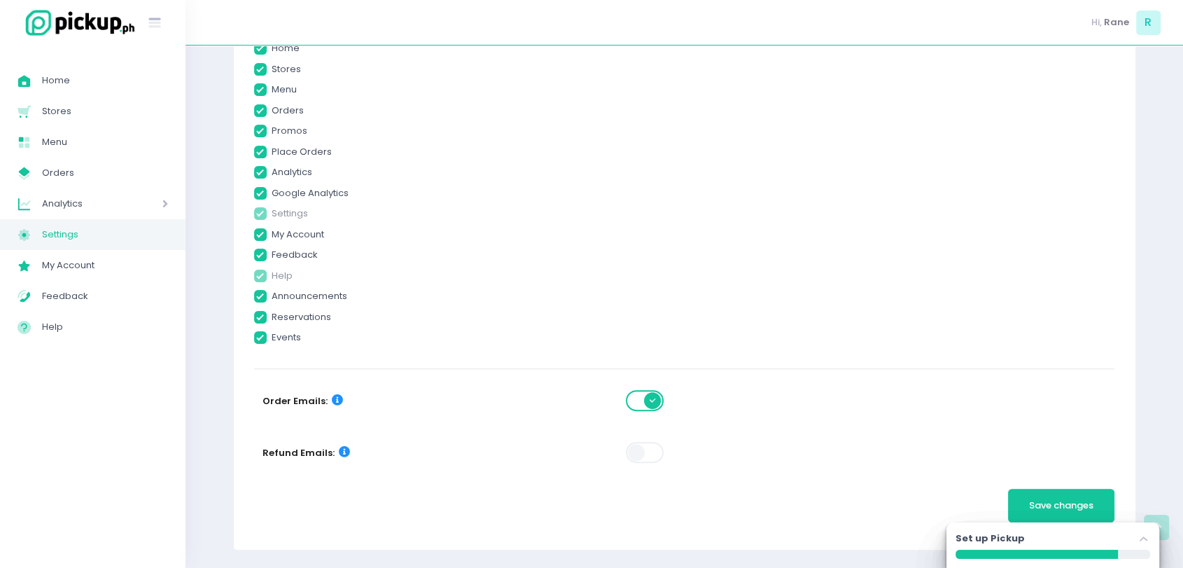
checkbox input "true"
click at [645, 461] on span at bounding box center [646, 452] width 40 height 21
checkbox input "true"
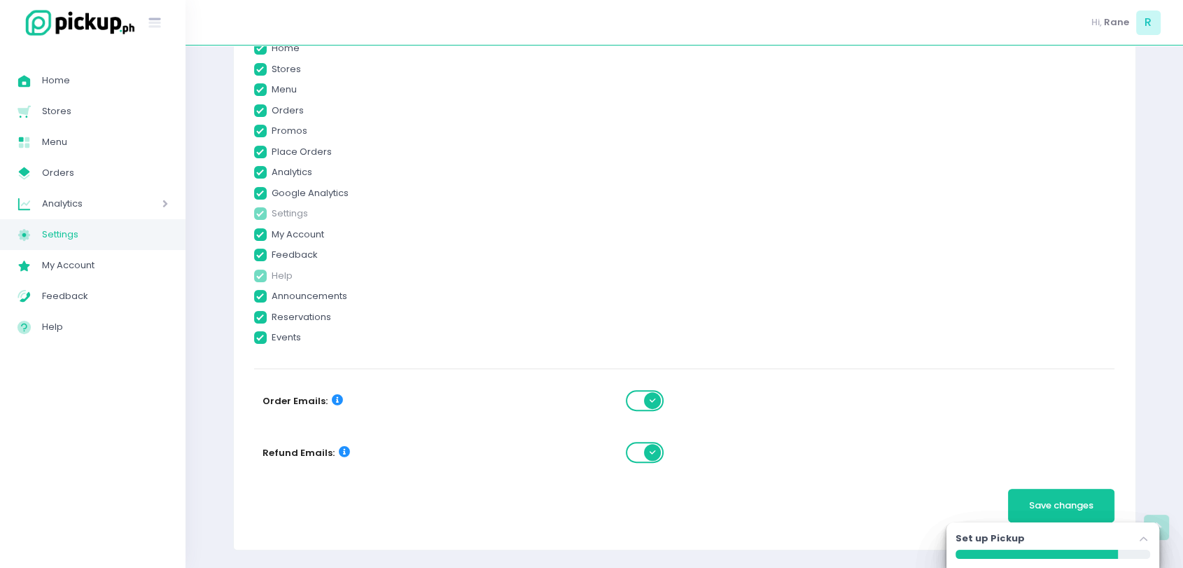
checkbox input "true"
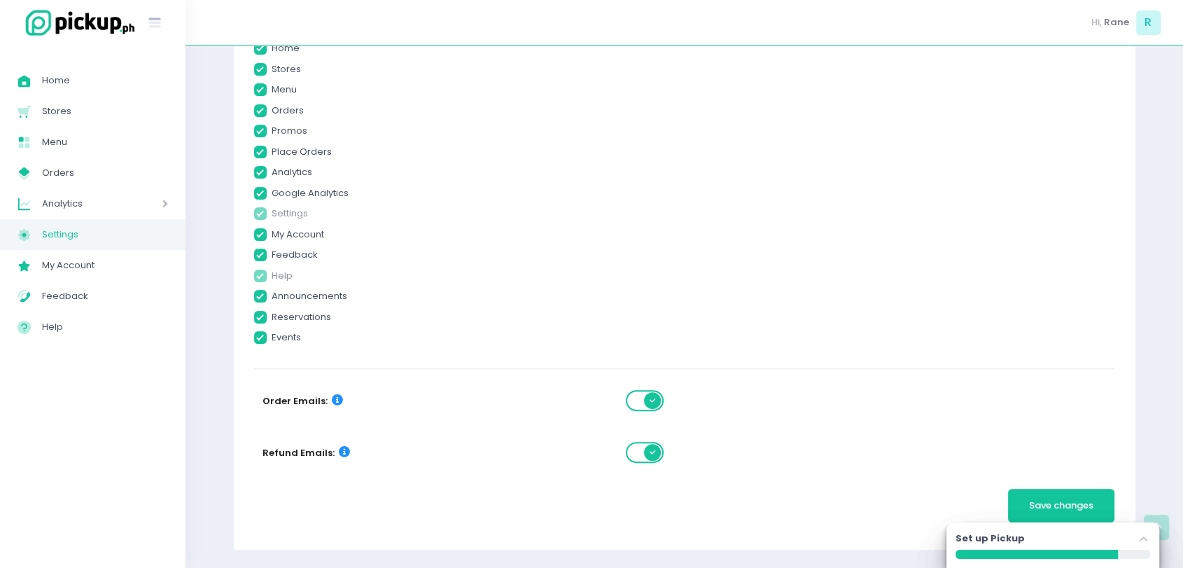
checkbox input "true"
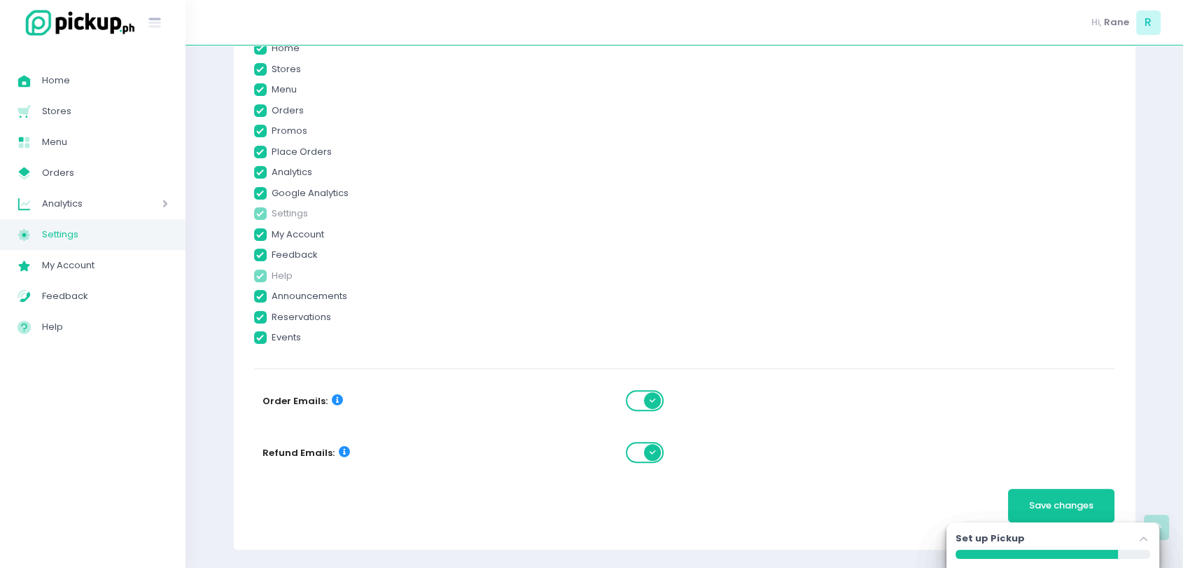
checkbox input "true"
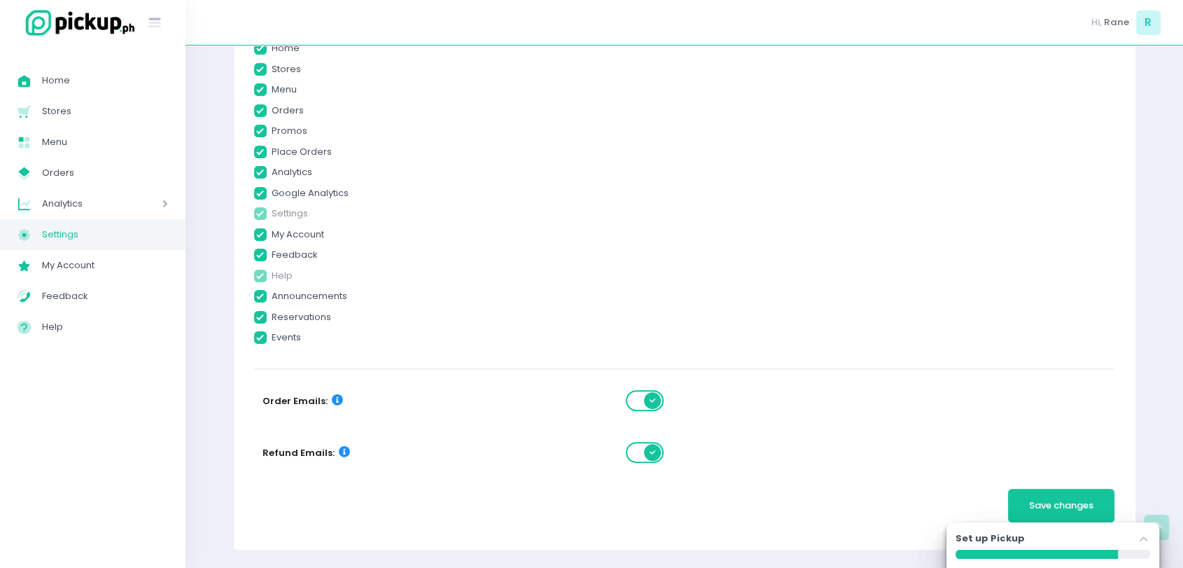
checkbox input "true"
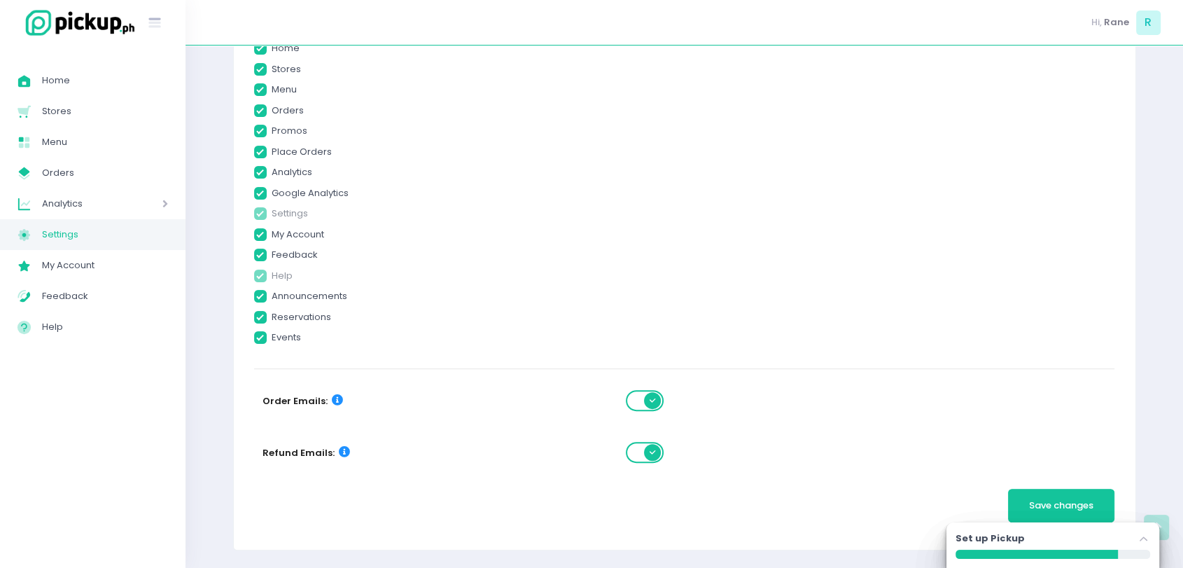
checkbox input "true"
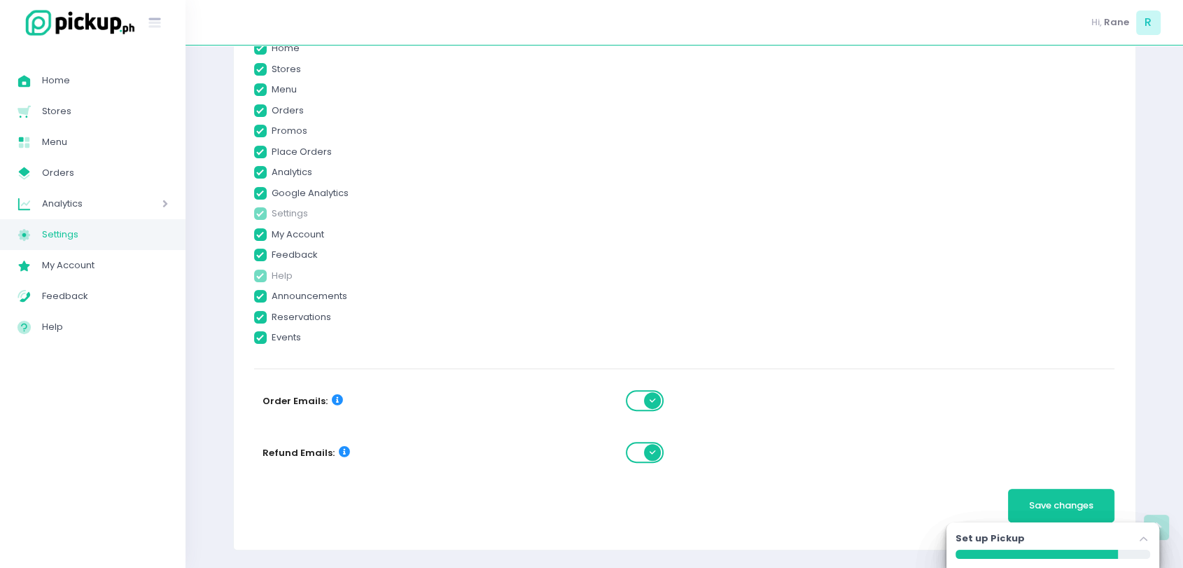
checkbox input "true"
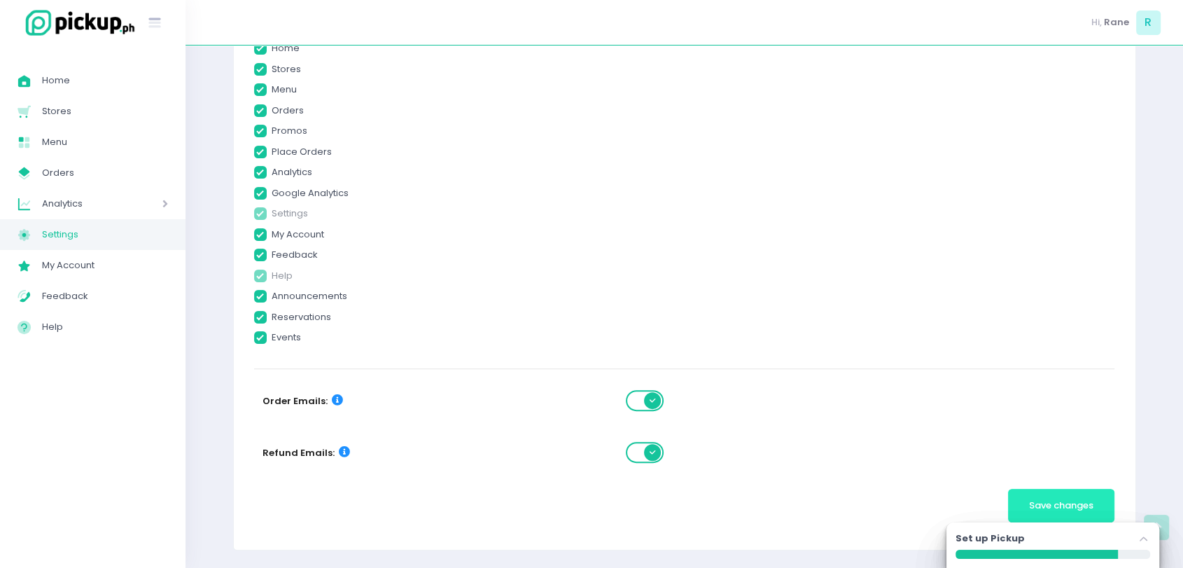
checkbox input "true"
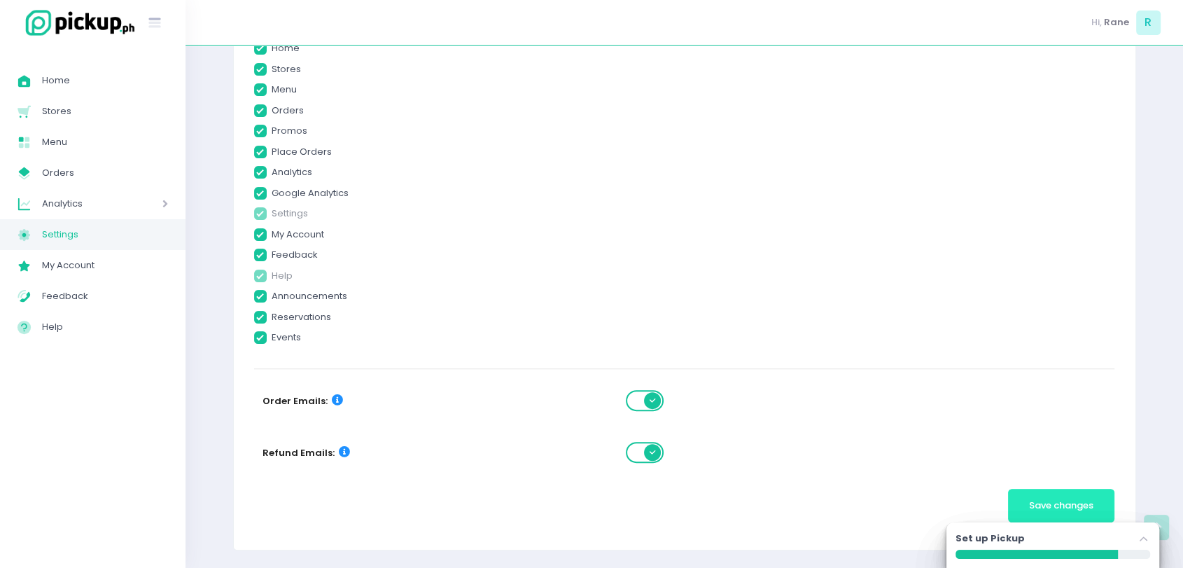
checkbox input "true"
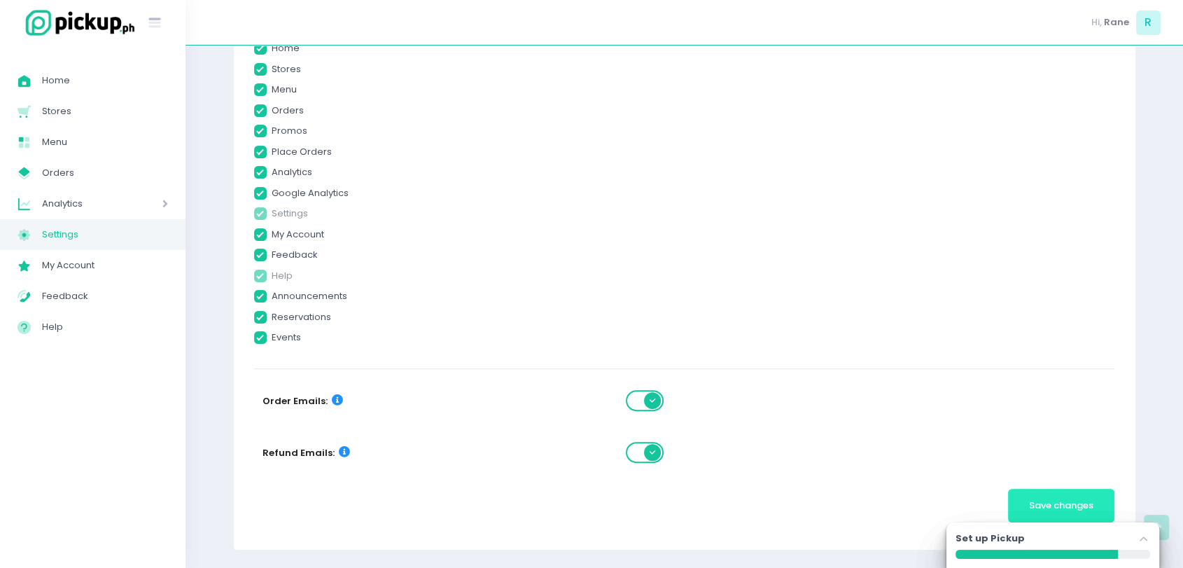
checkbox input "true"
click at [1037, 500] on span "Save changes" at bounding box center [1061, 504] width 64 height 13
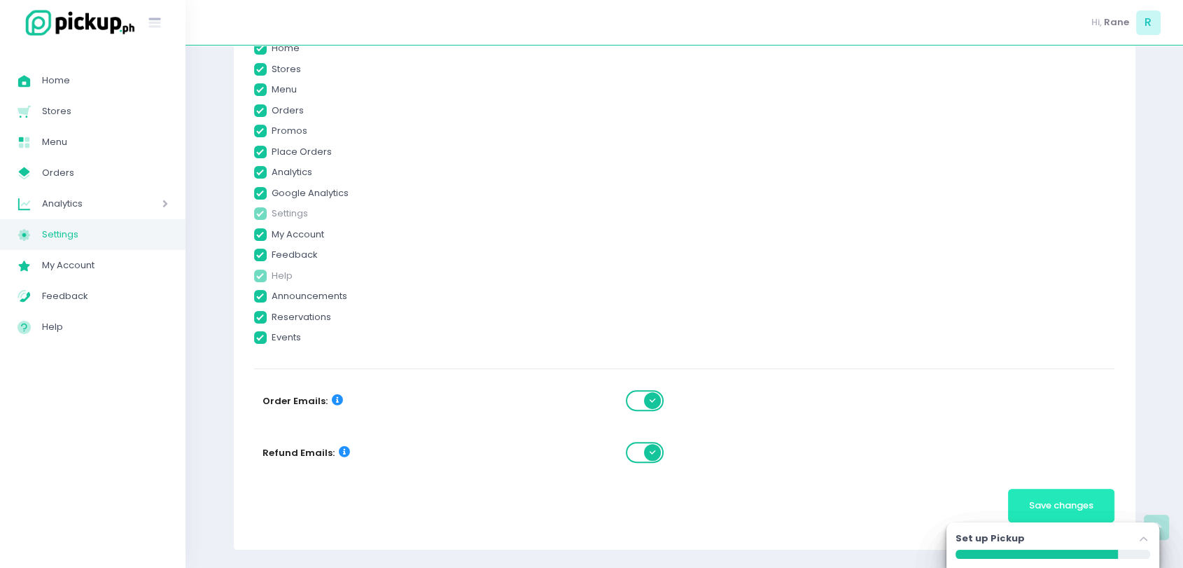
checkbox input "true"
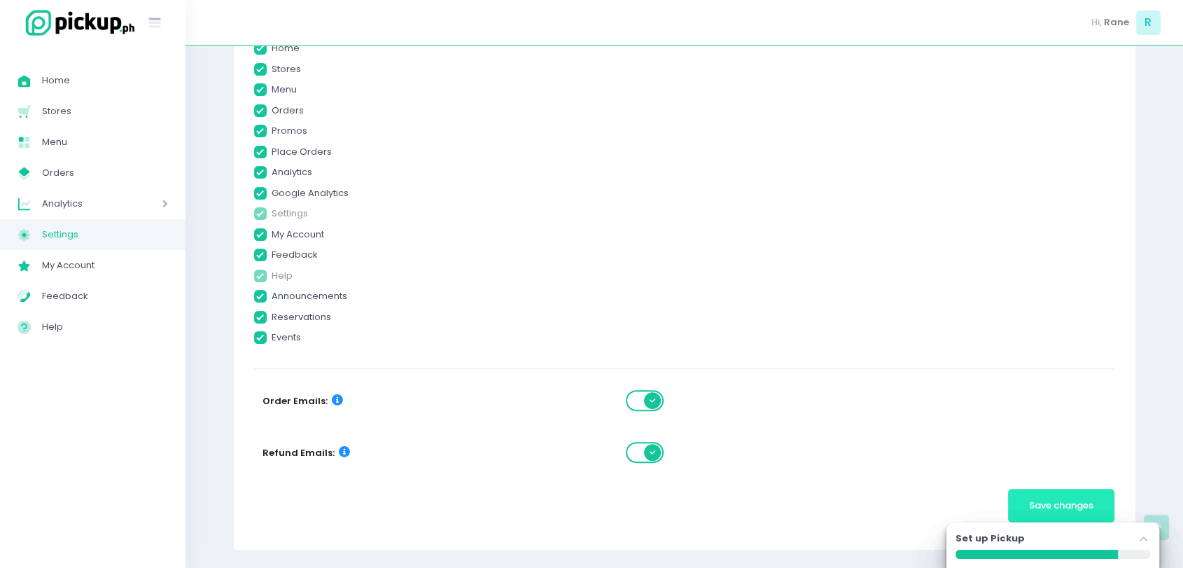
checkbox input "true"
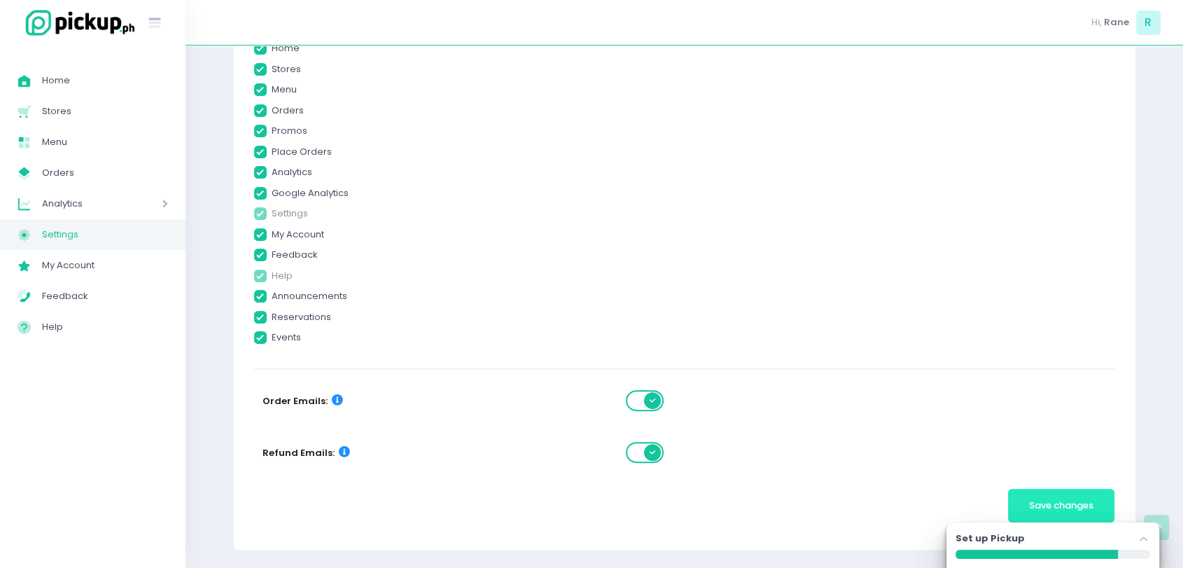
checkbox input "true"
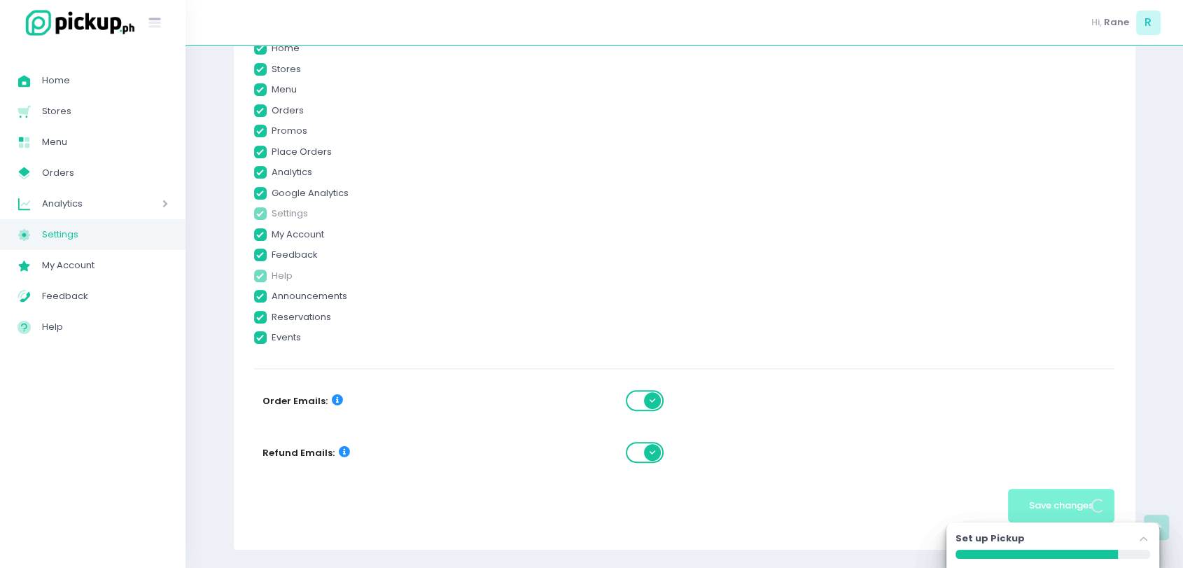
scroll to position [0, 0]
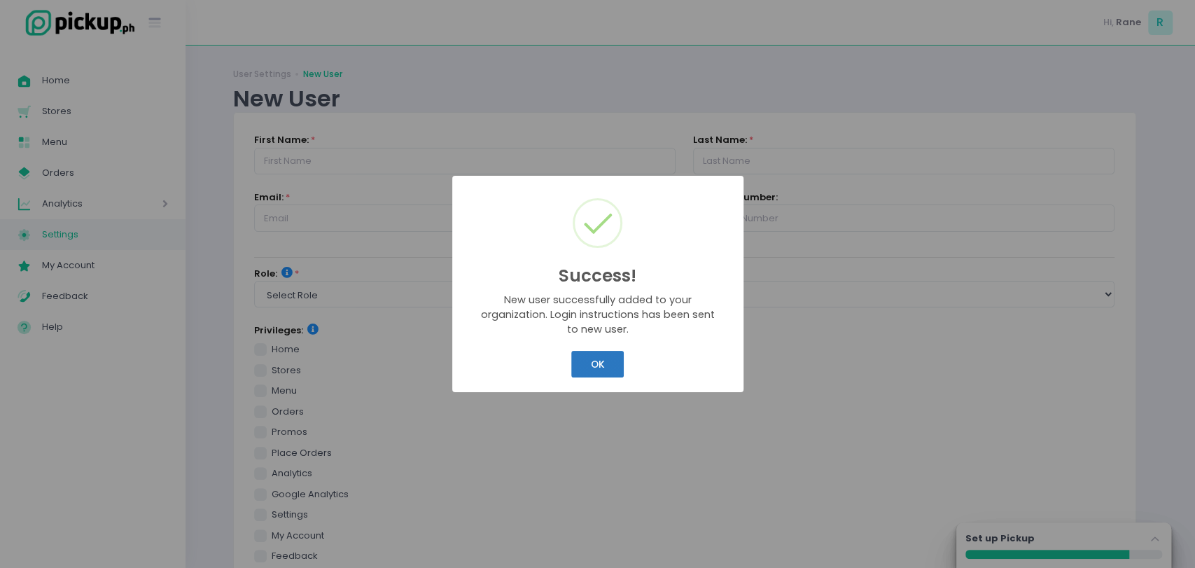
click at [610, 371] on button "OK" at bounding box center [597, 364] width 52 height 27
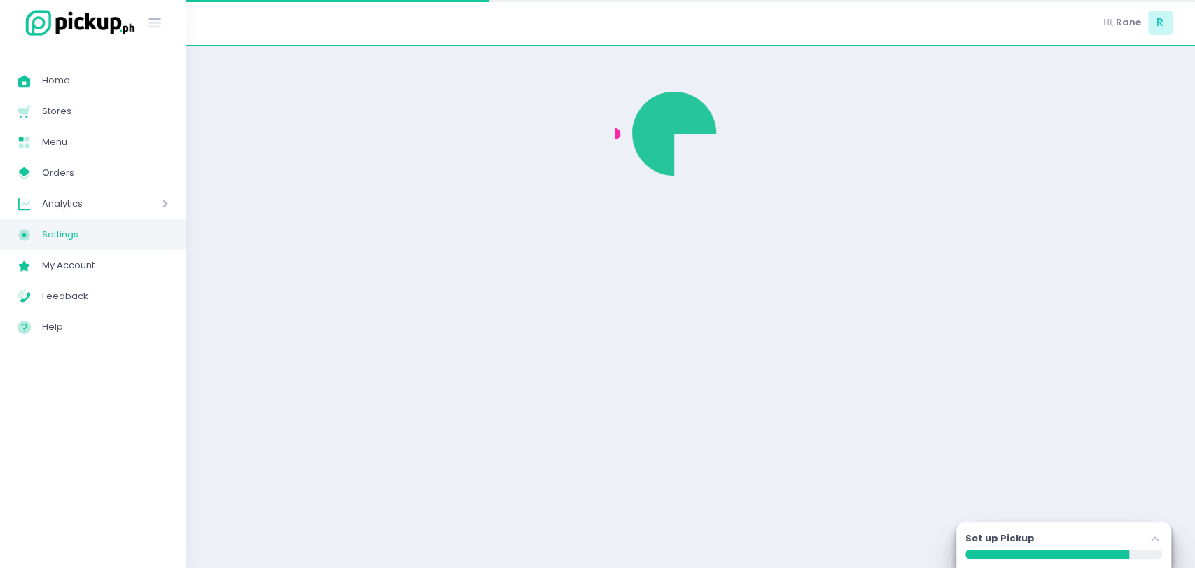
select select "active"
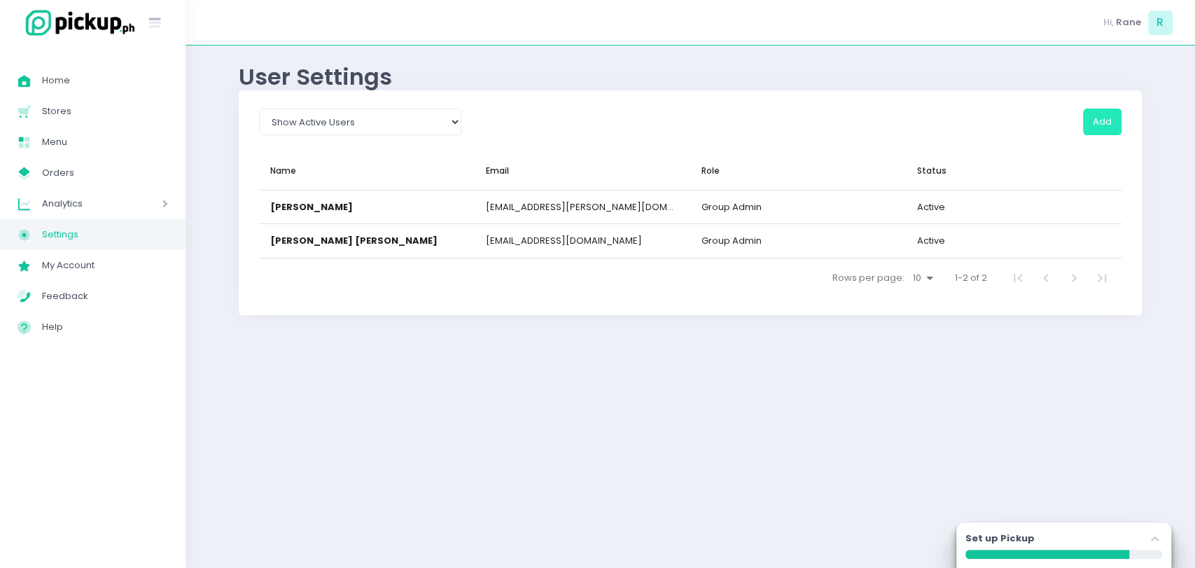
click at [1095, 123] on button "Add" at bounding box center [1102, 121] width 38 height 27
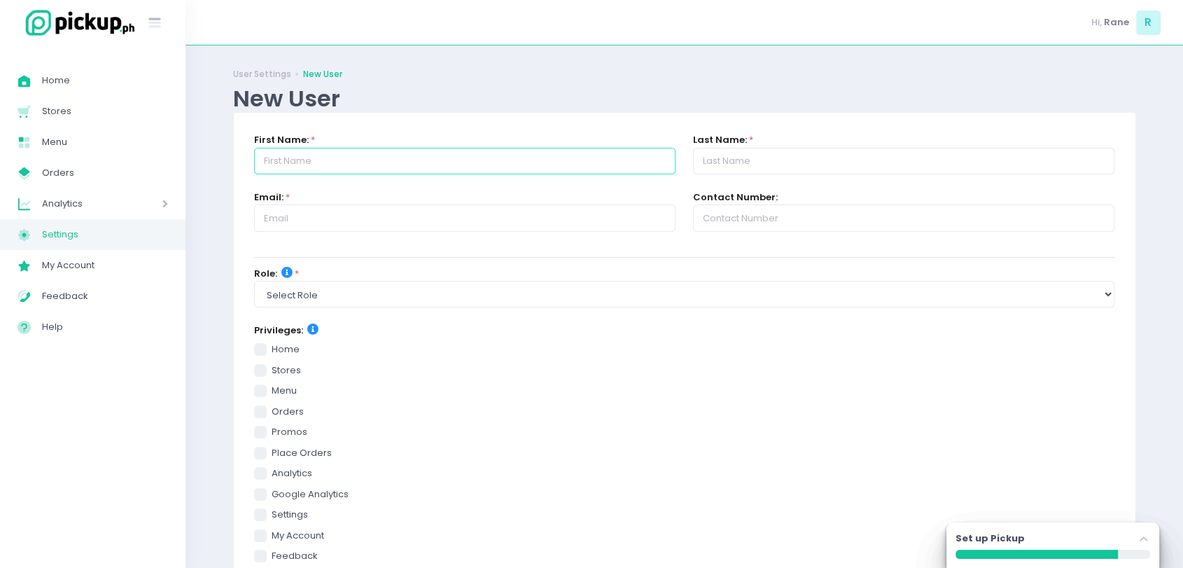
paste input "Rizza Dela Torre"
click at [407, 167] on input "Rizza Dela Torre" at bounding box center [464, 161] width 421 height 27
drag, startPoint x: 349, startPoint y: 156, endPoint x: 291, endPoint y: 158, distance: 57.4
click at [291, 158] on input "Rizza Dela Torre" at bounding box center [464, 161] width 421 height 27
type input "Rizza"
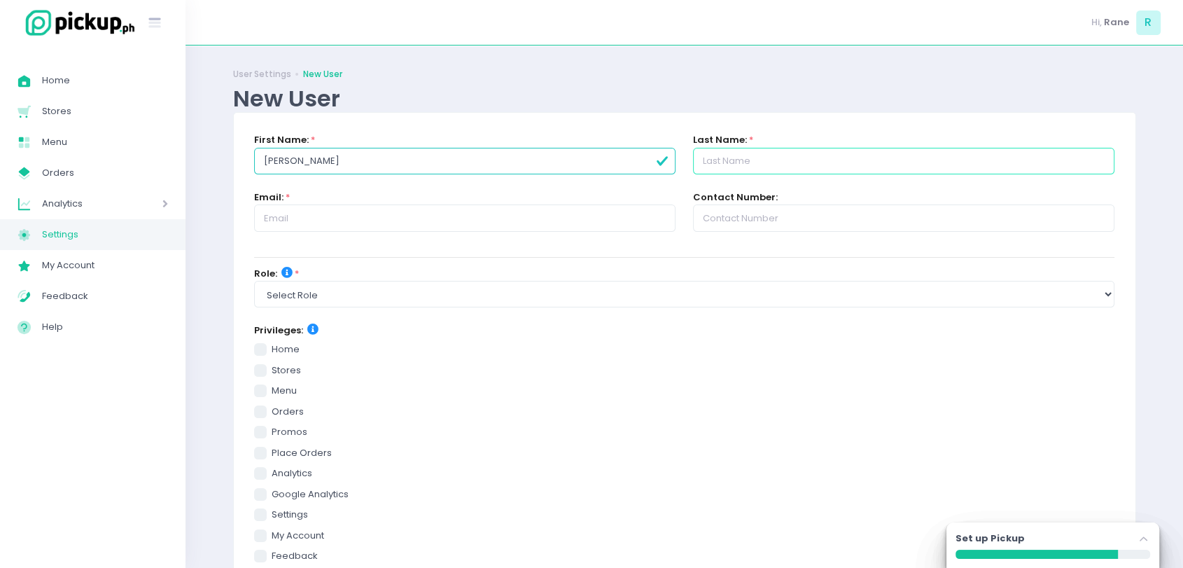
paste input "Dela Torre"
click at [745, 160] on input "Dela Torre" at bounding box center [903, 161] width 421 height 27
type input "Dela Torre"
click at [572, 162] on input "Rizza" at bounding box center [464, 161] width 421 height 27
type input "Rizza"
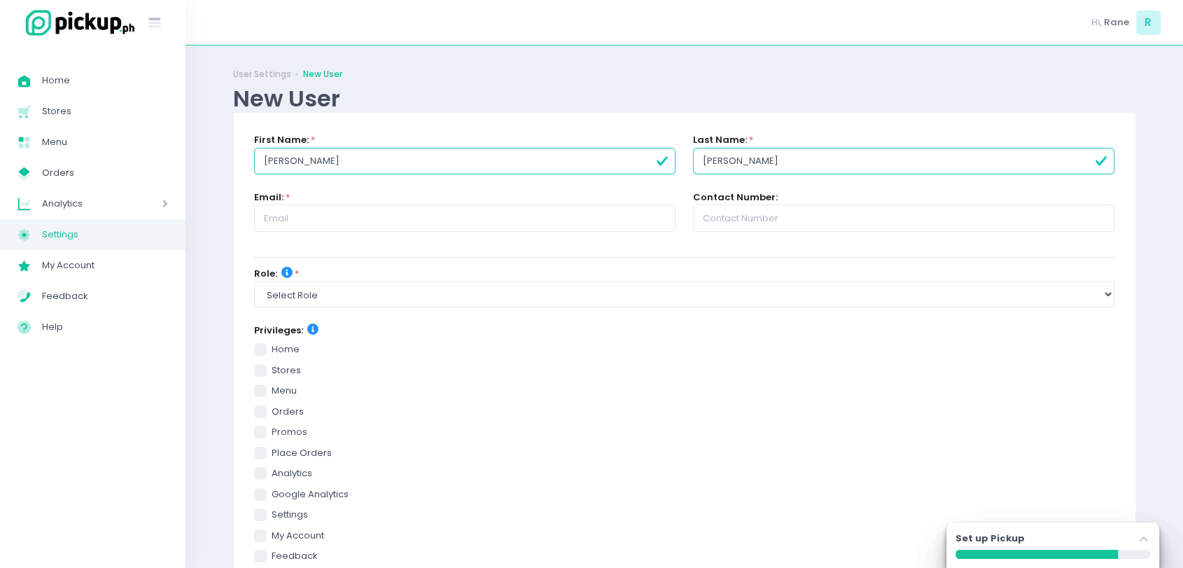
click at [804, 154] on input "Dela Torre" at bounding box center [903, 161] width 421 height 27
type input "Dela Torre"
paste input "rizza.delatorre@nipponhasha.com"
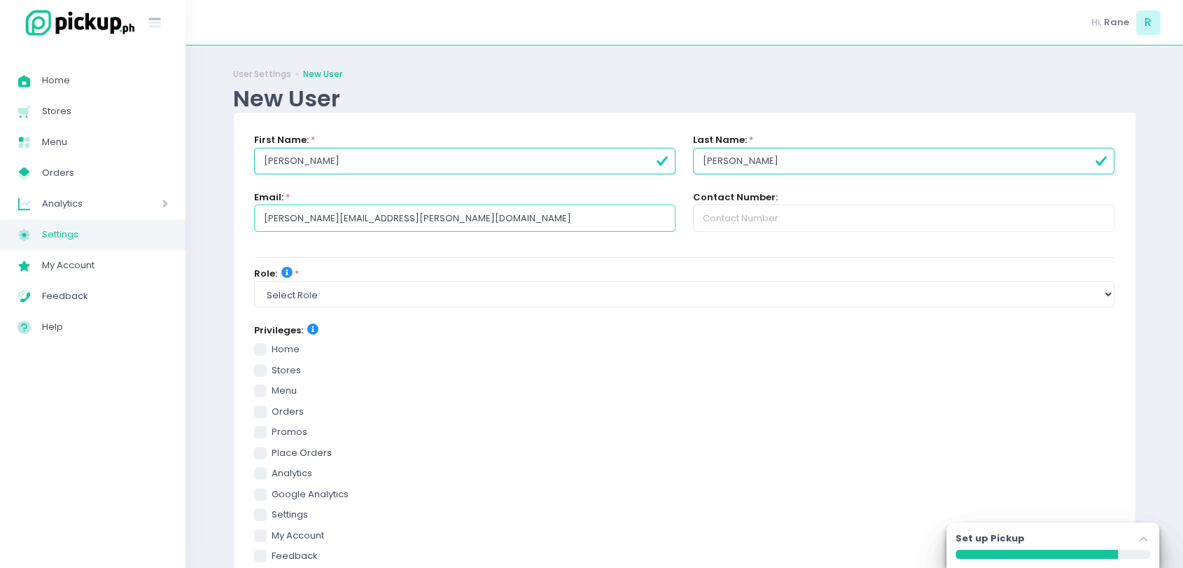
click at [370, 220] on input "rizza.delatorre@nipponhasha.com" at bounding box center [464, 217] width 421 height 27
type input "rizza.delatorre@nipponhasha.com"
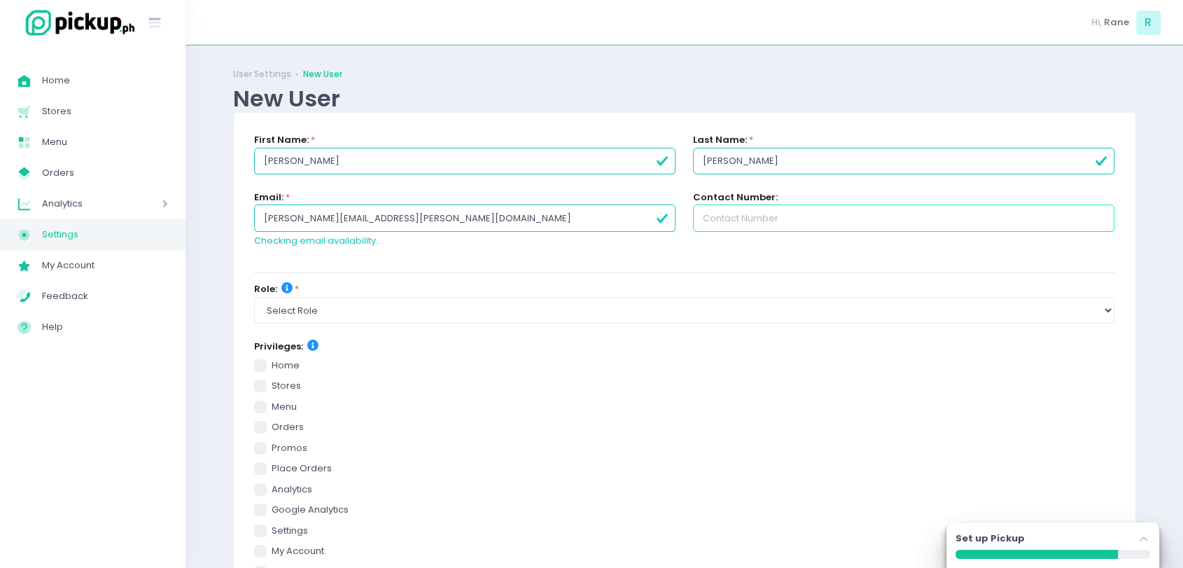
click at [741, 225] on input "text" at bounding box center [903, 217] width 421 height 27
paste input "0917 635 9331"
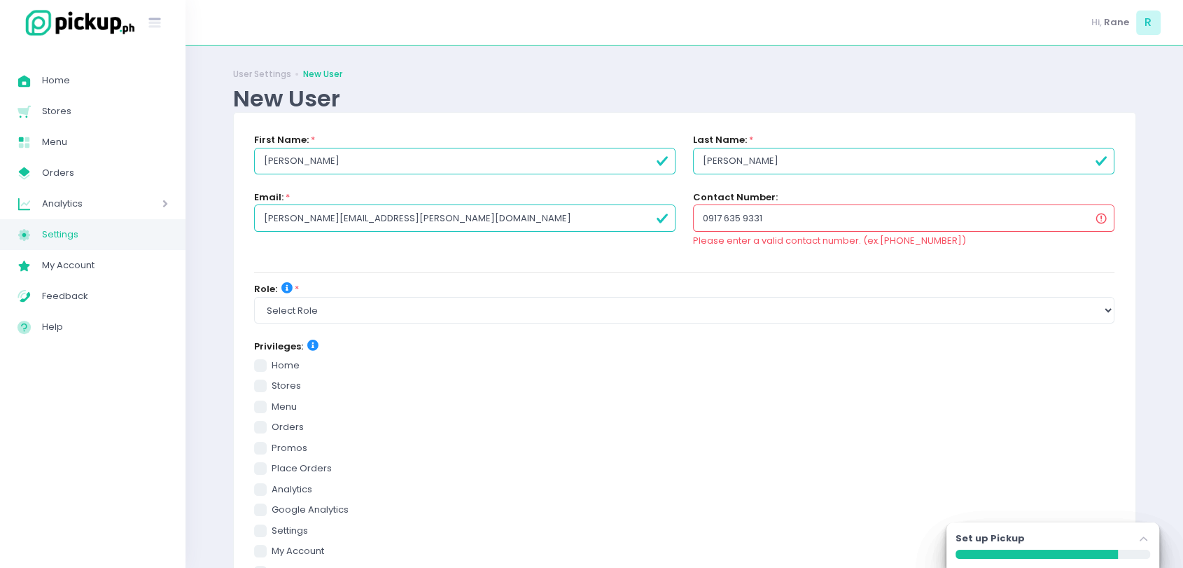
click at [744, 217] on input "0917 635 9331" at bounding box center [903, 217] width 421 height 27
click at [726, 218] on input "0917 6359331" at bounding box center [903, 217] width 421 height 27
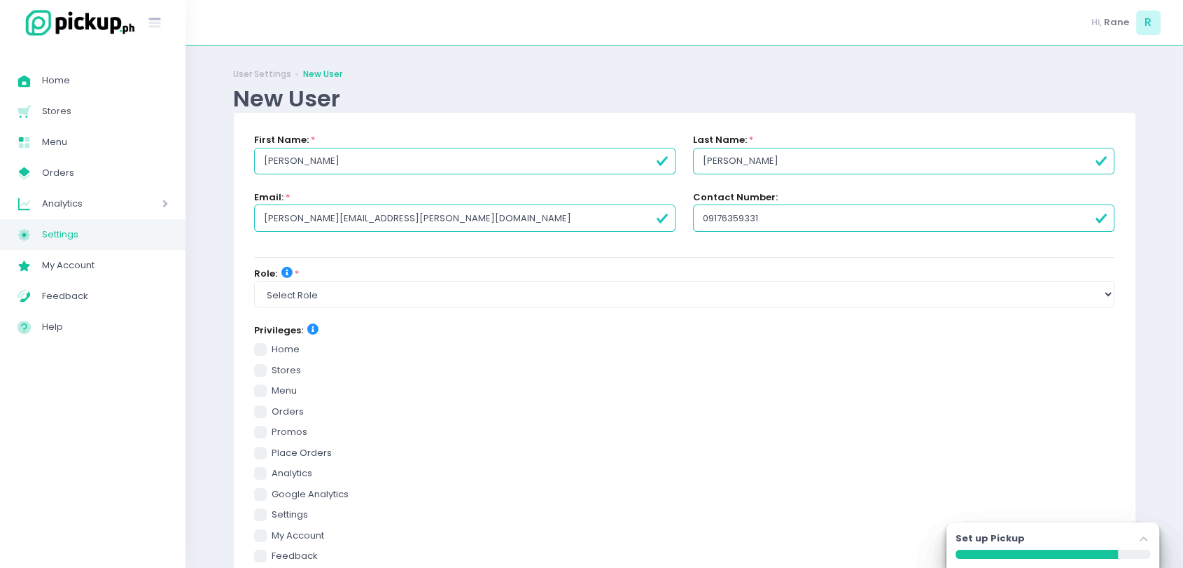
click at [655, 244] on div "Email: * rizza.delatorre@nipponhasha.com" at bounding box center [464, 218] width 439 height 57
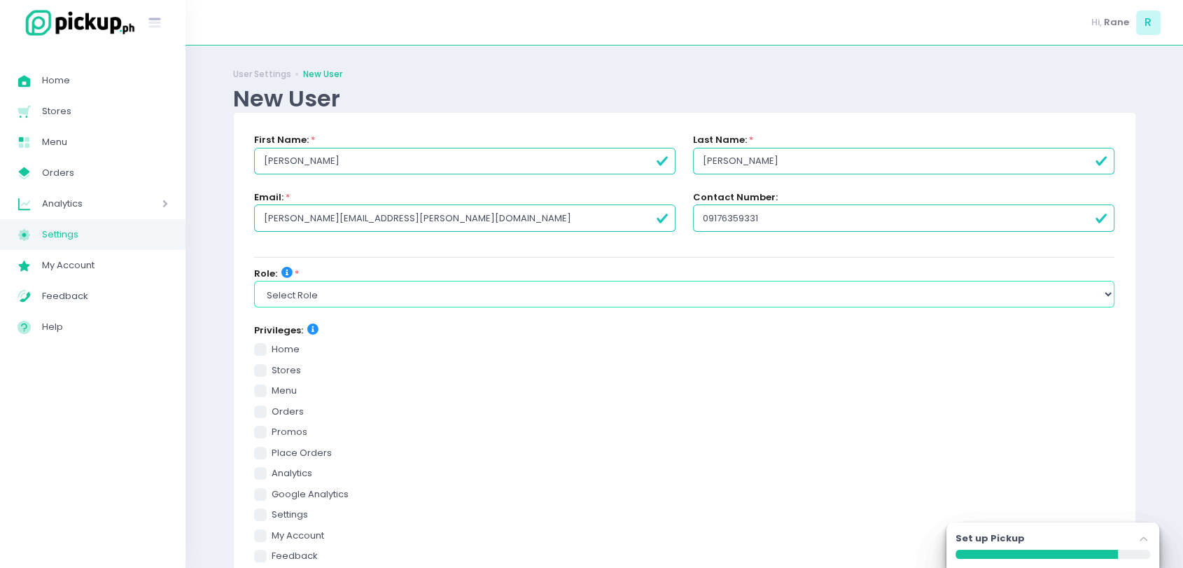
click at [580, 288] on select "Select Role group admin brand admin store admin accounting console user console…" at bounding box center [684, 294] width 861 height 27
click at [362, 297] on select "Select Role group admin brand admin store admin accounting console user console…" at bounding box center [684, 294] width 861 height 27
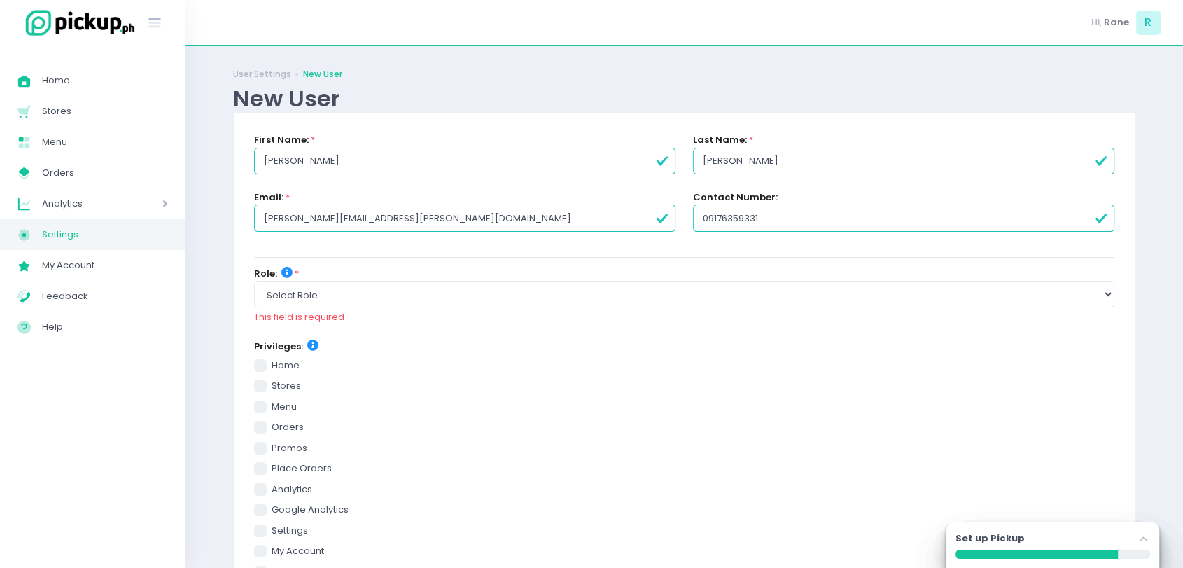
click at [767, 216] on input "09176359331" at bounding box center [903, 217] width 421 height 27
paste input "635 9331"
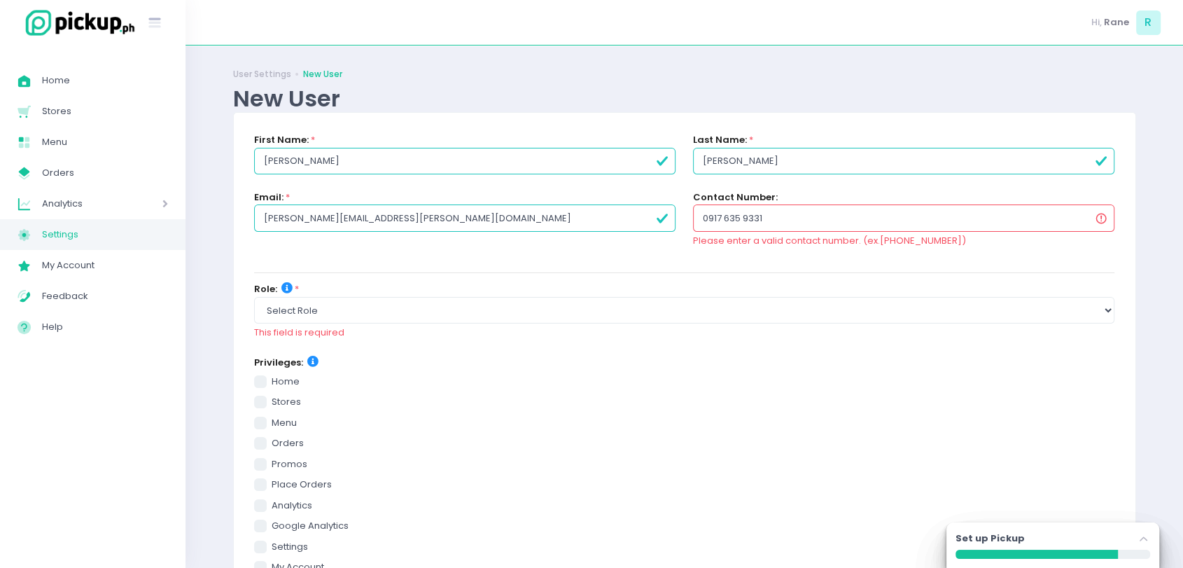
type input "09176359331"
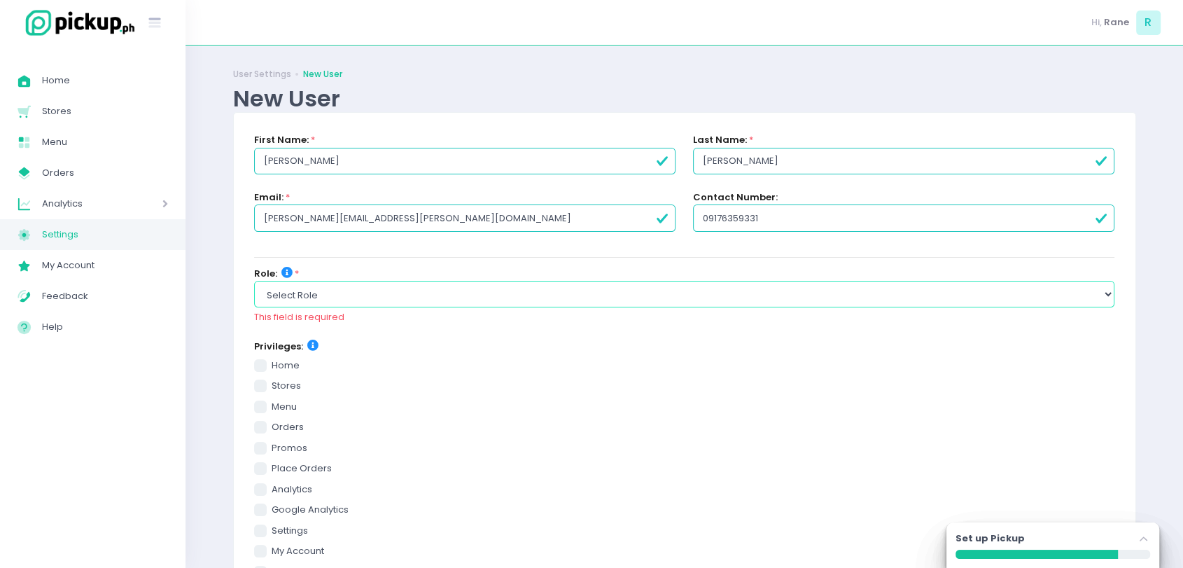
click at [524, 298] on select "Select Role group admin brand admin store admin accounting console user console…" at bounding box center [684, 294] width 861 height 27
select select "accounting"
click at [254, 281] on select "Select Role group admin brand admin store admin accounting console user console…" at bounding box center [684, 294] width 861 height 27
checkbox input "true"
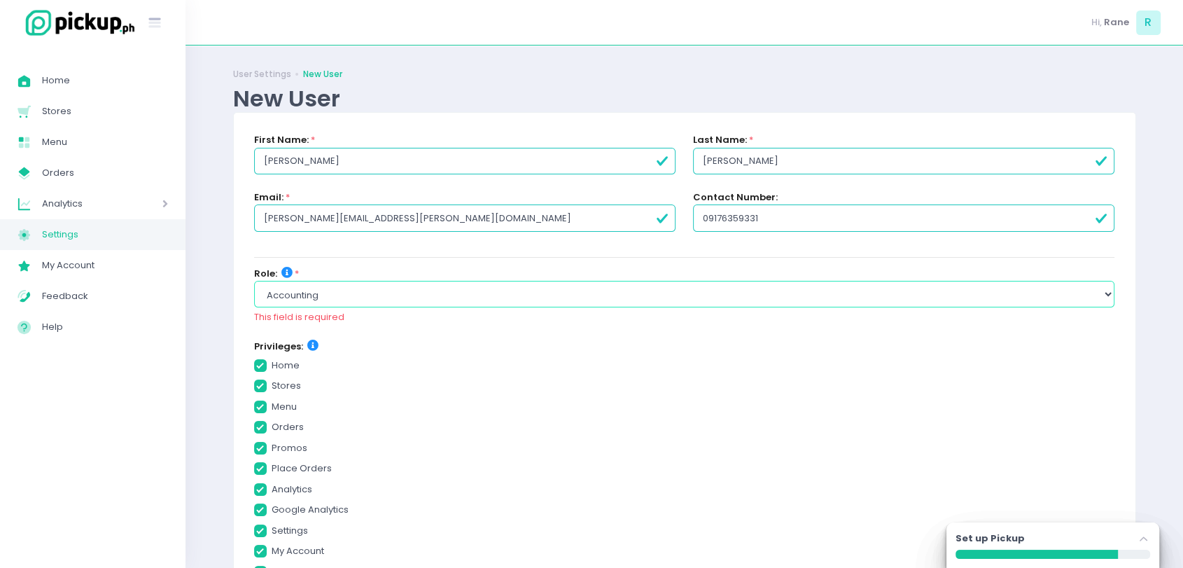
checkbox input "true"
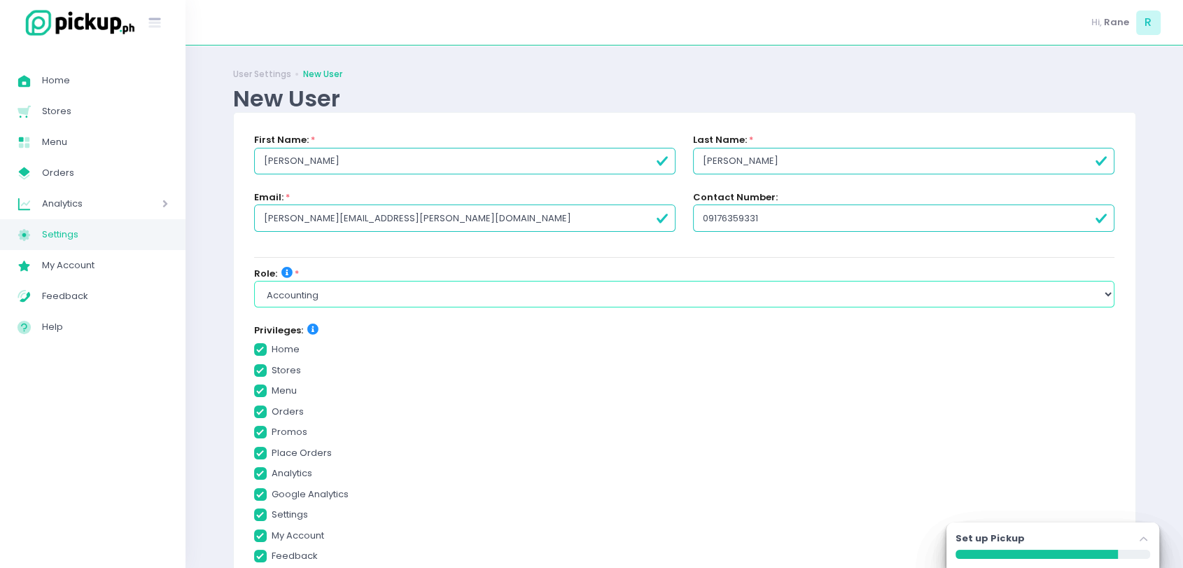
scroll to position [302, 0]
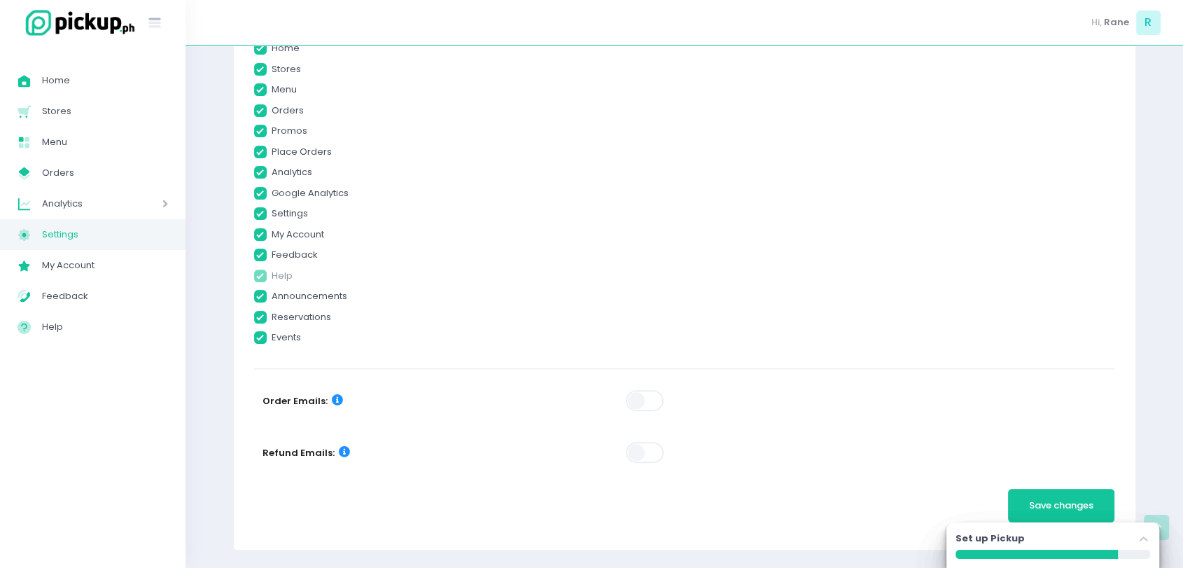
click at [654, 402] on span at bounding box center [646, 400] width 40 height 21
click at [650, 455] on span at bounding box center [646, 452] width 40 height 21
click at [1037, 493] on button "Save changes" at bounding box center [1061, 506] width 107 height 34
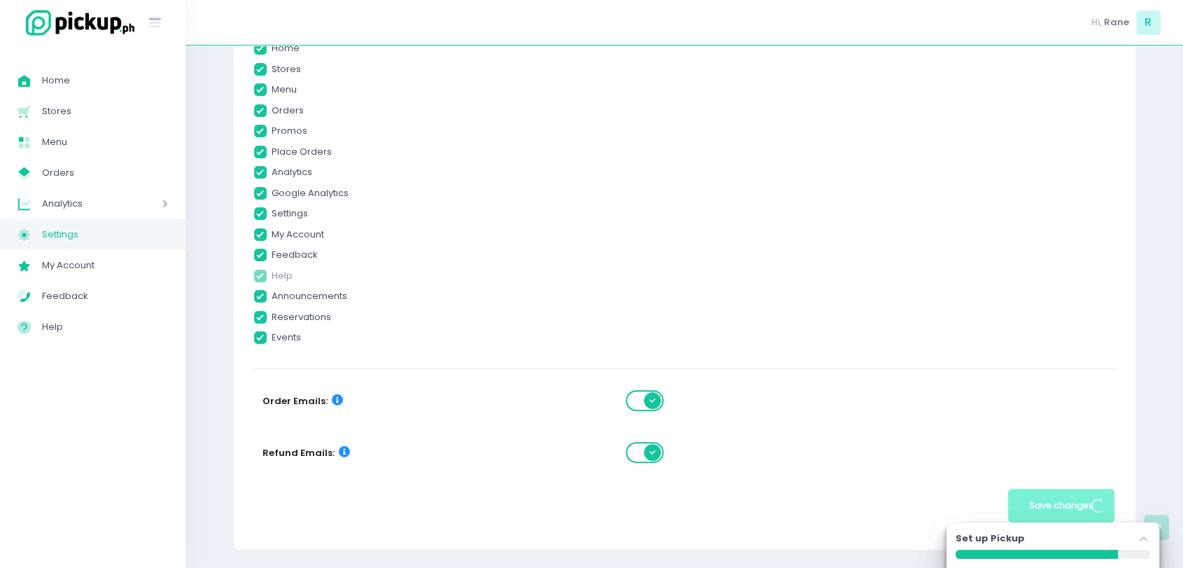
scroll to position [0, 0]
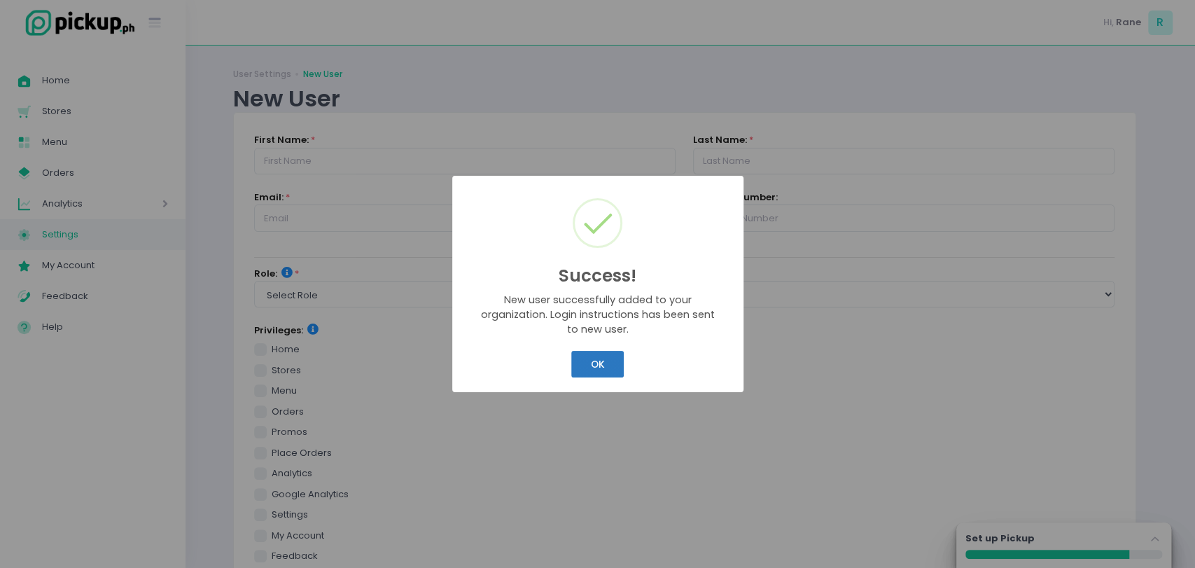
click at [603, 371] on button "OK" at bounding box center [597, 364] width 52 height 27
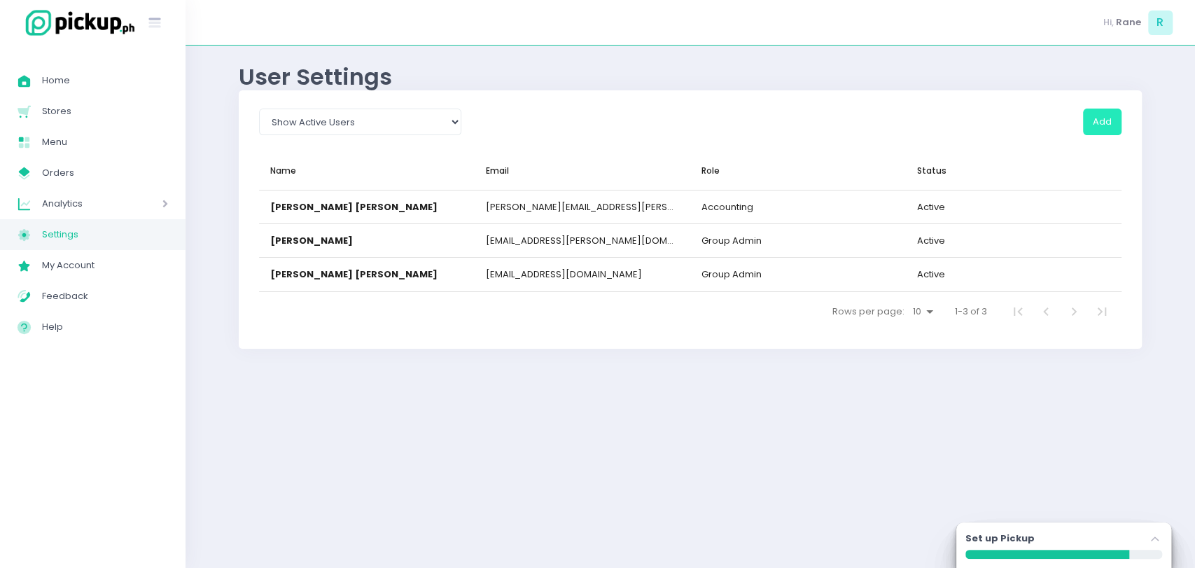
click at [1093, 129] on button "Add" at bounding box center [1102, 121] width 38 height 27
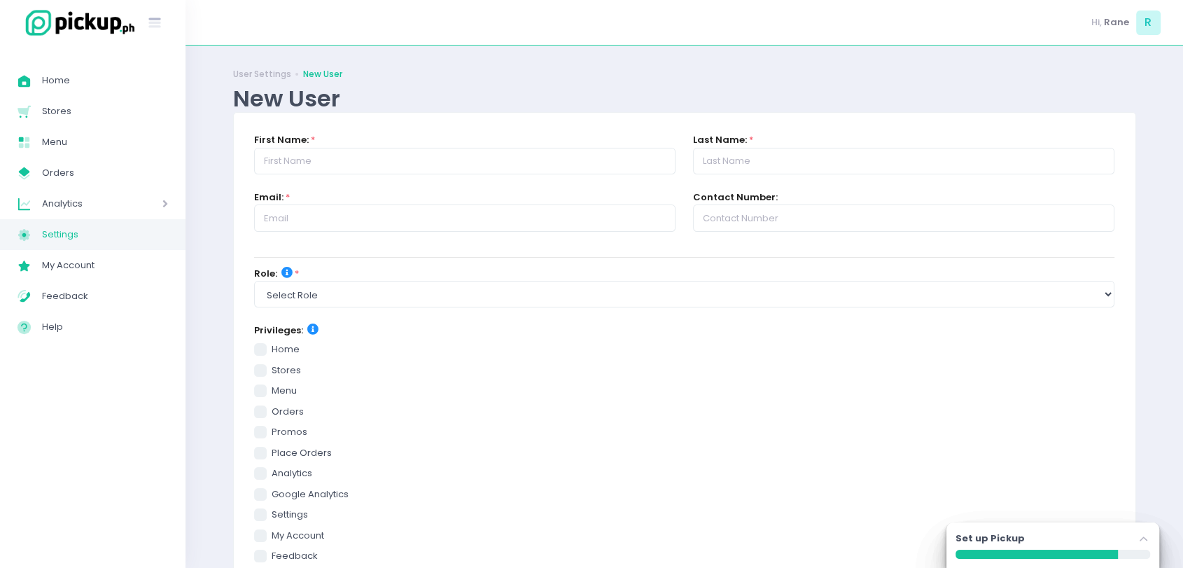
drag, startPoint x: 545, startPoint y: 141, endPoint x: 529, endPoint y: 153, distance: 19.5
click at [529, 153] on div "First Name: *" at bounding box center [464, 153] width 421 height 41
paste input "Kazu Cafe"
click at [529, 153] on input "Kazu Cafe" at bounding box center [464, 161] width 421 height 27
click at [295, 157] on input "Kazu Cafe" at bounding box center [464, 161] width 421 height 27
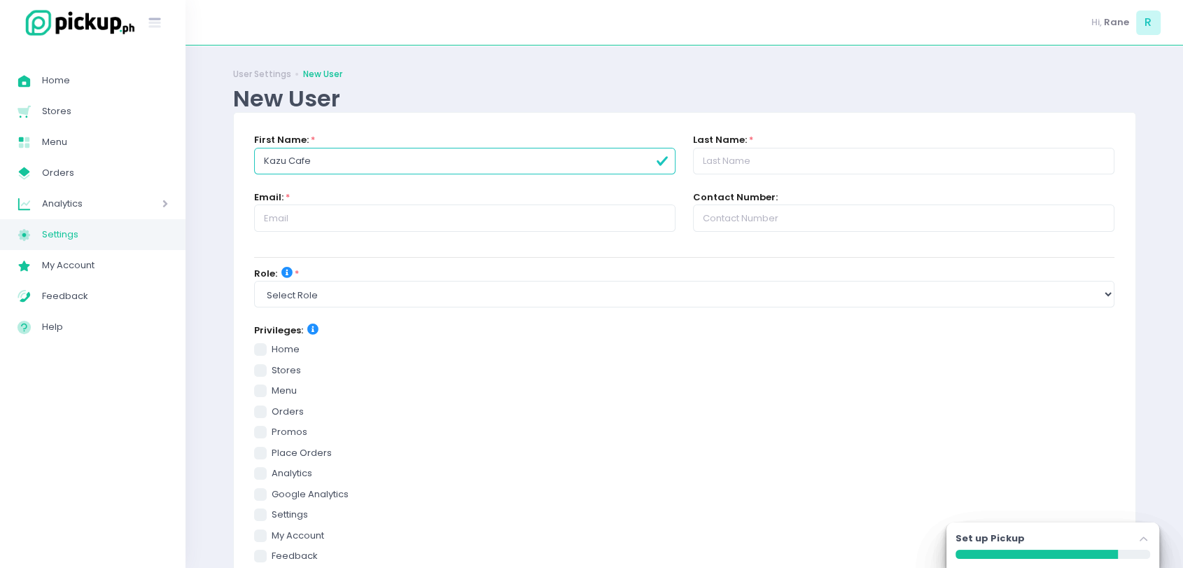
click at [295, 157] on input "Kazu Cafe" at bounding box center [464, 161] width 421 height 27
drag, startPoint x: 766, startPoint y: 141, endPoint x: 750, endPoint y: 158, distance: 23.8
click at [750, 158] on div "Last Name: *" at bounding box center [903, 153] width 421 height 41
paste input "Cafe"
click at [750, 158] on input "Cafe" at bounding box center [903, 161] width 421 height 27
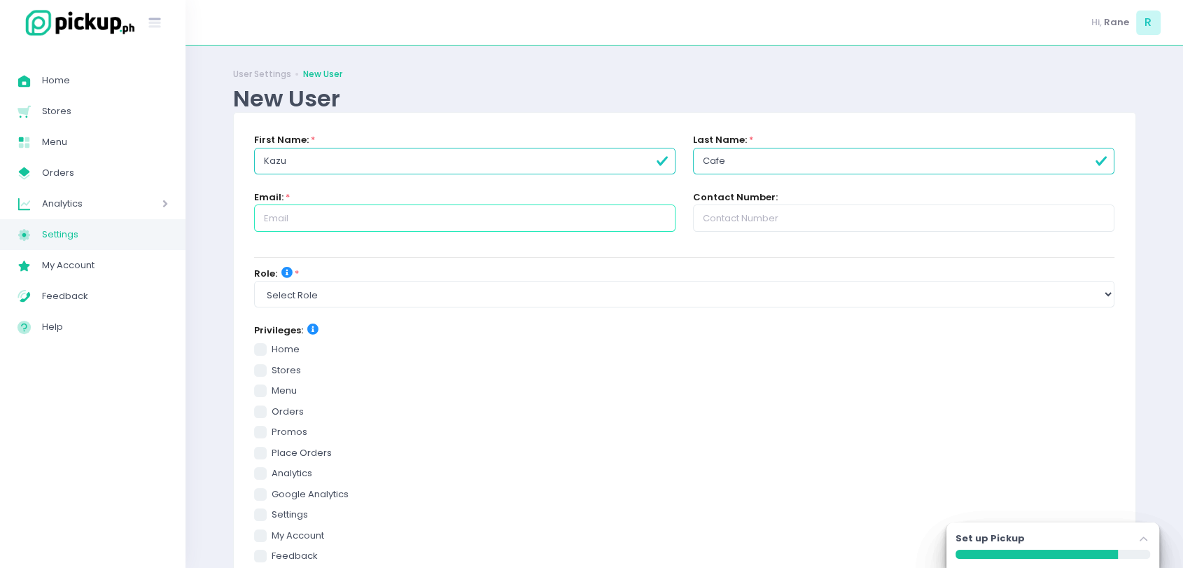
paste input "kazucafe@nipponhasha.com"
click at [370, 214] on input "kazucafe@nipponhasha.com" at bounding box center [464, 217] width 421 height 27
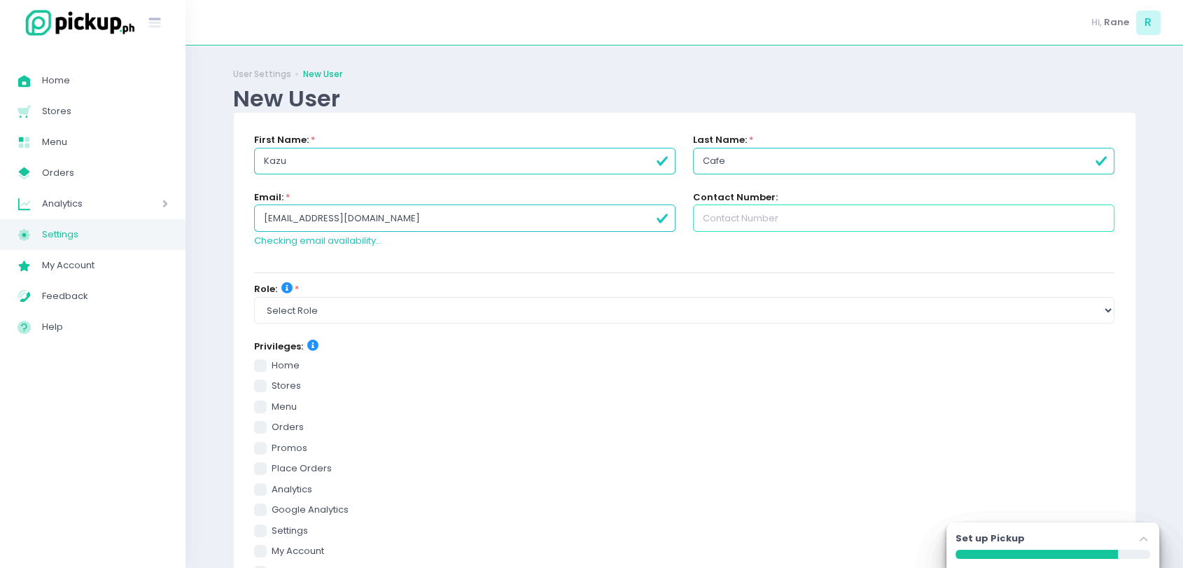
click at [738, 206] on input "text" at bounding box center [903, 217] width 421 height 27
paste input "0917 502 0320"
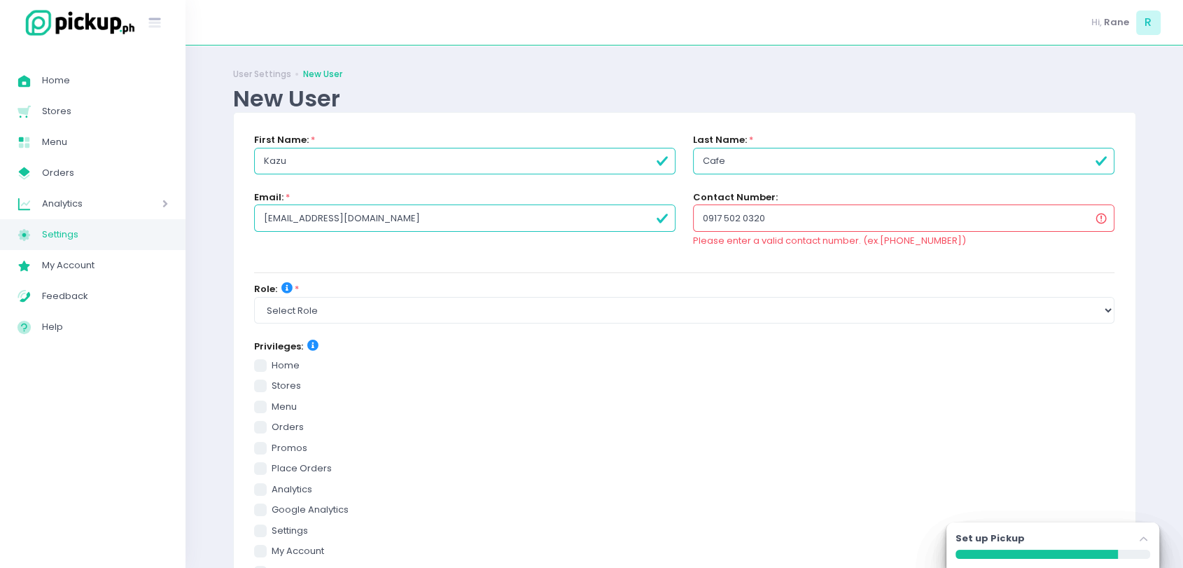
click at [744, 219] on input "0917 502 0320" at bounding box center [903, 217] width 421 height 27
click at [722, 217] on input "0917 5020320" at bounding box center [903, 217] width 421 height 27
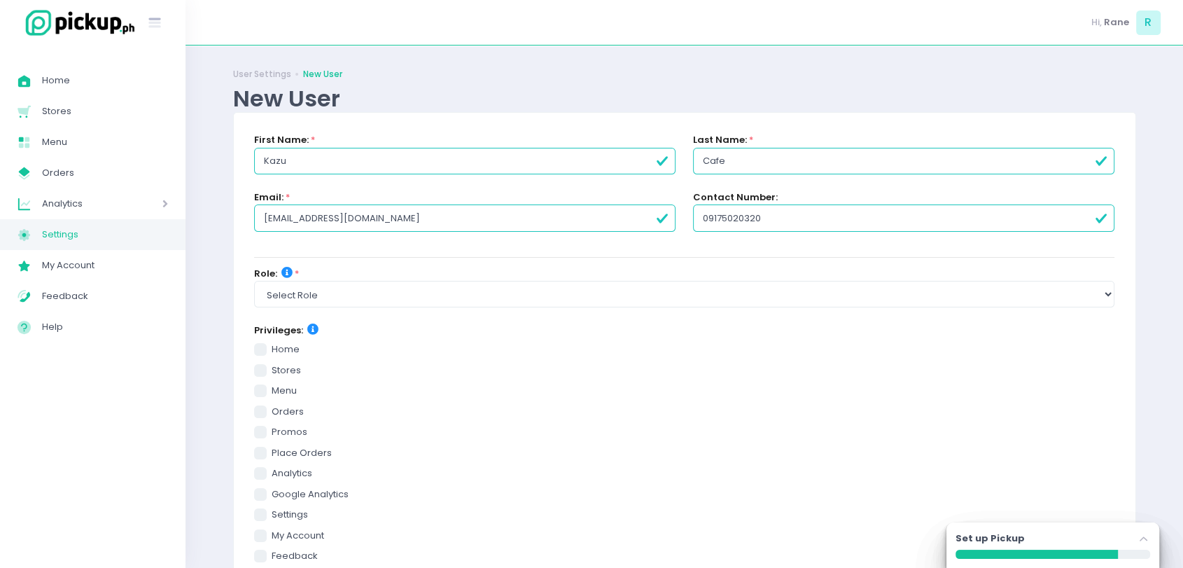
click at [647, 237] on div "Email: * kazucafe@nipponhasha.com" at bounding box center [464, 218] width 439 height 57
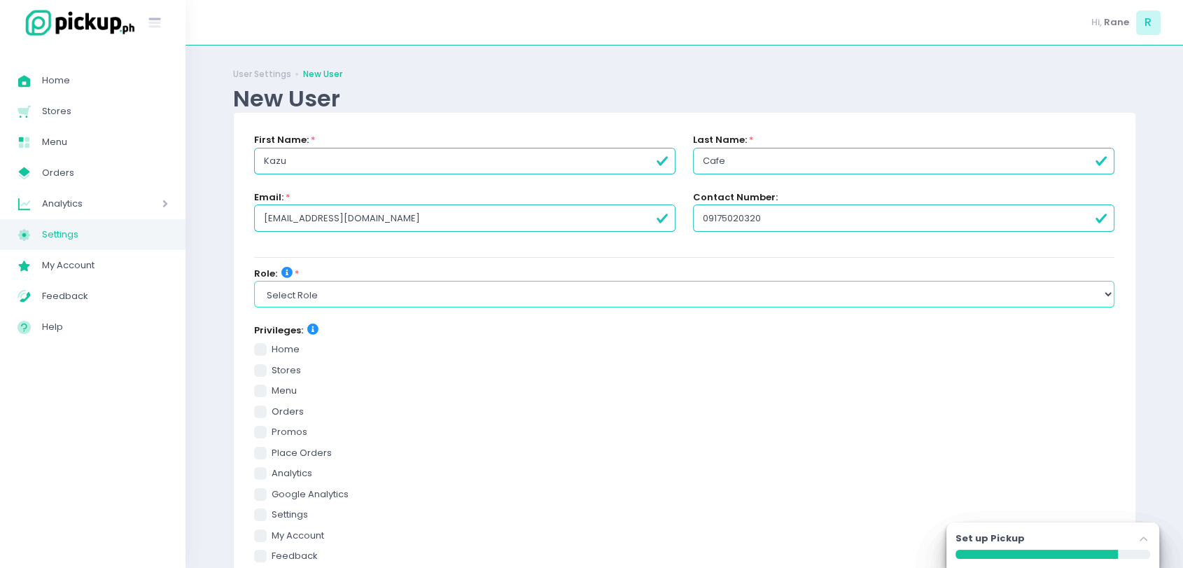
click at [502, 301] on select "Select Role group admin brand admin store admin accounting console user console…" at bounding box center [684, 294] width 861 height 27
click at [254, 281] on select "Select Role group admin brand admin store admin accounting console user console…" at bounding box center [684, 294] width 861 height 27
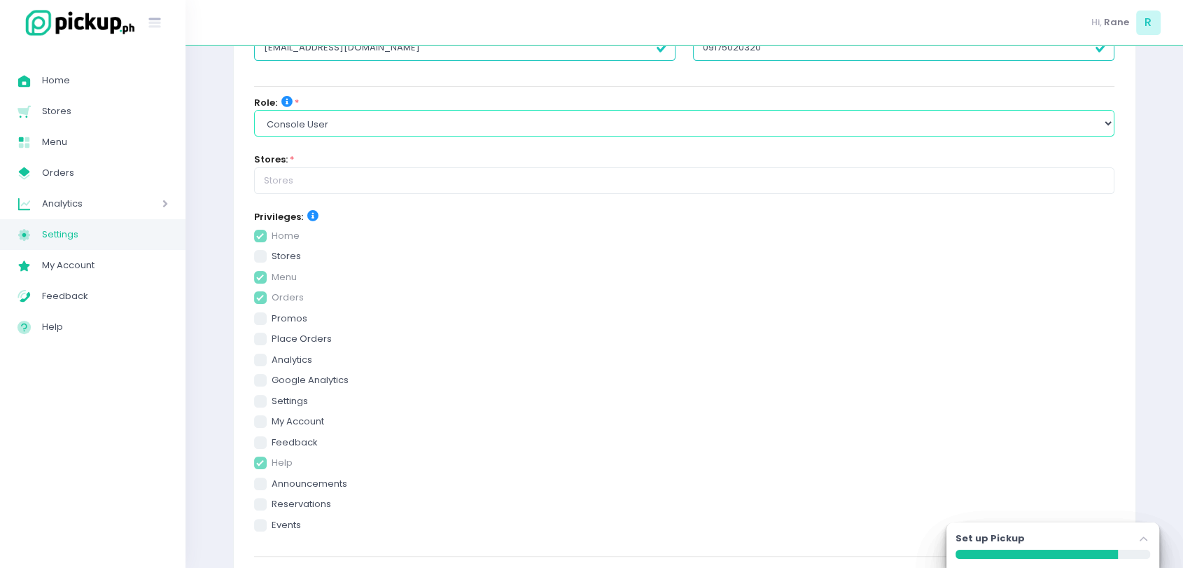
scroll to position [183, 0]
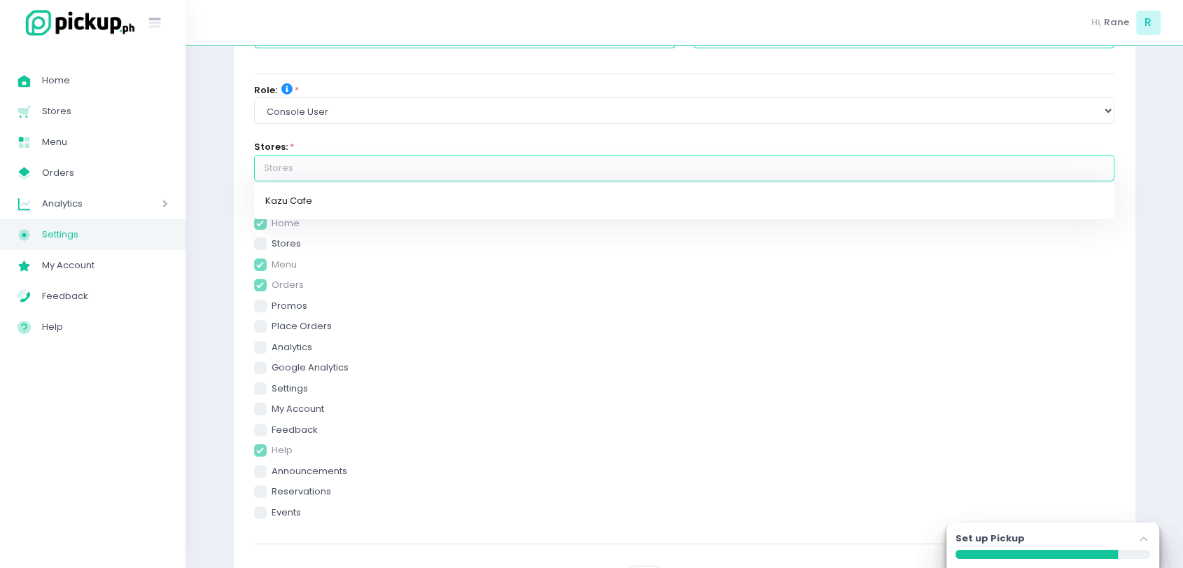
click at [400, 175] on input "text" at bounding box center [684, 168] width 861 height 27
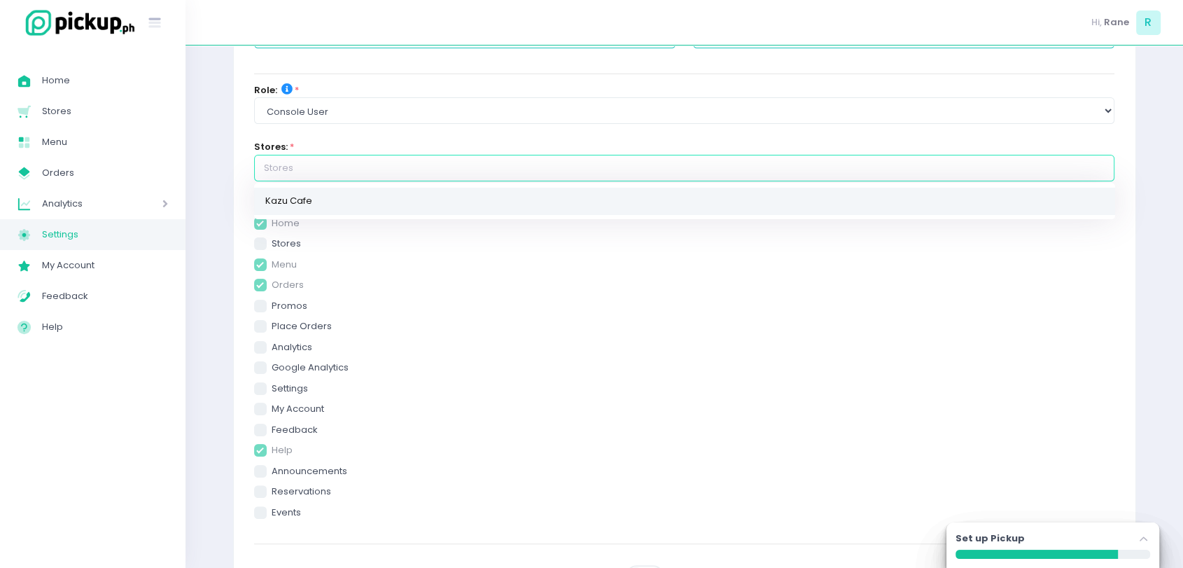
click at [386, 188] on link "Kazu Cafe" at bounding box center [684, 201] width 861 height 27
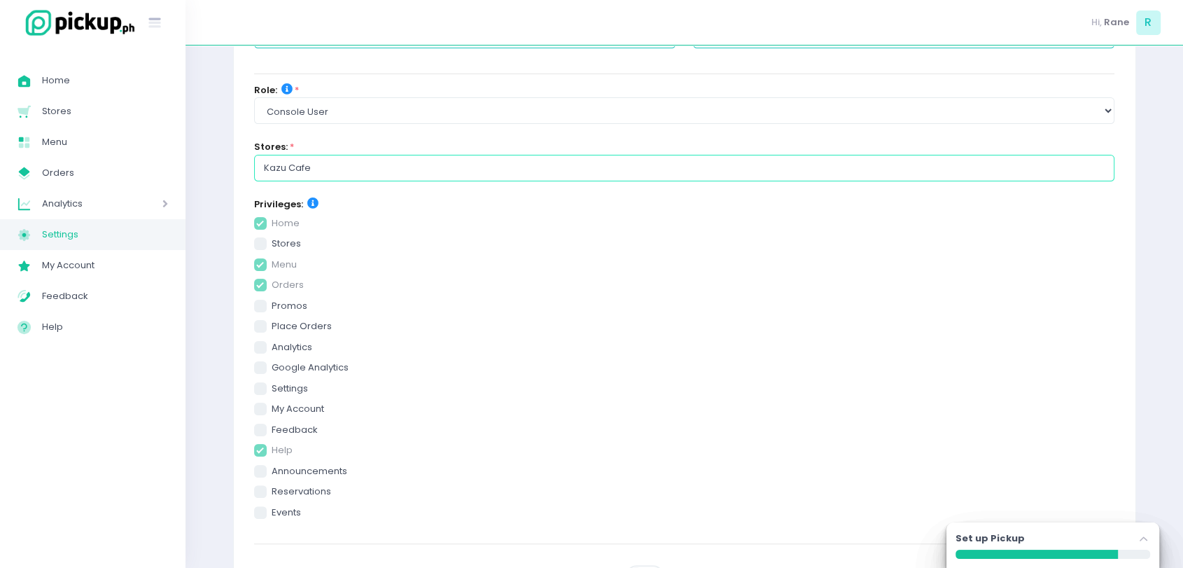
scroll to position [359, 0]
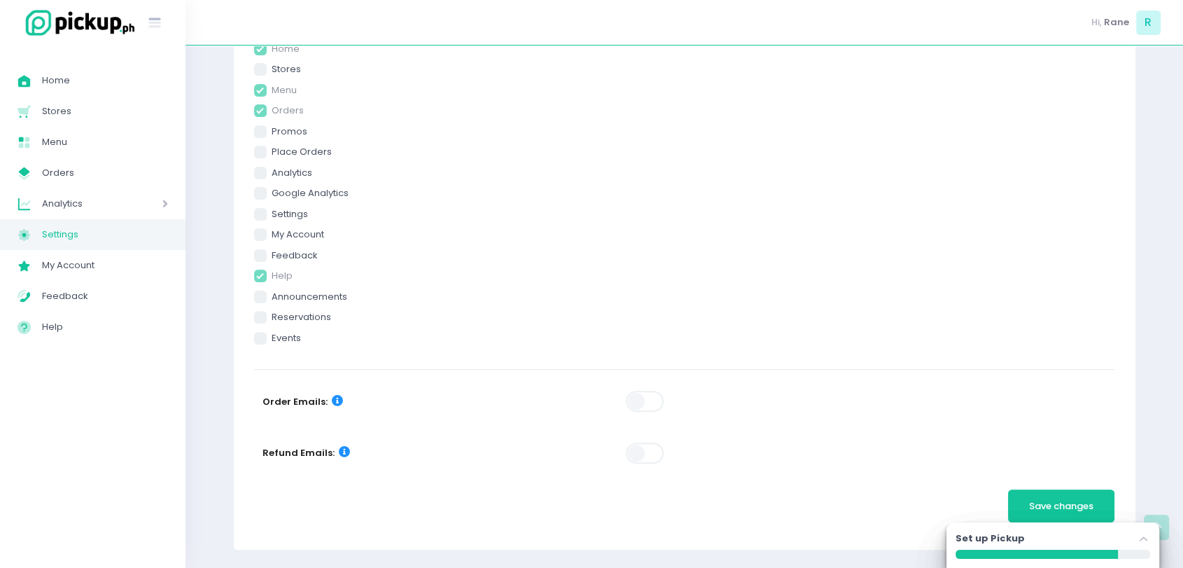
click at [643, 402] on span at bounding box center [646, 401] width 40 height 21
click at [640, 460] on span at bounding box center [646, 452] width 40 height 21
click at [1079, 508] on span "Save changes" at bounding box center [1061, 505] width 64 height 13
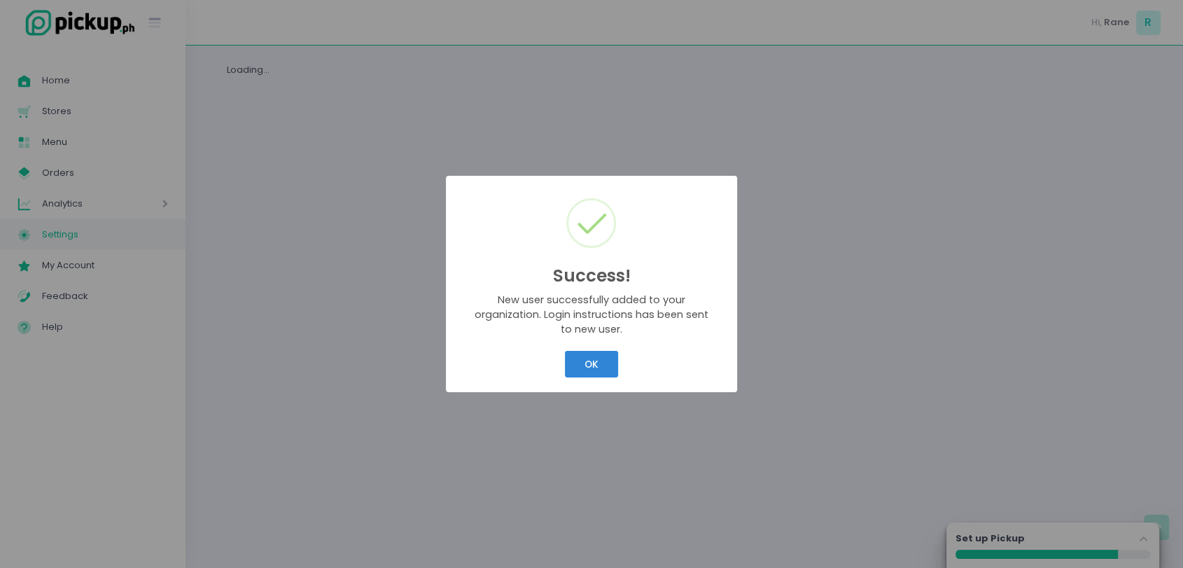
scroll to position [0, 0]
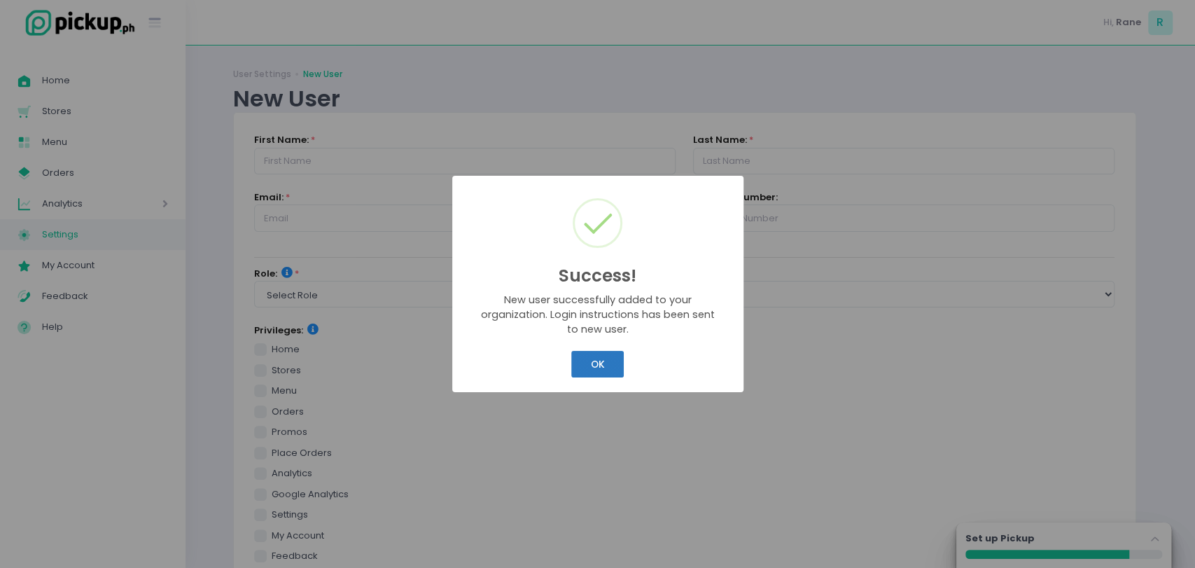
click at [608, 364] on button "OK" at bounding box center [597, 364] width 52 height 27
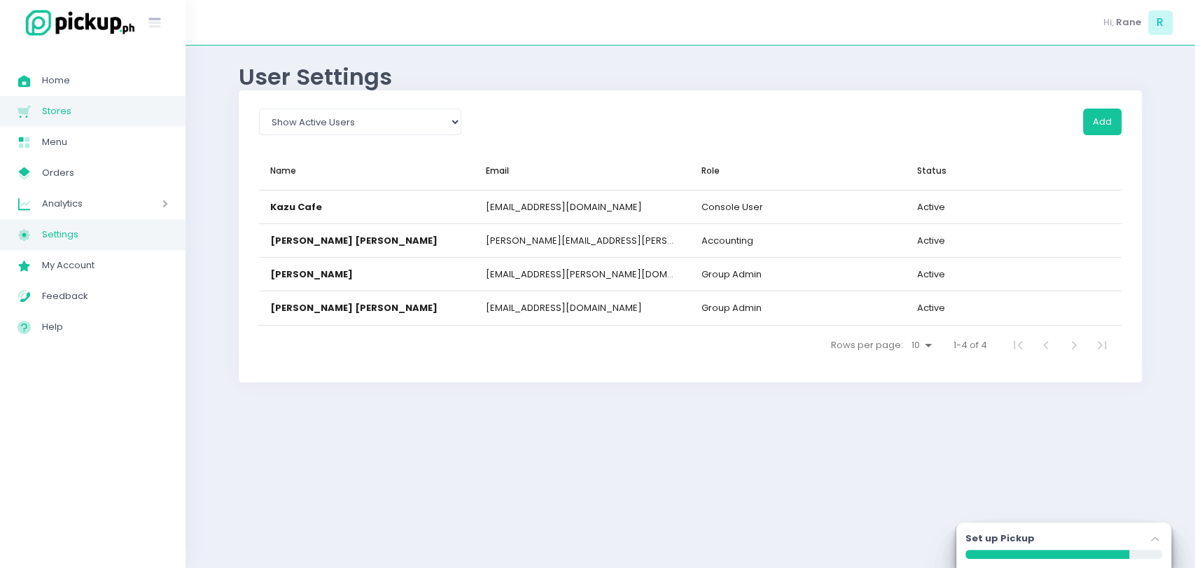
click at [105, 113] on span "Stores" at bounding box center [105, 111] width 126 height 18
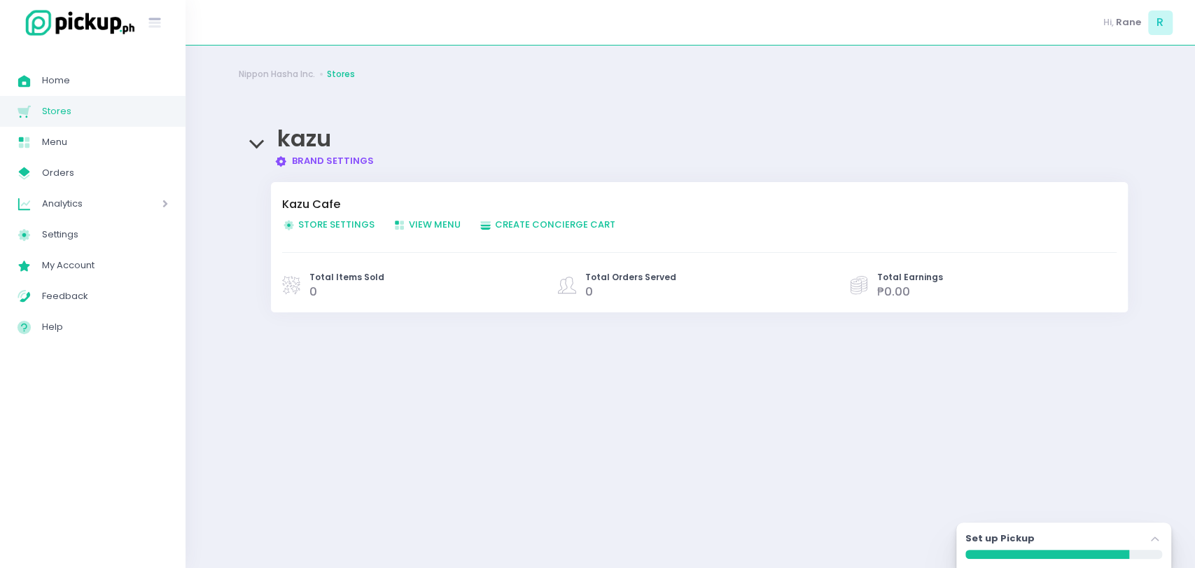
click at [326, 223] on span "Store Settings Created with Sketch. Store Settings" at bounding box center [328, 224] width 92 height 13
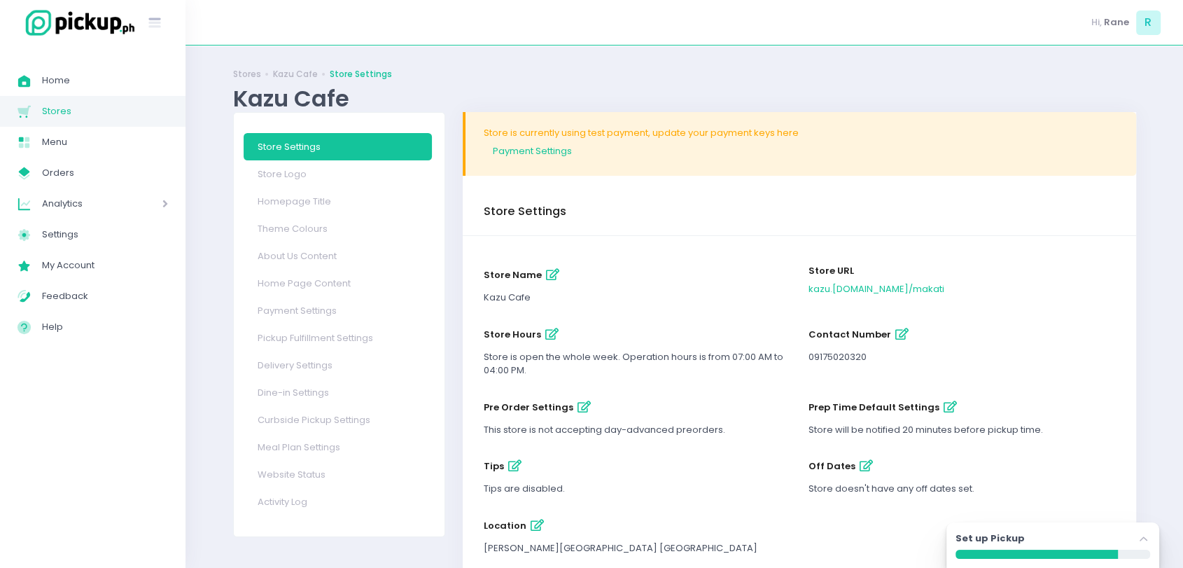
click at [549, 335] on icon "button" at bounding box center [551, 334] width 13 height 12
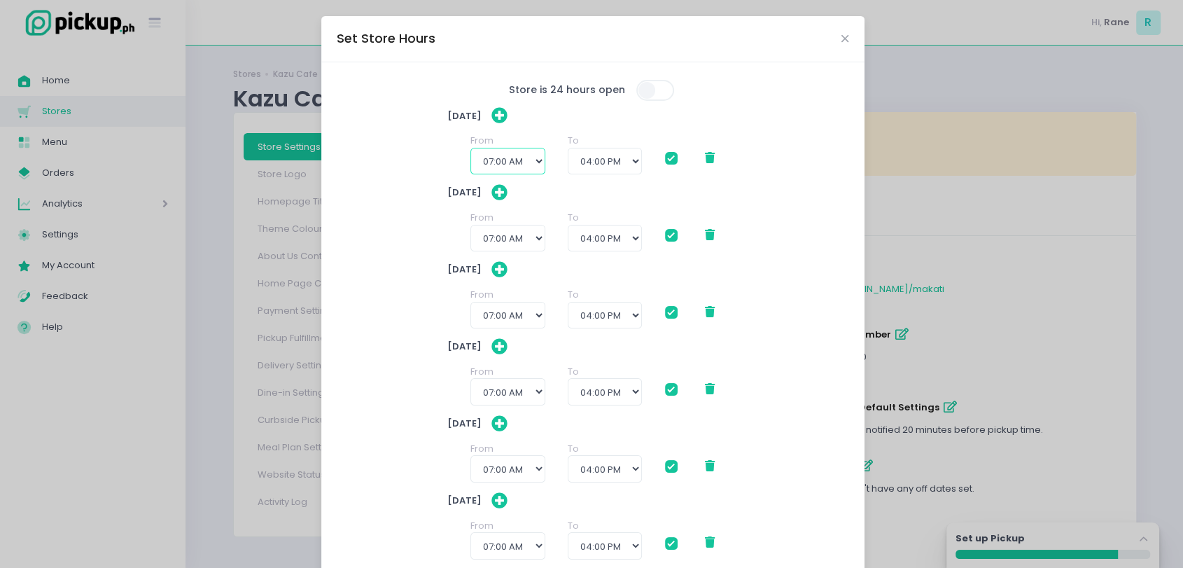
click at [512, 167] on select "12:00 AM 12:30 AM 01:00 AM 01:30 AM 02:00 AM 02:30 AM 03:00 AM 03:30 AM 04:00 A…" at bounding box center [507, 161] width 75 height 27
click at [470, 148] on select "12:00 AM 12:30 AM 01:00 AM 01:30 AM 02:00 AM 02:30 AM 03:00 AM 03:30 AM 04:00 A…" at bounding box center [507, 161] width 75 height 27
click at [528, 238] on select "12:00 AM 12:30 AM 01:00 AM 01:30 AM 02:00 AM 02:30 AM 03:00 AM 03:30 AM 04:00 A…" at bounding box center [507, 238] width 75 height 27
click at [470, 225] on select "12:00 AM 12:30 AM 01:00 AM 01:30 AM 02:00 AM 02:30 AM 03:00 AM 03:30 AM 04:00 A…" at bounding box center [507, 238] width 75 height 27
click at [530, 311] on select "12:00 AM 12:30 AM 01:00 AM 01:30 AM 02:00 AM 02:30 AM 03:00 AM 03:30 AM 04:00 A…" at bounding box center [507, 315] width 75 height 27
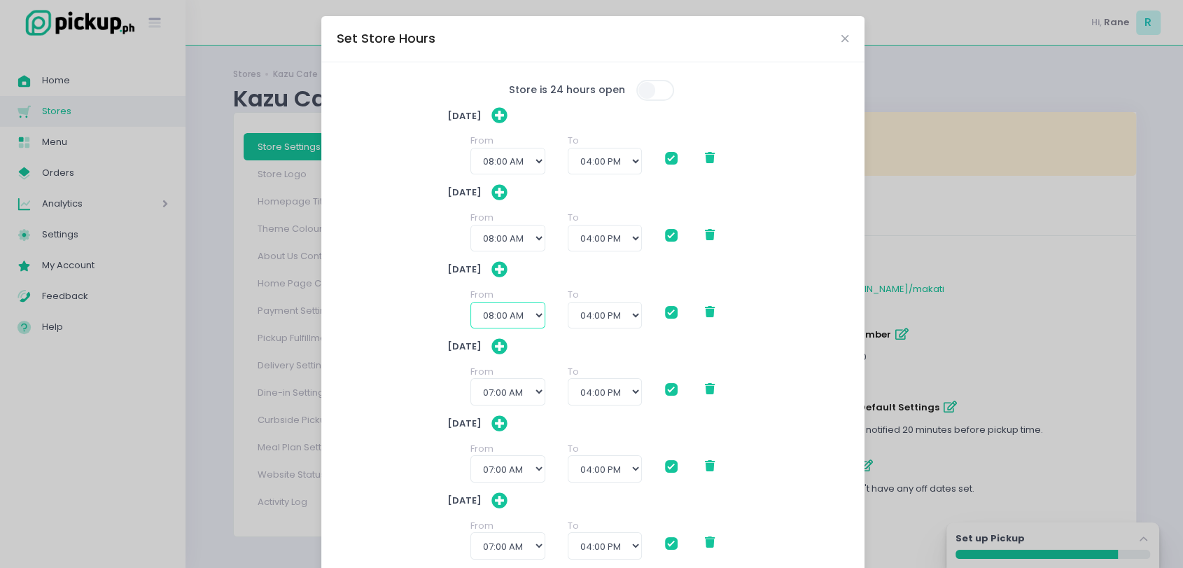
click at [470, 302] on select "12:00 AM 12:30 AM 01:00 AM 01:30 AM 02:00 AM 02:30 AM 03:00 AM 03:30 AM 04:00 A…" at bounding box center [507, 315] width 75 height 27
click at [511, 386] on select "12:00 AM 12:30 AM 01:00 AM 01:30 AM 02:00 AM 02:30 AM 03:00 AM 03:30 AM 04:00 A…" at bounding box center [507, 391] width 75 height 27
click at [470, 378] on select "12:00 AM 12:30 AM 01:00 AM 01:30 AM 02:00 AM 02:30 AM 03:00 AM 03:30 AM 04:00 A…" at bounding box center [507, 391] width 75 height 27
click at [517, 304] on select "12:00 AM 12:30 AM 01:00 AM 01:30 AM 02:00 AM 02:30 AM 03:00 AM 03:30 AM 04:00 A…" at bounding box center [507, 315] width 75 height 27
click at [570, 279] on div "Tuesday From 12:00 AM 12:30 AM 01:00 AM 01:30 AM 02:00 AM 02:30 AM 03:00 AM 03:…" at bounding box center [592, 300] width 290 height 77
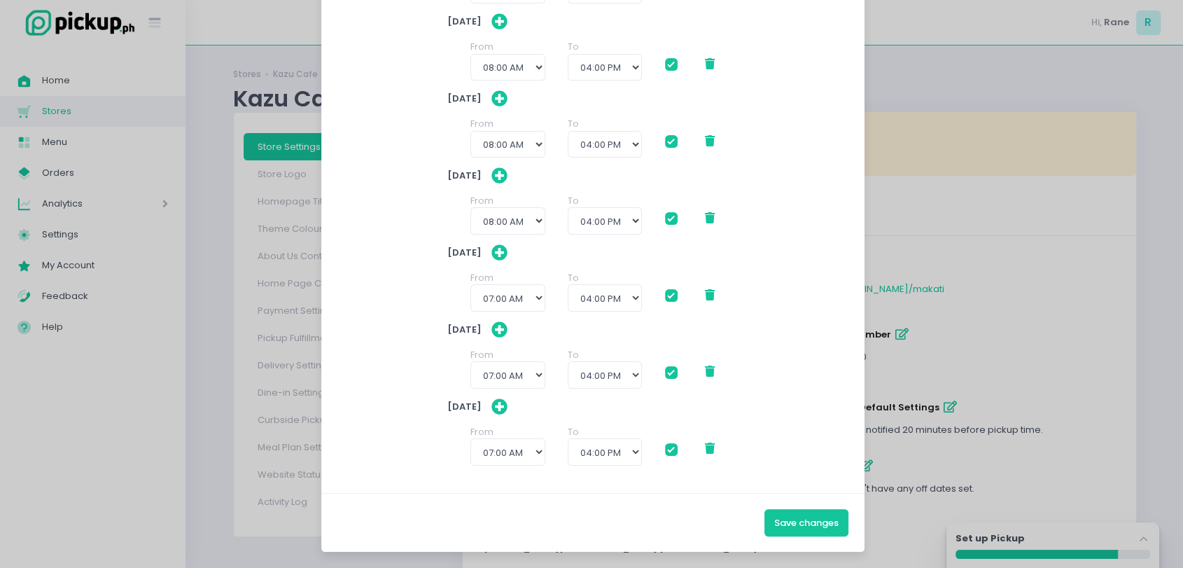
scroll to position [69, 0]
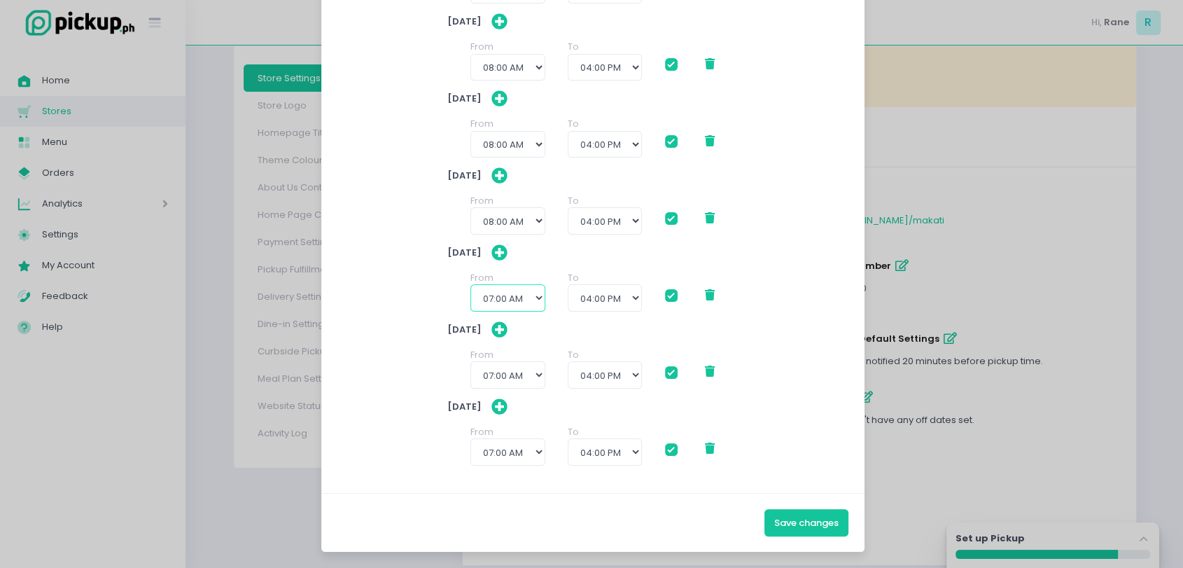
click at [510, 307] on select "12:00 AM 12:30 AM 01:00 AM 01:30 AM 02:00 AM 02:30 AM 03:00 AM 03:30 AM 04:00 A…" at bounding box center [507, 297] width 75 height 27
click at [470, 284] on select "12:00 AM 12:30 AM 01:00 AM 01:30 AM 02:00 AM 02:30 AM 03:00 AM 03:30 AM 04:00 A…" at bounding box center [507, 297] width 75 height 27
click at [521, 370] on select "12:00 AM 12:30 AM 01:00 AM 01:30 AM 02:00 AM 02:30 AM 03:00 AM 03:30 AM 04:00 A…" at bounding box center [507, 374] width 75 height 27
click at [470, 361] on select "12:00 AM 12:30 AM 01:00 AM 01:30 AM 02:00 AM 02:30 AM 03:00 AM 03:30 AM 04:00 A…" at bounding box center [507, 374] width 75 height 27
click at [512, 444] on select "12:00 AM 12:30 AM 01:00 AM 01:30 AM 02:00 AM 02:30 AM 03:00 AM 03:30 AM 04:00 A…" at bounding box center [507, 451] width 75 height 27
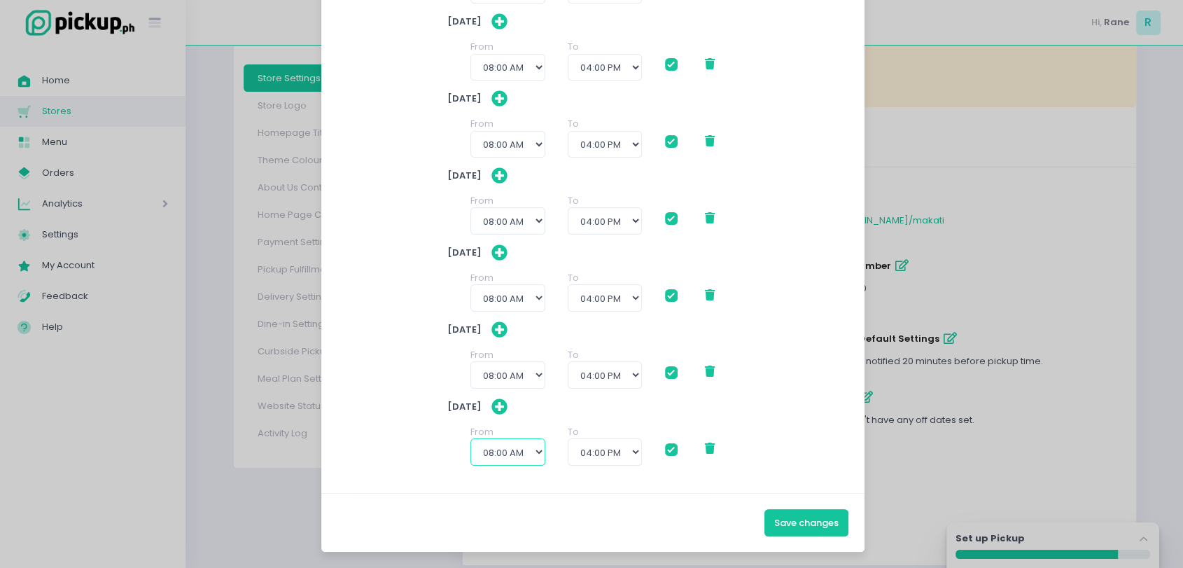
click at [470, 438] on select "12:00 AM 12:30 AM 01:00 AM 01:30 AM 02:00 AM 02:30 AM 03:00 AM 03:30 AM 04:00 A…" at bounding box center [507, 451] width 75 height 27
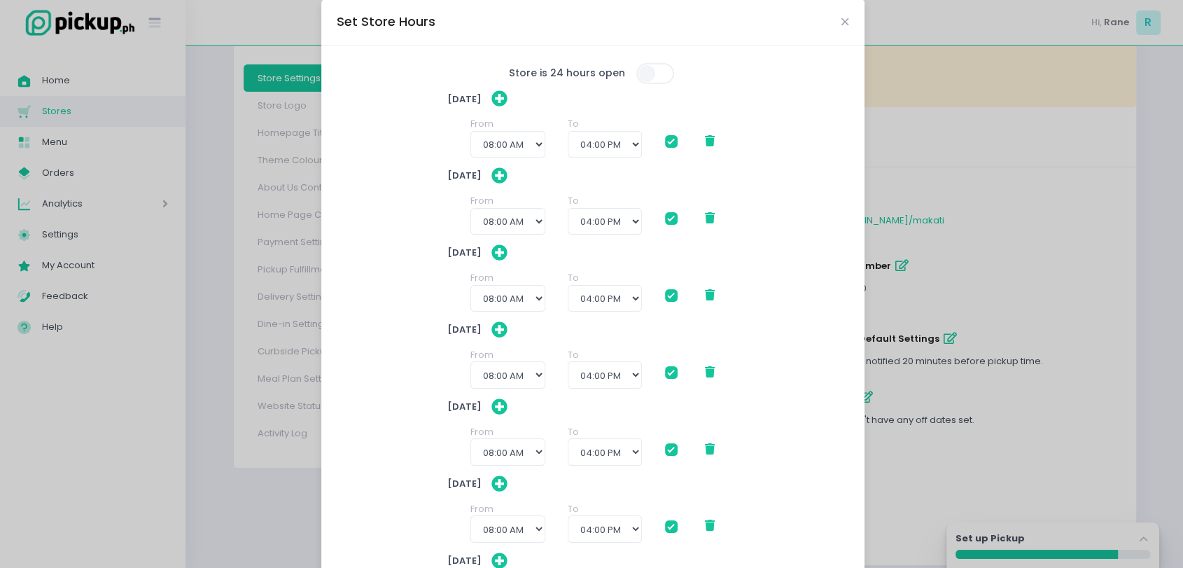
scroll to position [0, 0]
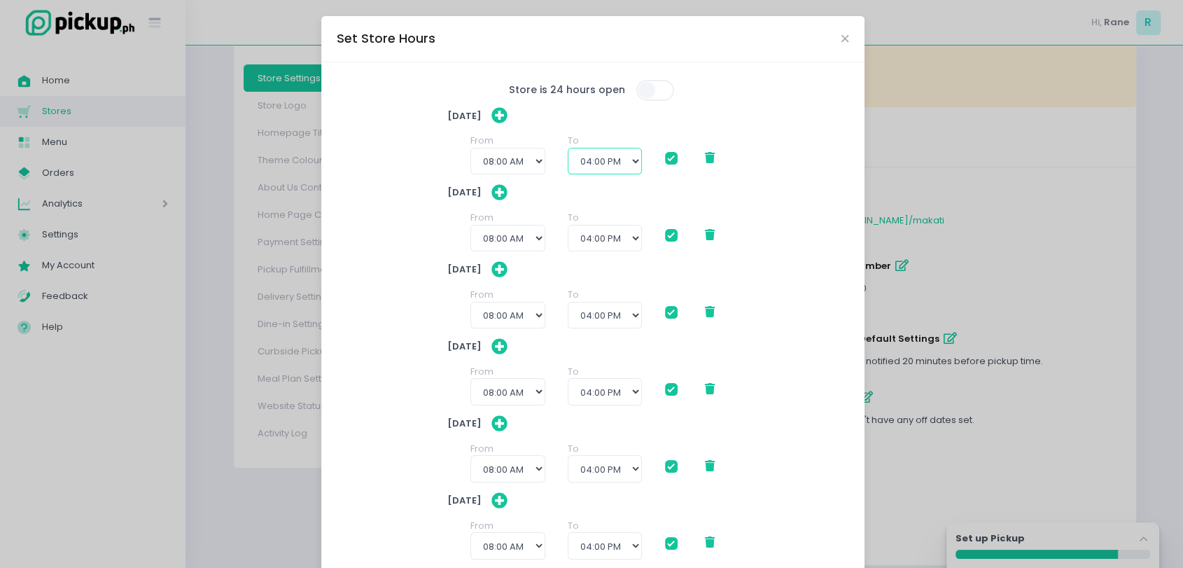
click at [604, 172] on select "09:00 AM 09:30 AM 10:00 AM 10:30 AM 11:00 AM 11:30 AM 12:00 PM 12:30 PM 01:00 P…" at bounding box center [605, 161] width 74 height 27
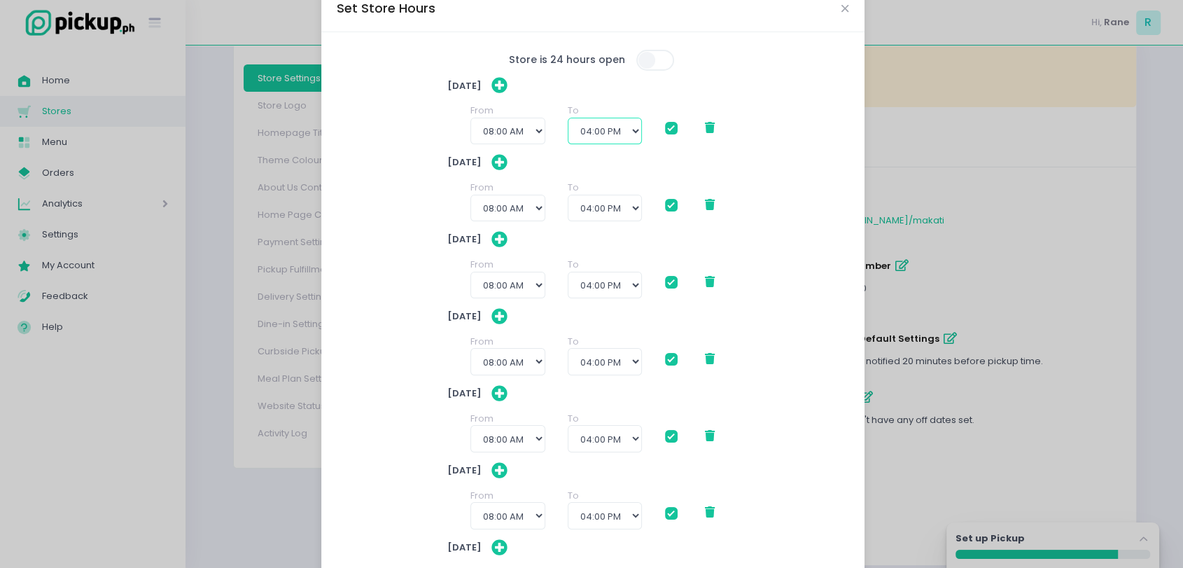
scroll to position [31, 0]
click at [616, 122] on select "09:00 AM 09:30 AM 10:00 AM 10:30 AM 11:00 AM 11:30 AM 12:00 PM 12:30 PM 01:00 P…" at bounding box center [605, 130] width 74 height 27
click at [568, 117] on select "09:00 AM 09:30 AM 10:00 AM 10:30 AM 11:00 AM 11:30 AM 12:00 PM 12:30 PM 01:00 P…" at bounding box center [605, 130] width 74 height 27
click at [599, 211] on select "09:00 AM 09:30 AM 10:00 AM 10:30 AM 11:00 AM 11:30 AM 12:00 PM 12:30 PM 01:00 P…" at bounding box center [605, 207] width 74 height 27
click at [568, 194] on select "09:00 AM 09:30 AM 10:00 AM 10:30 AM 11:00 AM 11:30 AM 12:00 PM 12:30 PM 01:00 P…" at bounding box center [605, 207] width 74 height 27
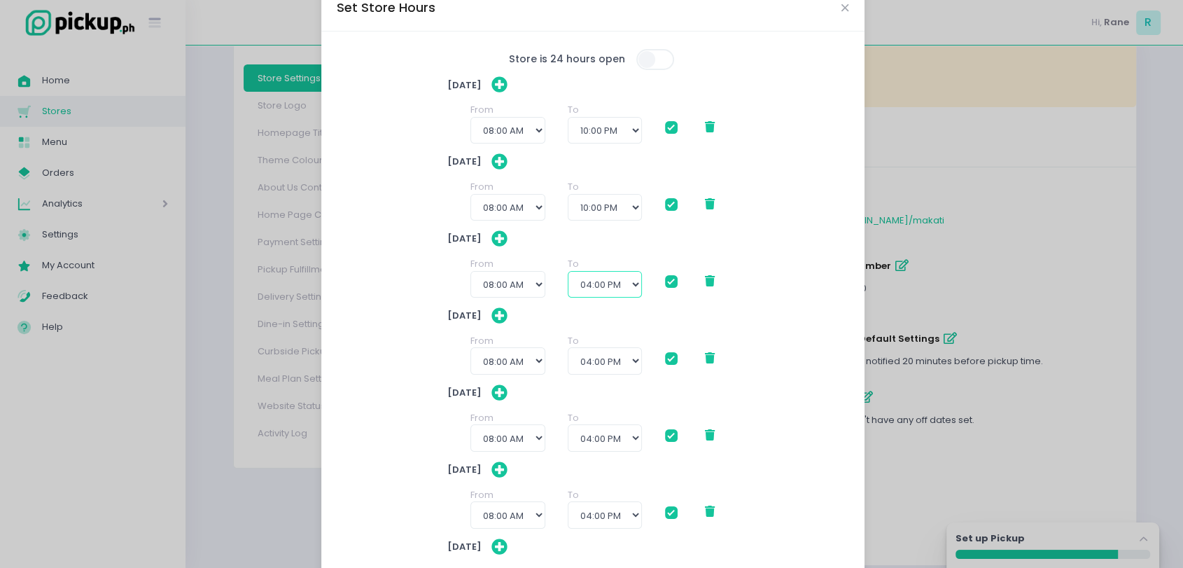
click at [610, 287] on select "09:00 AM 09:30 AM 10:00 AM 10:30 AM 11:00 AM 11:30 AM 12:00 PM 12:30 PM 01:00 P…" at bounding box center [605, 284] width 74 height 27
click at [568, 271] on select "09:00 AM 09:30 AM 10:00 AM 10:30 AM 11:00 AM 11:30 AM 12:00 PM 12:30 PM 01:00 P…" at bounding box center [605, 284] width 74 height 27
click at [616, 353] on select "09:00 AM 09:30 AM 10:00 AM 10:30 AM 11:00 AM 11:30 AM 12:00 PM 12:30 PM 01:00 P…" at bounding box center [605, 360] width 74 height 27
click at [568, 347] on select "09:00 AM 09:30 AM 10:00 AM 10:30 AM 11:00 AM 11:30 AM 12:00 PM 12:30 PM 01:00 P…" at bounding box center [605, 360] width 74 height 27
click at [593, 447] on select "09:00 AM 09:30 AM 10:00 AM 10:30 AM 11:00 AM 11:30 AM 12:00 PM 12:30 PM 01:00 P…" at bounding box center [605, 437] width 74 height 27
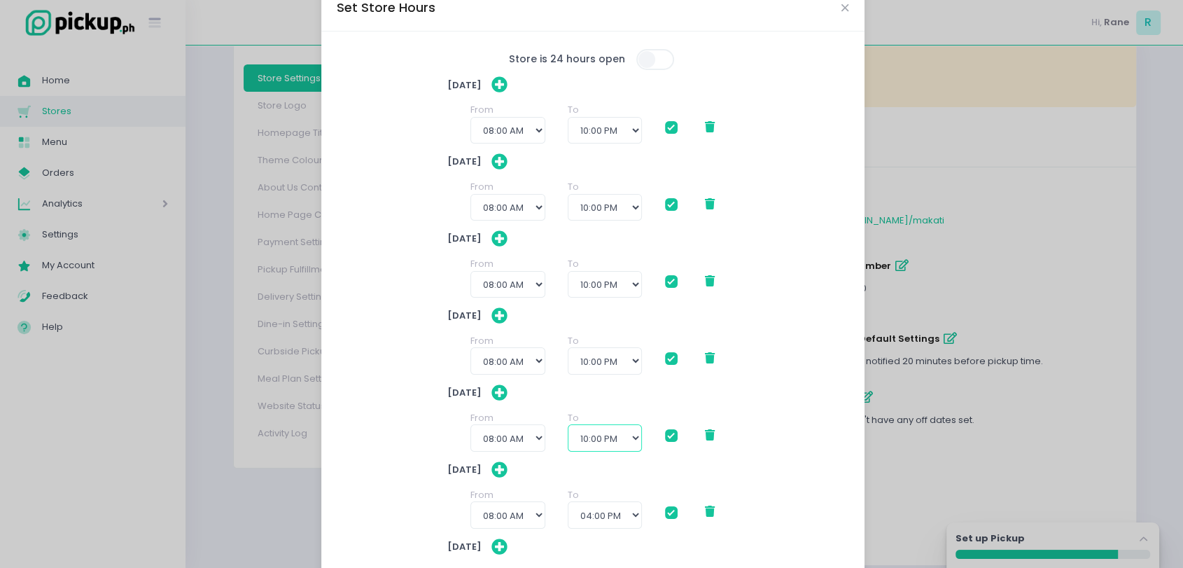
click at [568, 424] on select "09:00 AM 09:30 AM 10:00 AM 10:30 AM 11:00 AM 11:30 AM 12:00 PM 12:30 PM 01:00 P…" at bounding box center [605, 437] width 74 height 27
click at [603, 525] on select "09:00 AM 09:30 AM 10:00 AM 10:30 AM 11:00 AM 11:30 AM 12:00 PM 12:30 PM 01:00 P…" at bounding box center [605, 514] width 74 height 27
click at [568, 501] on select "09:00 AM 09:30 AM 10:00 AM 10:30 AM 11:00 AM 11:30 AM 12:00 PM 12:30 PM 01:00 P…" at bounding box center [605, 514] width 74 height 27
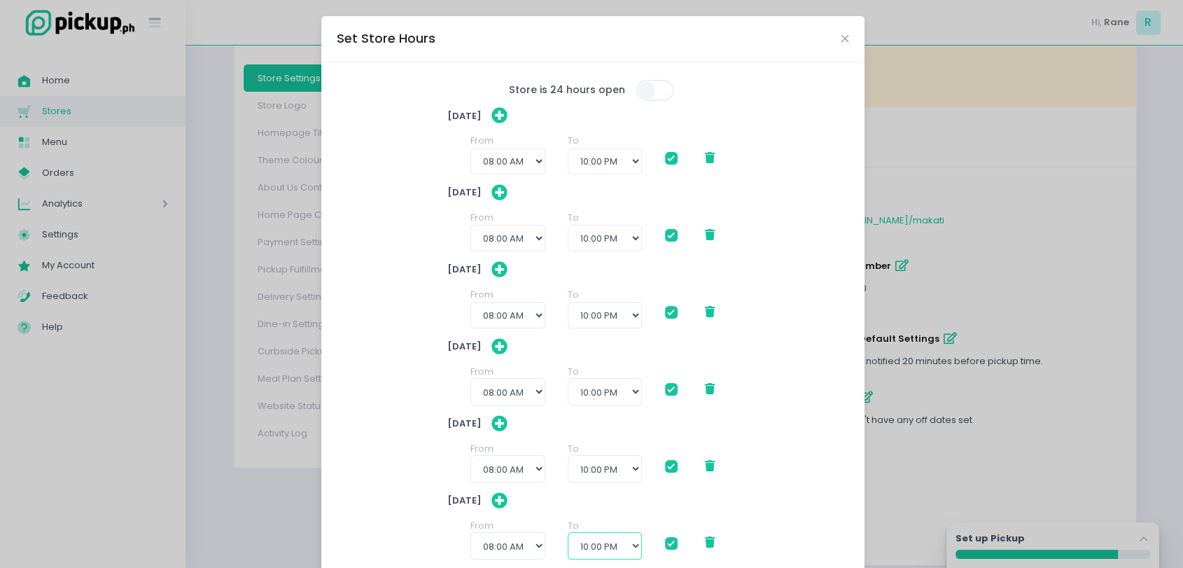
scroll to position [171, 0]
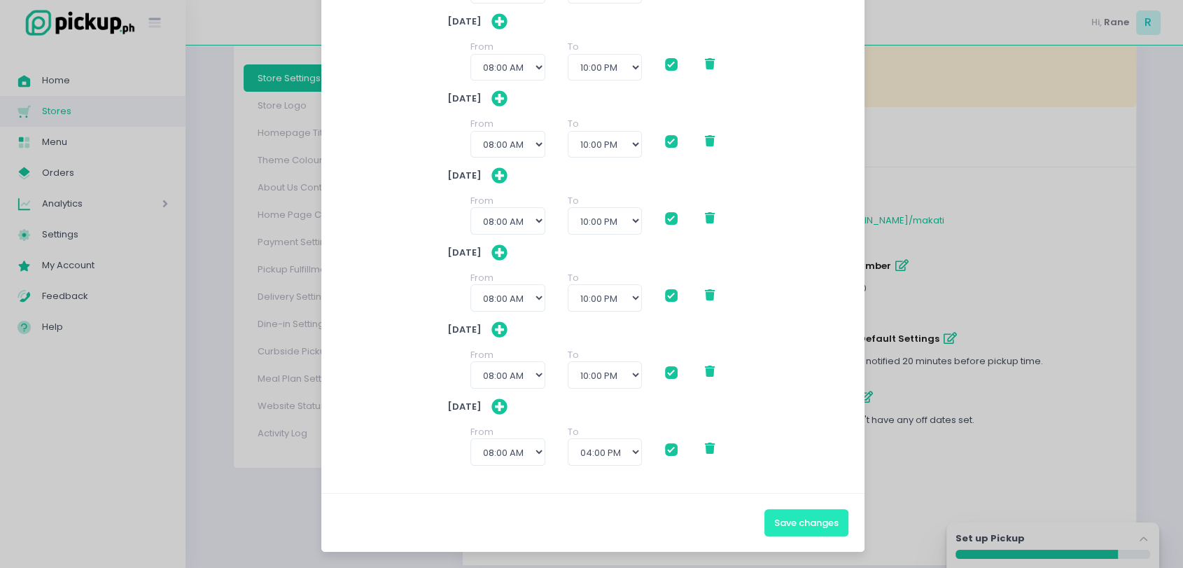
click at [799, 529] on button "Save changes" at bounding box center [806, 522] width 84 height 27
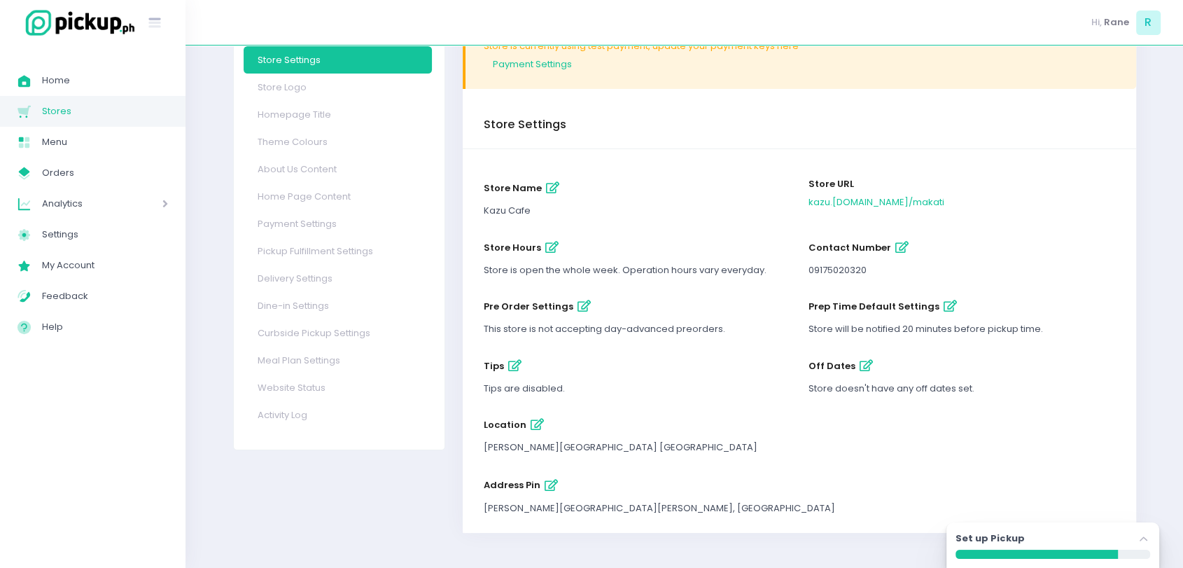
scroll to position [0, 0]
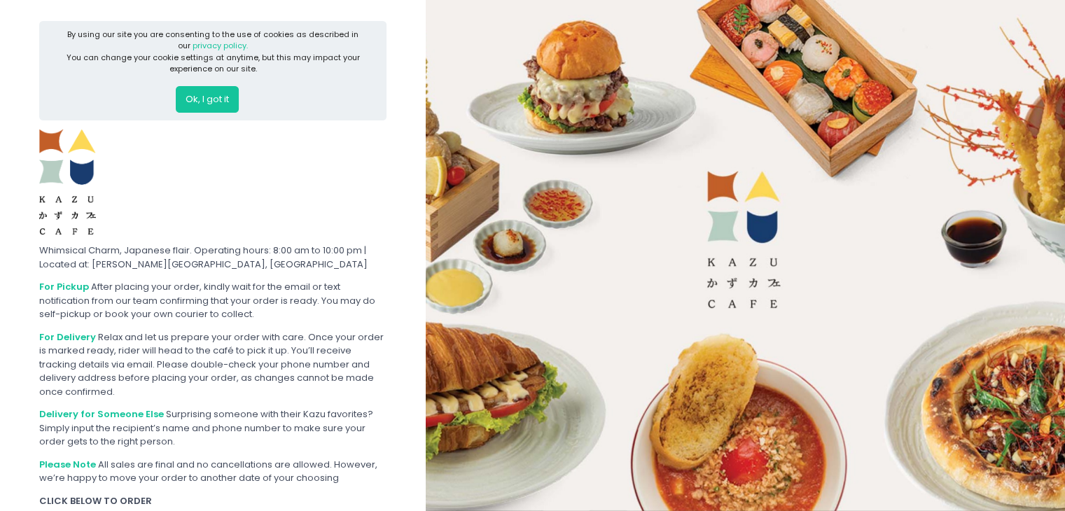
scroll to position [120, 0]
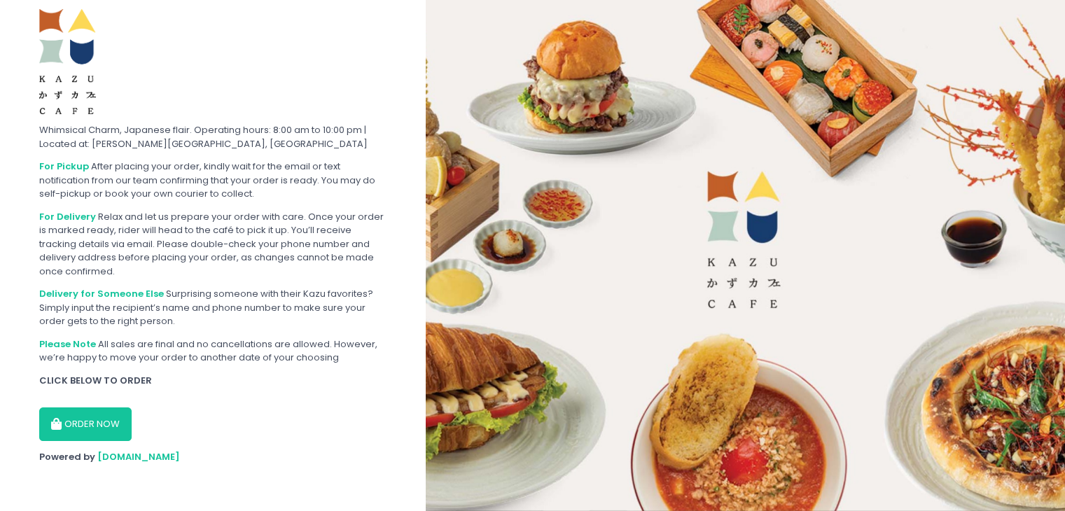
click at [85, 437] on button "ORDER NOW" at bounding box center [85, 424] width 92 height 34
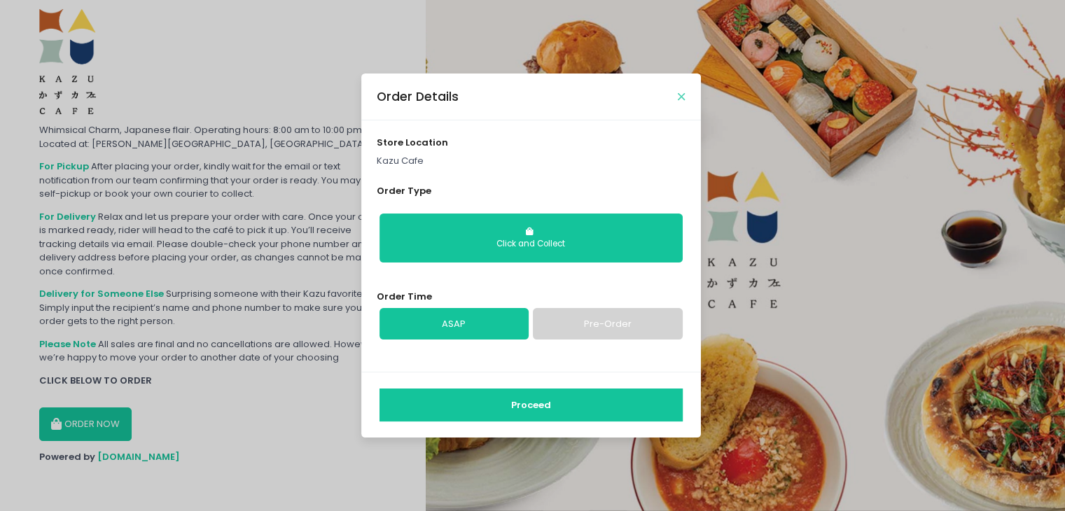
click at [682, 92] on icon "Close" at bounding box center [681, 97] width 7 height 10
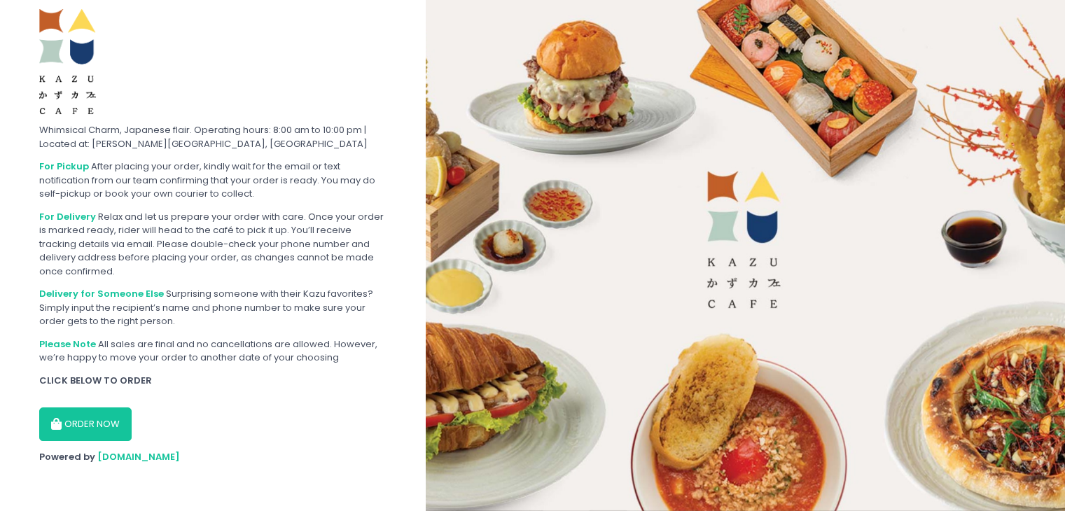
click at [97, 430] on button "ORDER NOW" at bounding box center [85, 424] width 92 height 34
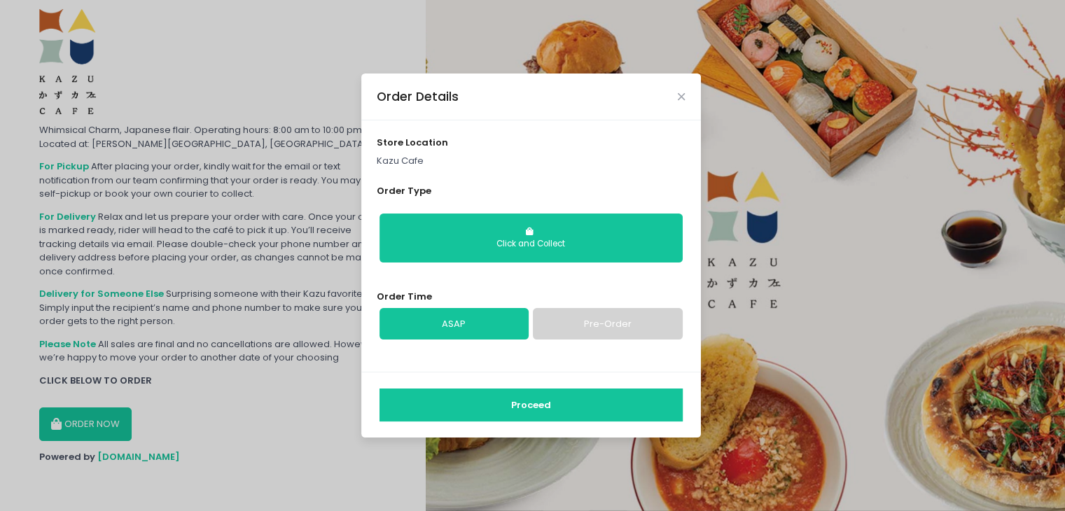
click at [496, 396] on button "Proceed" at bounding box center [530, 405] width 303 height 34
